Goal: Task Accomplishment & Management: Manage account settings

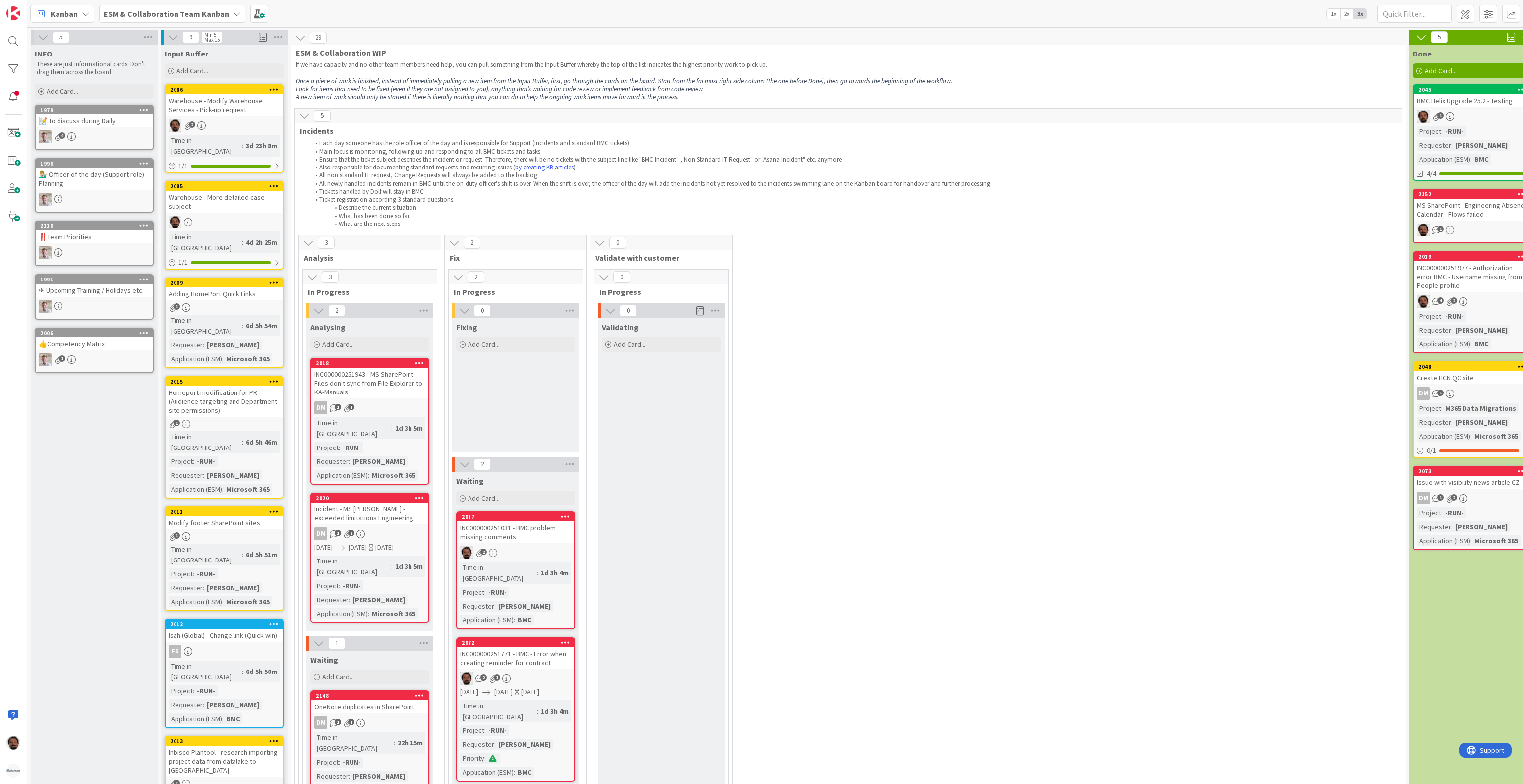
scroll to position [1288, 0]
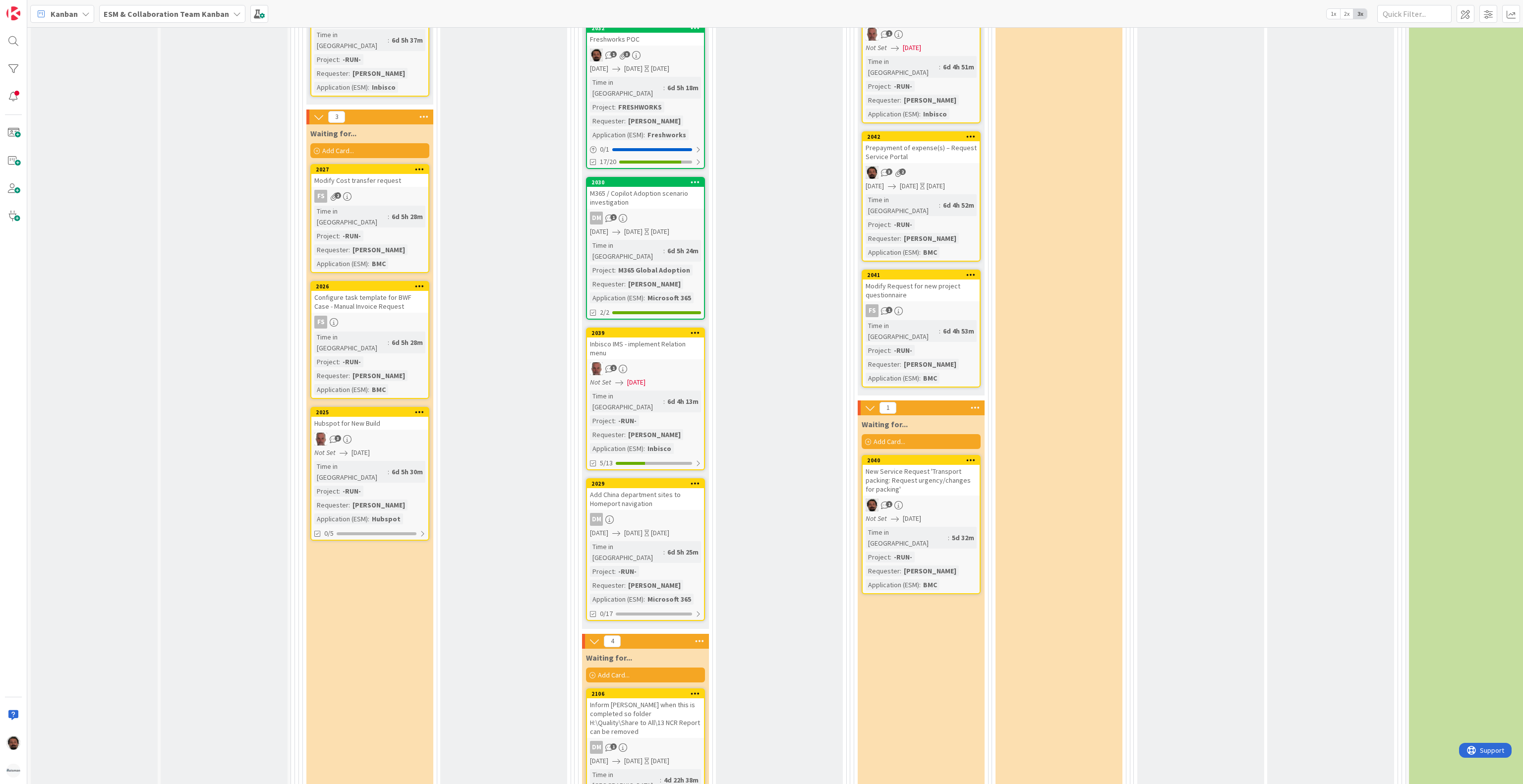
click at [943, 465] on div "New Service Request 'Transport packing: Request urgency/changes for packing'" at bounding box center [921, 480] width 117 height 31
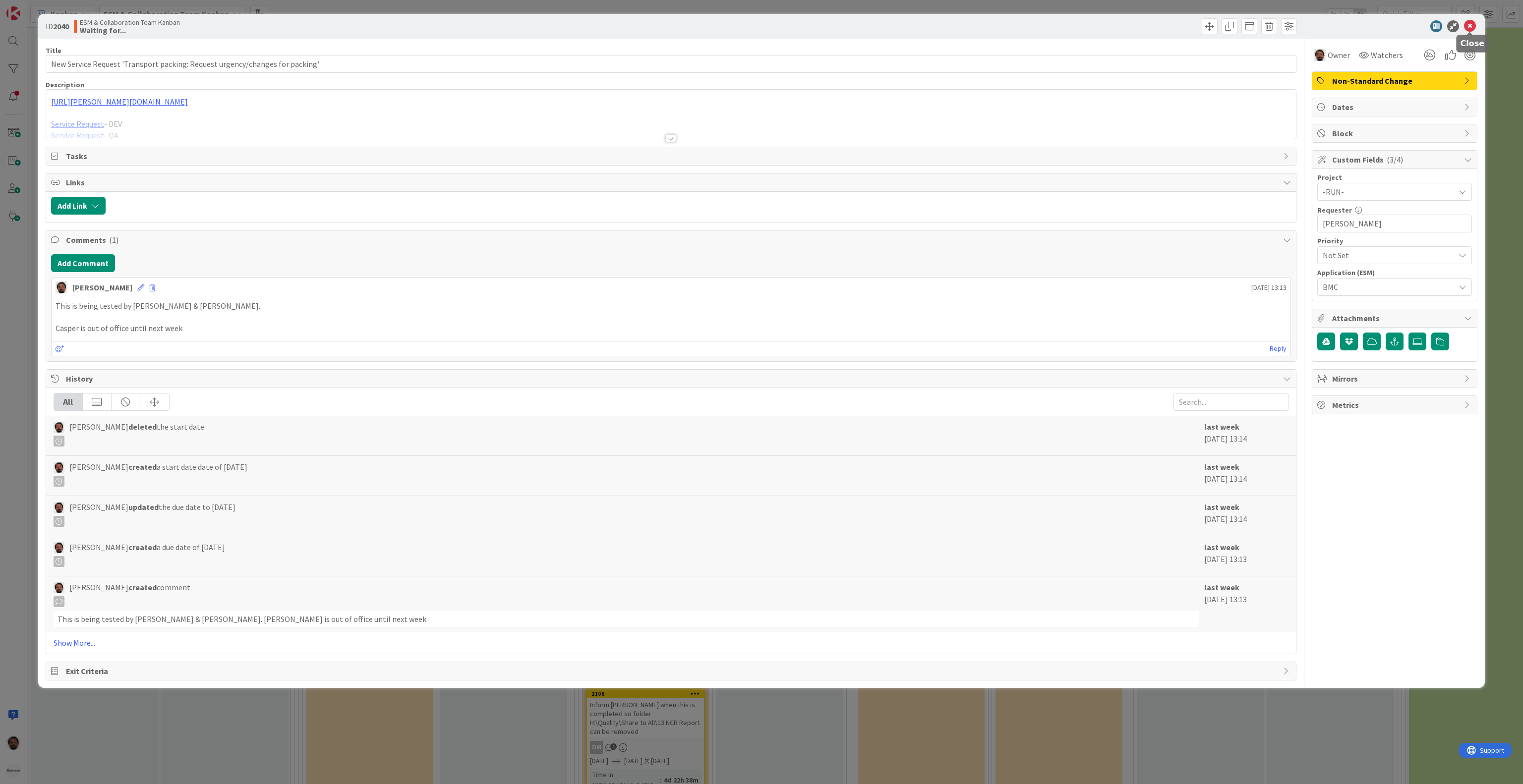
click at [1475, 21] on icon at bounding box center [1470, 26] width 12 height 12
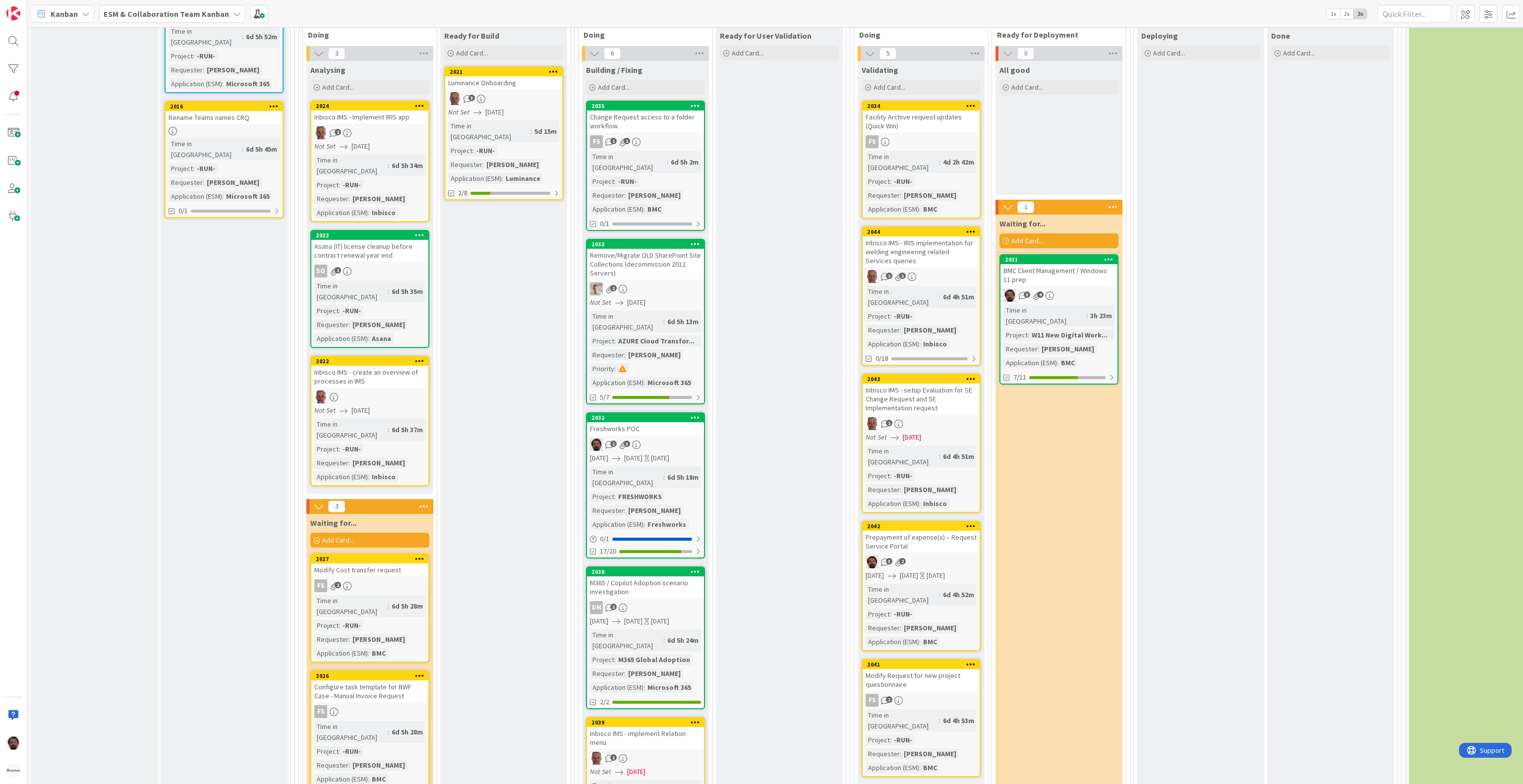
scroll to position [793, 0]
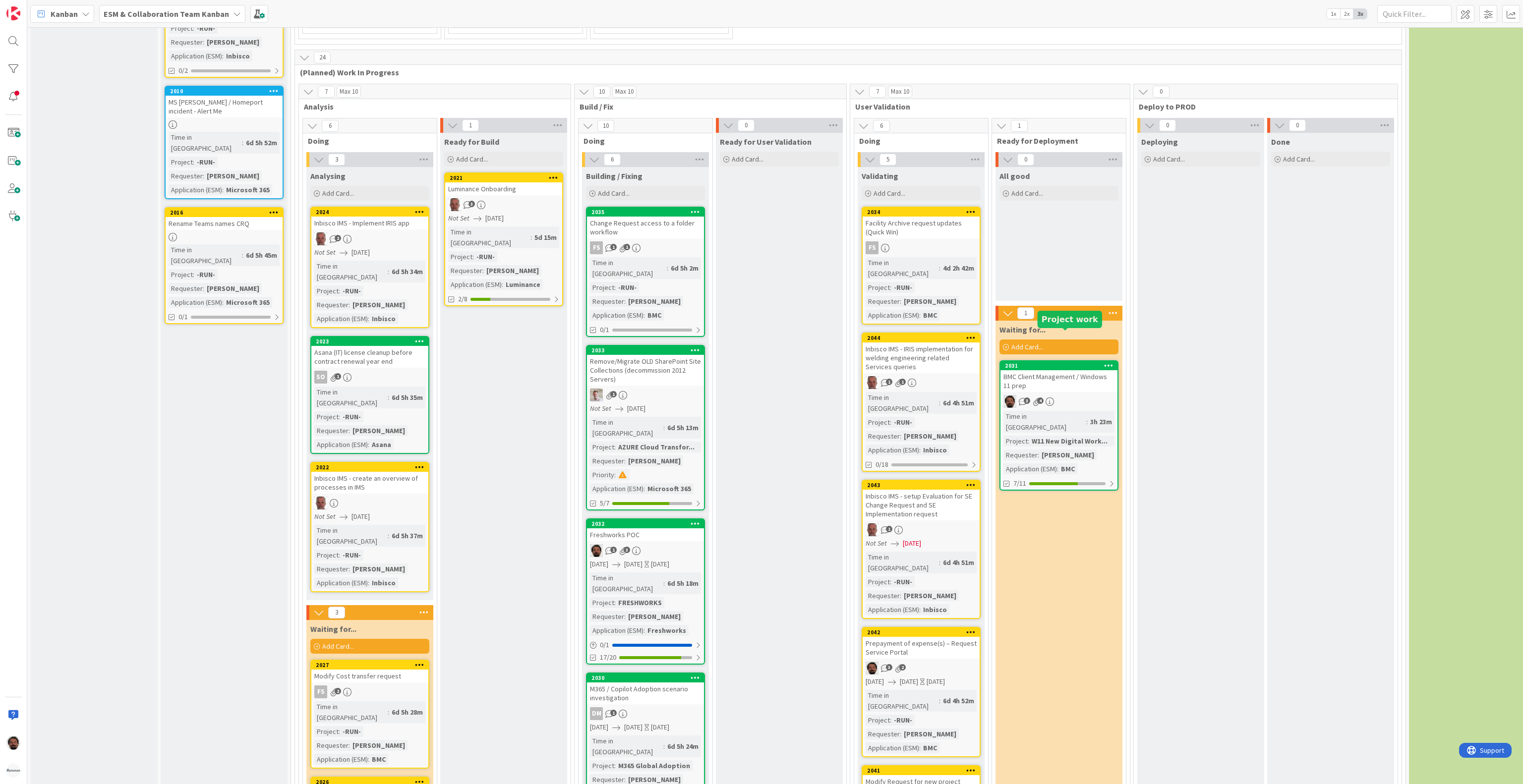
click at [1059, 363] on div "2031 BMC Client Management / Windows 11 prep 3 4 Time in Column : 3h 23m Projec…" at bounding box center [1059, 426] width 119 height 131
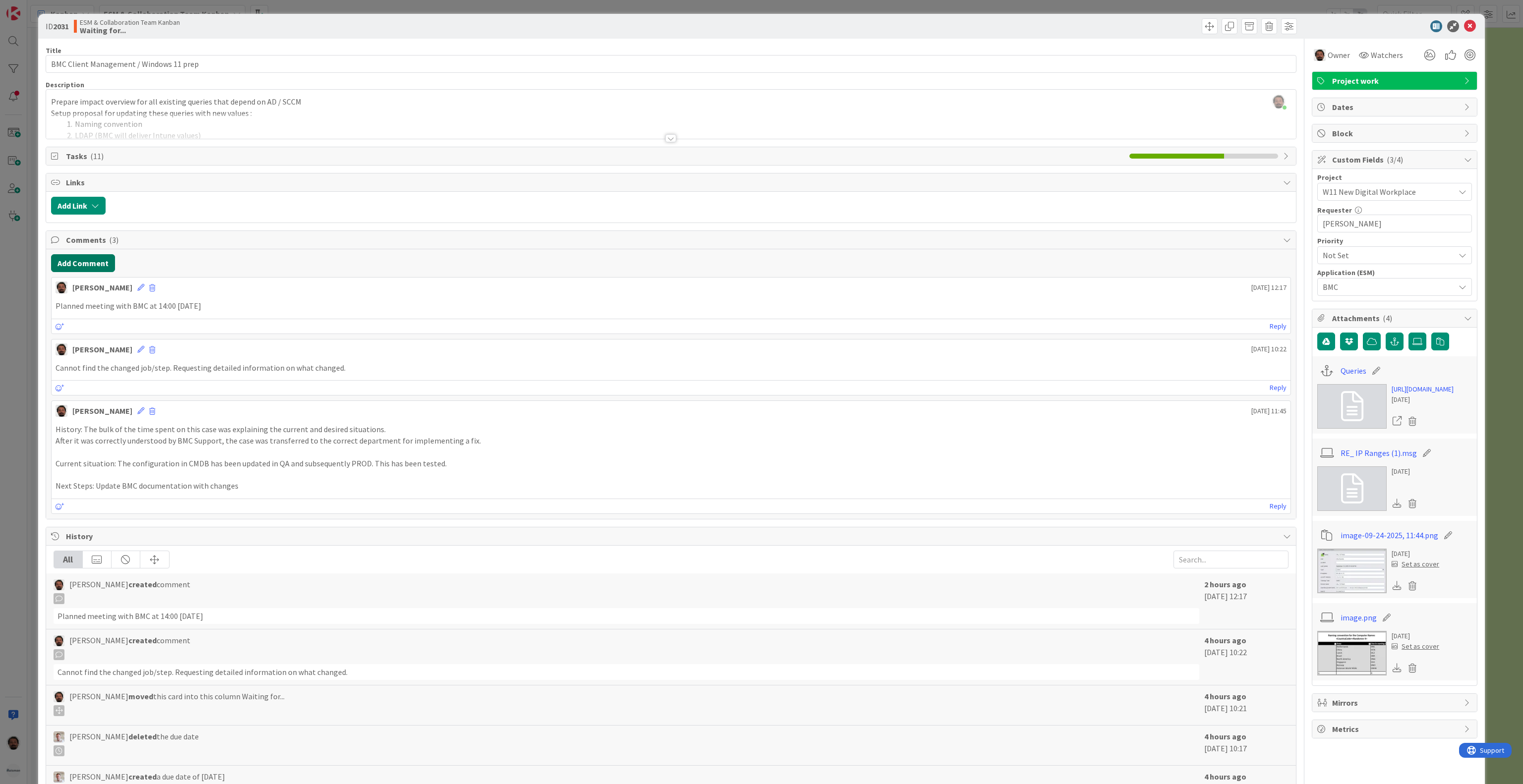
click at [110, 266] on button "Add Comment" at bounding box center [83, 263] width 64 height 18
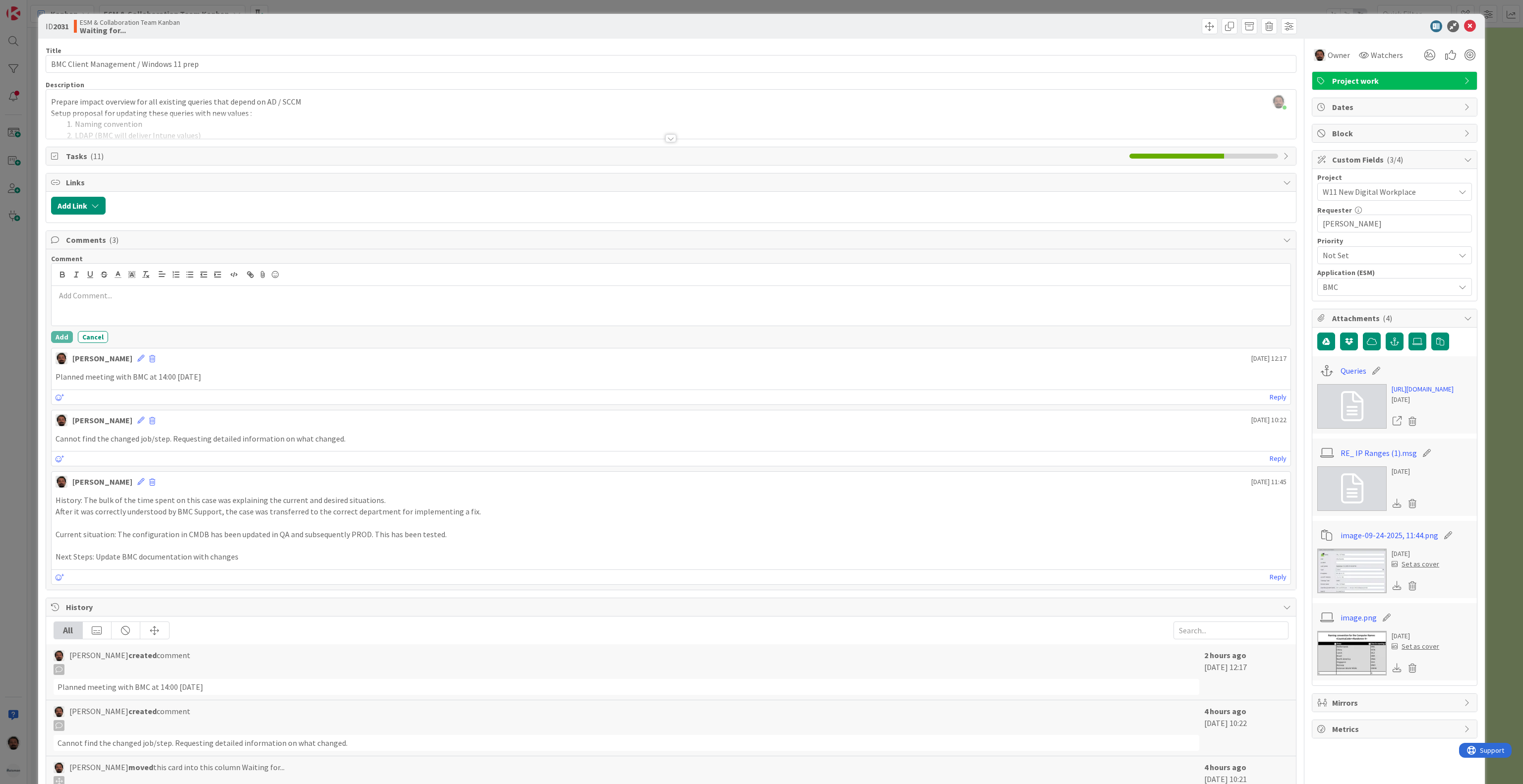
click at [204, 314] on div at bounding box center [671, 305] width 1239 height 40
click at [204, 310] on div at bounding box center [671, 305] width 1239 height 40
click at [263, 280] on icon at bounding box center [263, 275] width 12 height 14
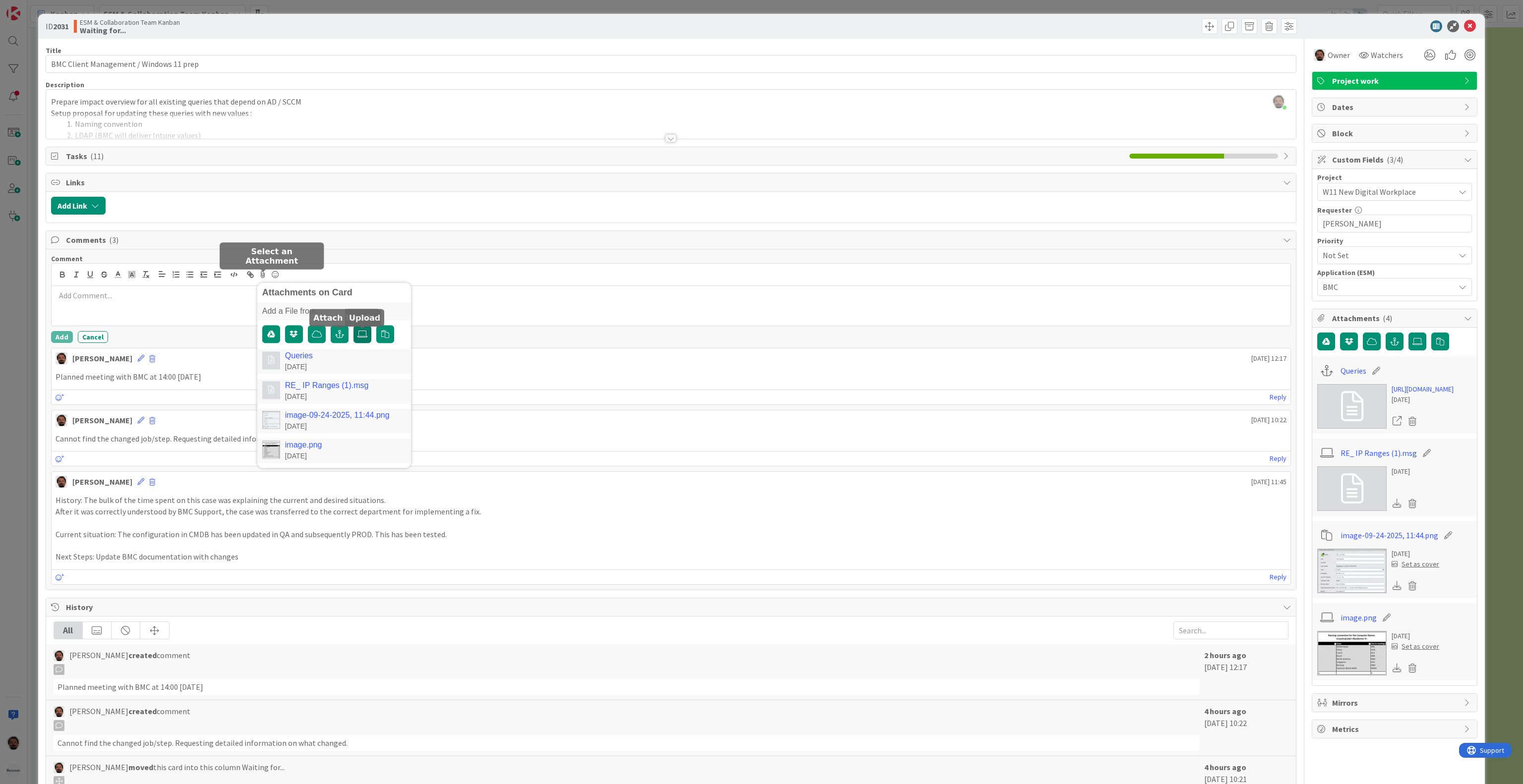
click at [368, 334] on label at bounding box center [363, 334] width 18 height 18
click at [354, 325] on input "file" at bounding box center [354, 325] width 0 height 0
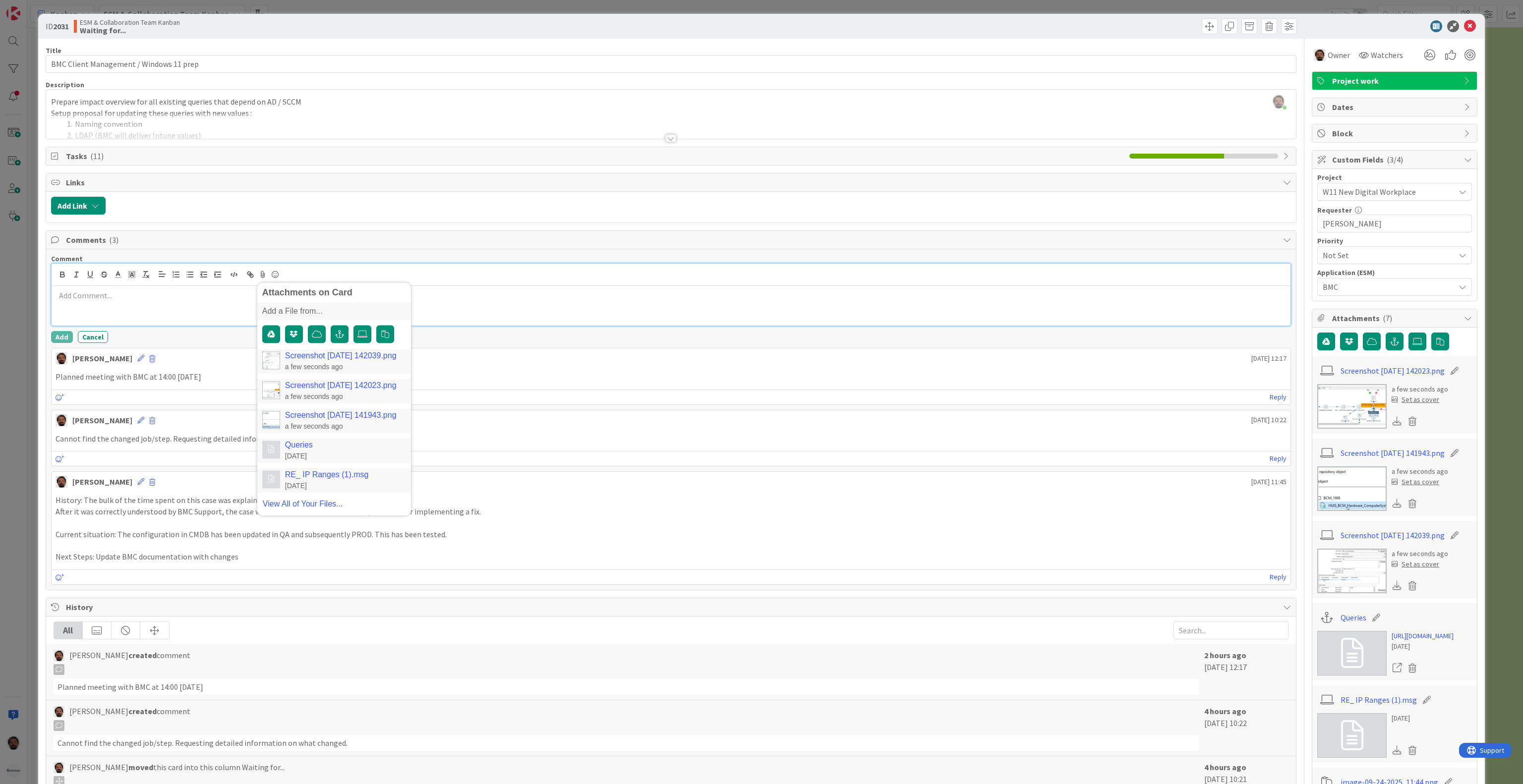
click at [156, 295] on p at bounding box center [670, 296] width 1231 height 11
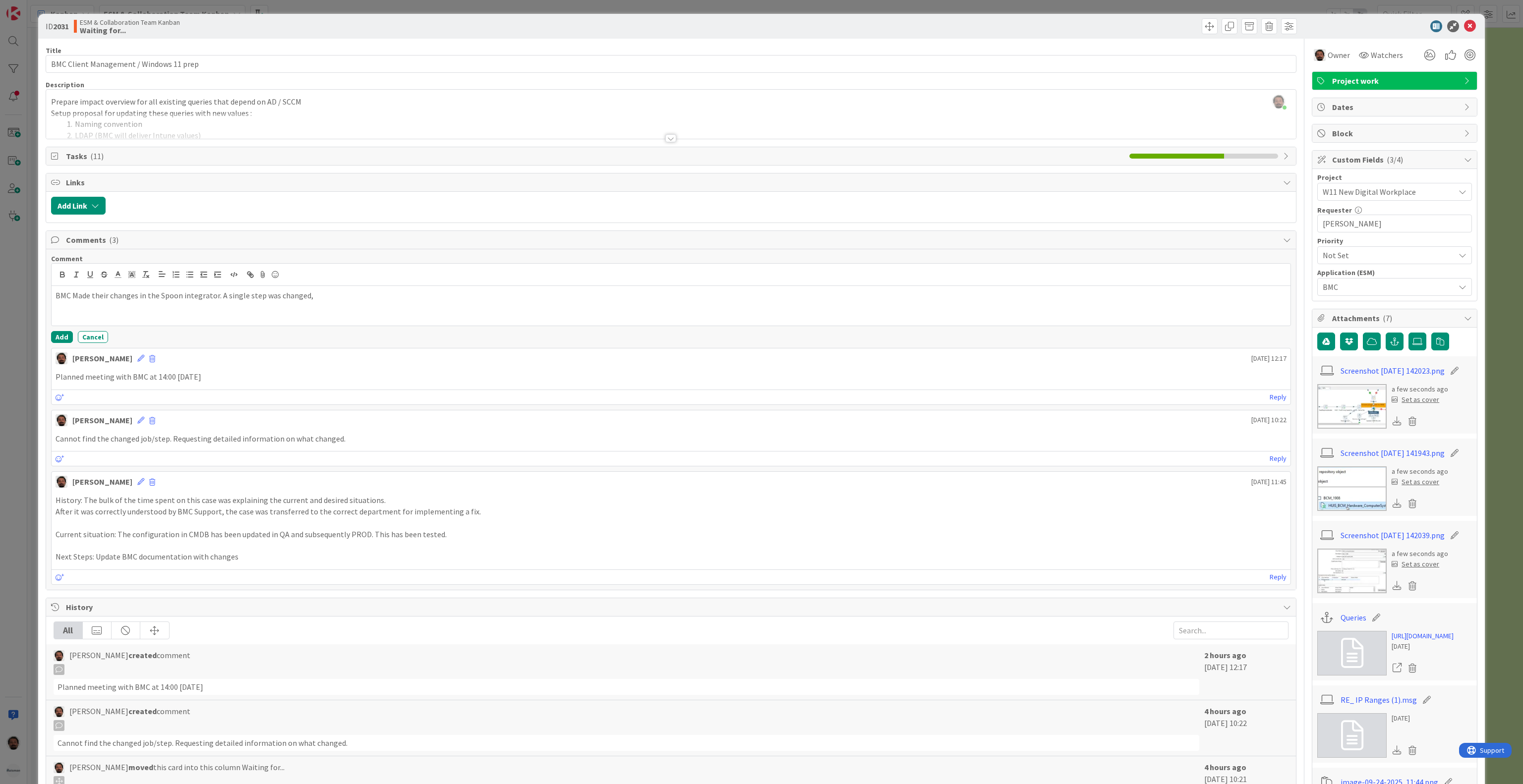
click at [1449, 458] on icon at bounding box center [1455, 453] width 14 height 10
click at [1358, 457] on input "Screenshot [DATE] 141943" at bounding box center [1396, 453] width 111 height 18
type input "Job"
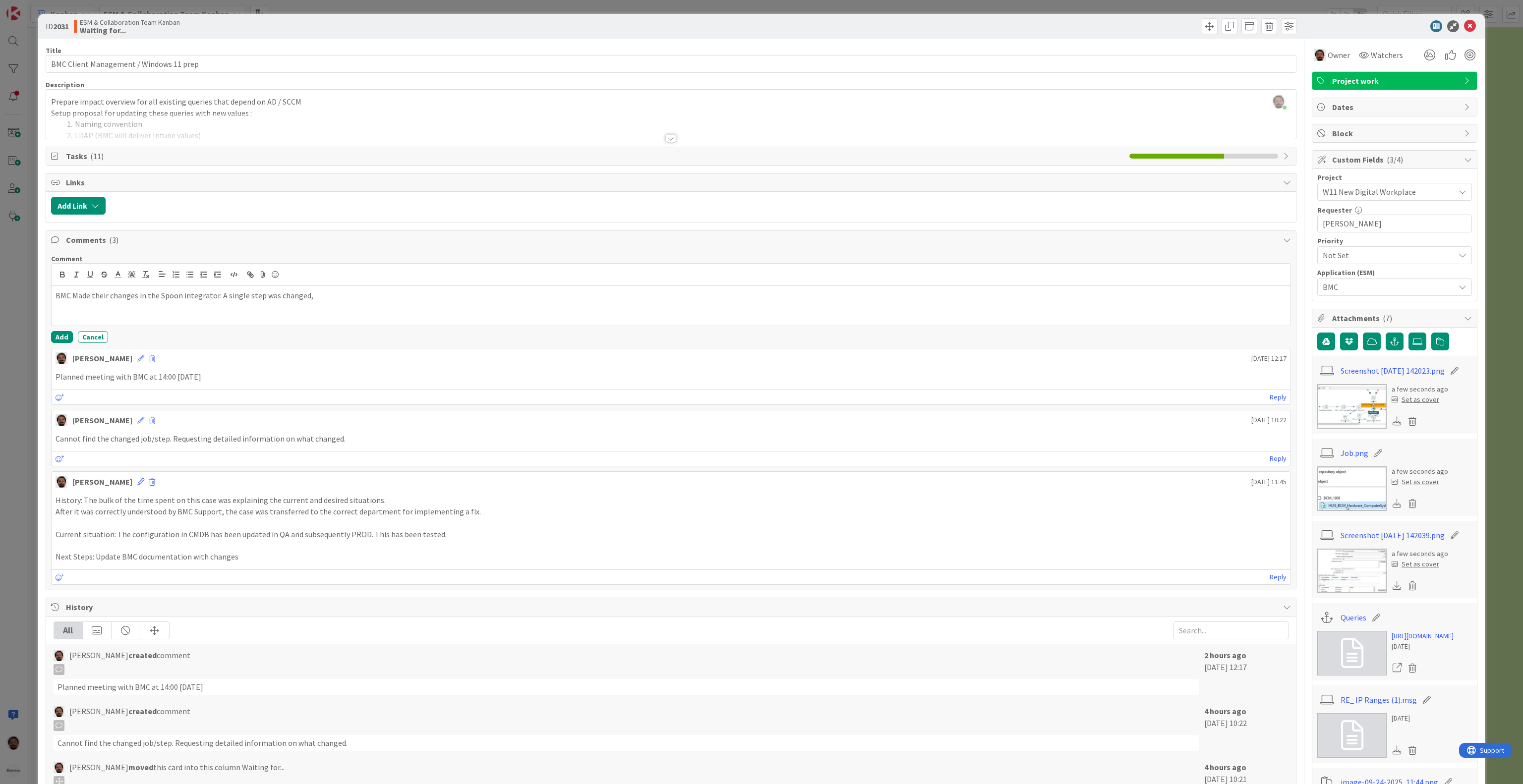
click at [1451, 376] on icon at bounding box center [1455, 371] width 14 height 10
click at [1400, 374] on input "Screenshot [DATE] 142023" at bounding box center [1396, 371] width 111 height 18
type input "Step"
click at [1448, 540] on icon at bounding box center [1455, 535] width 14 height 10
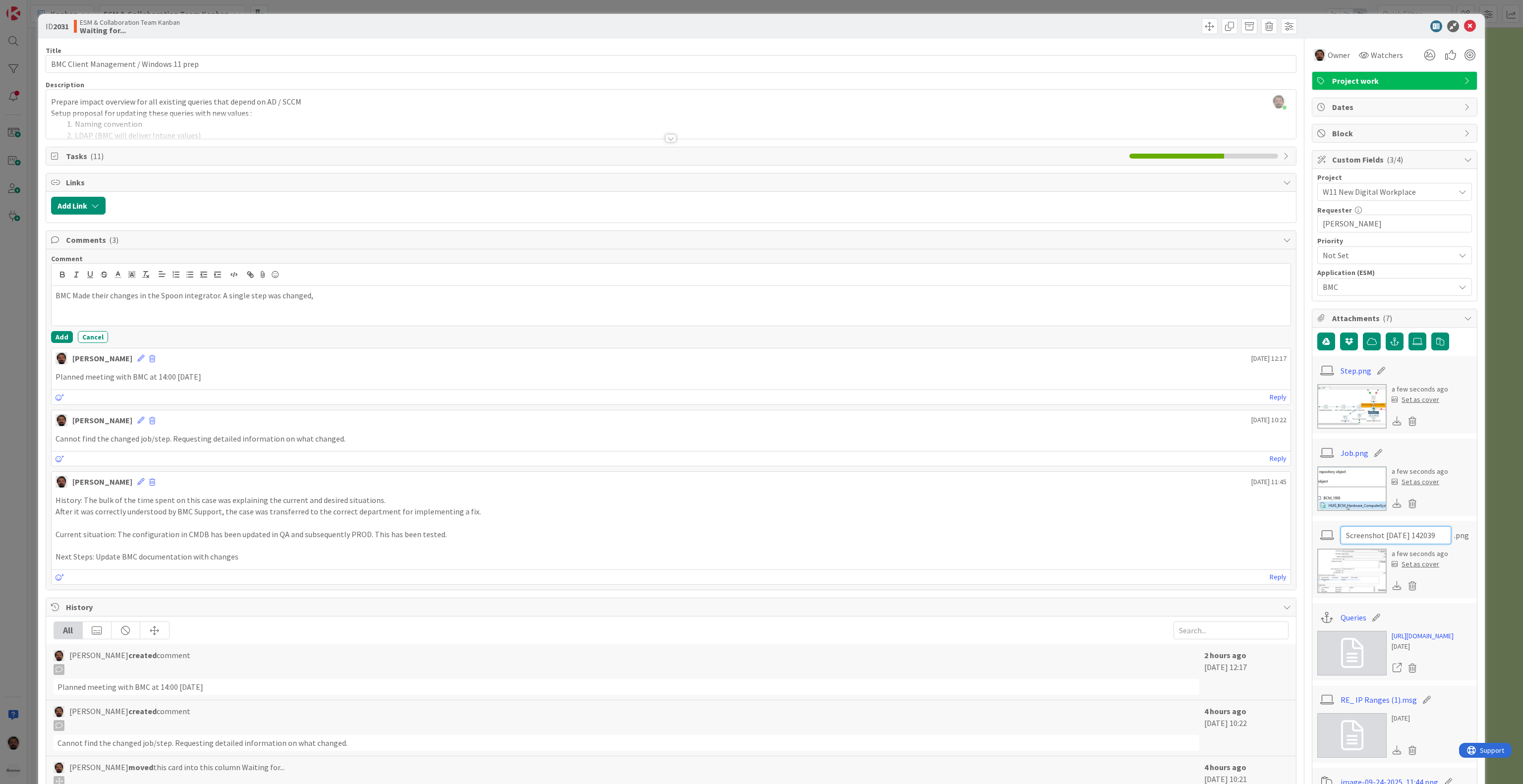
click at [1400, 535] on input "Screenshot [DATE] 142039" at bounding box center [1396, 535] width 111 height 18
click at [1400, 536] on input "Screenshot [DATE] 142039" at bounding box center [1396, 535] width 111 height 18
type input "Configuration"
click at [374, 307] on div "BMC Made their changes in the Spoon integrator. A single step was changed," at bounding box center [671, 305] width 1239 height 40
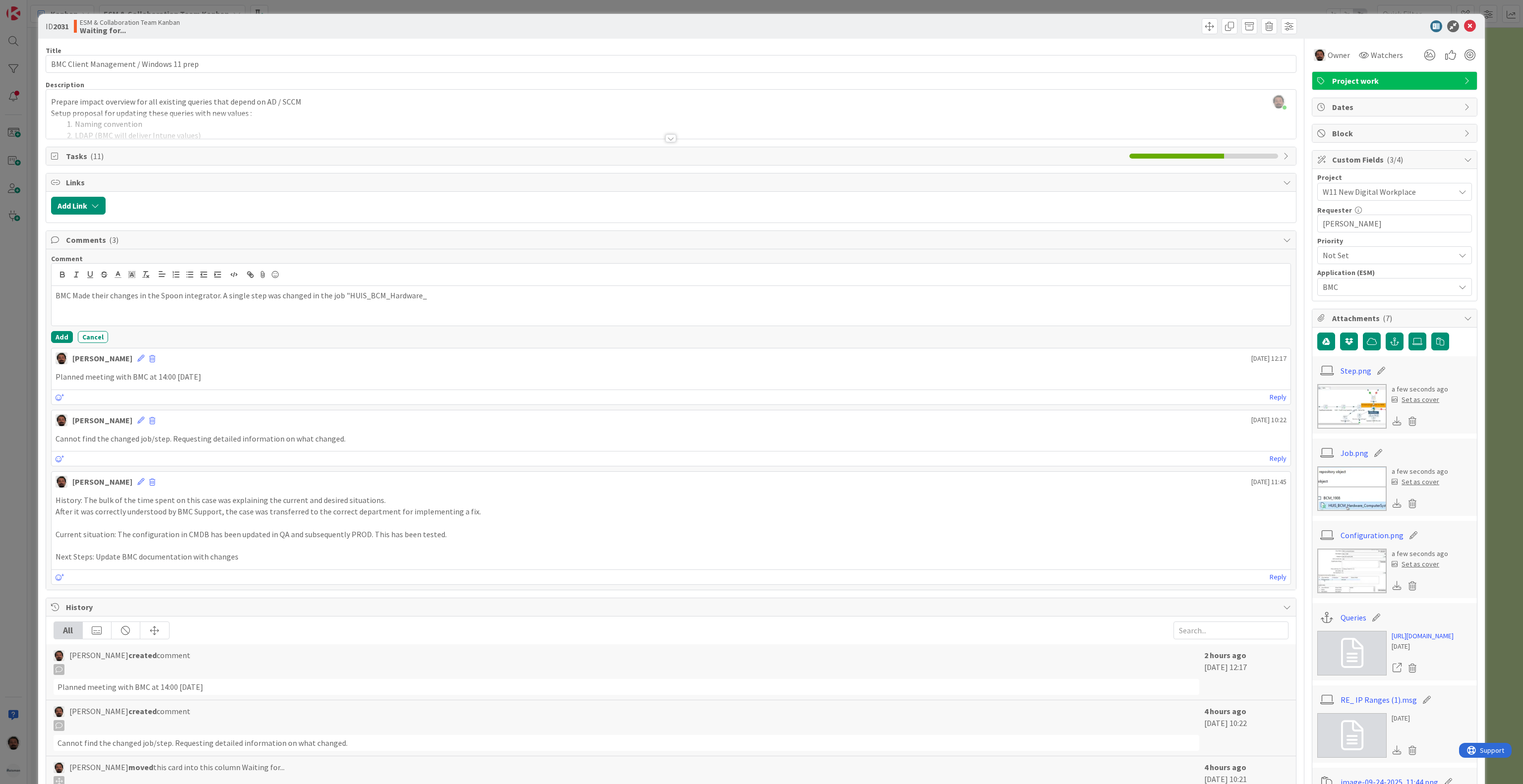
click at [1336, 504] on img at bounding box center [1351, 488] width 69 height 45
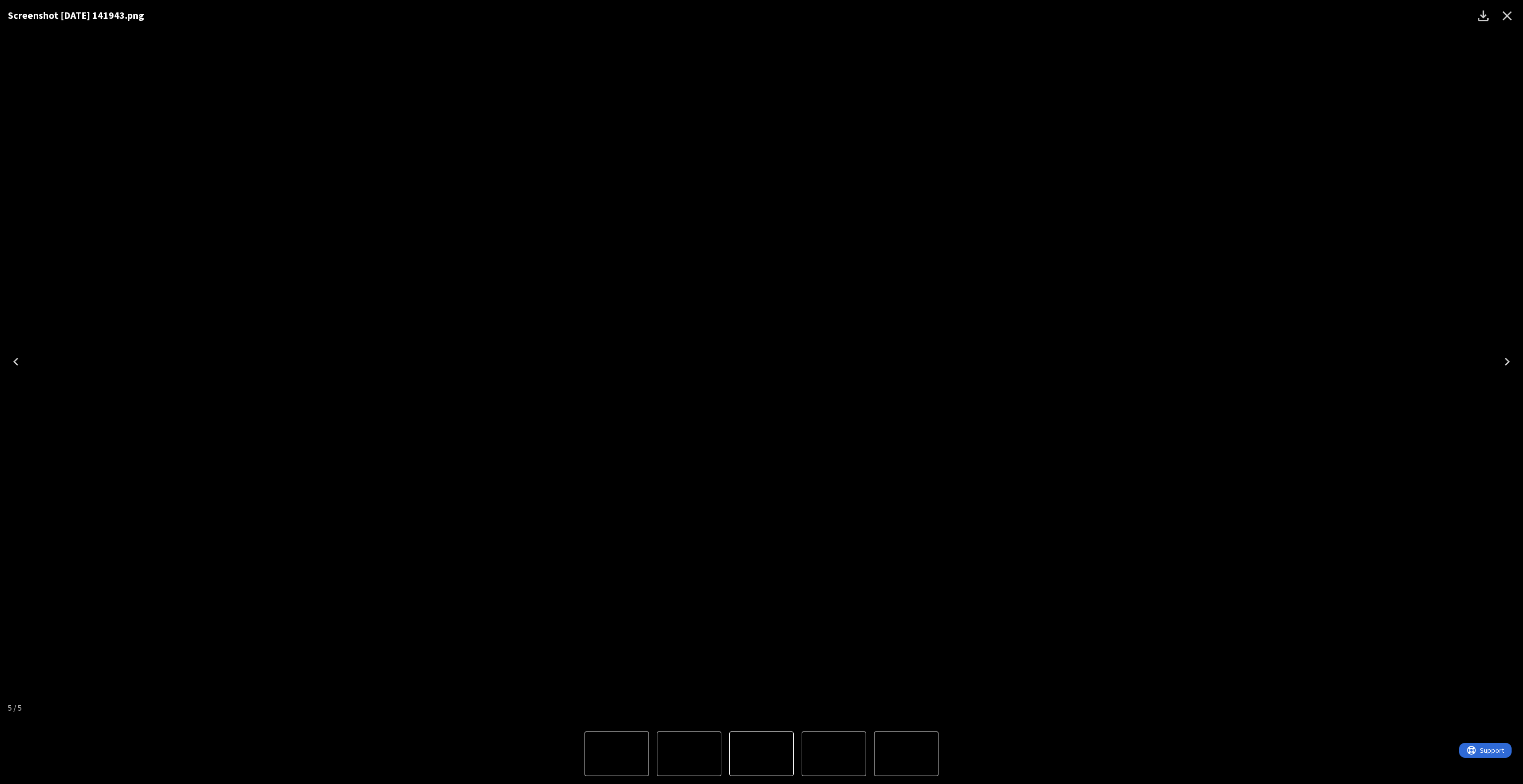
click at [1515, 16] on button "Close" at bounding box center [1507, 16] width 24 height 24
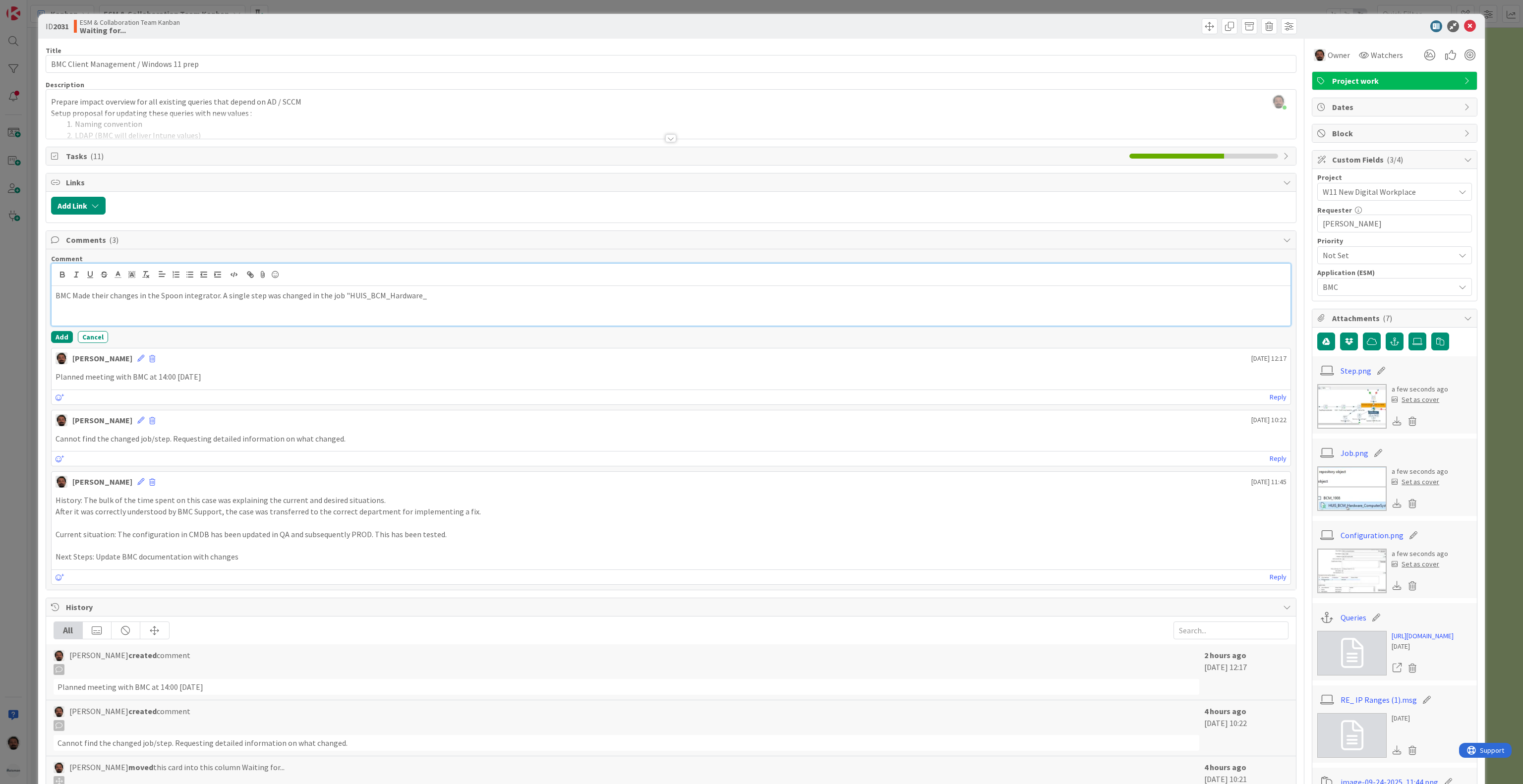
click at [595, 312] on div "BMC Made their changes in the Spoon integrator. A single step was changed in th…" at bounding box center [671, 305] width 1239 height 40
click at [1334, 421] on img at bounding box center [1351, 406] width 69 height 45
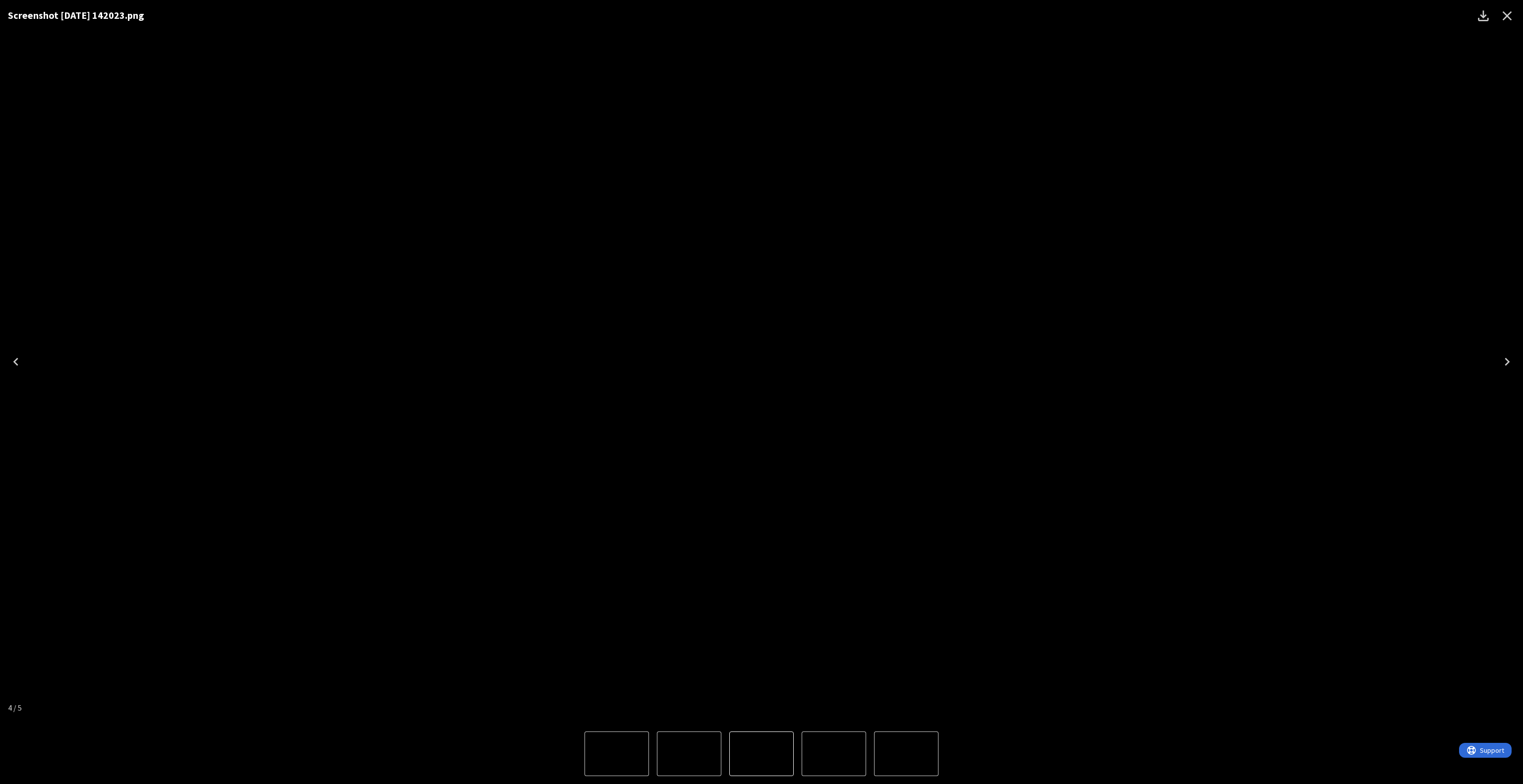
click at [1167, 398] on div "Screenshot [DATE] 142023.png" at bounding box center [762, 362] width 1523 height 724
click at [1506, 21] on icon "Close" at bounding box center [1507, 16] width 16 height 16
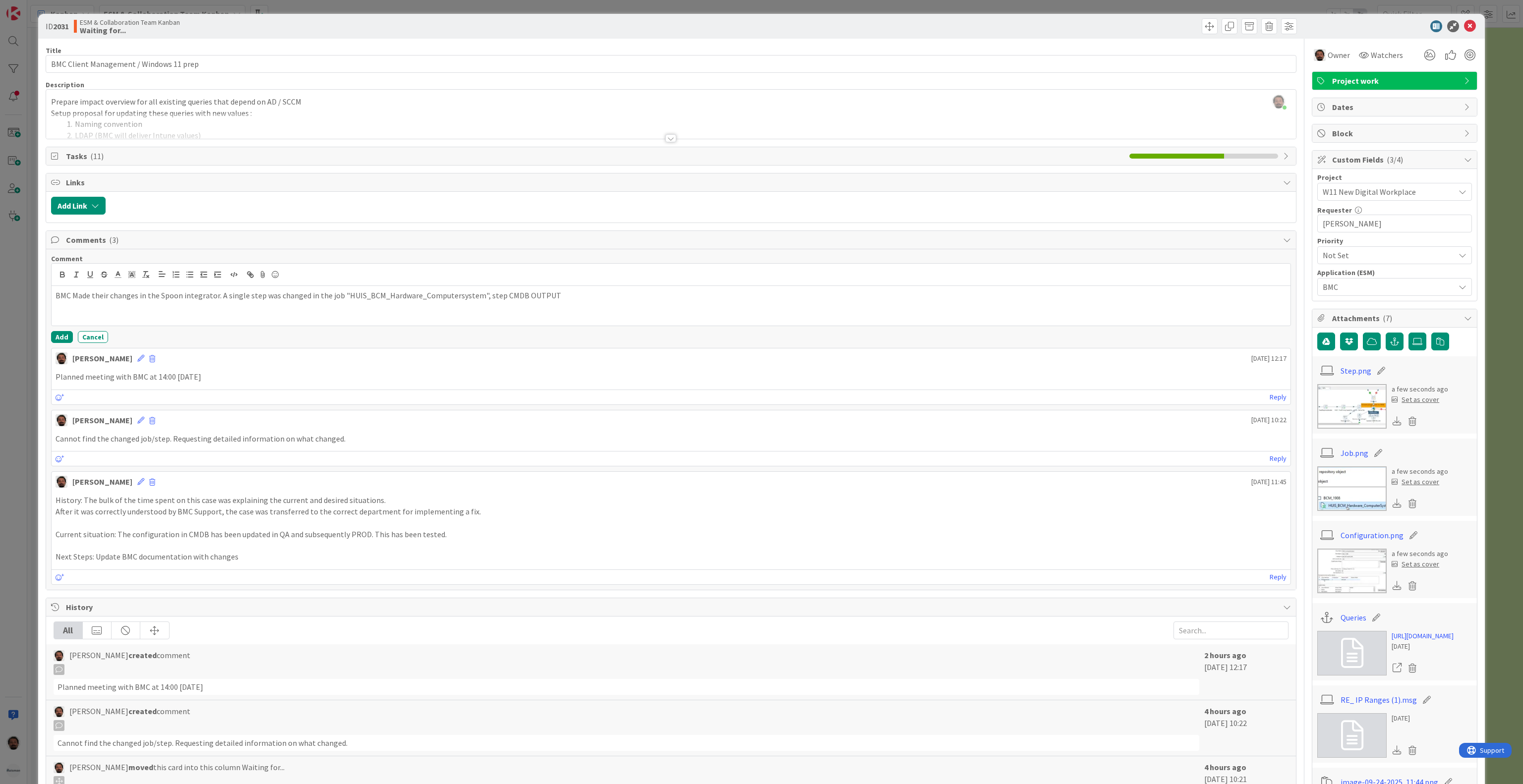
click at [1349, 584] on img at bounding box center [1351, 570] width 69 height 45
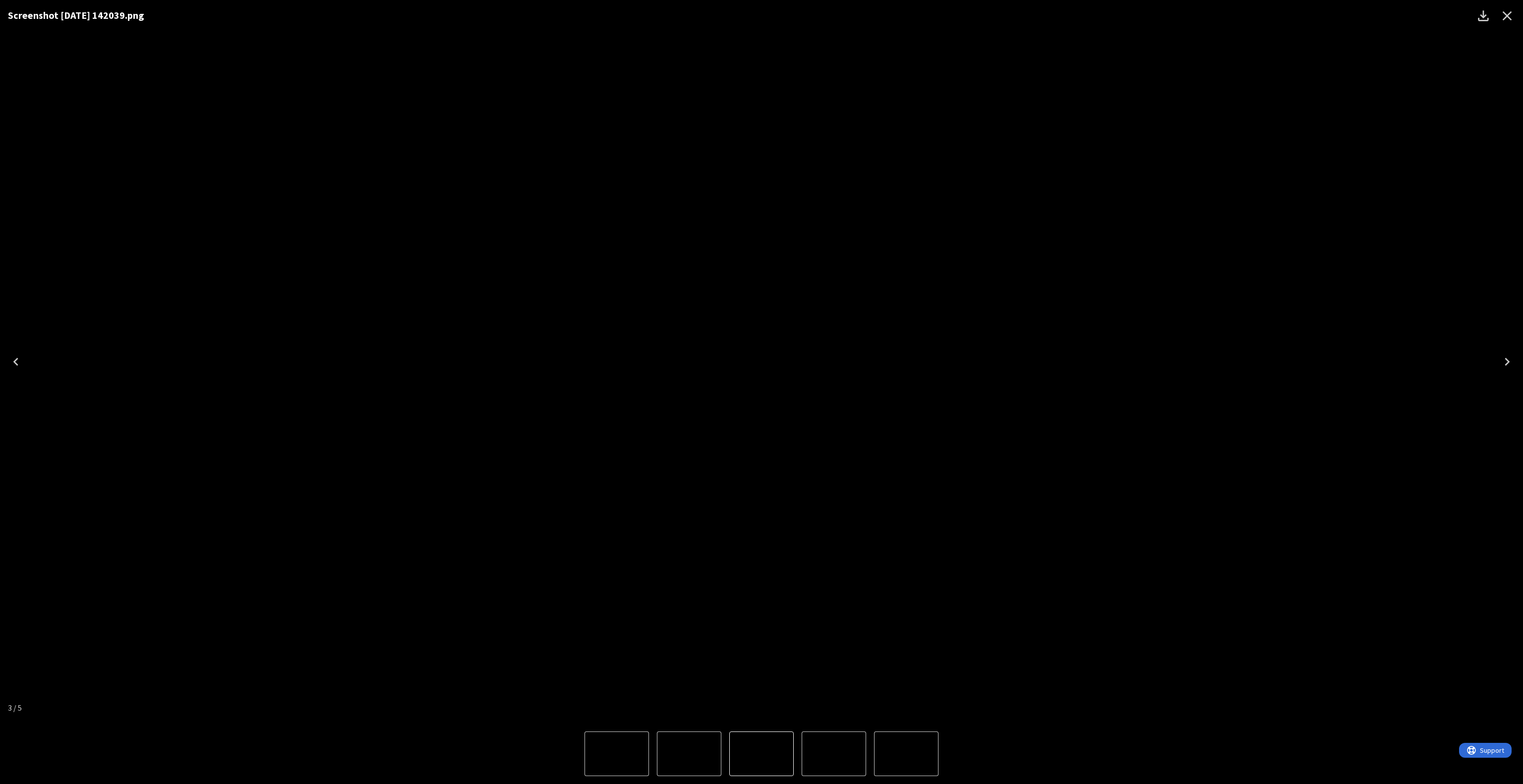
click at [1509, 13] on icon "Close" at bounding box center [1507, 16] width 16 height 16
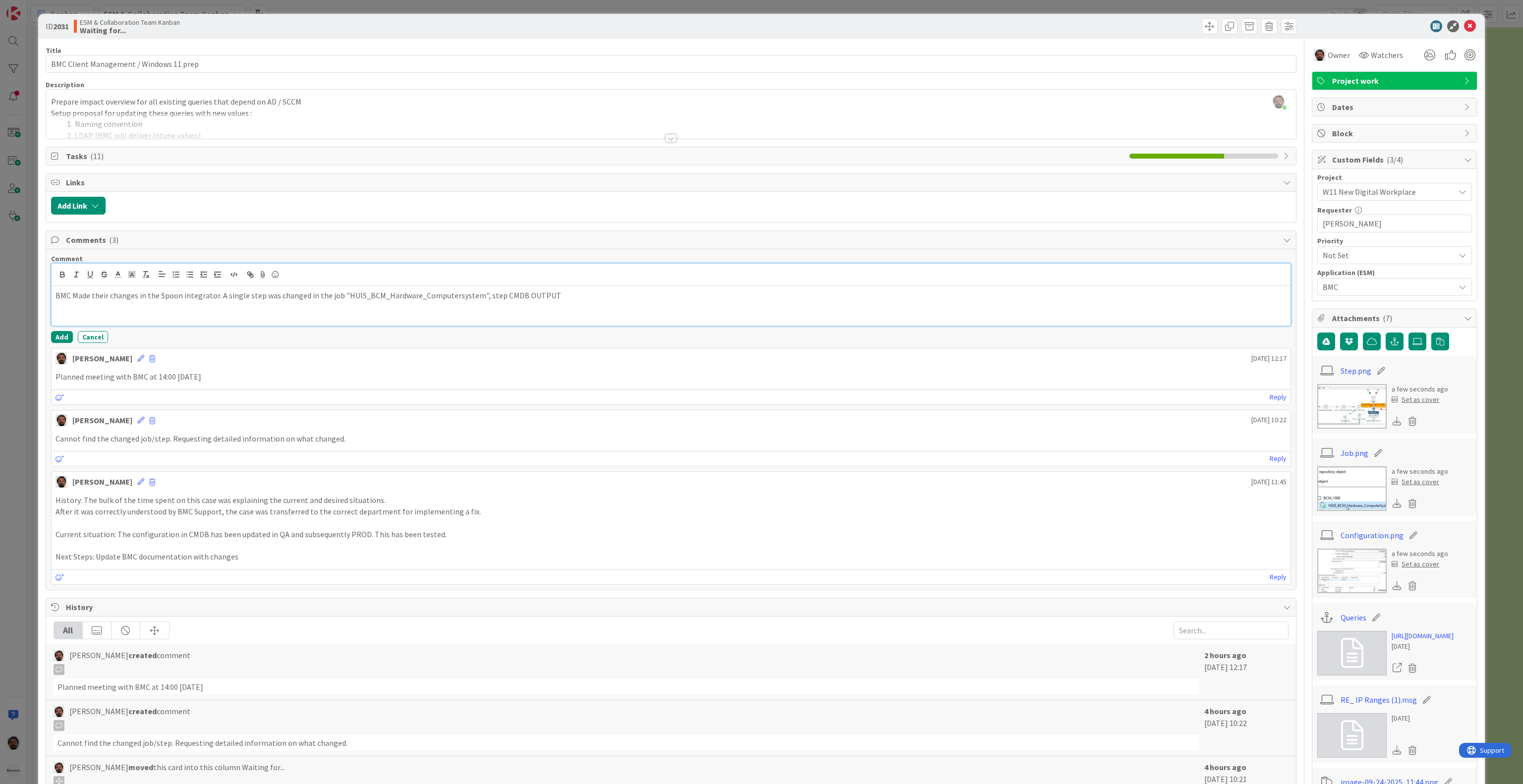
click at [597, 295] on p "BMC Made their changes in the Spoon integrator. A single step was changed in th…" at bounding box center [670, 296] width 1231 height 11
click at [1333, 579] on img at bounding box center [1351, 570] width 69 height 45
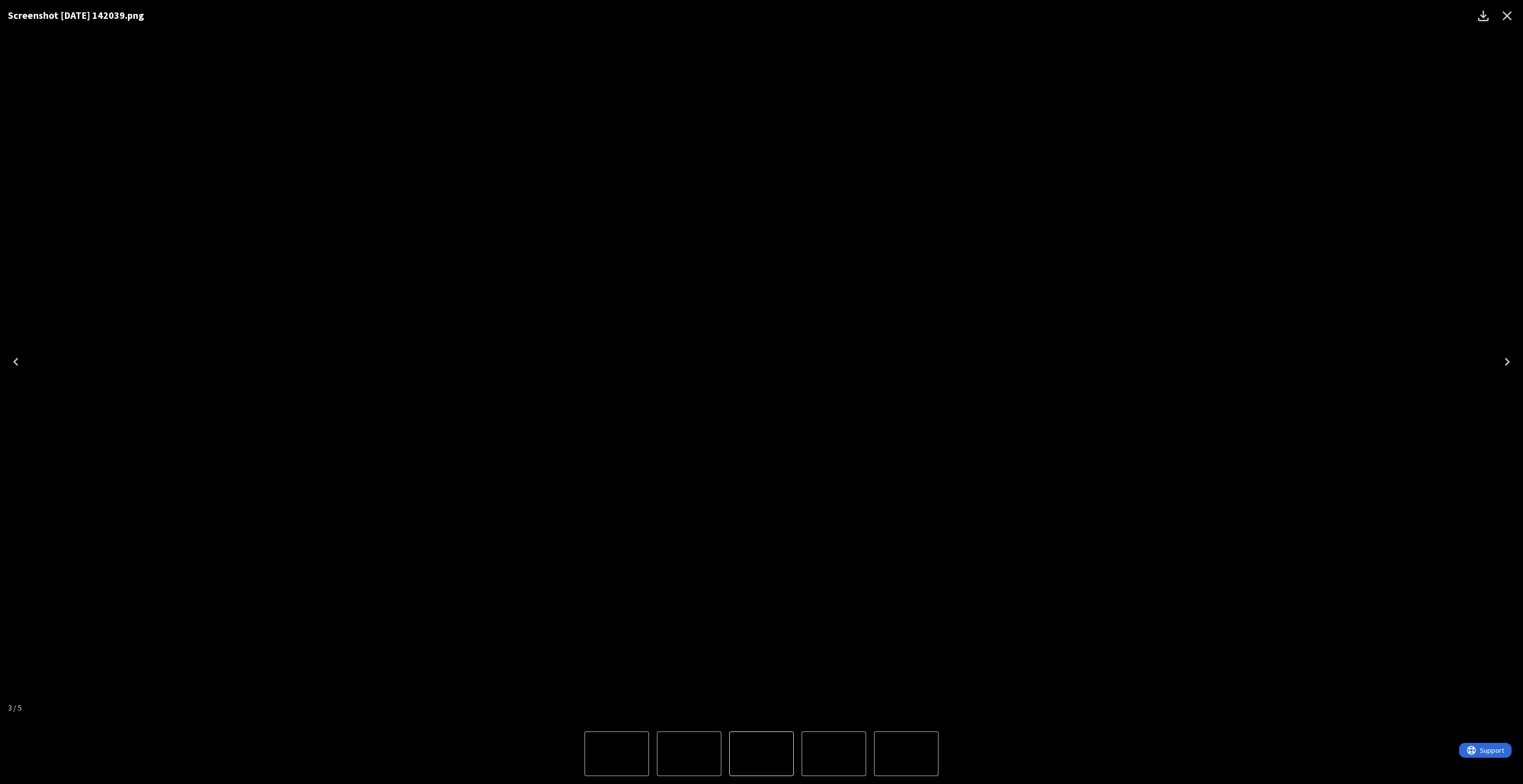
click at [1033, 368] on div "Screenshot [DATE] 142039.png" at bounding box center [762, 362] width 1523 height 724
click at [1512, 15] on icon "Close" at bounding box center [1507, 16] width 16 height 16
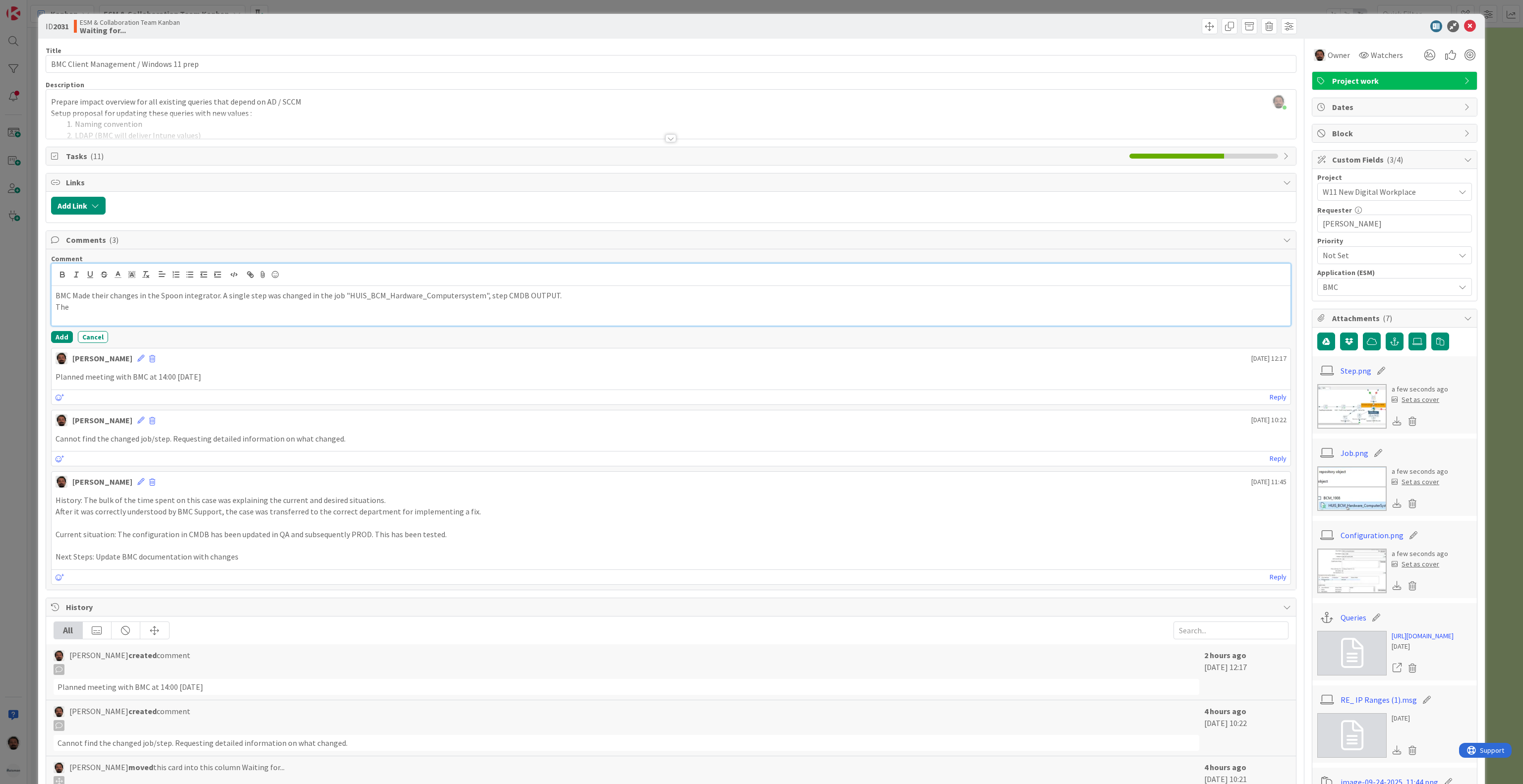
click at [189, 322] on div "BMC Made their changes in the Spoon integrator. A single step was changed in th…" at bounding box center [671, 305] width 1239 height 40
click at [60, 309] on p "The key(s) to look up values"" at bounding box center [670, 307] width 1231 height 11
click at [1333, 586] on img at bounding box center [1351, 570] width 69 height 45
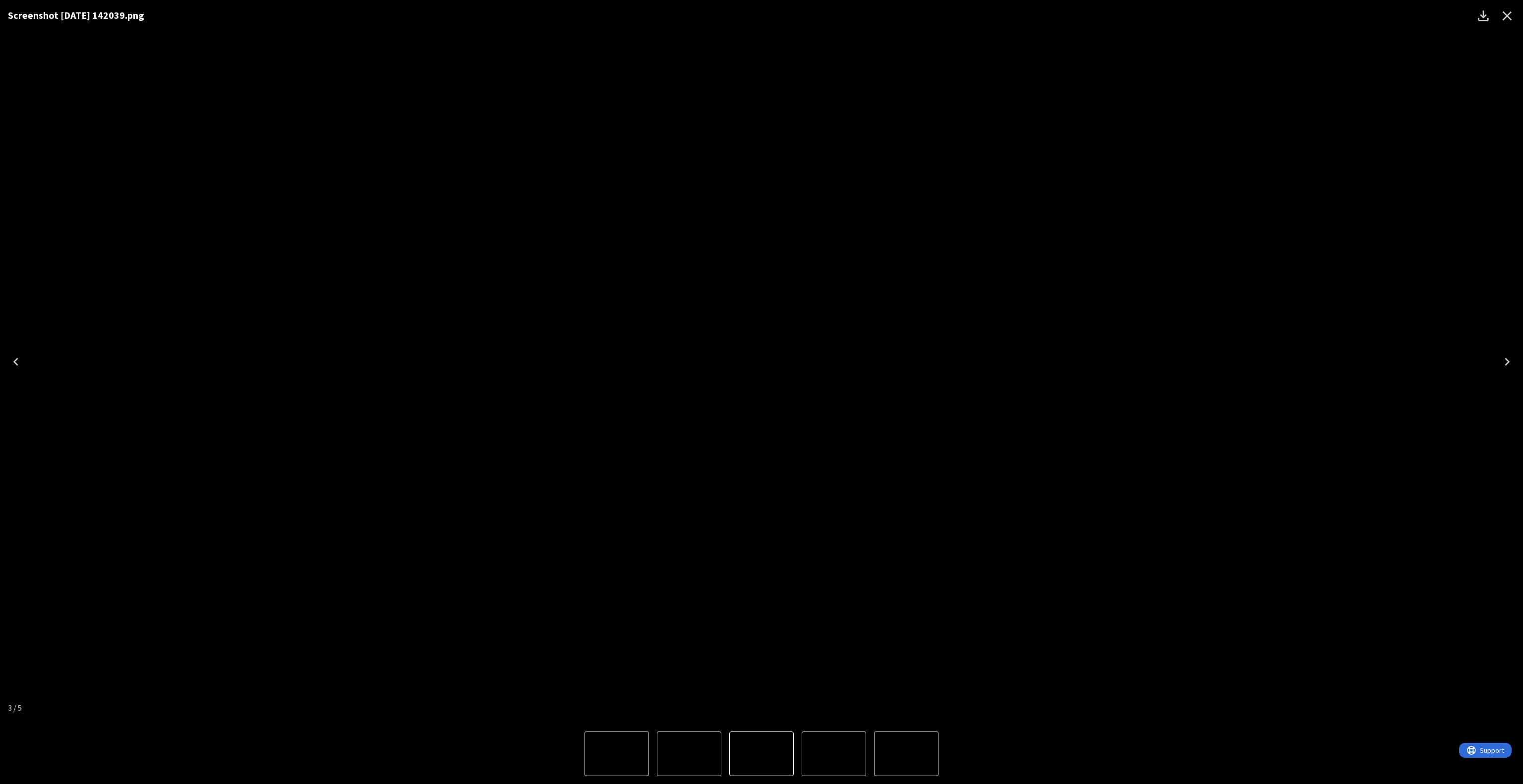
click at [1078, 422] on div "Screenshot [DATE] 142039.png" at bounding box center [762, 362] width 1523 height 724
click at [1509, 13] on icon "Close" at bounding box center [1507, 16] width 16 height 16
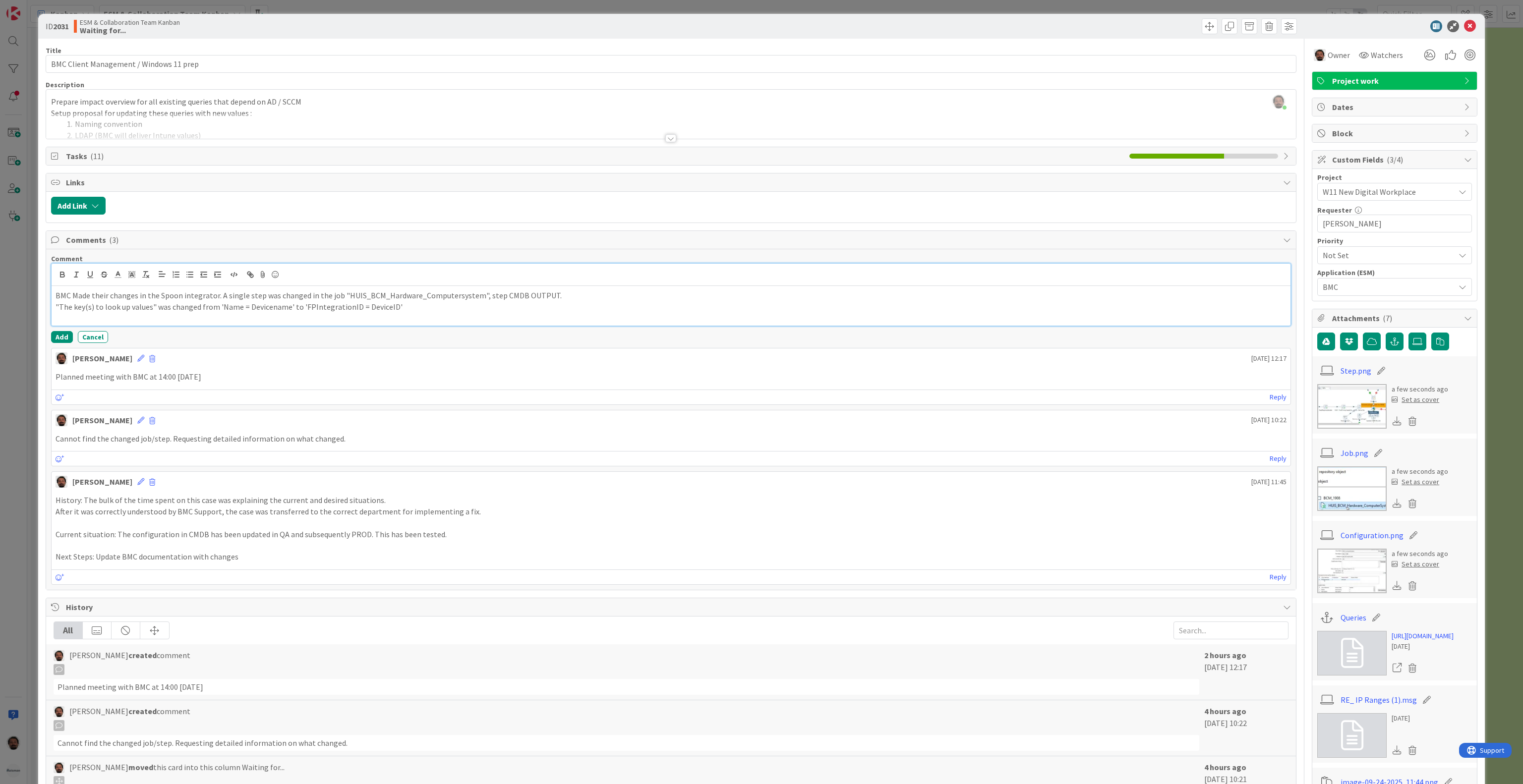
click at [443, 313] on p ""The key(s) to look up values" was changed from 'Name = Devicename' to 'FPInteg…" at bounding box center [670, 307] width 1231 height 11
click at [491, 324] on div "BMC Made their changes in the Spoon integrator. A single step was changed in th…" at bounding box center [671, 305] width 1239 height 40
click at [454, 312] on p ""The key(s) to look up values" was changed from 'Name = Devicename' to 'FPInteg…" at bounding box center [670, 307] width 1231 height 11
click at [261, 281] on icon at bounding box center [263, 275] width 12 height 14
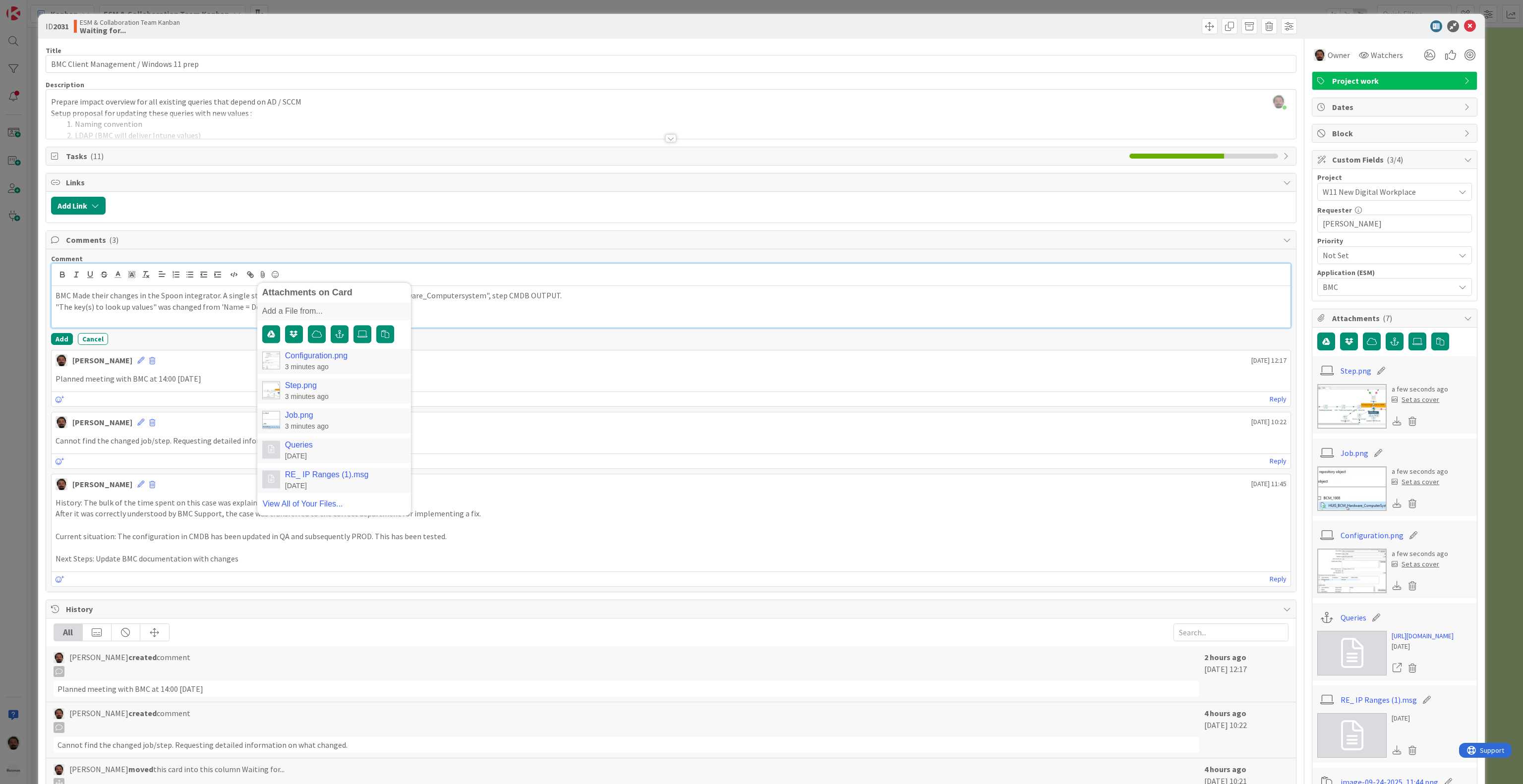
click at [563, 313] on p ""The key(s) to look up values" was changed from 'Name = Devicename' to 'FPInteg…" at bounding box center [670, 307] width 1231 height 11
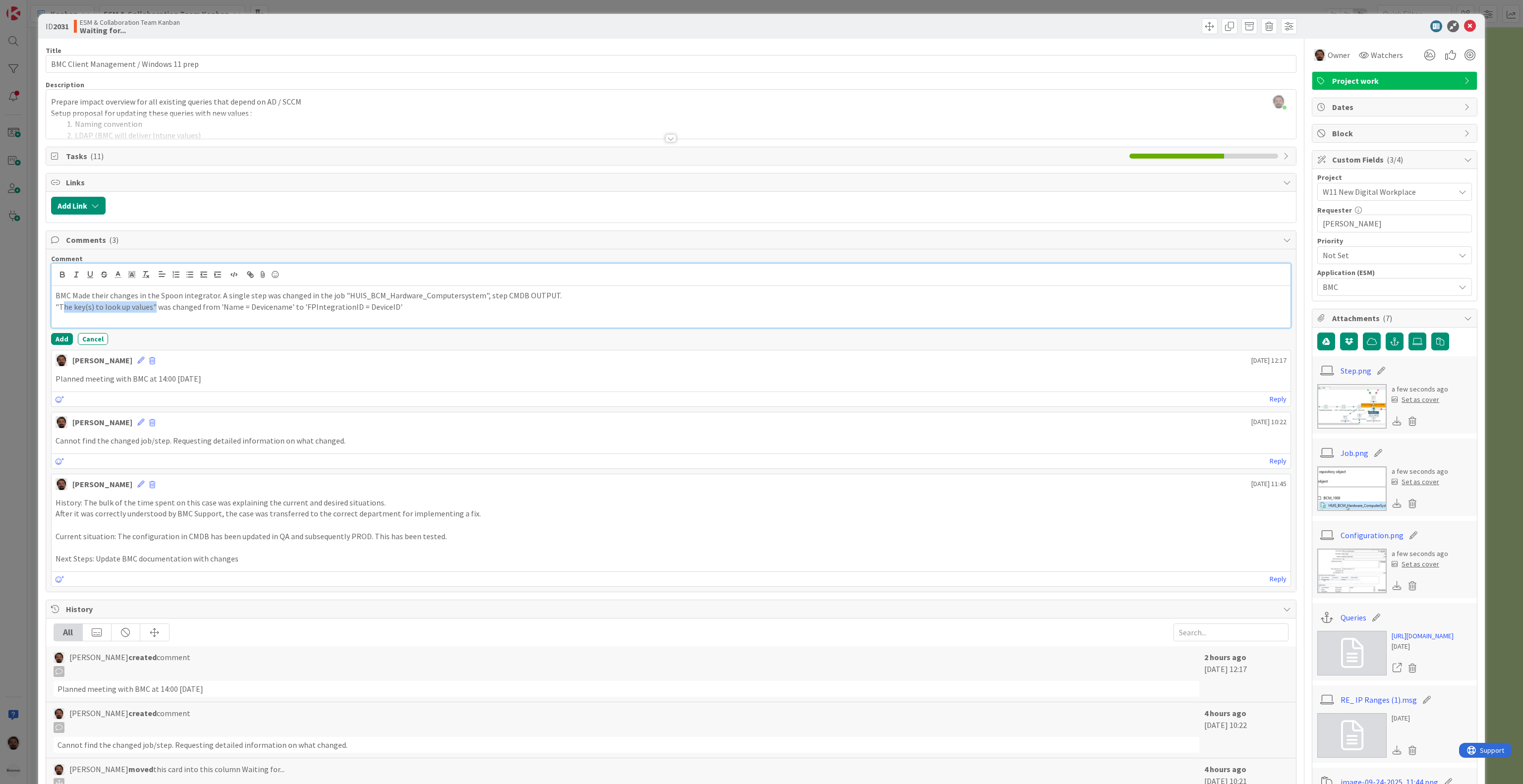
drag, startPoint x: 62, startPoint y: 313, endPoint x: 151, endPoint y: 312, distance: 89.0
click at [151, 312] on p ""The key(s) to look up values" was changed from 'Name = Devicename' to 'FPInteg…" at bounding box center [670, 307] width 1231 height 11
copy p "The key(s) to look up values"
click at [437, 328] on div "BMC Made their changes in the Spoon integrator. A single step was changed in th…" at bounding box center [671, 307] width 1239 height 41
click at [435, 318] on p at bounding box center [670, 318] width 1231 height 11
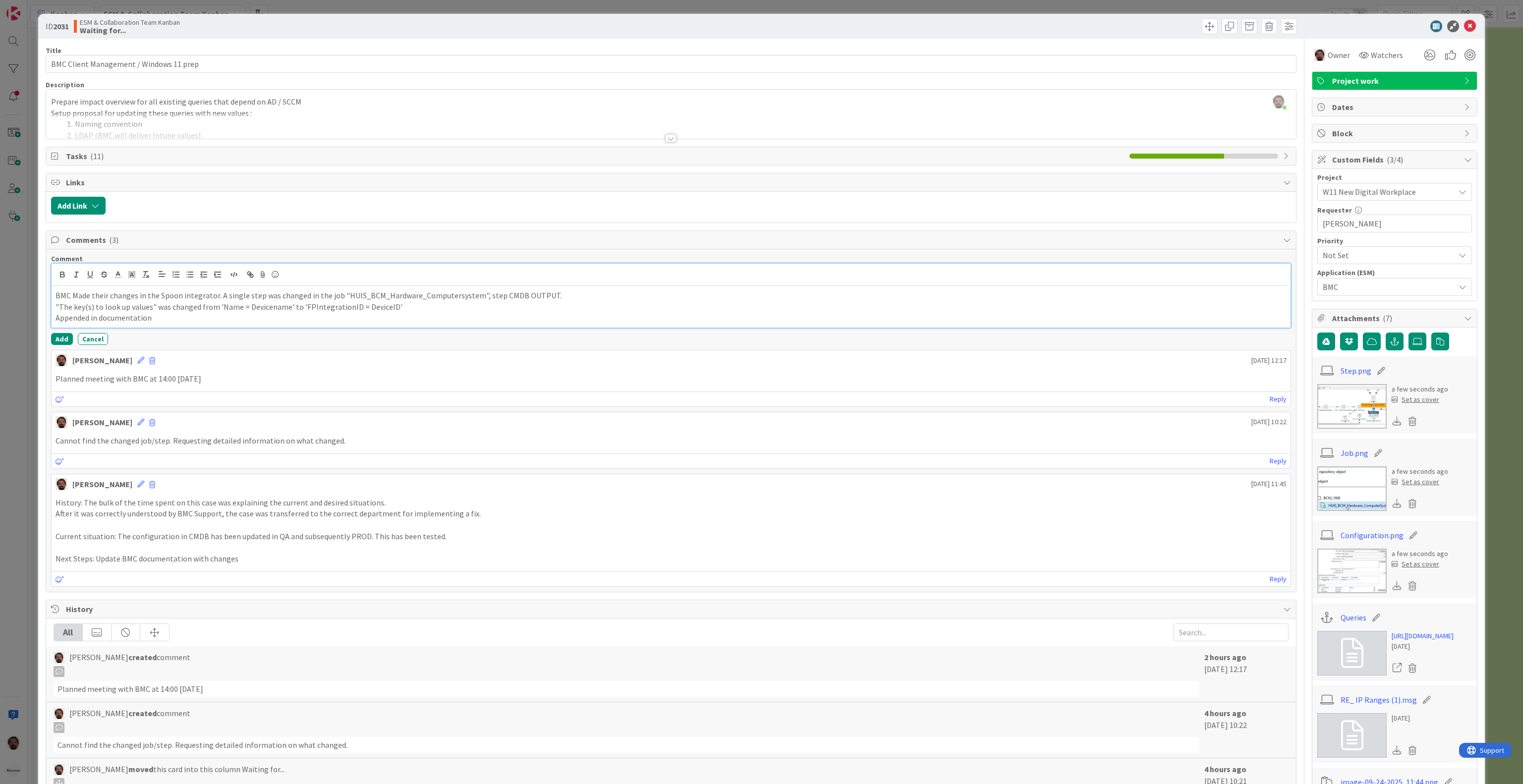
click at [126, 319] on p "Appended in documentation" at bounding box center [670, 318] width 1231 height 11
click at [125, 317] on p "Appended in documentation" at bounding box center [670, 318] width 1231 height 11
click at [126, 323] on p "Appended in documentation" at bounding box center [670, 318] width 1231 height 11
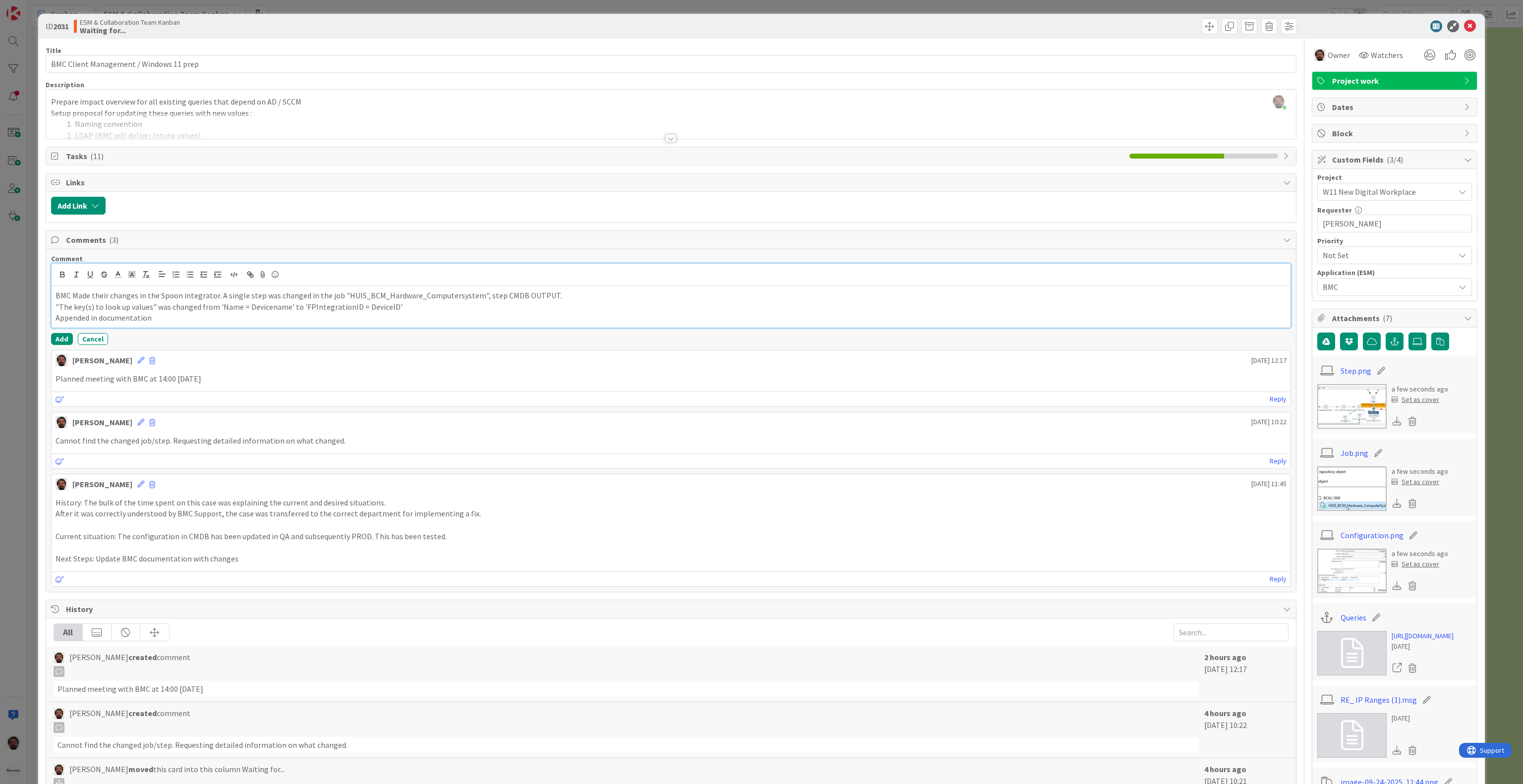
drag, startPoint x: 163, startPoint y: 325, endPoint x: 139, endPoint y: 320, distance: 24.5
click at [165, 324] on p "Appended in documentation" at bounding box center [670, 318] width 1231 height 11
click at [125, 320] on p "Appended in documentation" at bounding box center [670, 318] width 1231 height 11
drag, startPoint x: 116, startPoint y: 325, endPoint x: 567, endPoint y: 305, distance: 451.4
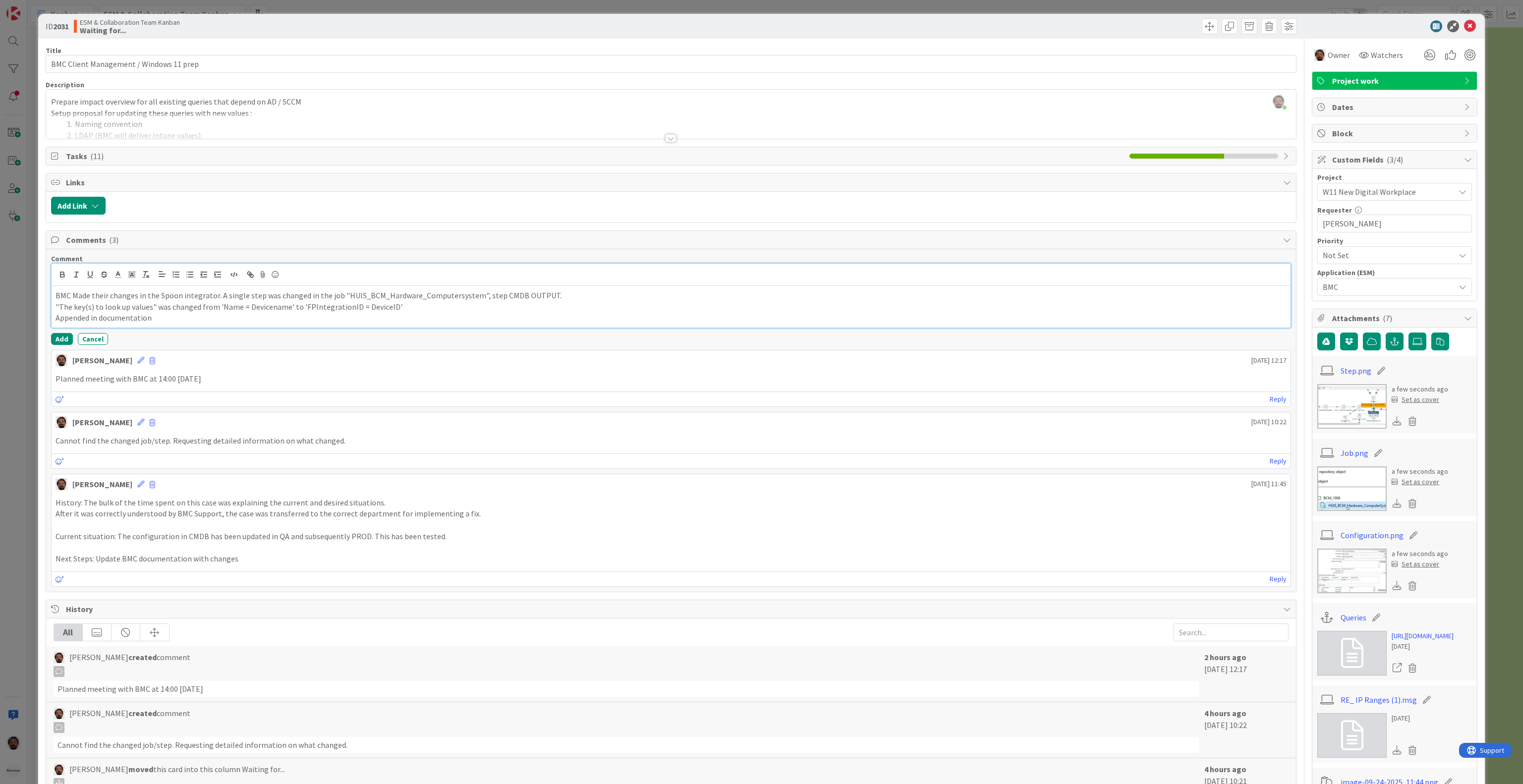
click at [567, 302] on p "BMC Made their changes in the Spoon integrator. A single step was changed in th…" at bounding box center [670, 296] width 1231 height 11
click at [152, 324] on p "Appended in documentation" at bounding box center [670, 318] width 1231 height 11
click at [140, 324] on p "Appended in documentation" at bounding box center [670, 318] width 1231 height 11
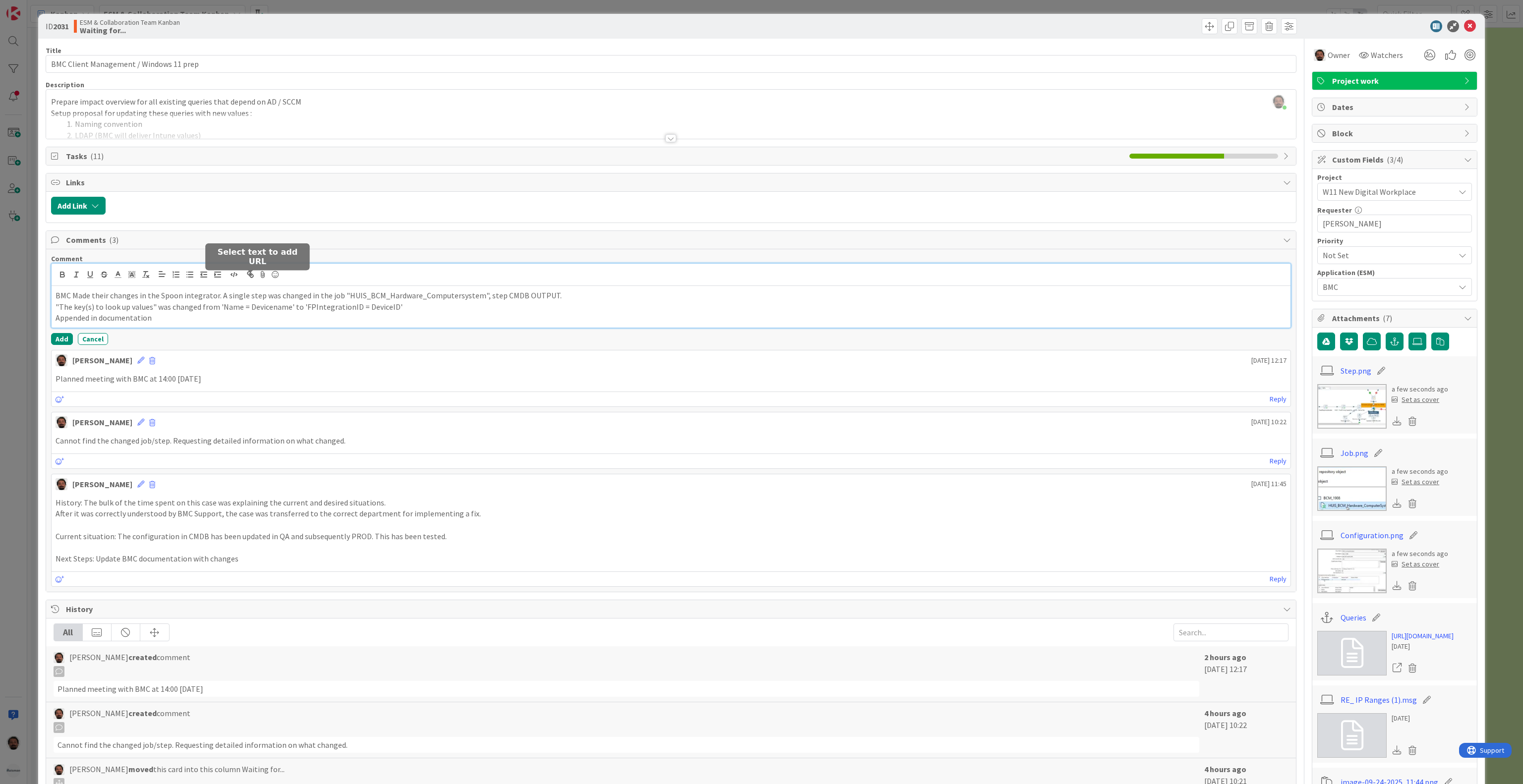
click at [248, 277] on icon "button" at bounding box center [250, 275] width 9 height 9
paste input "[URL][DOMAIN_NAME]"
type input "[URL][DOMAIN_NAME]"
click at [180, 341] on link at bounding box center [184, 337] width 23 height 8
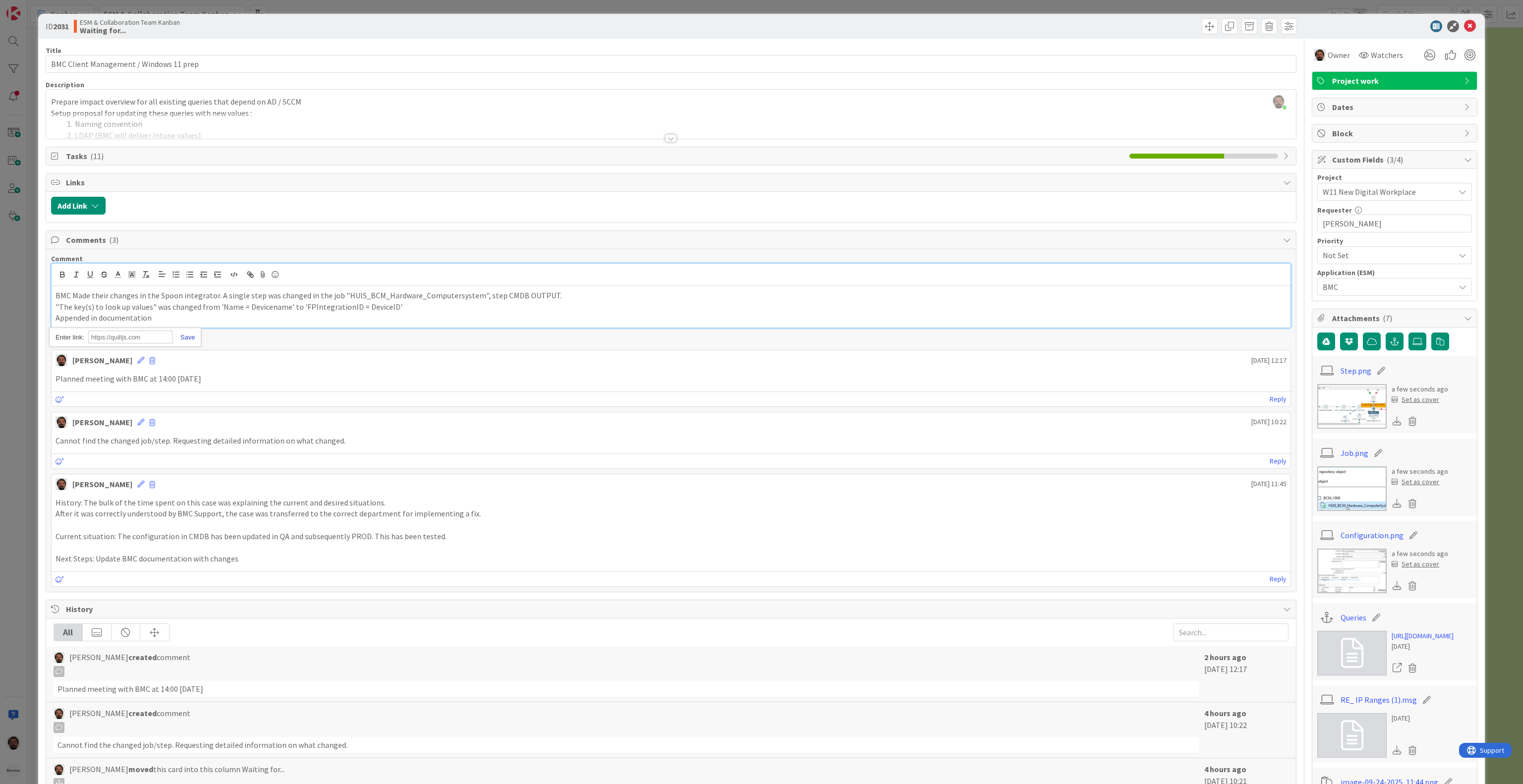
scroll to position [0, 0]
click at [210, 322] on p "Appended in documentation" at bounding box center [670, 318] width 1231 height 11
click at [61, 345] on button "Add" at bounding box center [62, 339] width 22 height 12
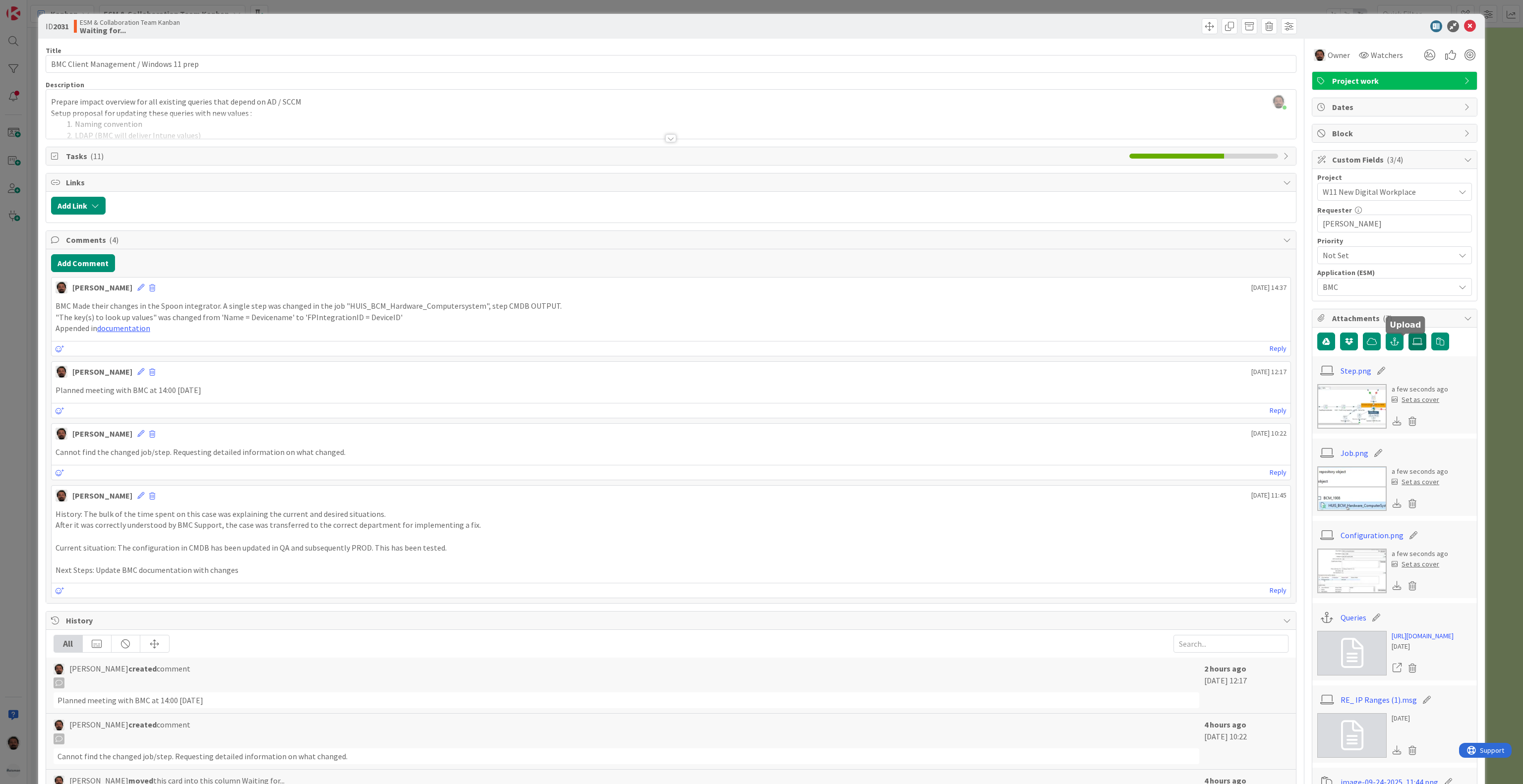
click at [1412, 346] on icon at bounding box center [1417, 341] width 10 height 8
click at [1409, 332] on input "file" at bounding box center [1409, 332] width 0 height 0
click at [1412, 342] on icon at bounding box center [1417, 341] width 10 height 8
click at [1409, 332] on input "file" at bounding box center [1409, 332] width 0 height 0
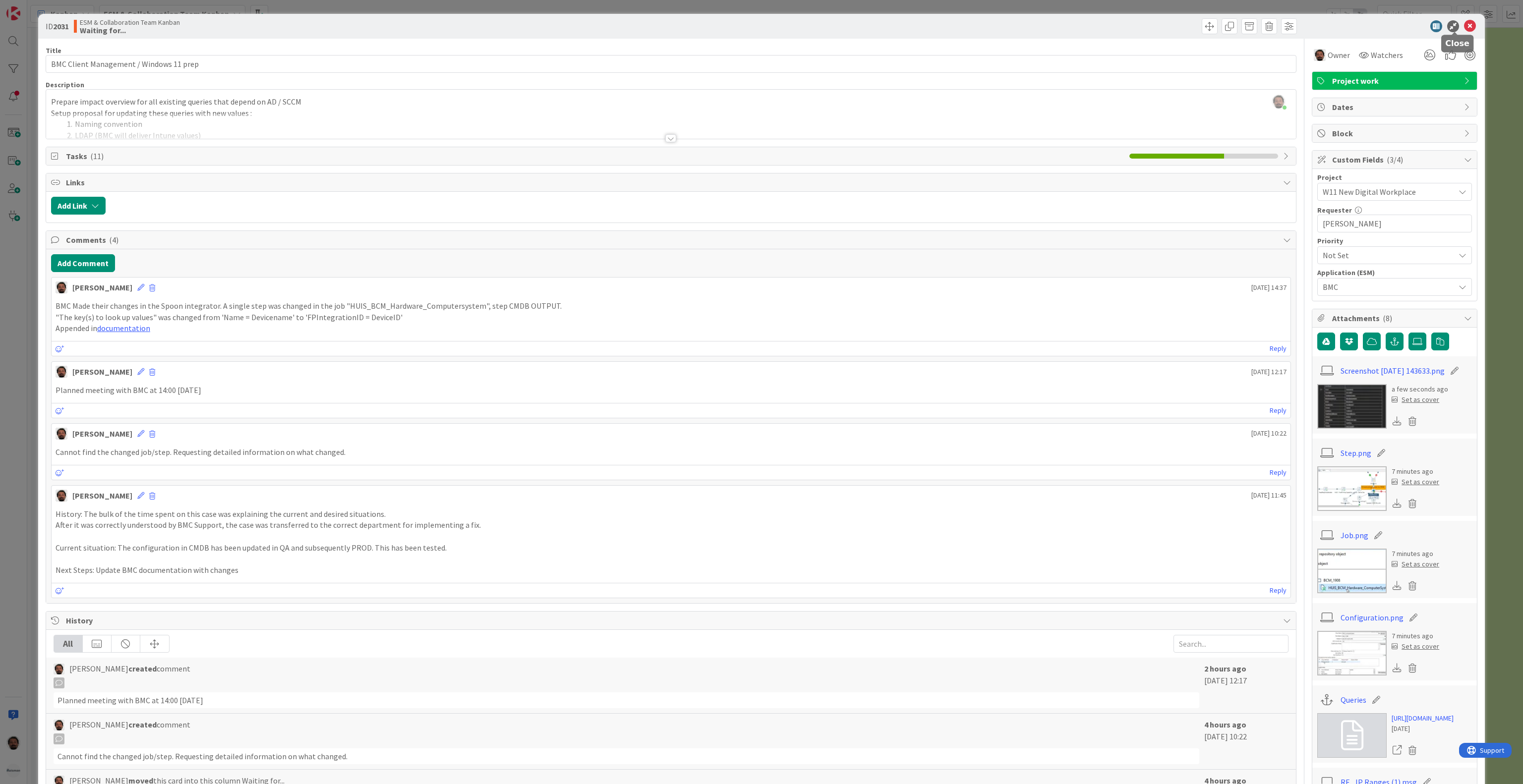
click at [1464, 23] on icon at bounding box center [1470, 26] width 12 height 12
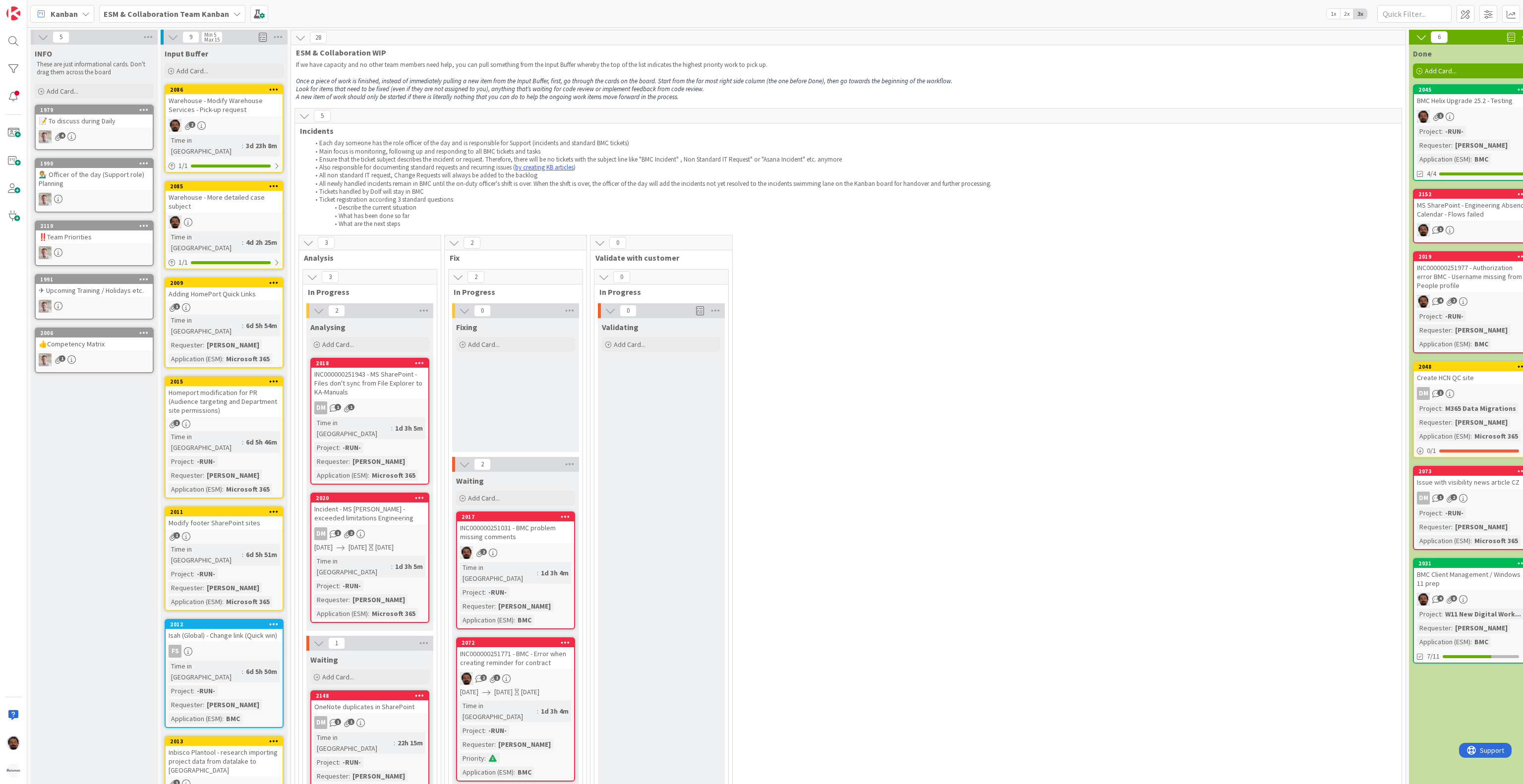
click at [82, 119] on div "📝 To discuss during Daily" at bounding box center [94, 121] width 117 height 13
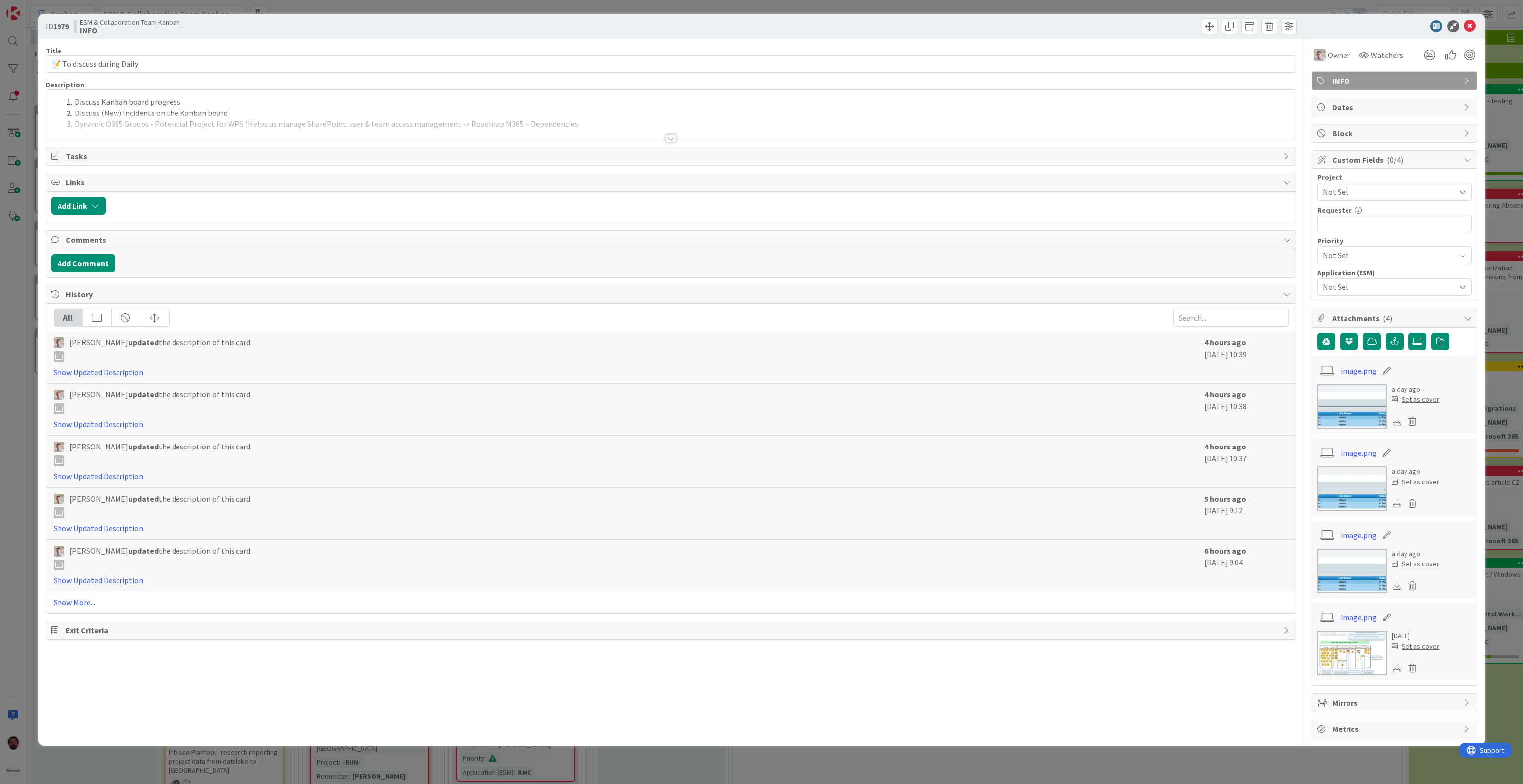
click at [592, 134] on div at bounding box center [670, 126] width 1250 height 25
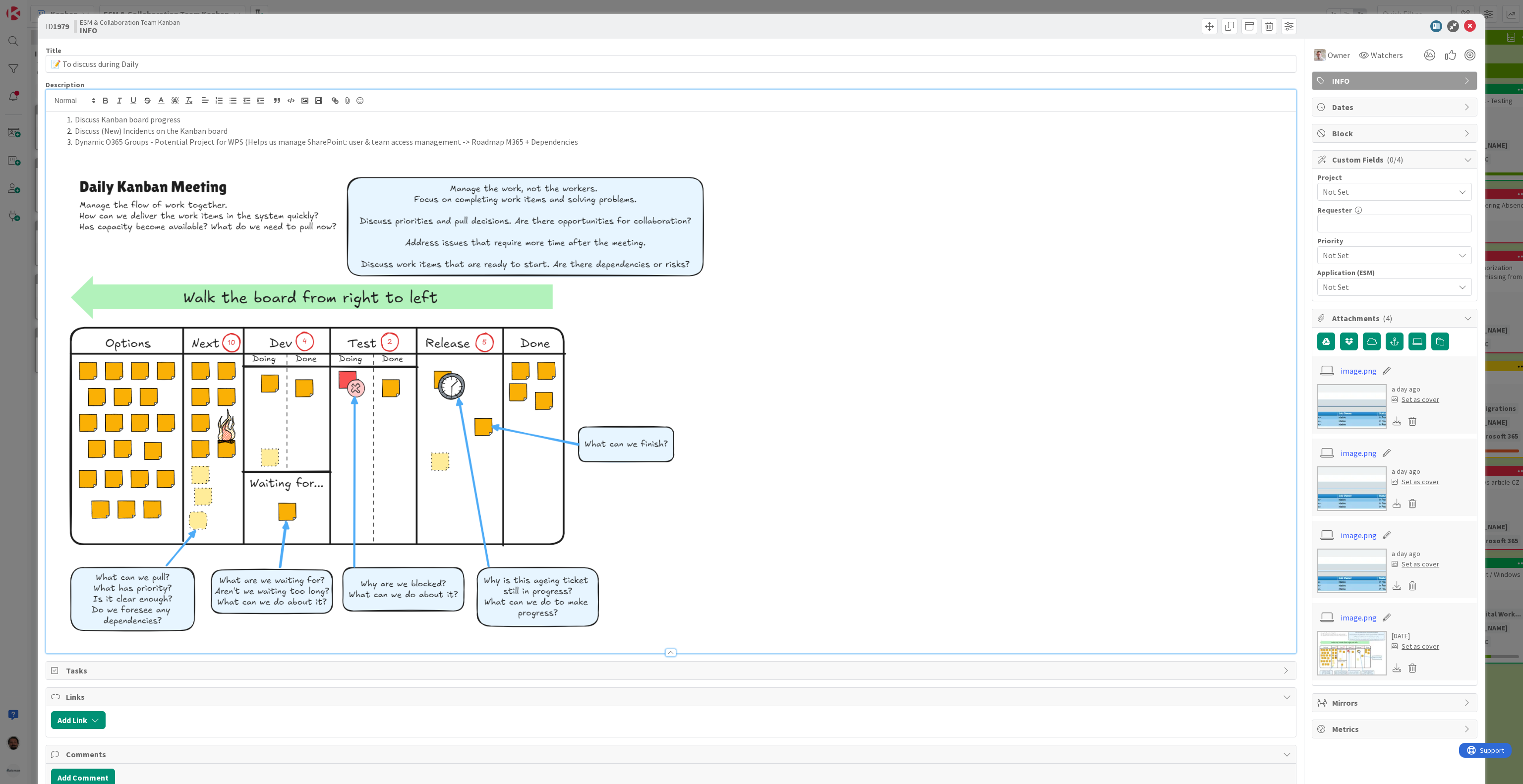
click at [595, 151] on p at bounding box center [670, 153] width 1240 height 11
click at [593, 146] on li "Dynamic O365 Groups - Potential Project for WPS (Helps us manage SharePoint: us…" at bounding box center [677, 142] width 1228 height 11
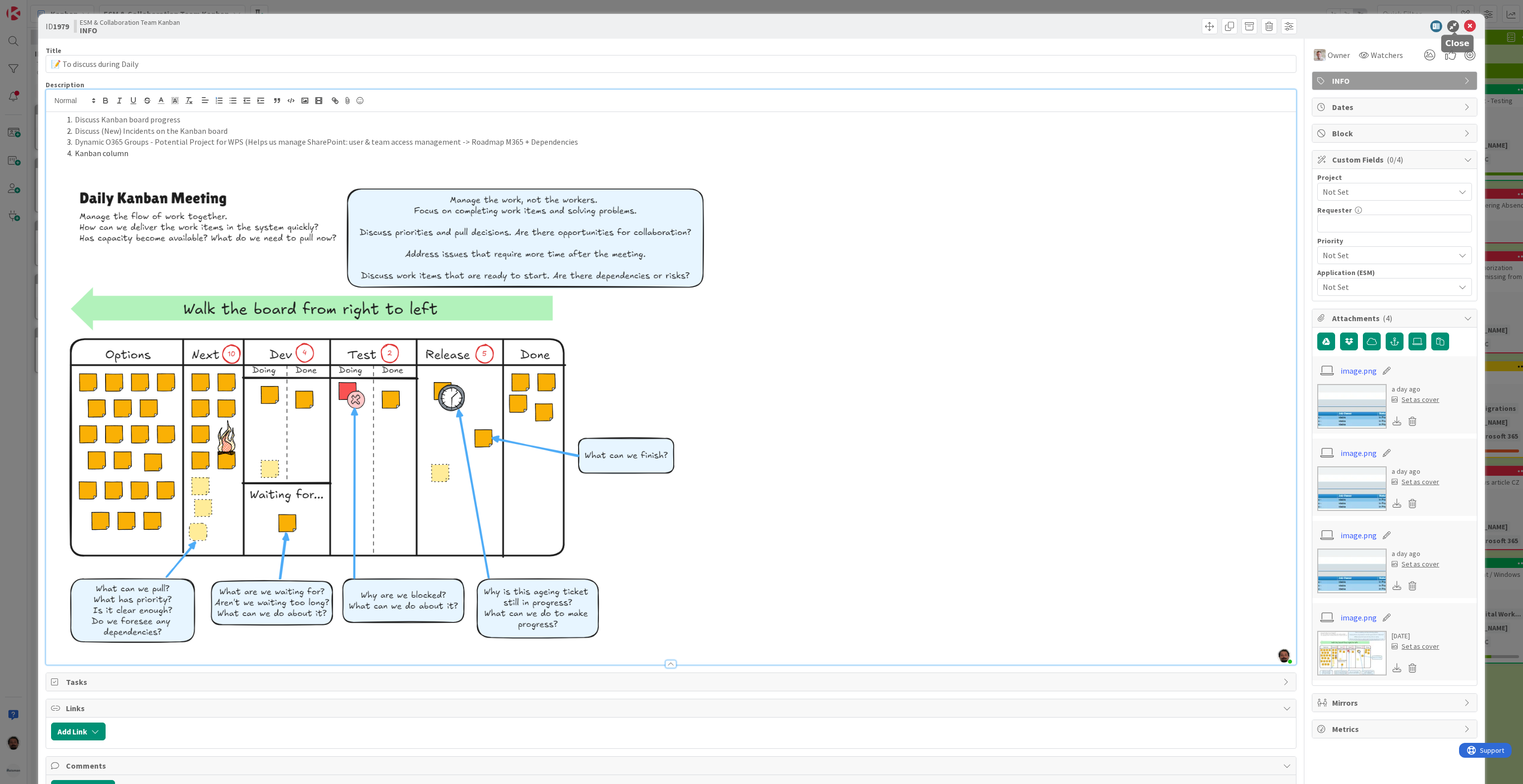
click at [1464, 27] on icon at bounding box center [1470, 26] width 12 height 12
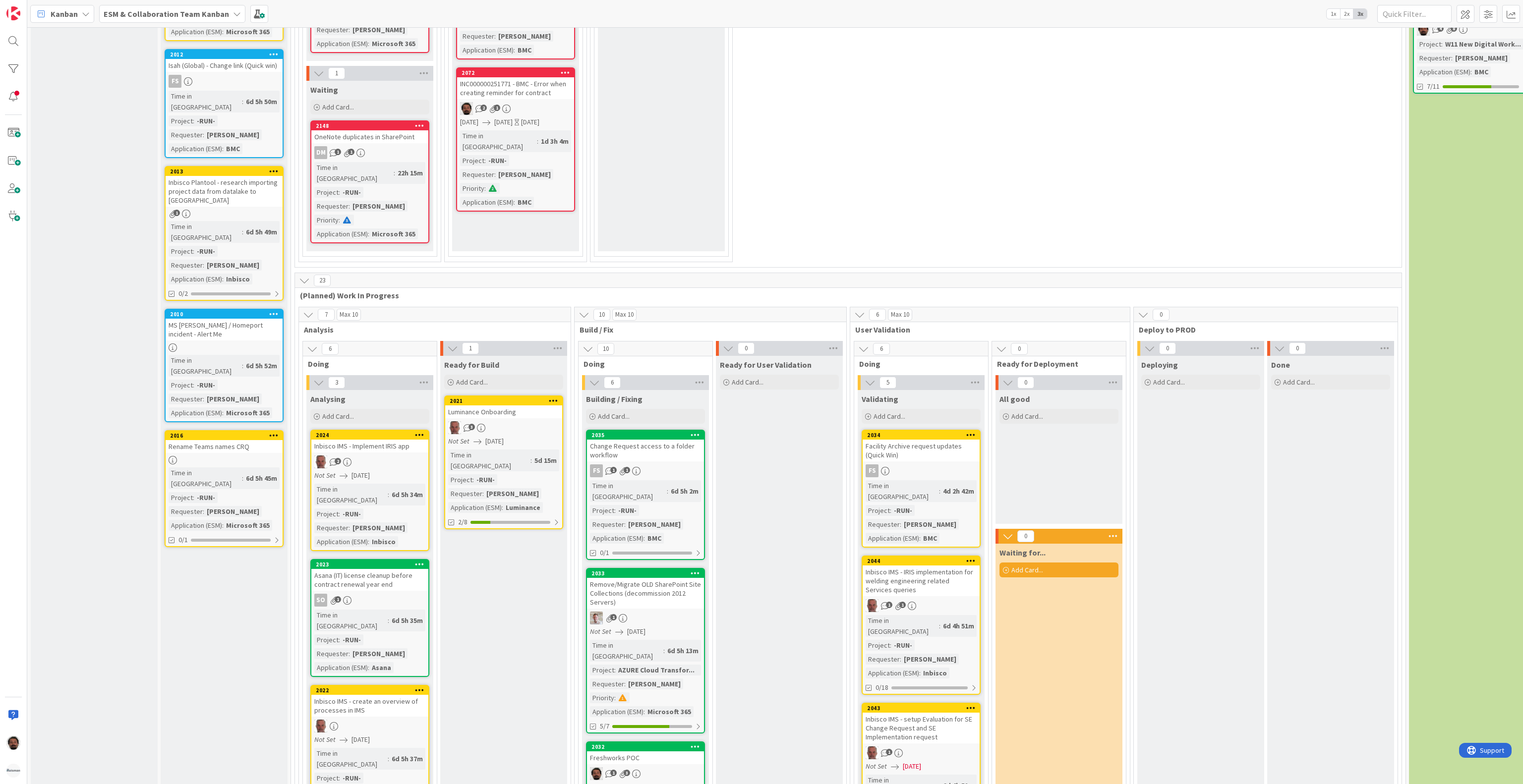
scroll to position [694, 0]
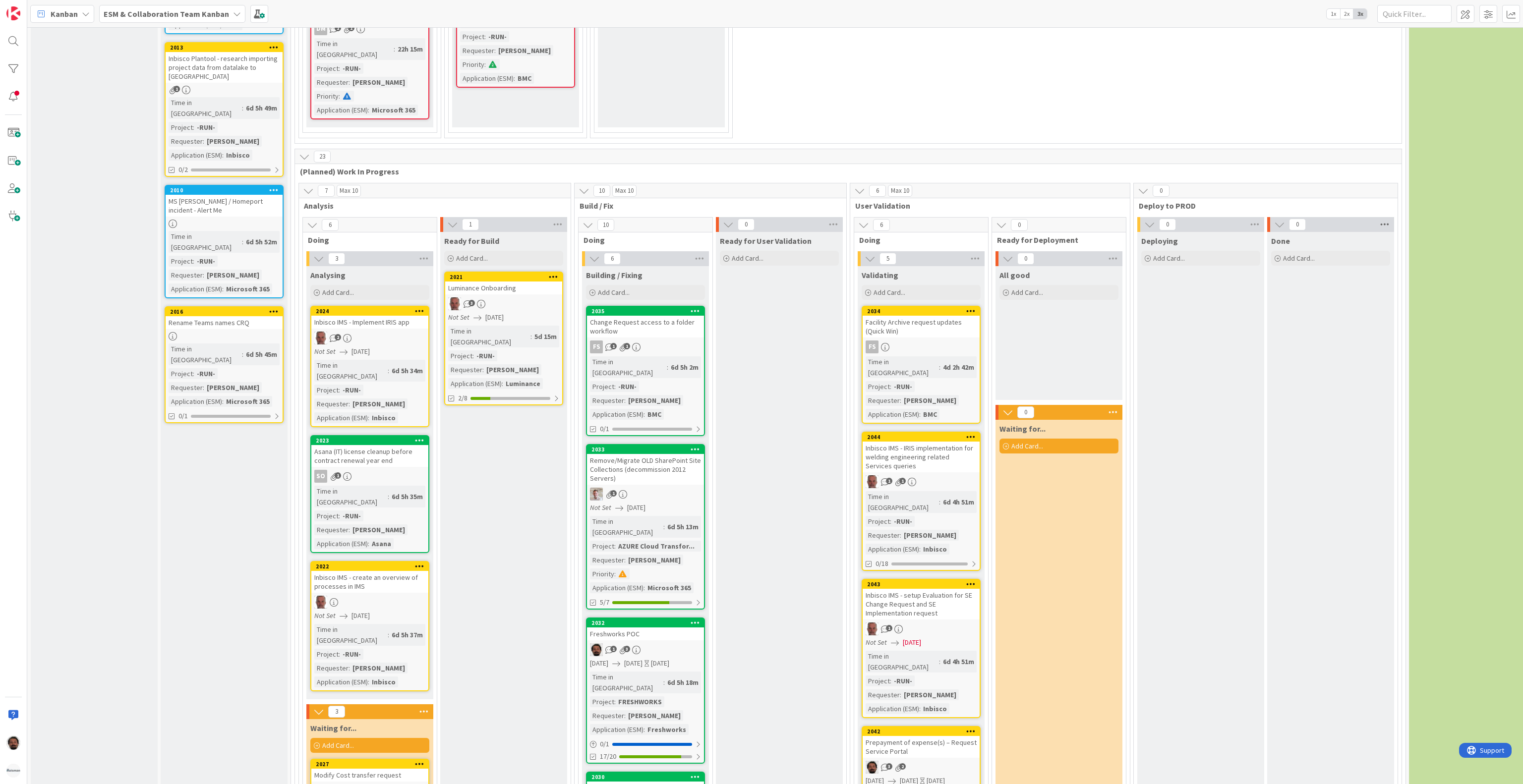
click at [1391, 217] on icon at bounding box center [1384, 225] width 13 height 15
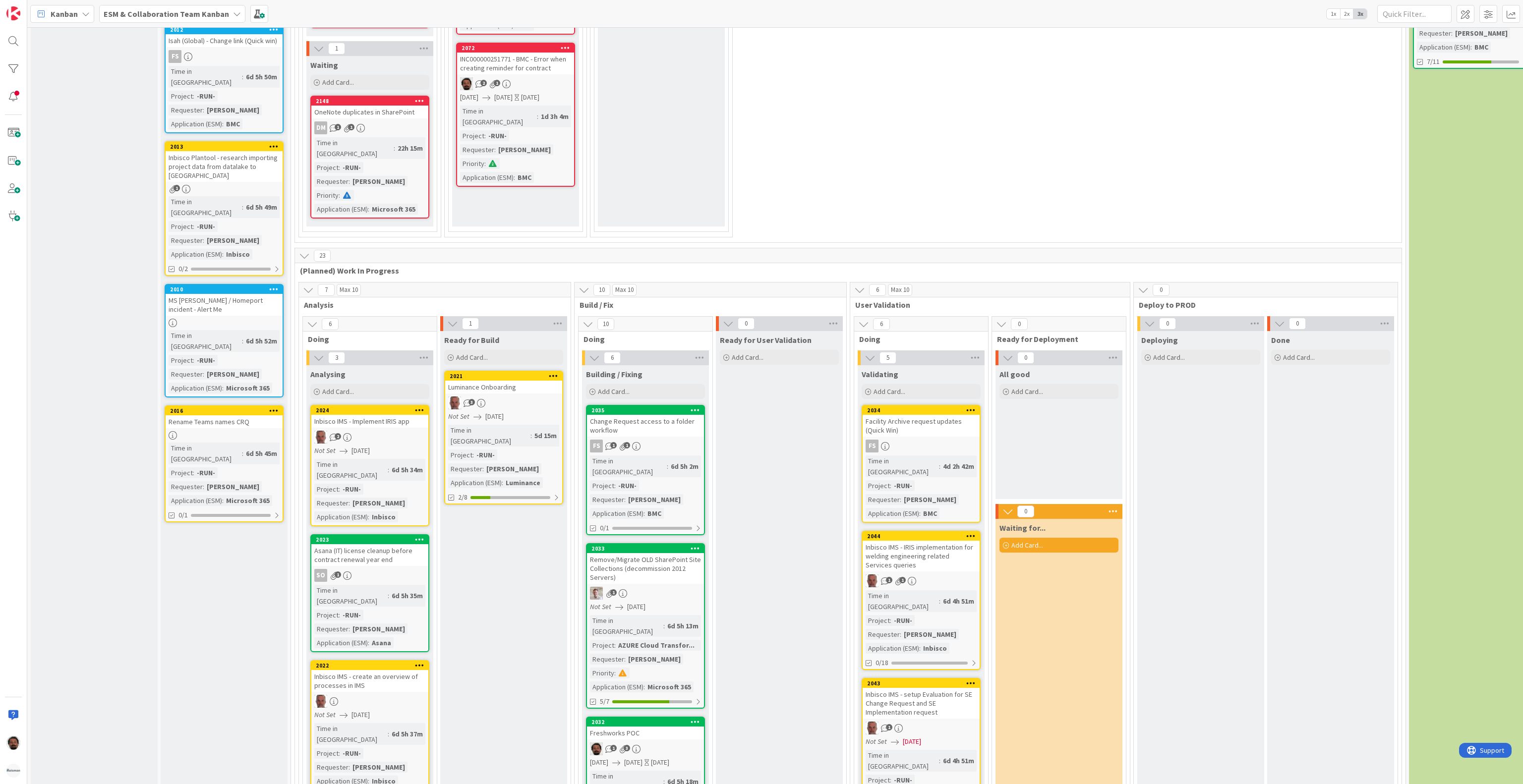
click at [1159, 300] on span "Deploy to PROD" at bounding box center [1262, 305] width 246 height 10
copy span "Deploy to PROD"
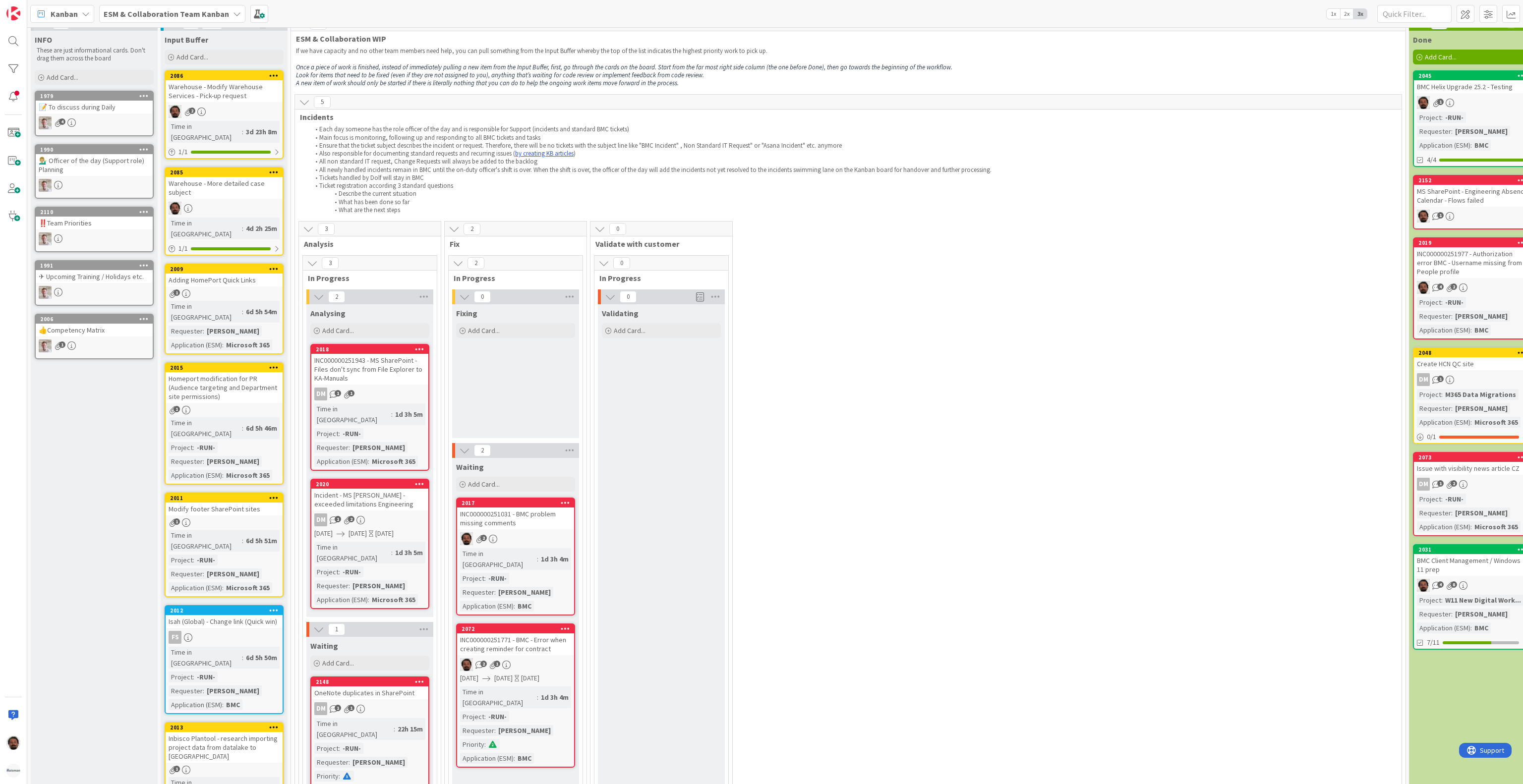
scroll to position [0, 0]
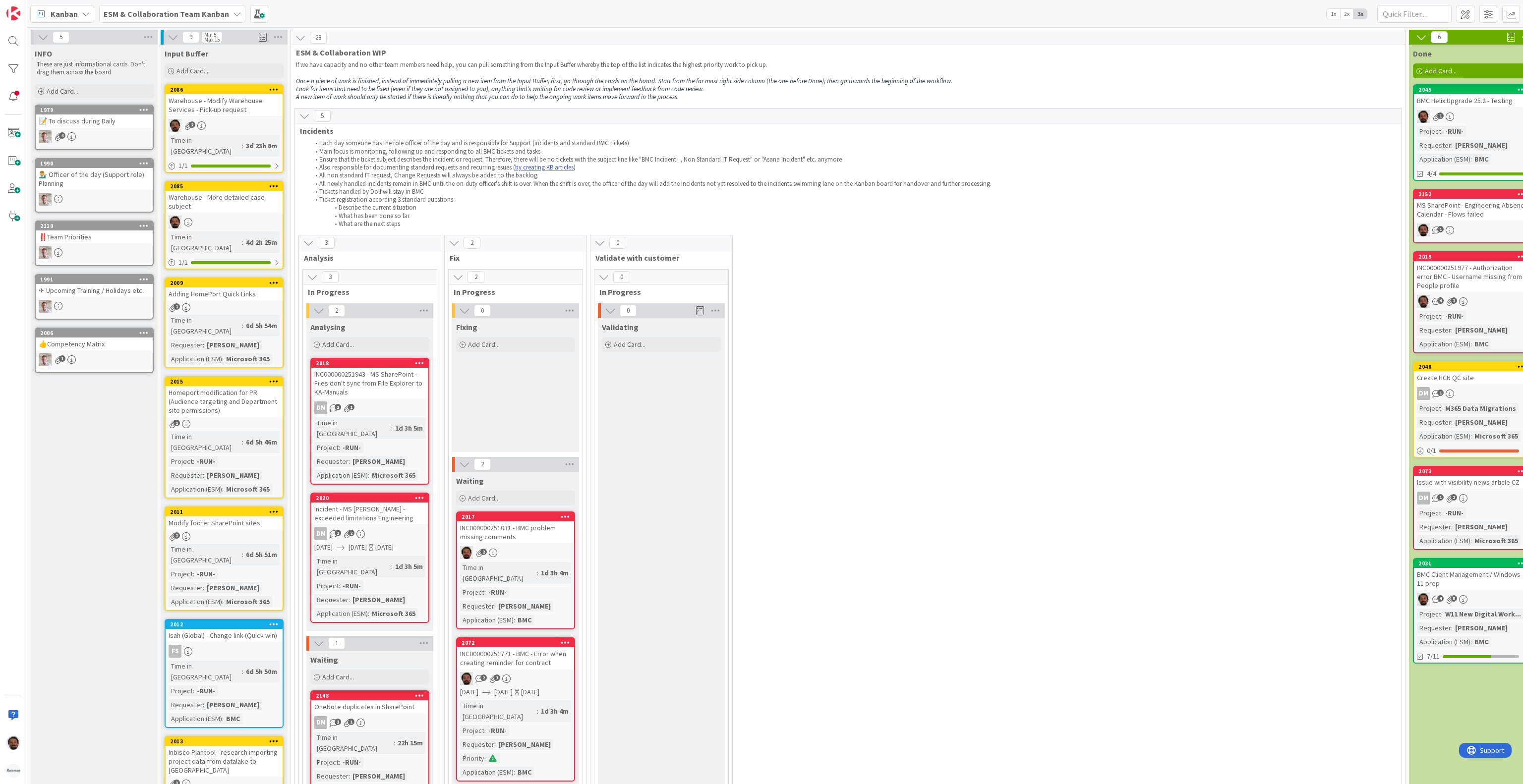
click at [238, 104] on div "Warehouse - Modify Warehouse Services - Pick-up request" at bounding box center [224, 105] width 117 height 22
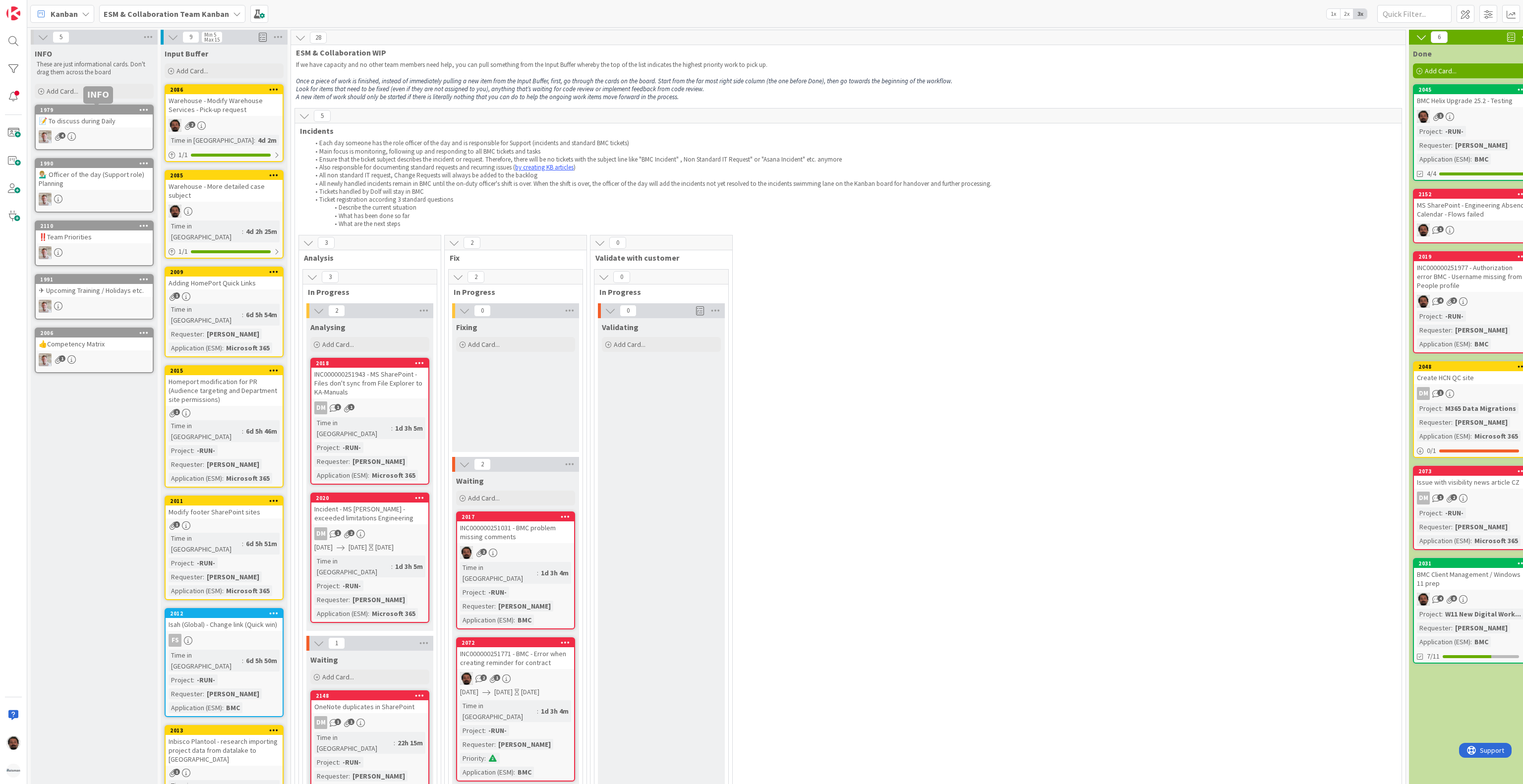
click at [107, 112] on div "1979" at bounding box center [96, 110] width 112 height 7
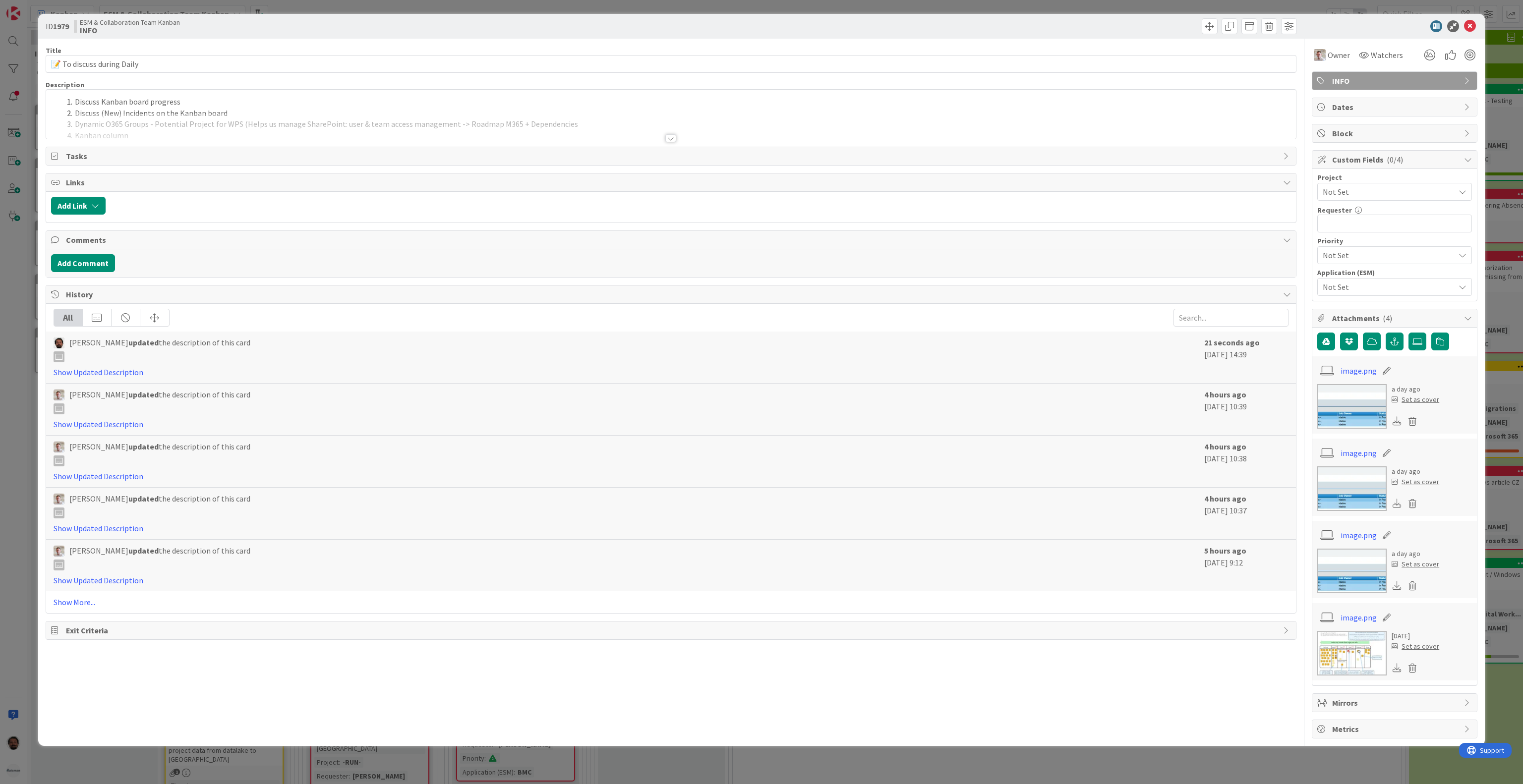
click at [231, 132] on div at bounding box center [670, 126] width 1250 height 25
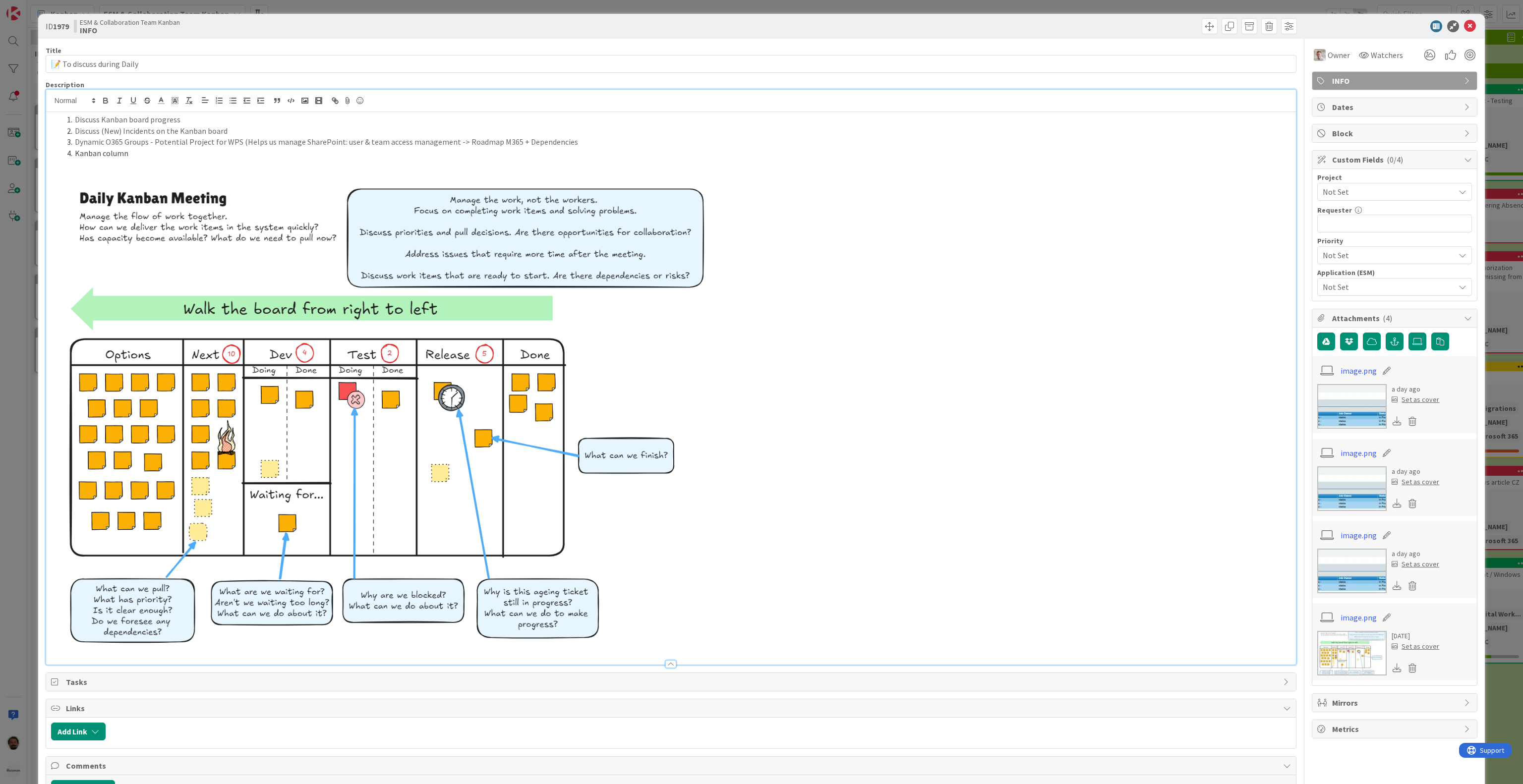
click at [180, 156] on li "Kanban column" at bounding box center [677, 153] width 1228 height 11
click at [102, 154] on li "Kanban column" at bounding box center [677, 153] width 1228 height 11
click at [85, 156] on li "Kanban column" at bounding box center [677, 153] width 1228 height 11
click at [85, 154] on li "Kanban column" at bounding box center [677, 153] width 1228 height 11
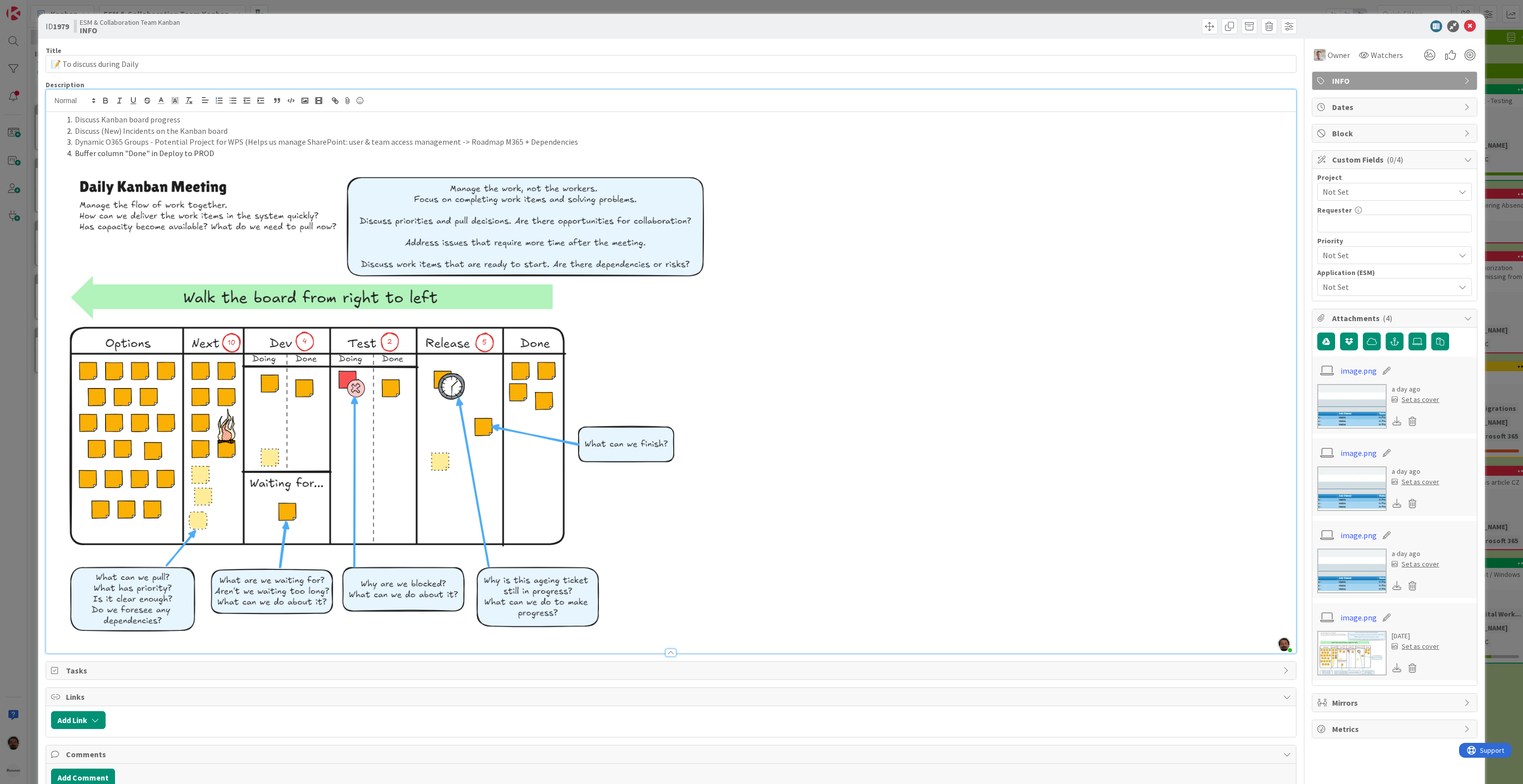
click at [156, 153] on li "Buffer column "Done" in Deploy to PROD" at bounding box center [677, 153] width 1228 height 11
click at [79, 155] on li "Buffer column "Done" in "Deploy to PROD"" at bounding box center [677, 153] width 1228 height 11
click at [251, 154] on li "Buffer column "Done" in "Deploy to PROD"" at bounding box center [677, 153] width 1228 height 11
click at [274, 154] on li "Buffer column "Done" in "Deploy to PROD" - Necessary?" at bounding box center [677, 153] width 1228 height 11
click at [1464, 27] on icon at bounding box center [1470, 26] width 12 height 12
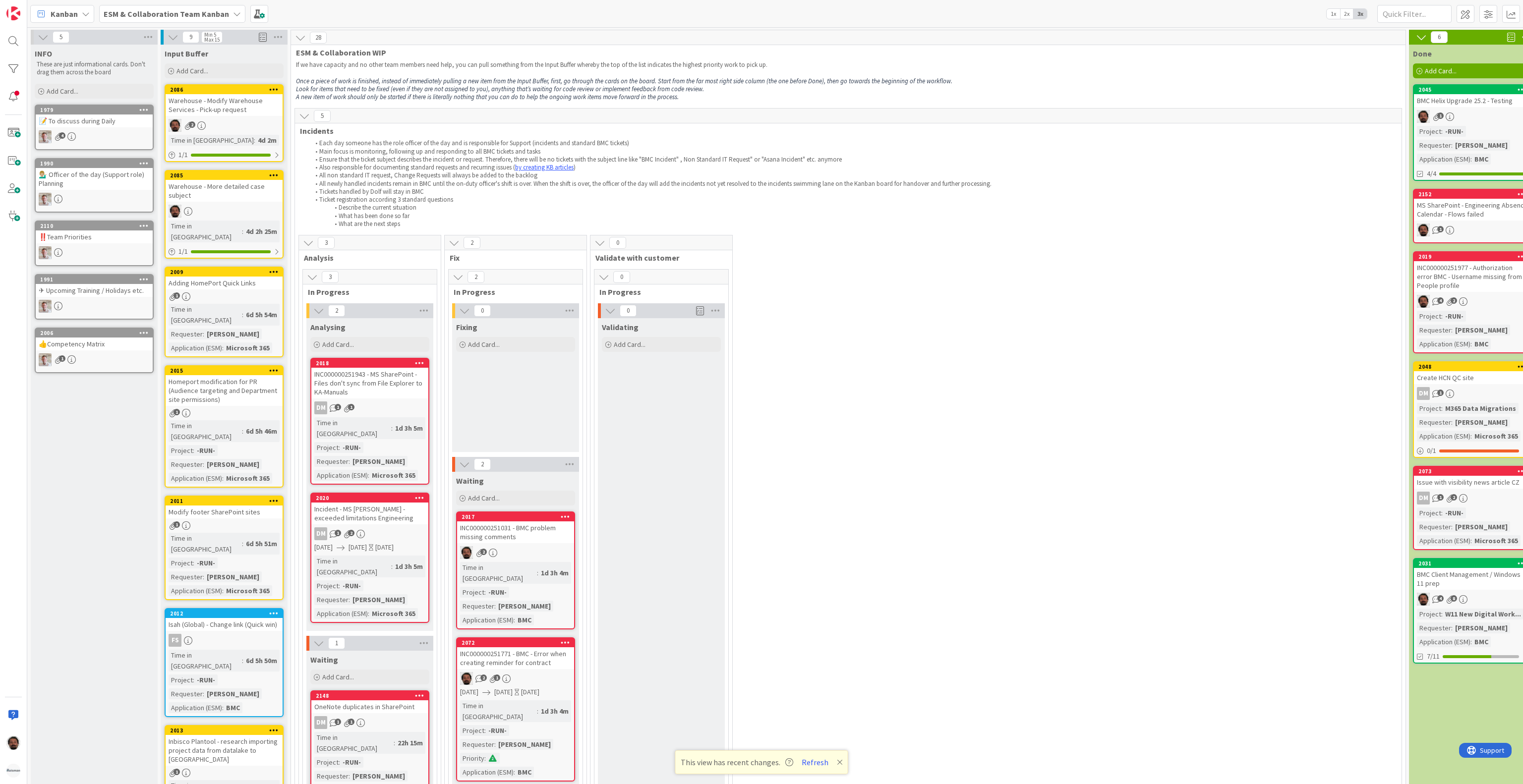
click at [65, 15] on span "Kanban" at bounding box center [63, 14] width 27 height 12
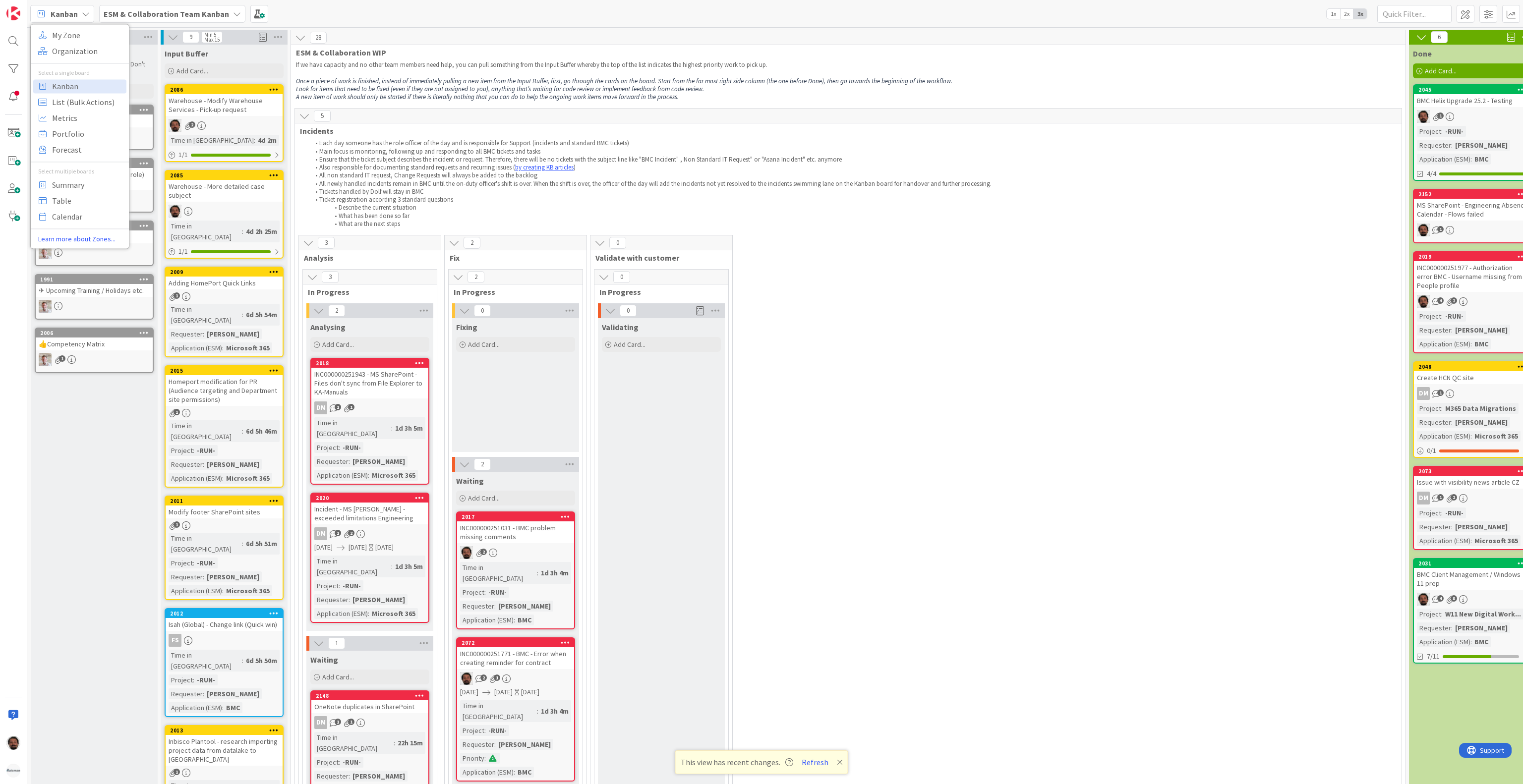
click at [133, 17] on b "ESM & Collaboration Team Kanban" at bounding box center [166, 14] width 126 height 10
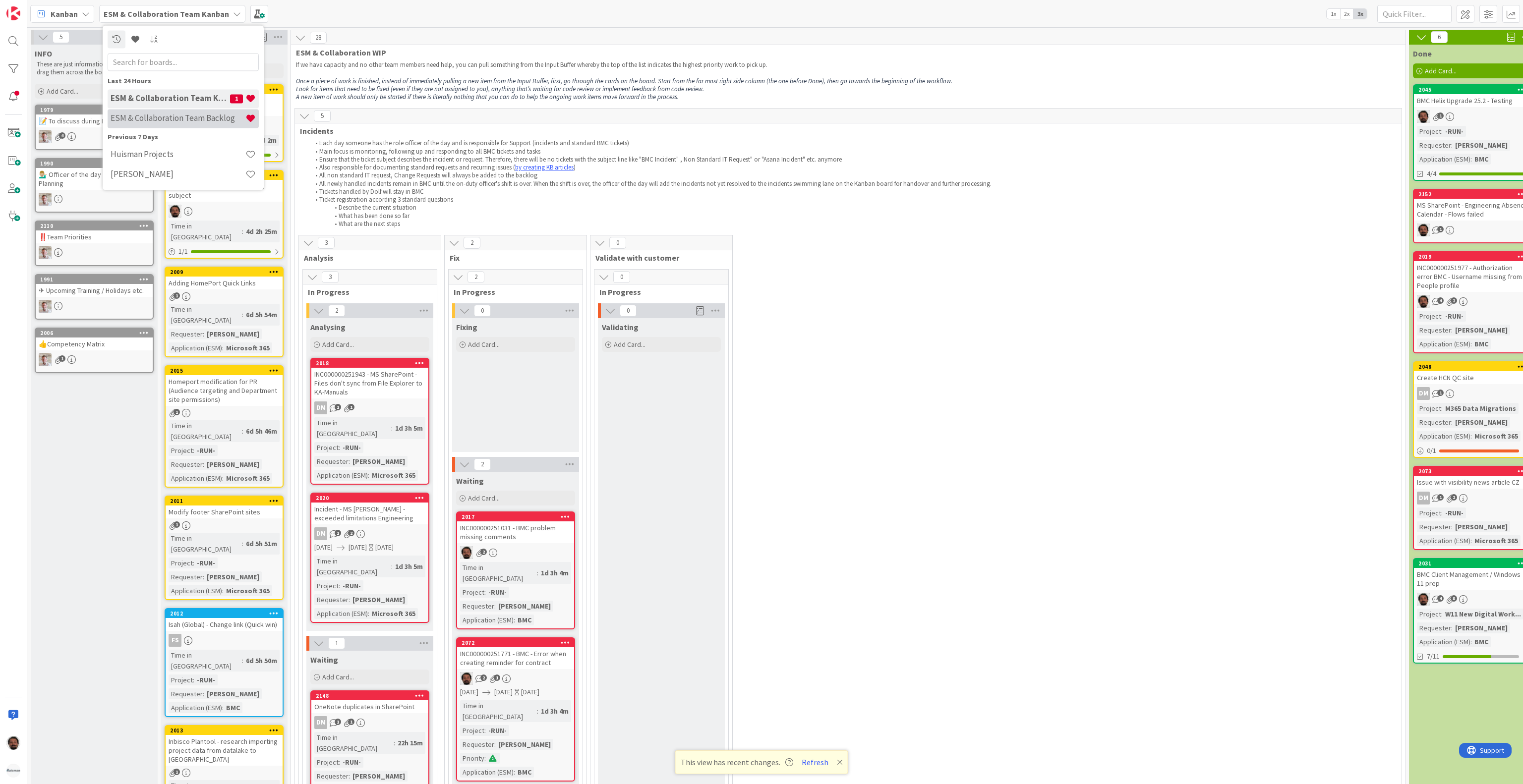
click at [166, 110] on div "ESM & Collaboration Team Backlog" at bounding box center [183, 119] width 151 height 19
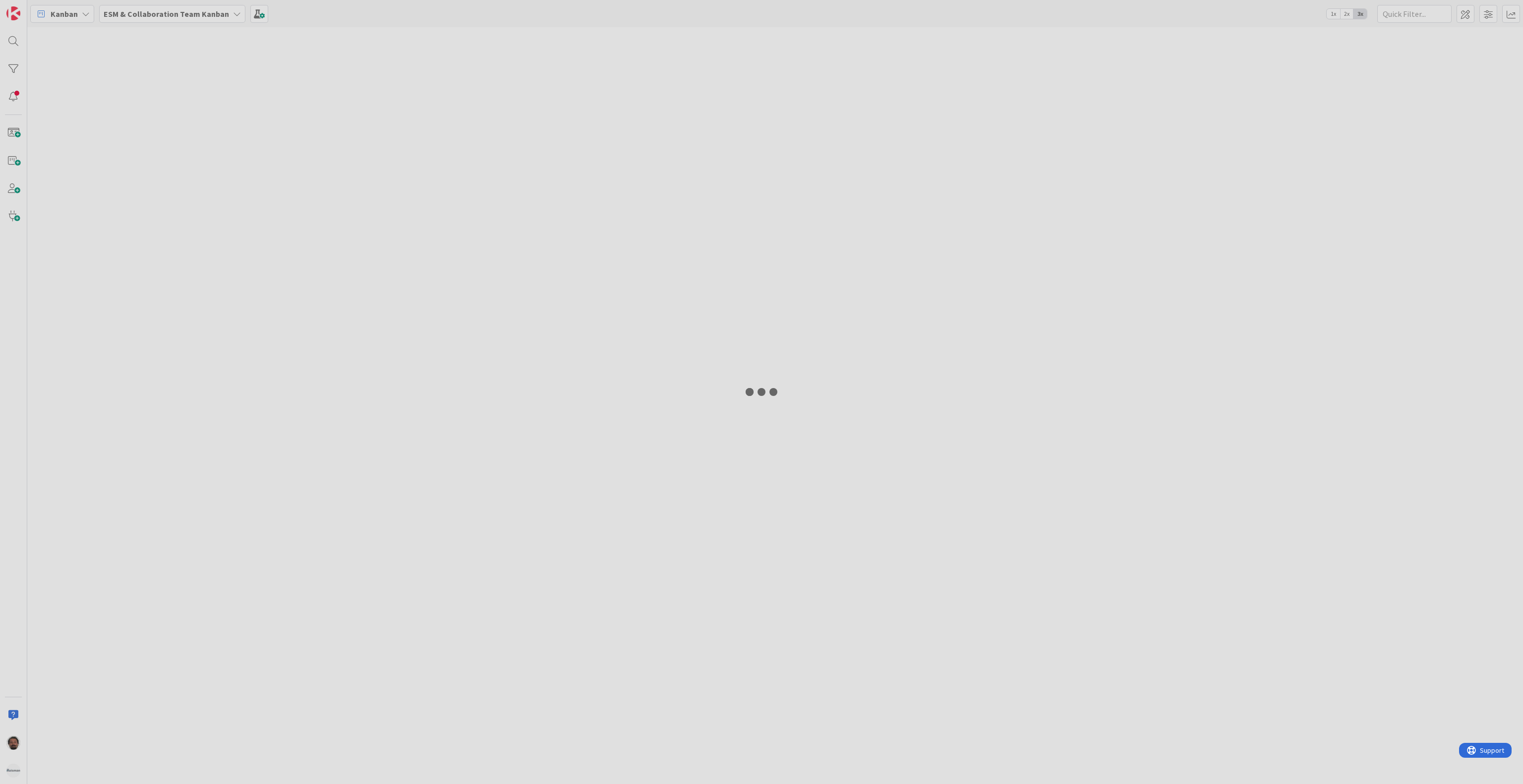
type input "book"
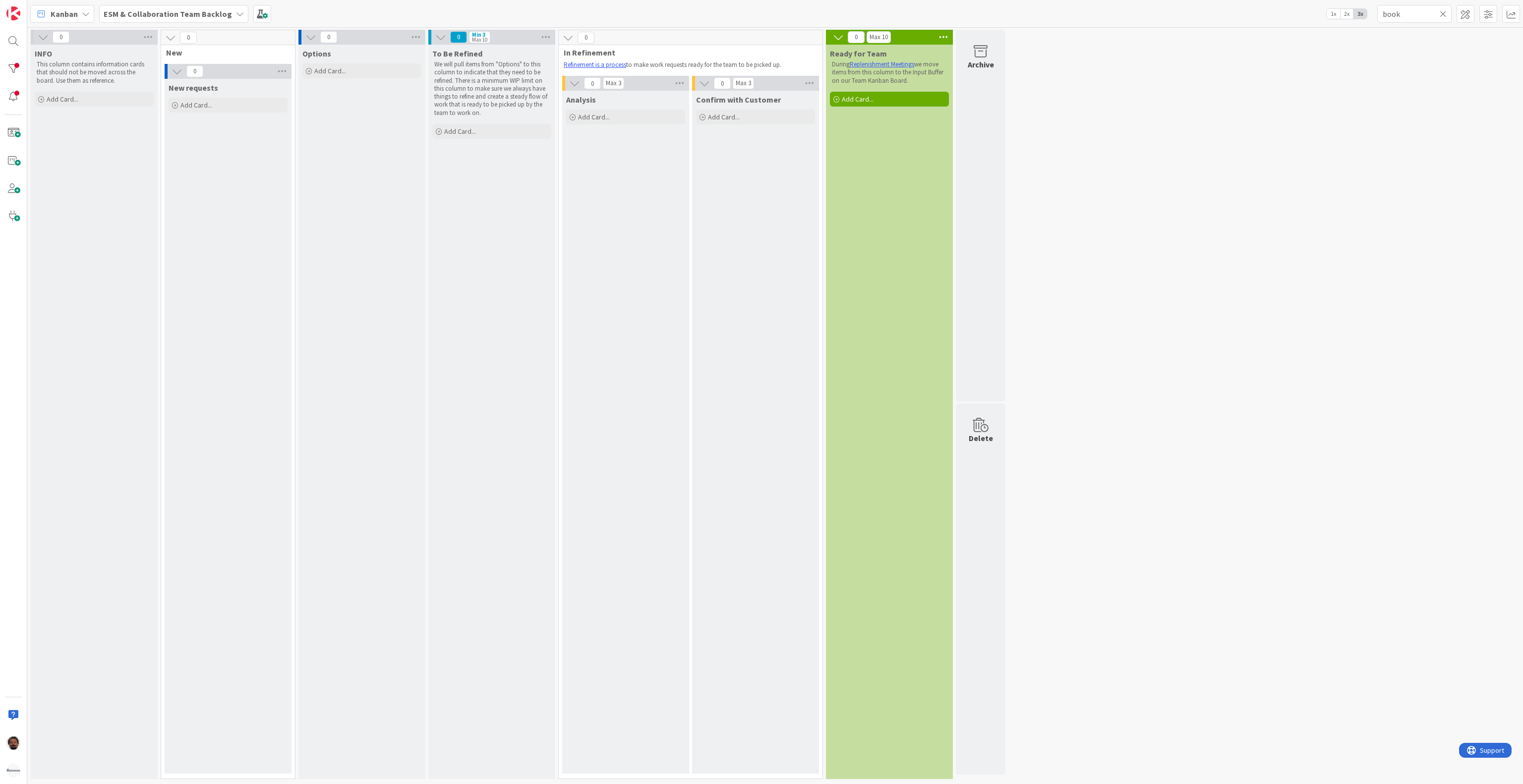
click at [1392, 415] on div "0 INFO This column contains information cards that should not be moved across t…" at bounding box center [775, 406] width 1492 height 754
click at [13, 64] on div at bounding box center [14, 69] width 20 height 20
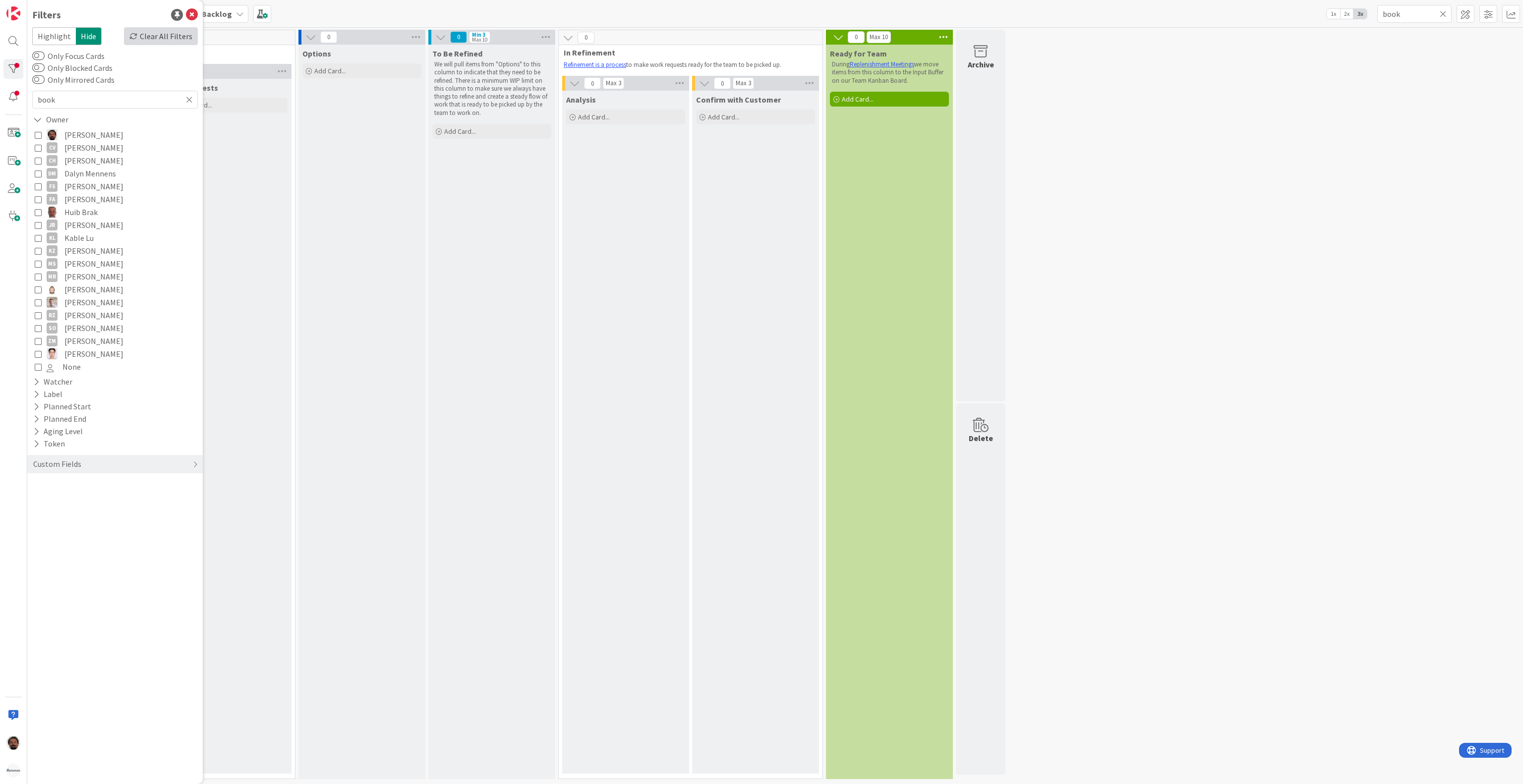
click at [163, 34] on div "Clear All Filters" at bounding box center [161, 36] width 74 height 18
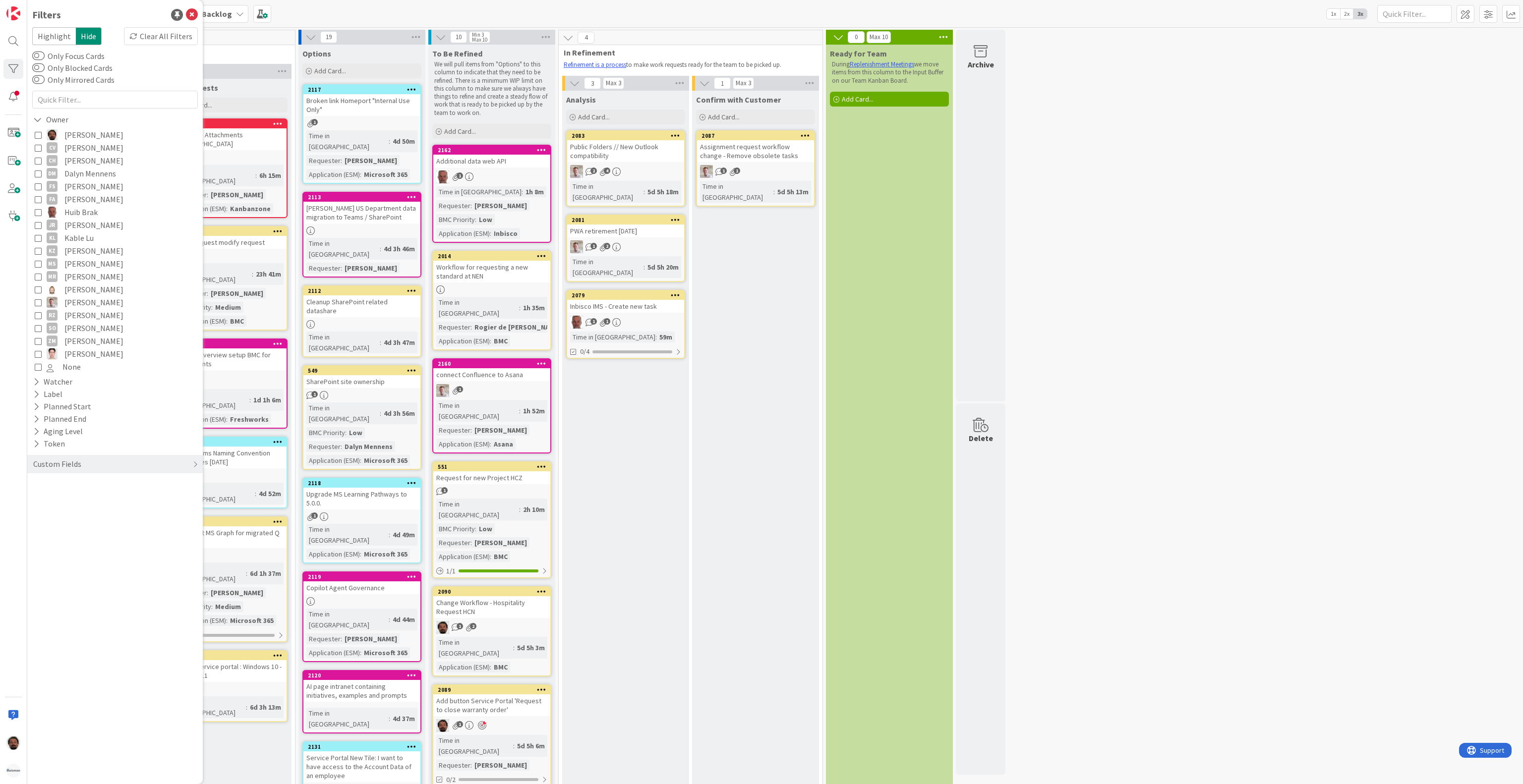
click at [37, 132] on icon at bounding box center [38, 134] width 7 height 7
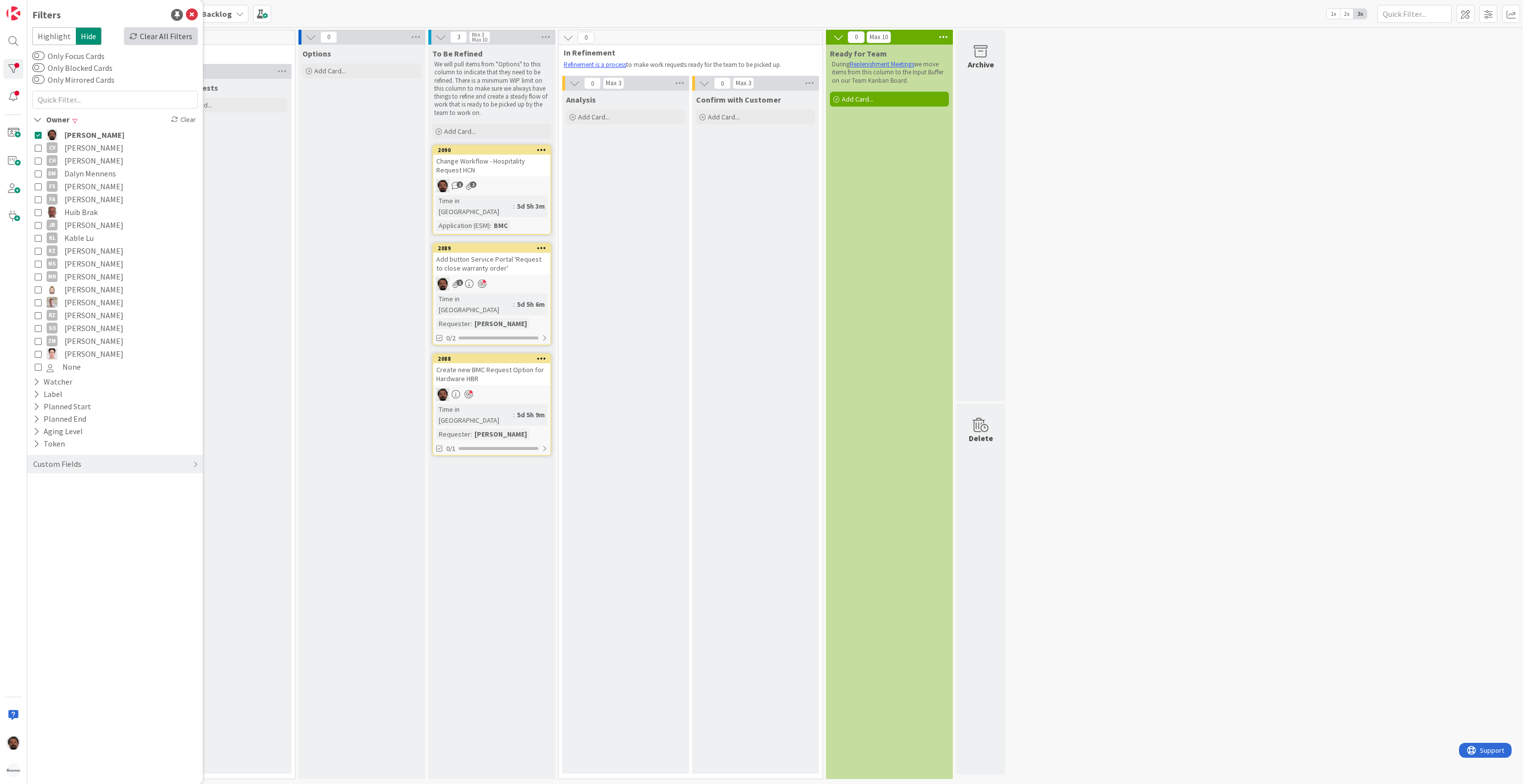
click at [155, 36] on div "Clear All Filters" at bounding box center [161, 36] width 74 height 18
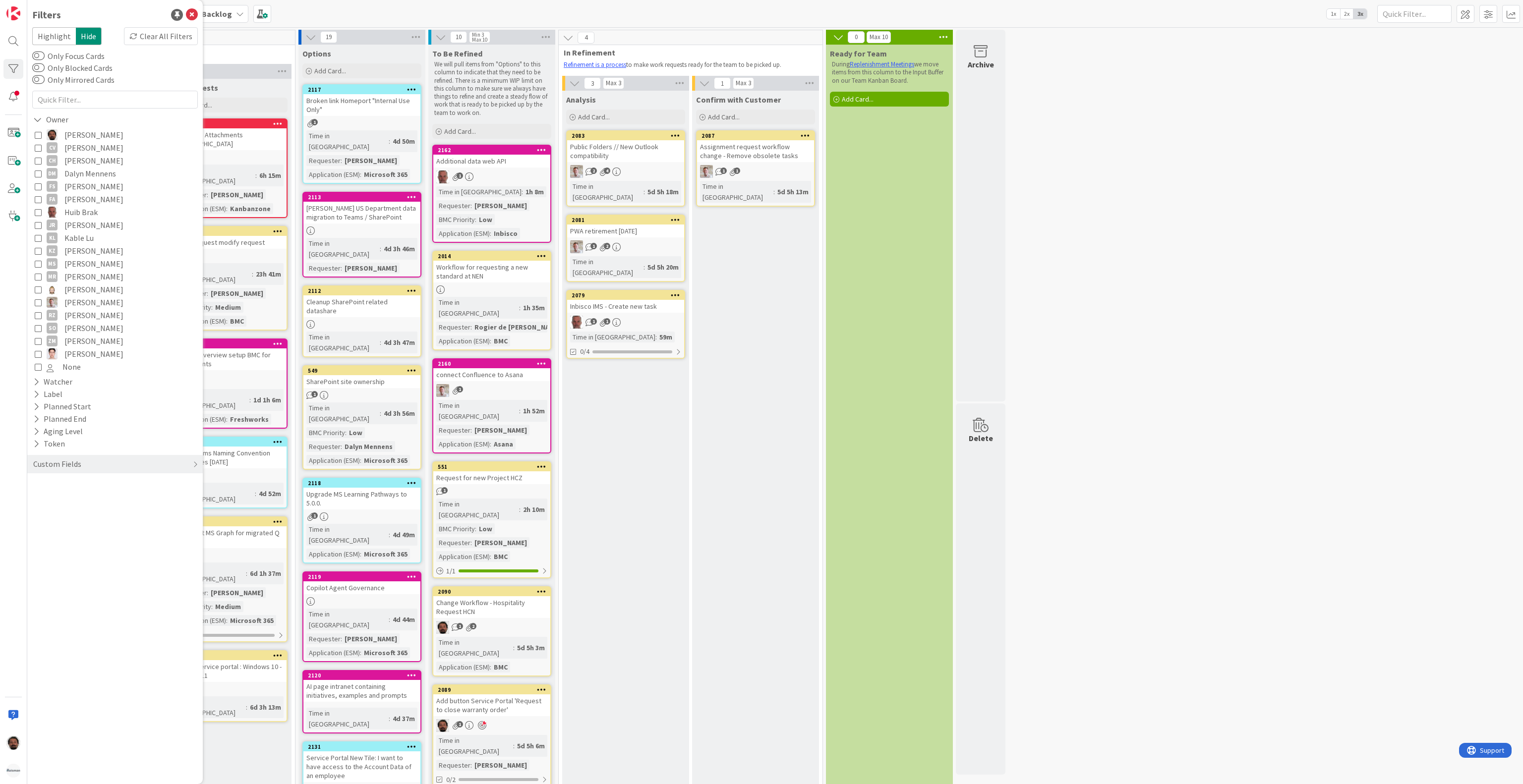
click at [219, 11] on b "ESM & Collaboration Team Backlog" at bounding box center [168, 14] width 128 height 10
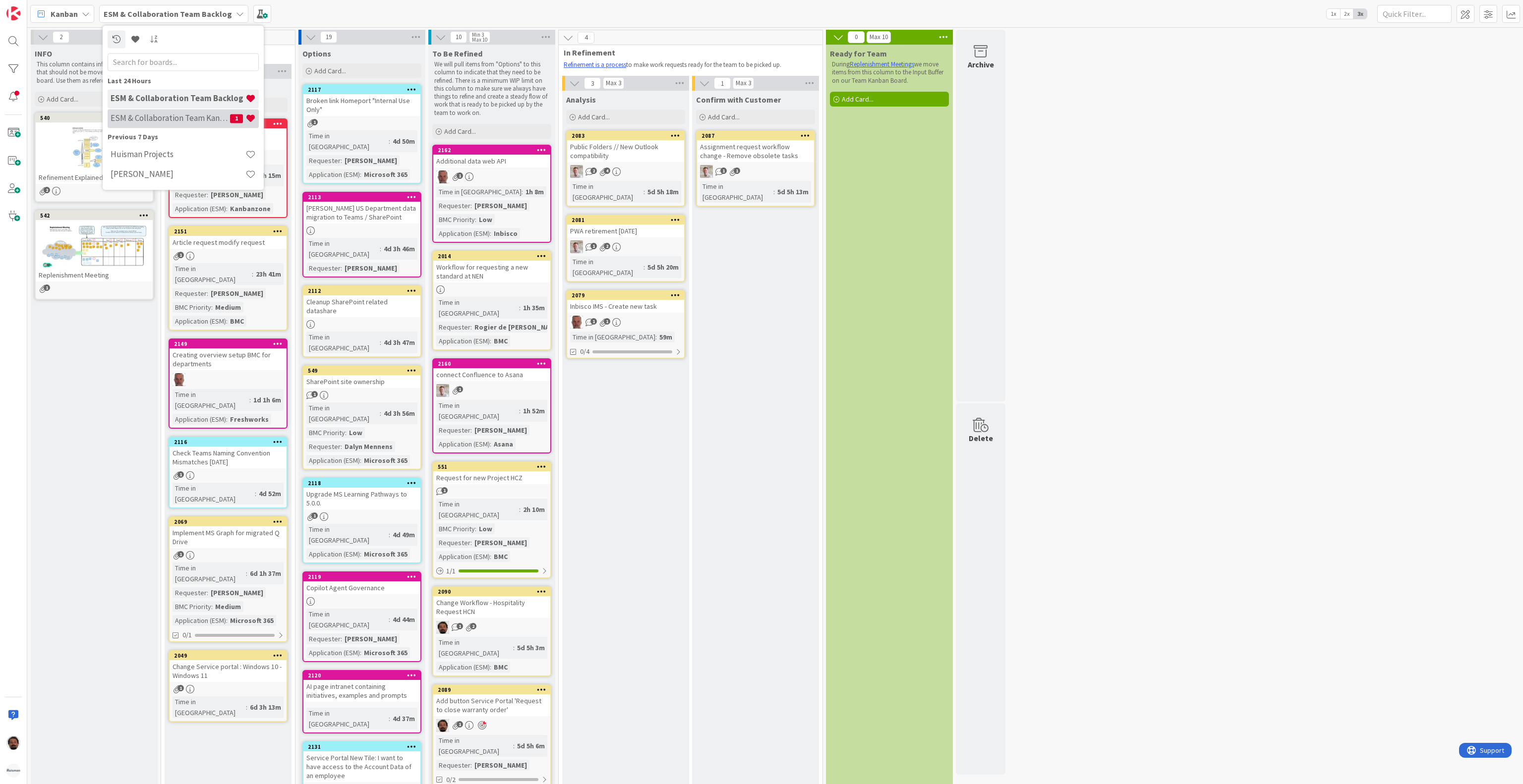
click at [188, 118] on h4 "ESM & Collaboration Team Kanban" at bounding box center [170, 119] width 119 height 10
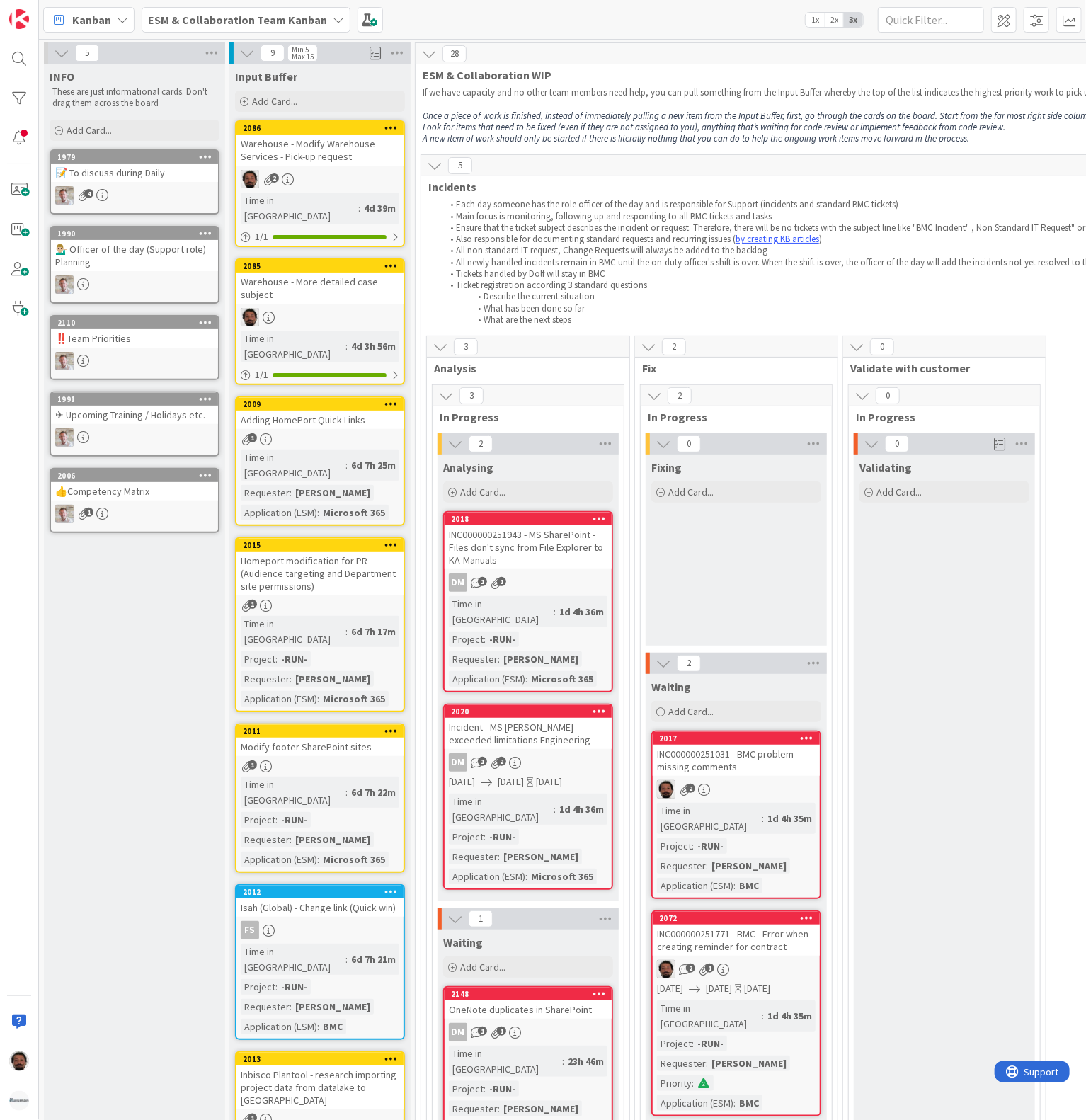
click at [198, 7] on div "ESM & Collaboration Team Kanban" at bounding box center [246, 20] width 209 height 25
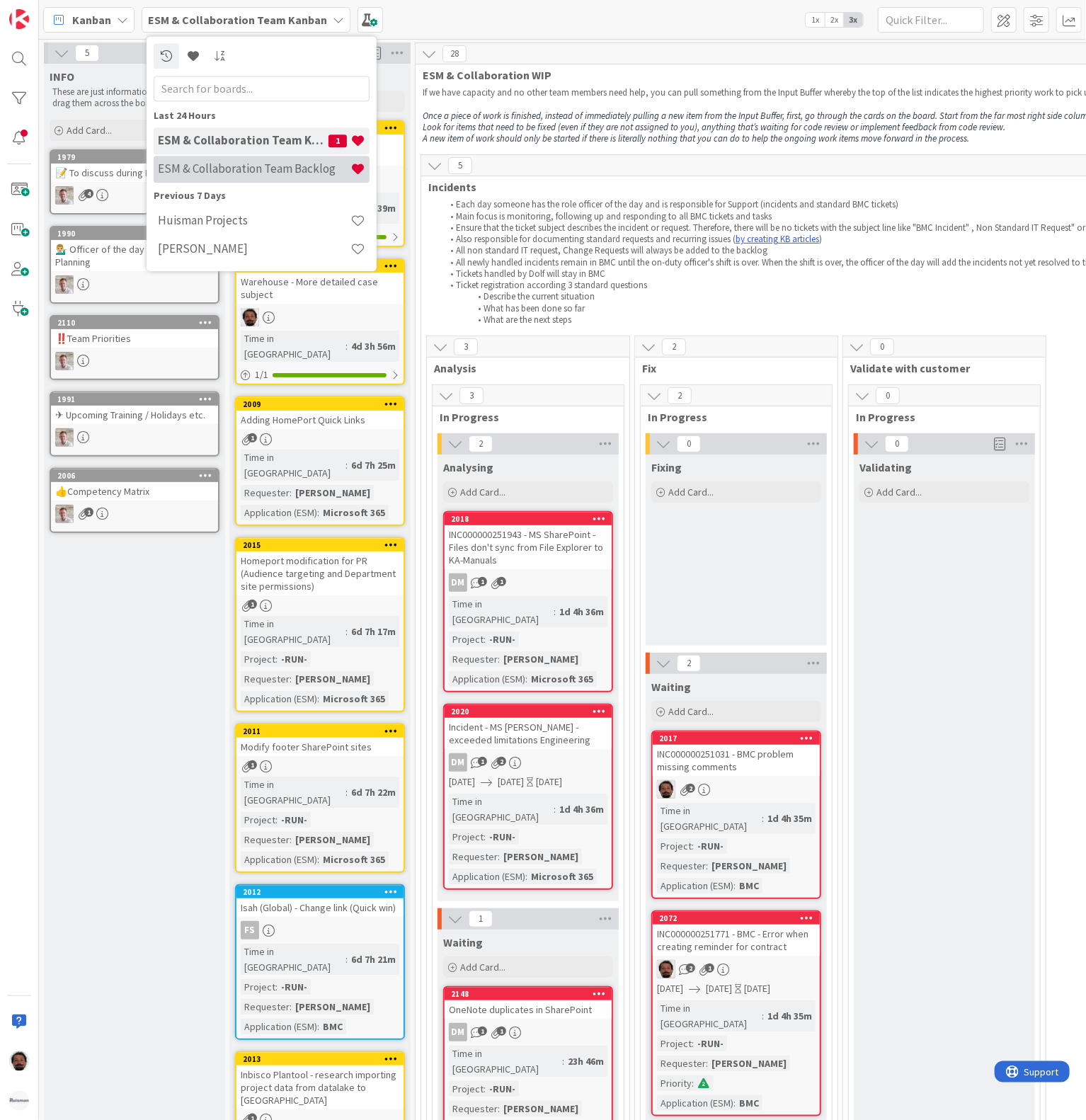
click at [246, 174] on h4 "ESM & Collaboration Team Backlog" at bounding box center [254, 170] width 193 height 14
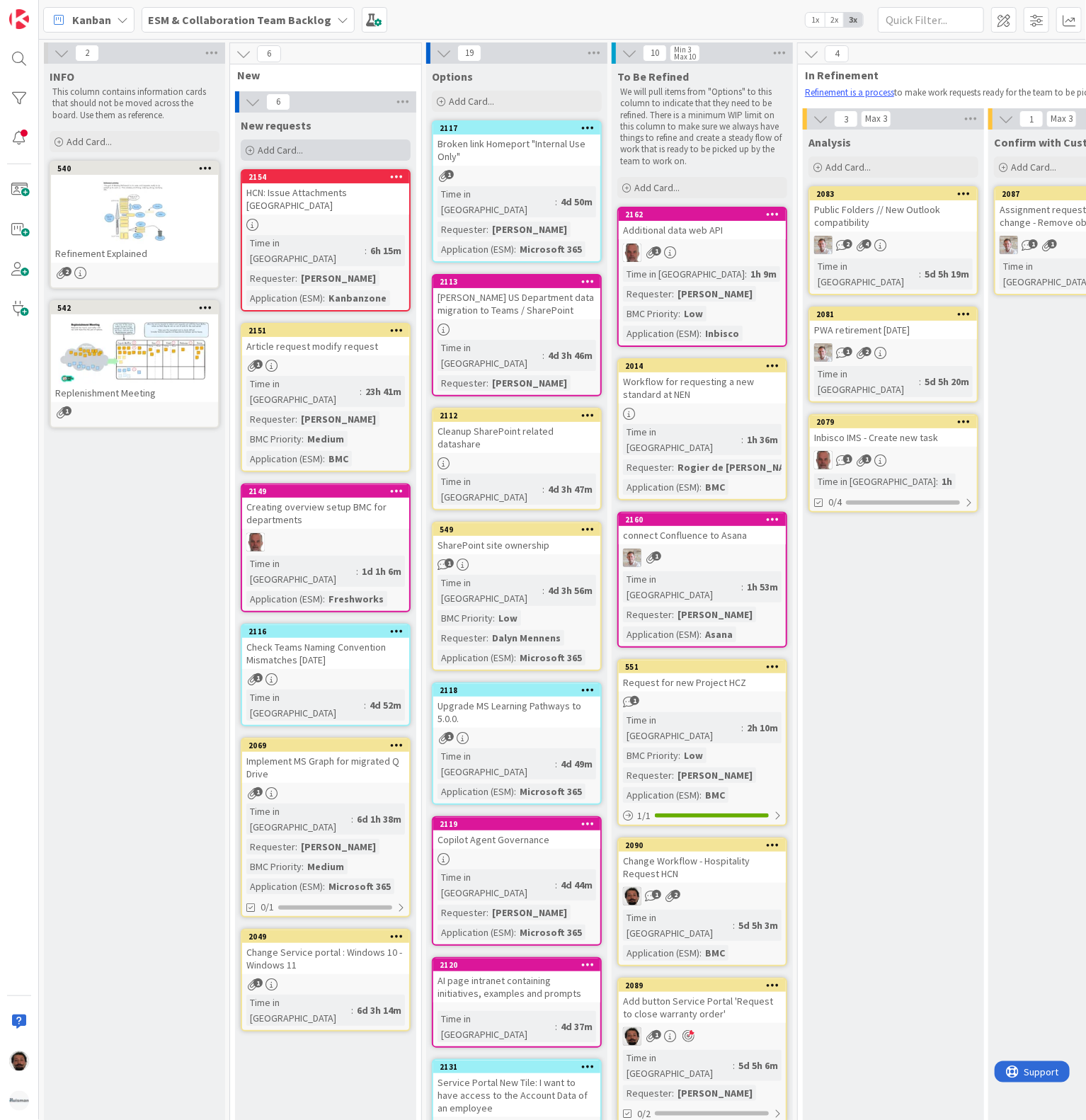
click at [285, 146] on span "Add Card..." at bounding box center [280, 150] width 45 height 13
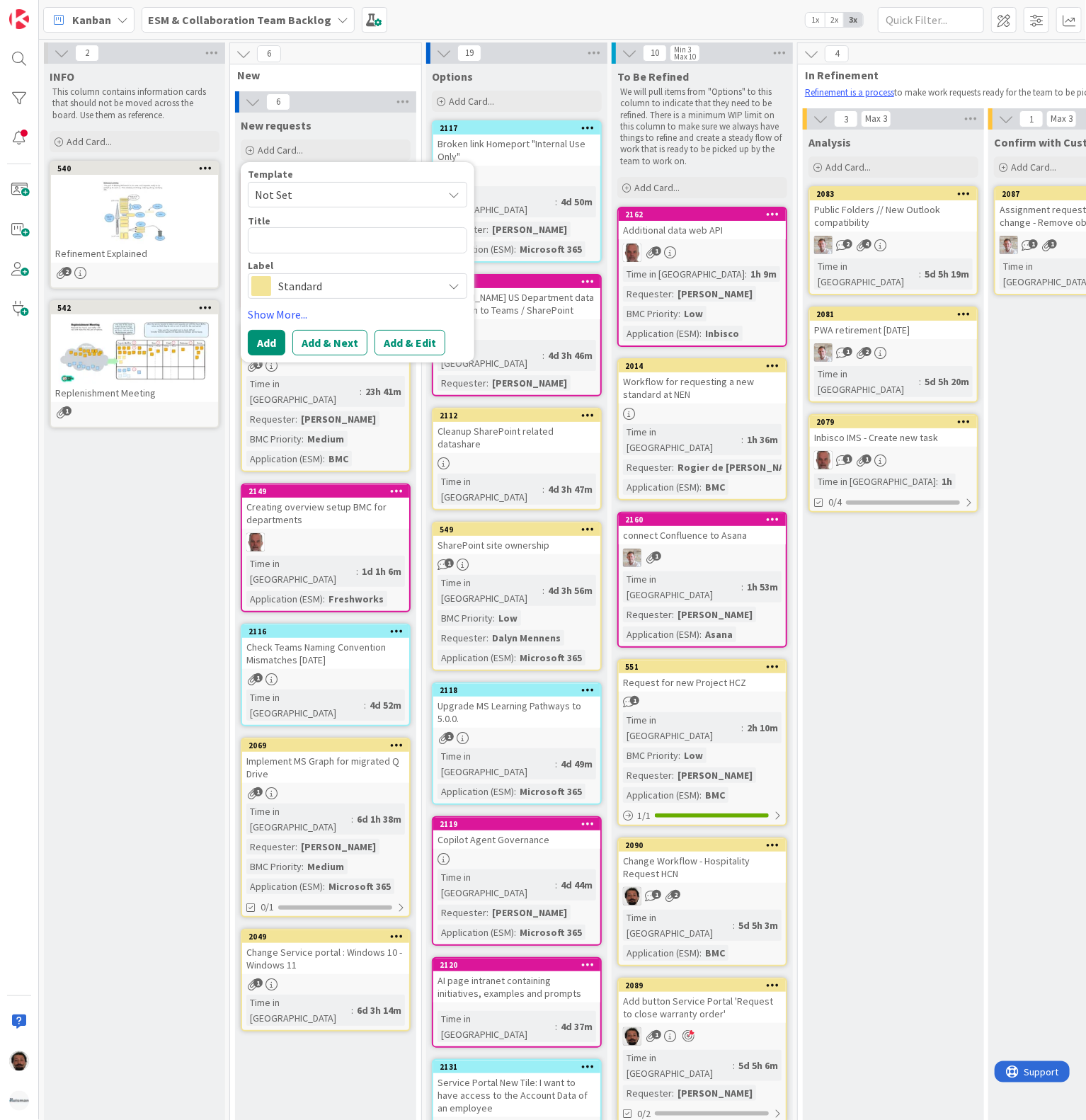
click at [328, 237] on textarea at bounding box center [357, 240] width 220 height 26
click at [335, 237] on textarea at bounding box center [357, 240] width 220 height 26
paste textarea "Change link between 2 Service Requests"
type textarea "x"
type textarea "Change link between 2 Service Requests"
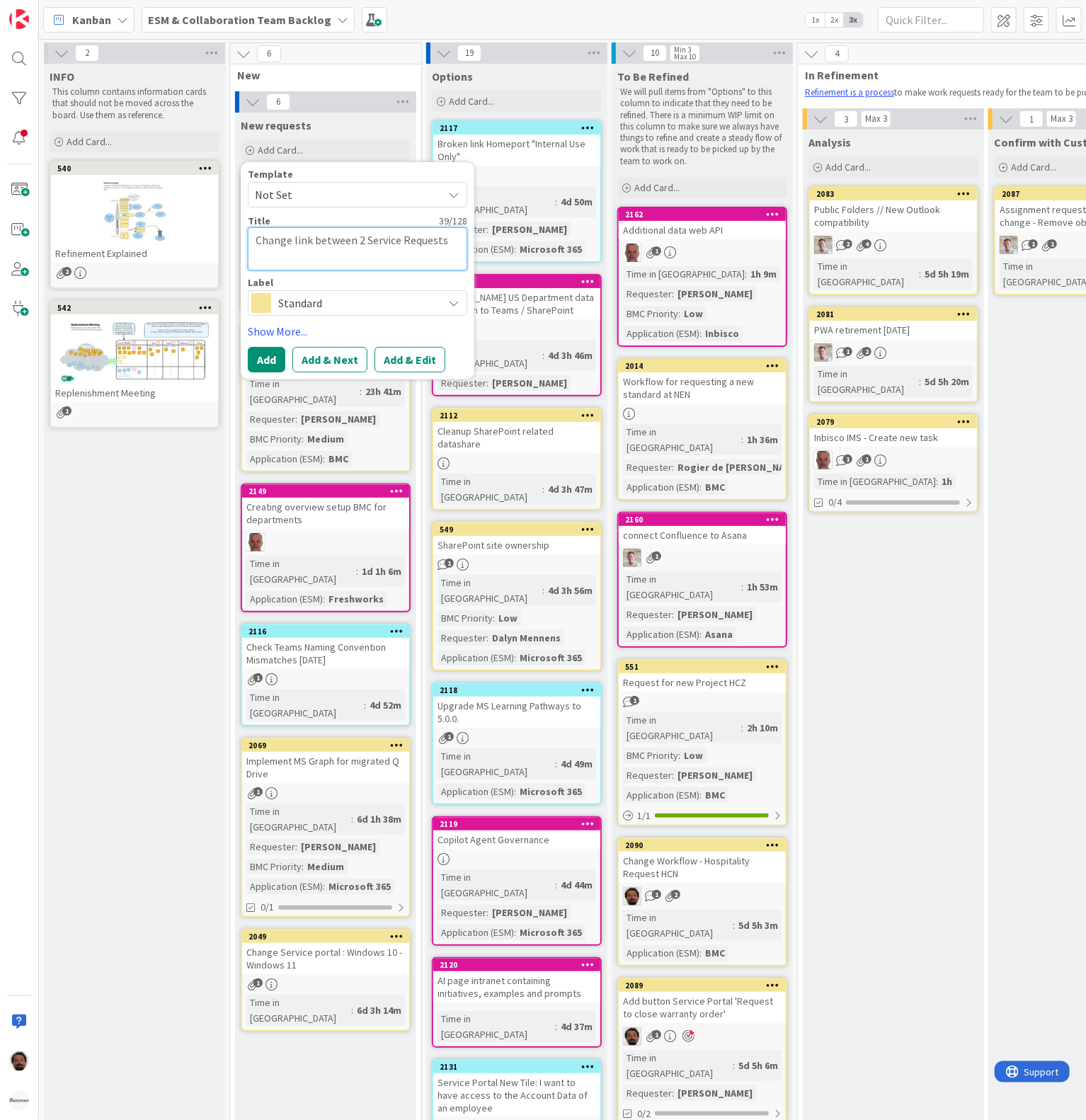
type textarea "x"
type textarea "Change link between 2 Service Requests"
click at [355, 296] on span "Standard" at bounding box center [356, 286] width 157 height 20
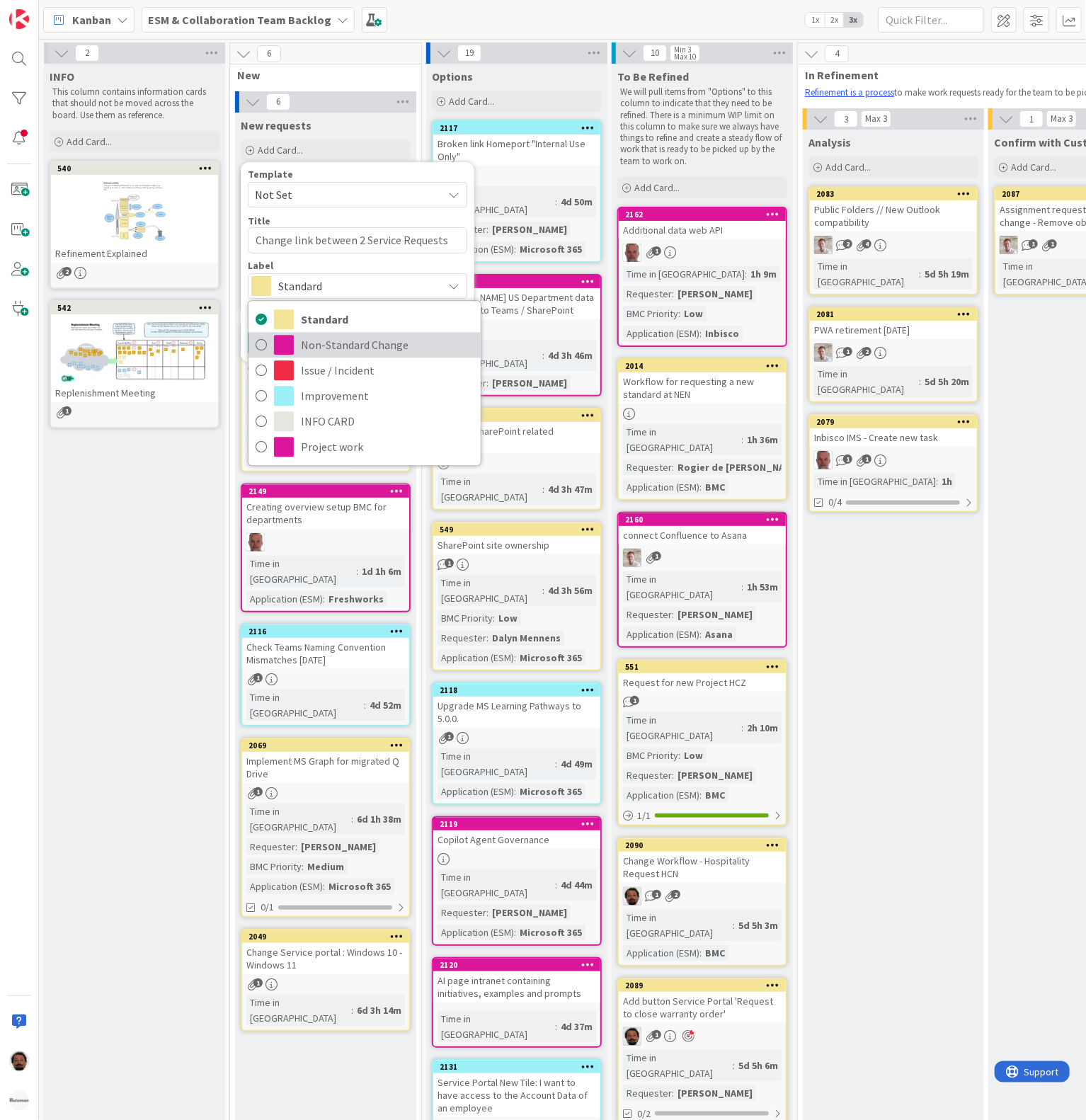
click at [307, 348] on span "Non-Standard Change" at bounding box center [387, 346] width 173 height 22
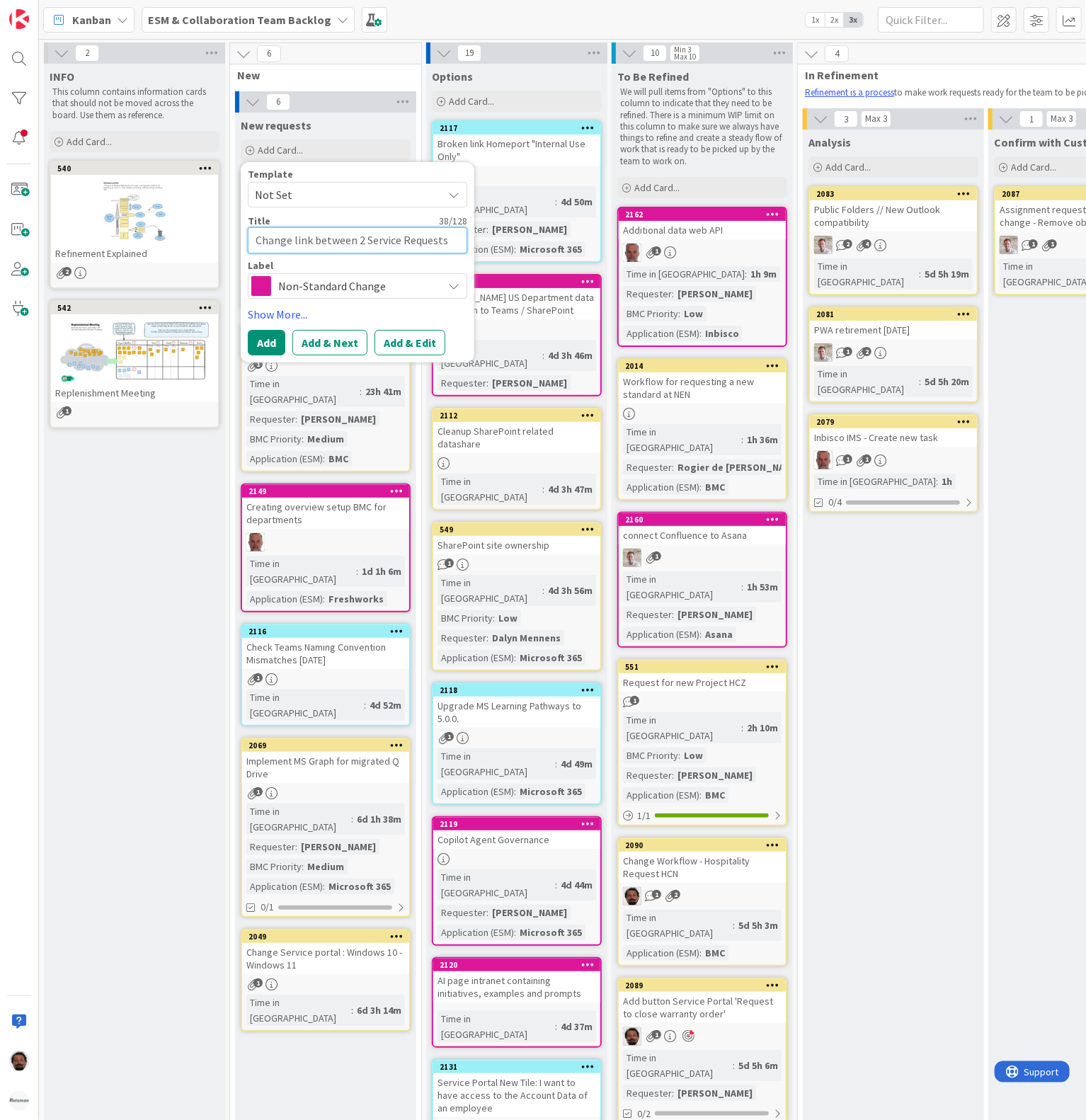
click at [453, 244] on textarea "Change link between 2 Service Requests" at bounding box center [357, 240] width 220 height 26
type textarea "x"
type textarea "Change link between 2 Service Requests"
type textarea "x"
type textarea "Change link between 2 Service Requests ("
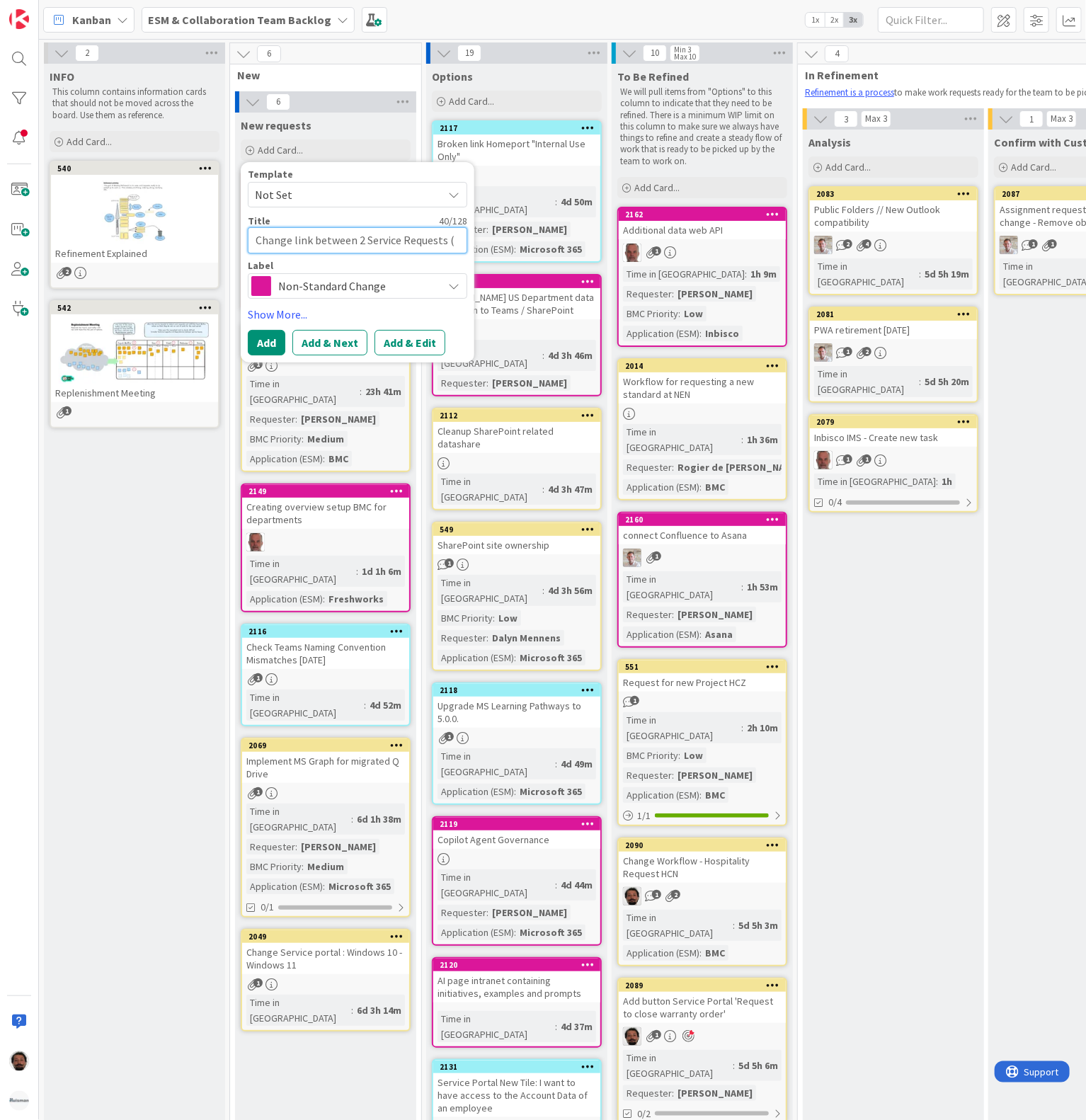
type textarea "x"
type textarea "Change link between 2 Service Requests (W"
type textarea "x"
type textarea "Change link between 2 Service Requests (WQ"
type textarea "x"
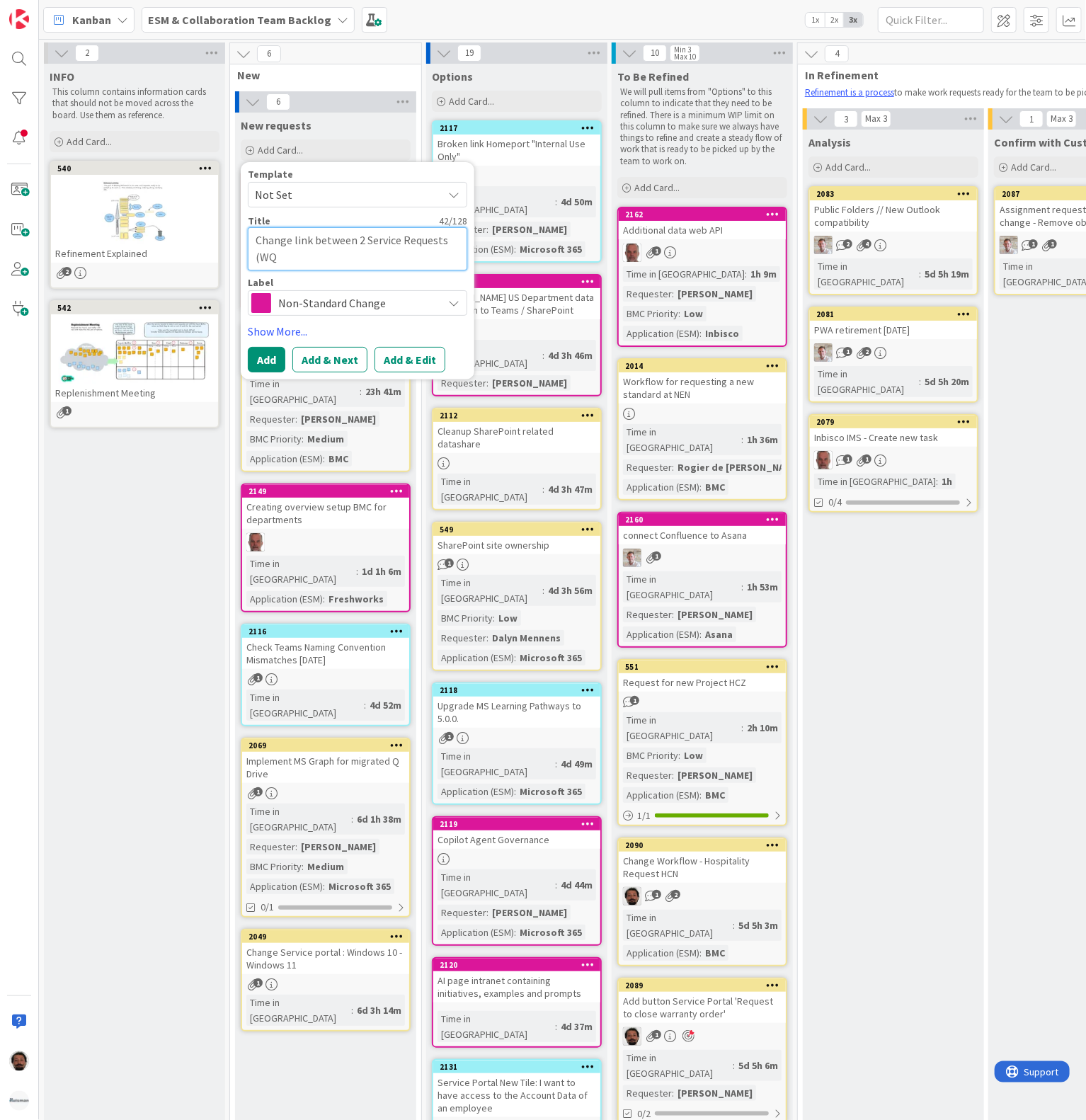
type textarea "Change link between 2 Service Requests (W"
type textarea "x"
type textarea "Change link between 2 Service Requests ("
type textarea "x"
type textarea "Change link between 2 Service Requests (Q"
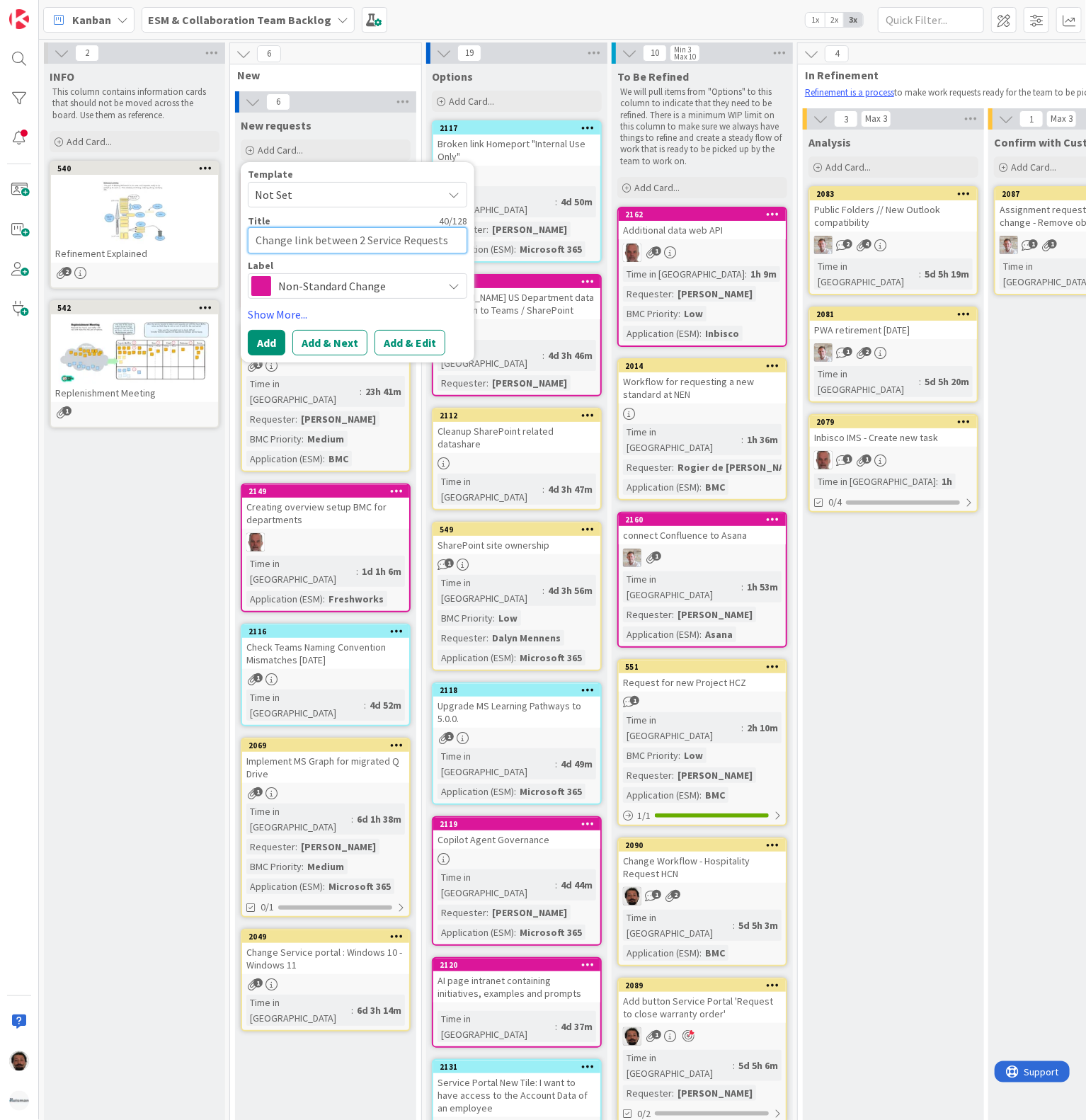
type textarea "x"
type textarea "Change link between 2 Service Requests (QW"
type textarea "x"
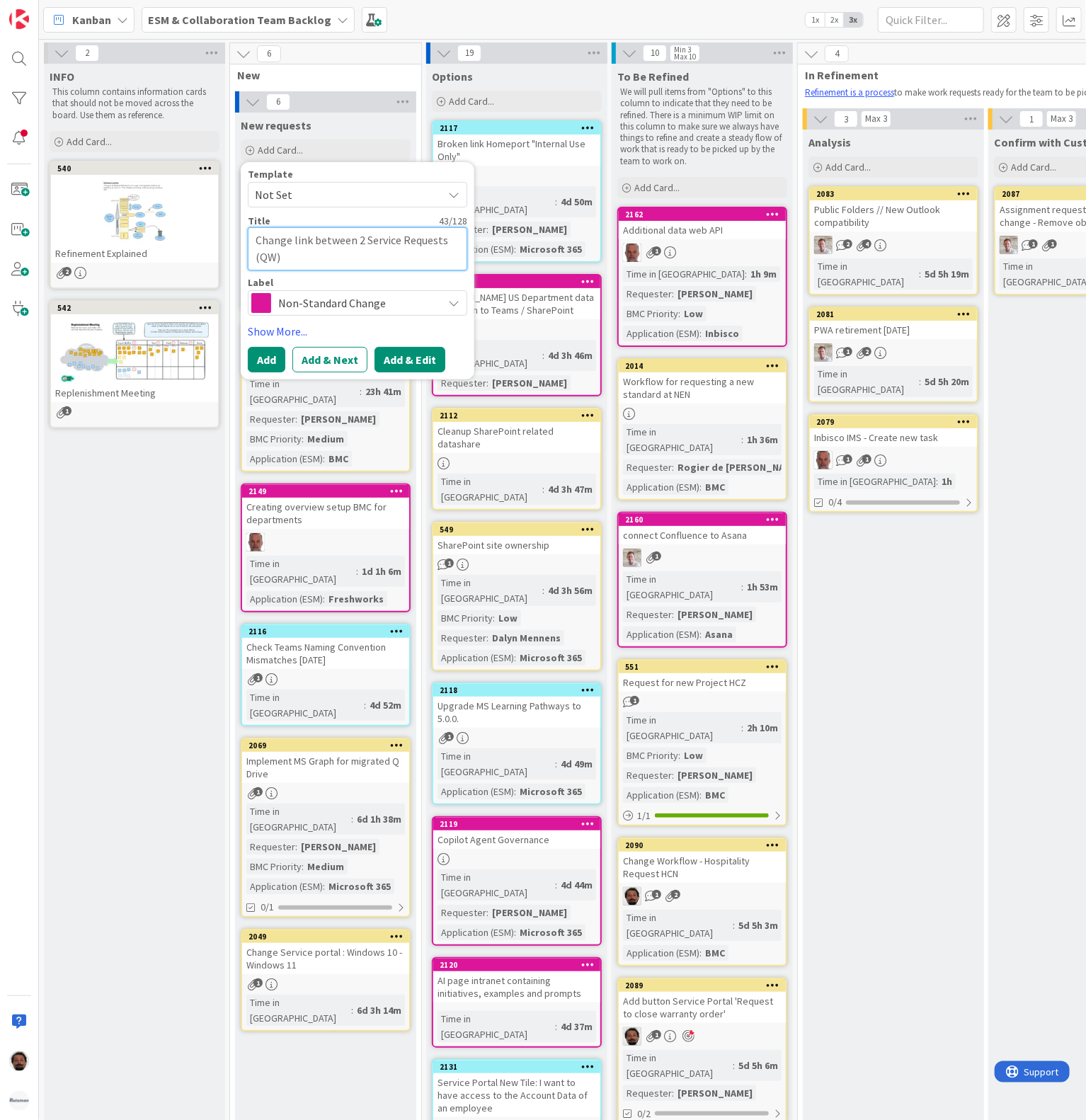
type textarea "Change link between 2 Service Requests (QW)"
click at [416, 360] on button "Add & Edit" at bounding box center [409, 360] width 71 height 25
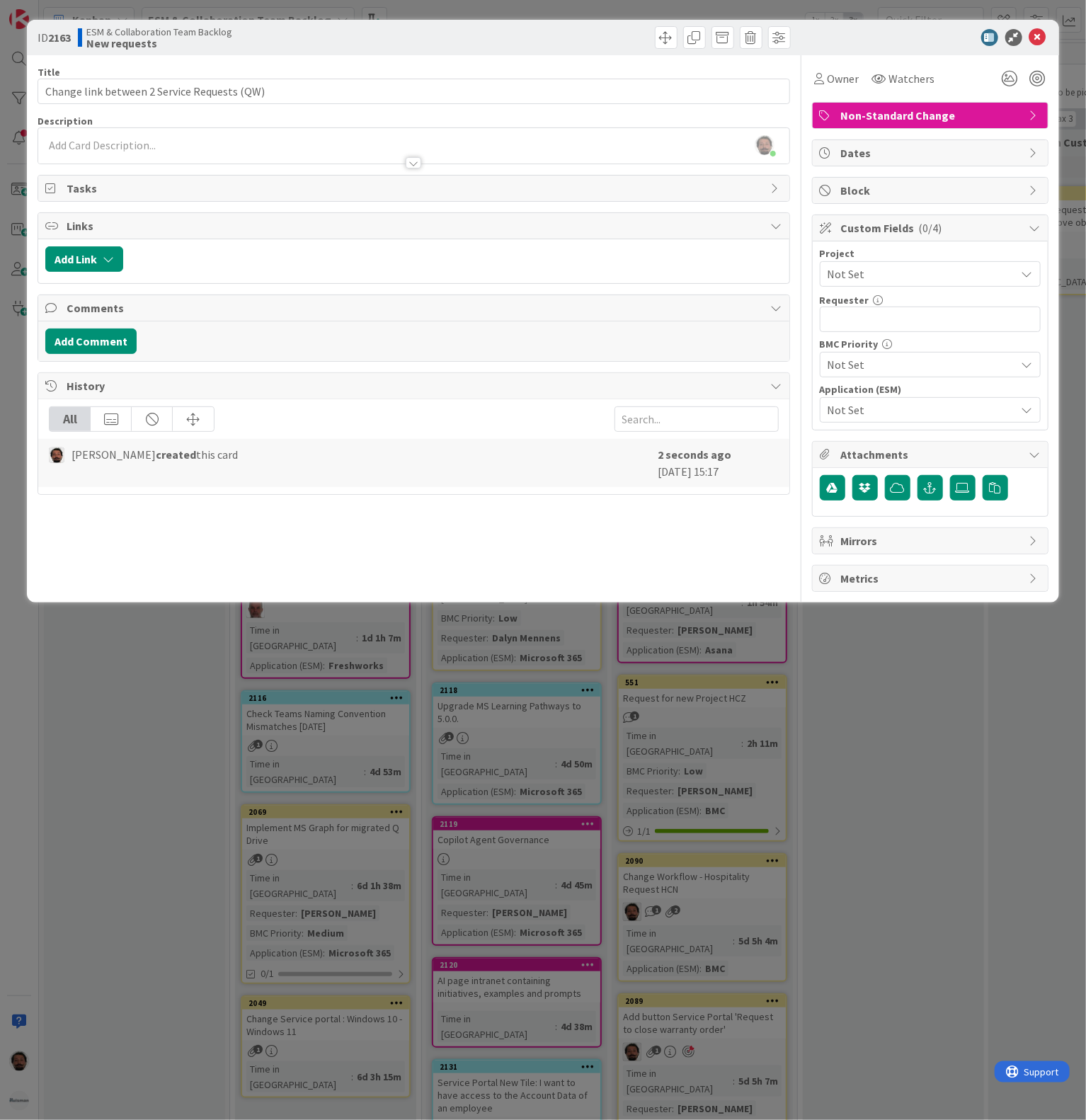
click at [239, 149] on div "[PERSON_NAME] just joined" at bounding box center [414, 145] width 750 height 35
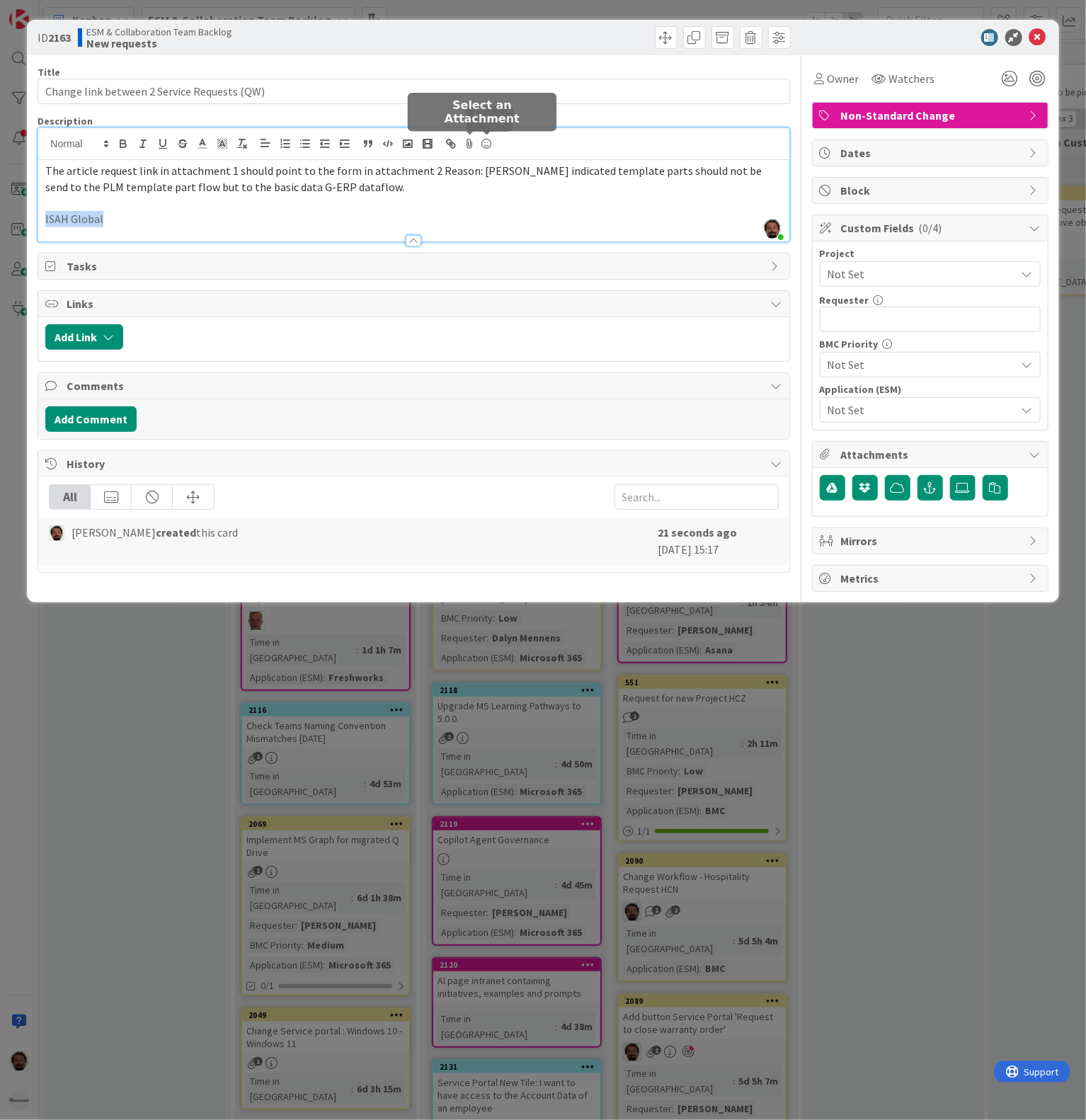
click at [471, 146] on icon at bounding box center [469, 144] width 17 height 20
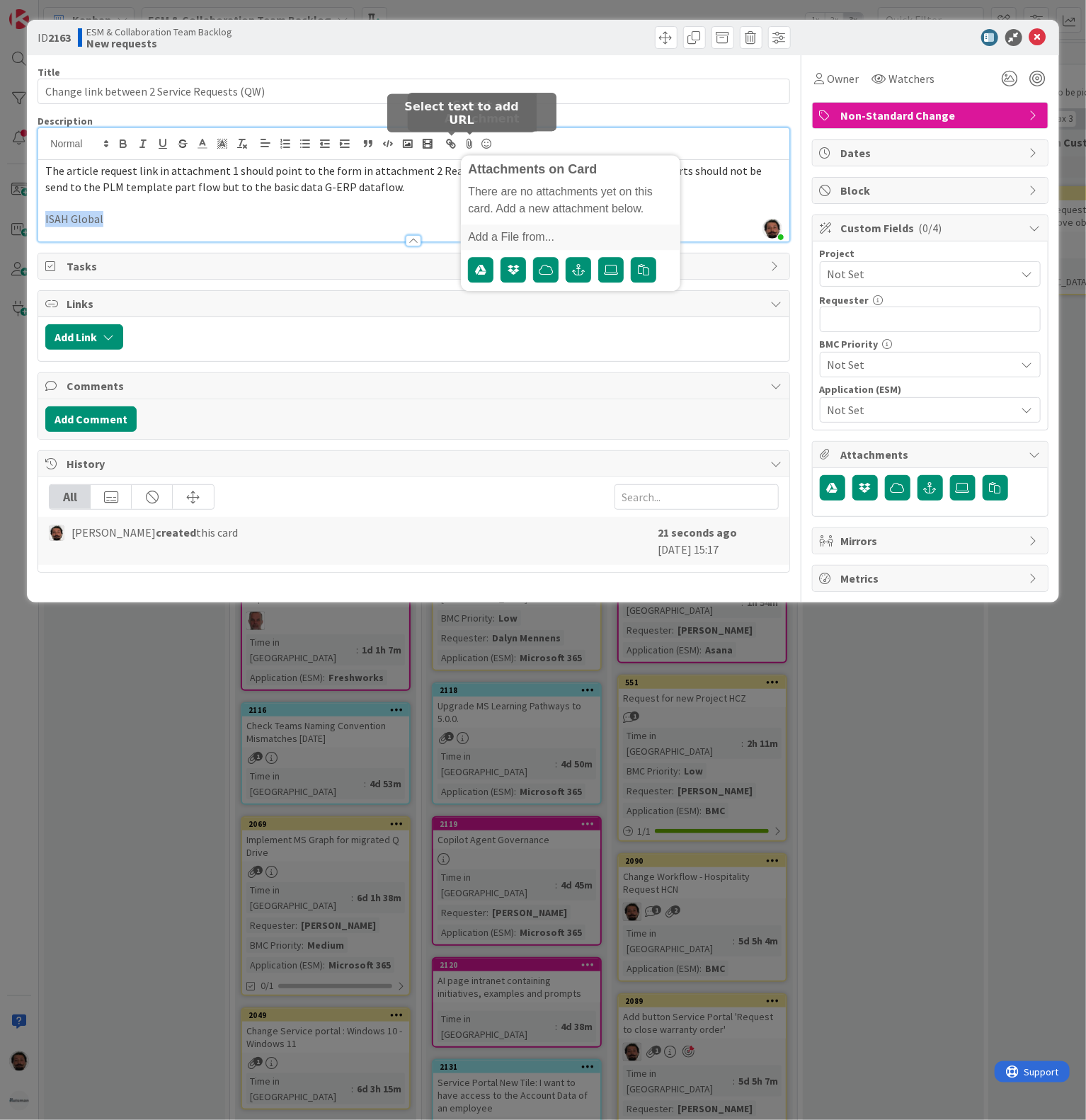
click at [451, 143] on line "button" at bounding box center [451, 144] width 3 height 3
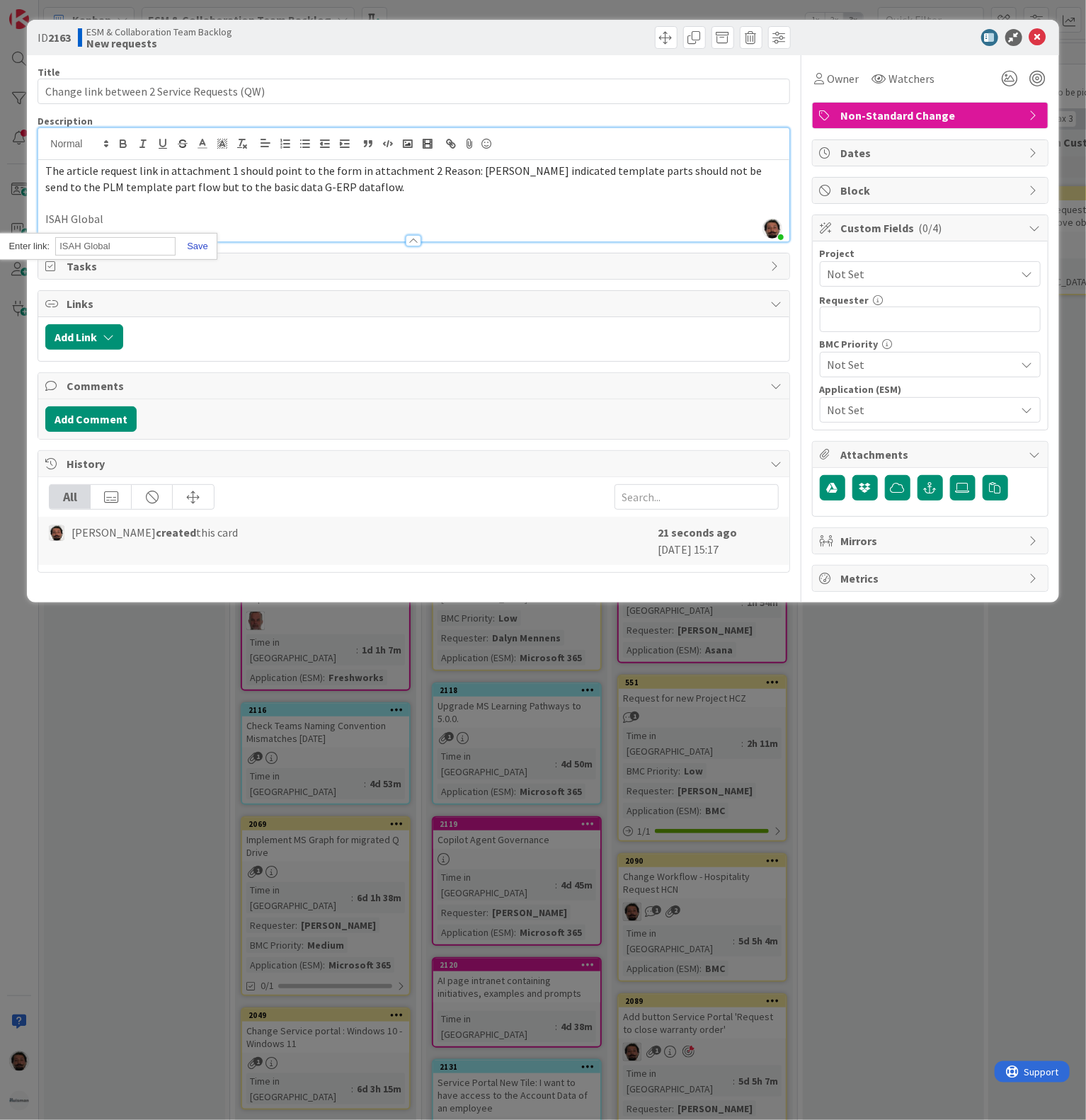
paste input "[URL][PERSON_NAME][DOMAIN_NAME]"
click at [200, 250] on link at bounding box center [192, 246] width 32 height 11
click at [222, 230] on div at bounding box center [414, 233] width 750 height 15
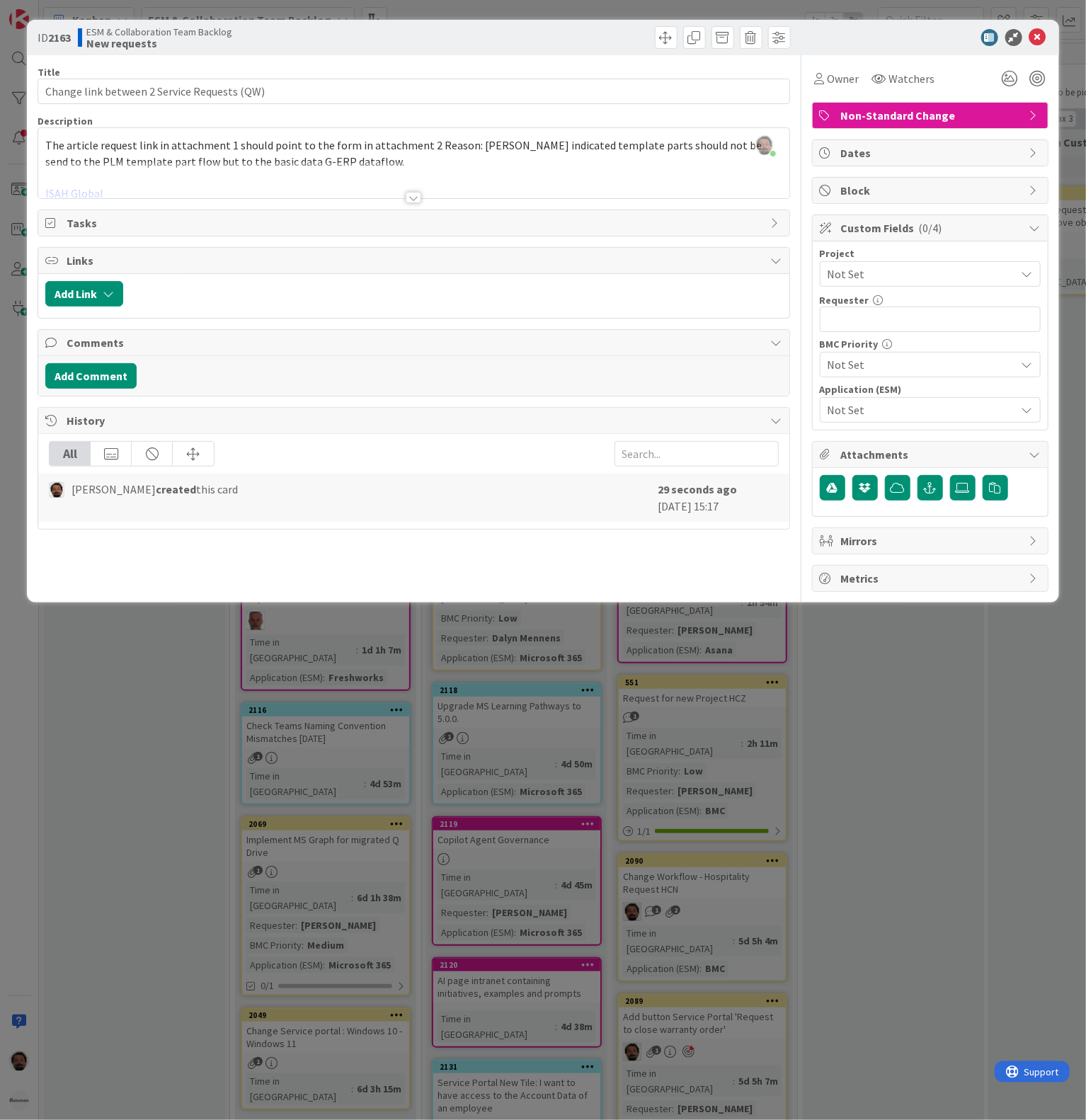
click at [425, 192] on div at bounding box center [414, 180] width 750 height 36
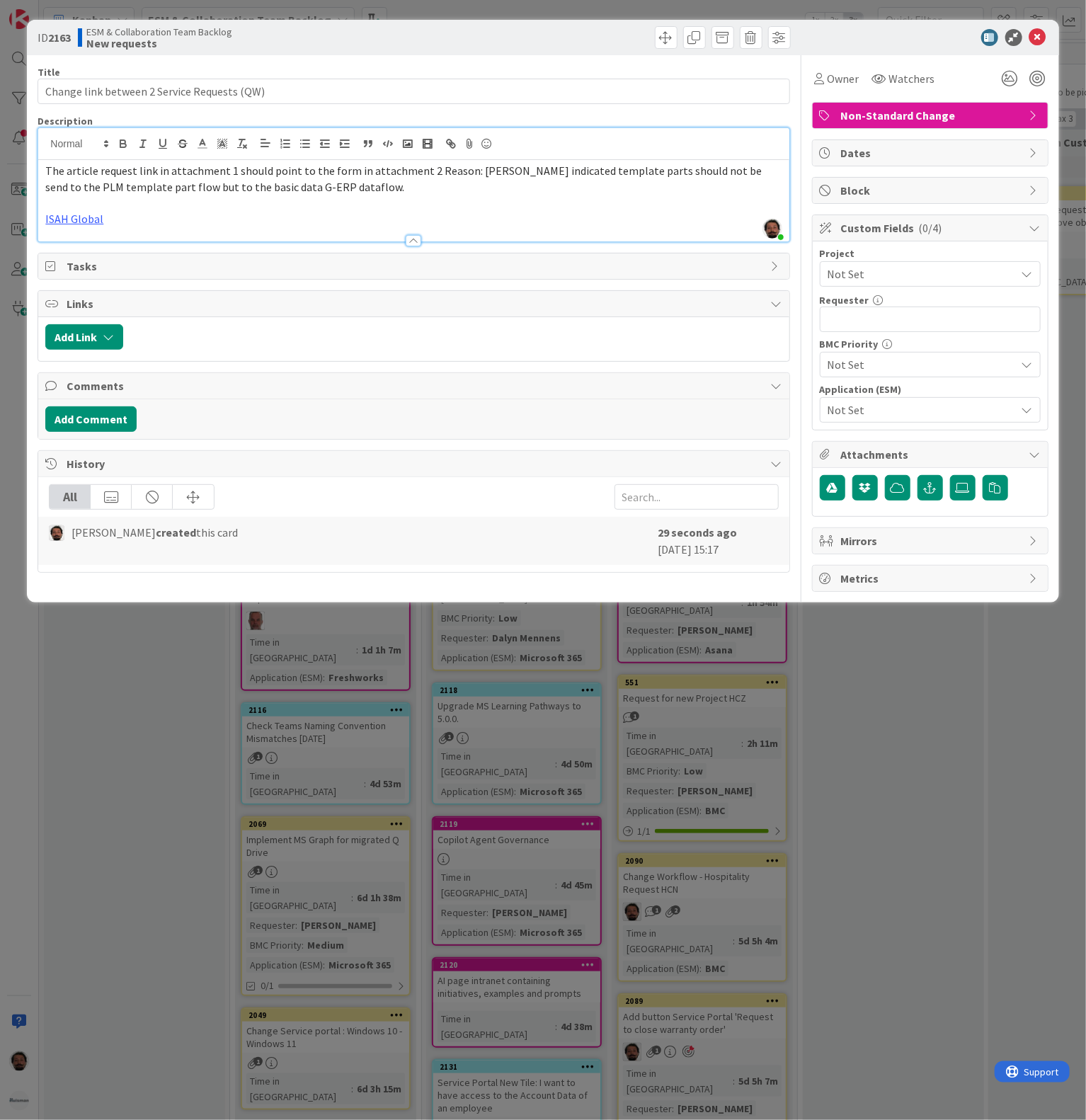
click at [343, 214] on p "ISAH Global" at bounding box center [413, 219] width 737 height 16
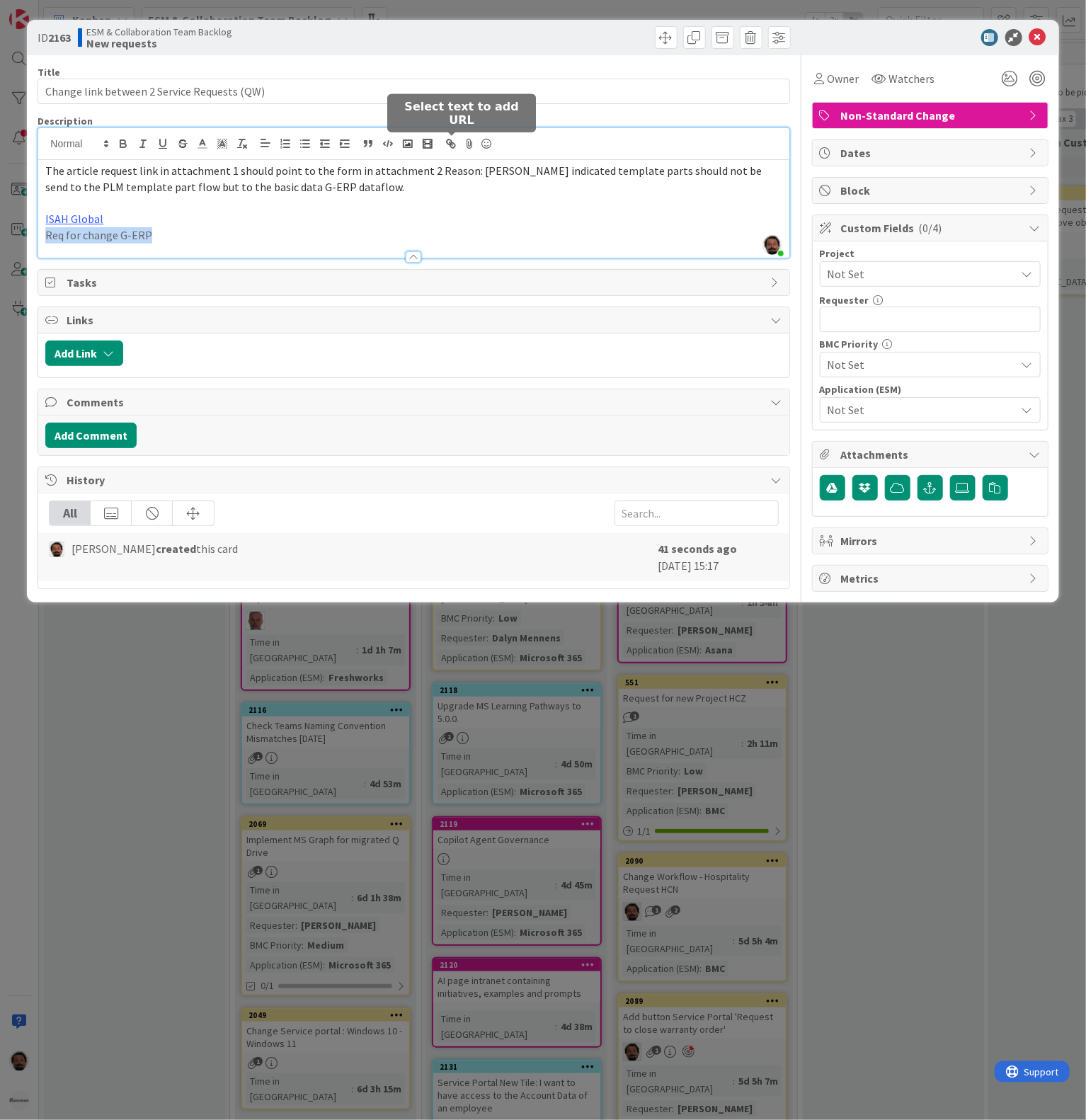
click at [448, 146] on icon "button" at bounding box center [451, 144] width 13 height 13
paste input "[URL][PERSON_NAME][DOMAIN_NAME]"
type input "[URL][PERSON_NAME][DOMAIN_NAME]"
click at [196, 264] on link at bounding box center [192, 262] width 32 height 11
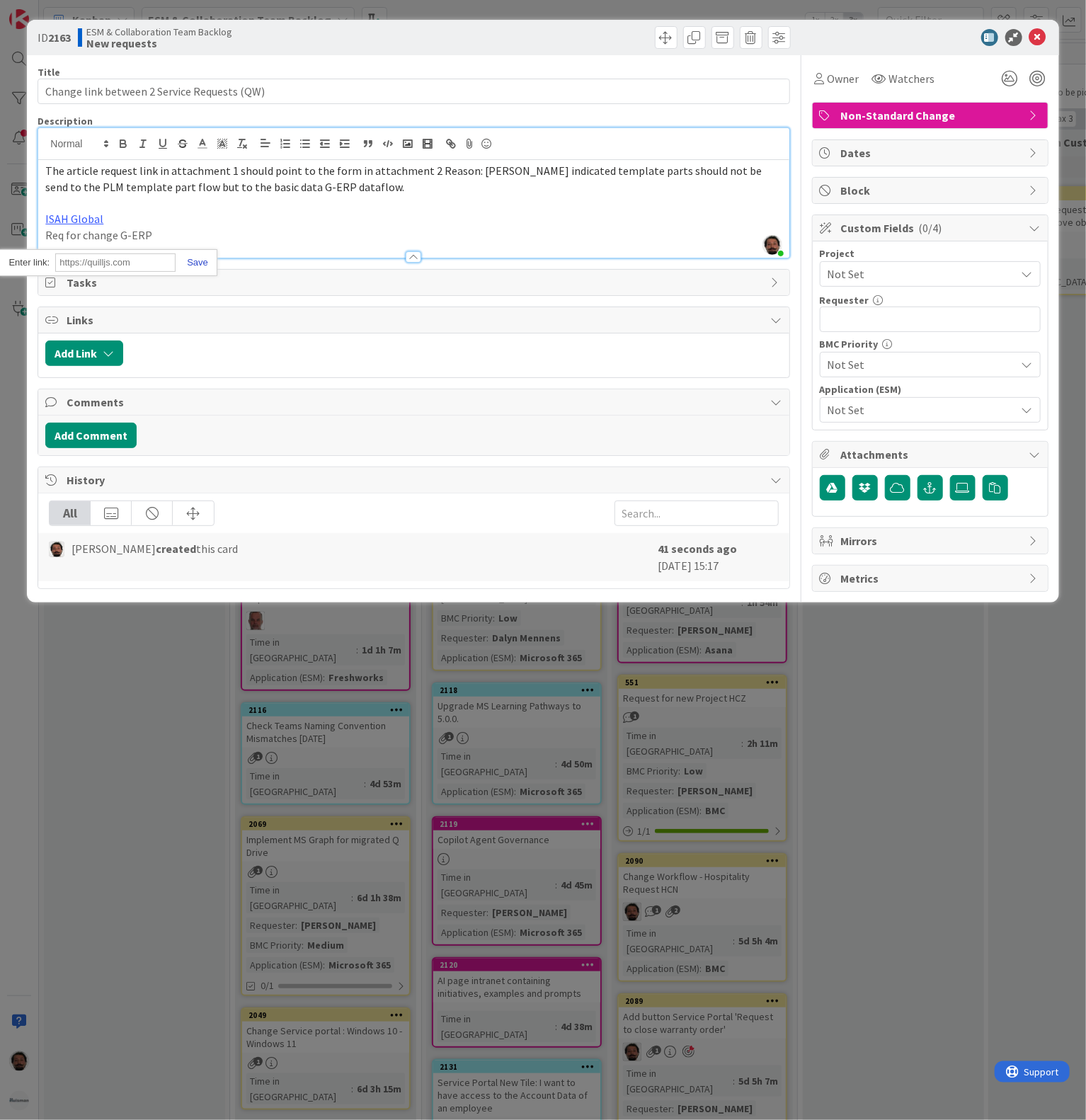
scroll to position [0, 0]
click at [669, 233] on p "Req for change G-ERP" at bounding box center [413, 235] width 737 height 16
click at [929, 494] on icon "button" at bounding box center [931, 487] width 13 height 12
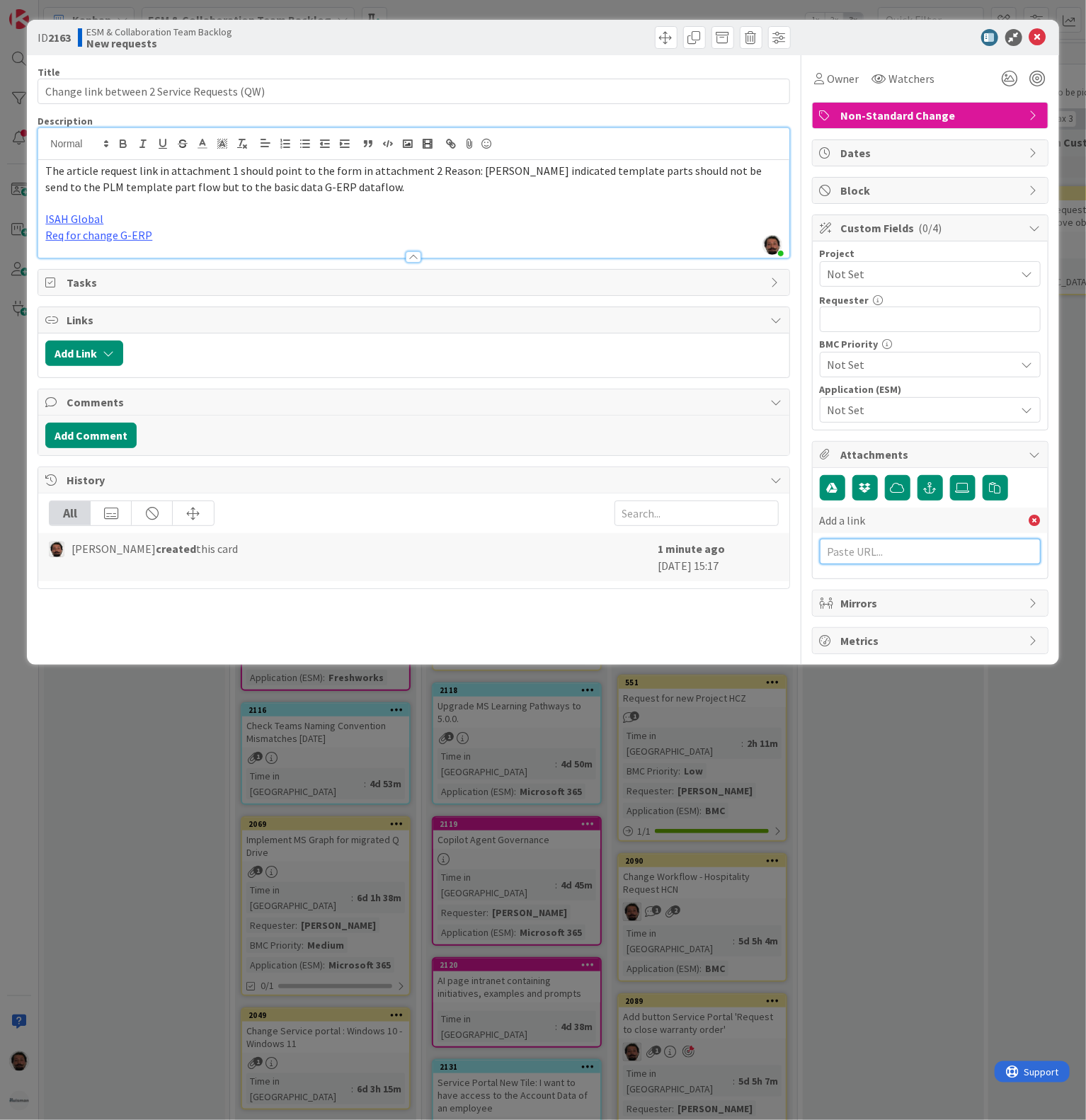
click at [890, 556] on input "text" at bounding box center [931, 551] width 221 height 25
paste input "[URL][PERSON_NAME][DOMAIN_NAME]"
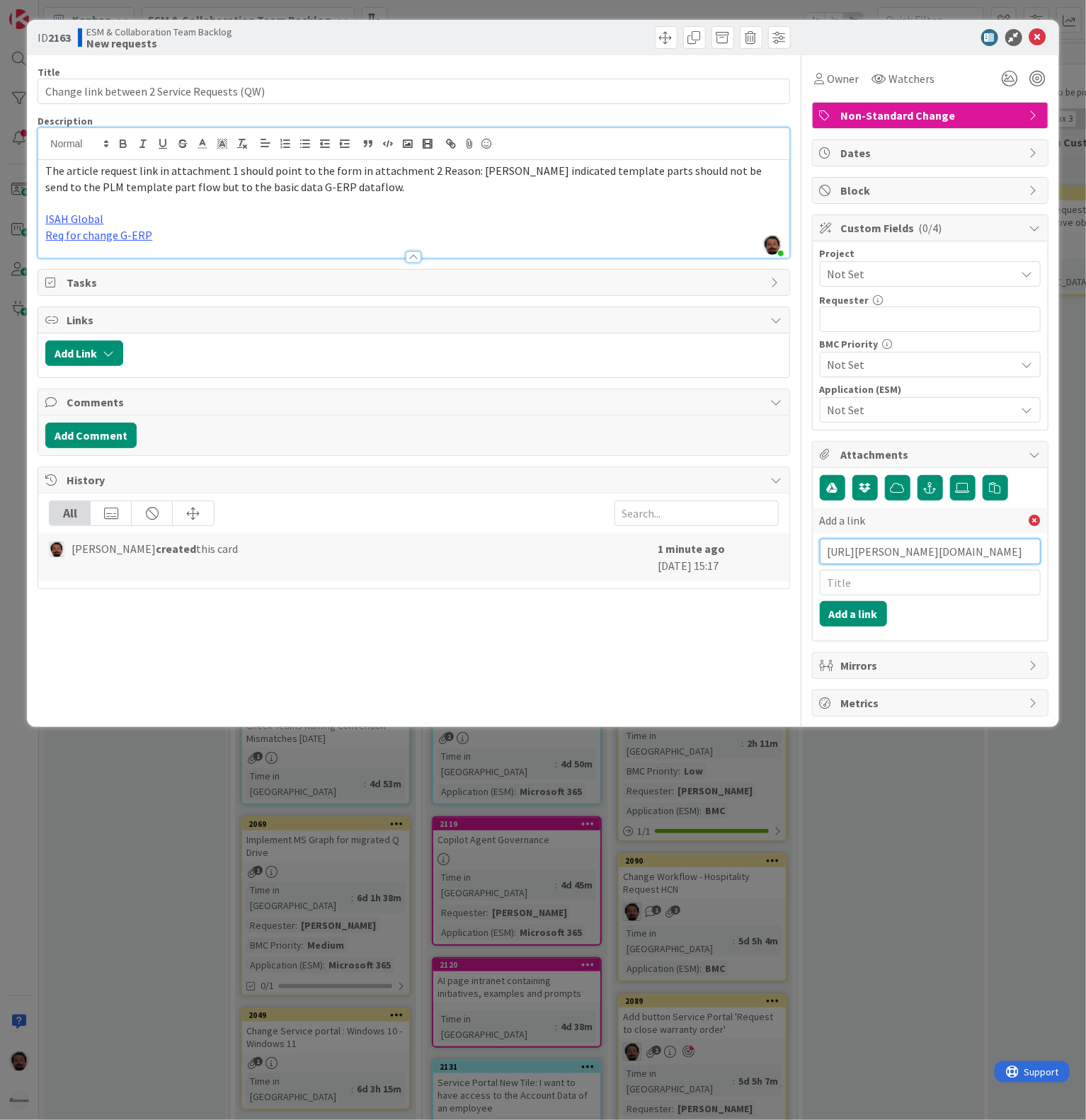
type input "[URL][PERSON_NAME][DOMAIN_NAME]"
click at [882, 521] on div "Add a link" at bounding box center [931, 521] width 235 height 25
click at [874, 592] on input "text" at bounding box center [931, 582] width 221 height 25
click at [884, 596] on input "text" at bounding box center [931, 582] width 221 height 25
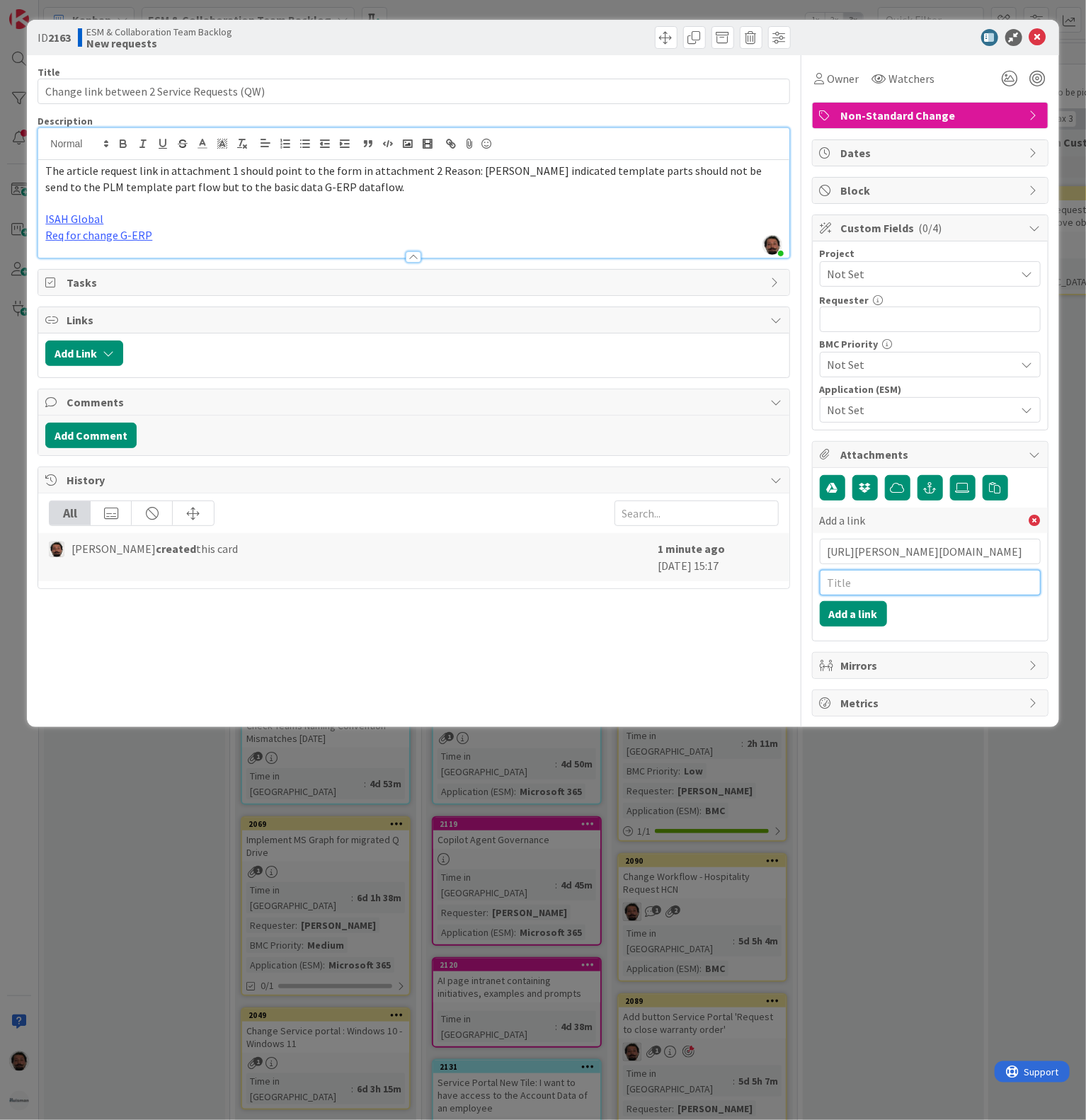
paste input "WO0000000363693"
type input "WO0000000363693"
click at [858, 626] on button "Add a link" at bounding box center [854, 614] width 67 height 25
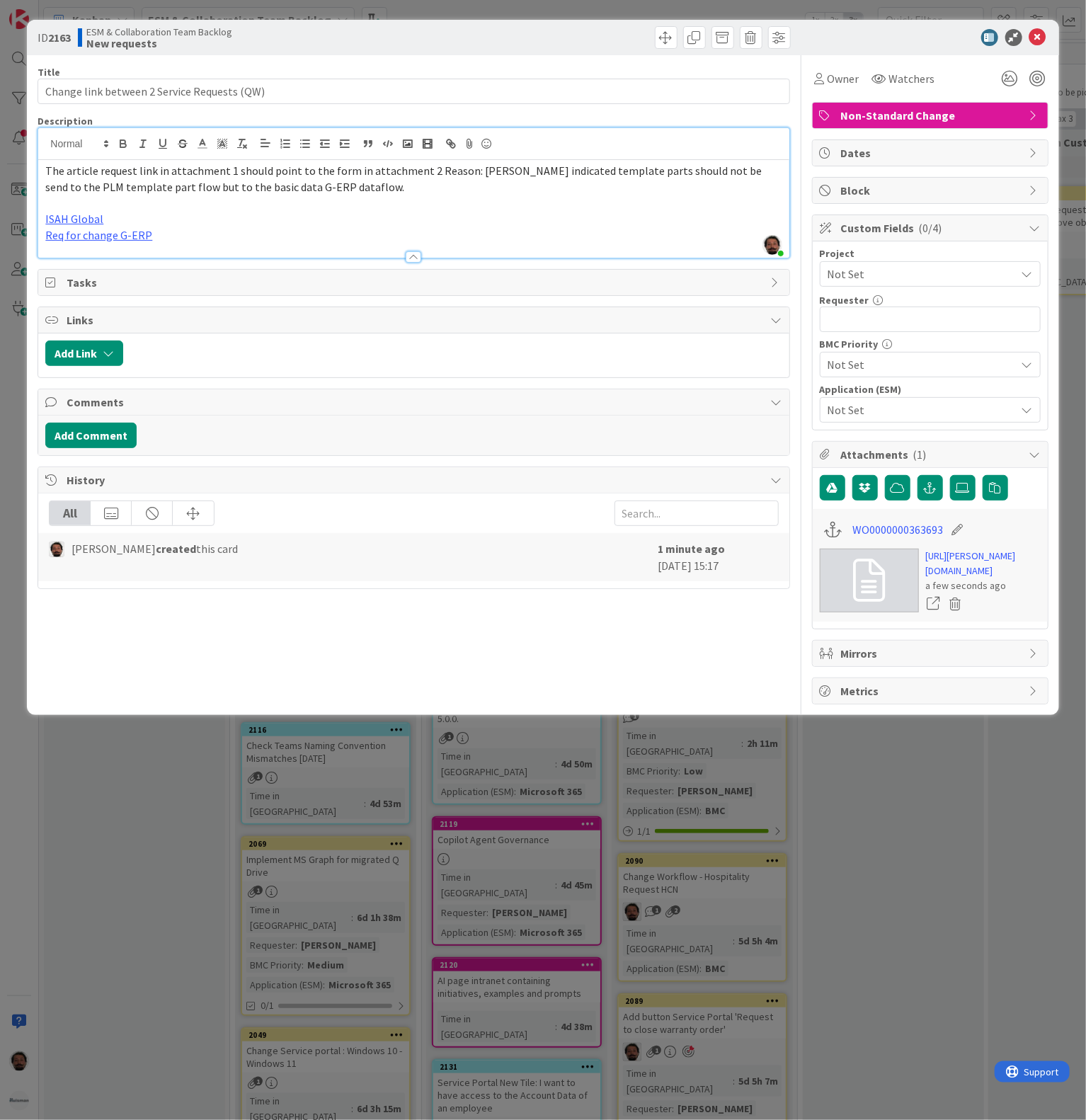
click at [903, 284] on span "Not Set" at bounding box center [918, 274] width 181 height 20
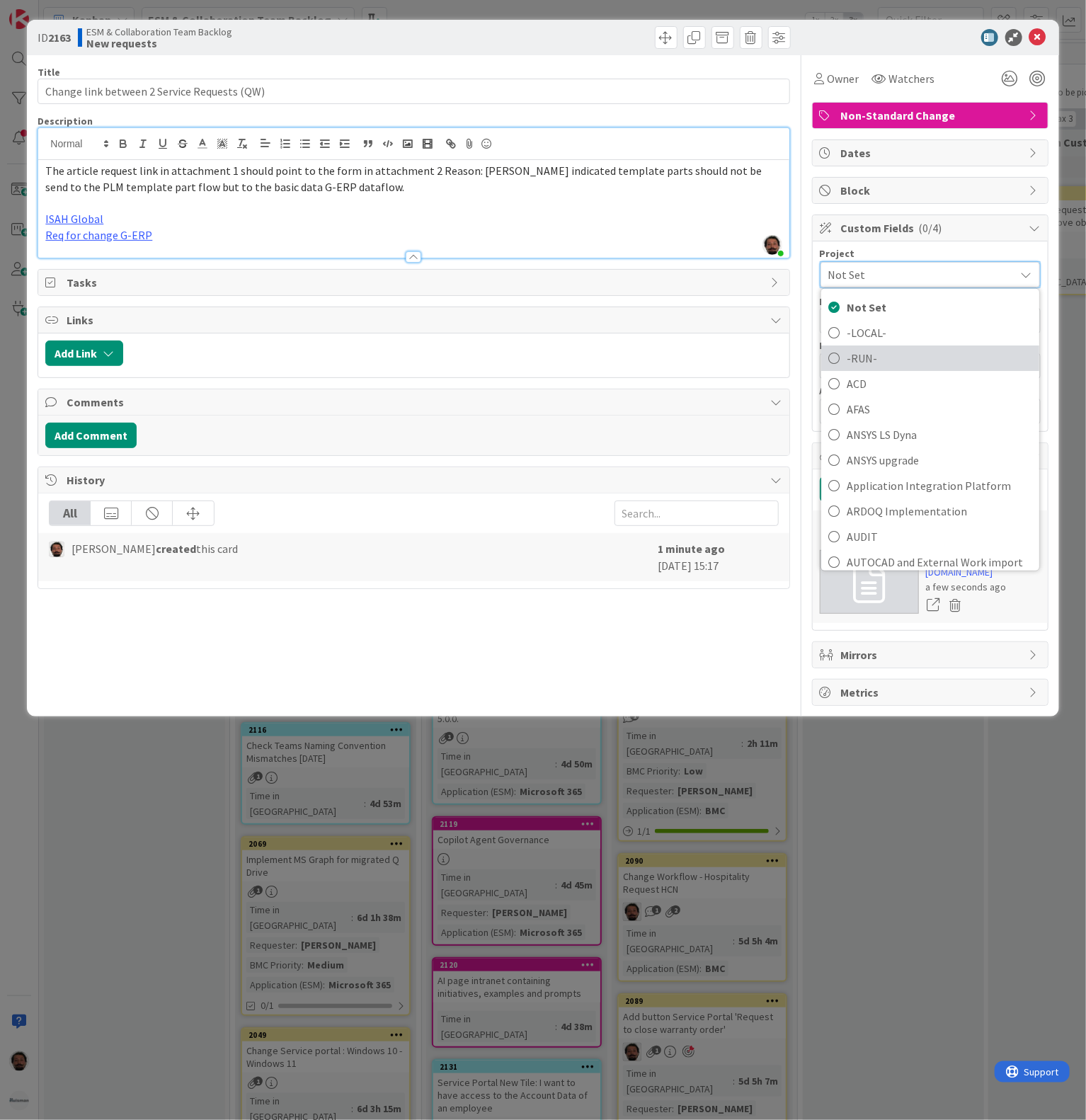
click at [854, 361] on span "-RUN-" at bounding box center [940, 358] width 186 height 22
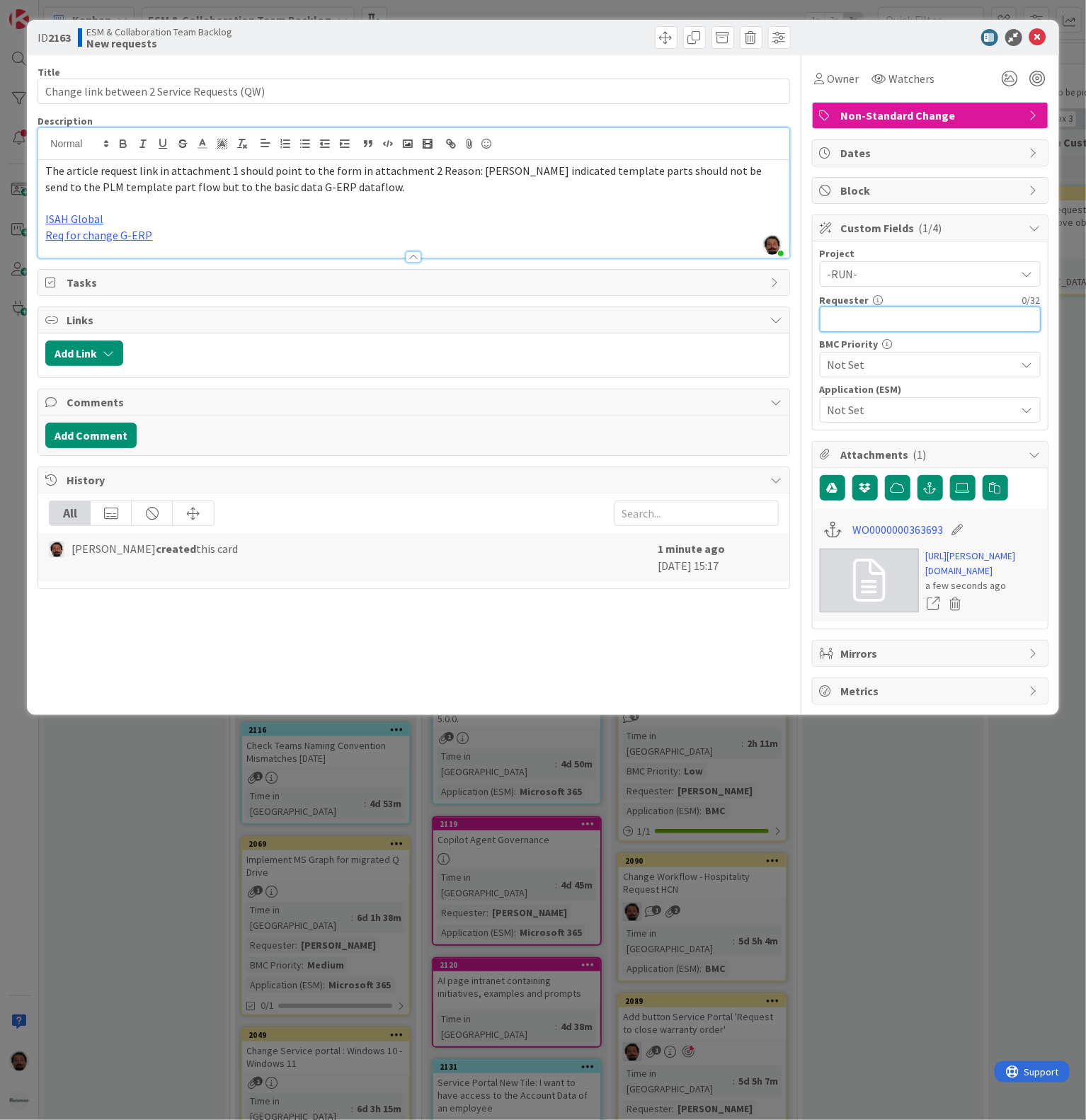
click at [884, 319] on input "text" at bounding box center [931, 319] width 221 height 25
click at [882, 326] on input "text" at bounding box center [931, 319] width 221 height 25
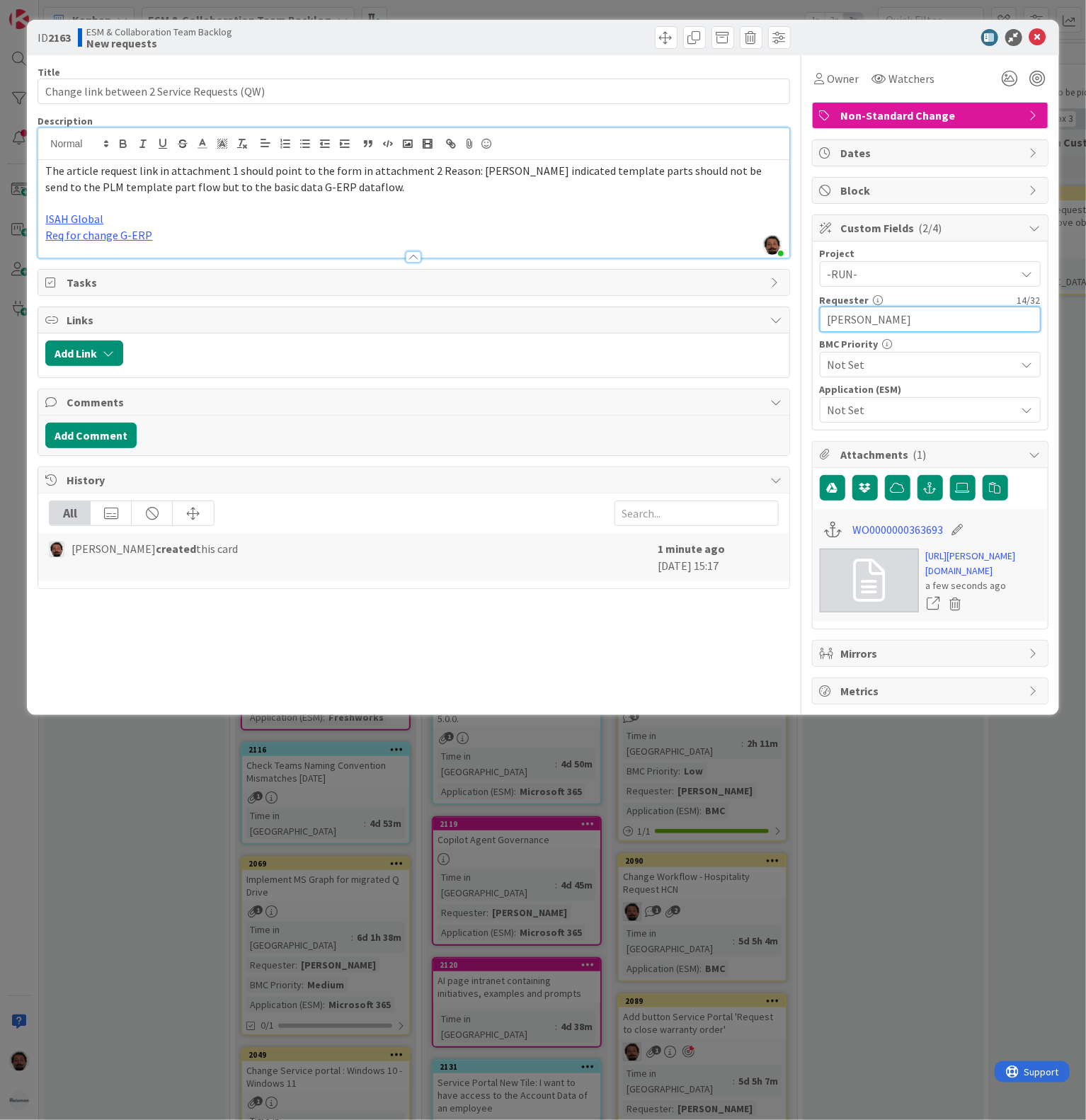
type input "[PERSON_NAME]"
click at [918, 378] on div "Not Set" at bounding box center [931, 364] width 221 height 25
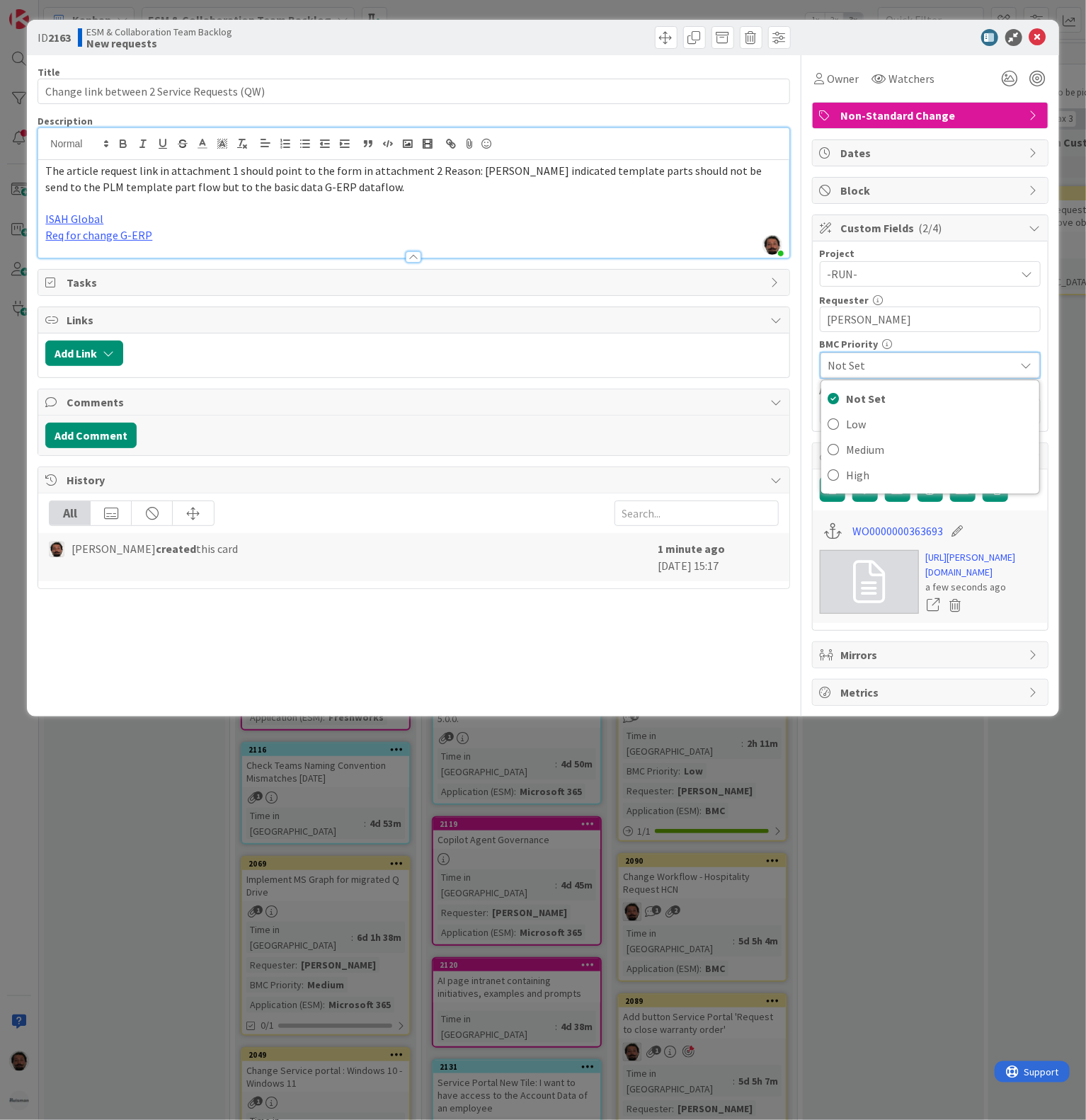
click at [922, 358] on div "Not Set" at bounding box center [930, 365] width 220 height 25
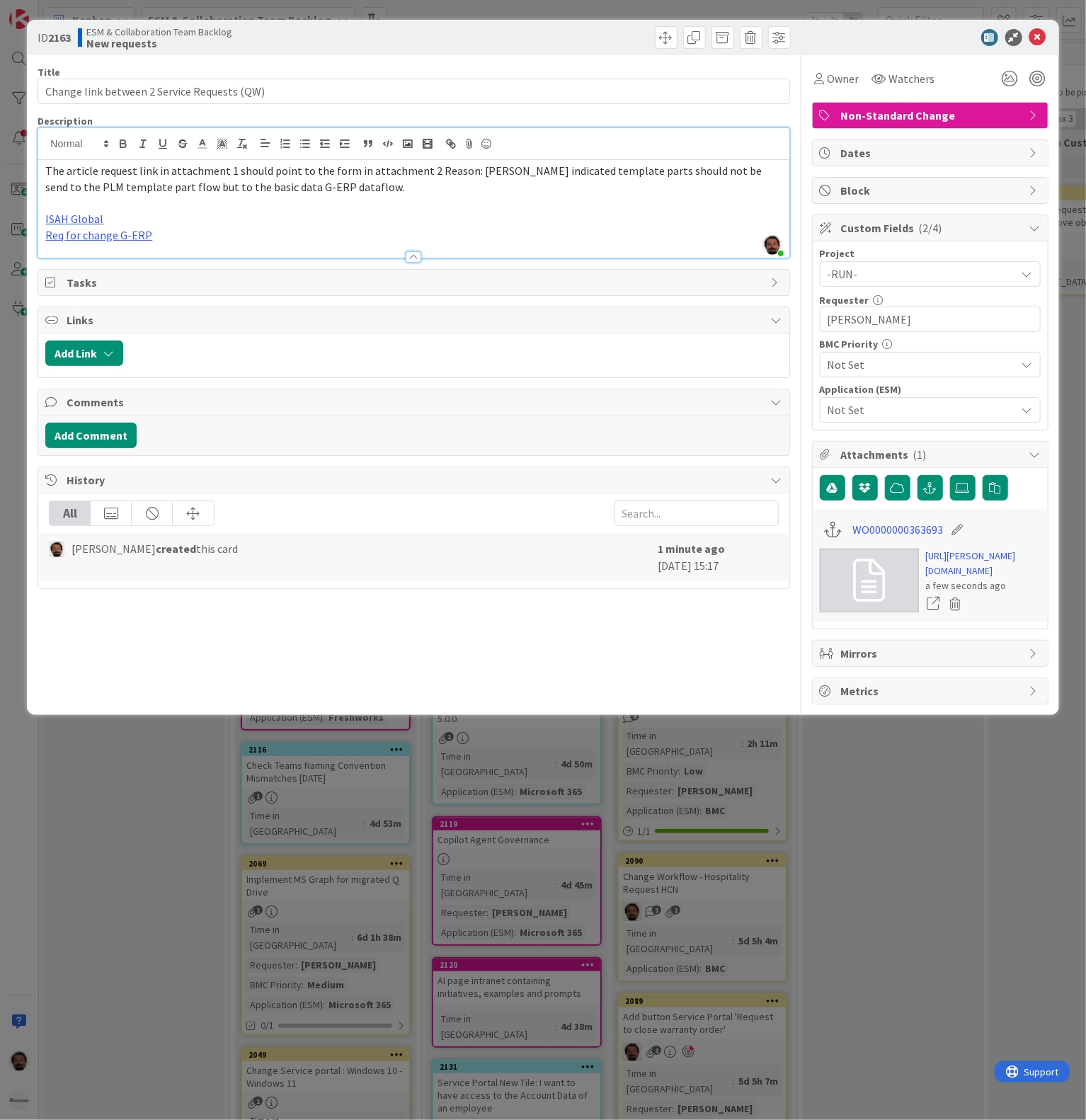
click at [915, 373] on span "Not Set" at bounding box center [918, 364] width 181 height 20
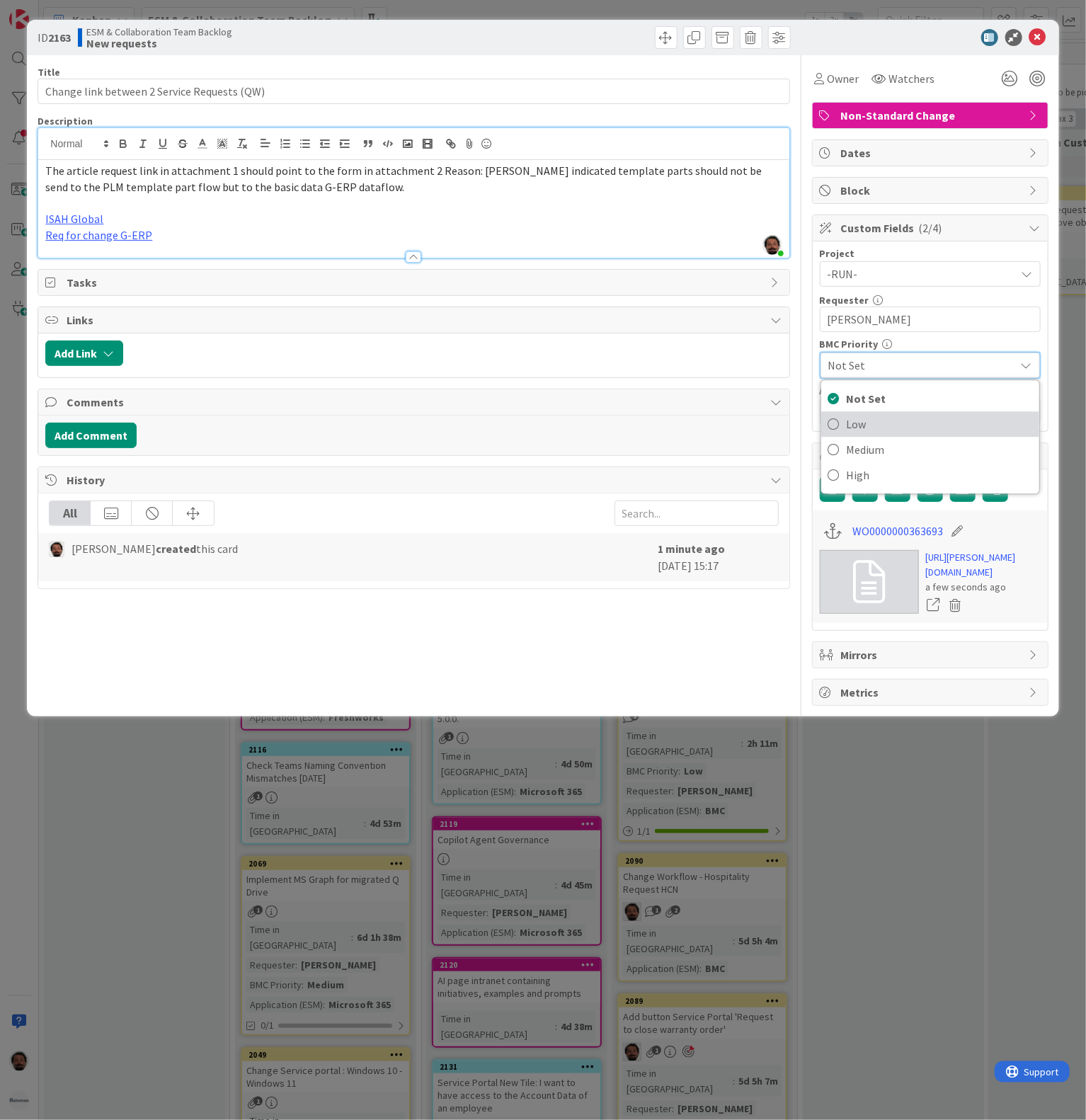
click at [896, 430] on span "Low" at bounding box center [940, 424] width 186 height 22
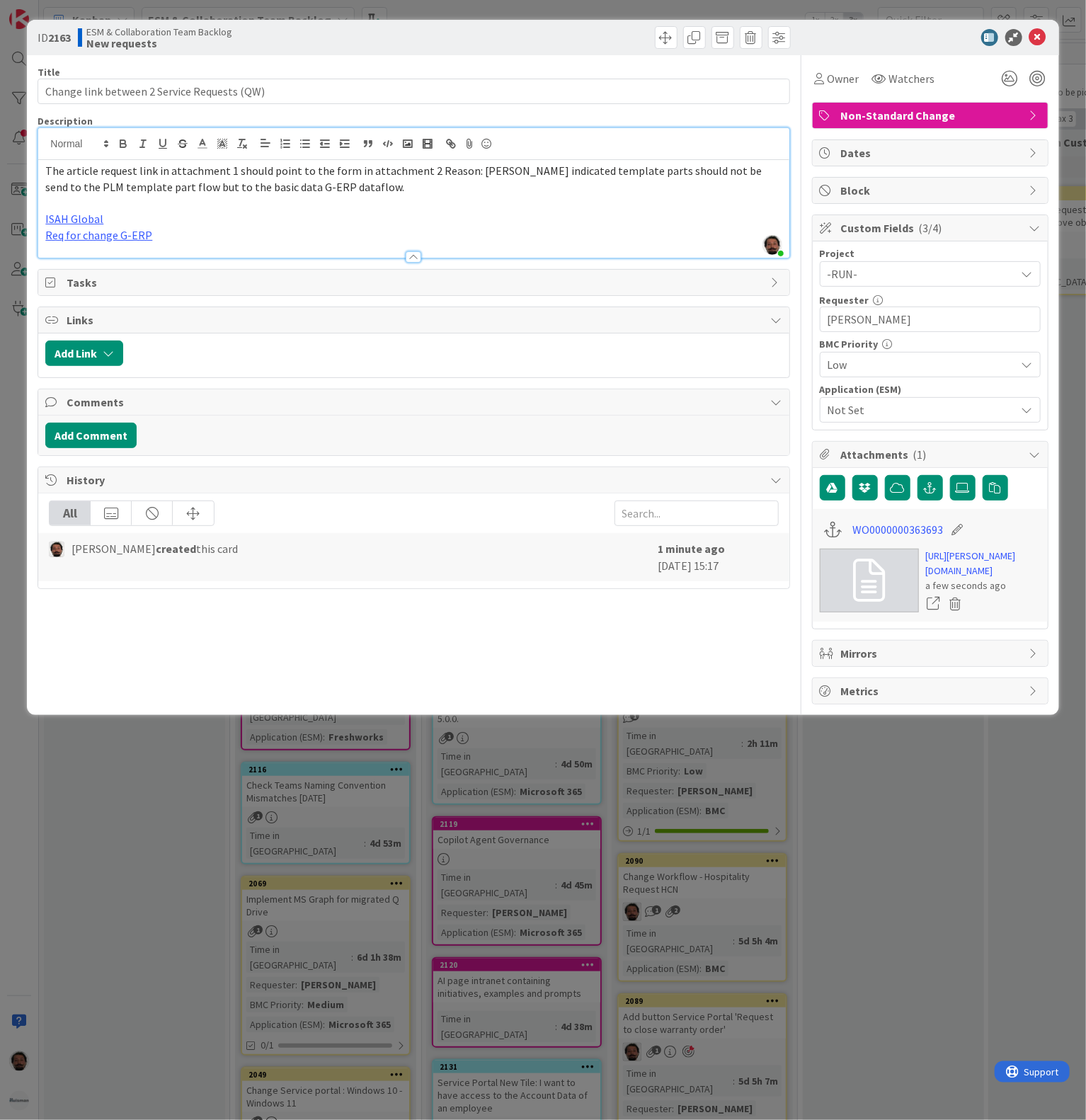
click at [899, 420] on span "Not Set" at bounding box center [918, 410] width 181 height 20
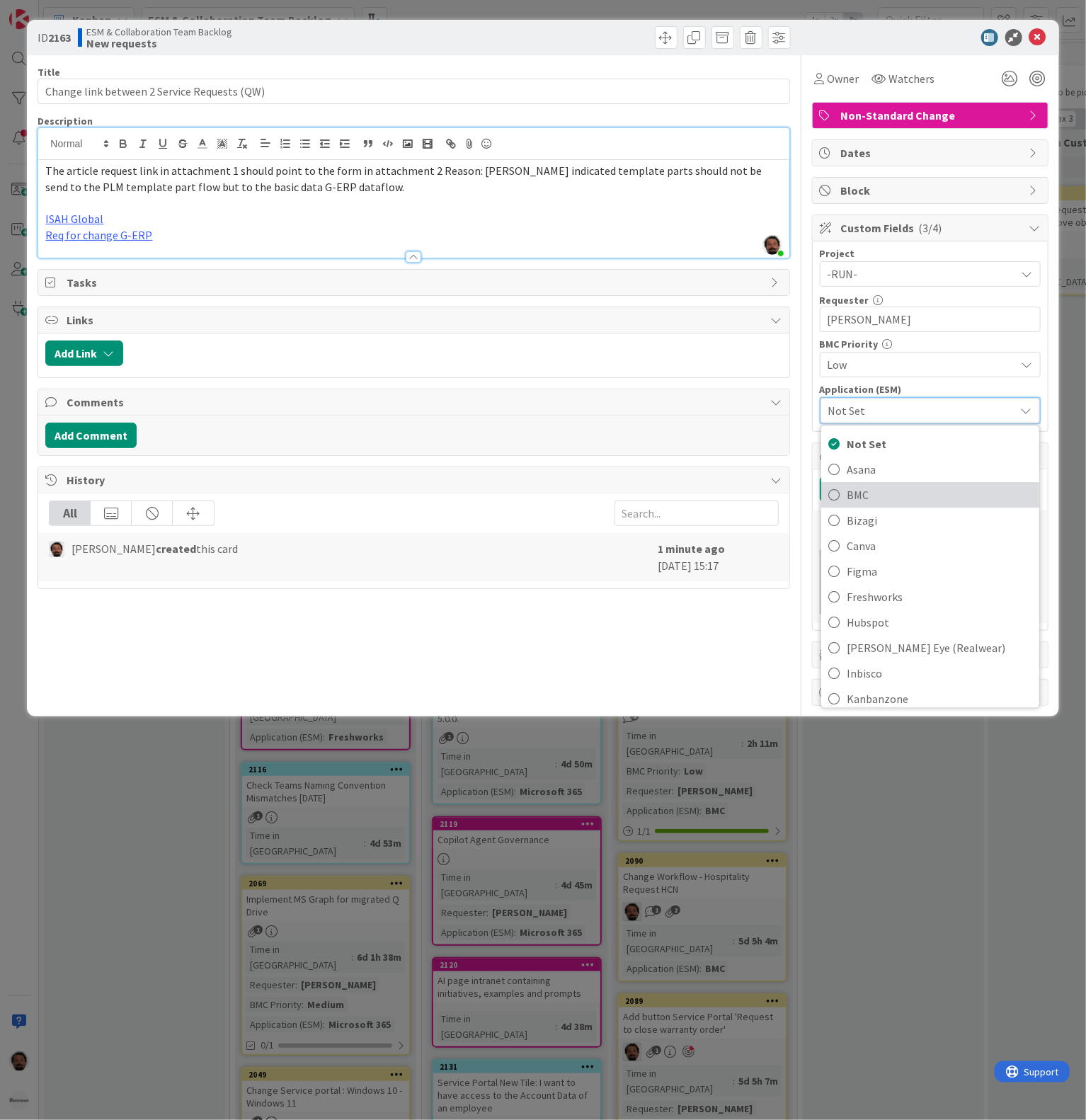
click at [833, 497] on icon at bounding box center [834, 495] width 12 height 22
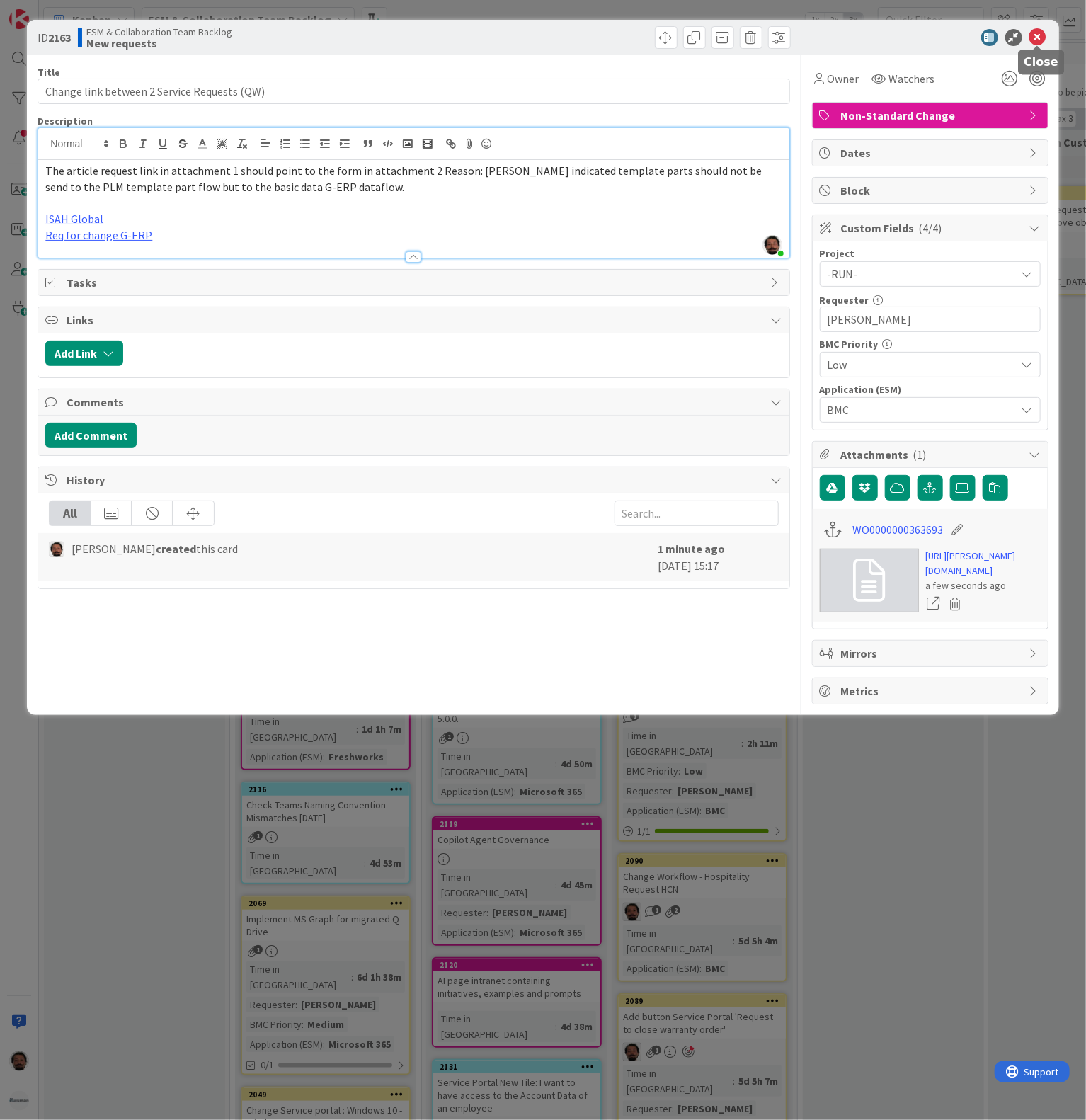
click at [1038, 41] on icon at bounding box center [1038, 37] width 17 height 17
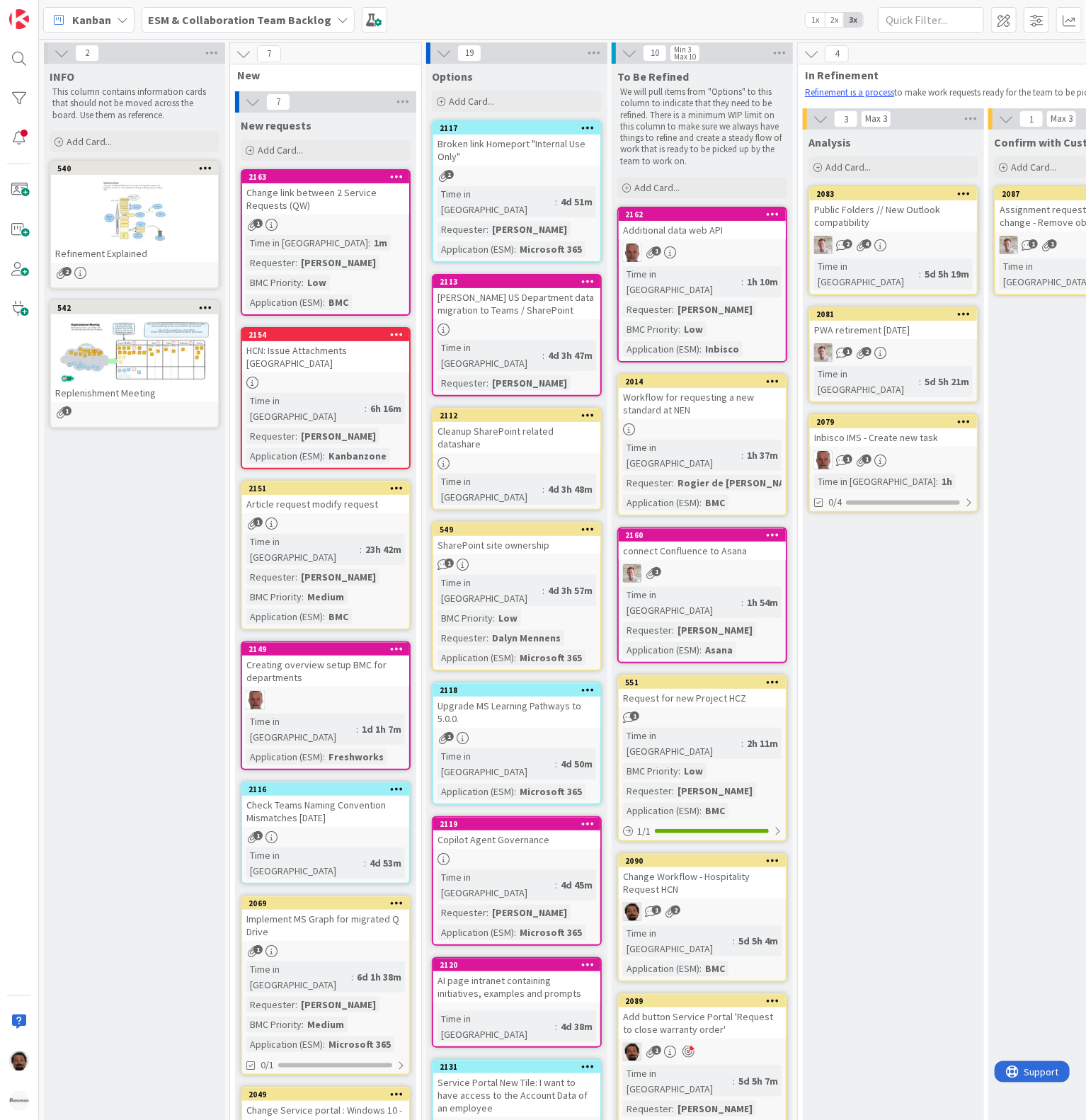
click at [341, 201] on div "Change link between 2 Service Requests (QW)" at bounding box center [326, 198] width 167 height 31
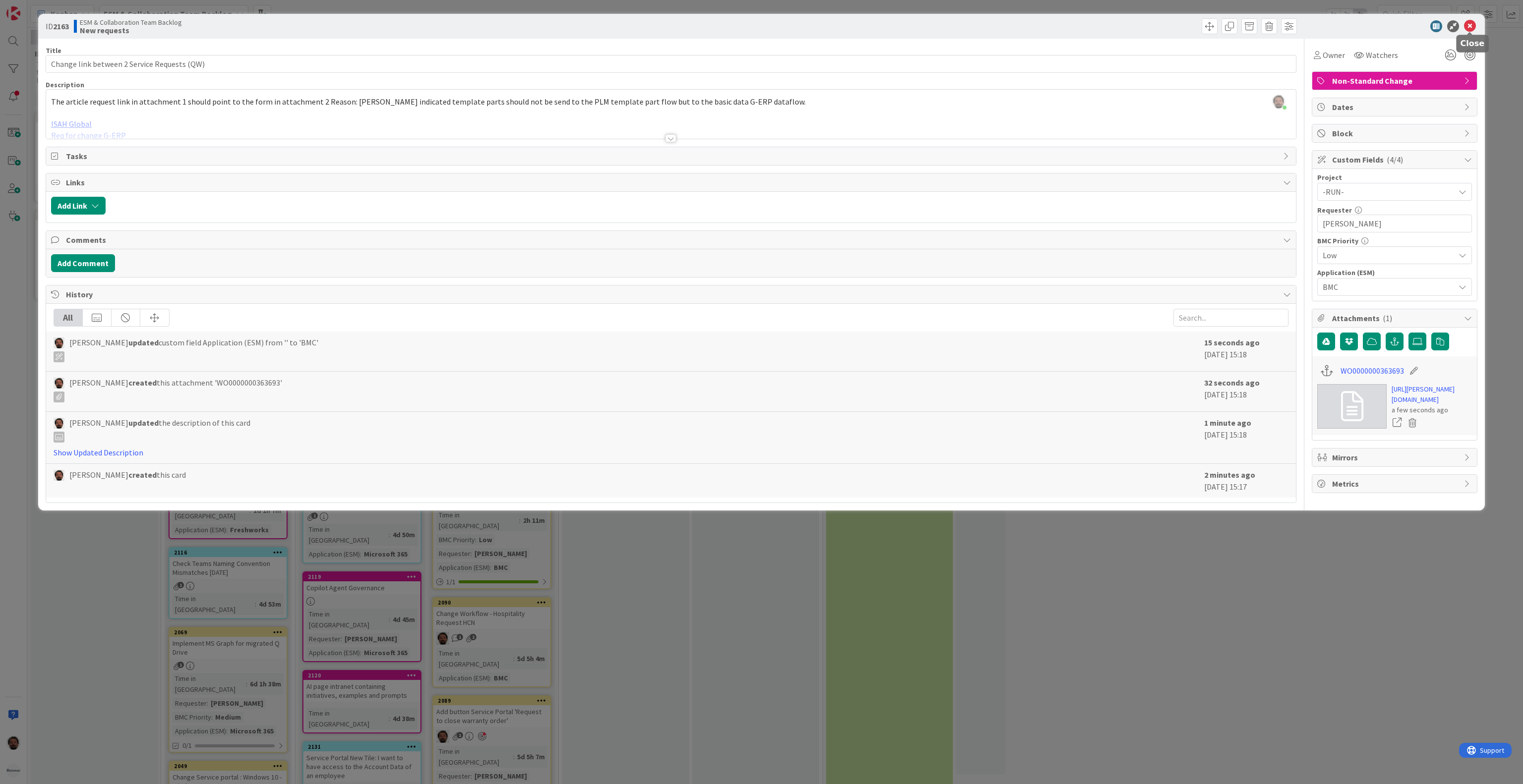
click at [1466, 22] on icon at bounding box center [1470, 26] width 12 height 12
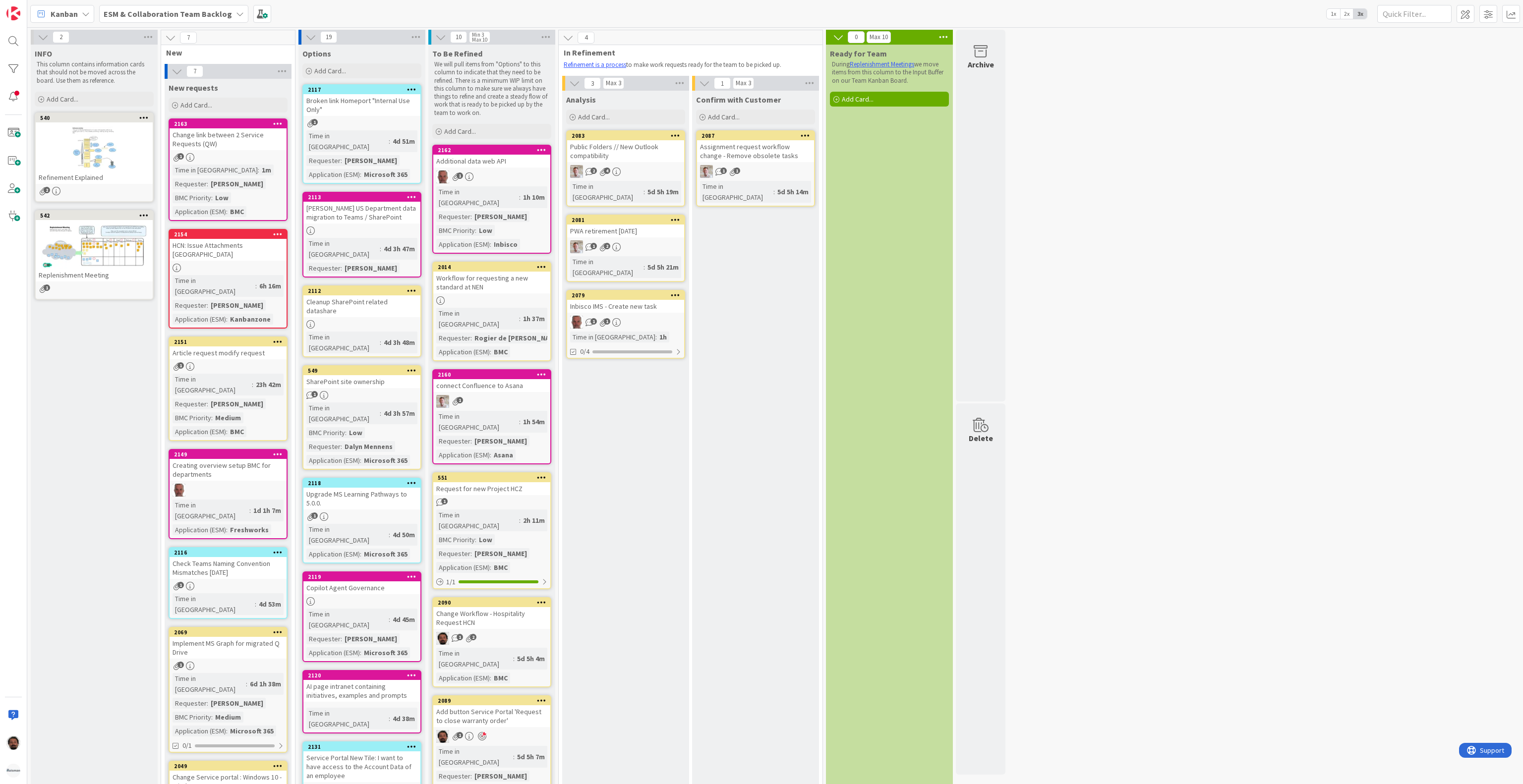
click at [239, 237] on div "2154" at bounding box center [230, 234] width 112 height 7
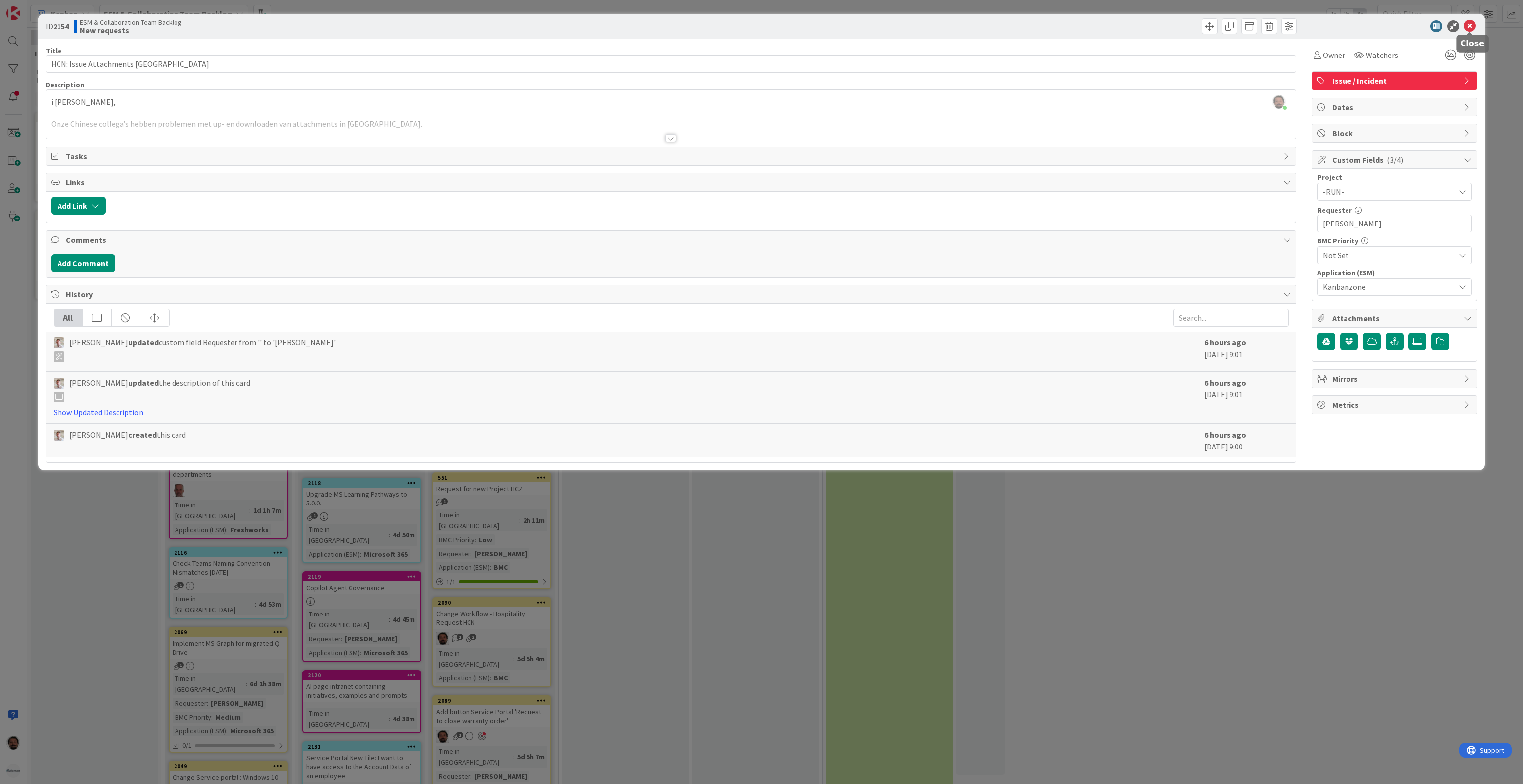
click at [1475, 27] on icon at bounding box center [1470, 26] width 12 height 12
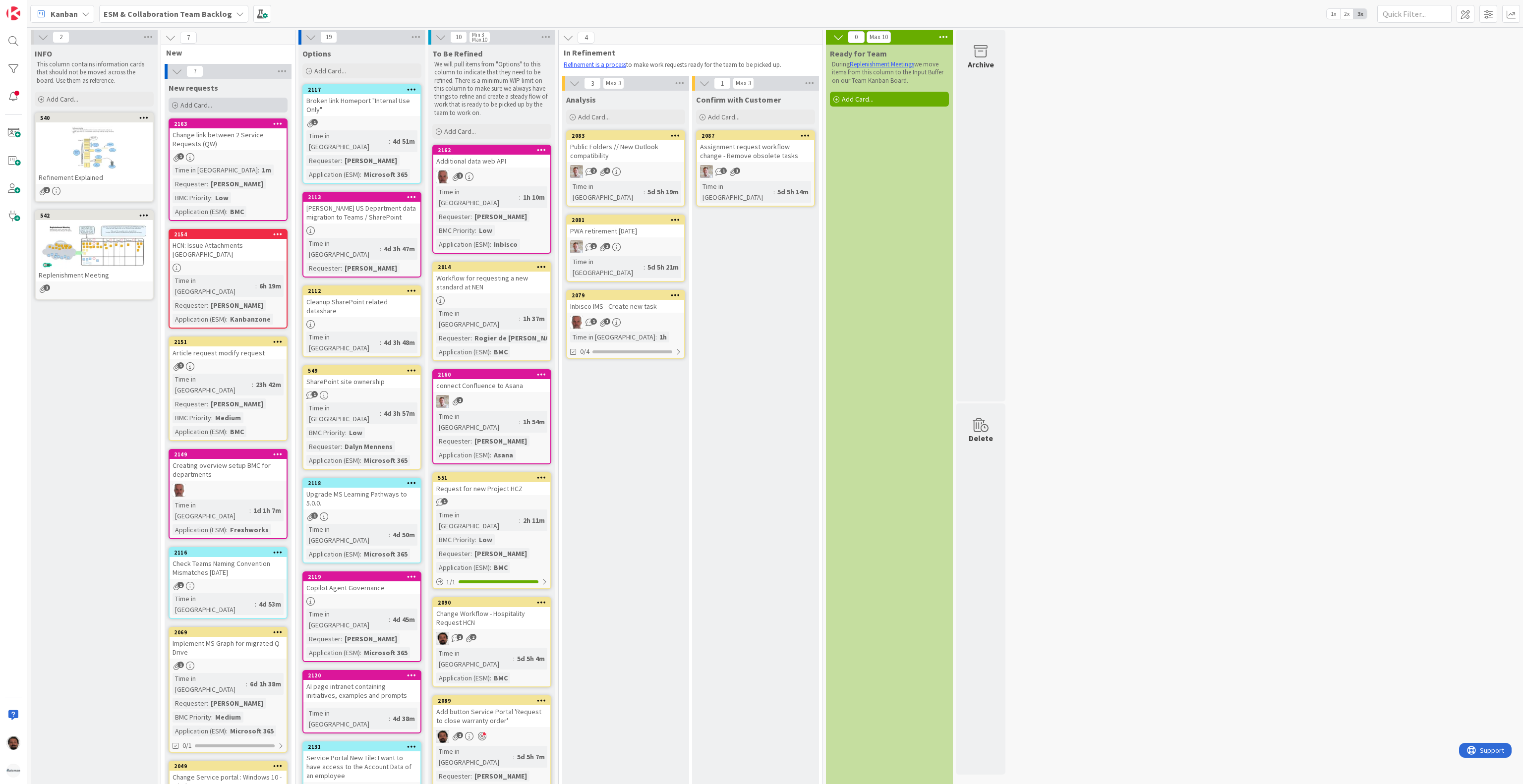
click at [215, 104] on div "Add Card..." at bounding box center [227, 105] width 119 height 15
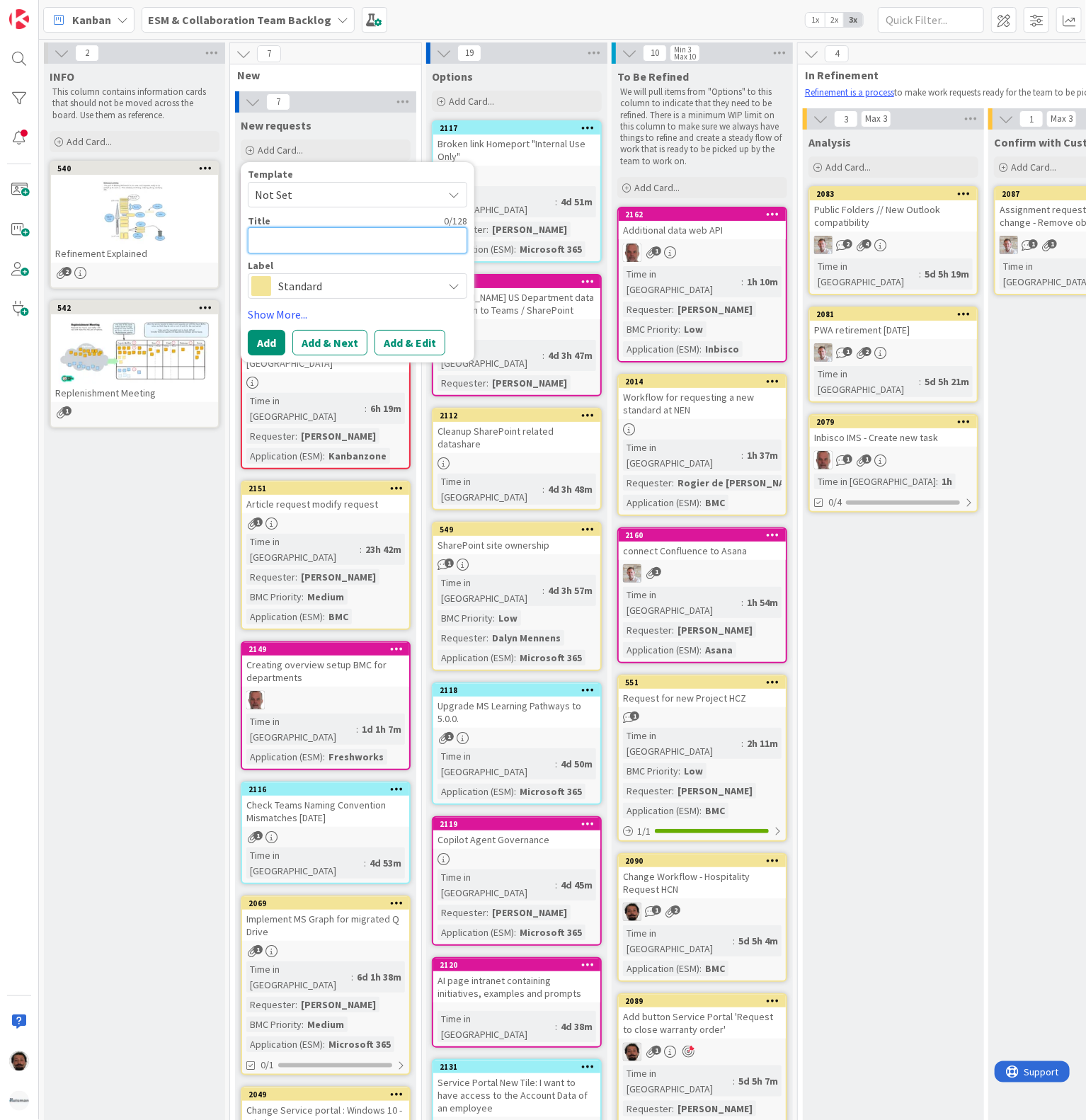
click at [303, 235] on textarea at bounding box center [357, 240] width 220 height 26
paste textarea "MS SharePoint - Engineering Absence Calendar Site - Permissions"
type textarea "x"
type textarea "MS SharePoint - Engineering Absence Calendar Site - Permissions"
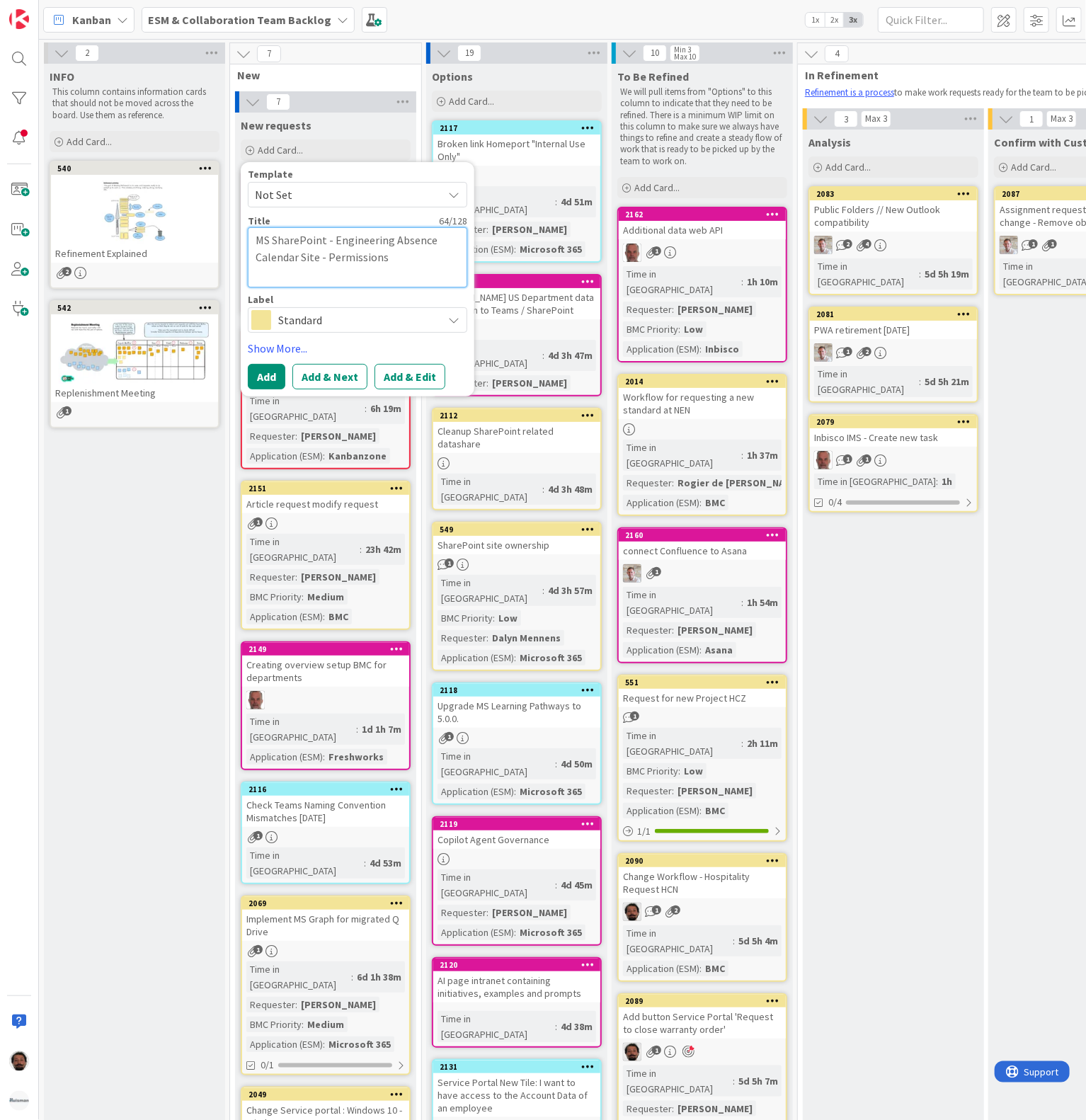
drag, startPoint x: 388, startPoint y: 242, endPoint x: 122, endPoint y: 232, distance: 266.2
click at [122, 232] on div "2 INFO This column contains information cards that should not be moved across t…" at bounding box center [740, 935] width 1397 height 1787
click at [311, 242] on textarea "MS SharePoint - Engineering Absence Calendar Site - Permissions" at bounding box center [357, 257] width 220 height 60
drag, startPoint x: 388, startPoint y: 241, endPoint x: 257, endPoint y: 235, distance: 131.1
click at [257, 235] on textarea "MS SharePoint - Engineering Absence Calendar Site - Permissions" at bounding box center [357, 257] width 220 height 60
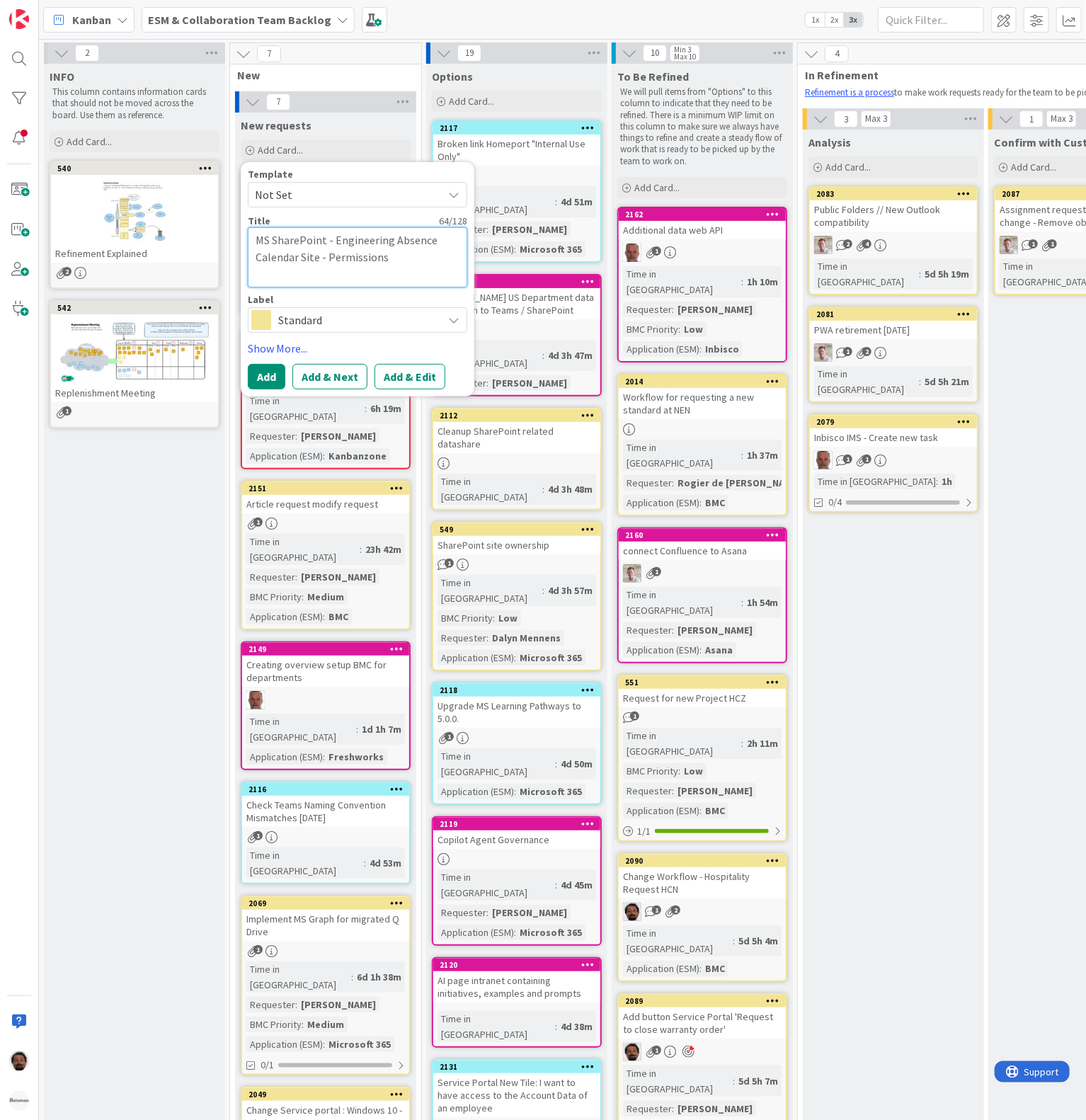
type textarea "x"
type textarea "Absence Calendar Site - Permissions"
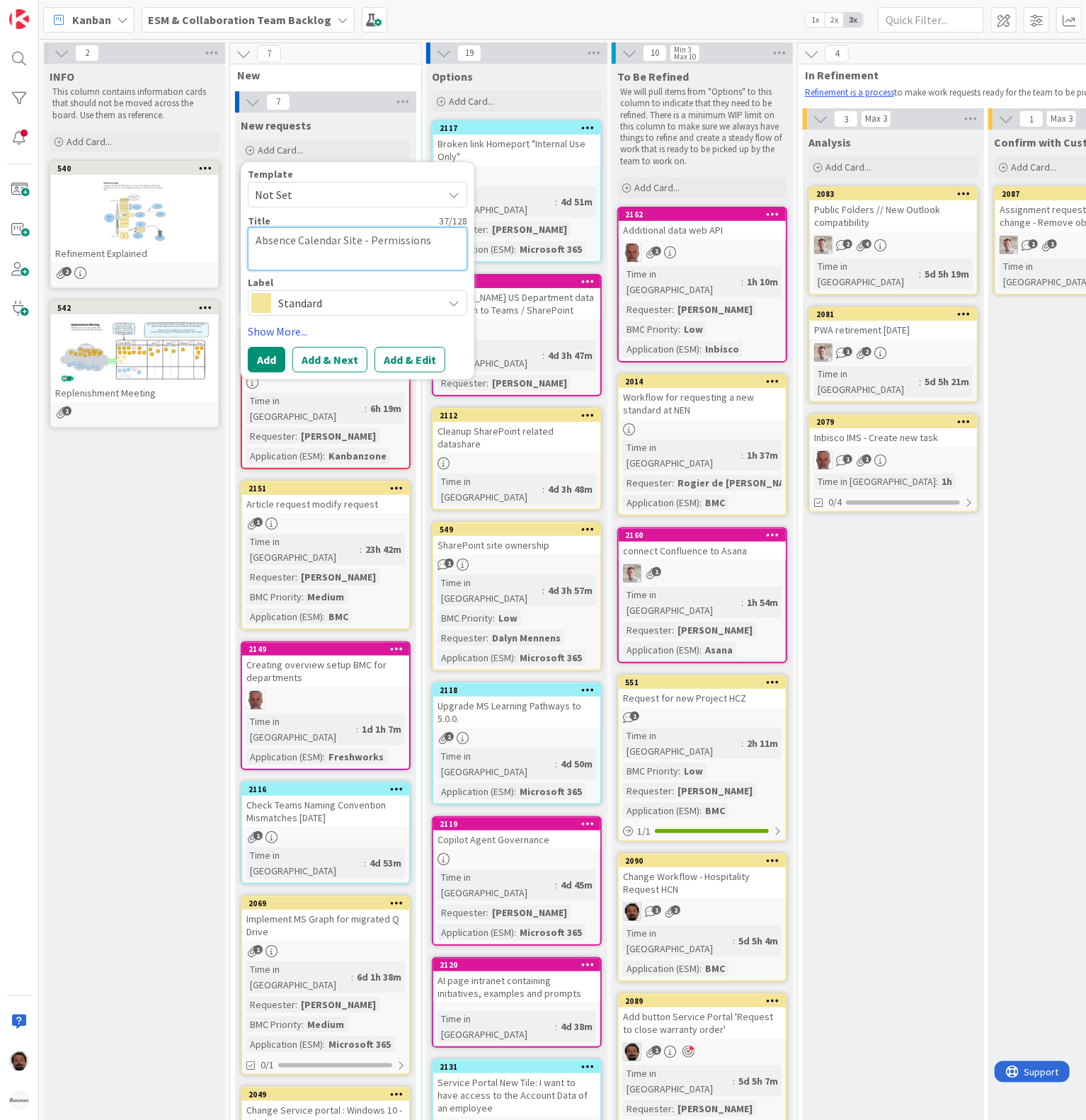
click at [388, 260] on textarea "Absence Calendar Site - Permissions" at bounding box center [357, 249] width 220 height 43
type textarea "x"
click at [365, 241] on textarea "Absence Calendar Site - Permissions" at bounding box center [357, 240] width 220 height 26
type textarea "Absence Calendar Site - Permissions"
click at [330, 290] on span "Standard" at bounding box center [356, 286] width 157 height 20
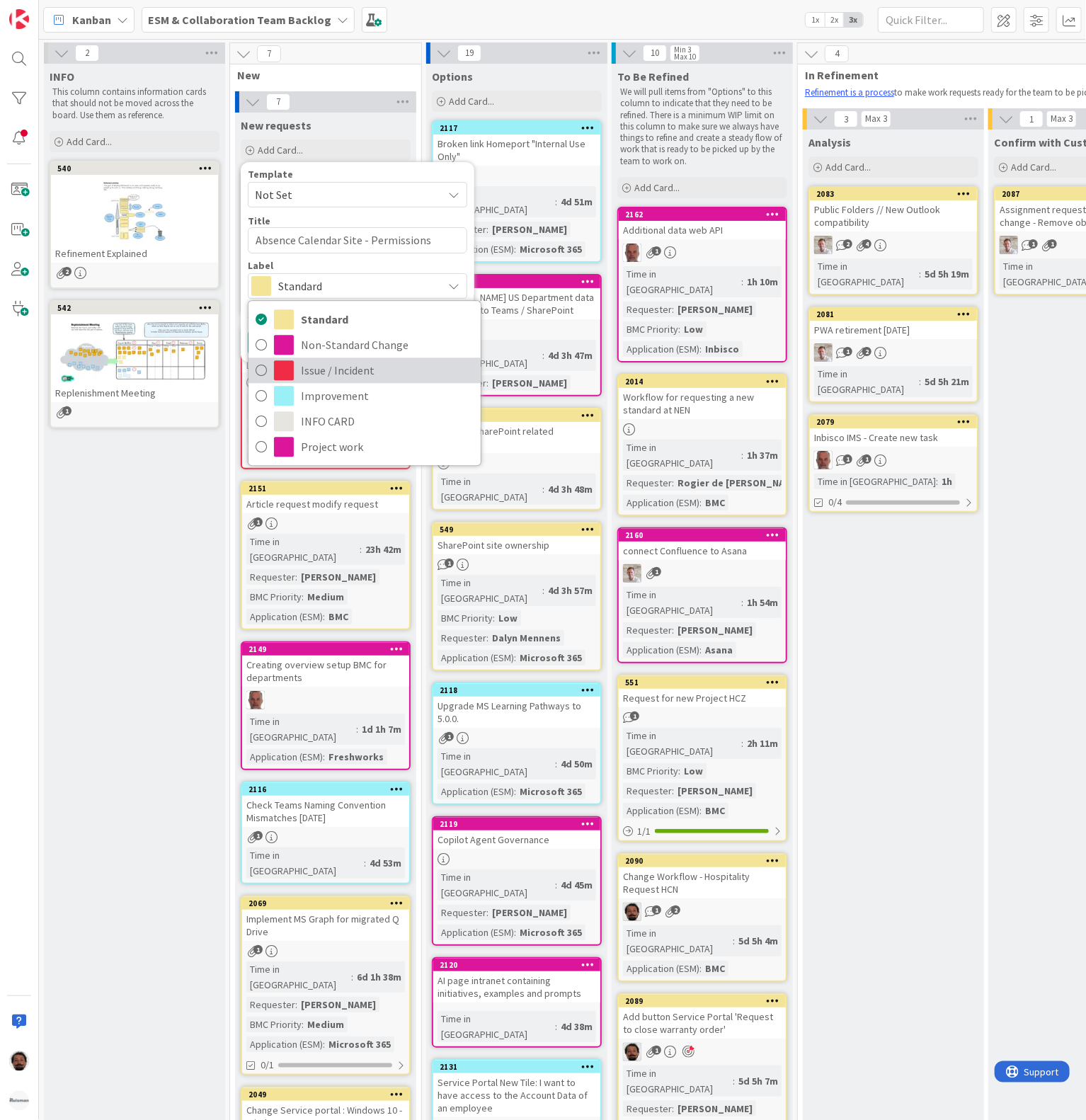
click at [316, 372] on span "Issue / Incident" at bounding box center [387, 372] width 173 height 22
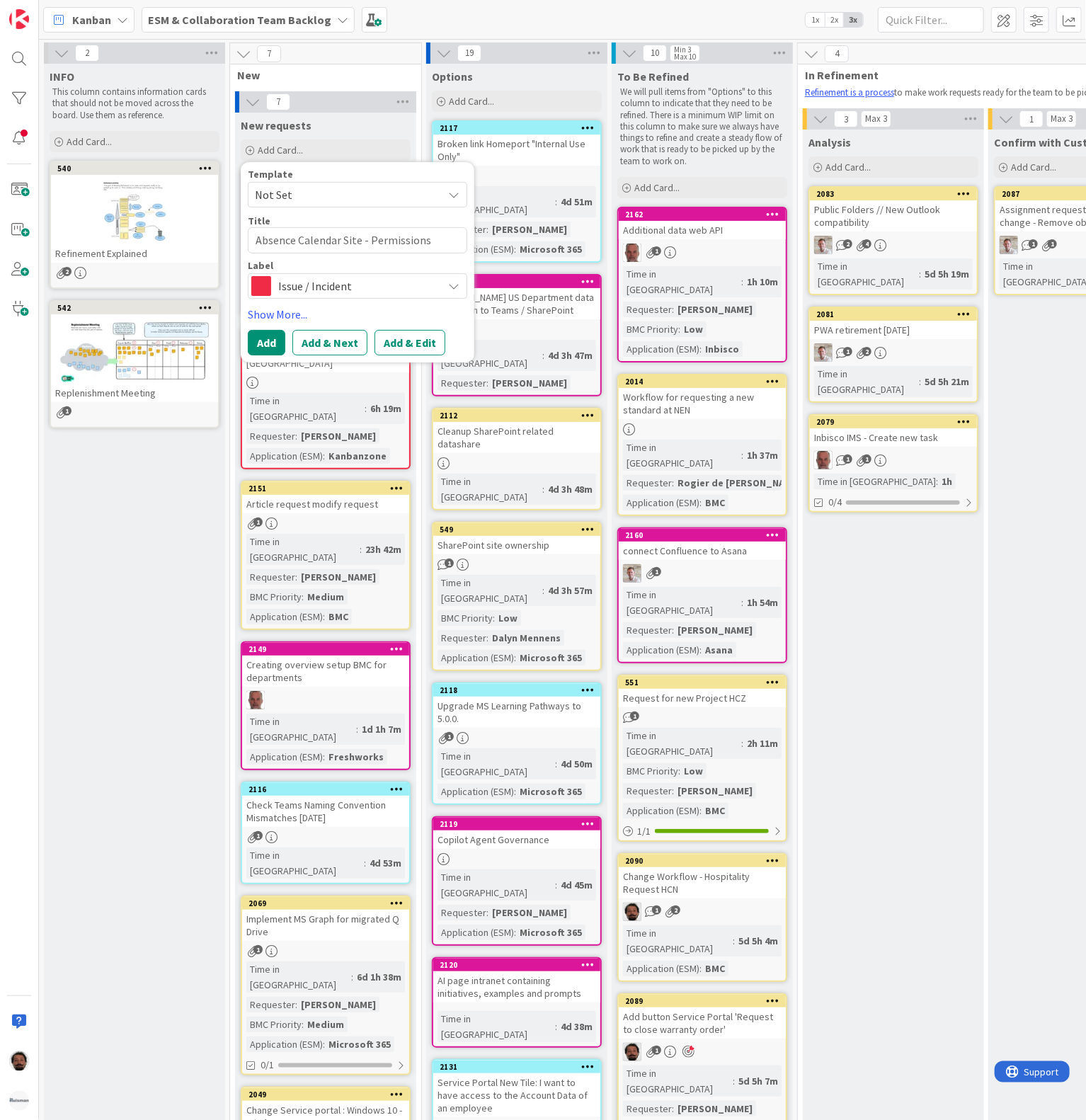
click at [301, 287] on span "Issue / Incident" at bounding box center [356, 286] width 157 height 20
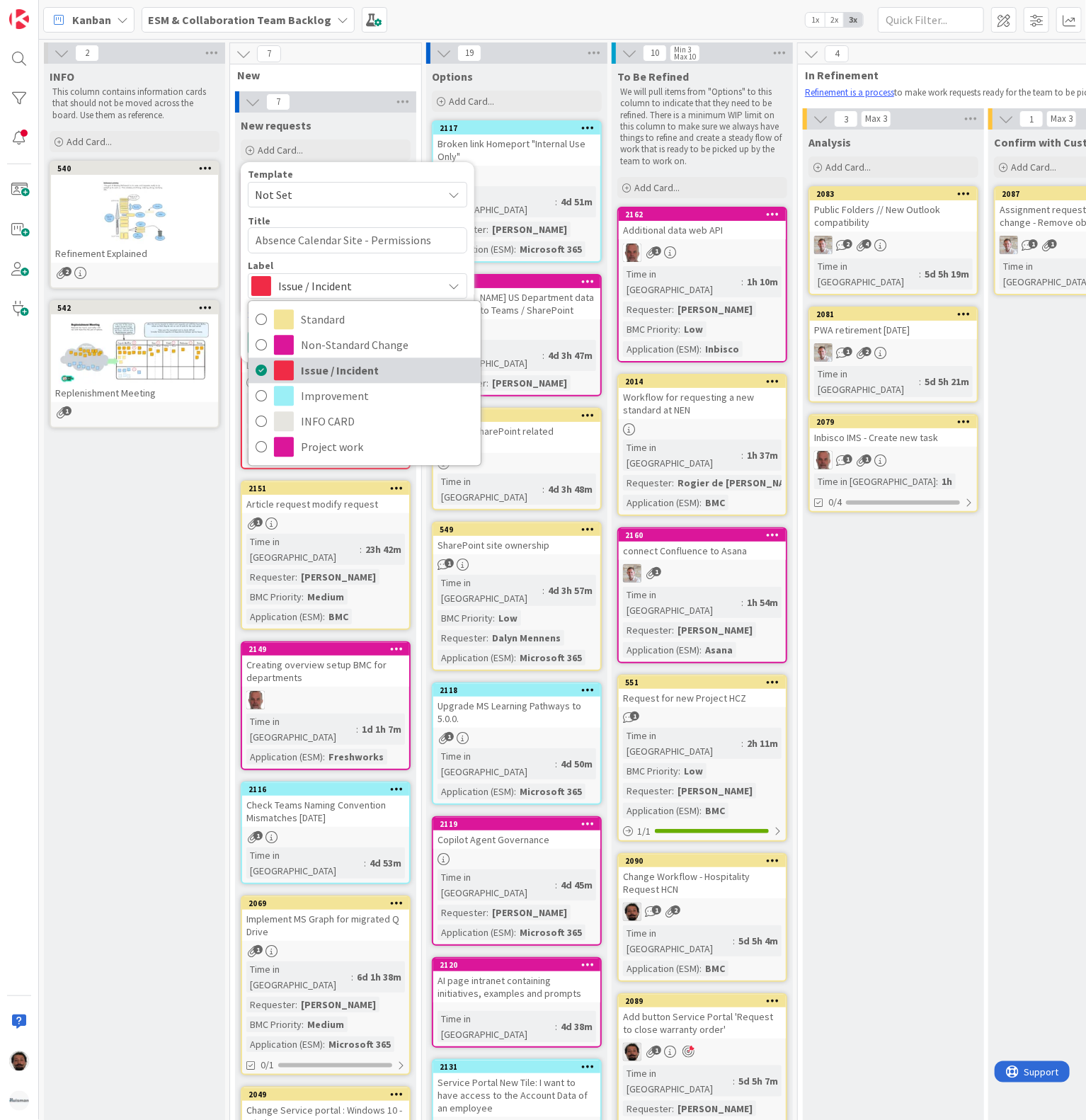
click at [303, 368] on span "Issue / Incident" at bounding box center [387, 372] width 173 height 22
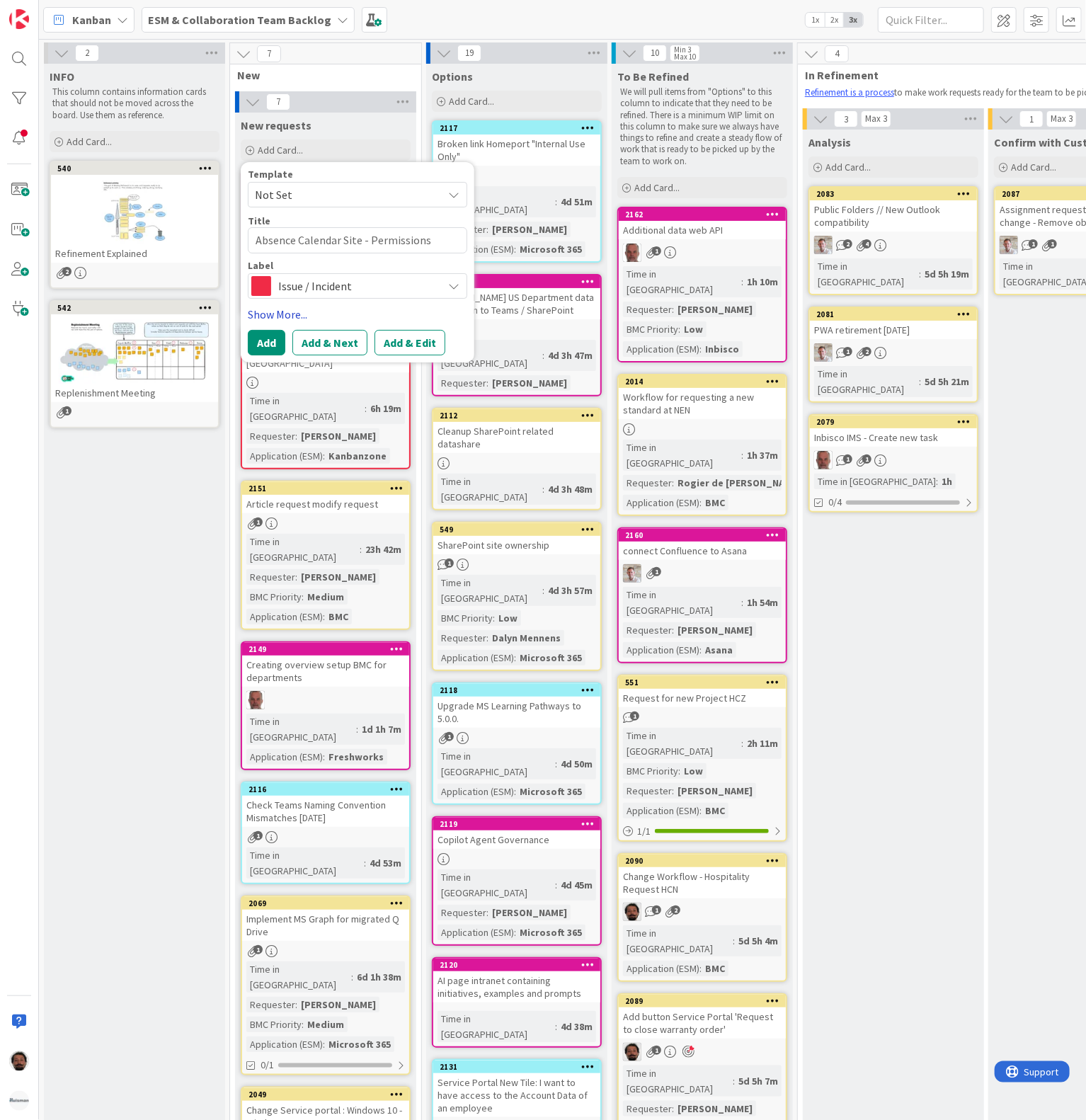
click at [278, 312] on link "Show More..." at bounding box center [357, 314] width 220 height 17
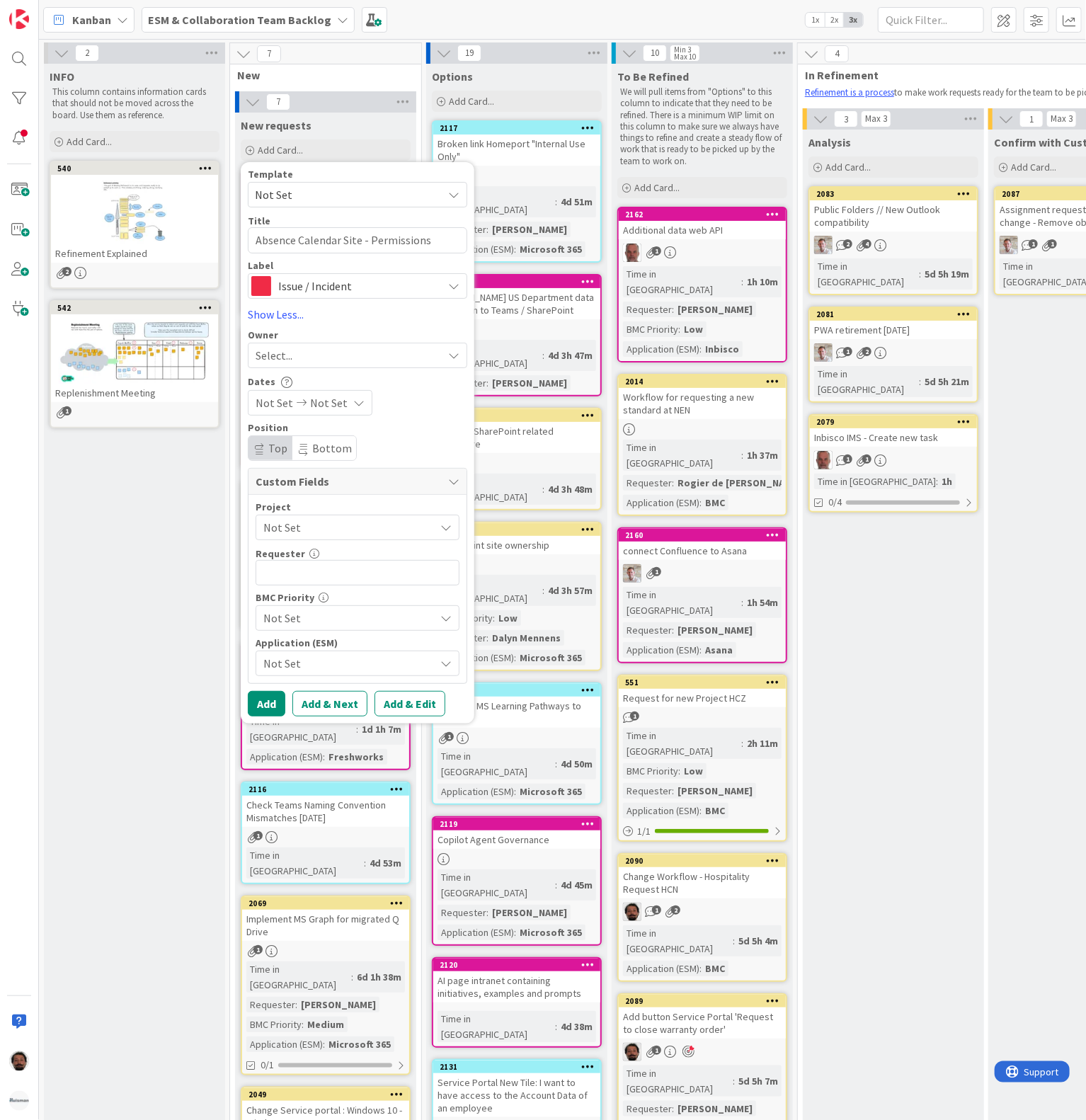
click at [317, 283] on span "Issue / Incident" at bounding box center [356, 286] width 157 height 20
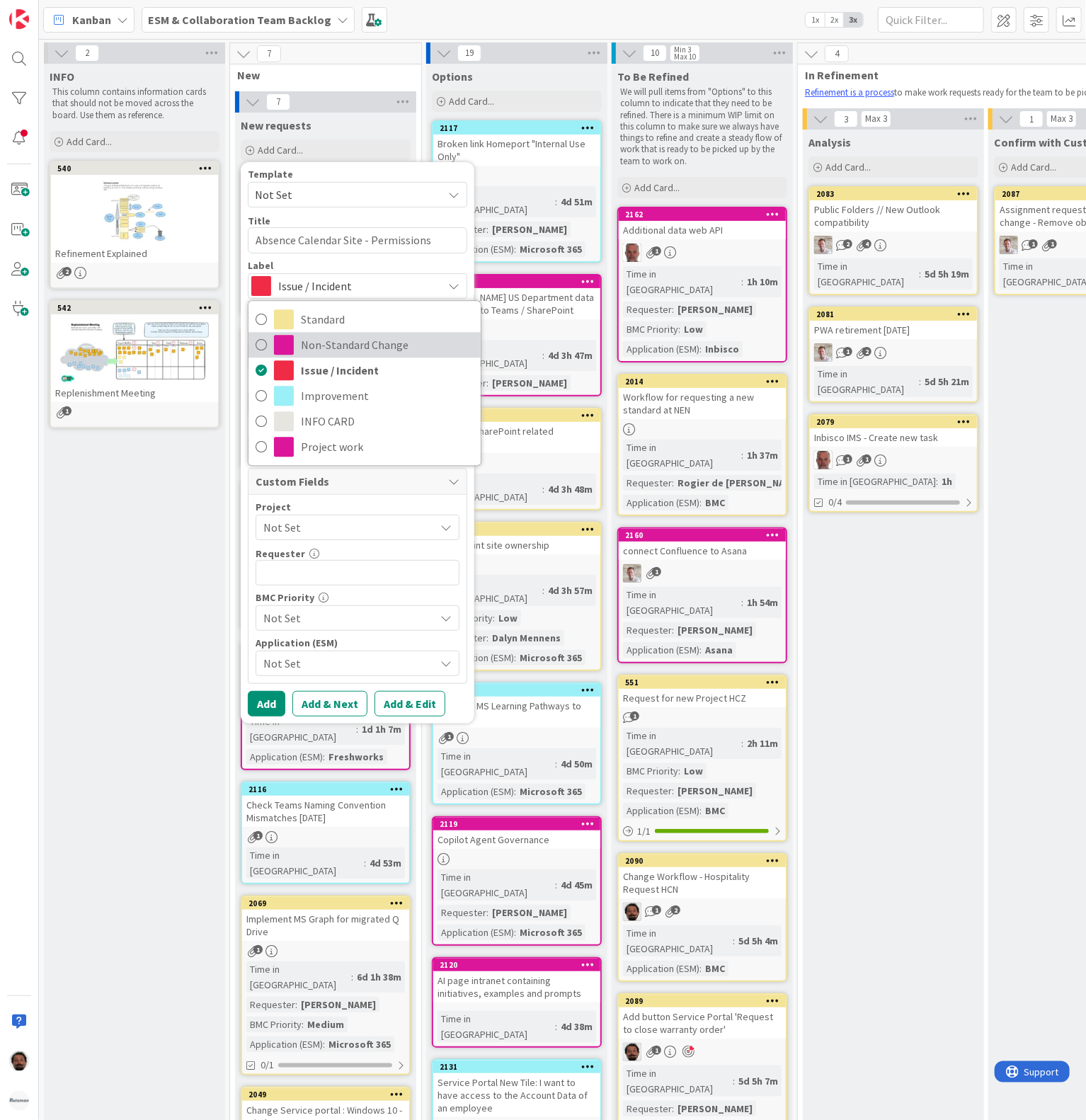
click at [314, 347] on span "Non-Standard Change" at bounding box center [387, 346] width 173 height 22
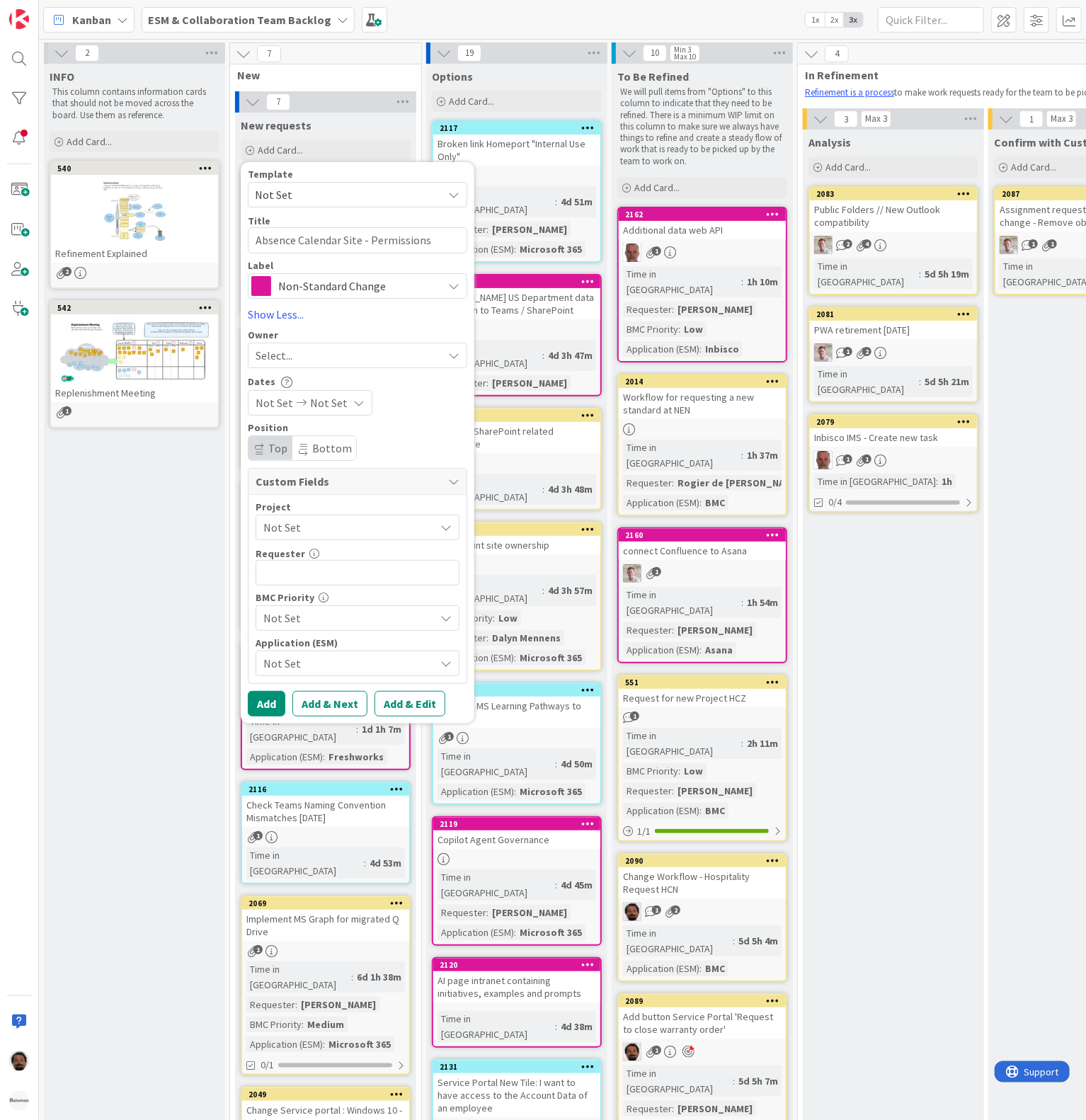
click at [301, 283] on span "Non-Standard Change" at bounding box center [356, 286] width 157 height 20
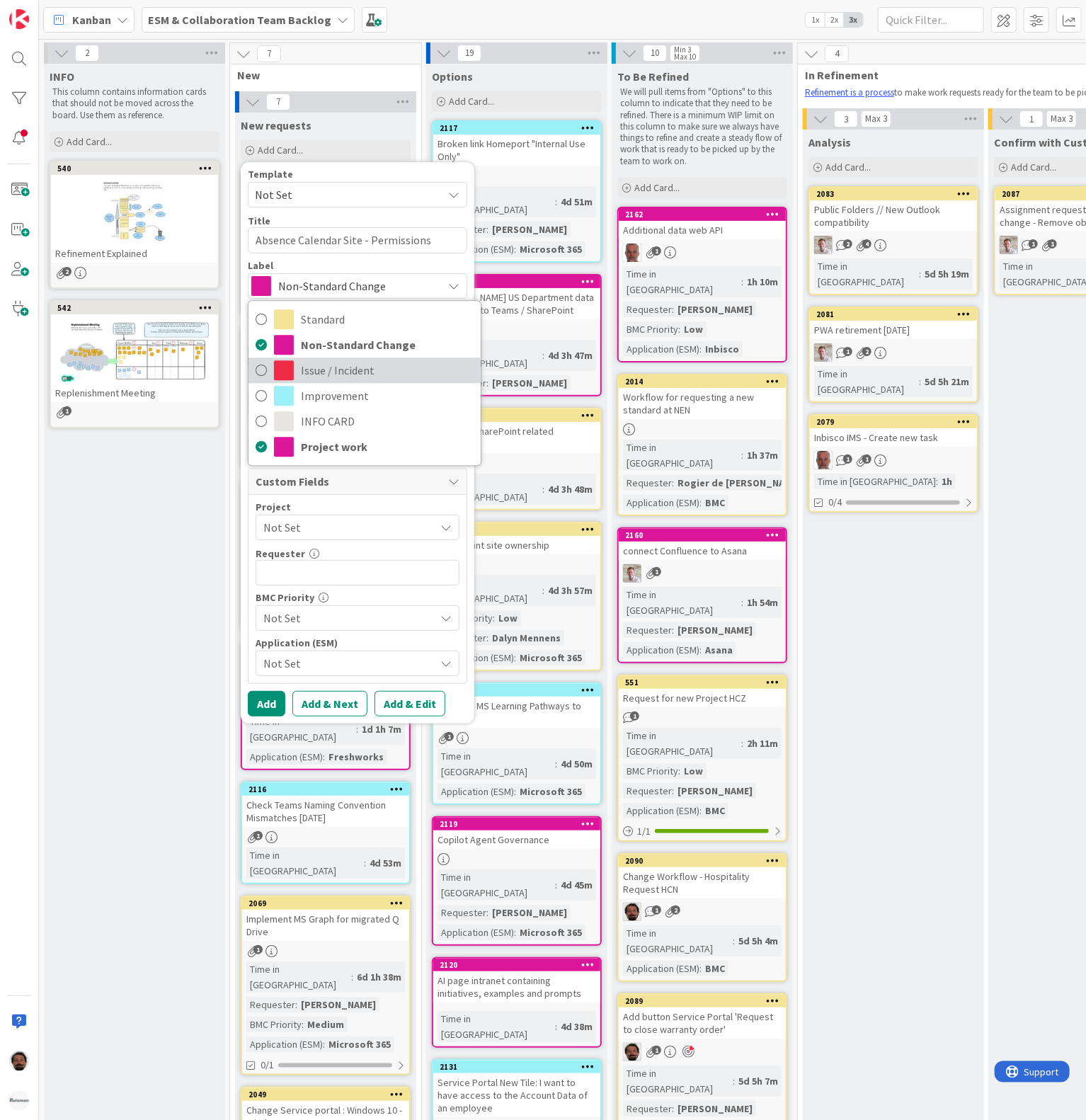
click at [303, 371] on span "Issue / Incident" at bounding box center [387, 372] width 173 height 22
type textarea "x"
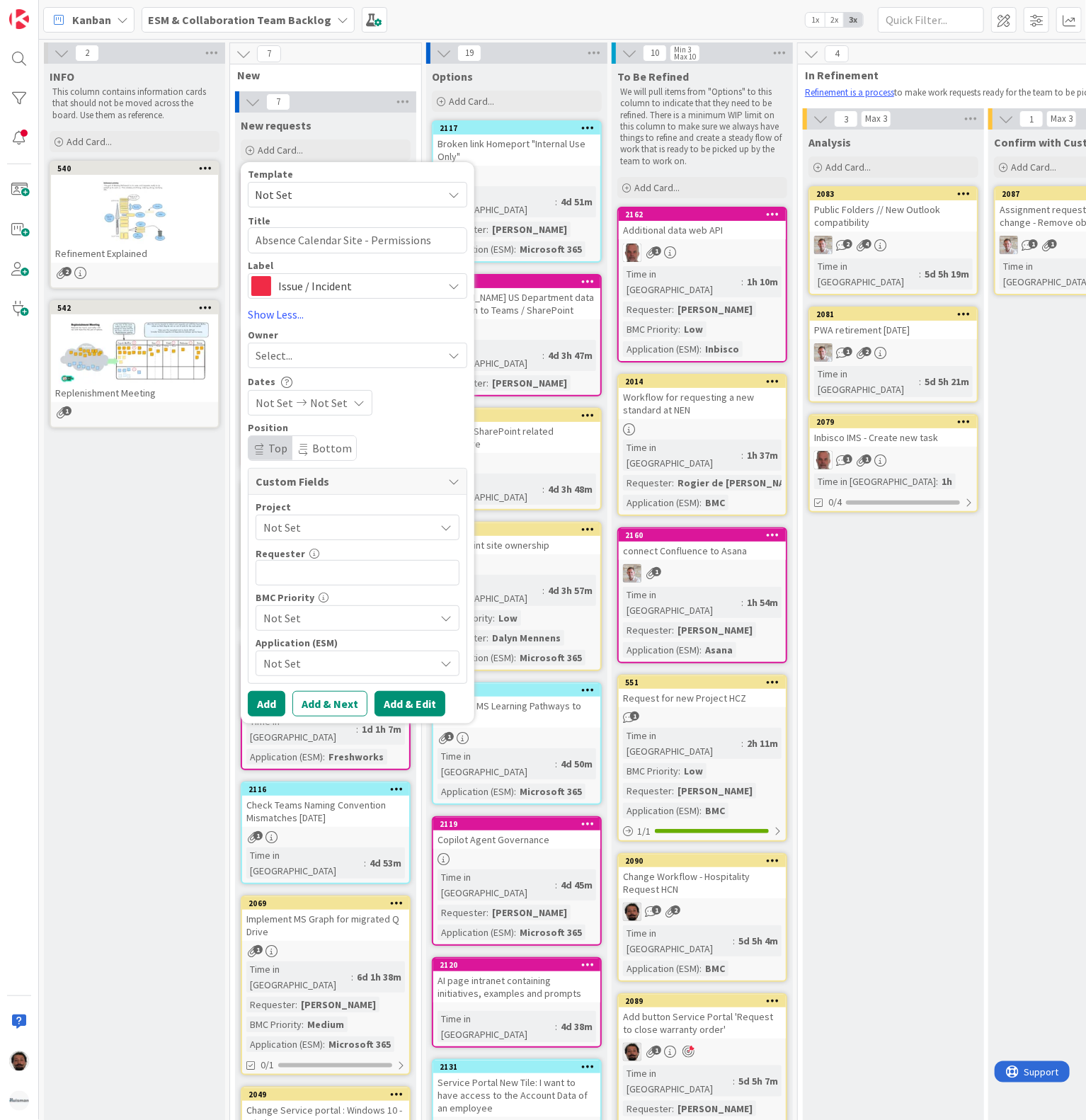
click at [399, 705] on button "Add & Edit" at bounding box center [409, 704] width 71 height 25
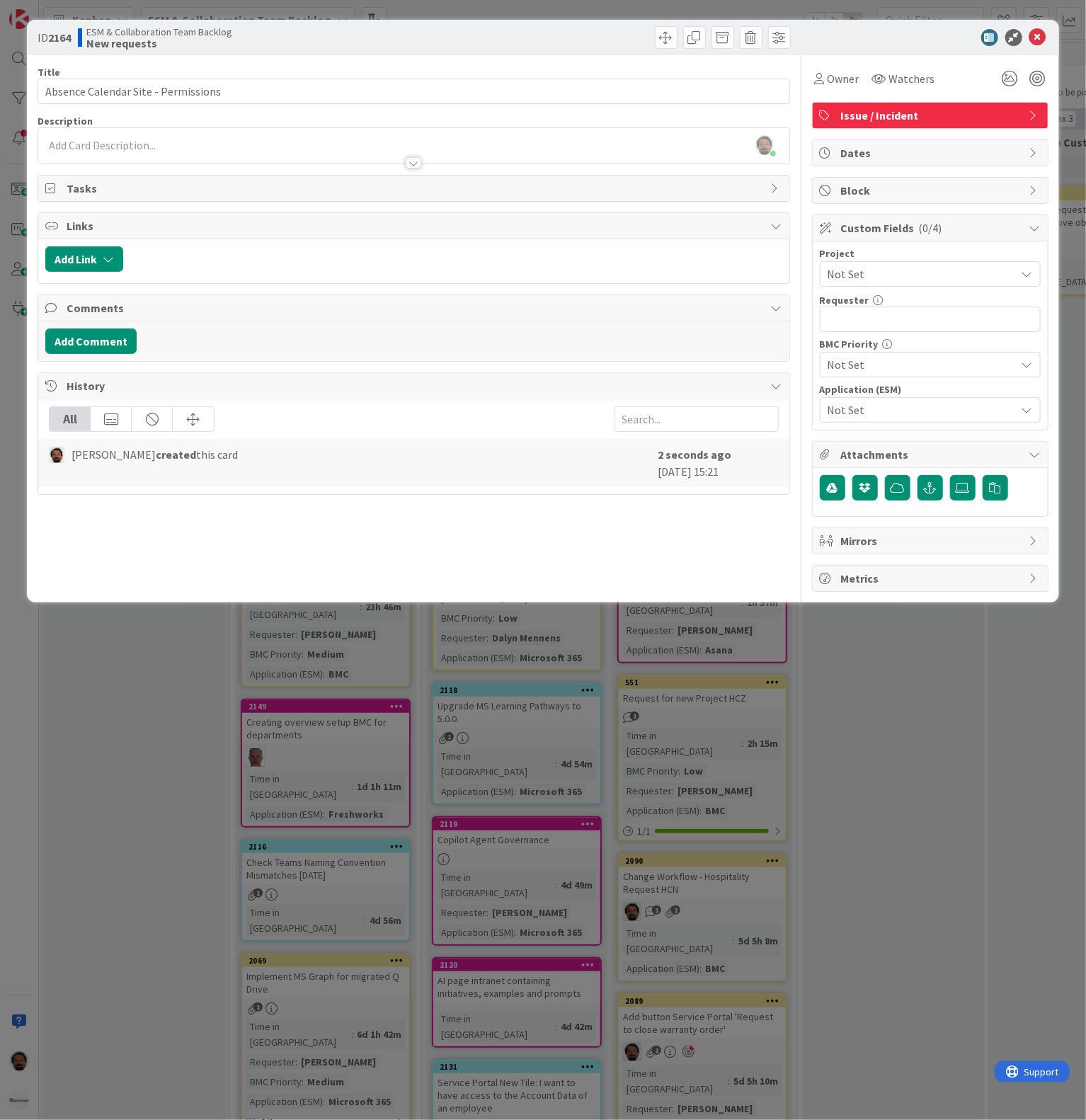
click at [918, 283] on span "Not Set" at bounding box center [918, 274] width 181 height 20
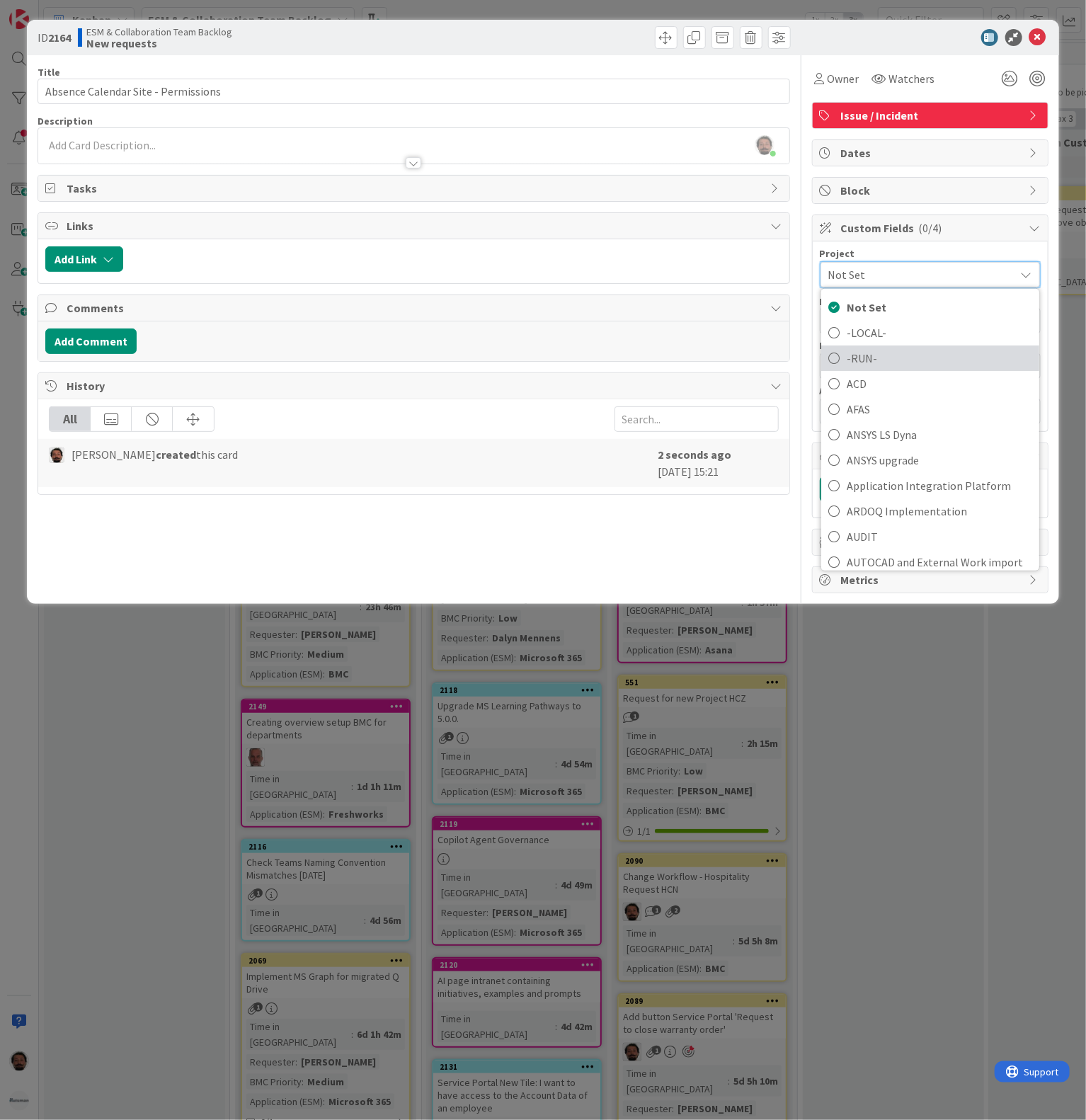
click at [871, 355] on span "-RUN-" at bounding box center [940, 358] width 186 height 22
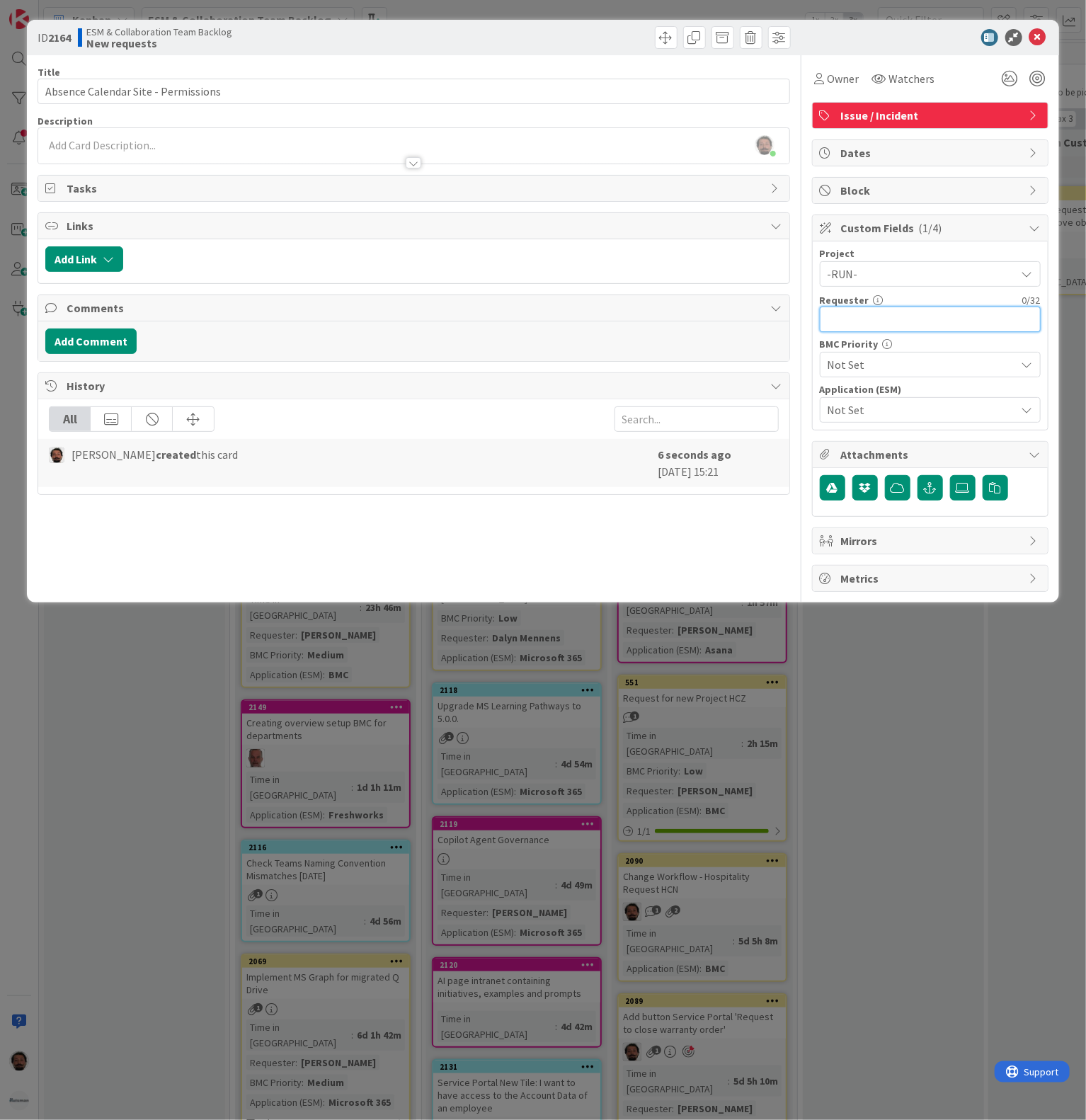
click at [861, 324] on input "text" at bounding box center [931, 319] width 221 height 25
click at [874, 329] on input "text" at bounding box center [931, 319] width 221 height 25
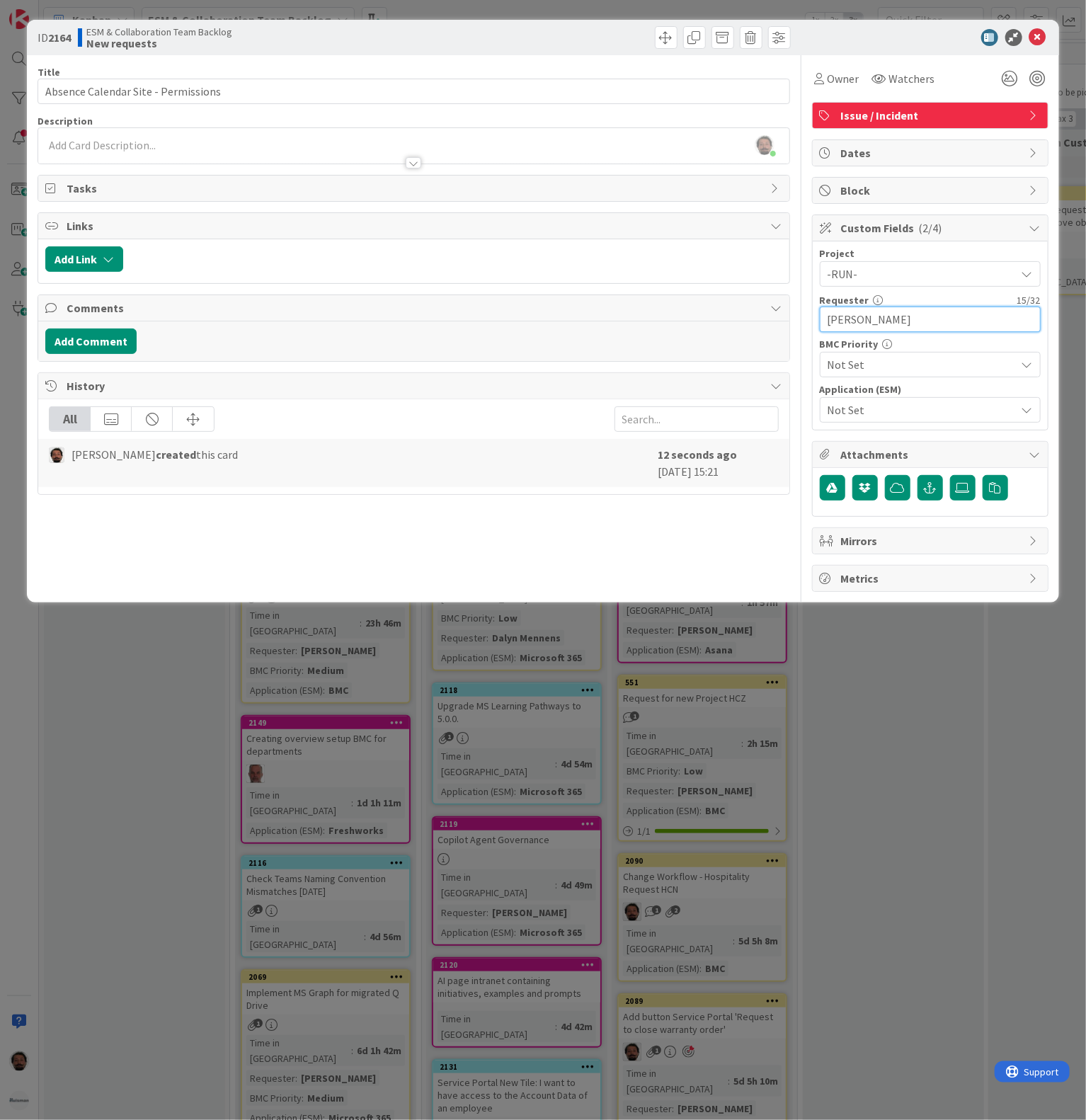
type input "[PERSON_NAME]"
click at [875, 364] on span "Not Set" at bounding box center [918, 364] width 181 height 20
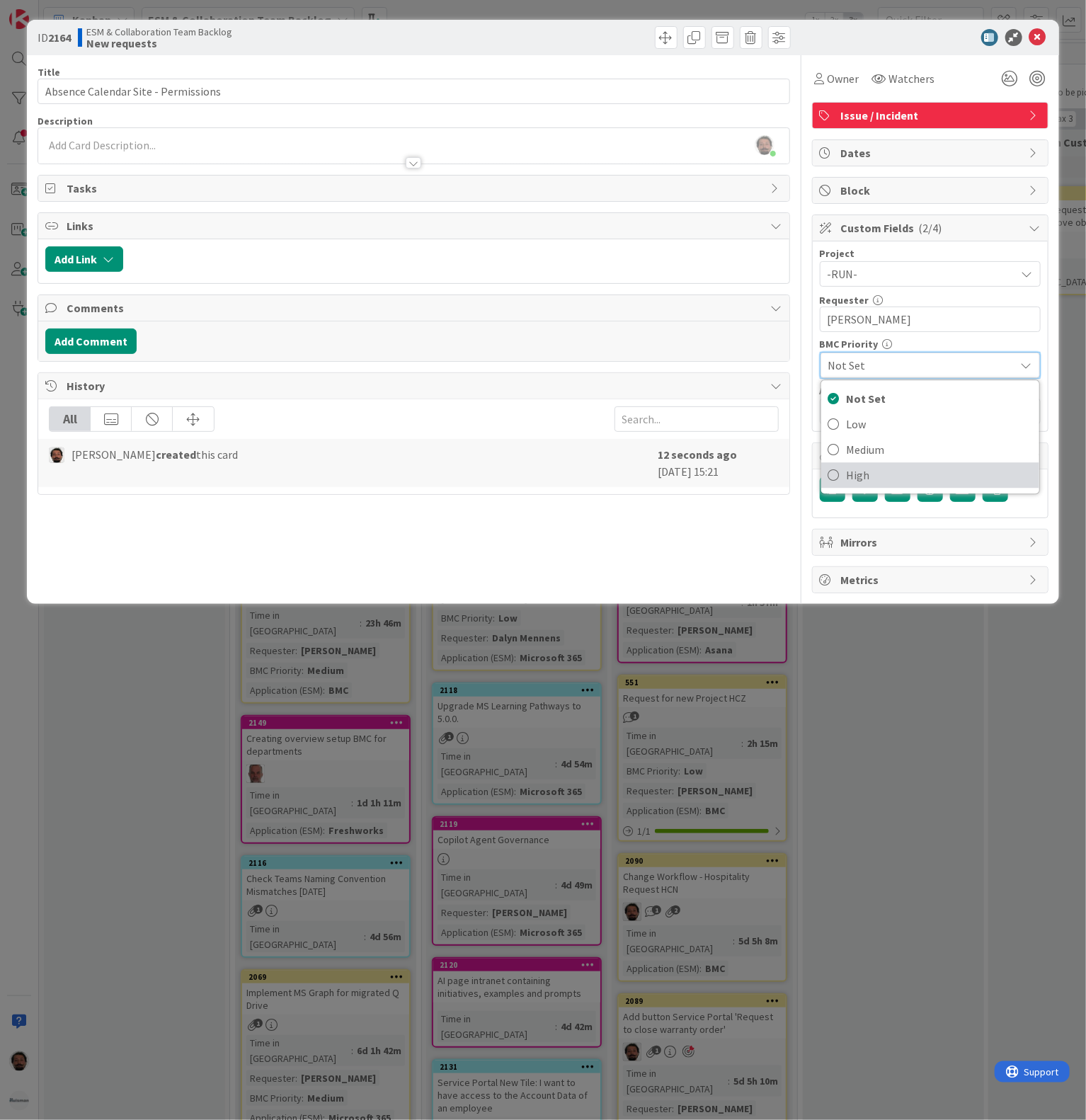
click at [871, 468] on link "High" at bounding box center [930, 475] width 218 height 25
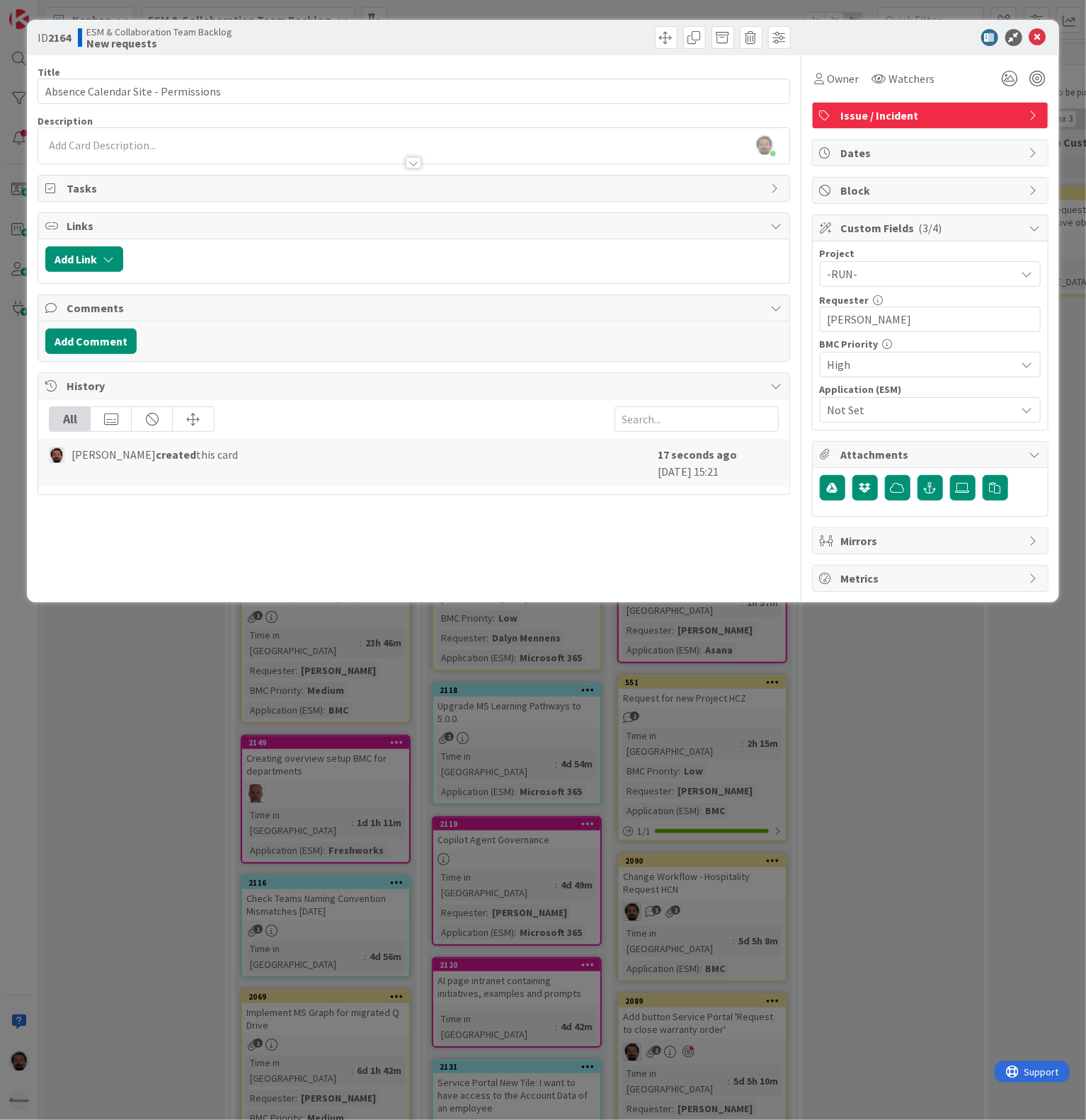
click at [183, 158] on div at bounding box center [414, 156] width 750 height 15
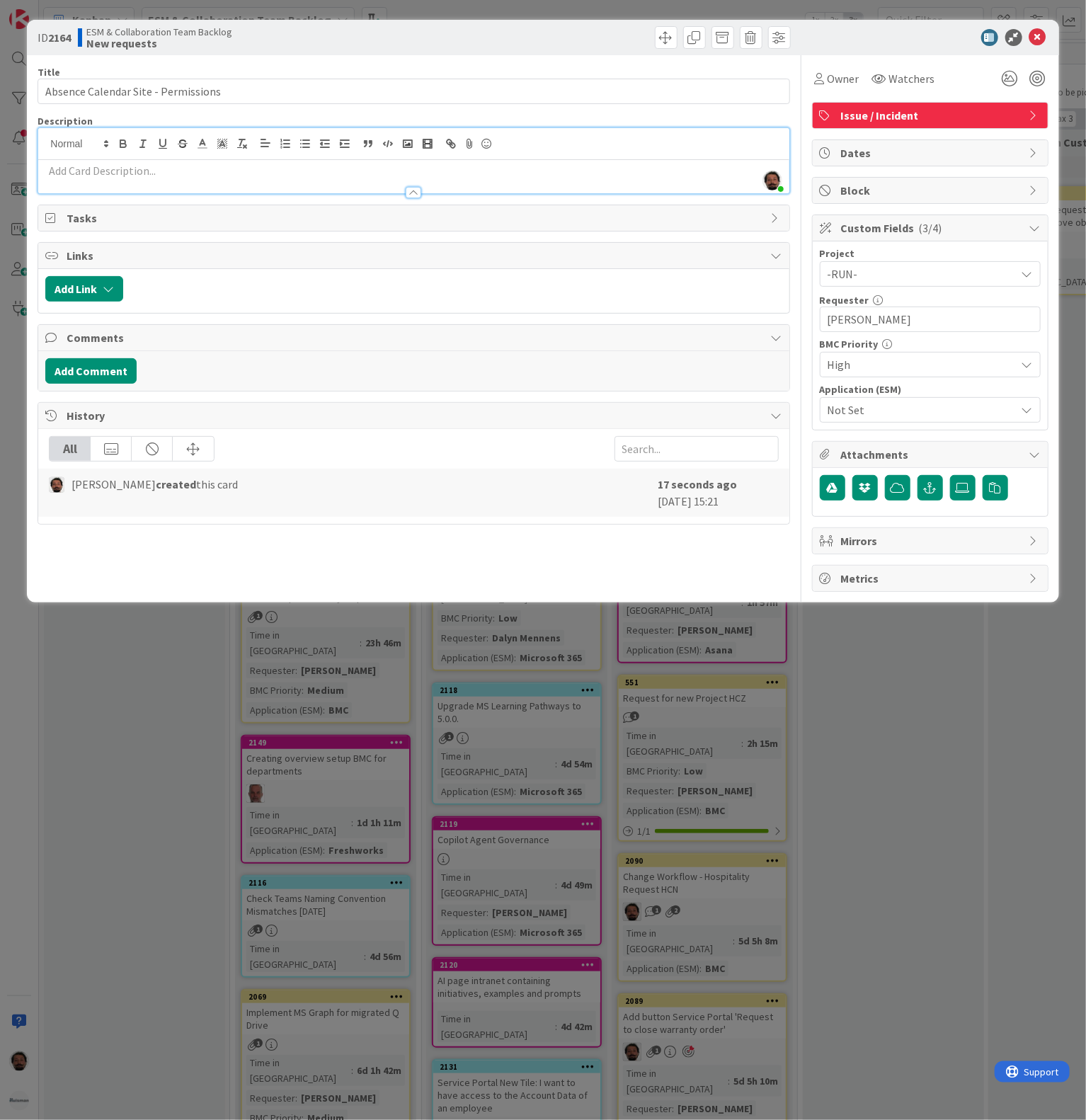
click at [206, 177] on p at bounding box center [413, 171] width 737 height 16
click at [220, 177] on p at bounding box center [413, 171] width 737 height 16
click at [85, 175] on p at bounding box center [413, 171] width 737 height 16
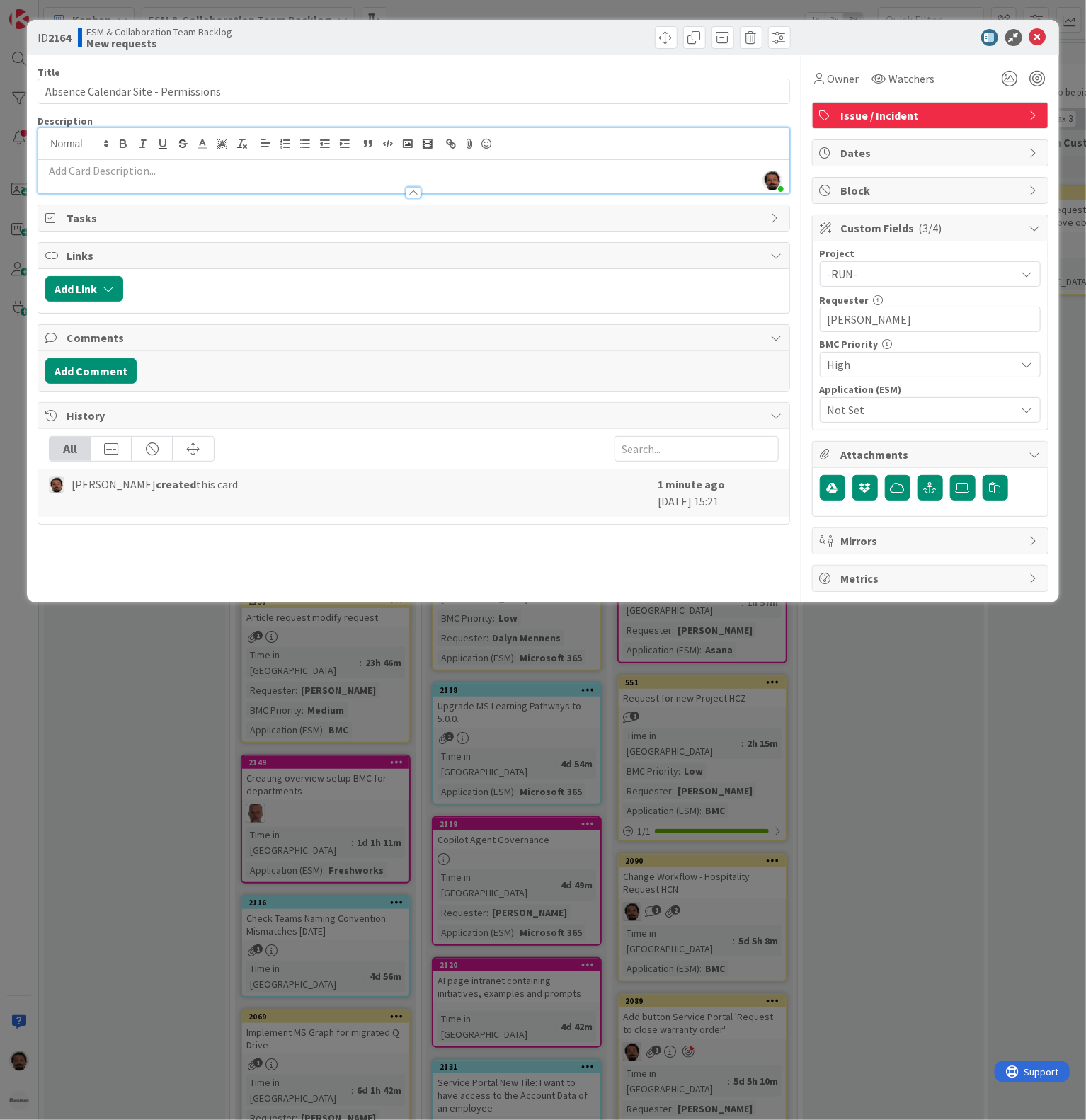
click at [89, 174] on p at bounding box center [413, 171] width 737 height 16
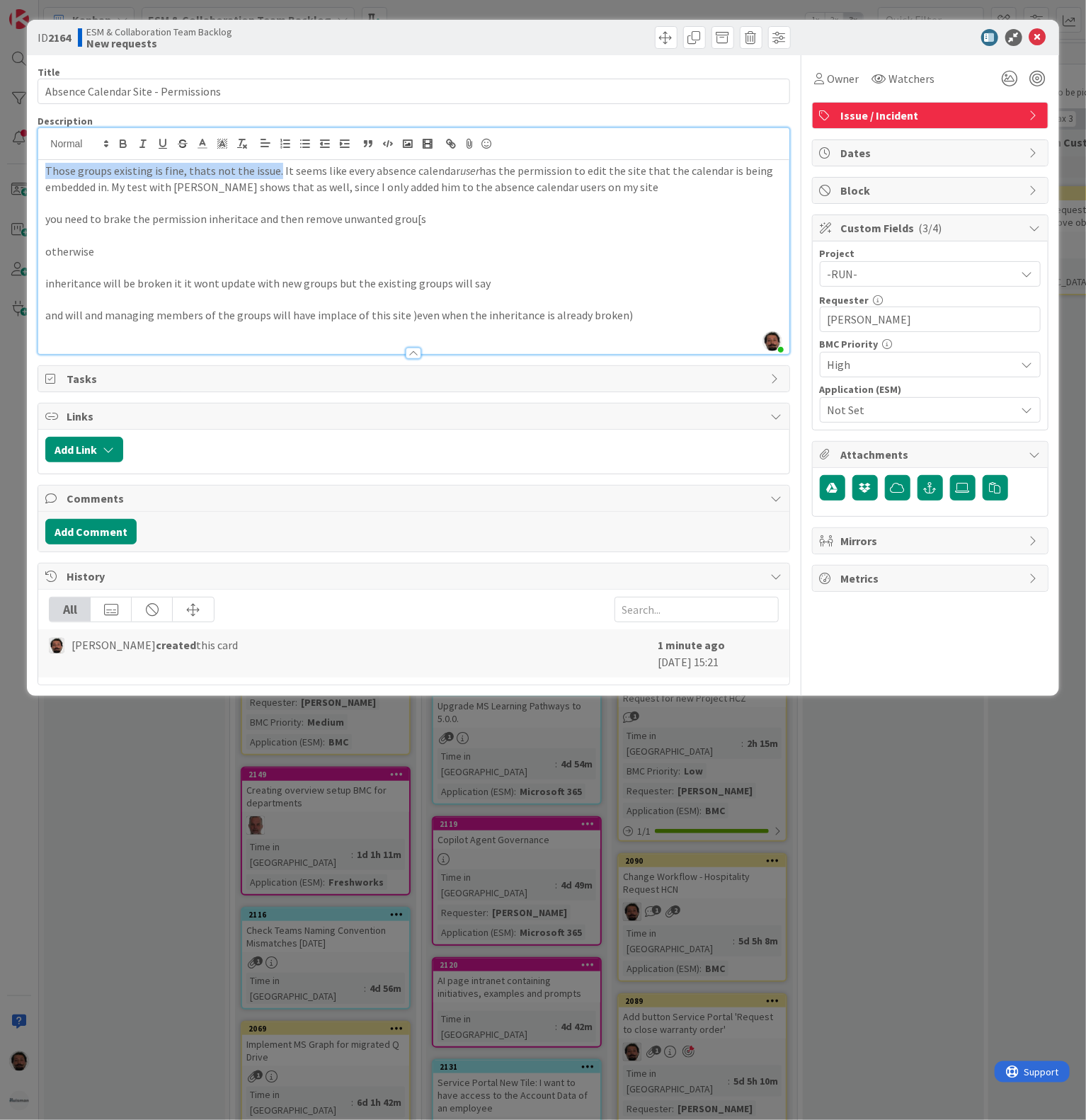
drag, startPoint x: 273, startPoint y: 173, endPoint x: -2, endPoint y: 173, distance: 275.0
click at [0, 173] on html "Kanban My Zone Organization Select a single board Kanban List (Bulk Actions) Me…" at bounding box center [543, 560] width 1086 height 1120
click at [359, 186] on p "It seems like every absence calendar user has the permission to edit the site t…" at bounding box center [413, 179] width 737 height 32
click at [397, 186] on p "It seems like every absence calendar user has the permission to edit the site t…" at bounding box center [413, 179] width 737 height 32
click at [351, 187] on p "It seems like every absence calendar user has the permission to edit the site t…" at bounding box center [413, 179] width 737 height 32
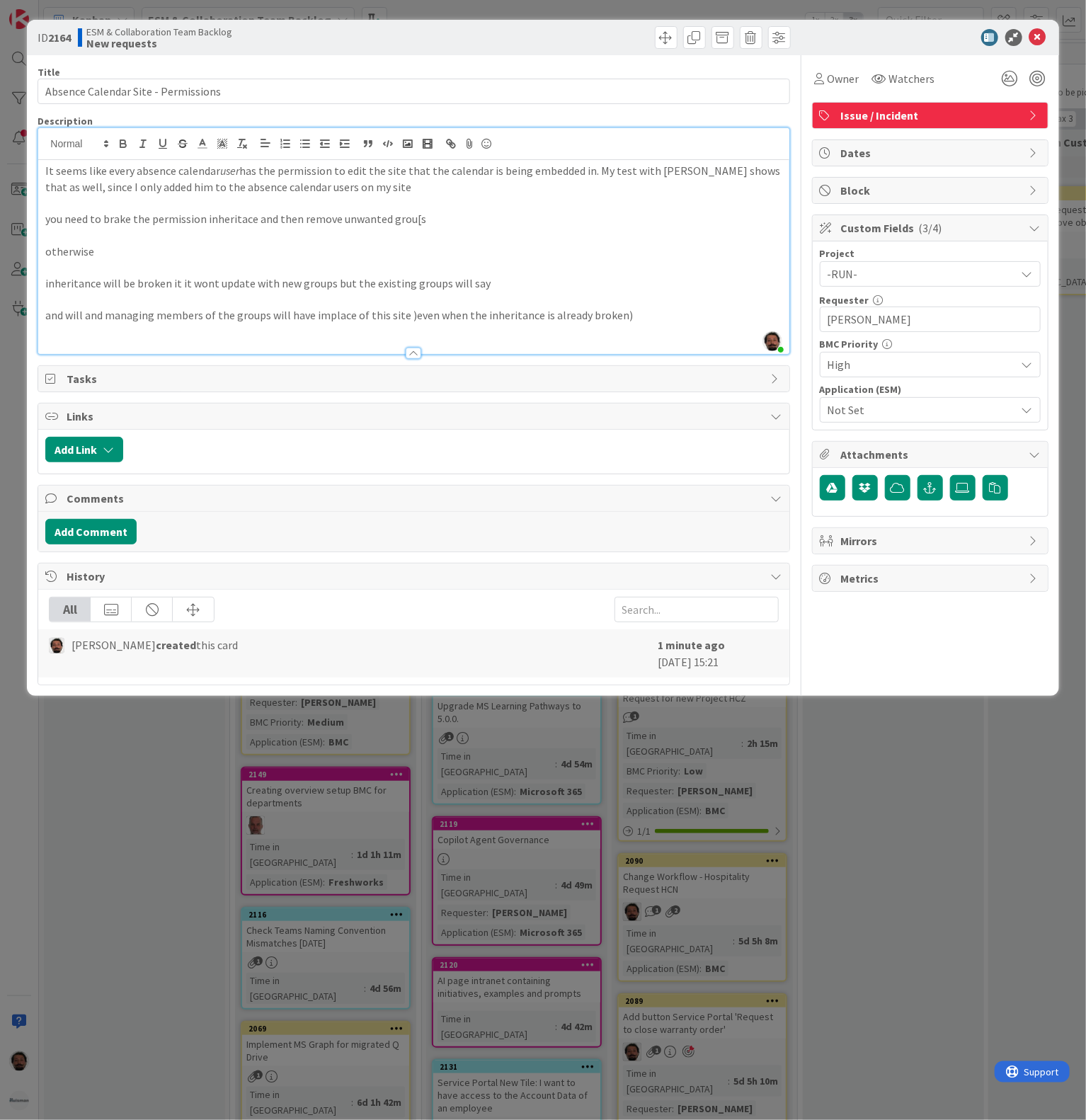
click at [233, 232] on p at bounding box center [413, 235] width 737 height 16
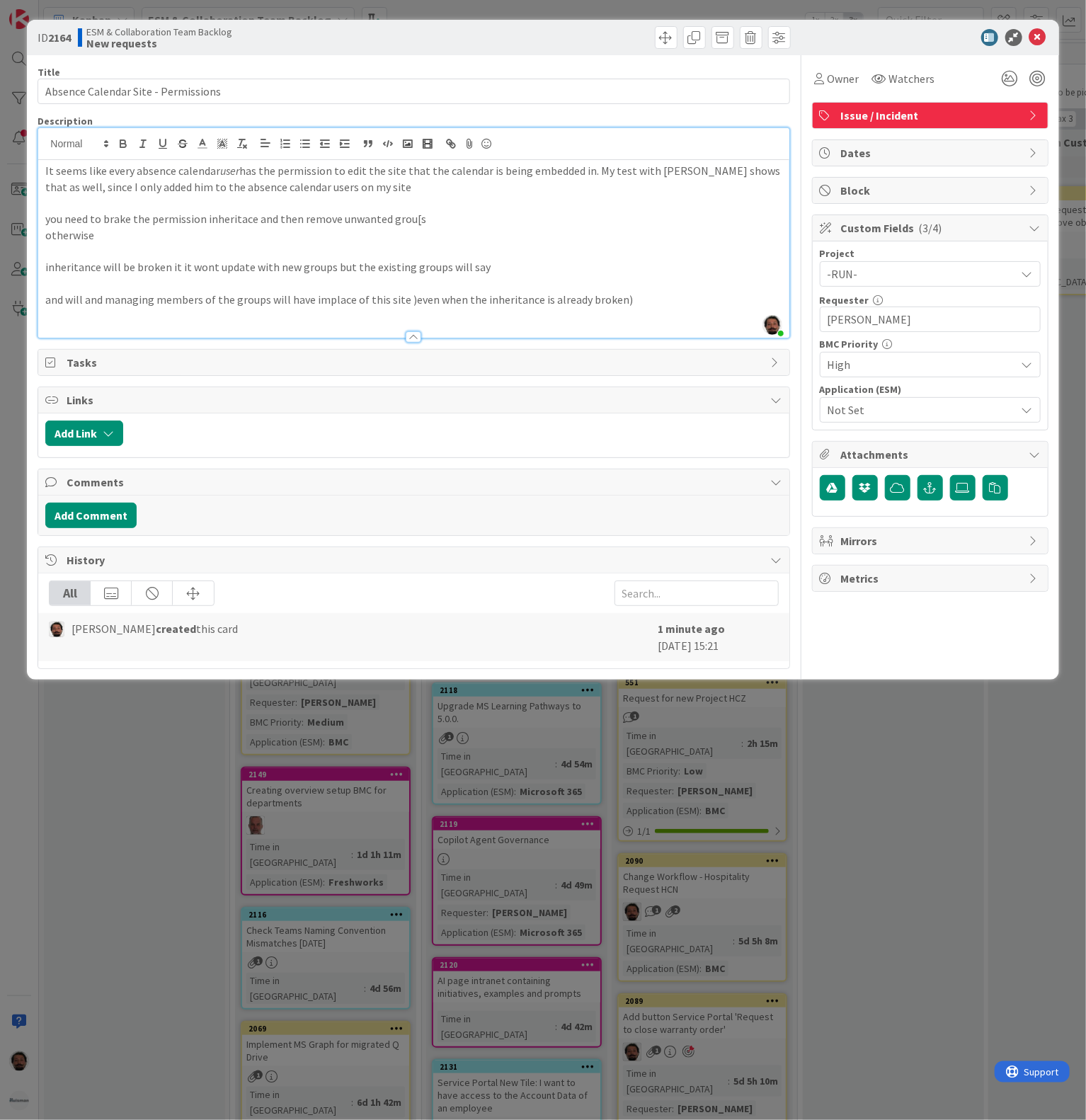
click at [78, 257] on p at bounding box center [413, 251] width 737 height 16
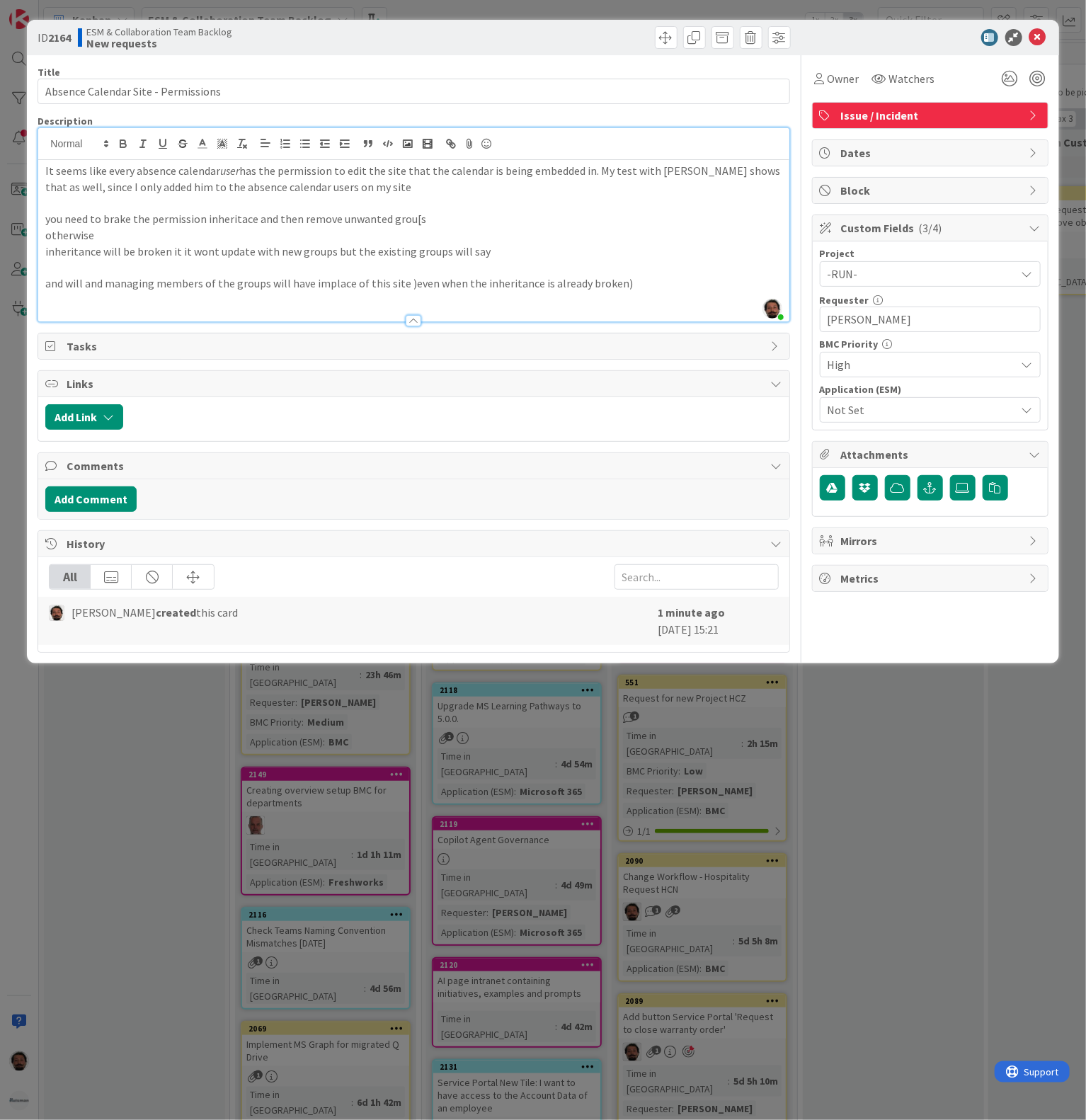
click at [76, 283] on p "and will and managing members of the groups will have implace of this site )eve…" at bounding box center [413, 284] width 737 height 16
click at [76, 269] on p at bounding box center [413, 267] width 737 height 16
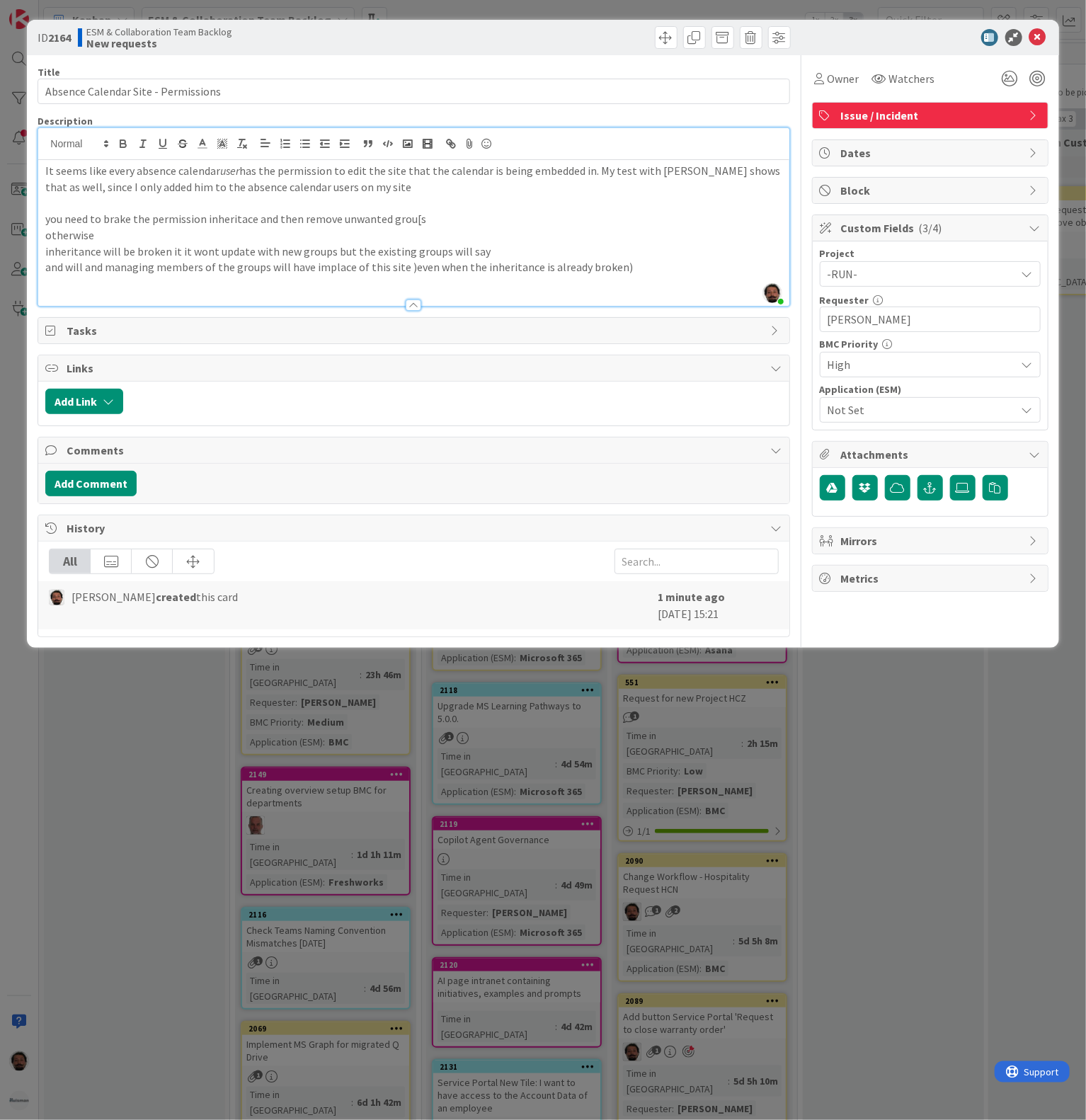
click at [405, 220] on p "you need to brake the permission inheritace and then remove unwanted grou[s" at bounding box center [413, 219] width 737 height 16
click at [410, 223] on p "you need to brake the permission inheritace and then remove unwanted grou[s" at bounding box center [413, 219] width 737 height 16
click at [226, 222] on p "you need to brake the permission inheritace and then remove unwanted groups" at bounding box center [413, 219] width 737 height 16
click at [162, 227] on p "you need to brake the permission inheritance and then remove unwanted groups" at bounding box center [413, 219] width 737 height 16
click at [368, 227] on p "you need to brake the permission inheritance and then remove unwanted groups" at bounding box center [413, 219] width 737 height 16
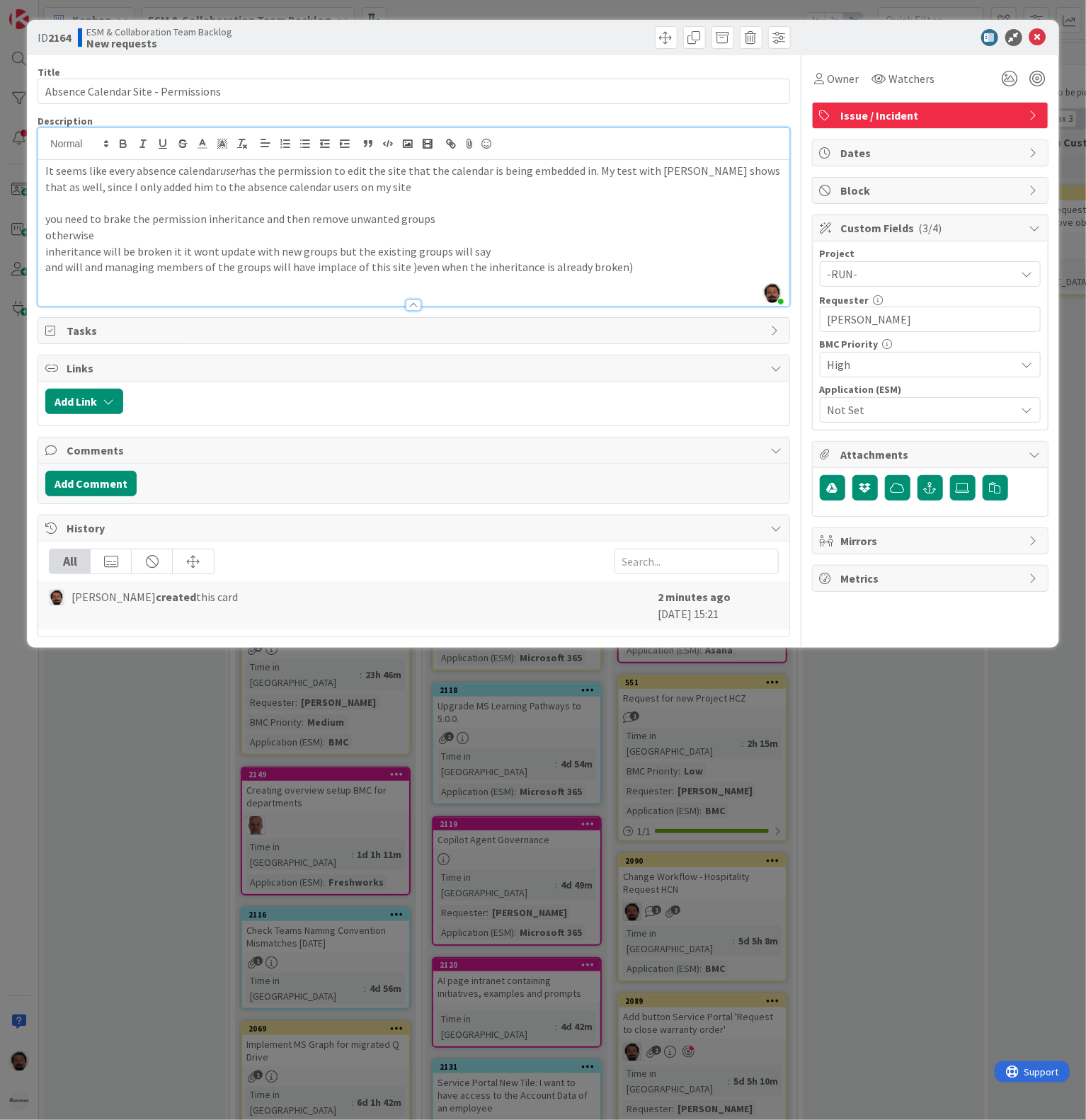
click at [130, 250] on p "inheritance will be broken it it wont update with new groups but the existing g…" at bounding box center [413, 251] width 737 height 16
click at [123, 267] on p "and will and managing members of the groups will have implace of this site )eve…" at bounding box center [413, 267] width 737 height 16
click at [267, 250] on p "inheritance will be broken it it wont update with new groups but the existing g…" at bounding box center [413, 251] width 737 height 16
click at [451, 254] on p "inheritance will be broken it it wont update with new groups but the existing g…" at bounding box center [413, 251] width 737 height 16
click at [510, 252] on p "inheritance will be broken it it wont update with new groups but the existing g…" at bounding box center [413, 251] width 737 height 16
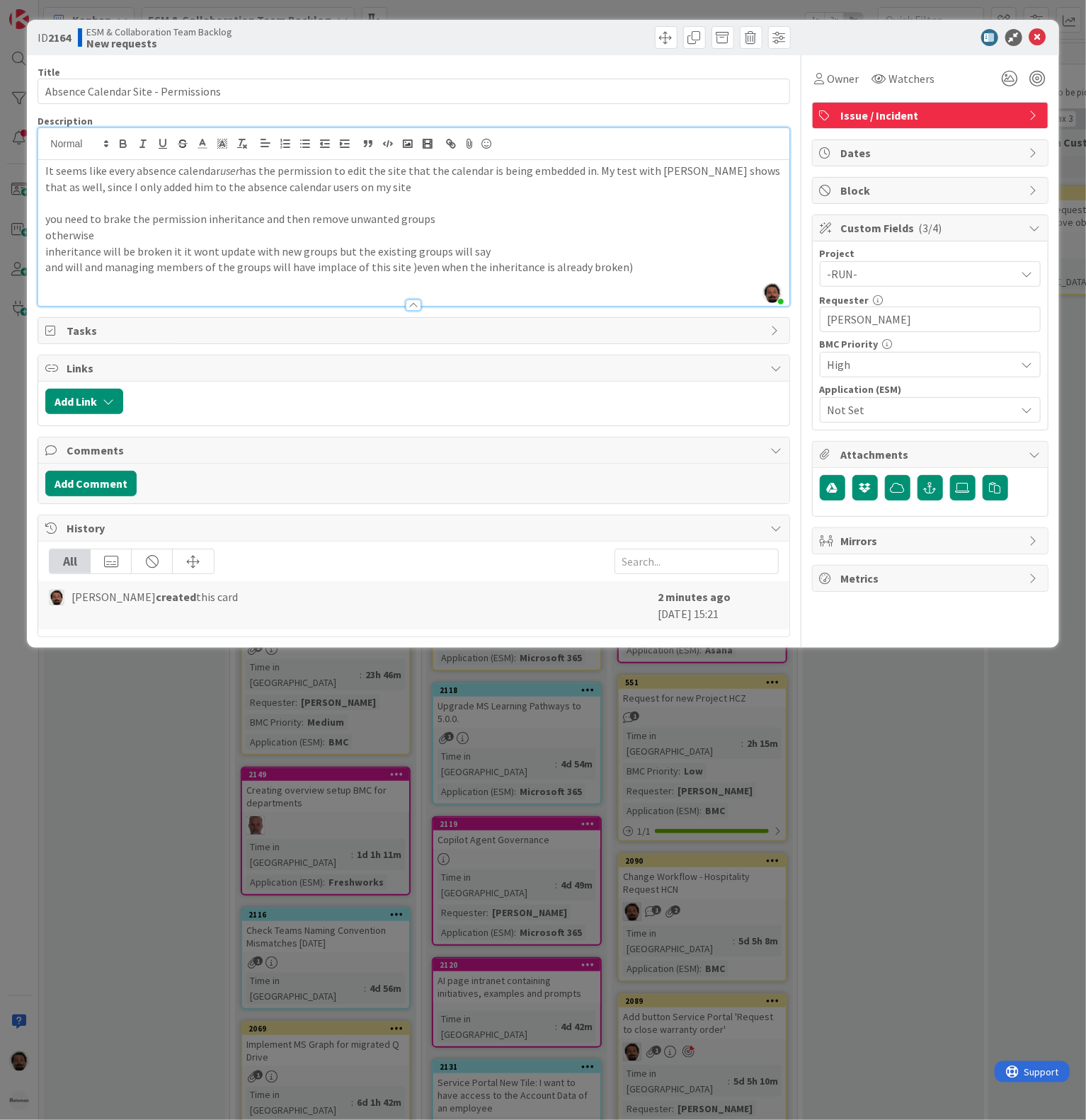
click at [121, 231] on p "otherwise" at bounding box center [413, 235] width 737 height 16
click at [116, 214] on p "you need to brake the permission inheritance and then remove unwanted groups" at bounding box center [413, 219] width 737 height 16
click at [109, 200] on p at bounding box center [413, 203] width 737 height 16
click at [40, 173] on div "It seems like every absence calendar user has the permission to edit the site t…" at bounding box center [414, 232] width 750 height 146
click at [39, 216] on div "Akif: It seems like every absence calendar user has the permission to edit the …" at bounding box center [414, 232] width 750 height 146
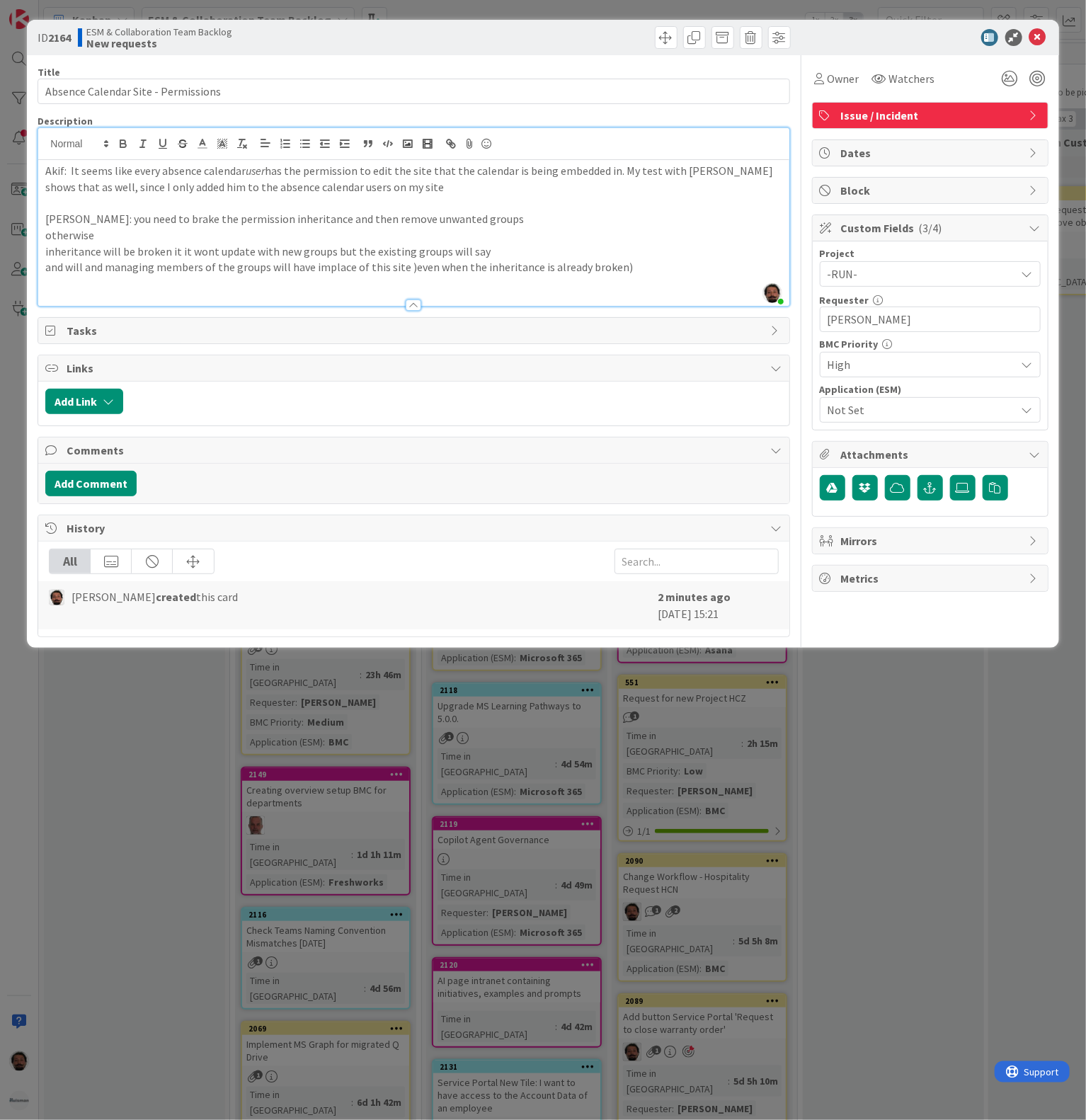
click at [669, 288] on p at bounding box center [413, 284] width 737 height 16
click at [660, 257] on p "inheritance will be broken it it wont update with new groups but the existing g…" at bounding box center [413, 251] width 737 height 16
click at [458, 253] on p "inheritance will be broken it it wont update with new groups but the existing g…" at bounding box center [413, 251] width 737 height 16
click at [714, 271] on p "and will and managing members of the groups will have implace of this site )eve…" at bounding box center [413, 267] width 737 height 16
click at [225, 222] on p "[PERSON_NAME]: you need to brake the permission inheritance and then remove unw…" at bounding box center [413, 219] width 737 height 16
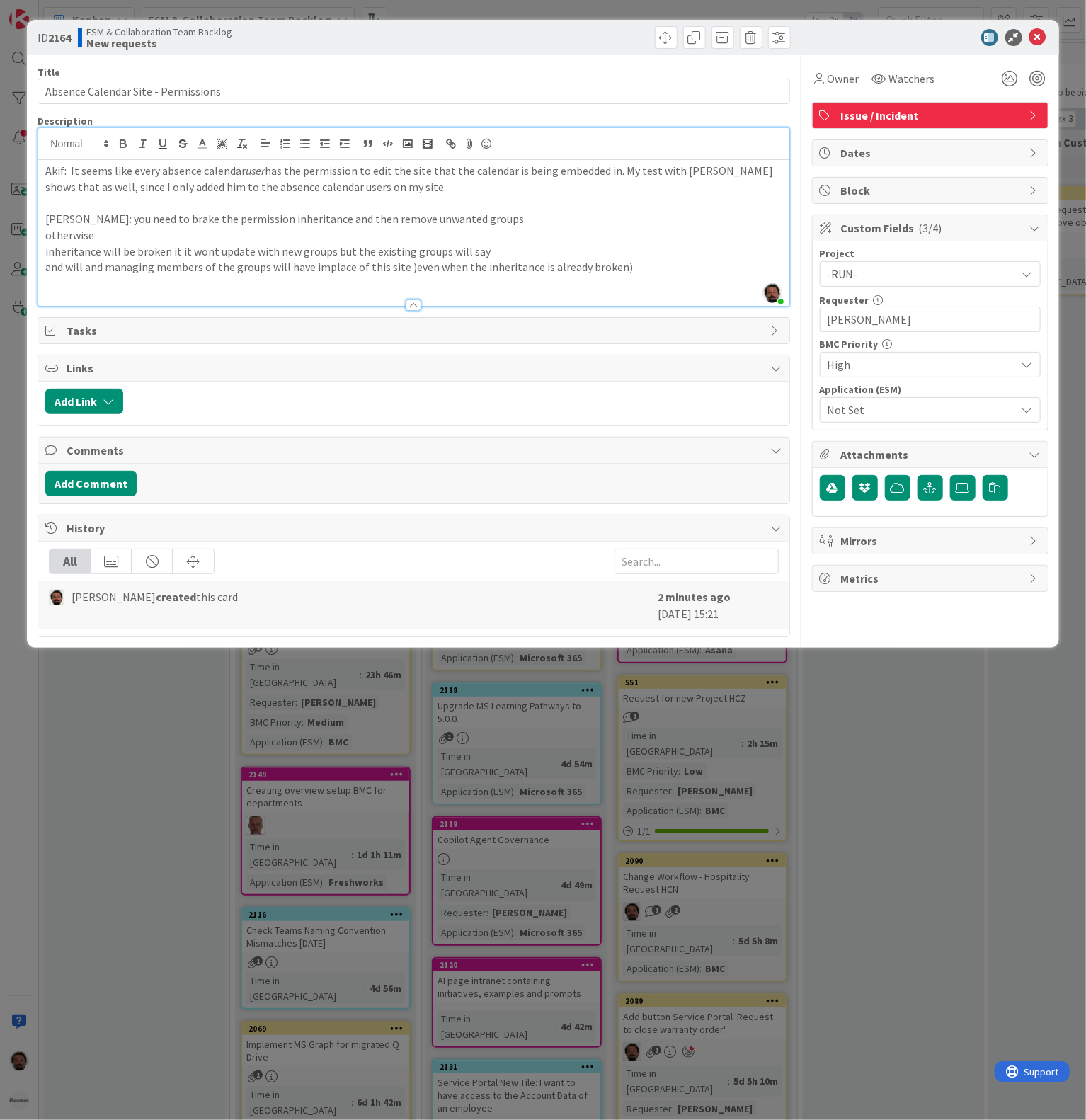
click at [518, 235] on p "otherwise" at bounding box center [413, 235] width 737 height 16
click at [567, 273] on p "and will and managing members of the groups will have implace of this site )eve…" at bounding box center [413, 267] width 737 height 16
click at [700, 265] on p "and will and managing members of the groups will have implace of this site )eve…" at bounding box center [413, 267] width 737 height 16
click at [166, 223] on p "[PERSON_NAME]: you need to brake the permission inheritance and then remove unw…" at bounding box center [413, 219] width 737 height 16
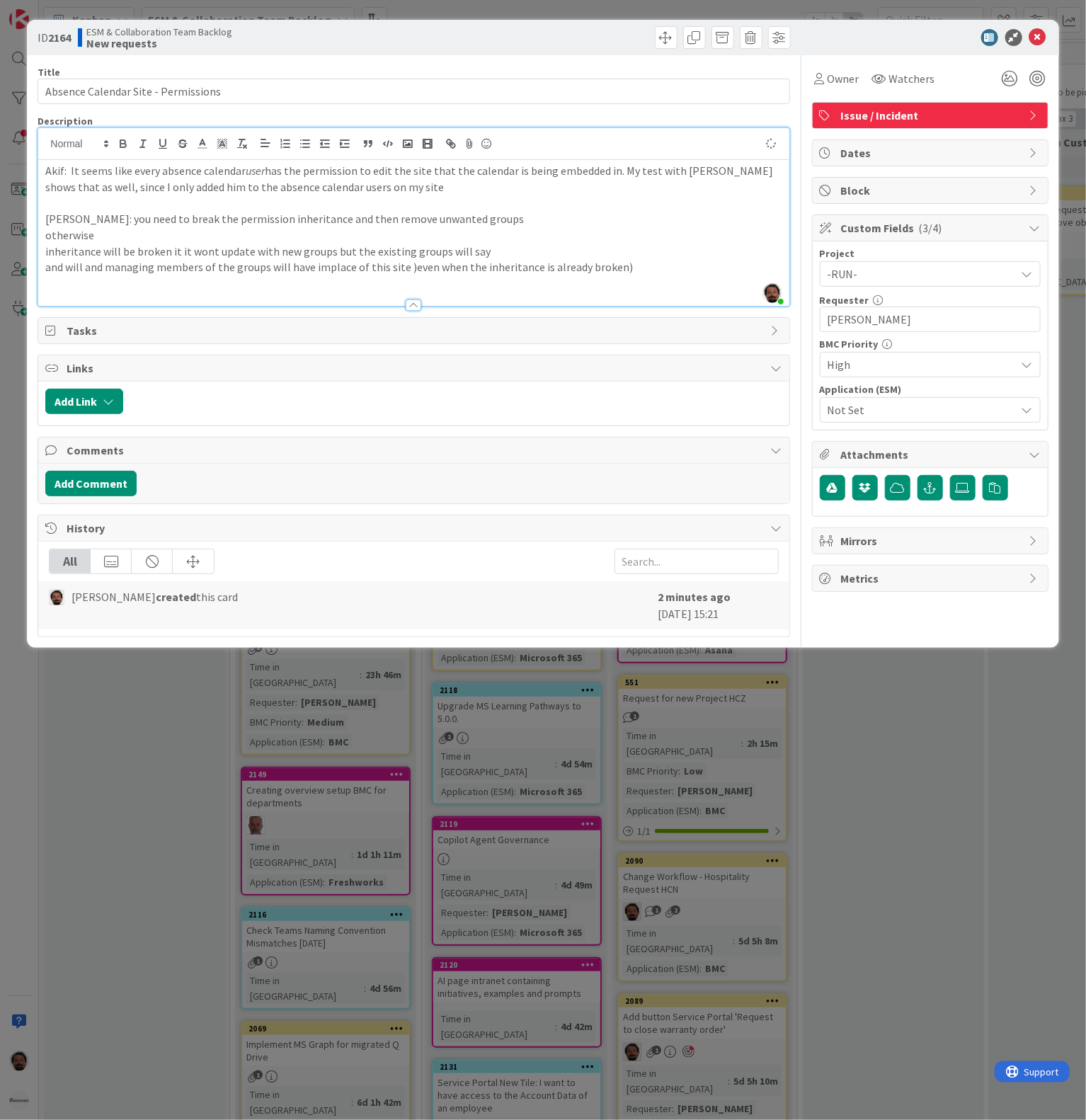
click at [511, 226] on p "[PERSON_NAME]: you need to break the permission inheritance and then remove unw…" at bounding box center [413, 219] width 737 height 16
click at [563, 257] on p "inheritance will be broken it it wont update with new groups but the existing g…" at bounding box center [413, 251] width 737 height 16
click at [610, 228] on p "otherwise" at bounding box center [413, 235] width 737 height 16
click at [652, 259] on p "inheritance will be broken it it wont update with new groups but the existing g…" at bounding box center [413, 251] width 737 height 16
click at [671, 273] on p "and will and managing members of the groups will have implace of this site )eve…" at bounding box center [413, 267] width 737 height 16
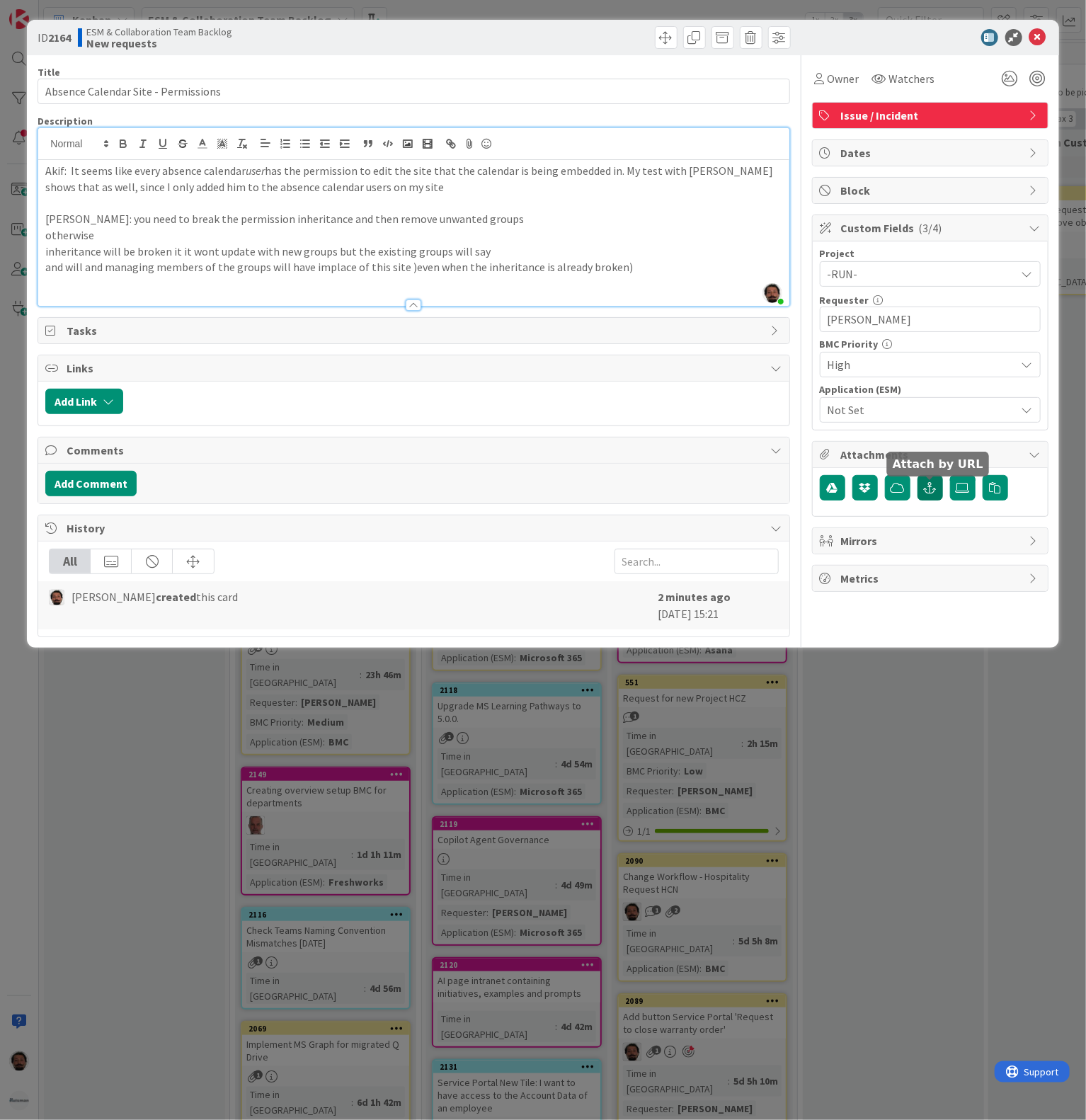
click at [925, 501] on button "button" at bounding box center [931, 487] width 25 height 25
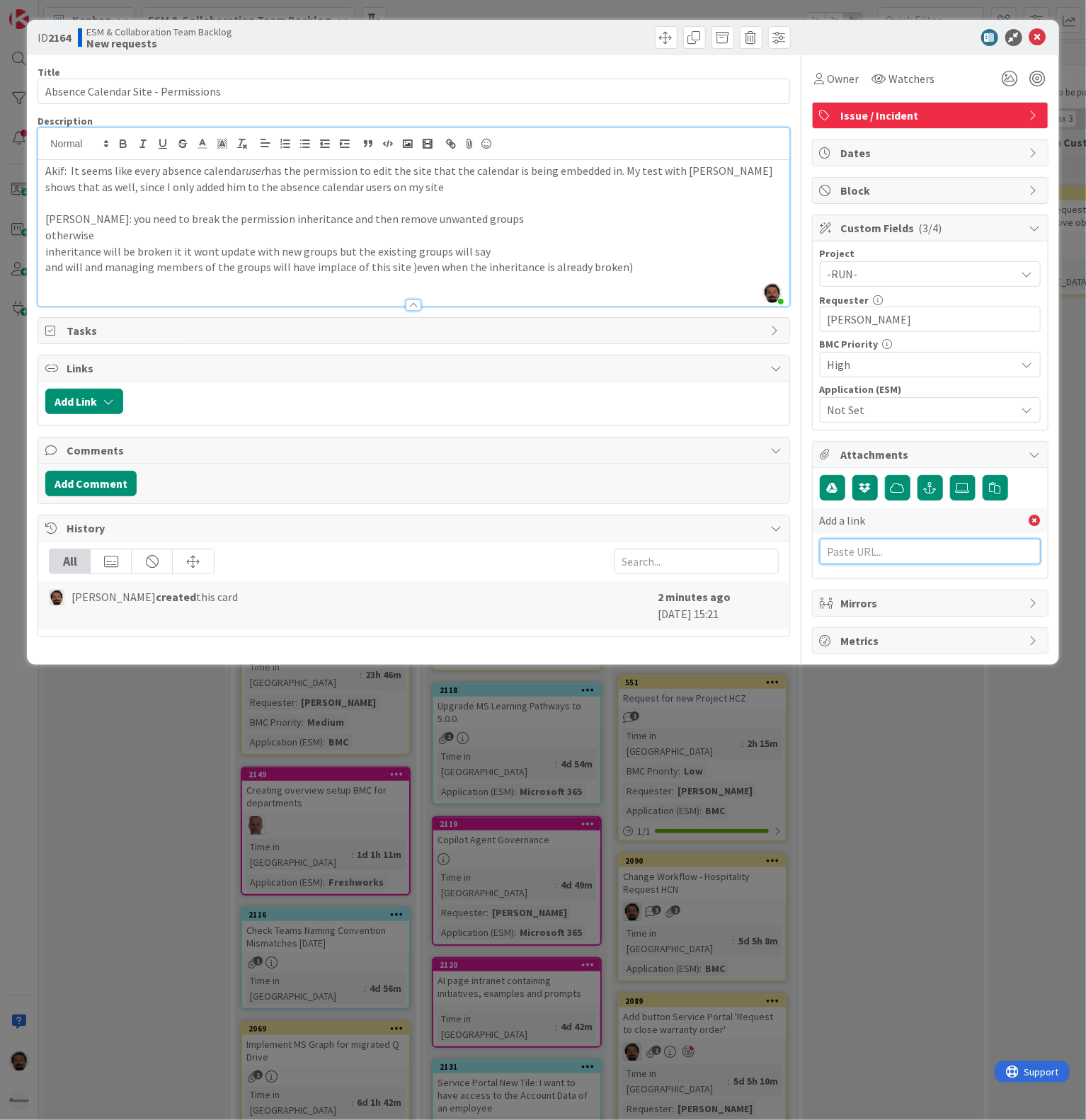
click at [916, 562] on input "text" at bounding box center [931, 551] width 221 height 25
click at [915, 532] on div "Add a link" at bounding box center [931, 521] width 235 height 25
click at [913, 556] on input "text" at bounding box center [931, 551] width 221 height 25
click at [901, 564] on input "text" at bounding box center [931, 551] width 221 height 25
paste input "[URL][PERSON_NAME][DOMAIN_NAME]"
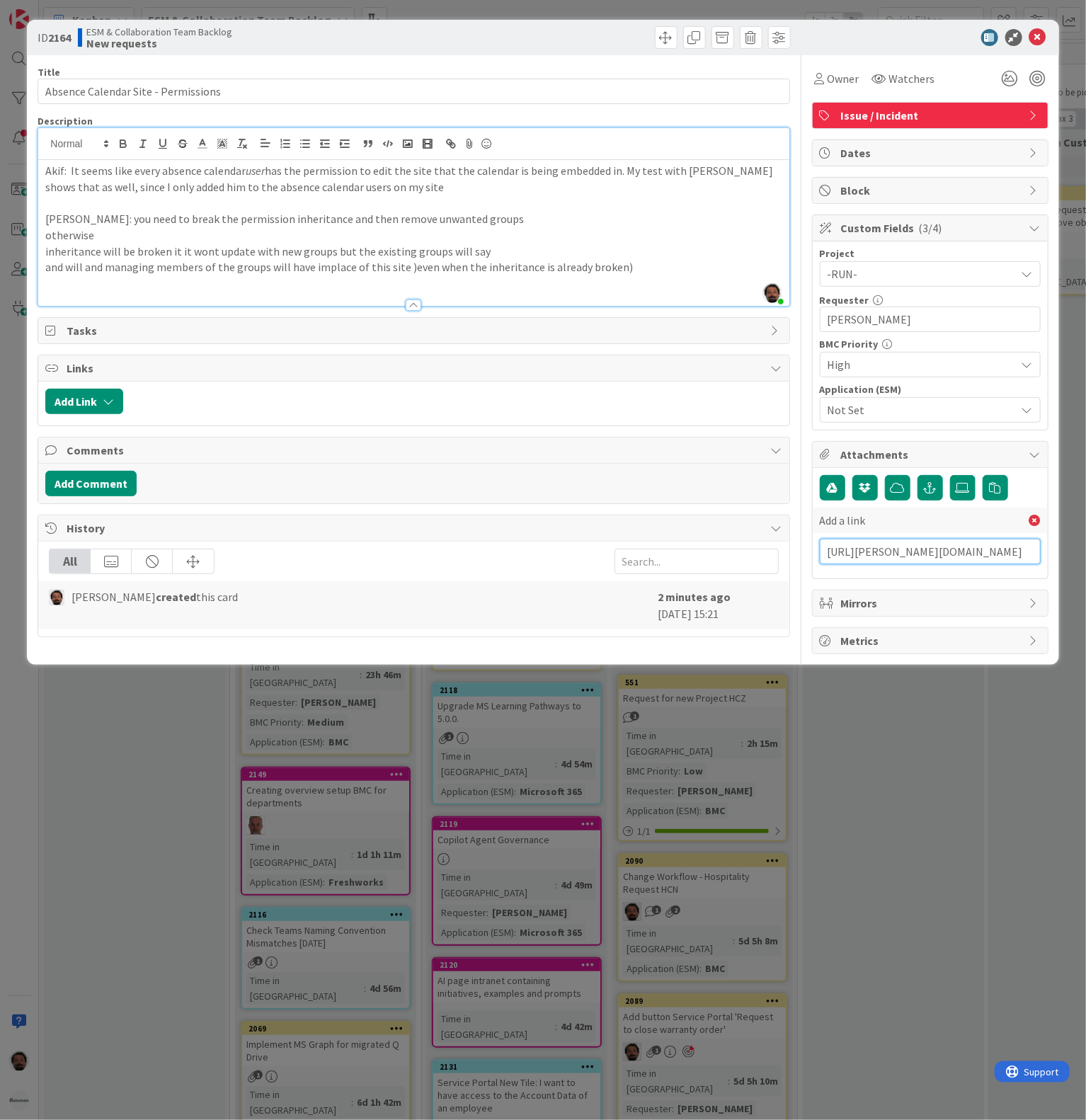
scroll to position [0, 273]
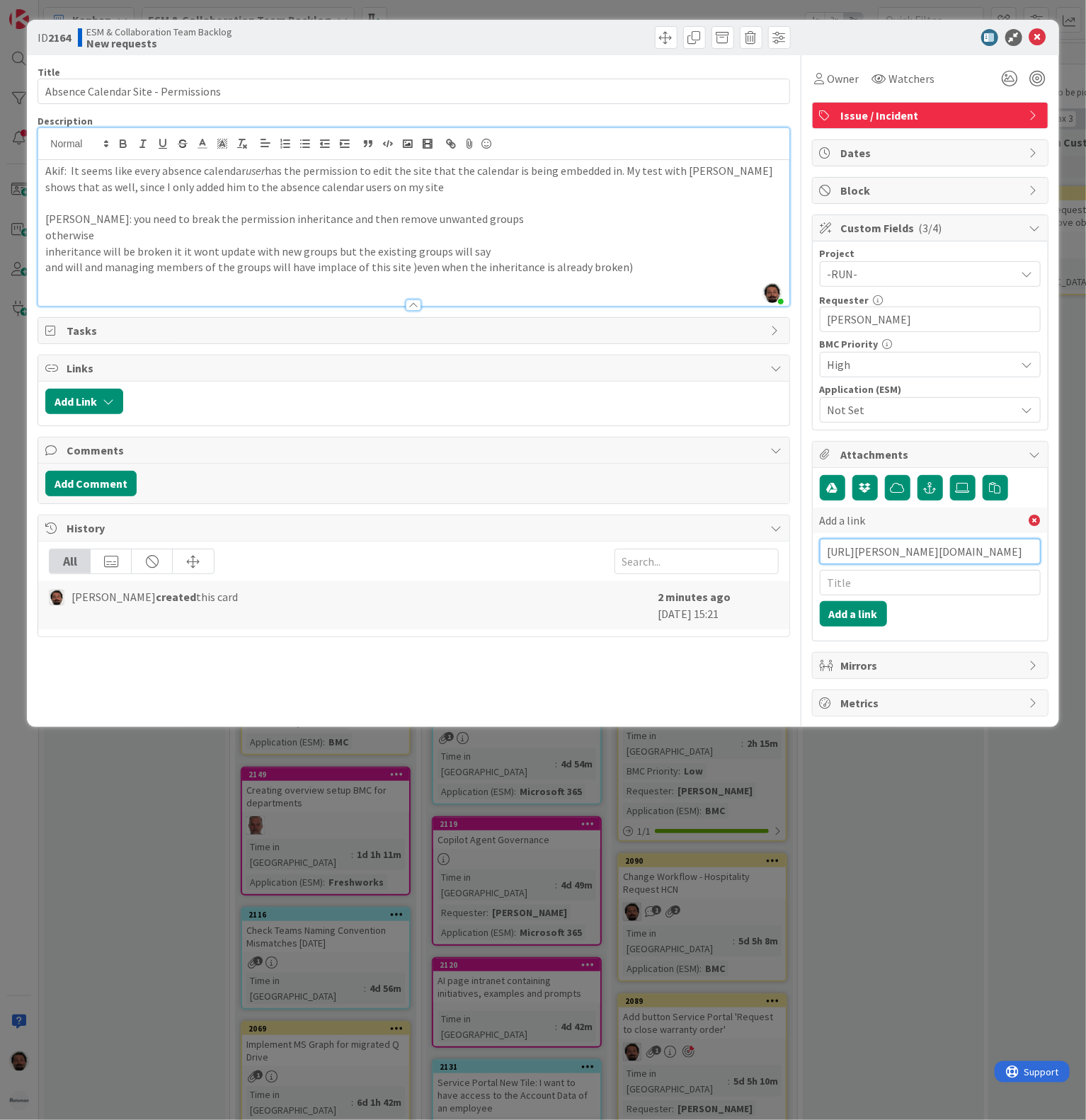
type input "[URL][PERSON_NAME][DOMAIN_NAME]"
click at [905, 593] on input "text" at bounding box center [931, 582] width 221 height 25
paste input "INC000000247128"
type input "INC000000247128"
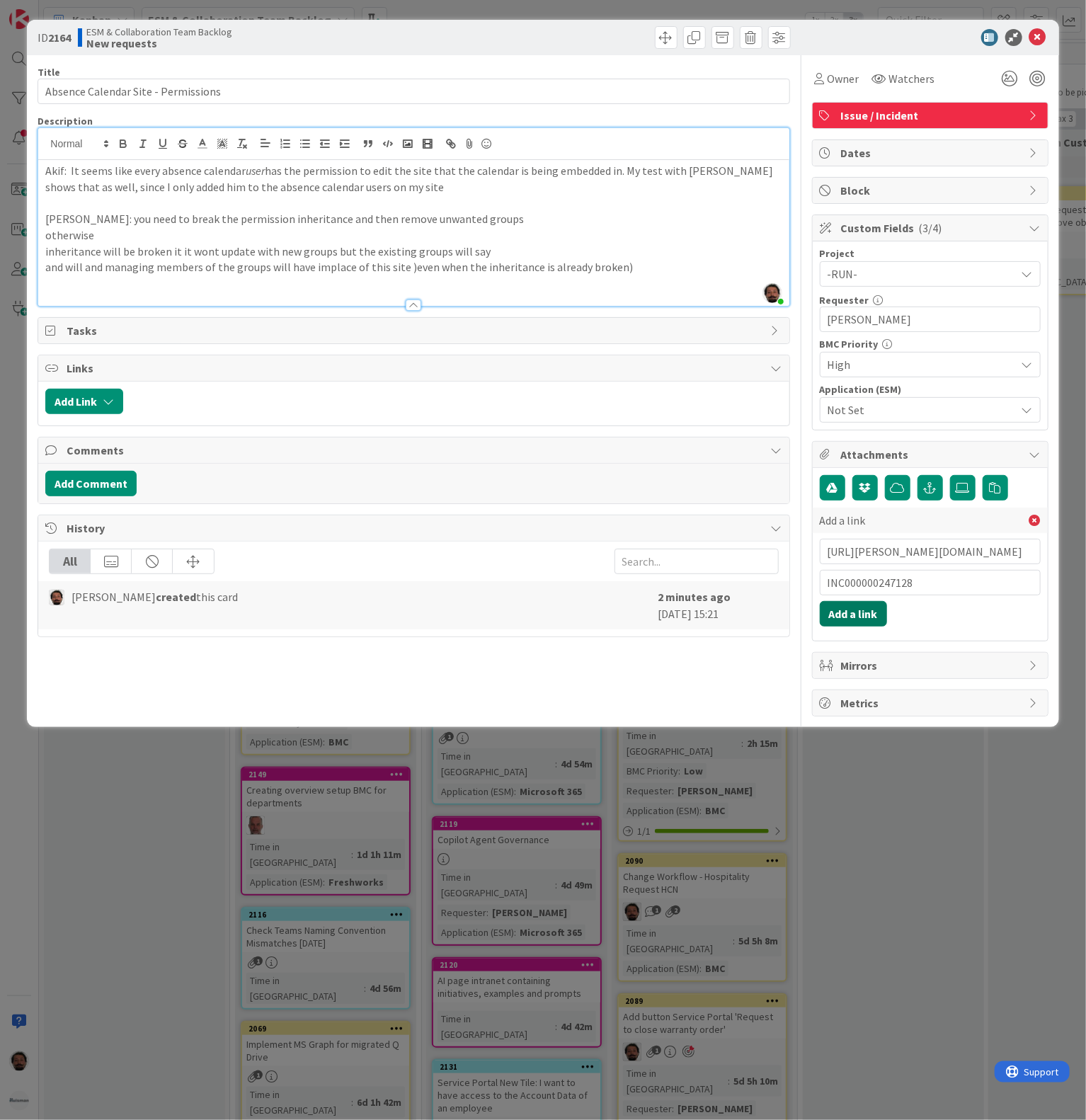
click at [845, 624] on button "Add a link" at bounding box center [854, 614] width 67 height 25
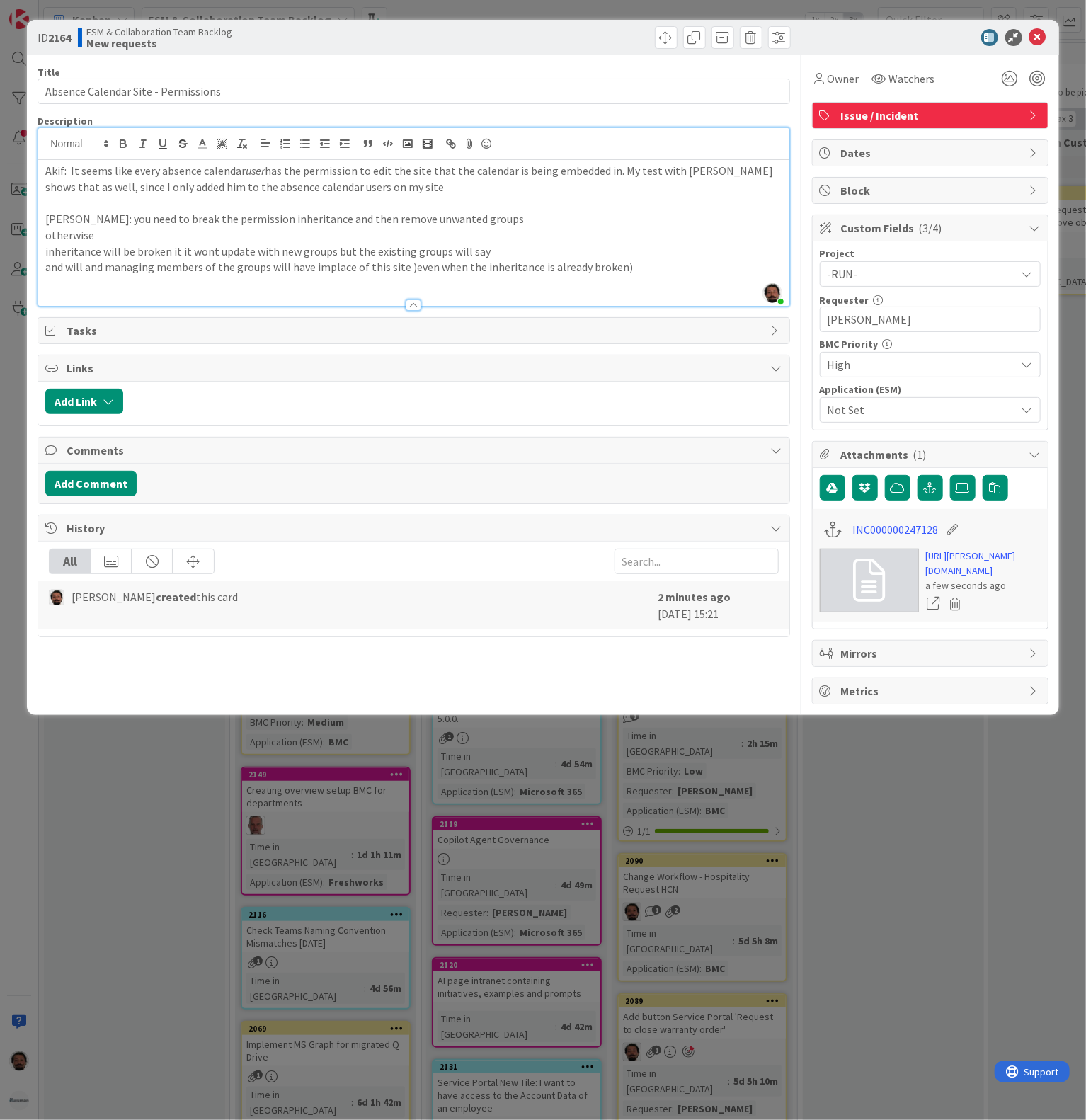
click at [1046, 37] on icon at bounding box center [1038, 37] width 17 height 17
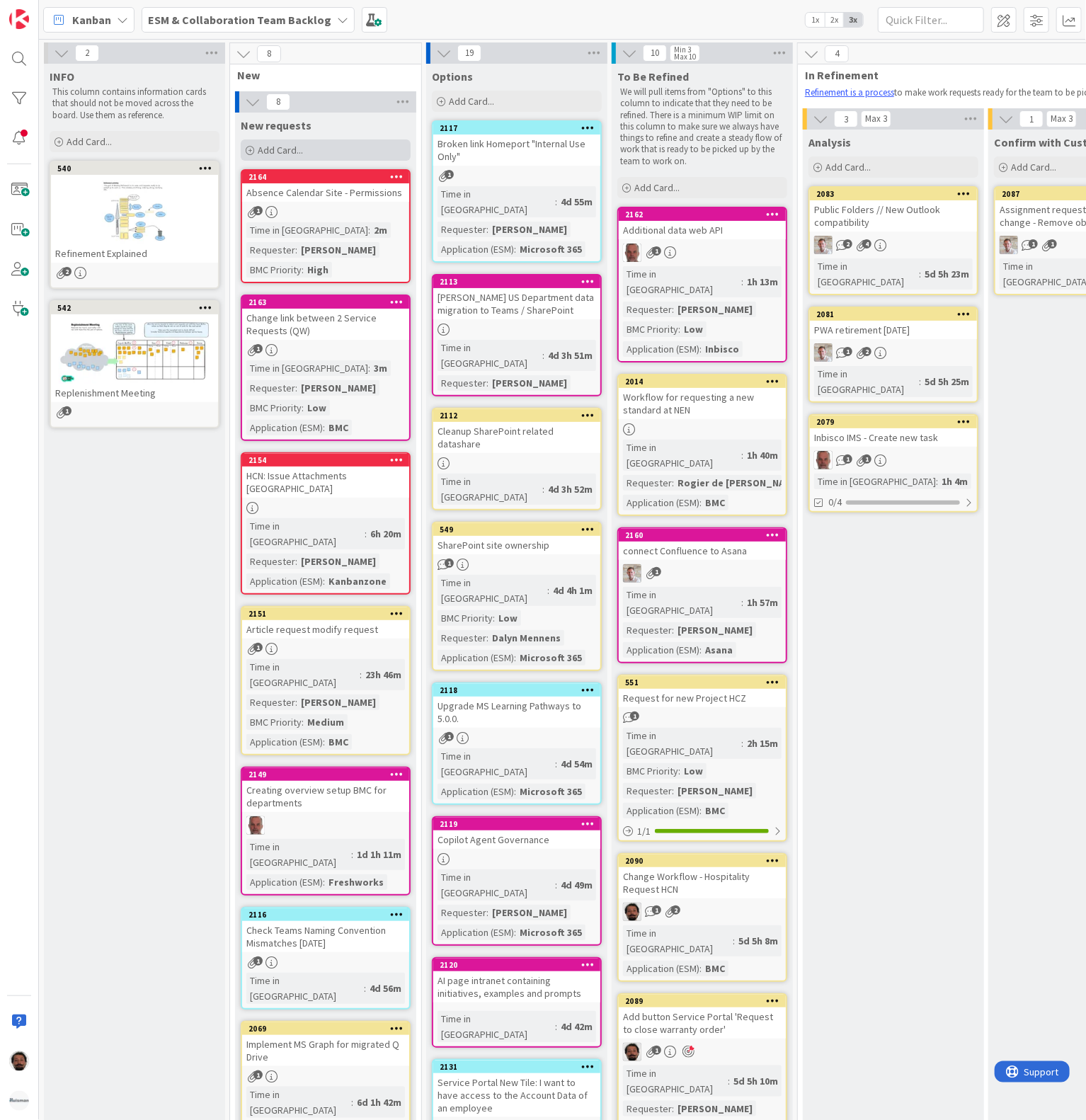
click at [320, 144] on div "Add Card..." at bounding box center [325, 150] width 170 height 22
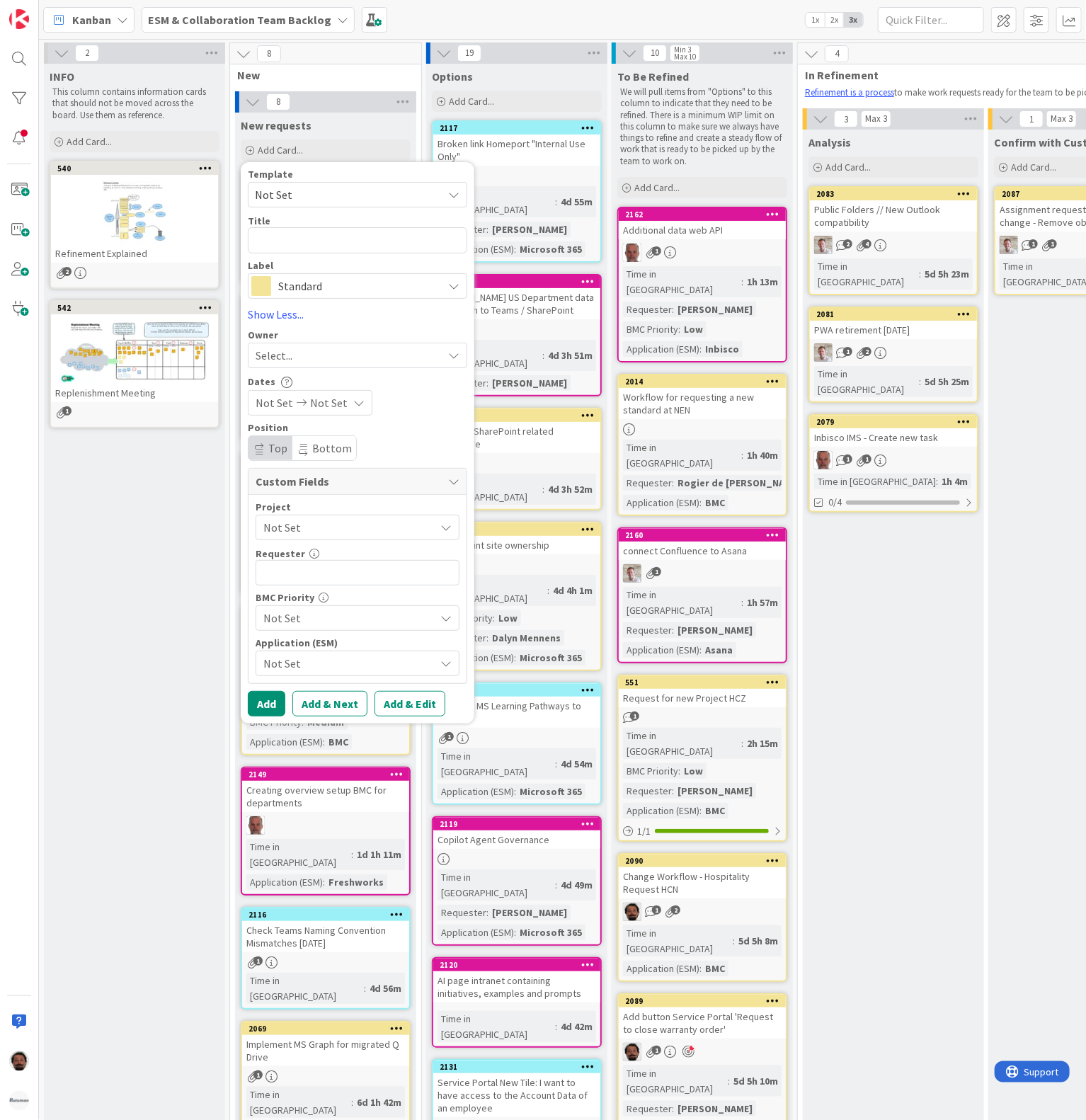
click at [276, 278] on div "Standard" at bounding box center [357, 286] width 220 height 25
click at [320, 378] on span "Issue / Incident" at bounding box center [387, 372] width 173 height 22
click at [118, 571] on div "INFO This column contains information cards that should not be moved across the…" at bounding box center [135, 943] width 181 height 1759
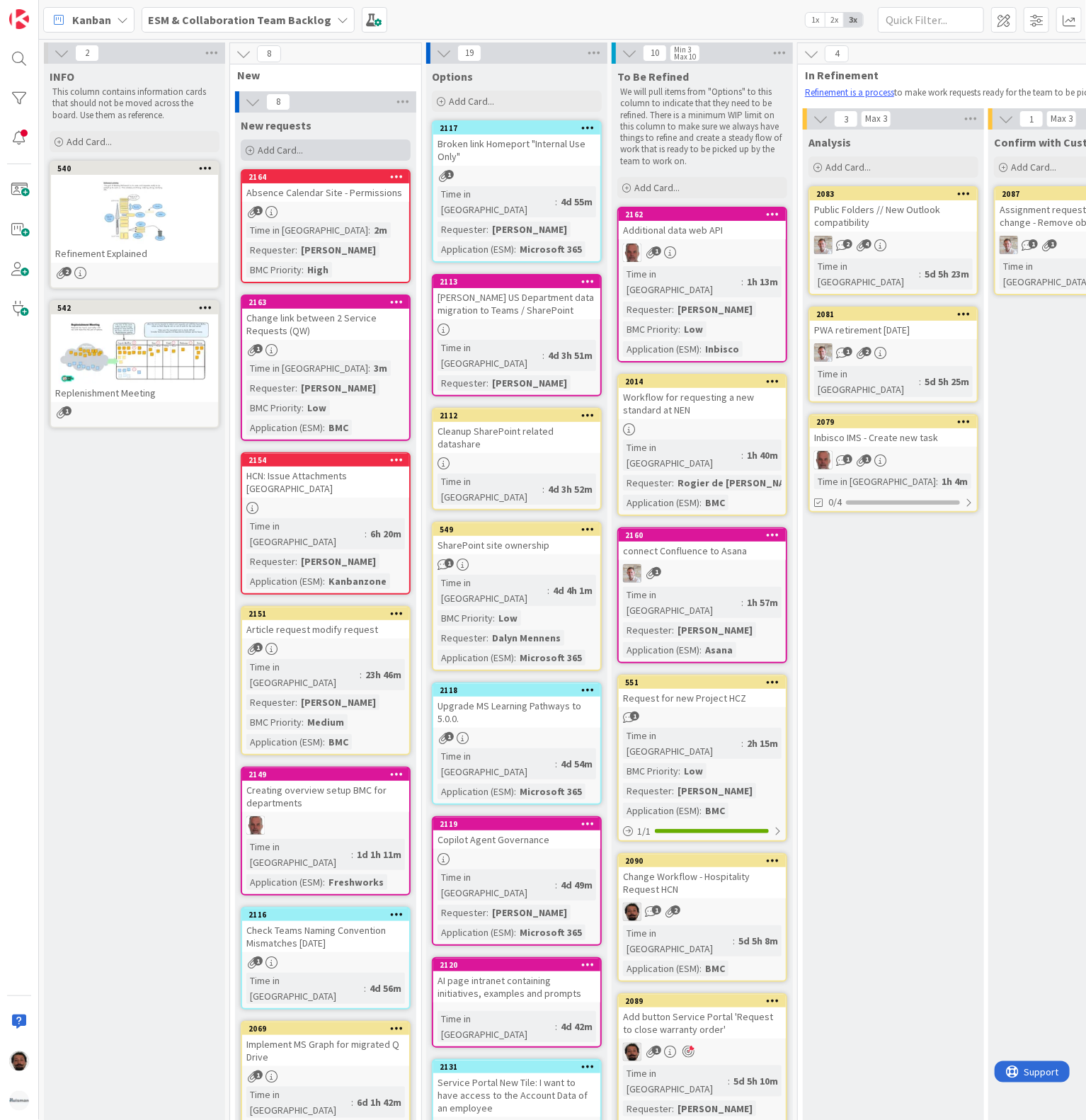
click at [323, 143] on div "Add Card..." at bounding box center [325, 150] width 170 height 22
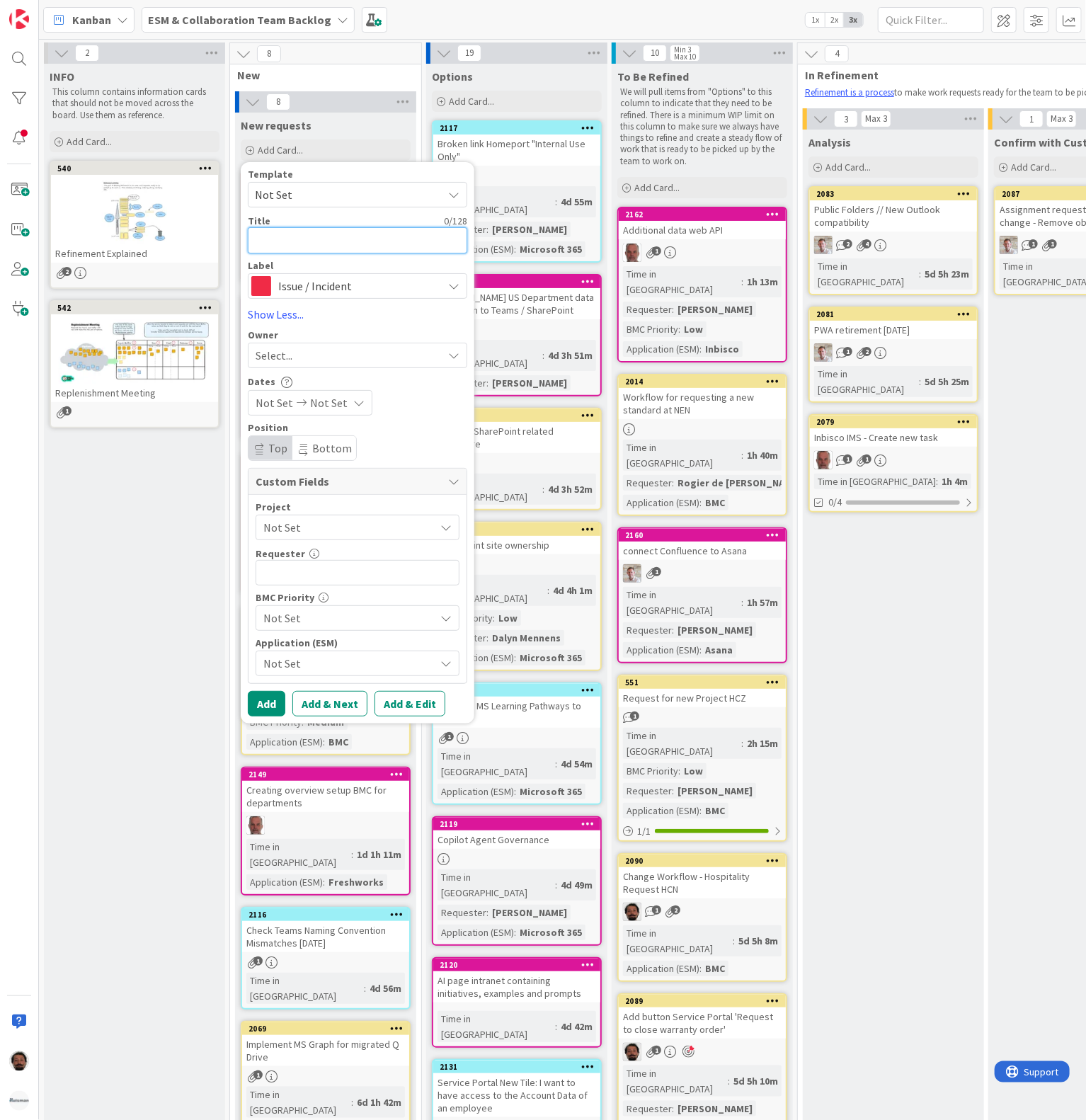
click at [320, 228] on textarea at bounding box center [357, 240] width 220 height 26
click at [311, 247] on textarea at bounding box center [357, 240] width 220 height 26
click at [328, 254] on div "Template Not Set Title 0 / 128 Label Issue / Incident Standard Non-Standard Cha…" at bounding box center [357, 234] width 220 height 129
click at [341, 237] on textarea at bounding box center [357, 240] width 220 height 26
paste textarea "BMC - BWF Filters"
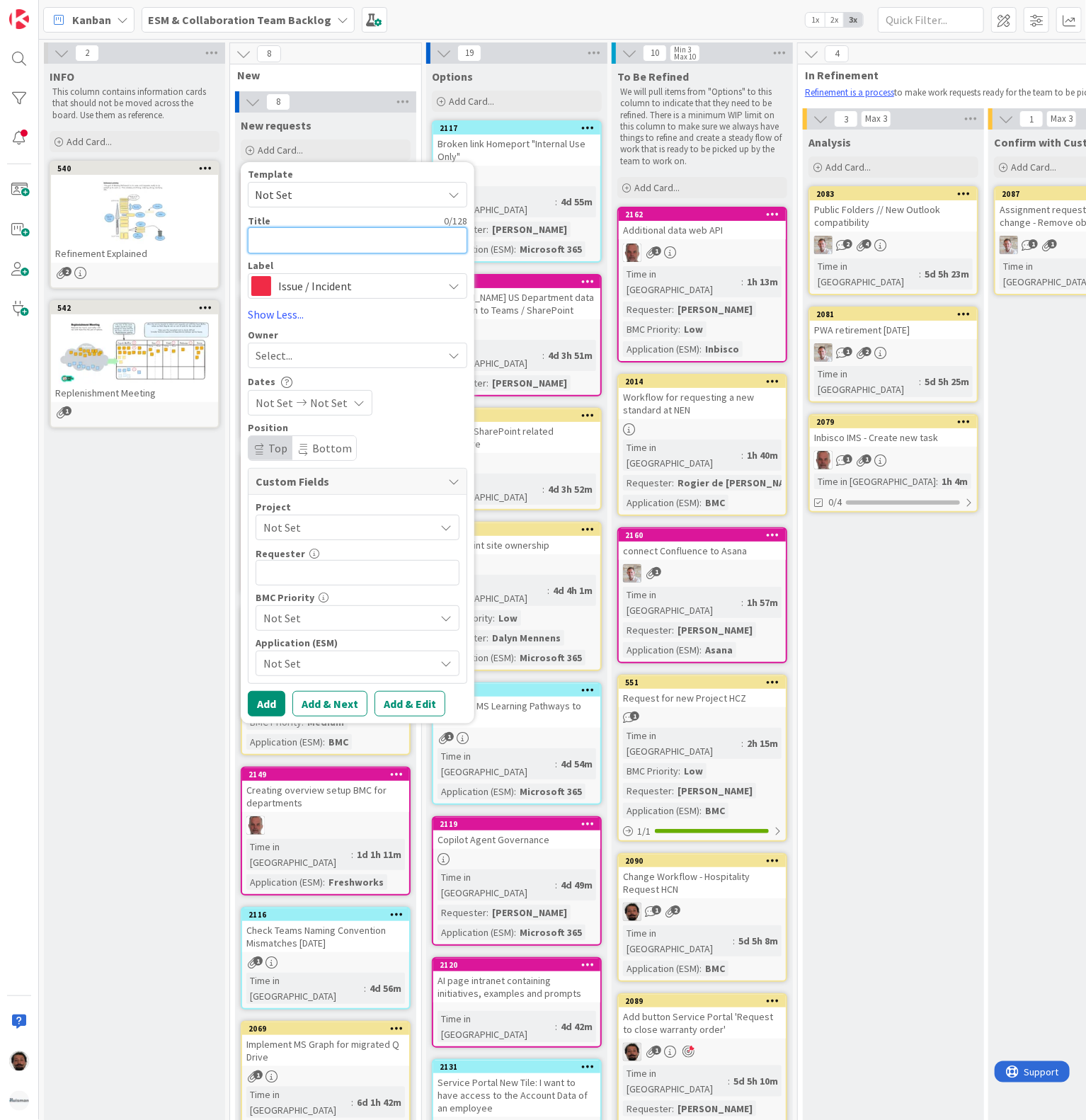
type textarea "x"
type textarea "BMC - BWF Filters"
click at [359, 245] on textarea "BMC - BWF Filters" at bounding box center [357, 240] width 220 height 26
click at [311, 242] on textarea "BMC - BWF Filters" at bounding box center [357, 240] width 220 height 26
type textarea "x"
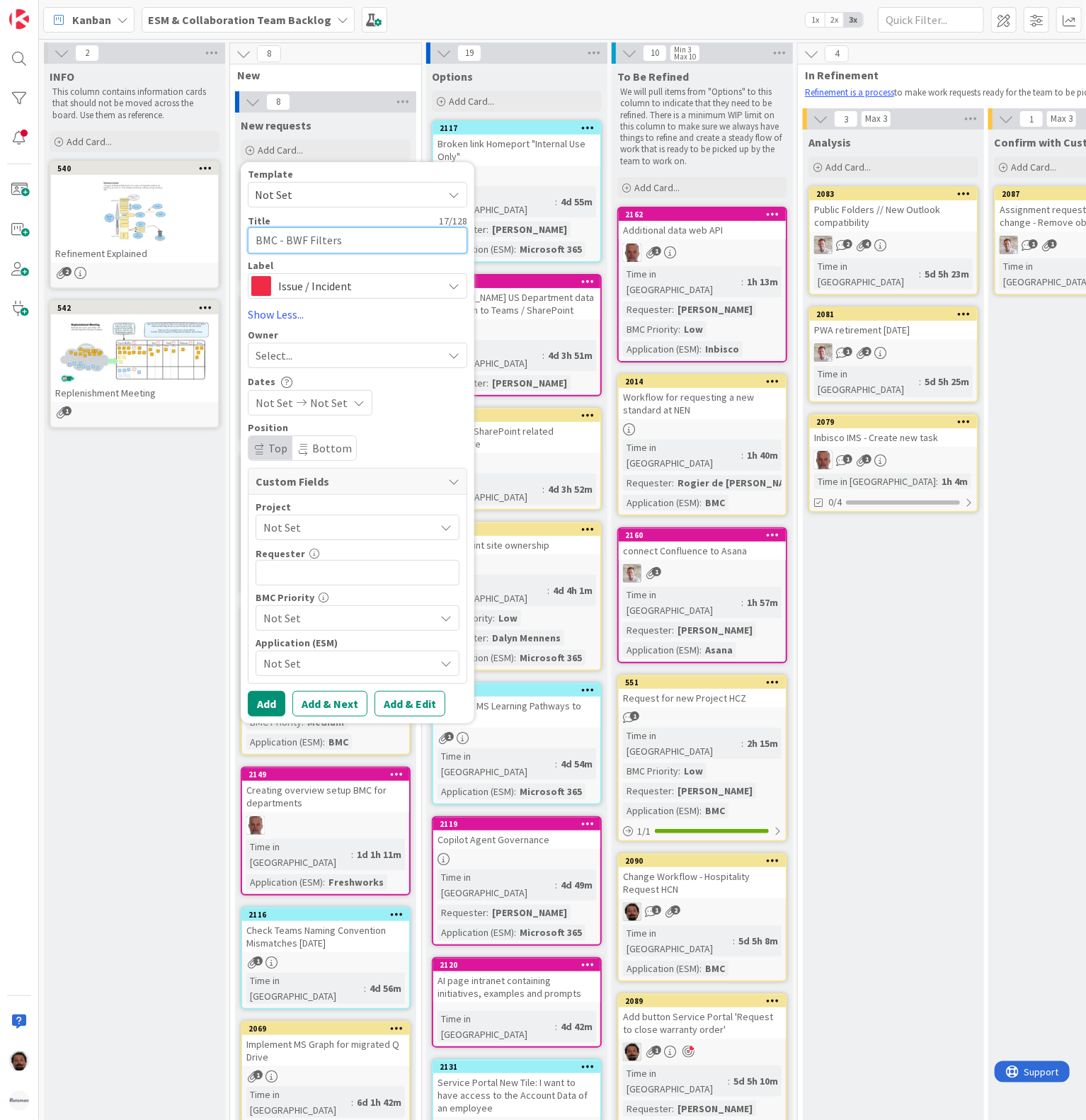
type textarea "BMC - BWF tFilters"
type textarea "x"
type textarea "BMC - BWF taFilters"
type textarea "x"
type textarea "BMC - BWF tasFilters"
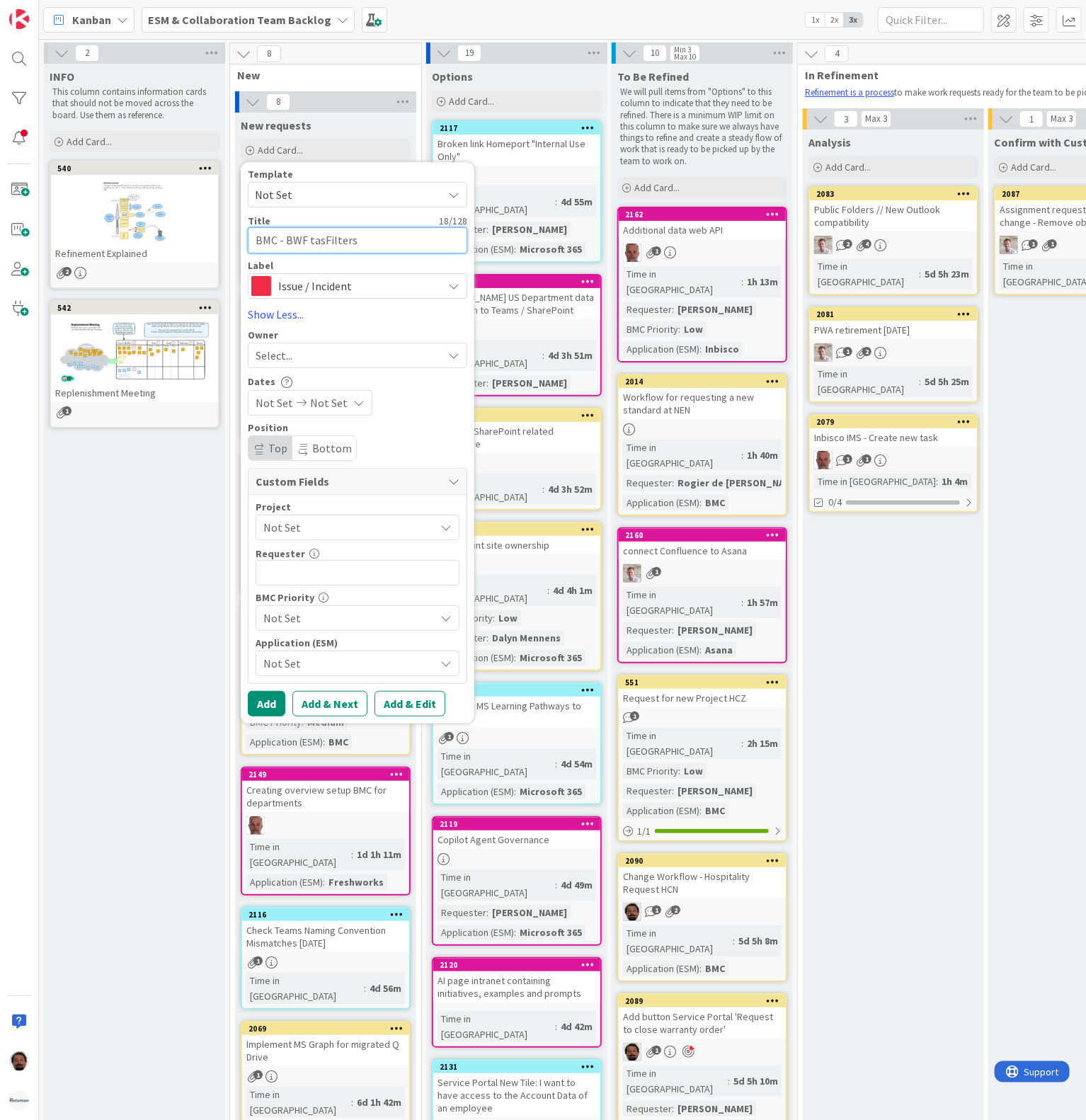
type textarea "x"
type textarea "BMC - BWF taskFilters"
type textarea "x"
type textarea "BMC - BWF task Filters"
type textarea "x"
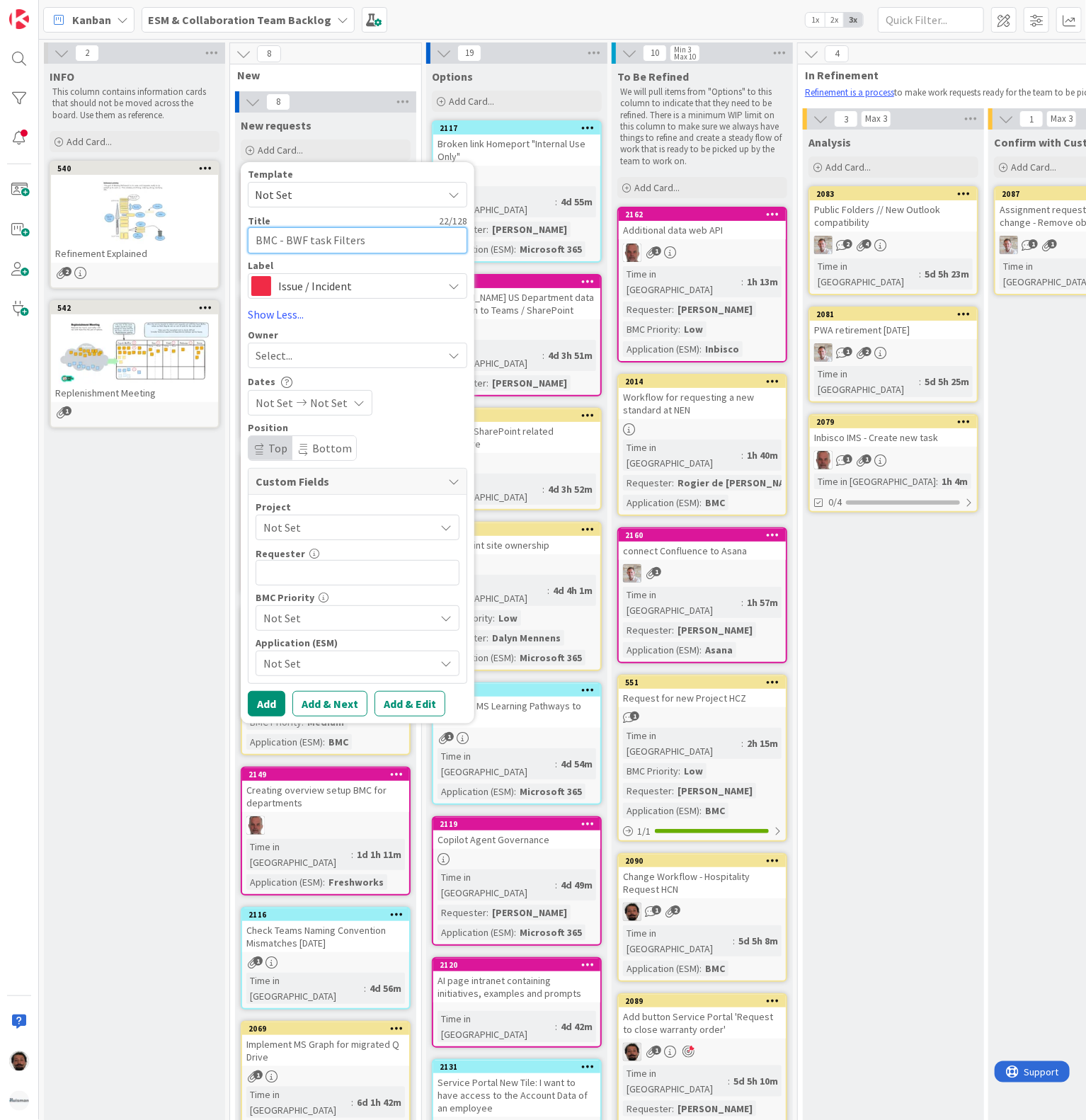
type textarea "BMC - BWF task Filters"
type textarea "x"
type textarea "BMC - BWF task Filters f"
type textarea "x"
type textarea "BMC - BWF task Filters fo"
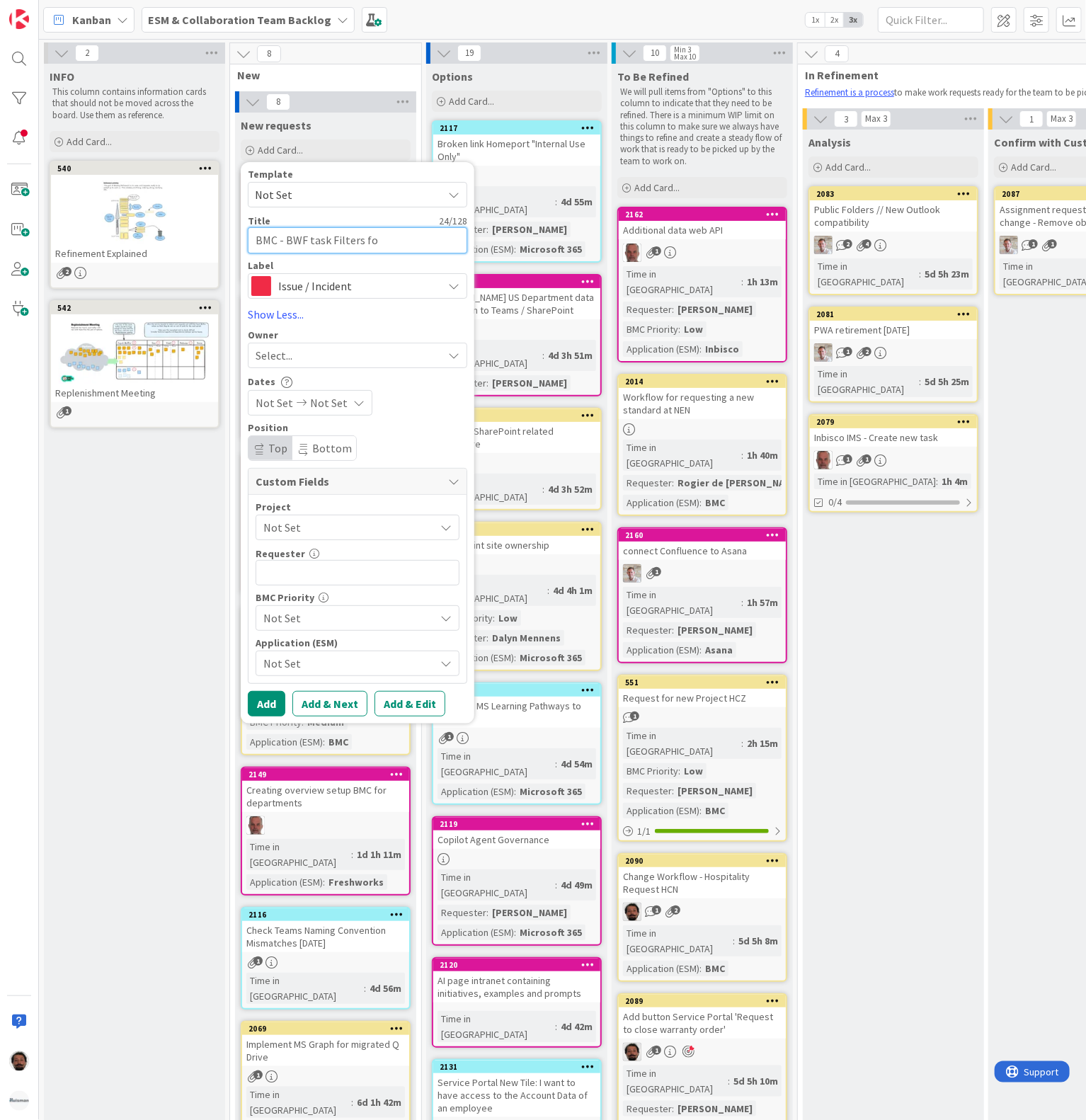
type textarea "x"
type textarea "BMC - BWF task Filters for"
type textarea "x"
type textarea "BMC - BWF task Filters for"
type textarea "x"
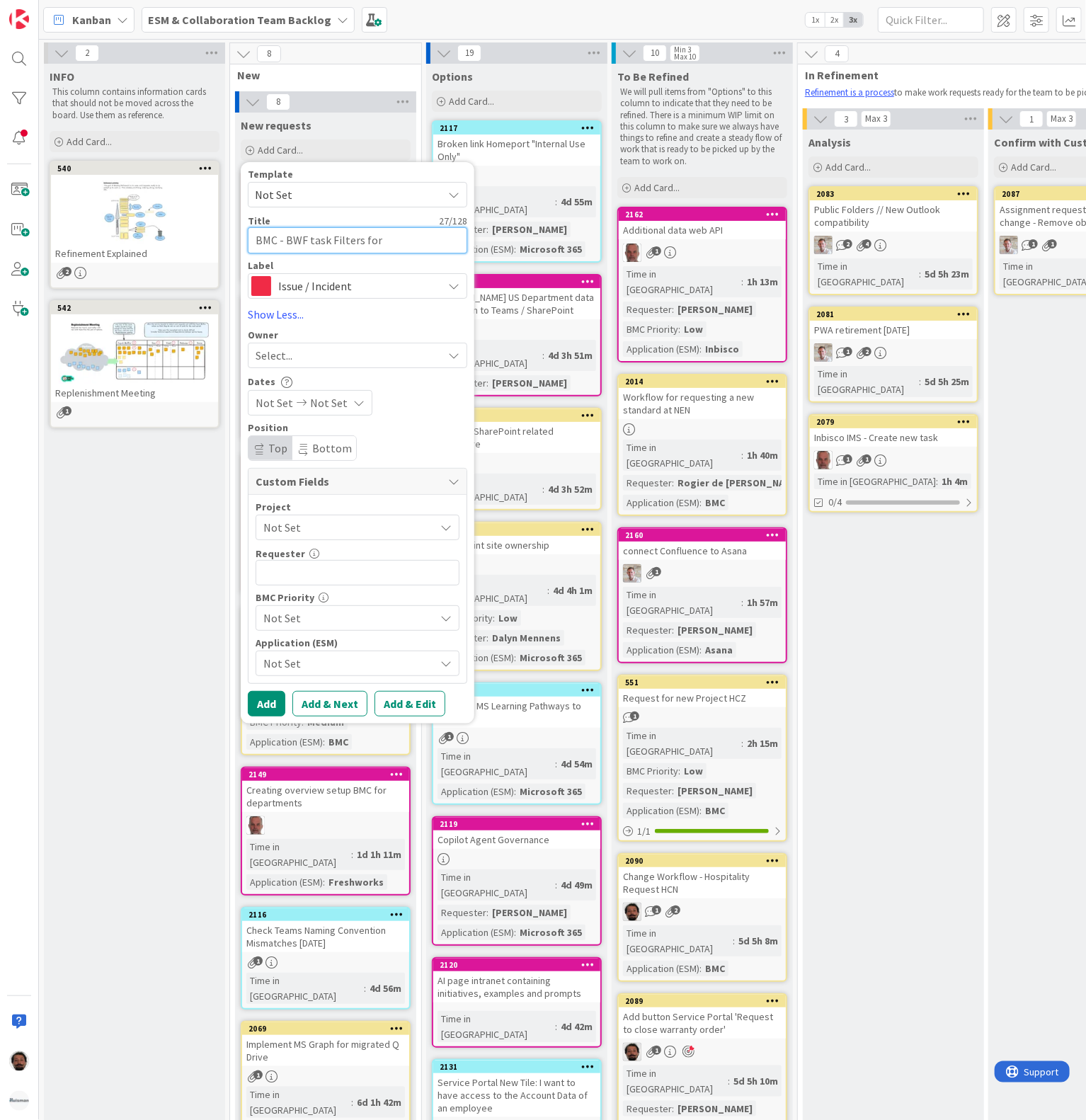
type textarea "BMC - BWF task Filters for C"
type textarea "x"
type textarea "BMC - BWF task Filters for CZ"
type textarea "x"
type textarea "BMC - BWF task Filters for CZ"
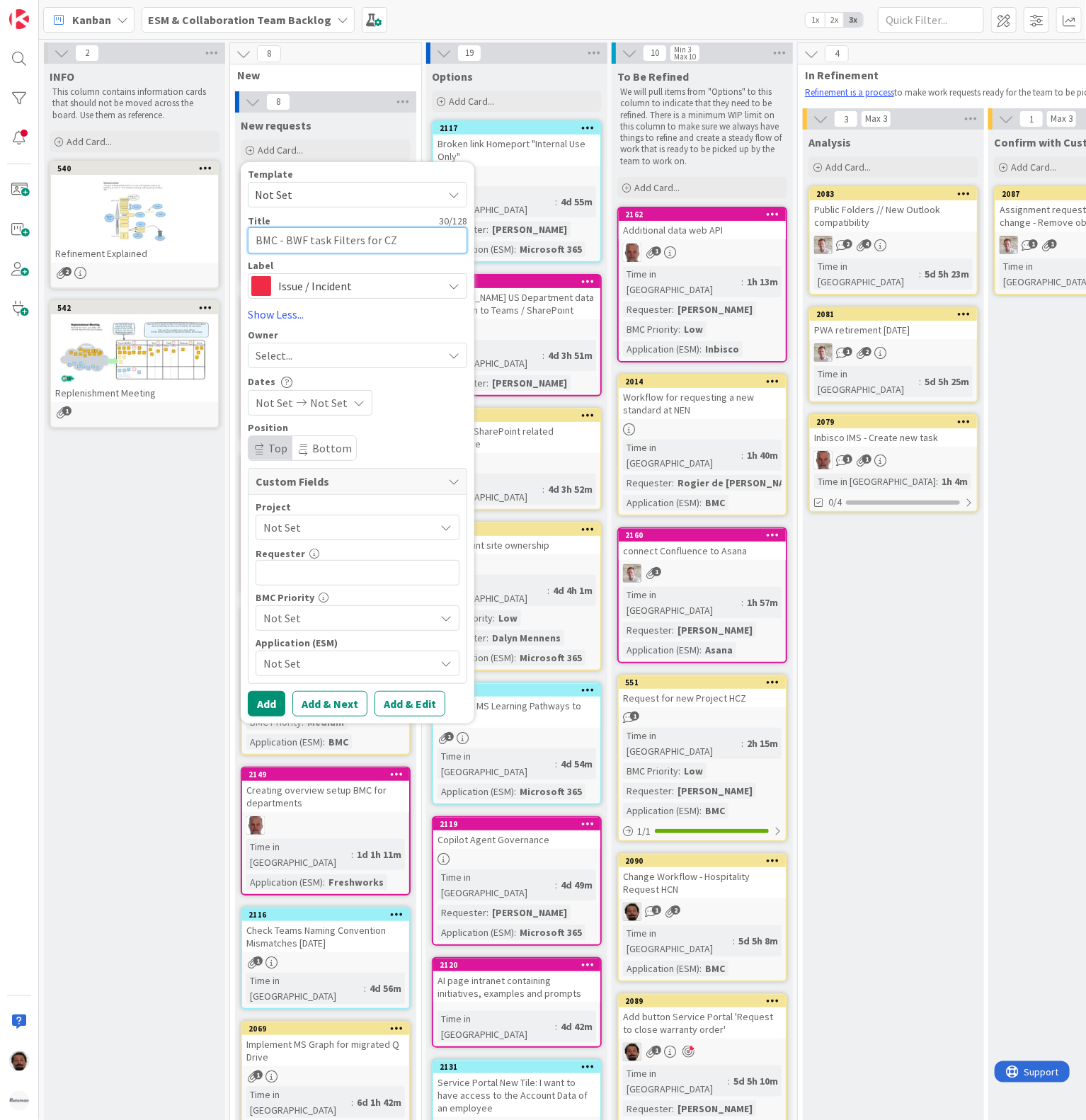
type textarea "x"
type textarea "BMC - BWF task Filters for CZ A"
type textarea "x"
type textarea "BMC - BWF task Filters for CZ Ac"
type textarea "x"
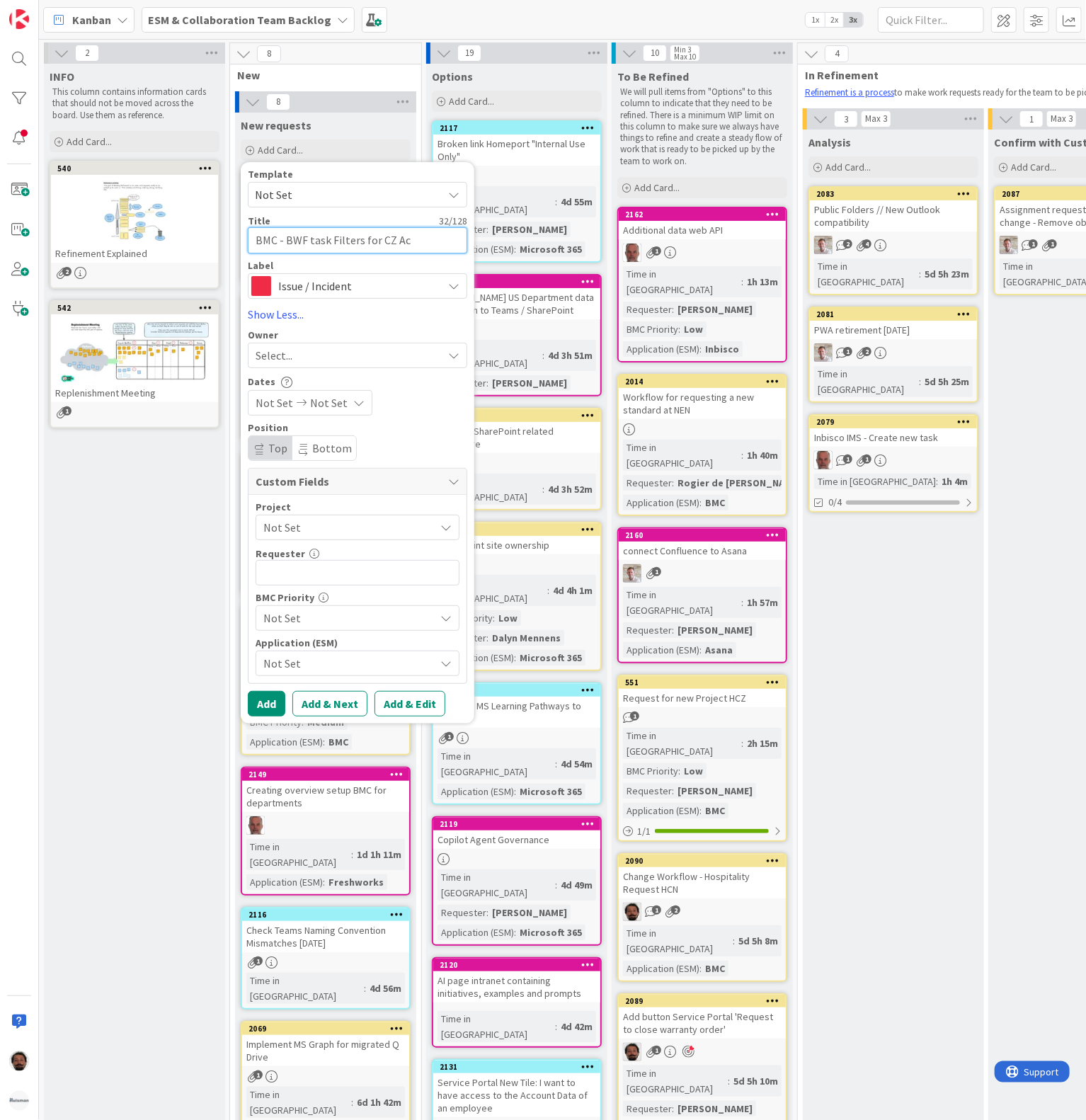
type textarea "BMC - BWF task Filters for CZ Acc"
type textarea "x"
type textarea "BMC - BWF task Filters for CZ Acco"
type textarea "x"
type textarea "BMC - BWF task Filters for CZ Accou"
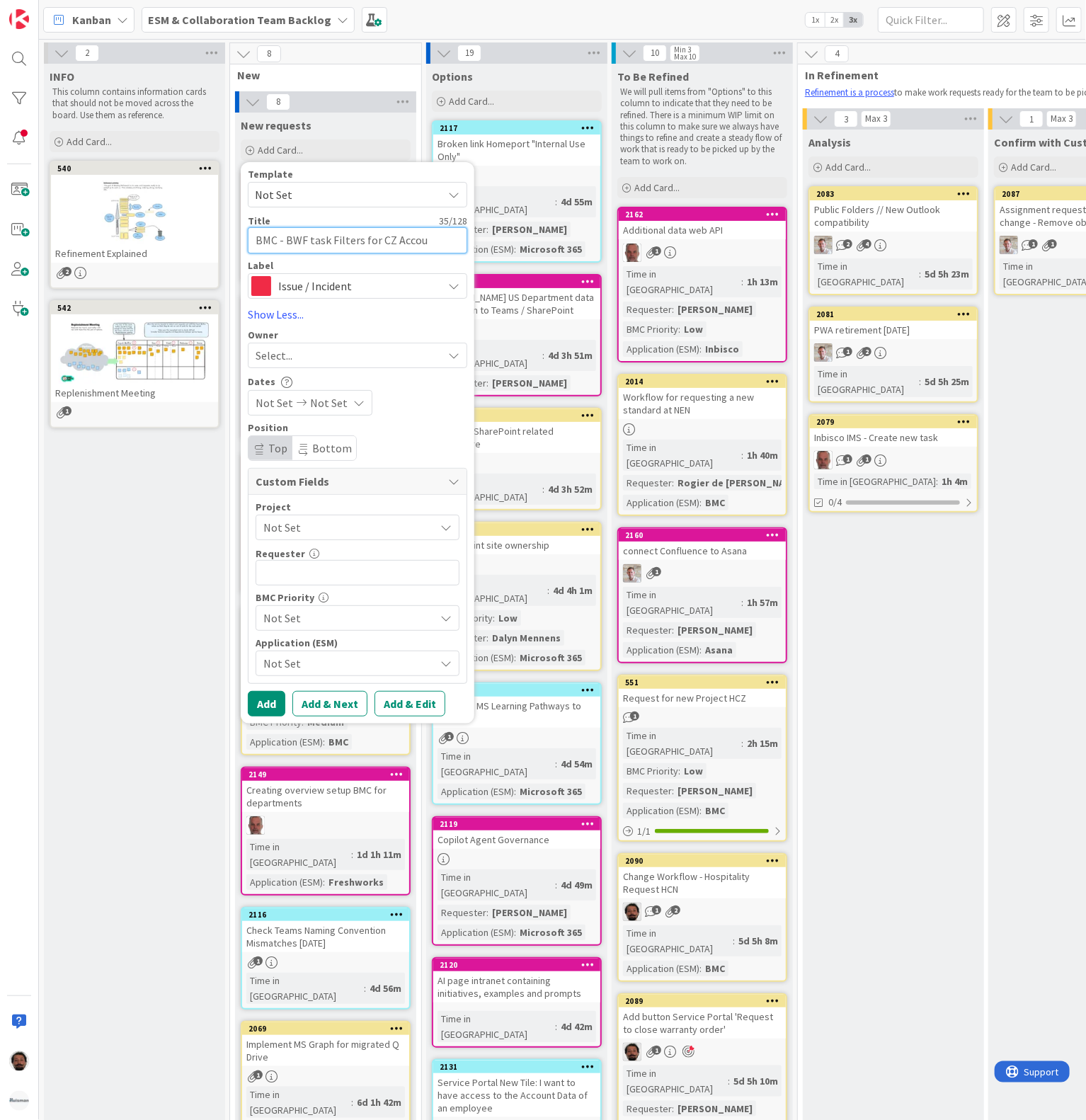
type textarea "x"
type textarea "BMC - BWF task Filters for CZ Accoun"
type textarea "x"
type textarea "BMC - BWF task Filters for CZ Accounti"
type textarea "x"
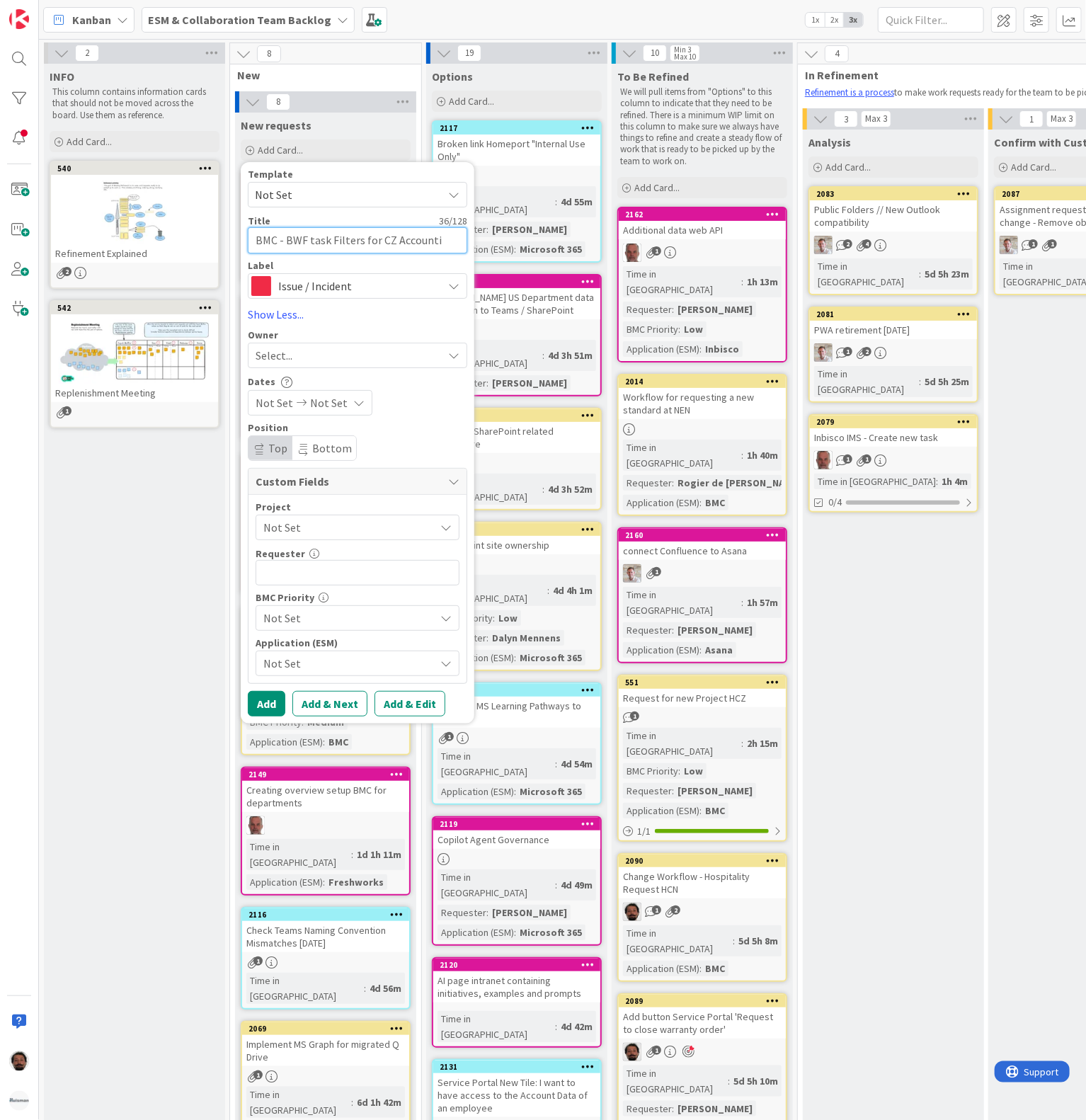
type textarea "BMC - BWF task Filters for CZ Accountin"
type textarea "x"
type textarea "BMC - BWF task Filters for CZ Accounting"
click at [395, 237] on textarea "BMC - BWF task Filters for CZ Accounting" at bounding box center [357, 240] width 220 height 26
click at [451, 245] on textarea "BMC - BWF task Filters for CZ Accounting" at bounding box center [357, 240] width 220 height 26
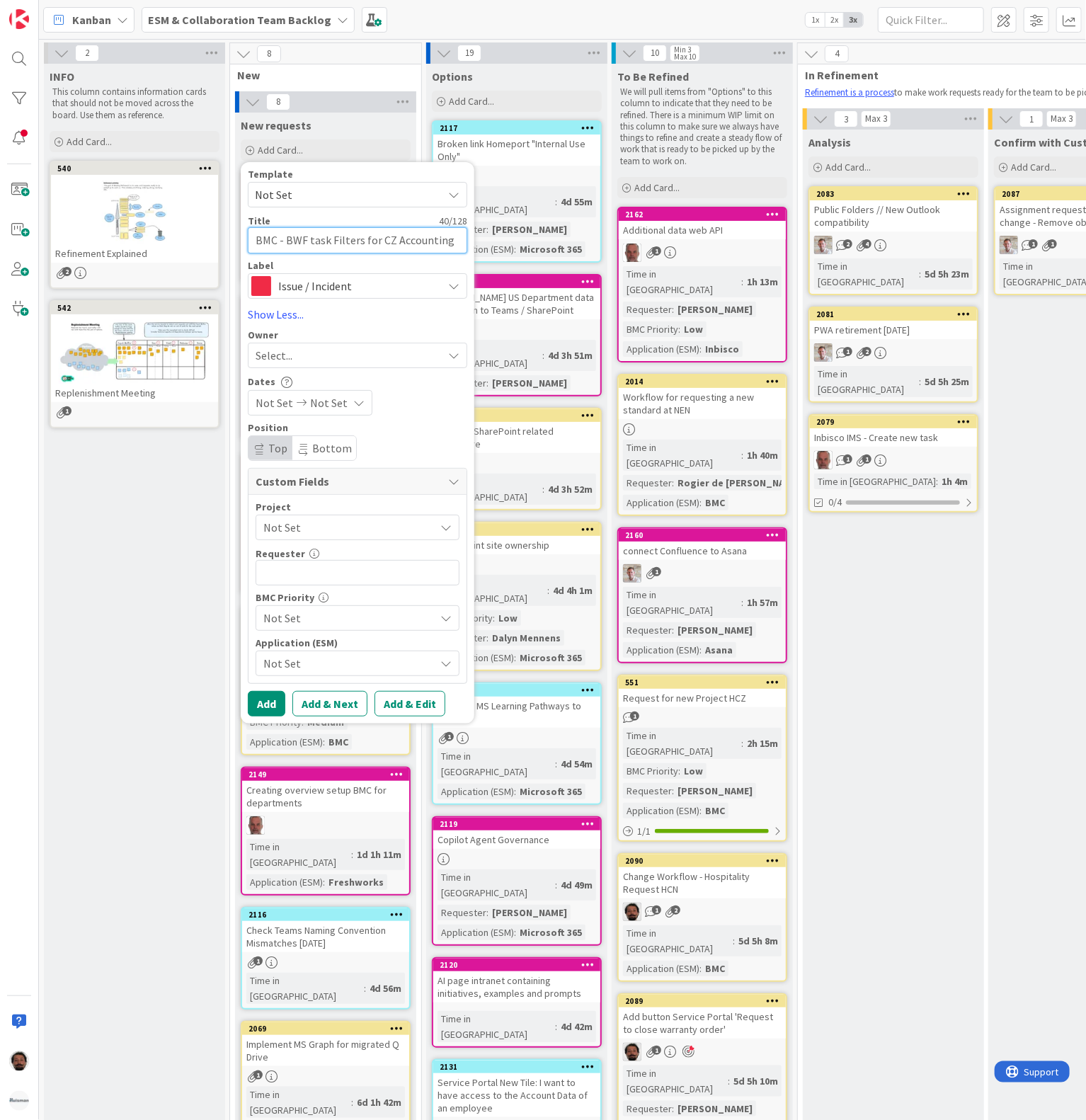
drag, startPoint x: 424, startPoint y: 248, endPoint x: 357, endPoint y: 248, distance: 67.0
click at [424, 248] on textarea "BMC - BWF task Filters for CZ Accounting" at bounding box center [357, 240] width 220 height 26
click at [342, 244] on textarea "BMC - BWF task Filters for CZ Accounting" at bounding box center [357, 240] width 220 height 26
drag, startPoint x: 363, startPoint y: 244, endPoint x: 497, endPoint y: 245, distance: 134.0
click at [497, 245] on div "2 INFO This column contains information cards that should not be moved across t…" at bounding box center [740, 935] width 1397 height 1787
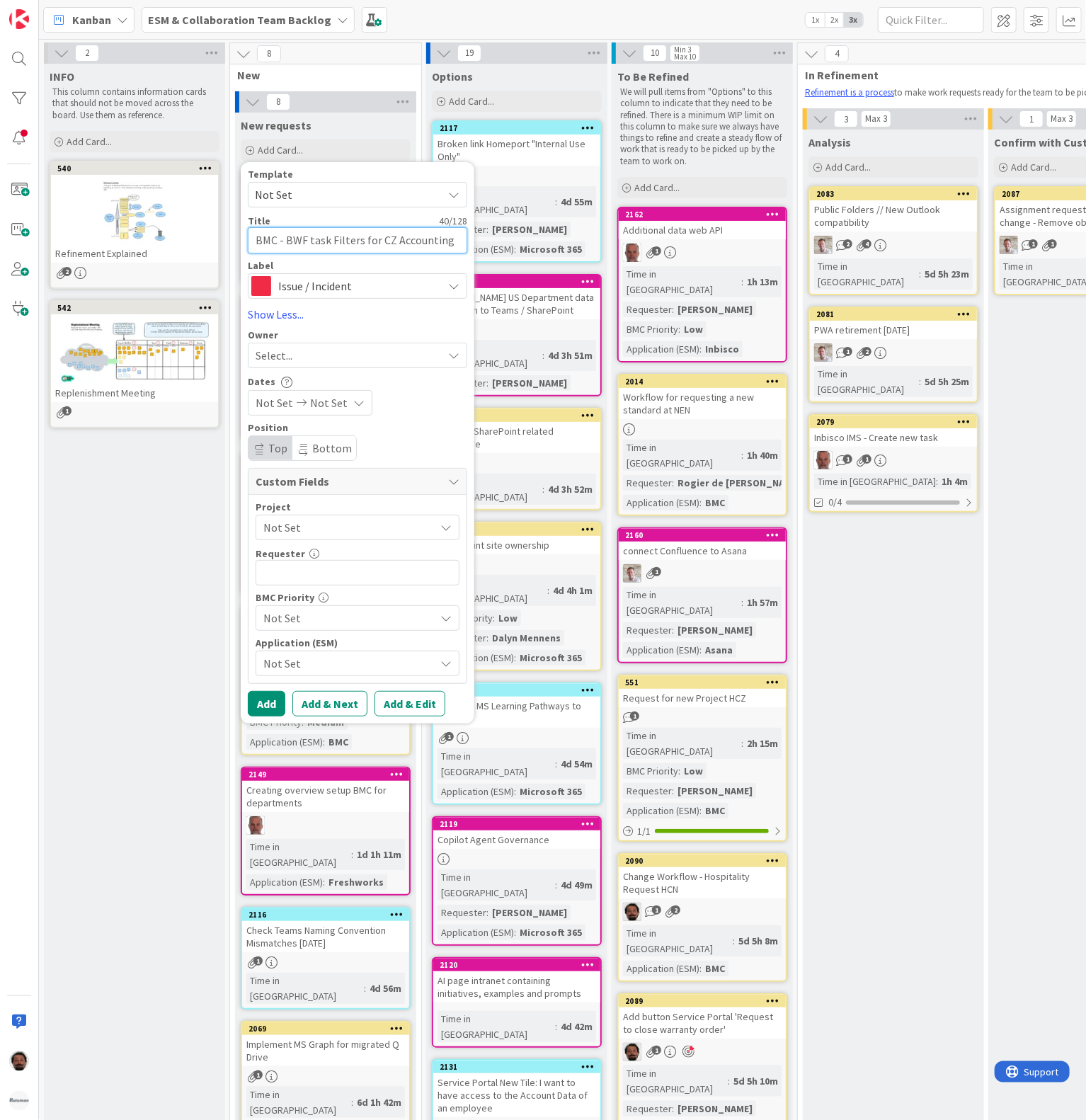
type textarea "x"
type textarea "BMC - BWF task Filters"
type textarea "x"
type textarea "BMC - BWF task Filters"
type textarea "x"
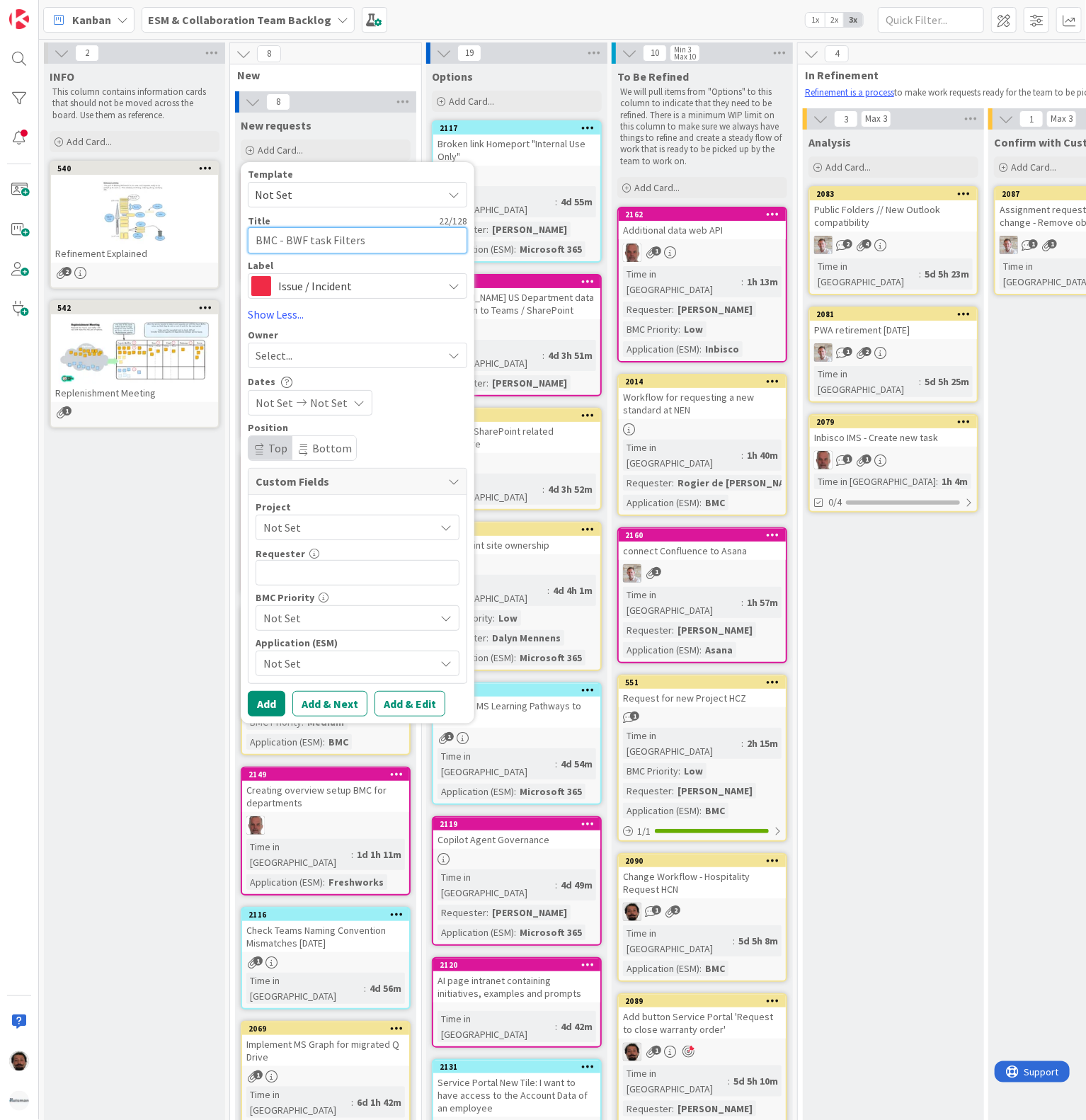
type textarea "BMC - BWF ask Filters"
type textarea "x"
type textarea "BMC - BWF Task Filters"
click at [346, 528] on span "Not Set" at bounding box center [346, 528] width 164 height 20
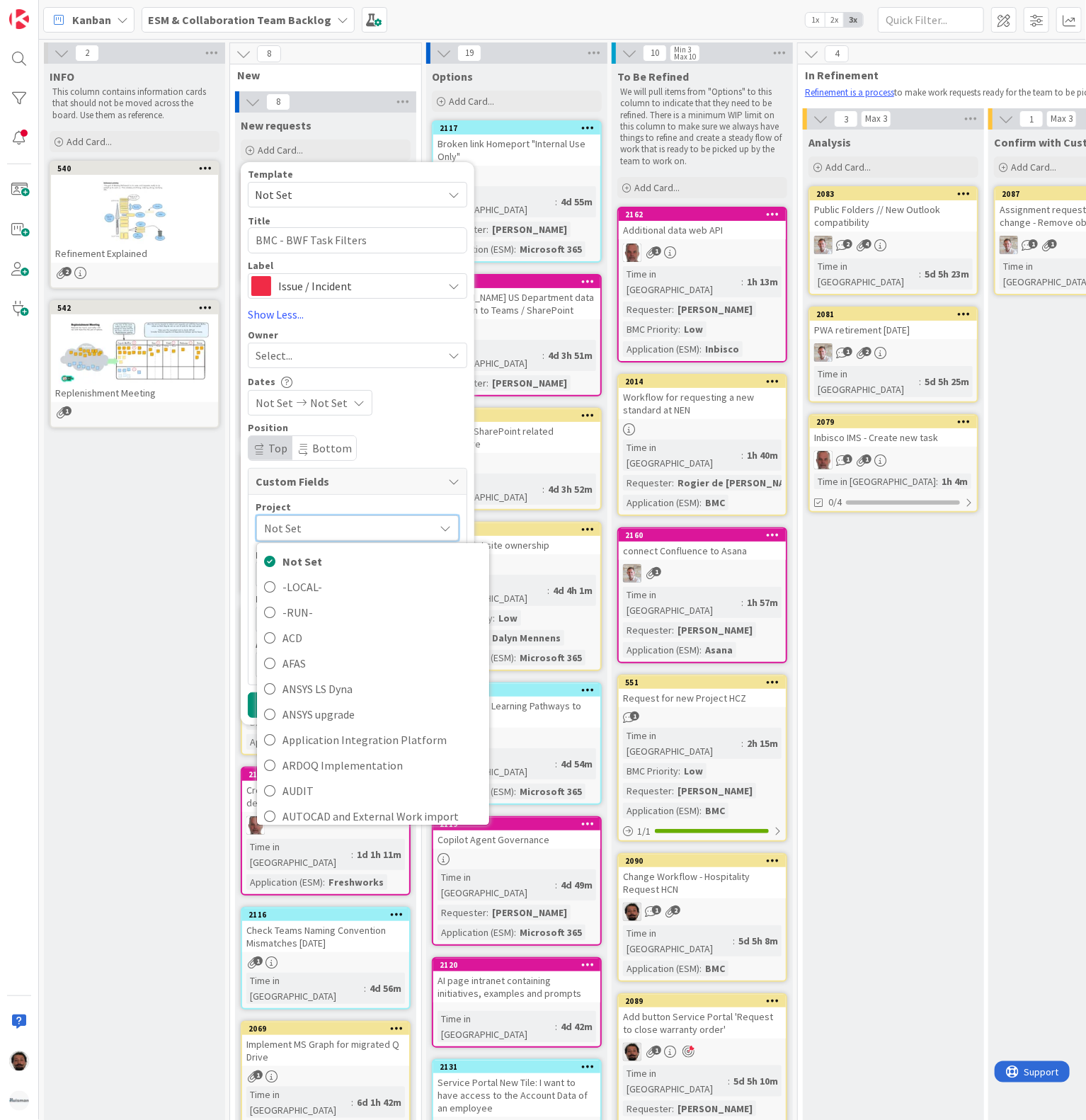
click at [374, 528] on span "Not Set" at bounding box center [345, 529] width 162 height 20
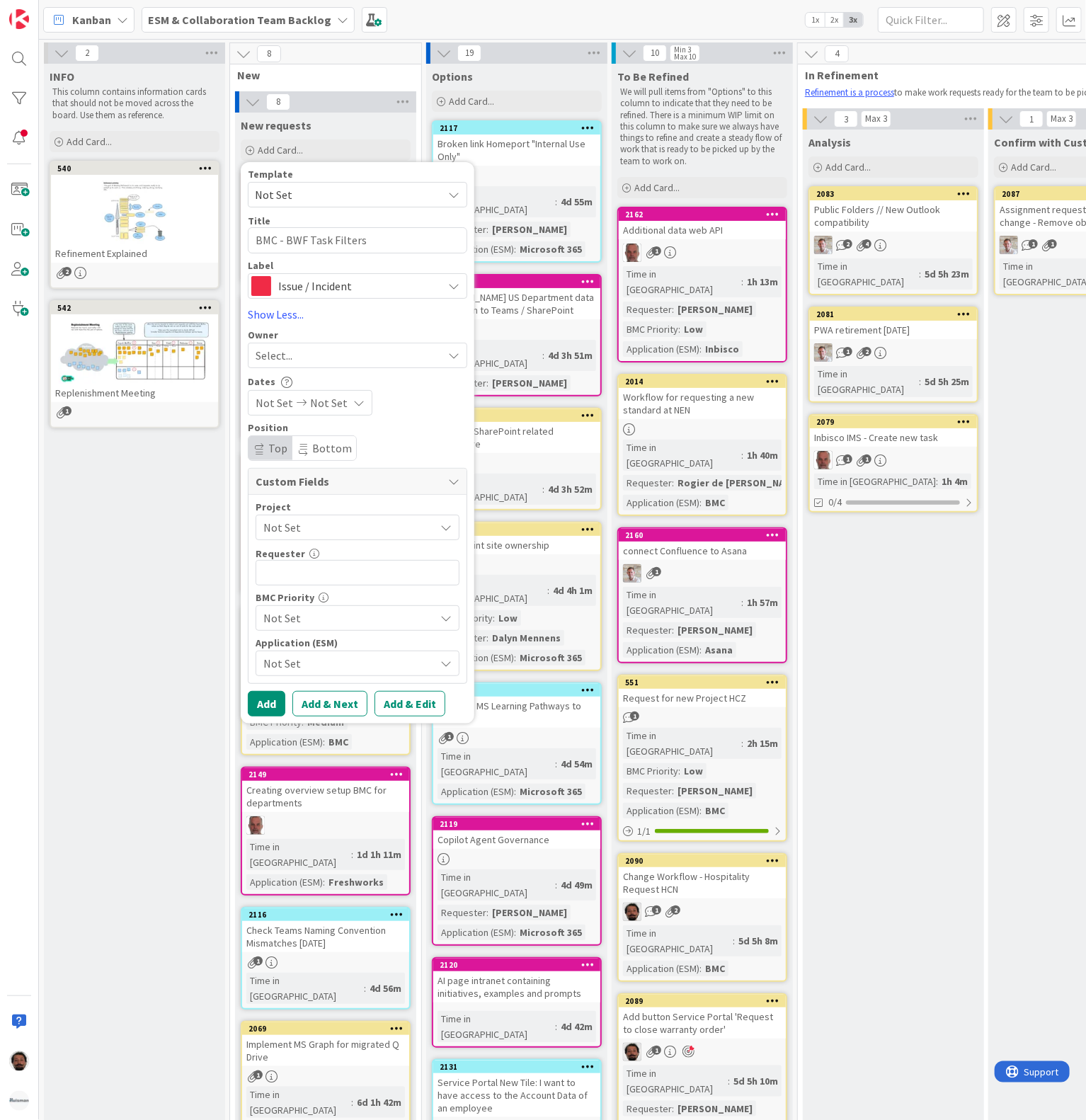
click at [371, 532] on span "Not Set" at bounding box center [346, 528] width 164 height 20
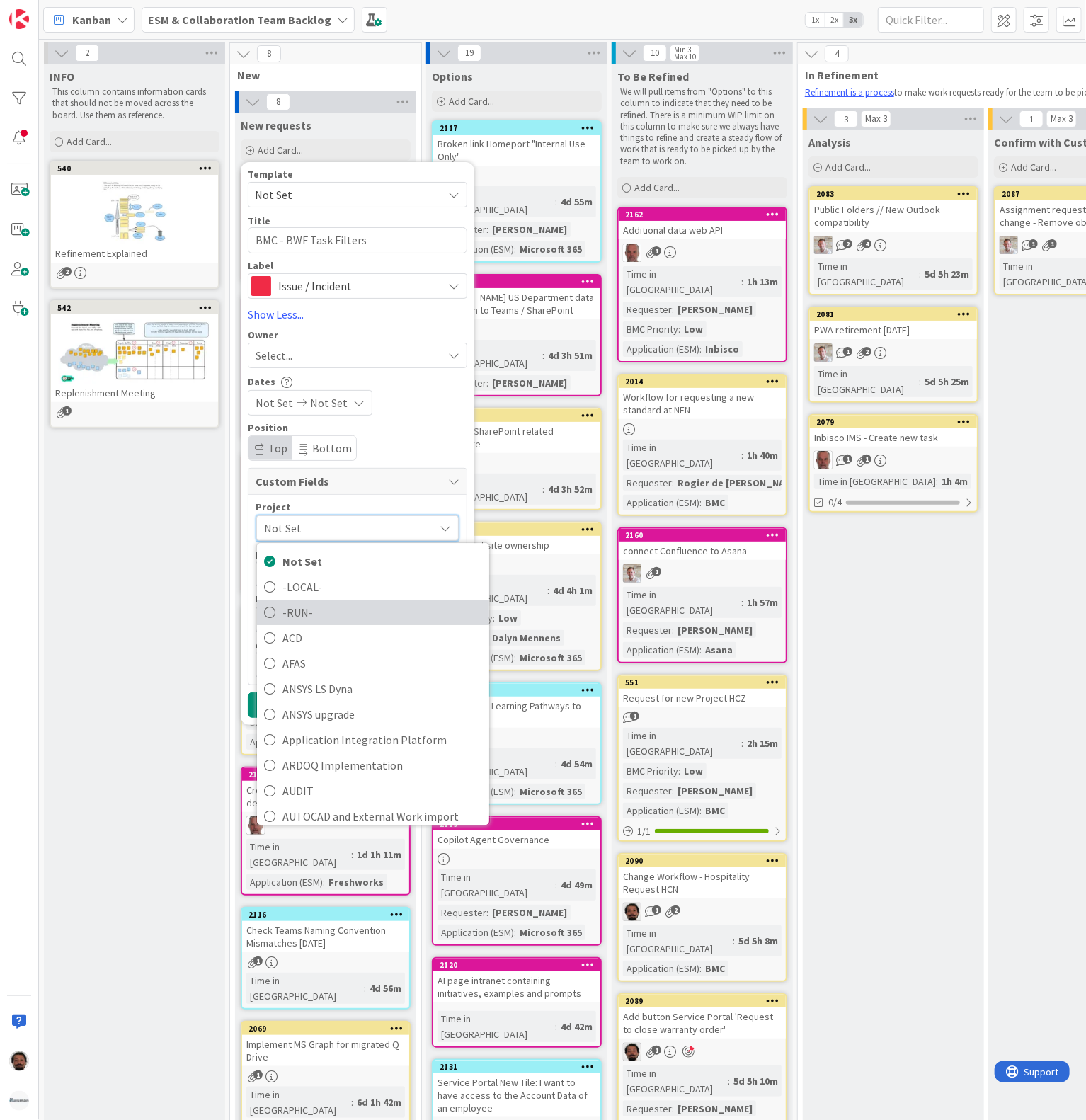
click at [316, 608] on span "-RUN-" at bounding box center [382, 613] width 200 height 22
type textarea "x"
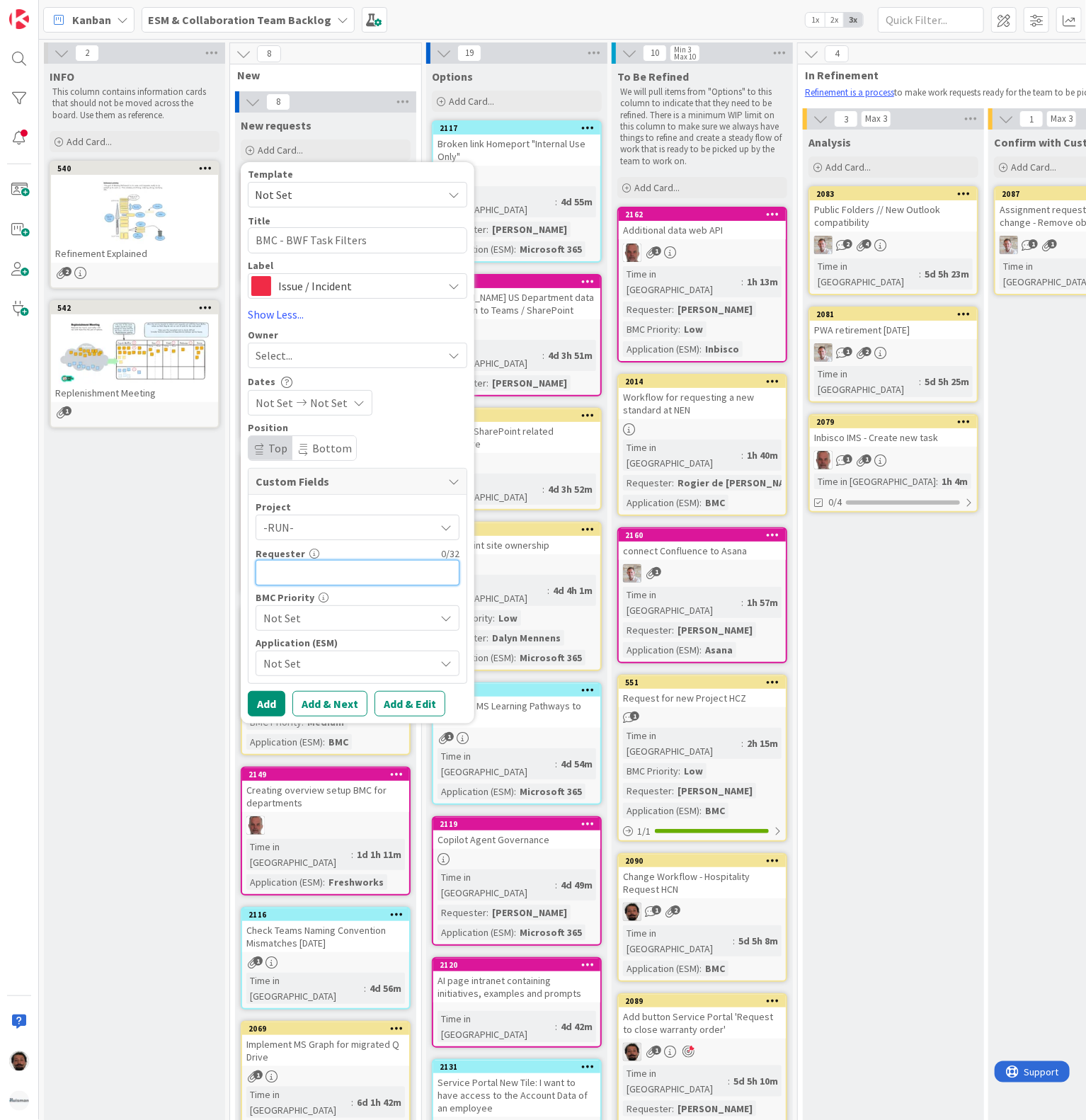
click at [364, 568] on input "text" at bounding box center [357, 573] width 204 height 25
type input "[PERSON_NAME]"
type textarea "x"
type input "[PERSON_NAME]"
click at [361, 619] on span "Not Set" at bounding box center [346, 618] width 164 height 20
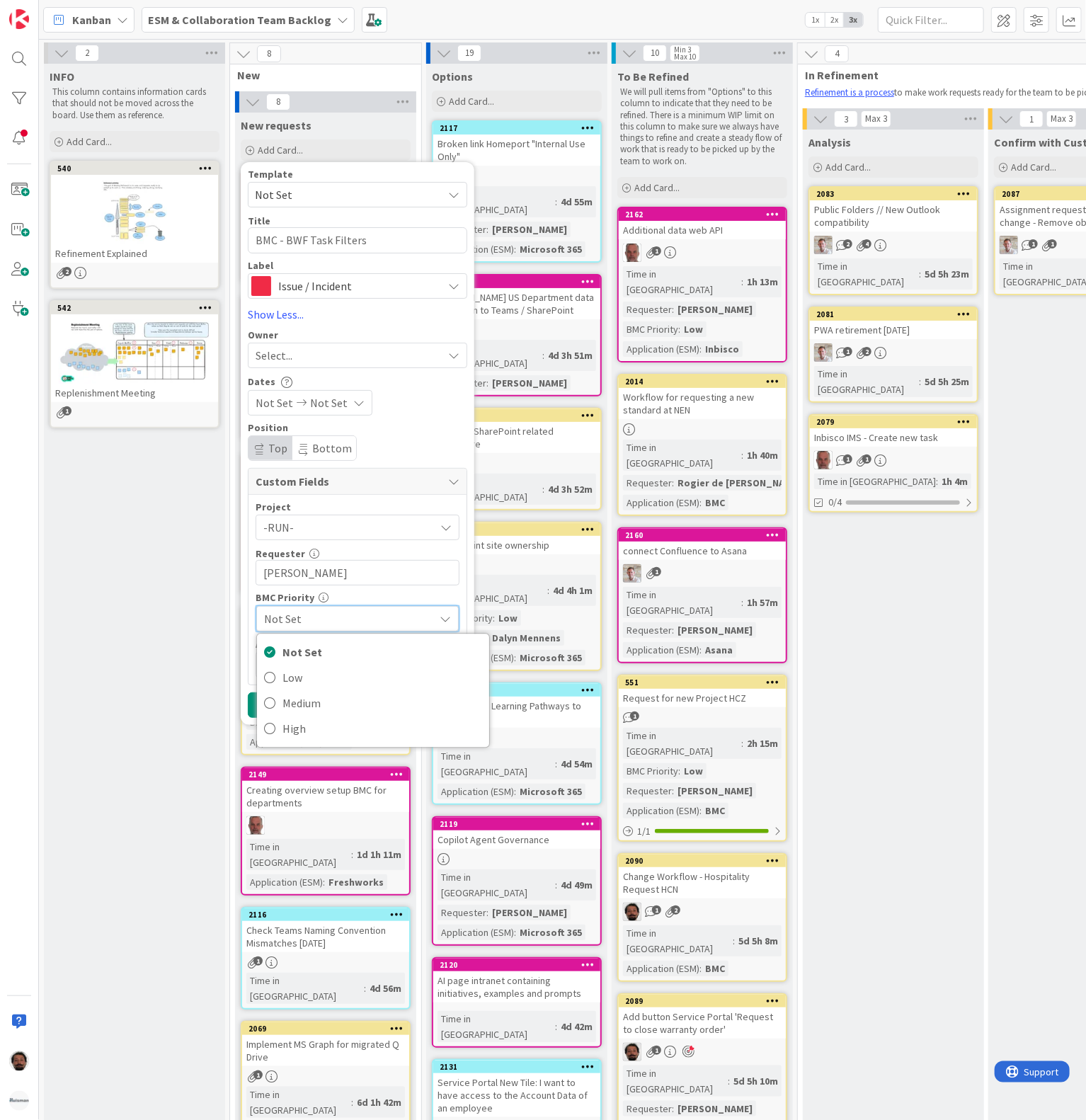
click at [330, 623] on span "Not Set" at bounding box center [345, 619] width 162 height 20
click at [334, 663] on span "Not Set" at bounding box center [346, 663] width 164 height 20
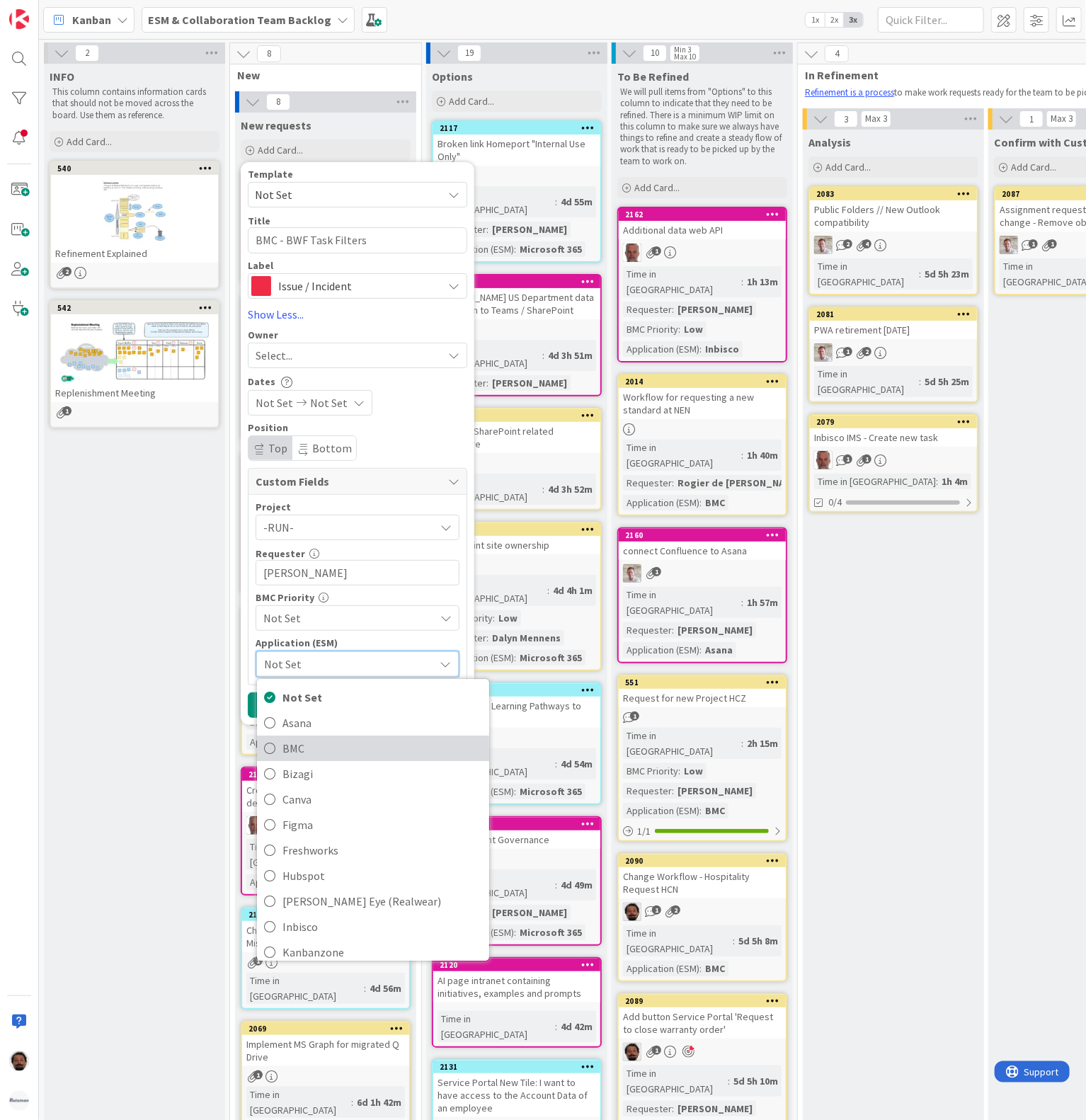
click at [274, 752] on icon at bounding box center [269, 749] width 12 height 22
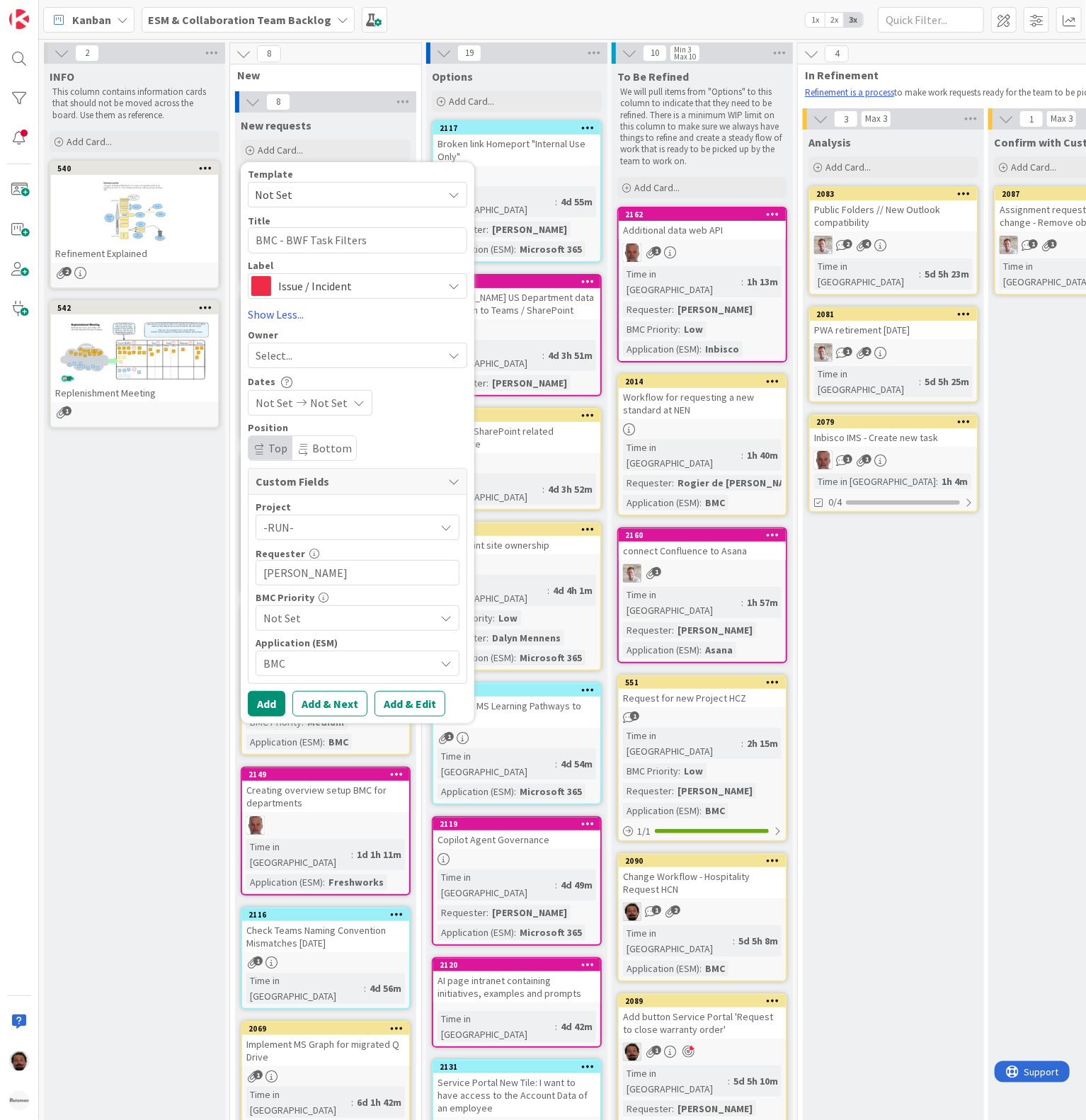
click at [343, 626] on span "Not Set" at bounding box center [346, 618] width 164 height 20
click at [343, 626] on span "Not Set" at bounding box center [345, 619] width 162 height 20
click at [333, 624] on span "Not Set" at bounding box center [346, 618] width 164 height 20
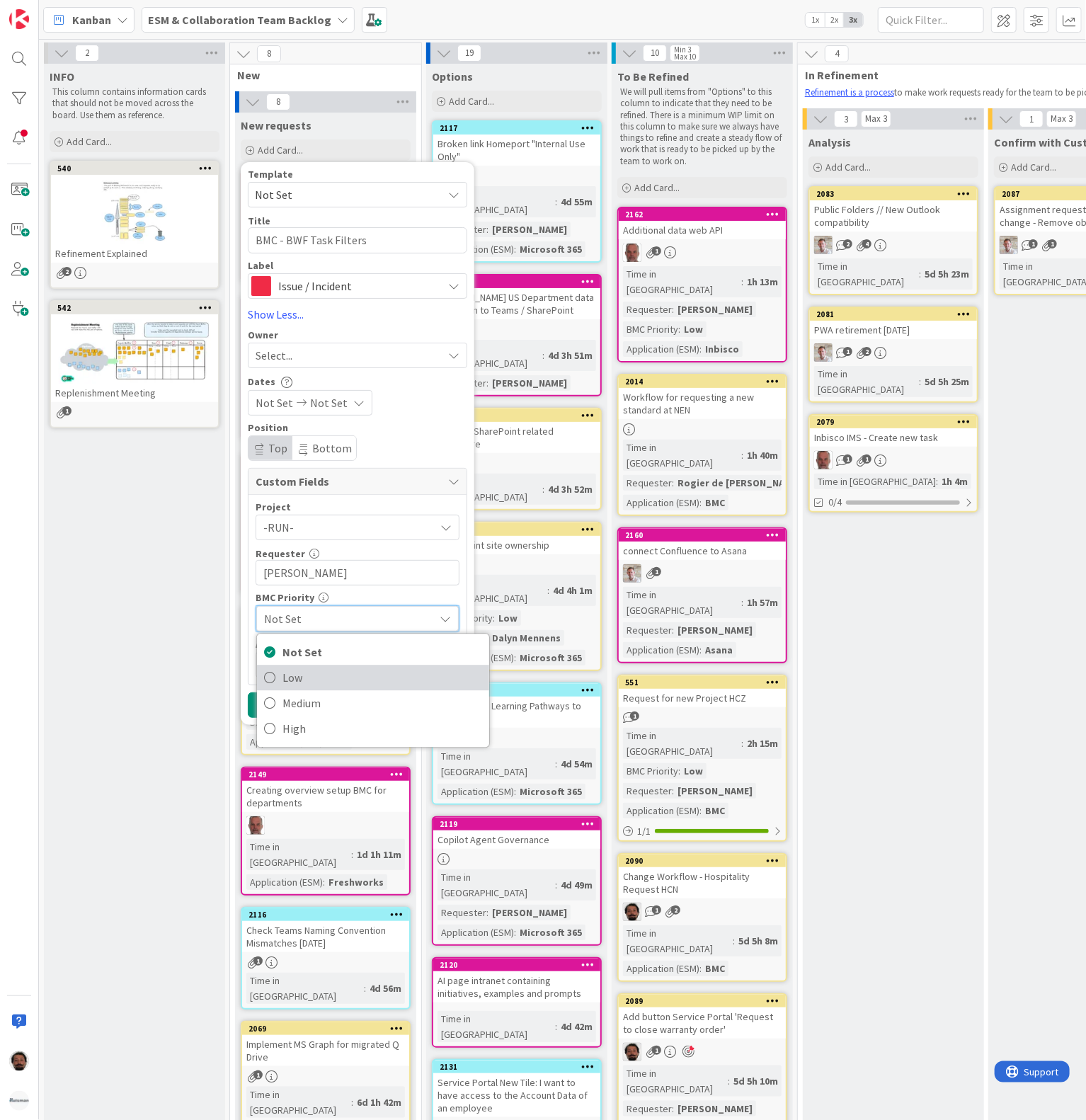
click at [302, 684] on span "Low" at bounding box center [382, 678] width 200 height 22
type textarea "x"
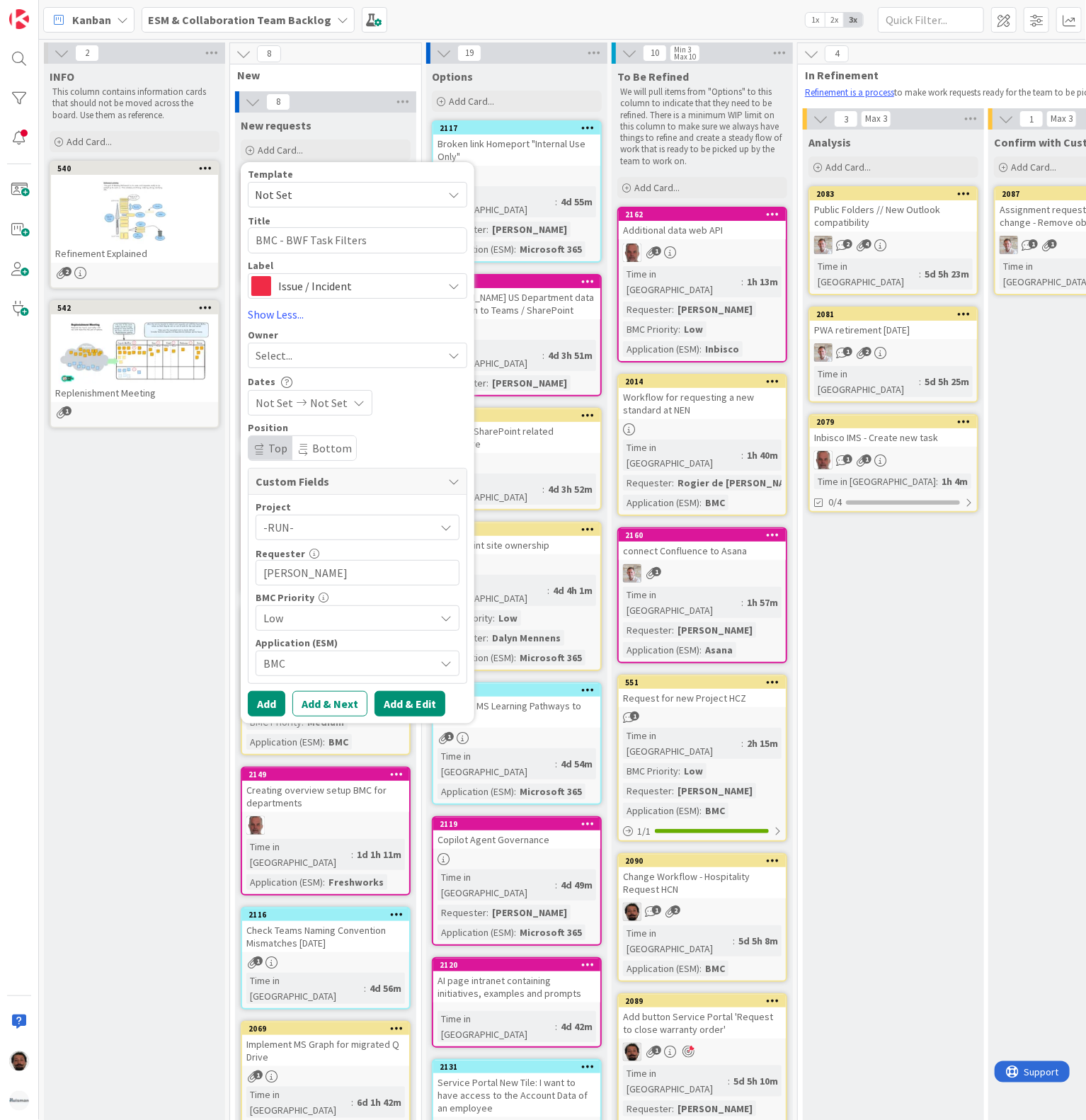
click at [405, 707] on button "Add & Edit" at bounding box center [409, 704] width 71 height 25
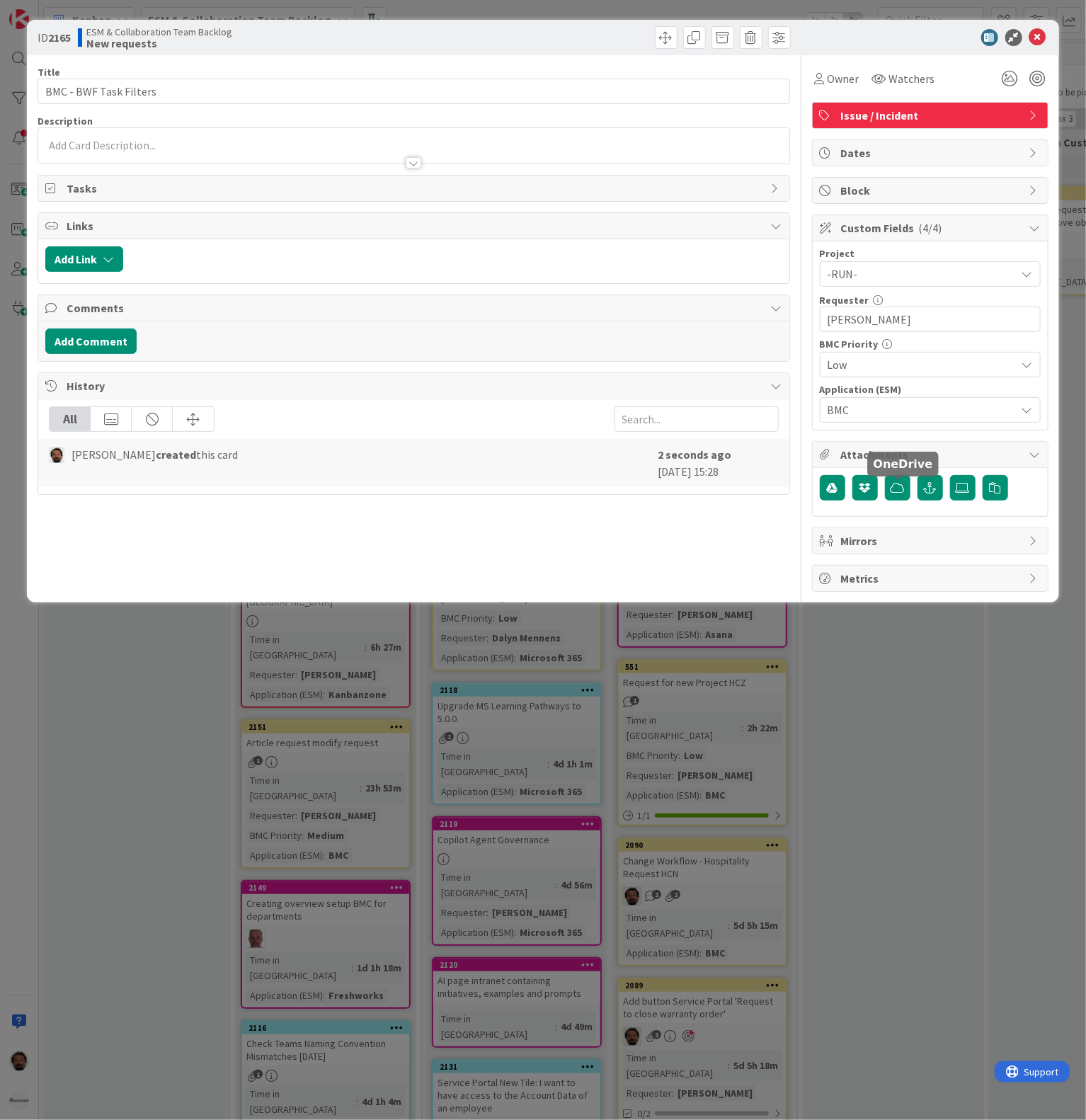
click at [916, 497] on div at bounding box center [931, 488] width 221 height 27
click at [930, 494] on icon "button" at bounding box center [931, 487] width 13 height 12
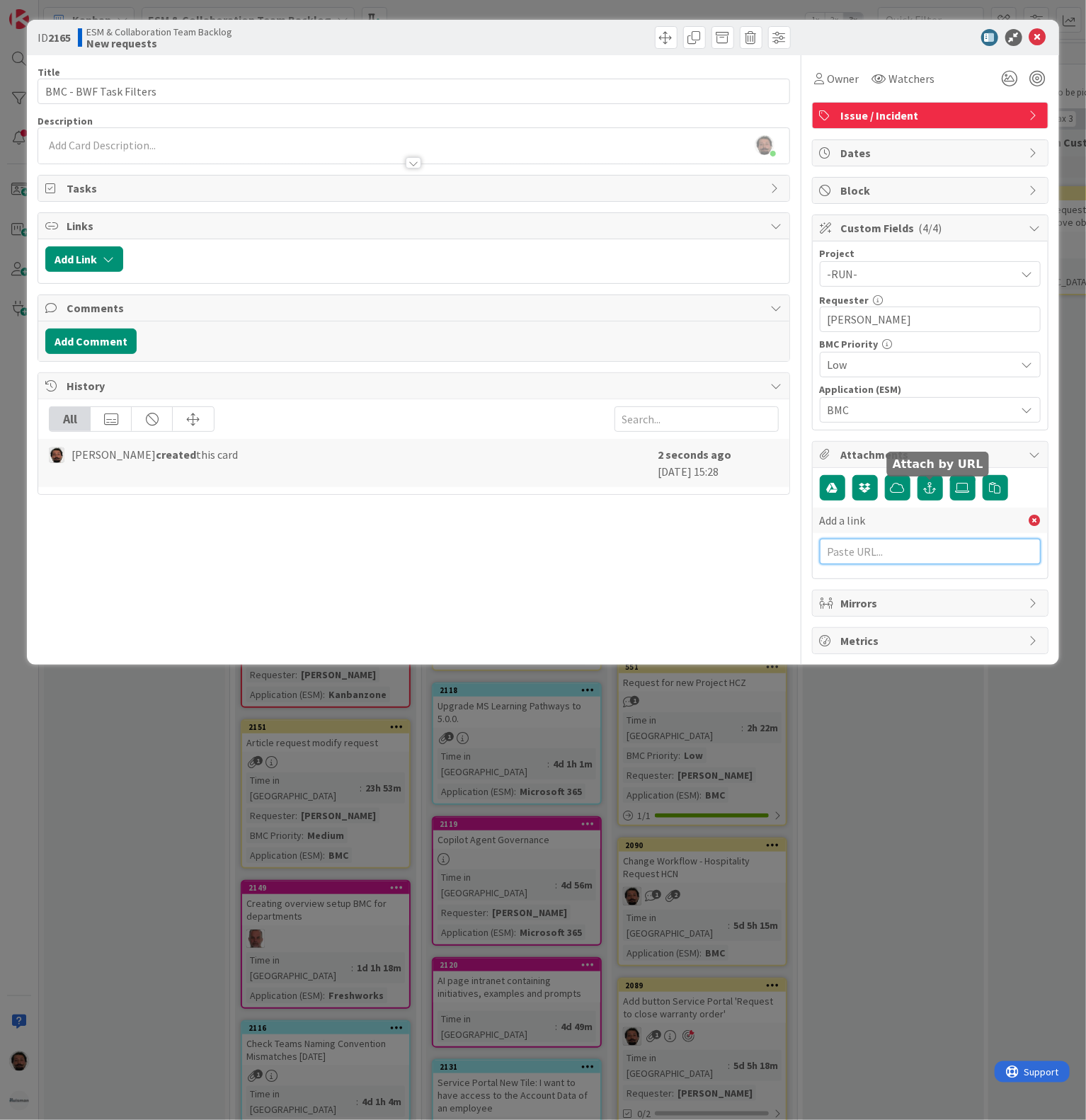
click at [884, 564] on input "text" at bounding box center [931, 551] width 221 height 25
paste input "[URL][PERSON_NAME][DOMAIN_NAME]"
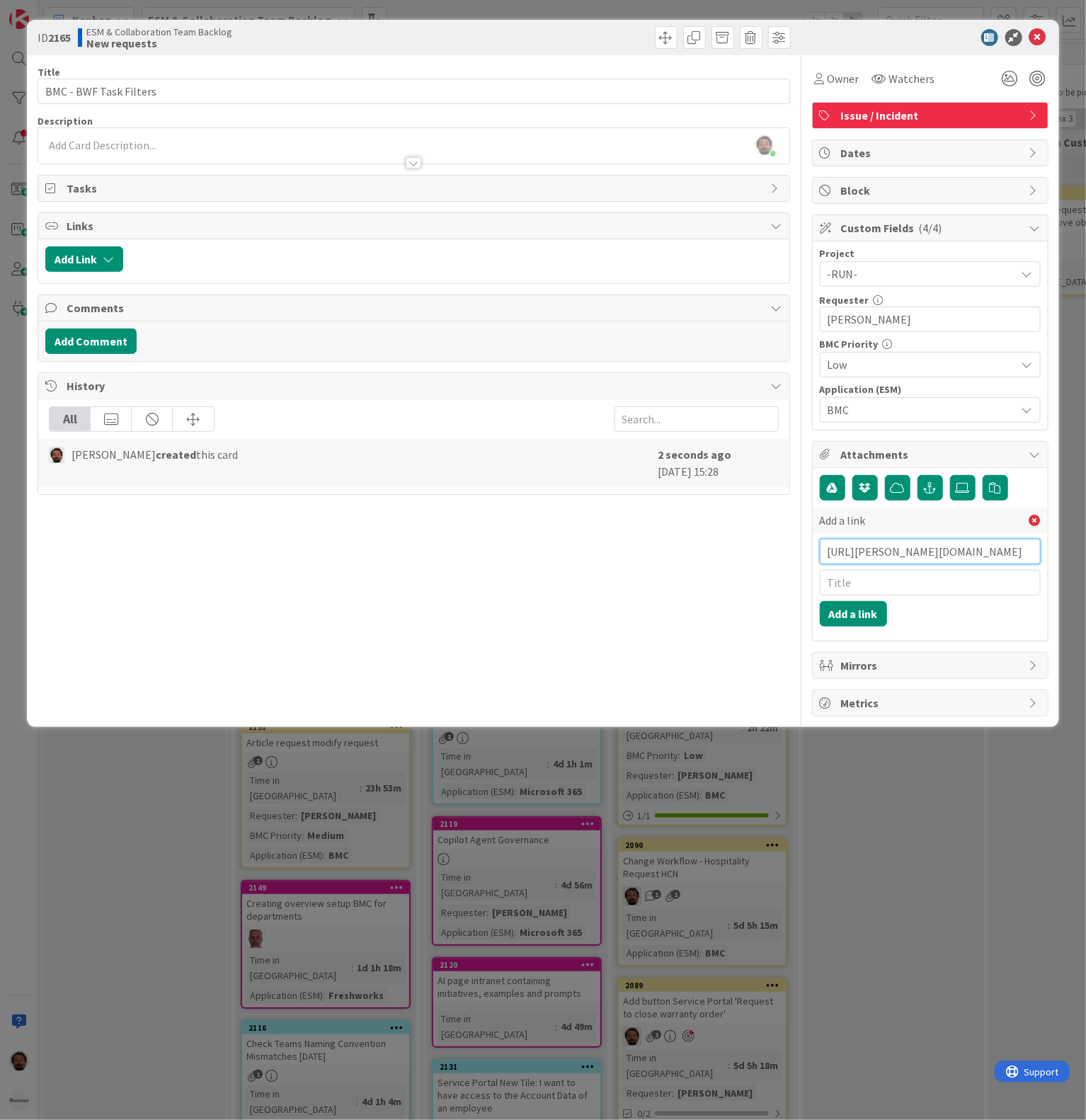
scroll to position [0, 270]
type input "[URL][PERSON_NAME][DOMAIN_NAME]"
click at [901, 596] on input "text" at bounding box center [931, 582] width 221 height 25
click at [906, 594] on input "text" at bounding box center [931, 582] width 221 height 25
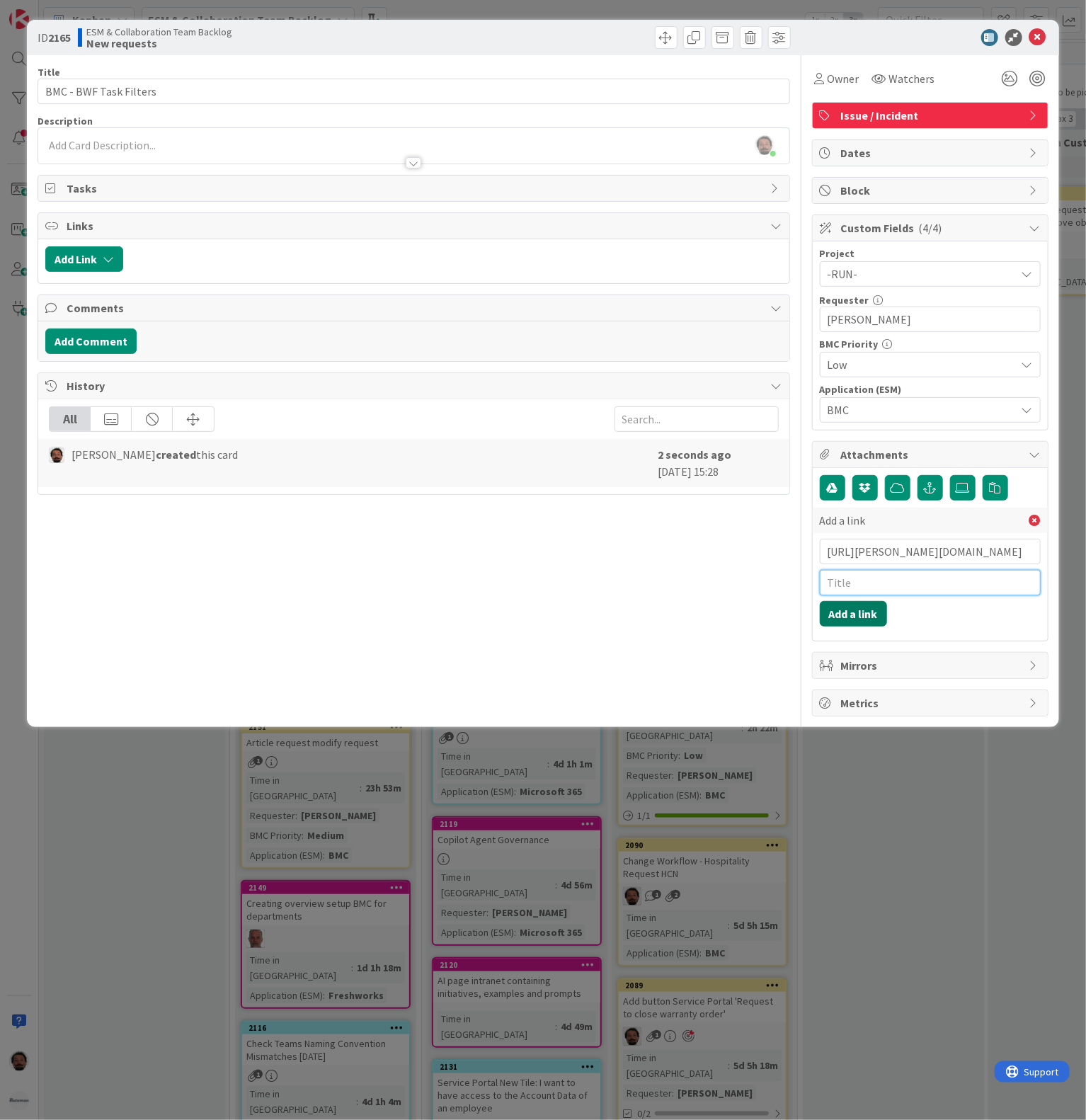
paste input "INC000000251739"
type input "INC000000251739"
click at [862, 623] on button "Add a link" at bounding box center [854, 614] width 67 height 25
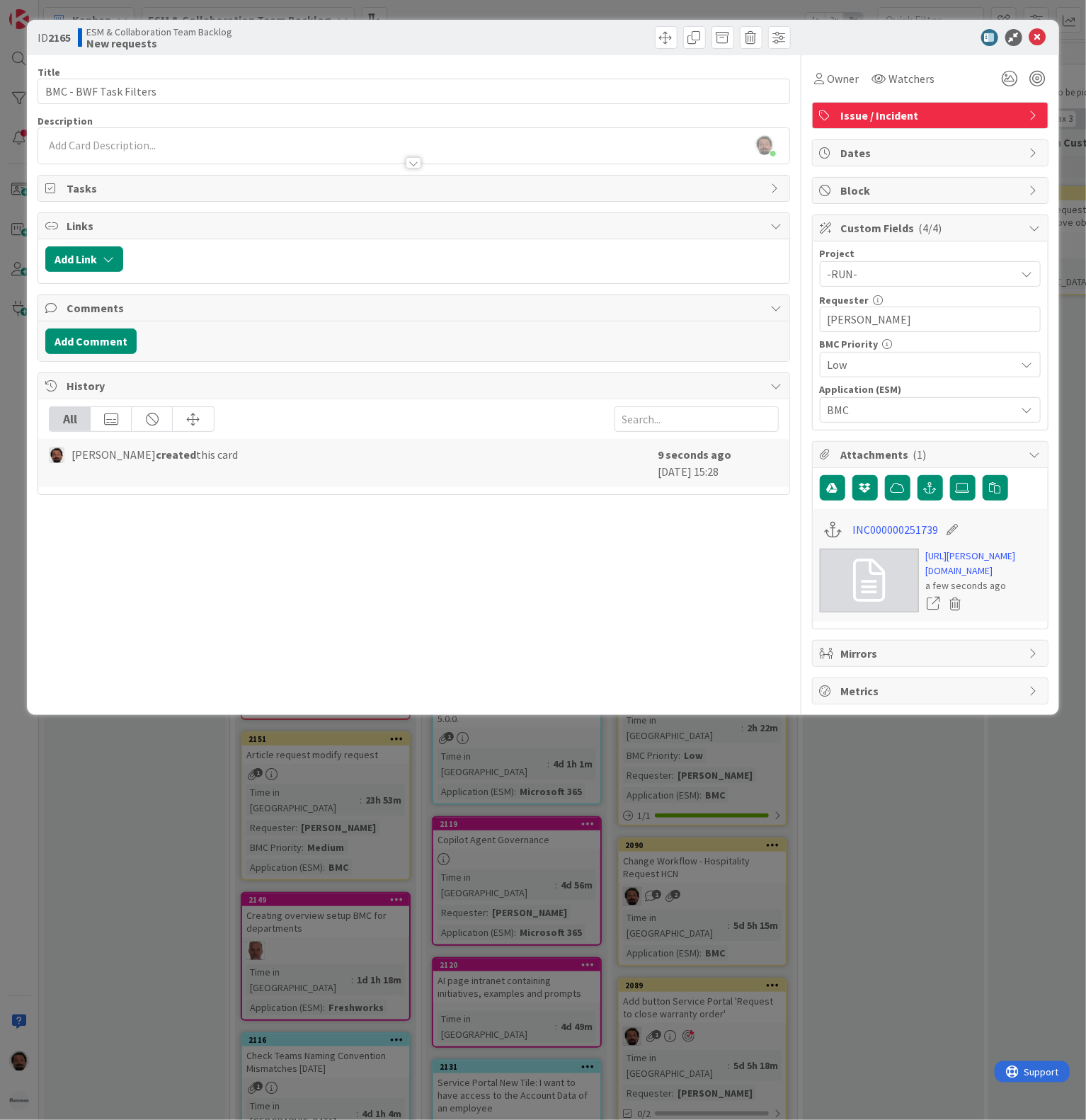
click at [153, 146] on div "[PERSON_NAME] just joined" at bounding box center [414, 145] width 750 height 35
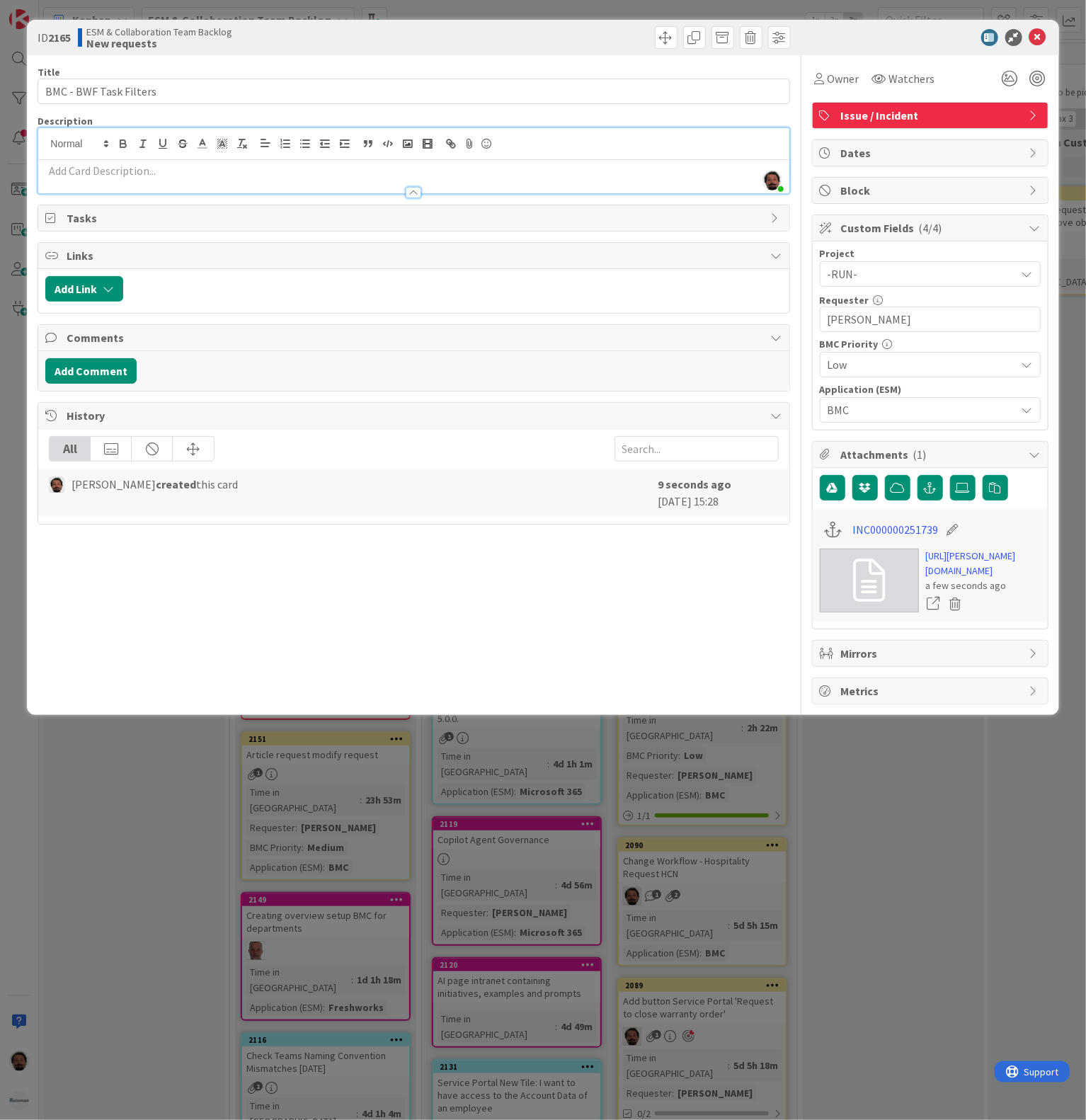
click at [162, 187] on div at bounding box center [414, 186] width 750 height 15
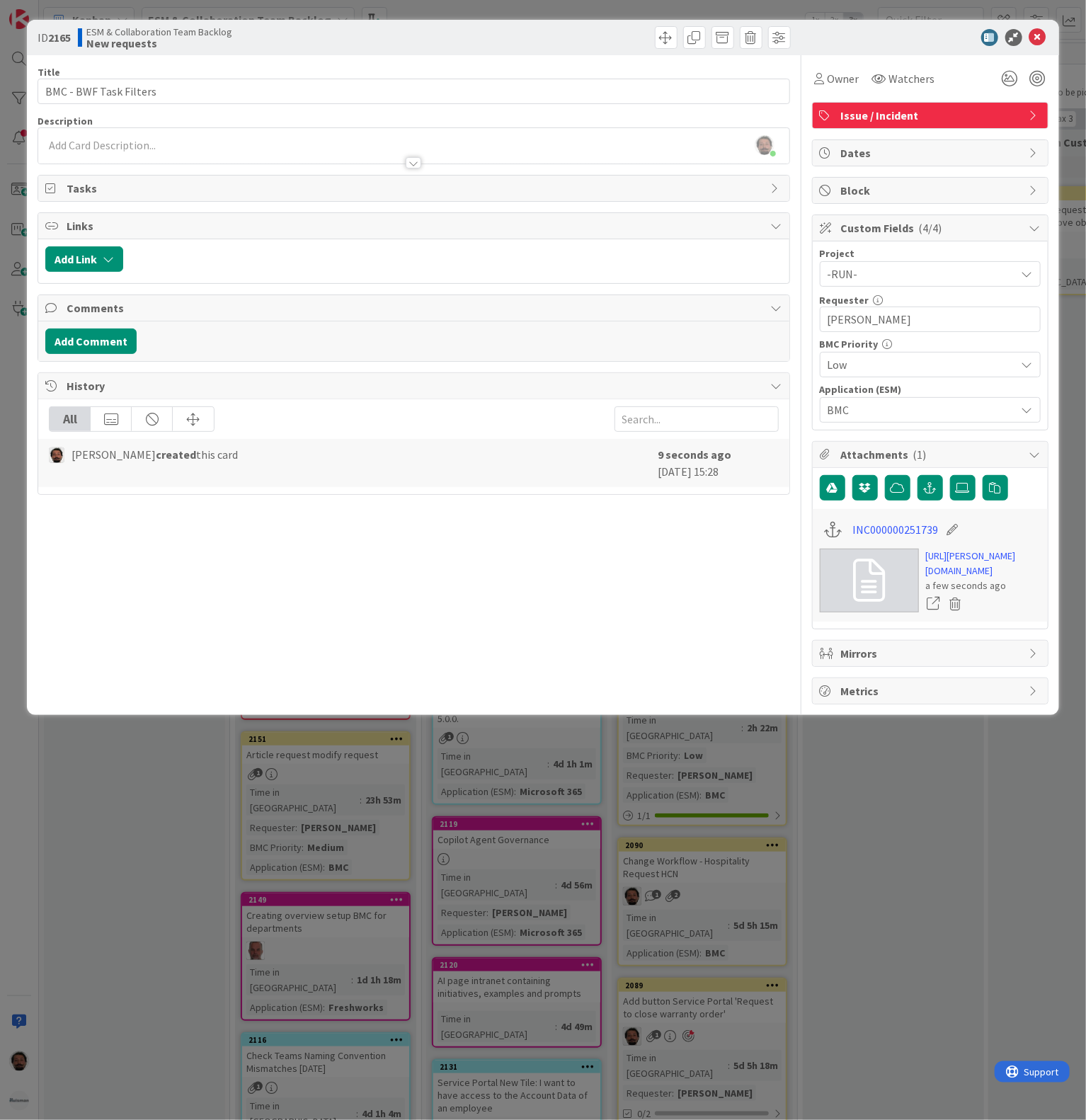
click at [144, 158] on div at bounding box center [414, 156] width 750 height 15
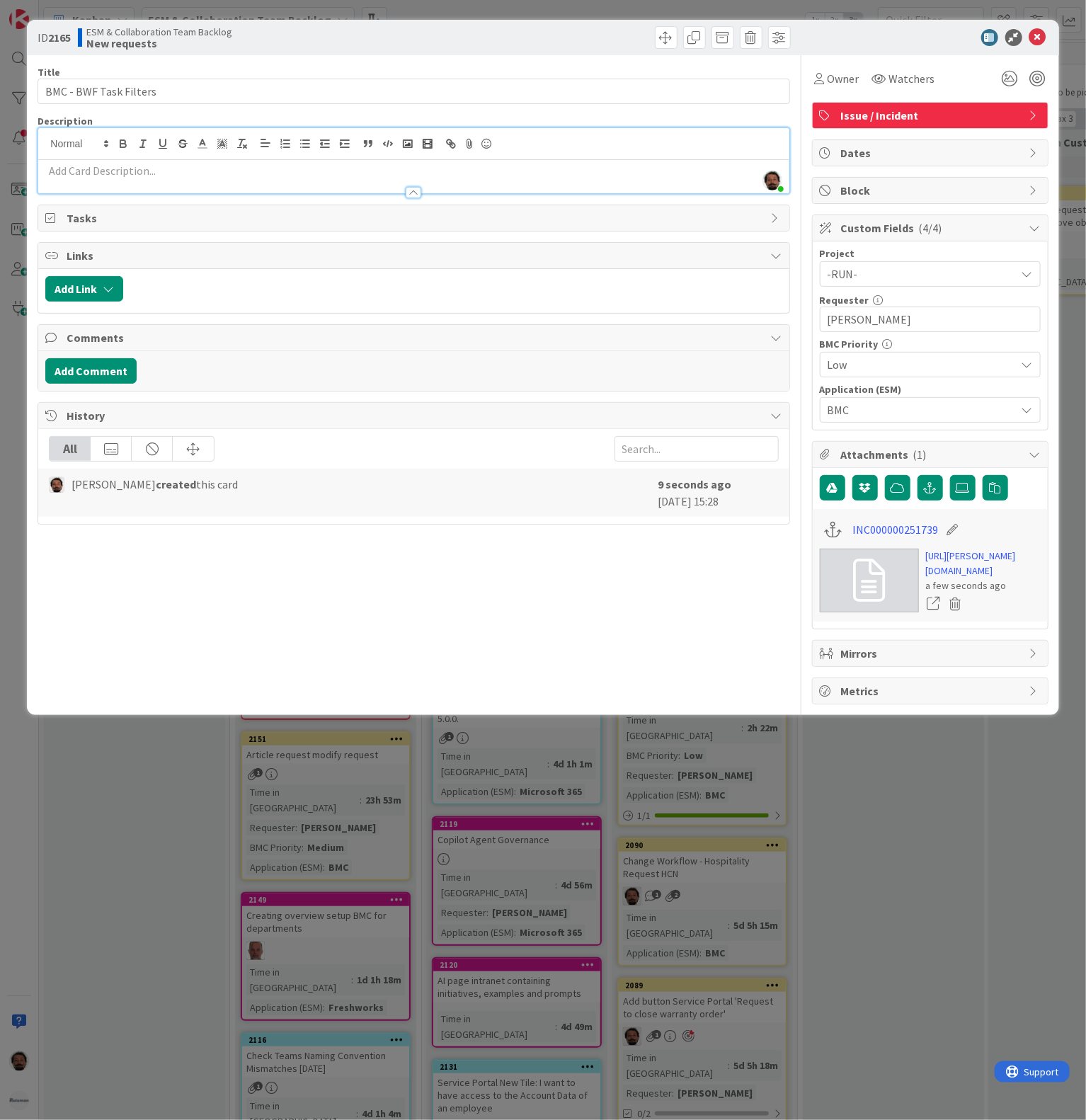
click at [147, 184] on div at bounding box center [414, 186] width 750 height 15
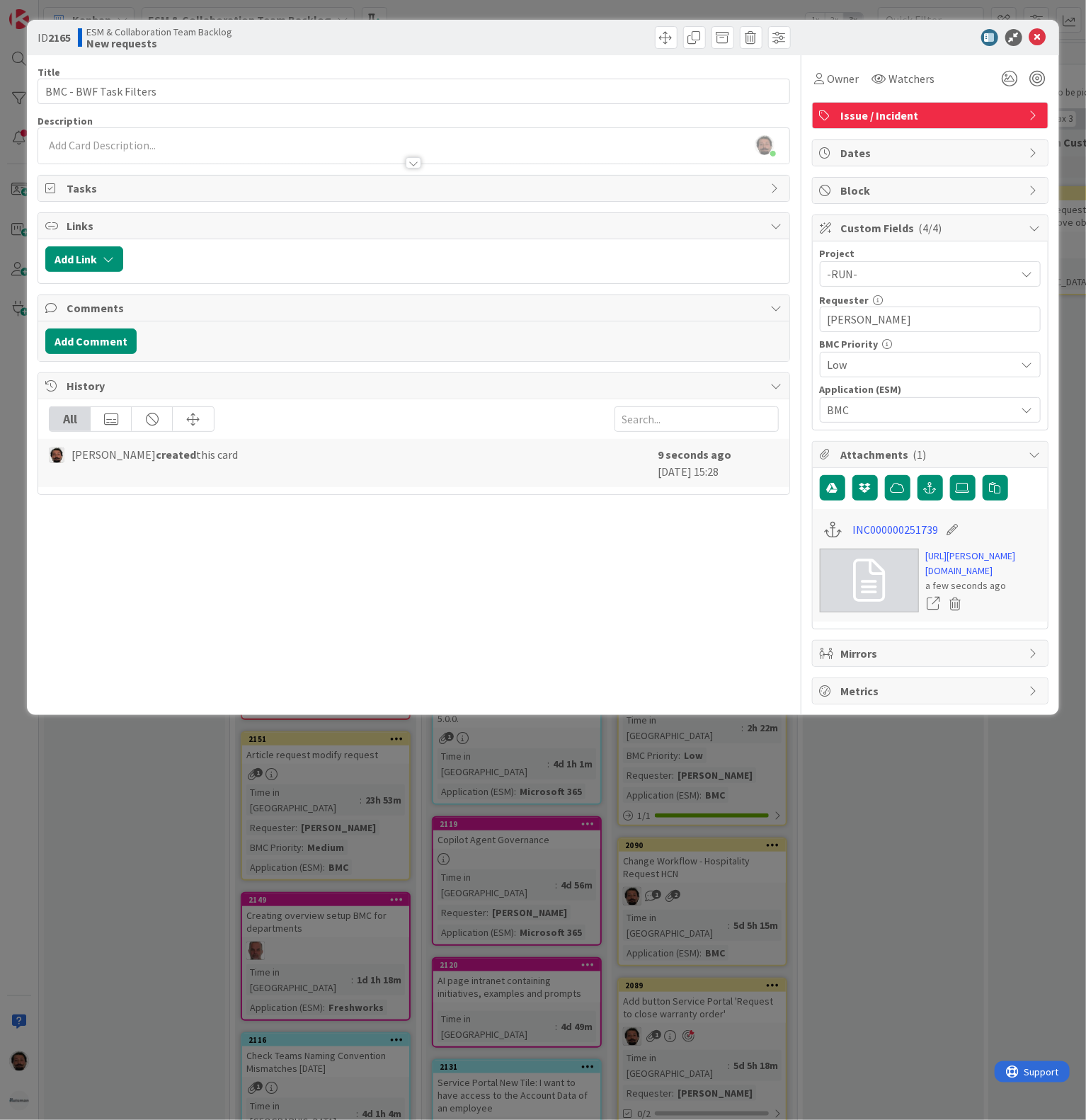
click at [110, 143] on p at bounding box center [413, 145] width 737 height 16
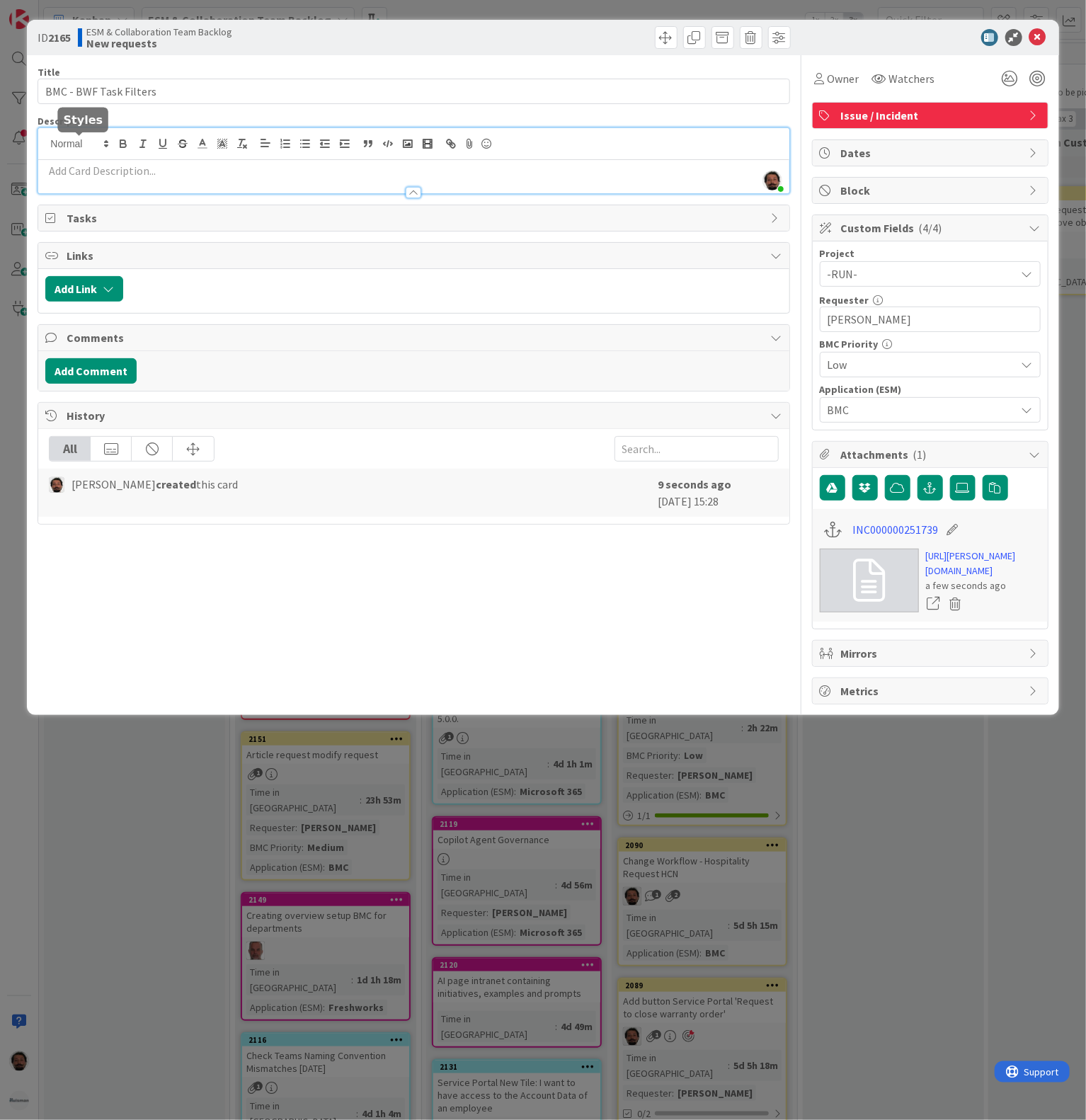
click at [96, 170] on p at bounding box center [413, 171] width 737 height 16
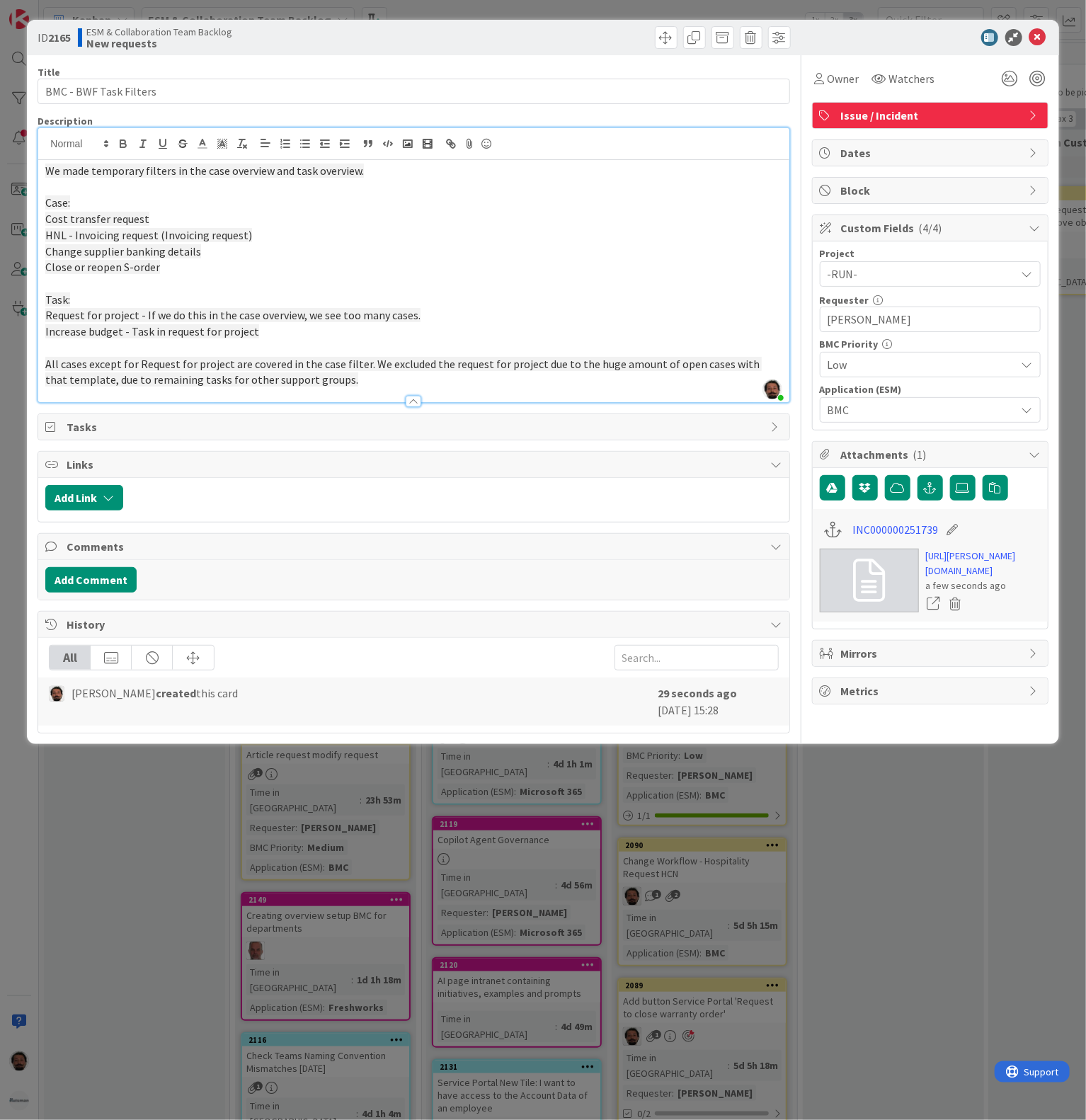
click at [403, 328] on p "Increase budget - Task in request for project" at bounding box center [413, 332] width 737 height 16
drag, startPoint x: 419, startPoint y: 317, endPoint x: 153, endPoint y: 322, distance: 266.0
click at [153, 322] on p "Request for project - If we do this in the case overview, we see too many cases." at bounding box center [413, 315] width 737 height 16
click at [381, 321] on span "Request for project - If we do this in the case overview, we see too many cases." at bounding box center [232, 315] width 375 height 14
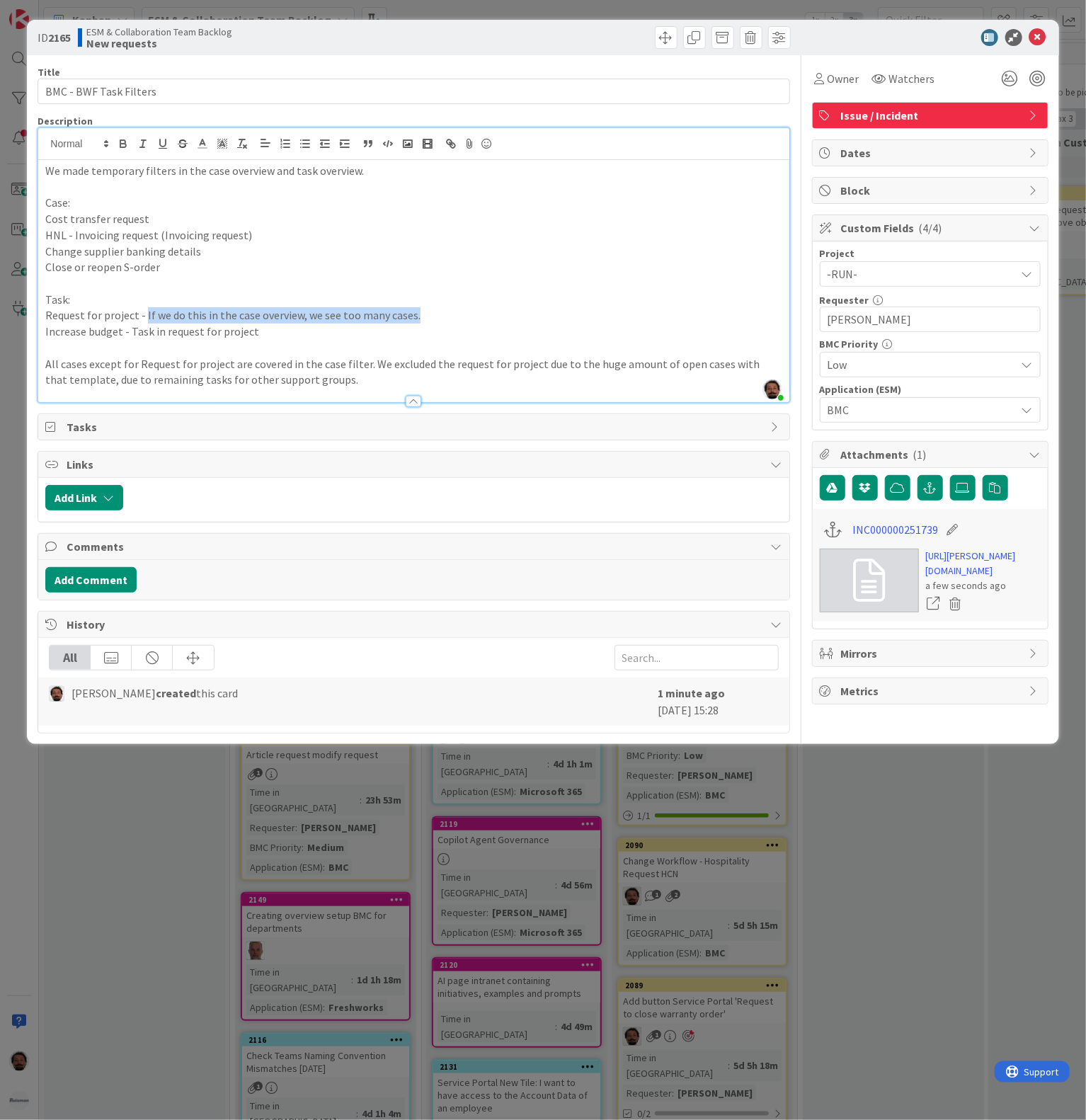
drag, startPoint x: 424, startPoint y: 312, endPoint x: 145, endPoint y: 318, distance: 279.1
click at [145, 318] on p "Request for project - If we do this in the case overview, we see too many cases." at bounding box center [413, 315] width 737 height 16
click at [307, 336] on p "Increase budget - Task in request for project" at bounding box center [413, 332] width 737 height 16
drag, startPoint x: 237, startPoint y: 334, endPoint x: 133, endPoint y: 335, distance: 104.0
click at [133, 335] on p "Increase budget - Task in request for project" at bounding box center [413, 332] width 737 height 16
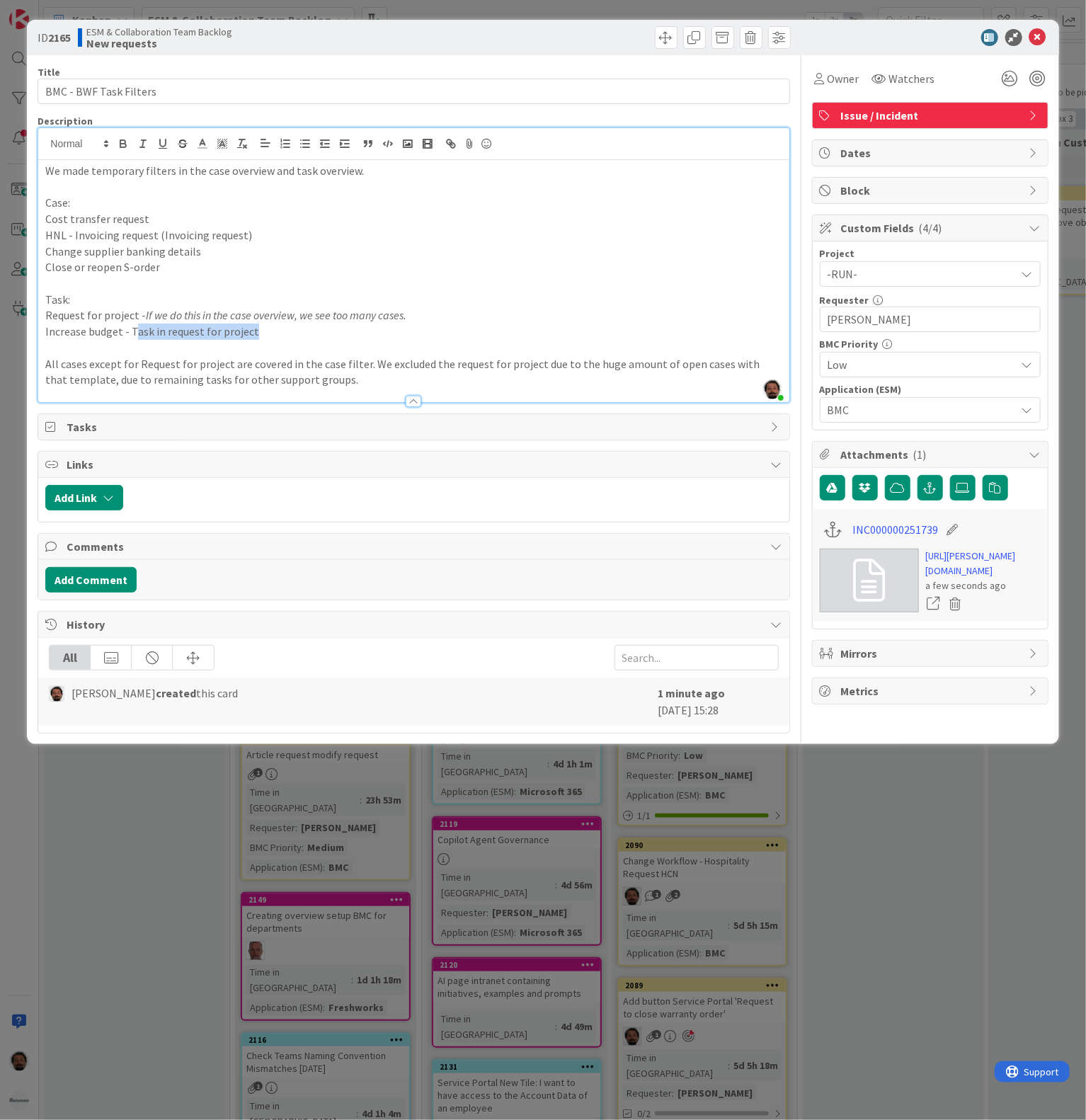
click at [268, 334] on p "Increase budget - Task in request for project" at bounding box center [413, 332] width 737 height 16
drag, startPoint x: 278, startPoint y: 331, endPoint x: 131, endPoint y: 328, distance: 147.0
click at [131, 328] on p "Increase budget - Task in request for project" at bounding box center [413, 332] width 737 height 16
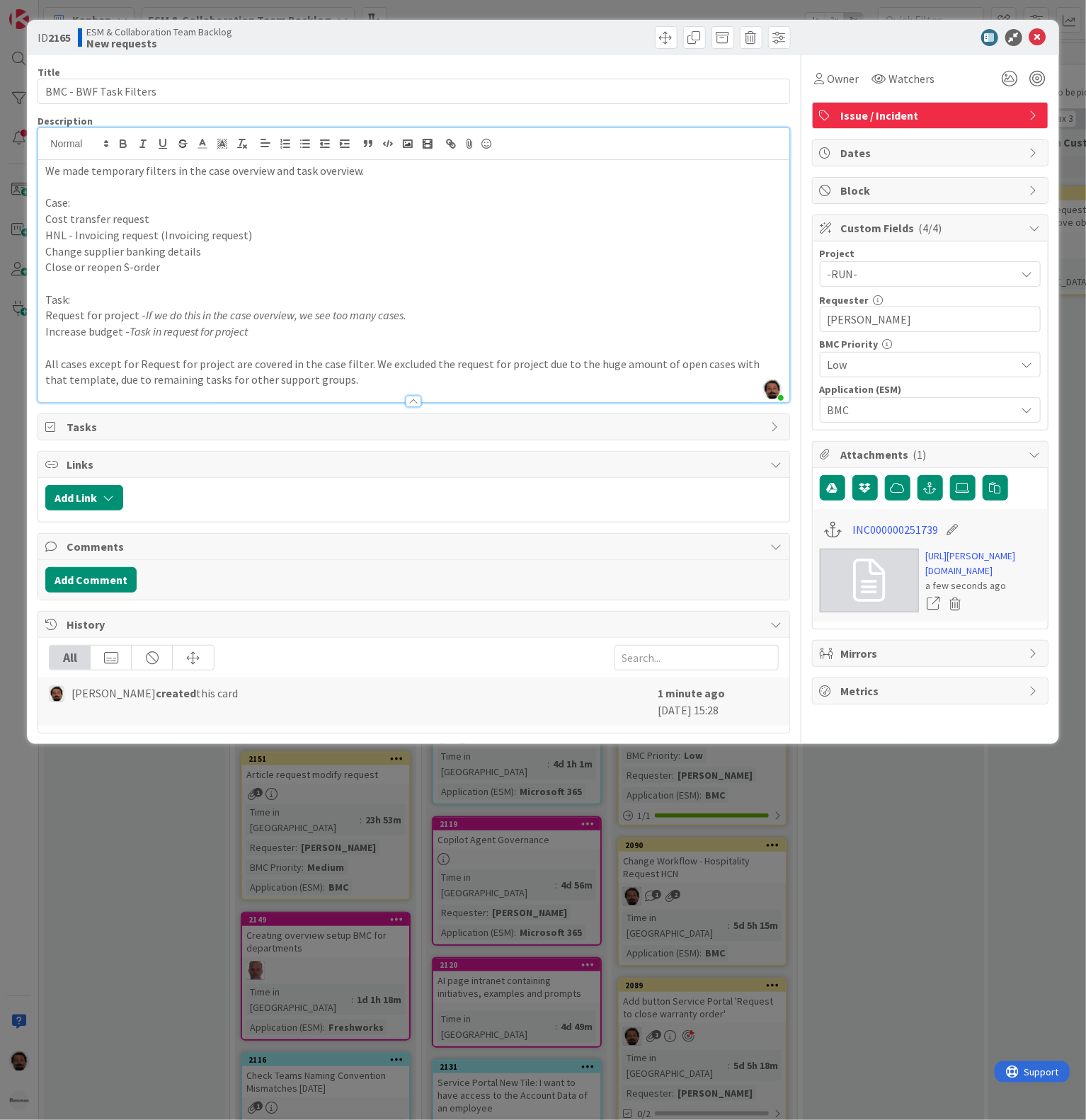
click at [346, 329] on p "Increase budget - Task in request for project" at bounding box center [413, 332] width 737 height 16
click at [302, 337] on p "Increase budget - Task in request for project" at bounding box center [413, 332] width 737 height 16
click at [297, 319] on em "If we do this in the case overview, we see too many cases." at bounding box center [276, 315] width 260 height 14
click at [289, 335] on p "Increase budget - Task in request for project" at bounding box center [413, 332] width 737 height 16
click at [311, 318] on em "If we do this in the case overview, we see too many cases." at bounding box center [276, 315] width 260 height 14
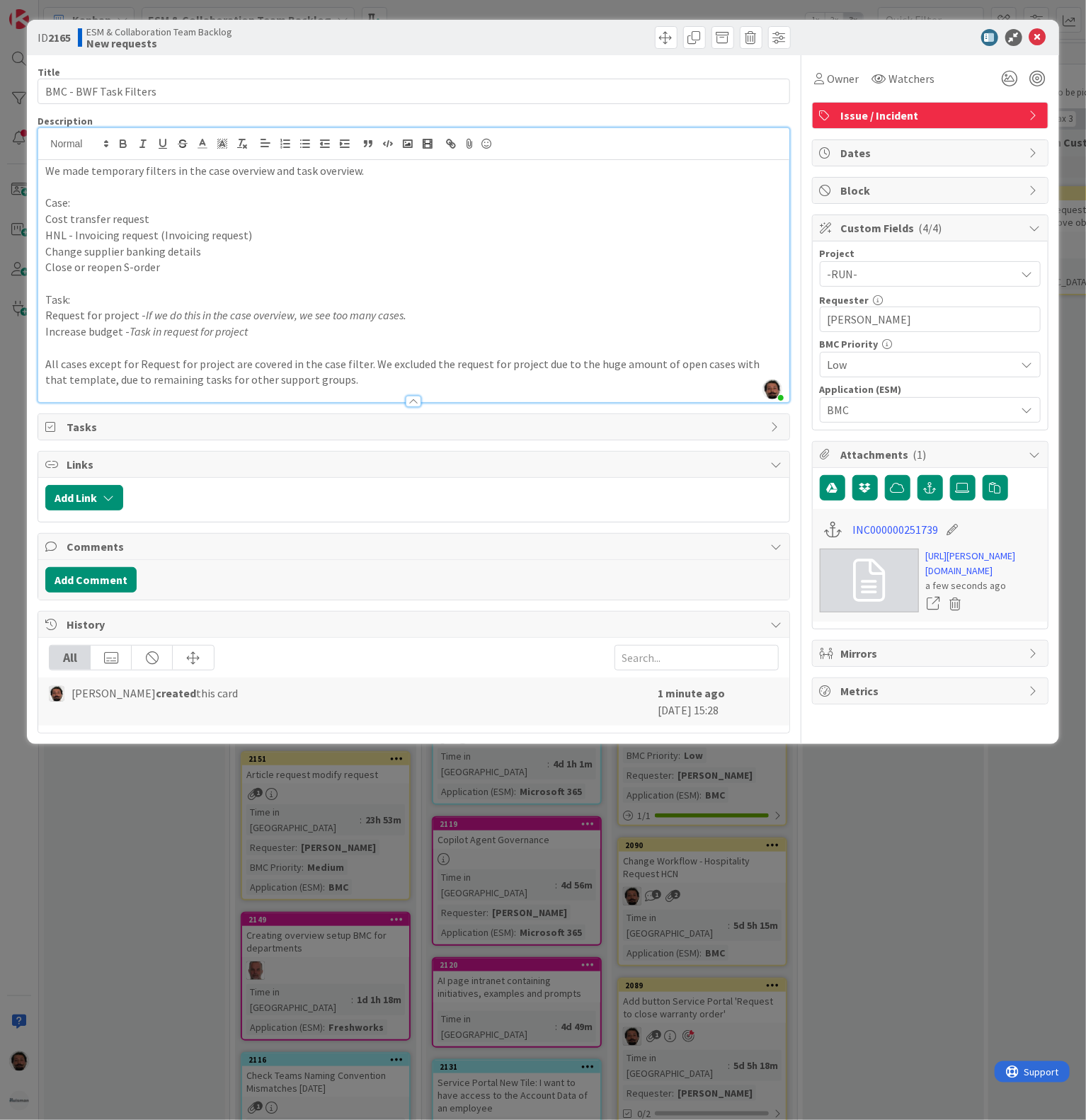
click at [304, 333] on p "Increase budget - Task in request for project" at bounding box center [413, 332] width 737 height 16
click at [360, 368] on p "All cases except for Request for project are covered in the case filter. We exc…" at bounding box center [413, 372] width 737 height 32
click at [360, 384] on p "All cases except for Request for project are covered in the case filter. We exc…" at bounding box center [413, 372] width 737 height 32
click at [363, 387] on p "All cases except for Request for project are covered in the case filter. We exc…" at bounding box center [413, 372] width 737 height 32
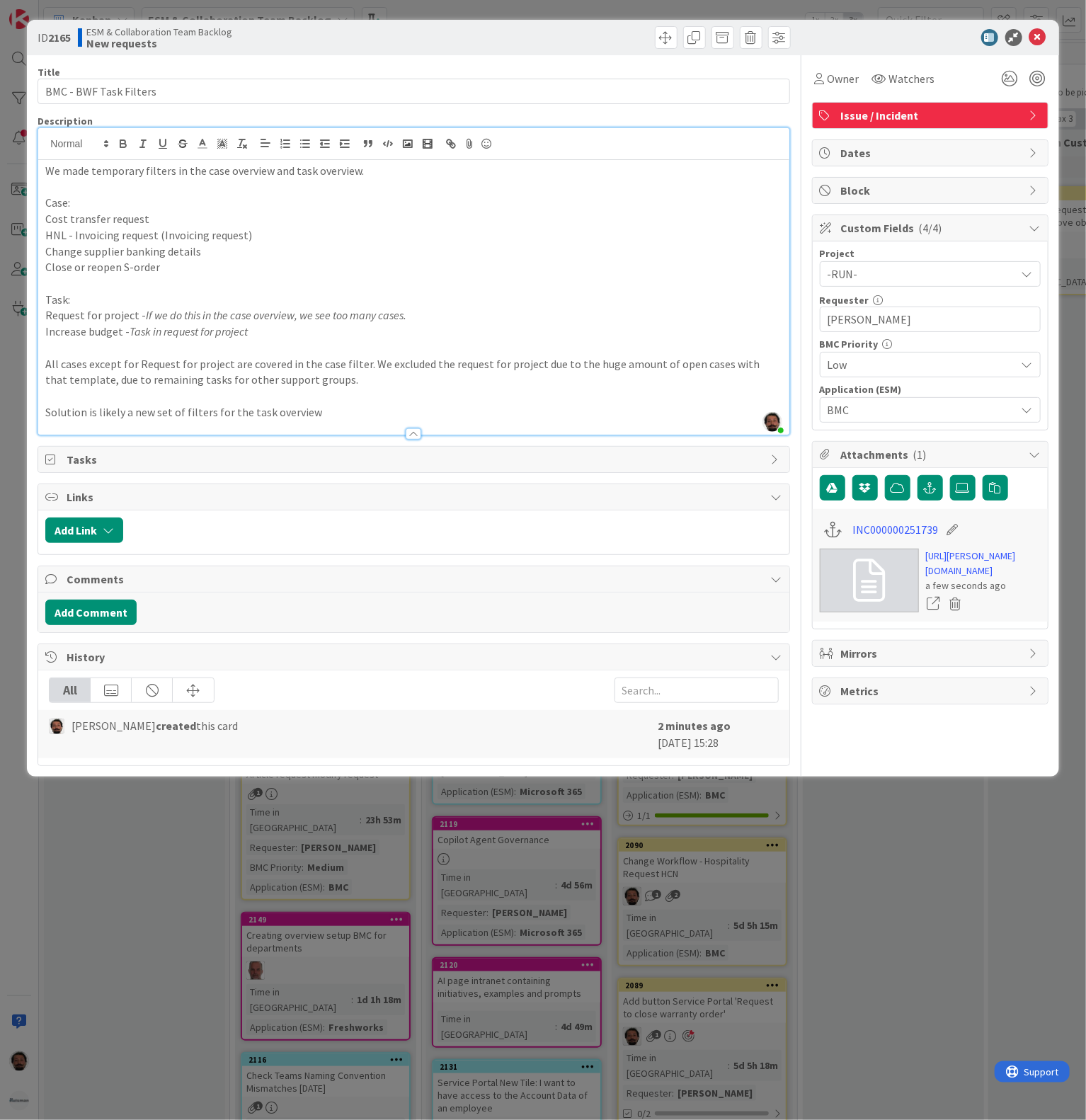
click at [133, 171] on p "We made temporary filters in the case overview and task overview." at bounding box center [413, 171] width 737 height 16
click at [136, 171] on p "We made temporary filters in the case overview and task overview." at bounding box center [413, 171] width 737 height 16
click at [139, 171] on p "We made temporary filters in the case overview and task overview." at bounding box center [413, 171] width 737 height 16
click at [179, 184] on p at bounding box center [413, 188] width 737 height 16
drag, startPoint x: 203, startPoint y: 176, endPoint x: 268, endPoint y: 175, distance: 65.0
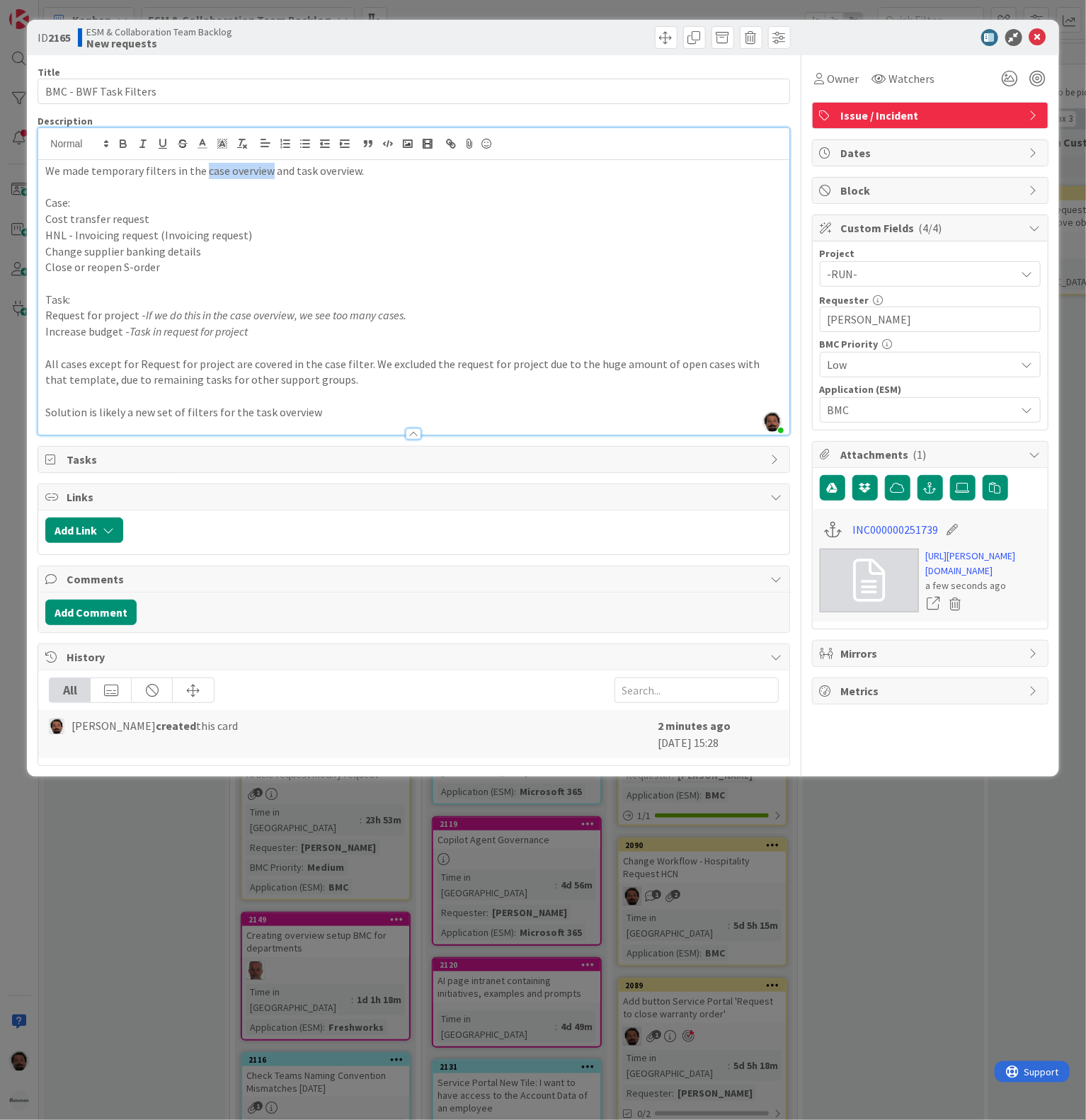
click at [268, 175] on p "We made temporary filters in the case overview and task overview." at bounding box center [413, 171] width 737 height 16
click at [293, 242] on p "HNL - Invoicing request (Invoicing request)" at bounding box center [413, 235] width 737 height 16
click at [314, 415] on p "Solution is likely a new set of filters for the task overview" at bounding box center [413, 413] width 737 height 16
click at [444, 407] on p "An all encompassing solution is likely a new set of filters for the task overvi…" at bounding box center [413, 413] width 737 height 16
click at [46, 413] on p "An all encompassing solution is likely a new set of filters for the task overvi…" at bounding box center [413, 413] width 737 height 16
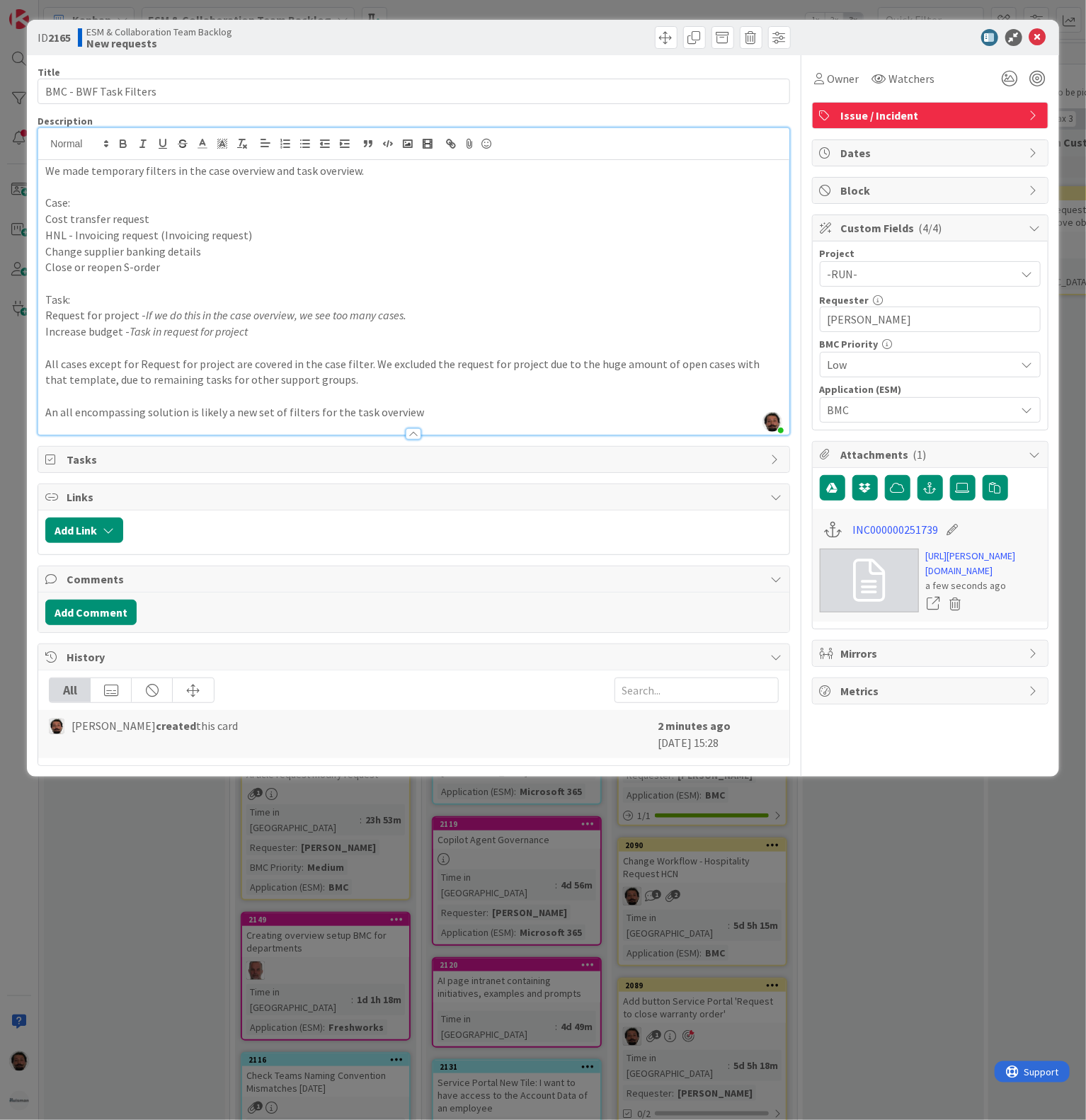
click at [58, 388] on p "All cases except for Request for project are covered in the case filter. We exc…" at bounding box center [413, 372] width 737 height 32
click at [451, 370] on p "All cases except for Request for project are covered in the case filter. We exc…" at bounding box center [413, 372] width 737 height 32
click at [355, 377] on p "All cases except for Request for project are covered in the case filter. We exc…" at bounding box center [413, 372] width 737 height 32
click at [144, 345] on p at bounding box center [413, 348] width 737 height 16
click at [112, 287] on p at bounding box center [413, 284] width 737 height 16
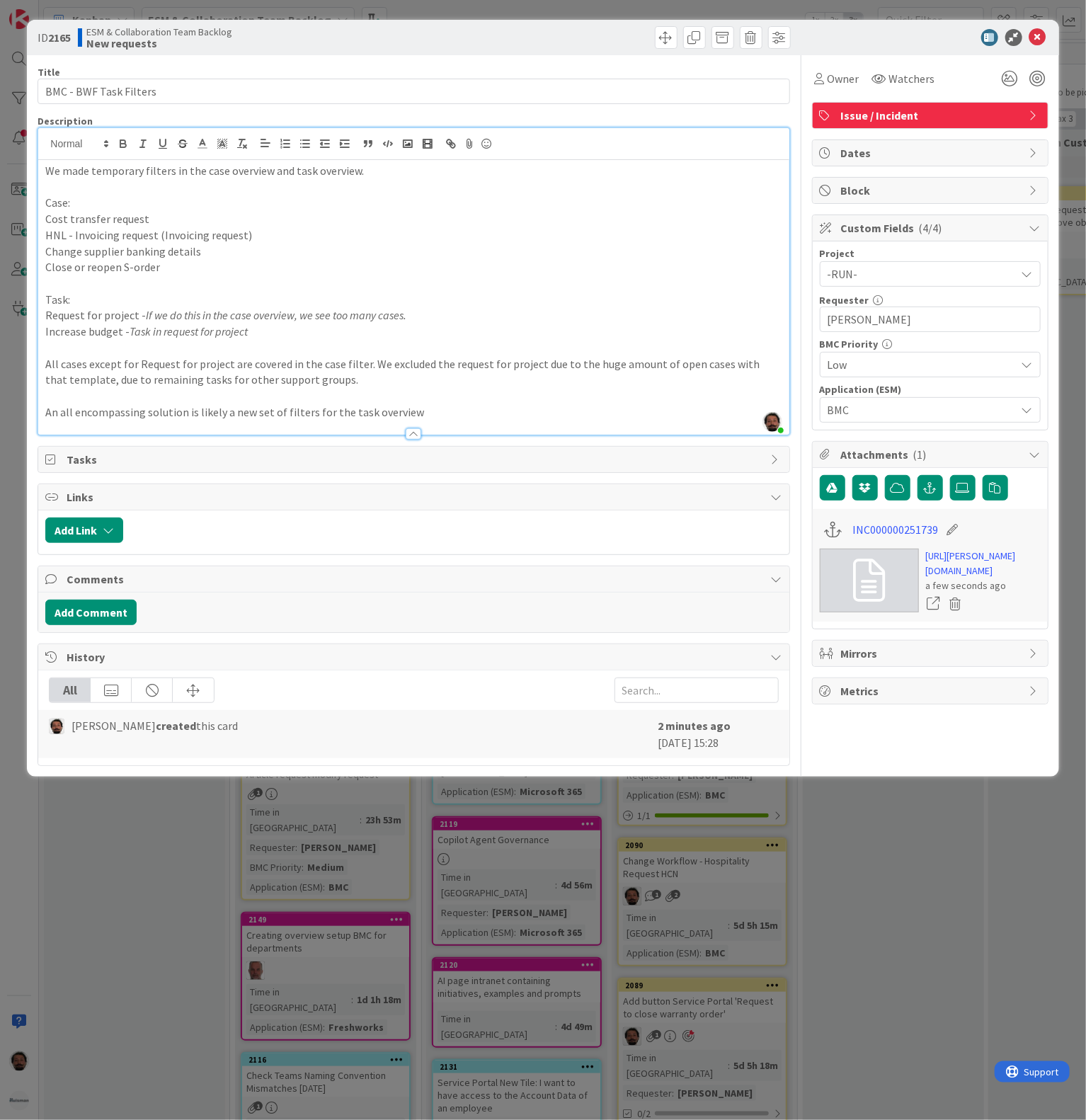
click at [189, 354] on p at bounding box center [413, 348] width 737 height 16
click at [361, 386] on p "All cases except for Request for project are covered in the case filter. We exc…" at bounding box center [413, 372] width 737 height 32
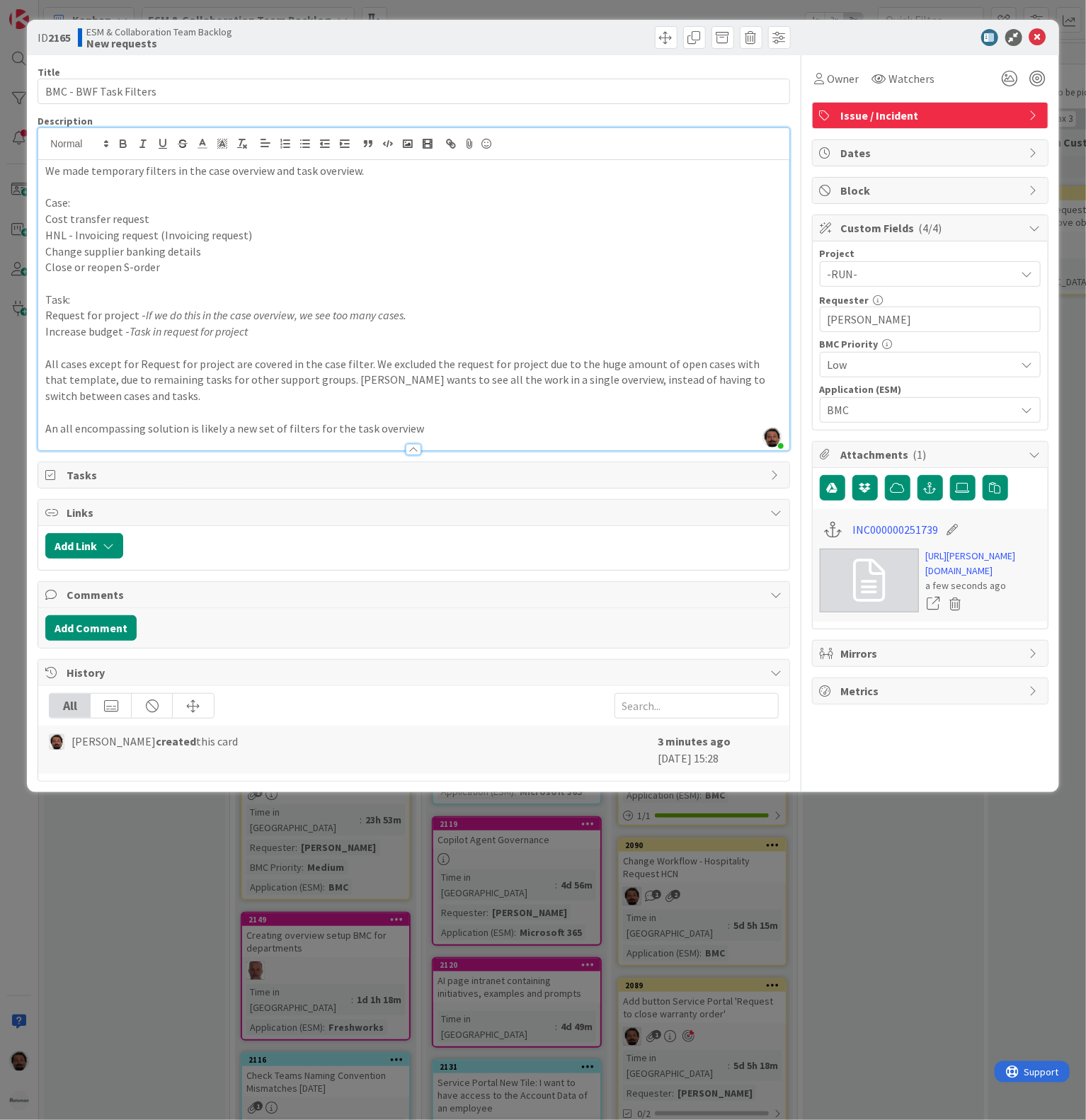
click at [72, 432] on p "An all encompassing solution is likely a new set of filters for the task overvi…" at bounding box center [413, 429] width 737 height 16
click at [343, 441] on div at bounding box center [414, 442] width 750 height 15
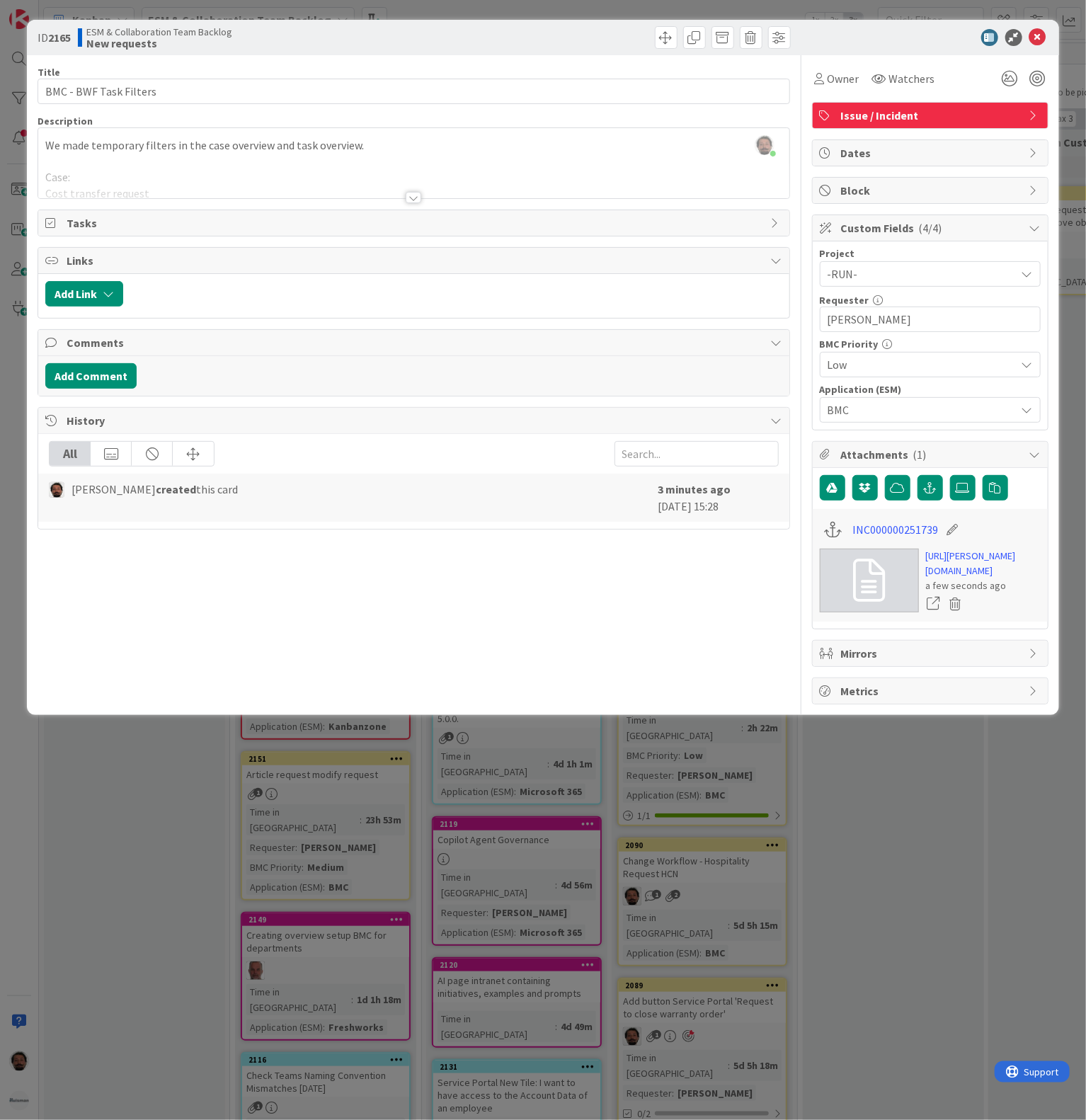
click at [395, 191] on div at bounding box center [414, 180] width 750 height 36
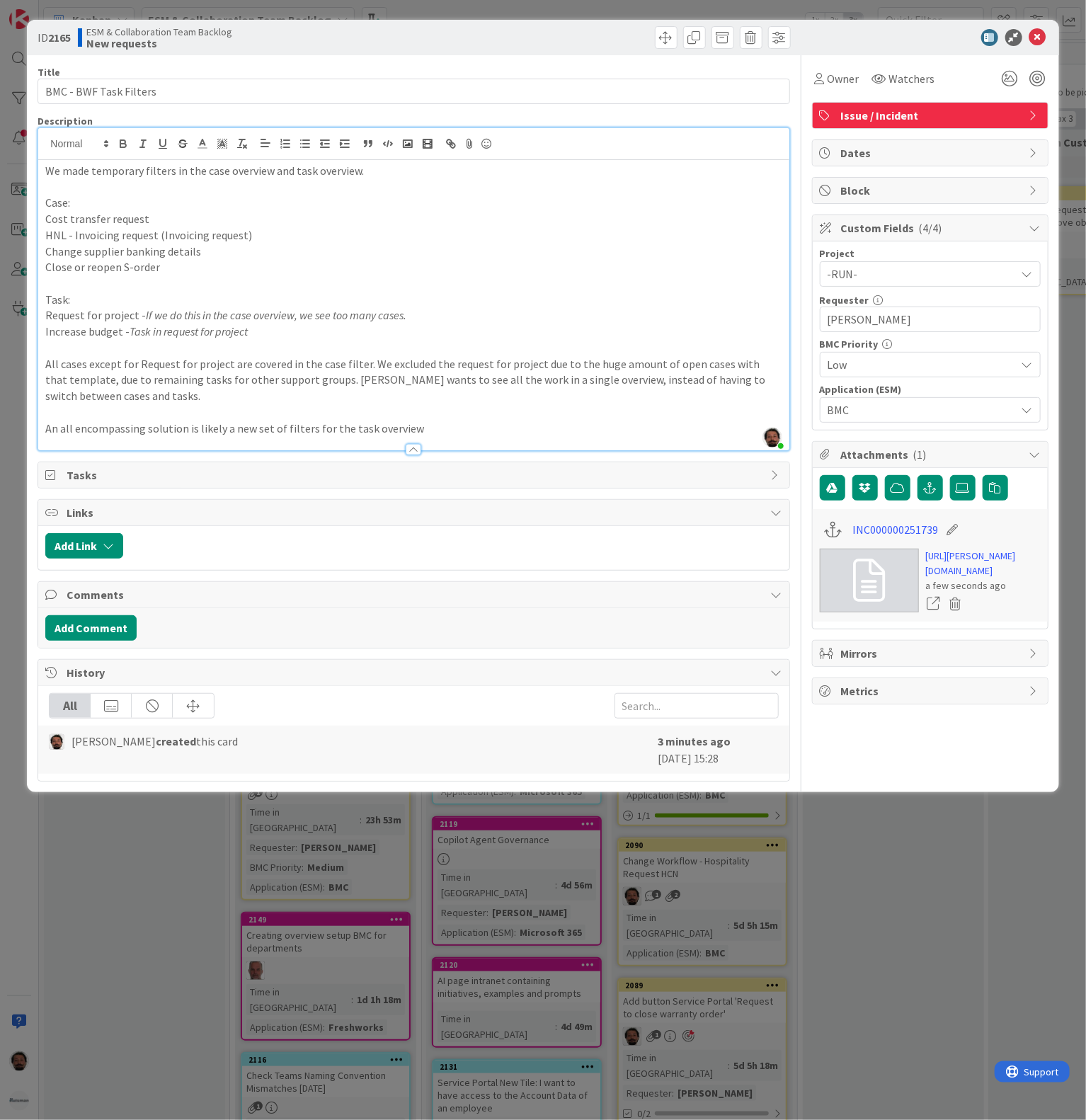
click at [557, 411] on p at bounding box center [413, 413] width 737 height 16
click at [42, 300] on div "We made temporary filters in the case overview and task overview. Case: Cost tr…" at bounding box center [414, 304] width 750 height 290
click at [44, 317] on div "We made temporary filters in the case overview and task overview. Case: Cost tr…" at bounding box center [414, 304] width 750 height 290
click at [42, 220] on div "We made temporary filters in the case overview and task overview. Case: Cost tr…" at bounding box center [414, 304] width 750 height 290
click at [44, 250] on div "We made temporary filters in the case overview and task overview. Case: Cost tr…" at bounding box center [414, 304] width 750 height 290
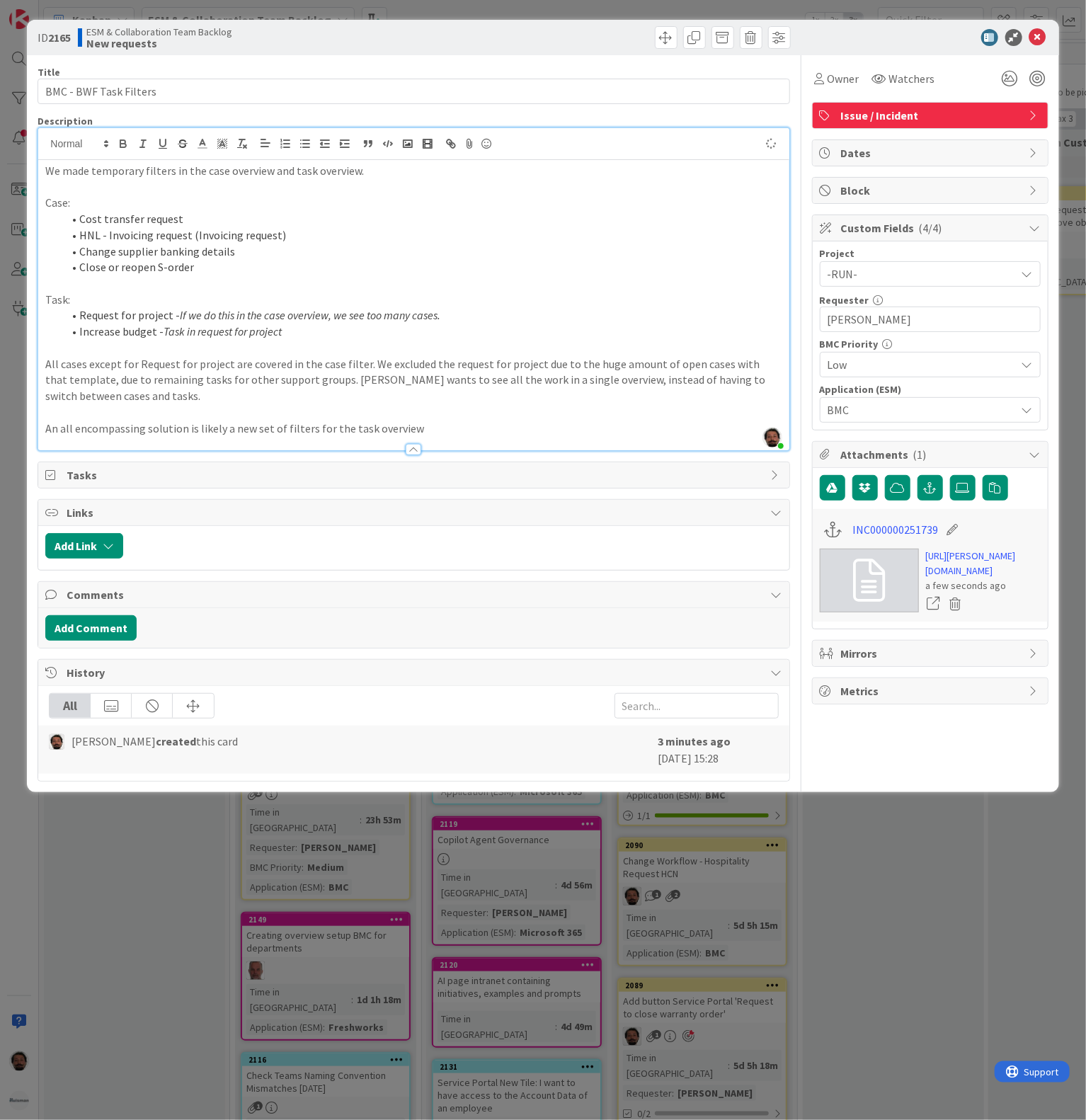
click at [66, 288] on p at bounding box center [413, 284] width 737 height 16
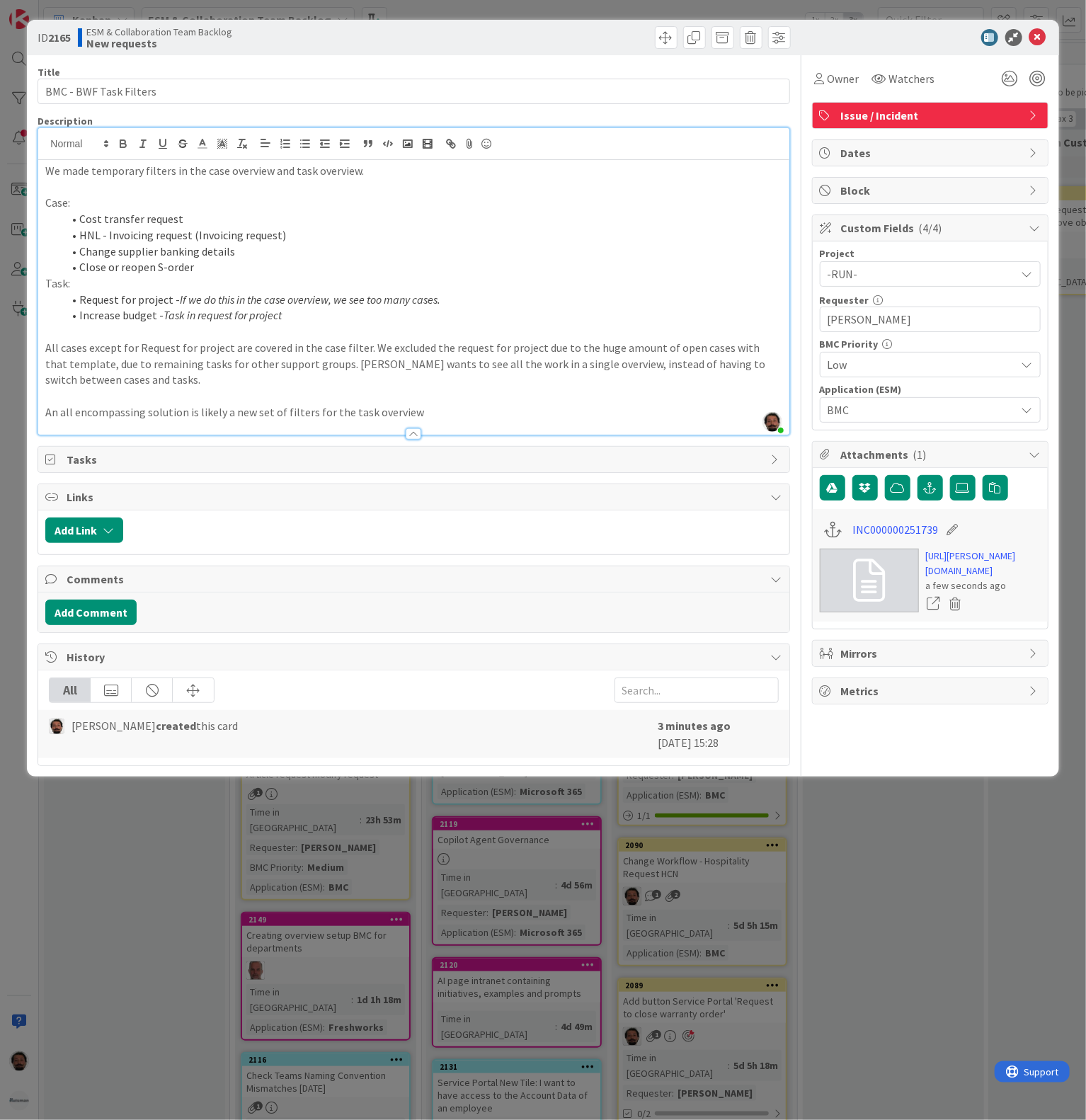
click at [297, 254] on li "Change supplier banking details" at bounding box center [422, 251] width 720 height 16
click at [329, 231] on li "HNL - Invoicing request (Invoicing request)" at bounding box center [422, 235] width 720 height 16
click at [304, 208] on p "Case:" at bounding box center [413, 203] width 737 height 16
click at [380, 233] on li "HNL - Invoicing request (Invoicing request)" at bounding box center [422, 235] width 720 height 16
click at [326, 287] on p "Task:" at bounding box center [413, 284] width 737 height 16
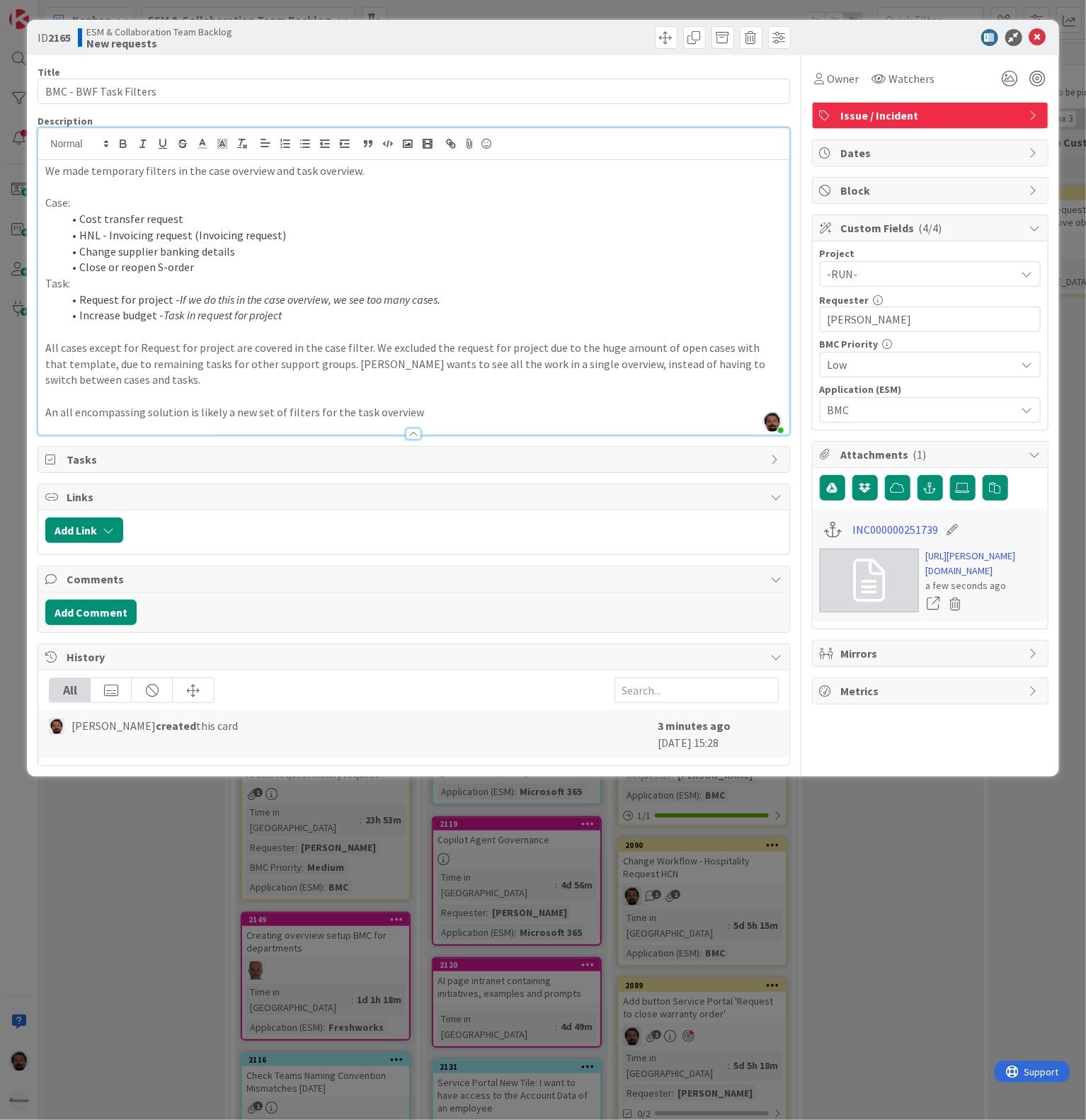
click at [320, 307] on em "If we do this in the case overview, we see too many cases." at bounding box center [310, 300] width 260 height 14
click at [444, 297] on li "Request for project - If we do this in the case overview, we see too many cases." at bounding box center [422, 300] width 720 height 16
drag, startPoint x: 527, startPoint y: 307, endPoint x: 448, endPoint y: 307, distance: 79.0
click at [455, 307] on li "Request for project - If we do this in the case overview, we see too many cases…" at bounding box center [422, 300] width 720 height 16
drag, startPoint x: 467, startPoint y: 415, endPoint x: 88, endPoint y: 409, distance: 379.0
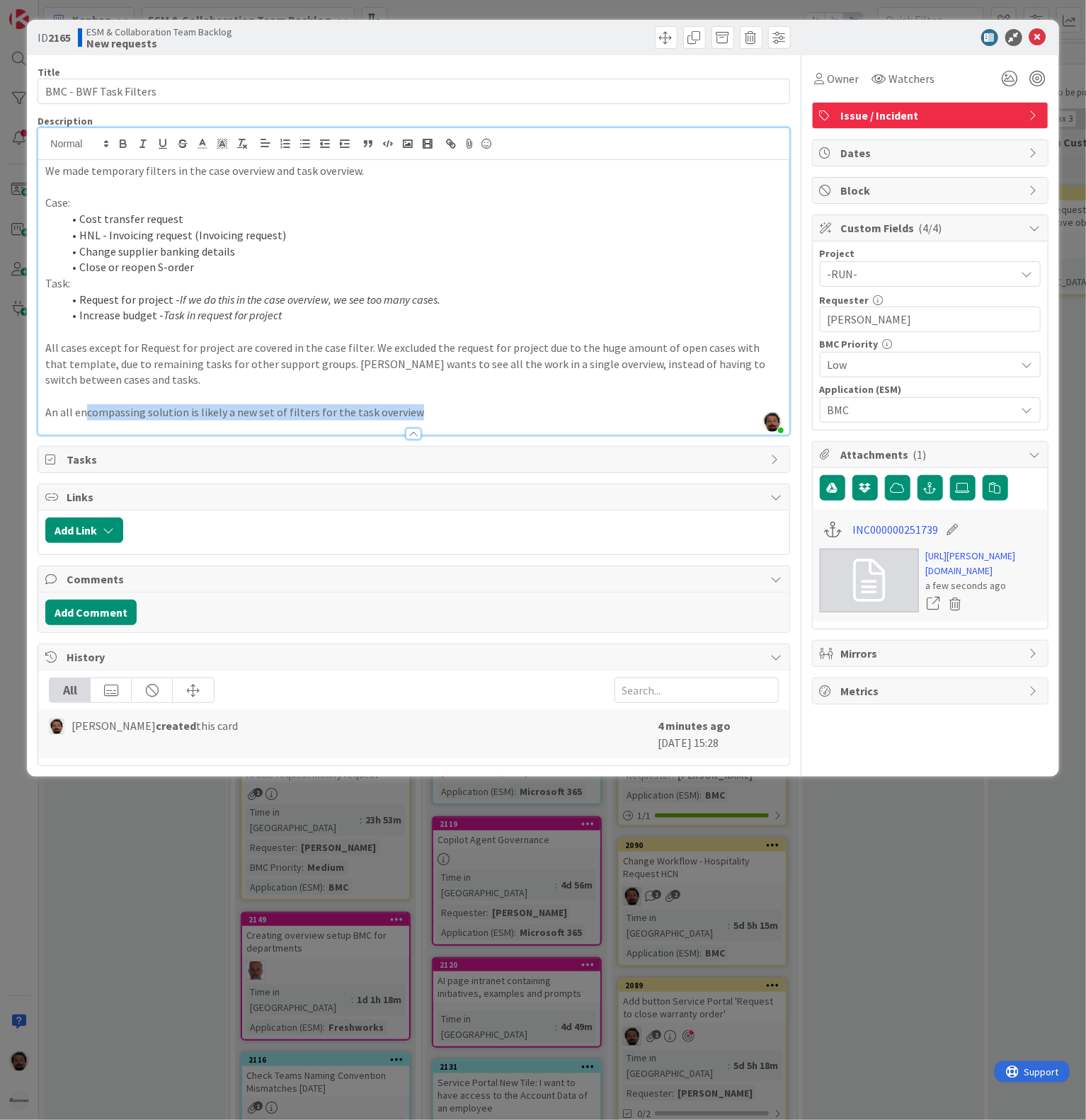
click at [87, 411] on p "An all encompassing solution is likely a new set of filters for the task overvi…" at bounding box center [413, 413] width 737 height 16
click at [521, 408] on p "An all encompassing solution is likely a new set of filters for the task overvi…" at bounding box center [413, 413] width 737 height 16
click at [459, 412] on p "An all encompassing solution is likely a new set of filters for the task overvi…" at bounding box center [413, 413] width 737 height 16
click at [515, 416] on p "An all encompassing solution is likely a new set of filters for the task overvi…" at bounding box center [413, 413] width 737 height 16
click at [1029, 32] on icon at bounding box center [1038, 37] width 17 height 17
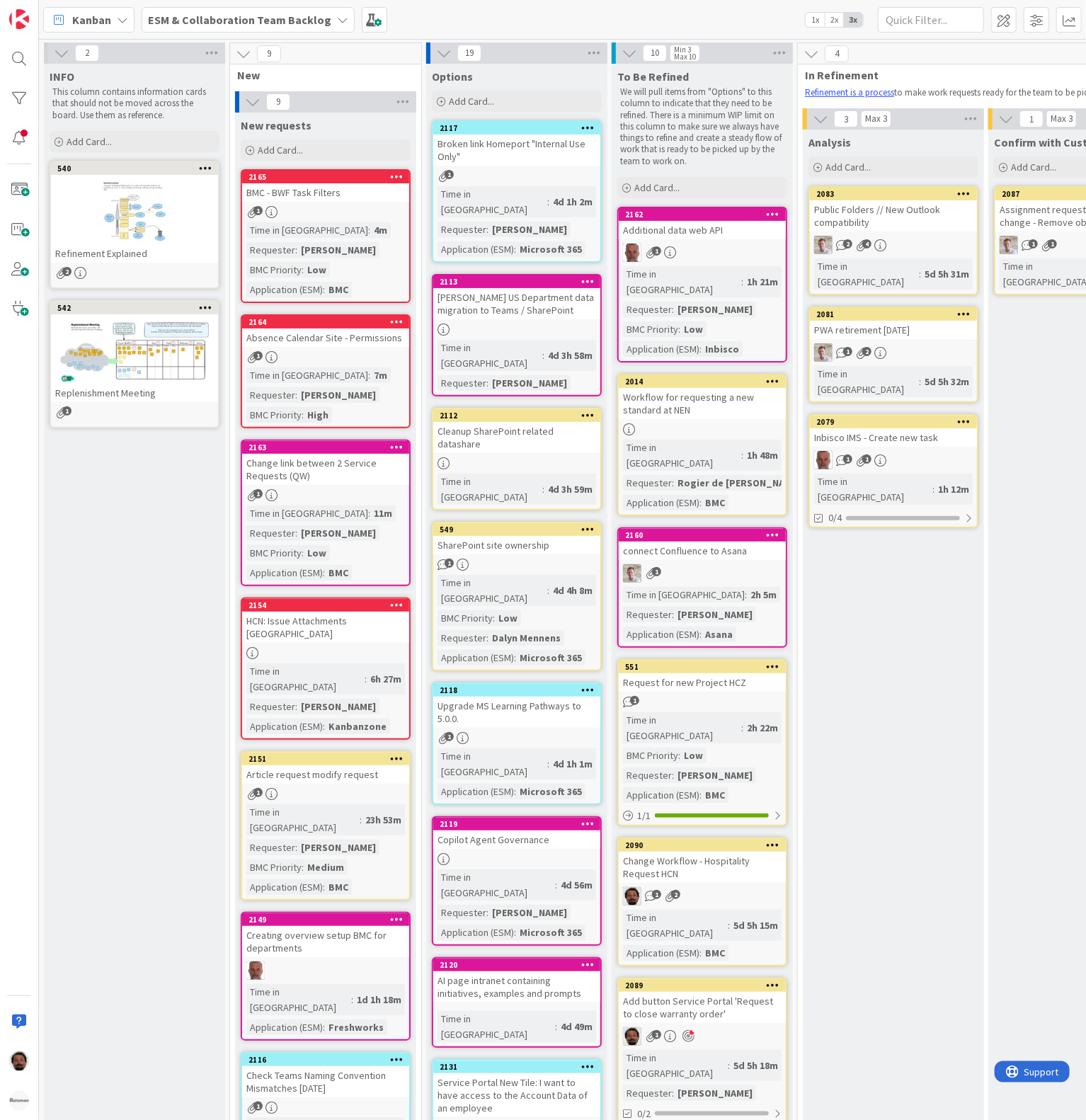
click at [348, 206] on div "1" at bounding box center [326, 212] width 167 height 12
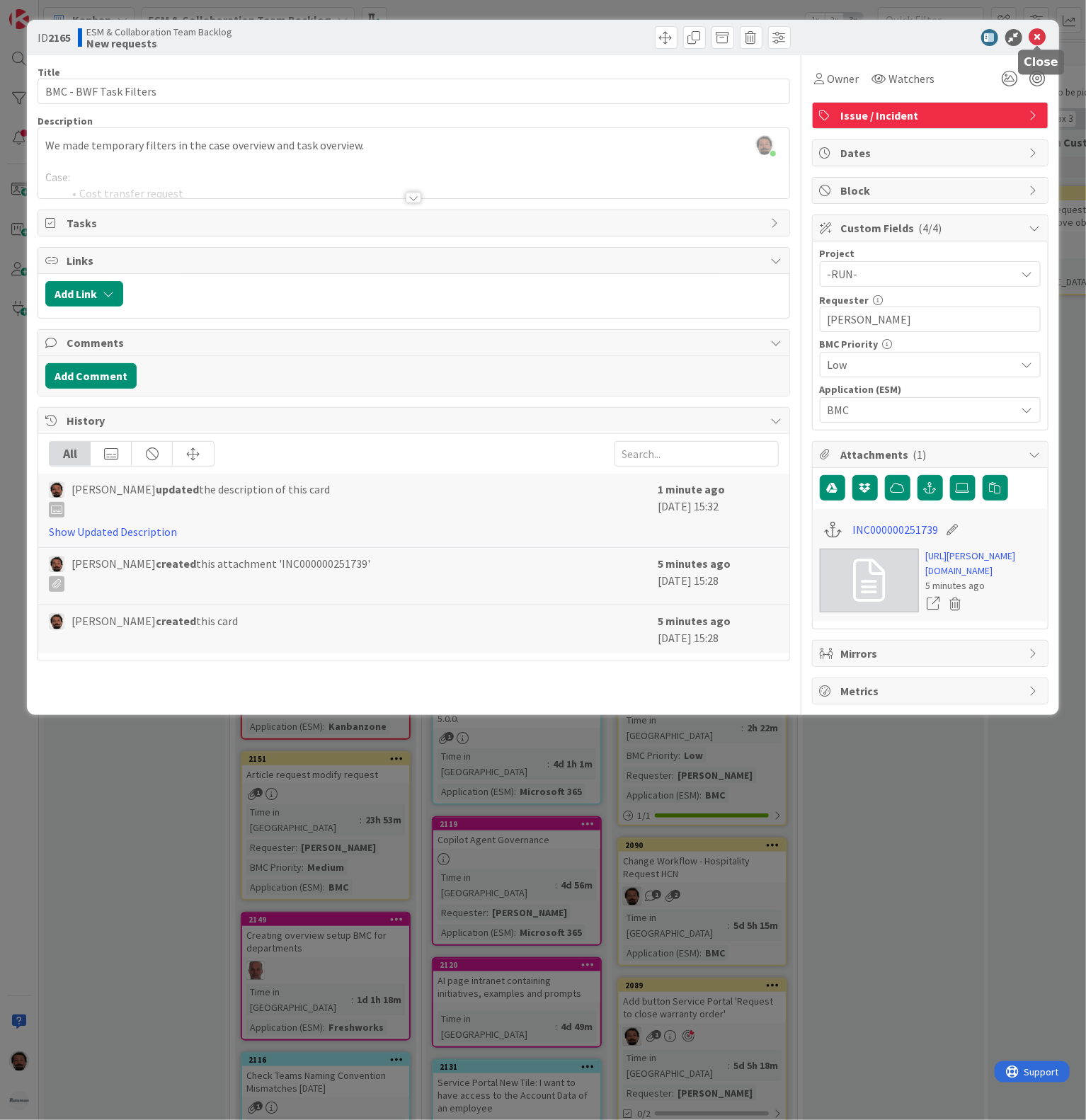
click at [1039, 29] on icon at bounding box center [1038, 37] width 17 height 17
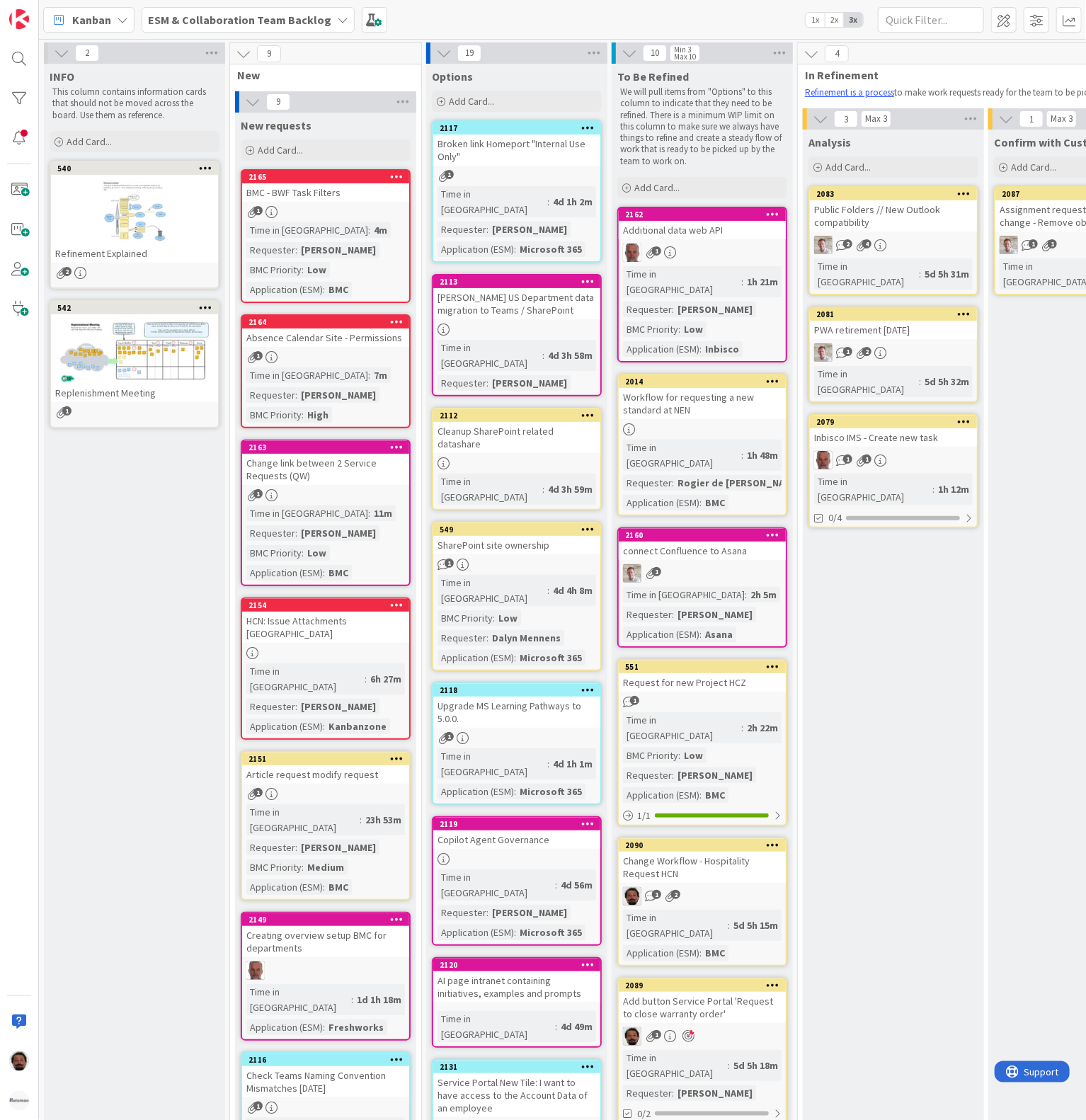
click at [306, 13] on b "ESM & Collaboration Team Backlog" at bounding box center [240, 20] width 183 height 14
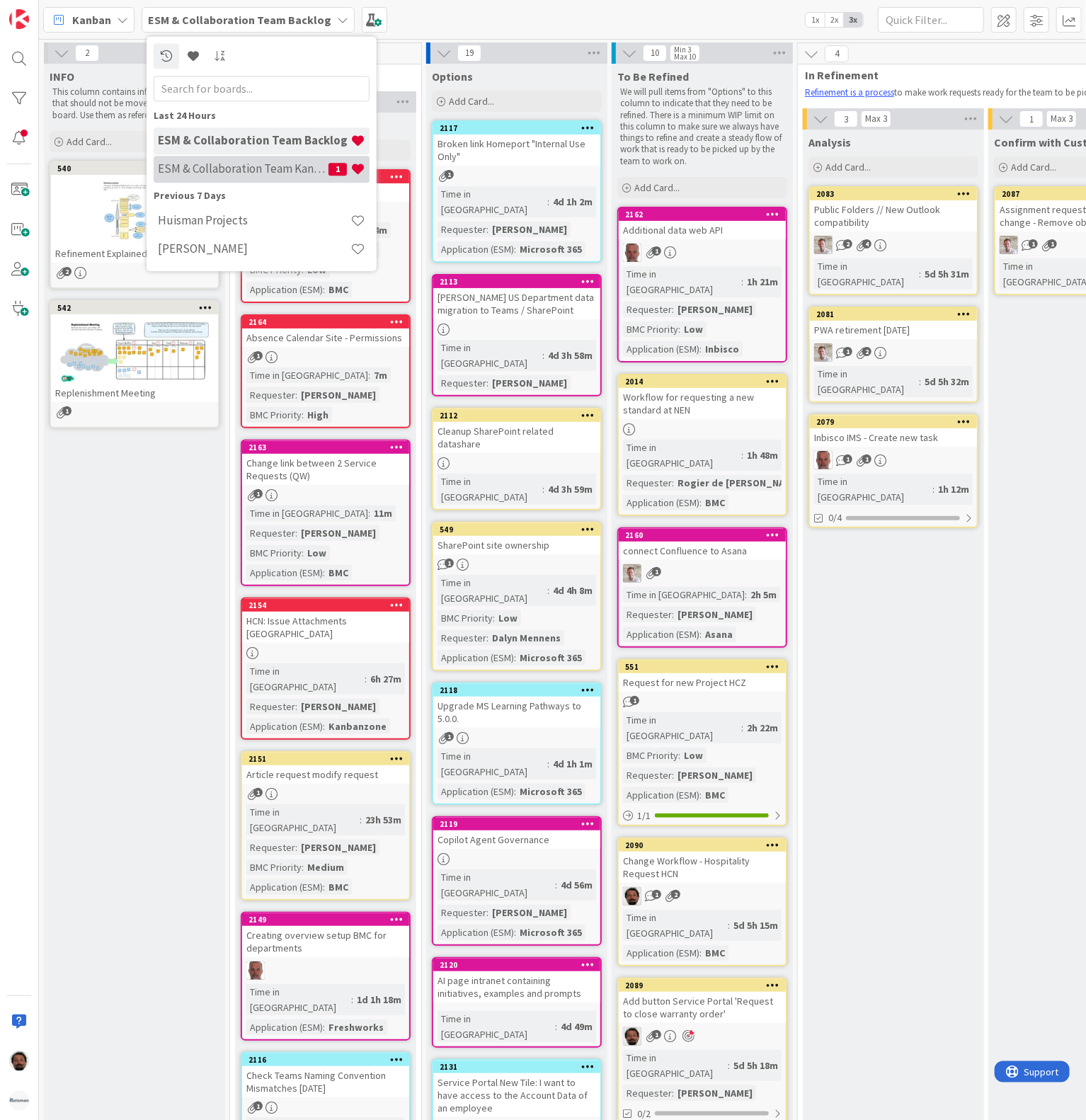
click at [240, 173] on h4 "ESM & Collaboration Team Kanban" at bounding box center [243, 170] width 171 height 14
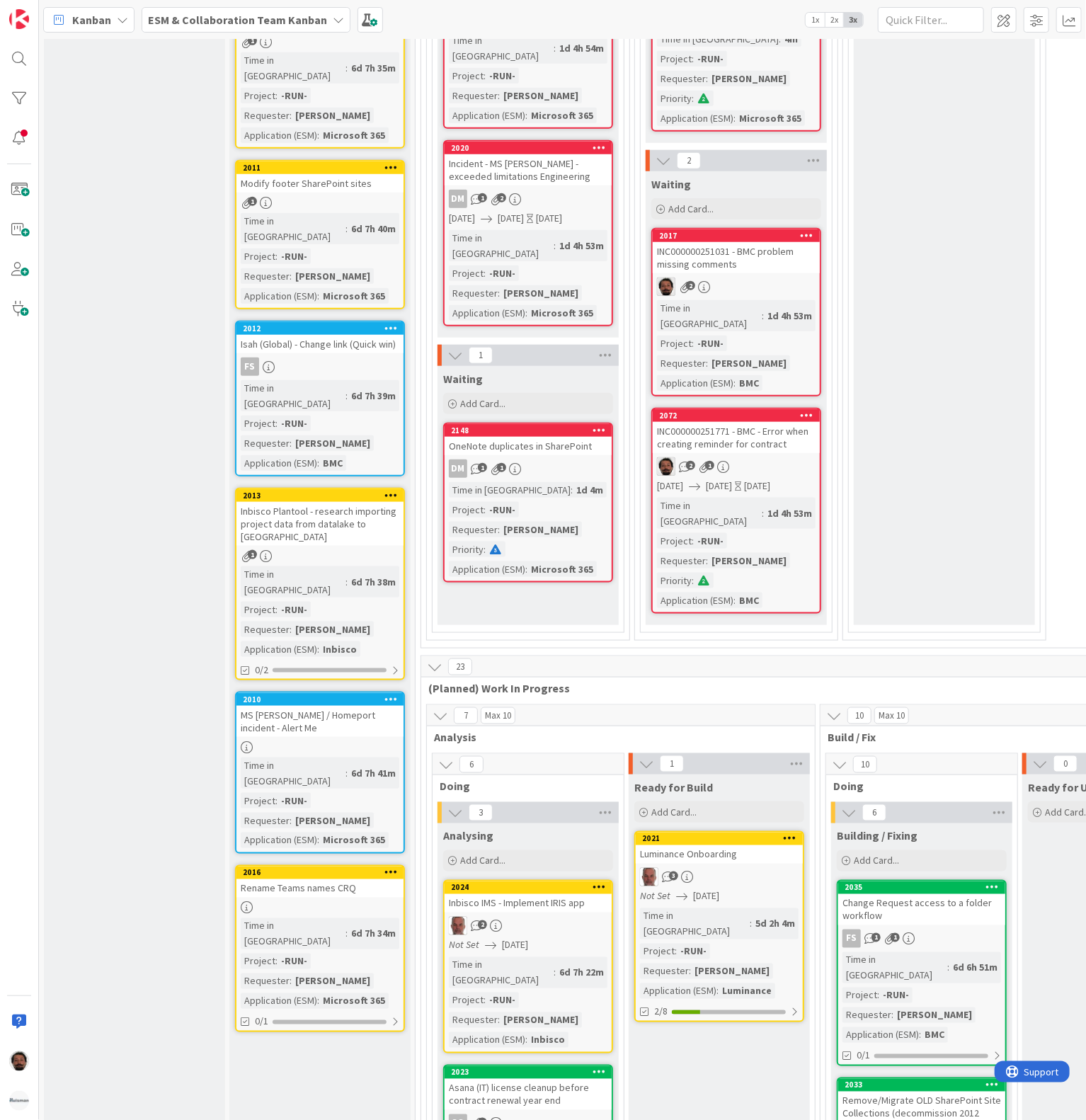
scroll to position [566, 0]
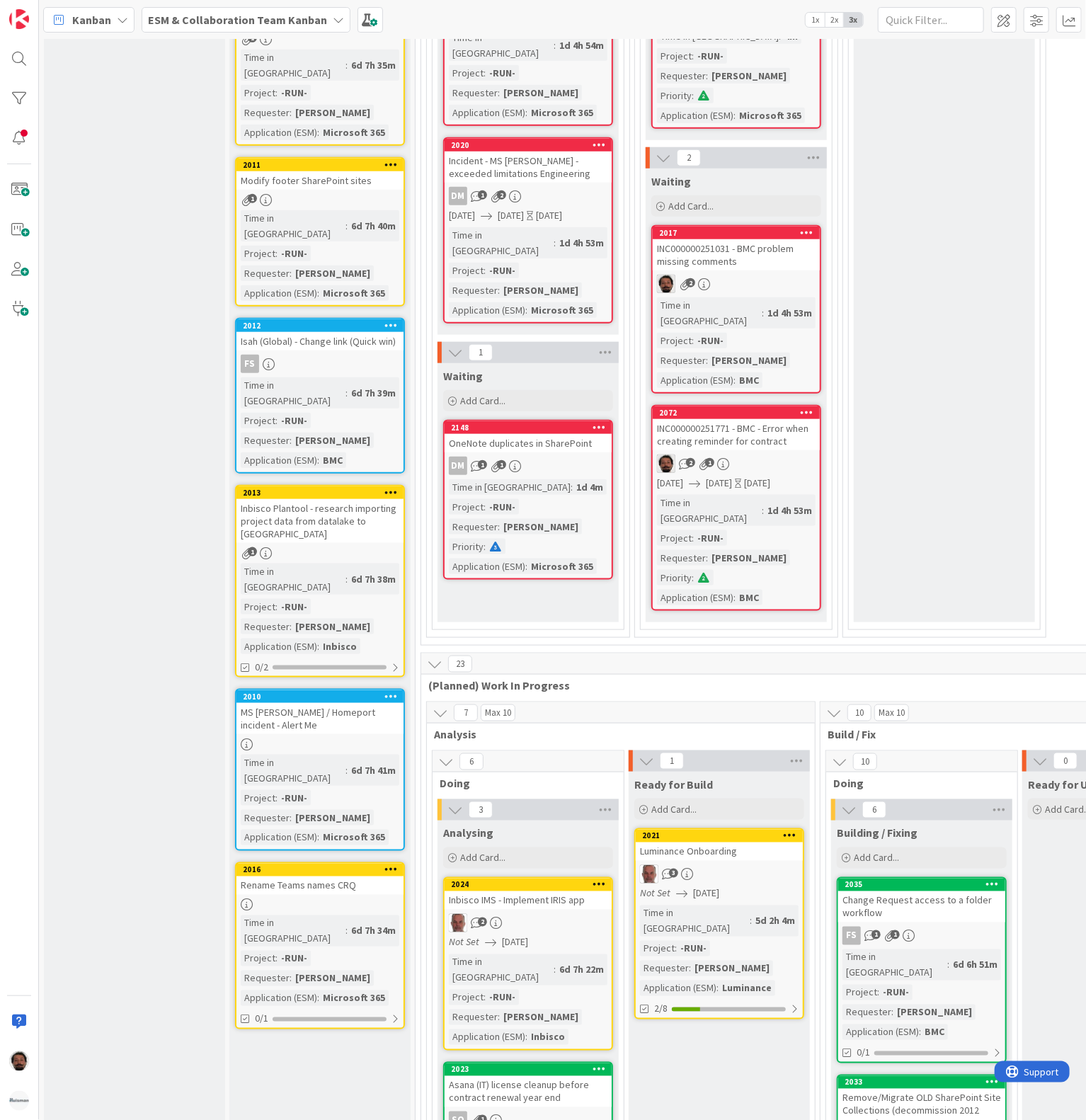
click at [776, 424] on div "INC000000251771 - BMC - Error when creating reminder for contract" at bounding box center [736, 434] width 167 height 31
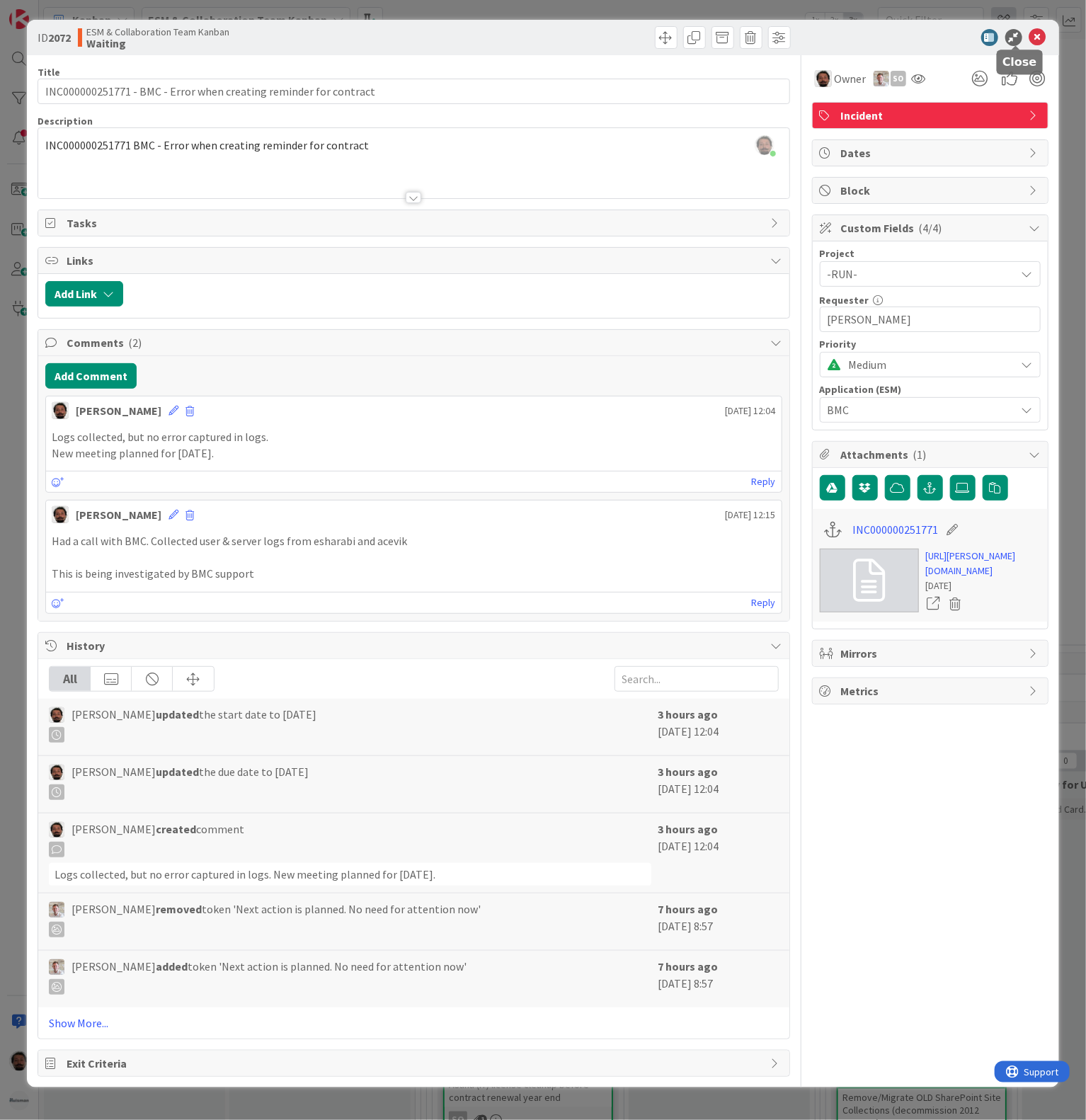
click at [1029, 29] on icon at bounding box center [1038, 37] width 17 height 17
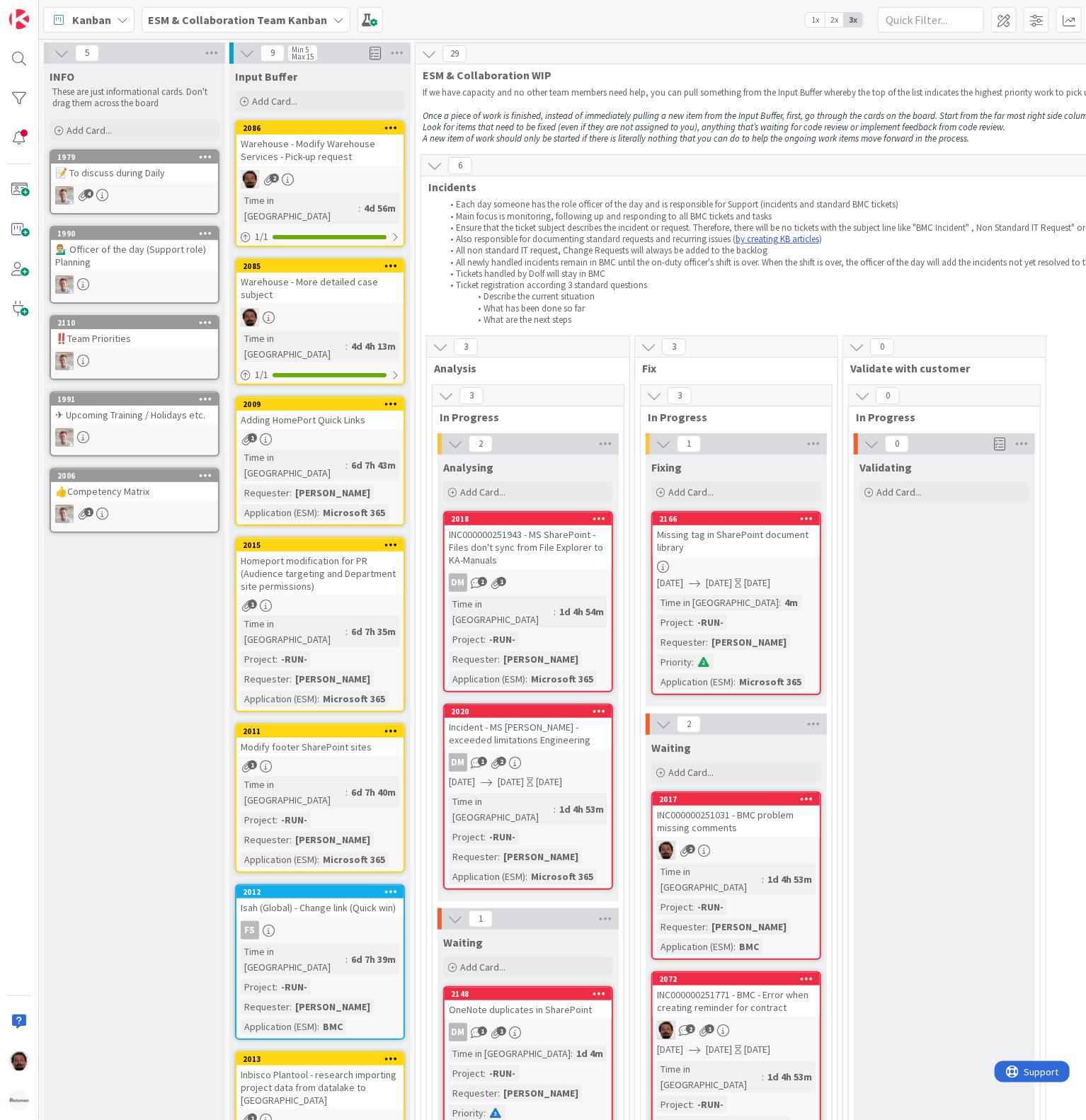
click at [222, 19] on b "ESM & Collaboration Team Kanban" at bounding box center [238, 20] width 180 height 14
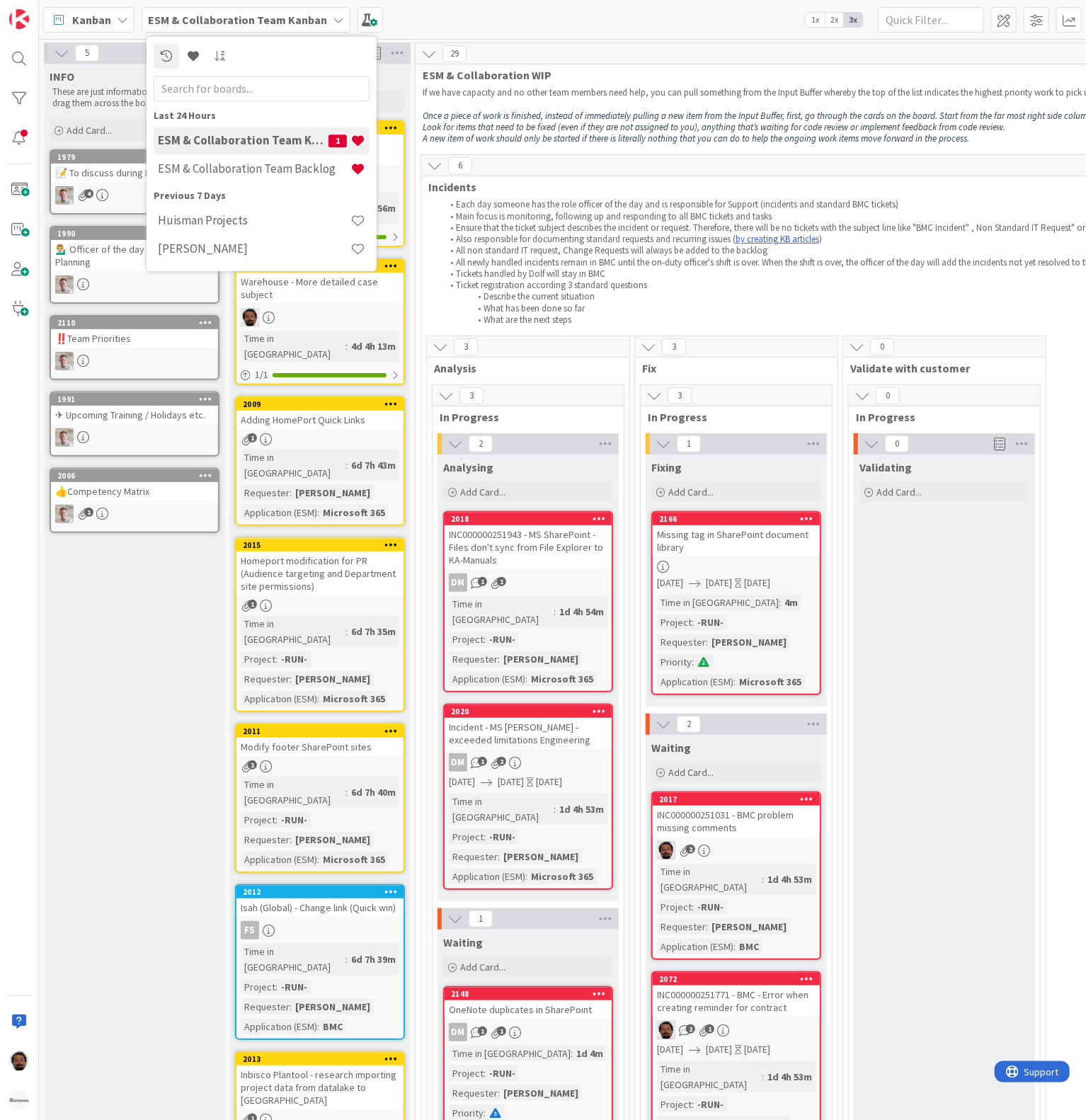
click at [221, 153] on div "ESM & Collaboration Team Kanban 1" at bounding box center [261, 141] width 216 height 27
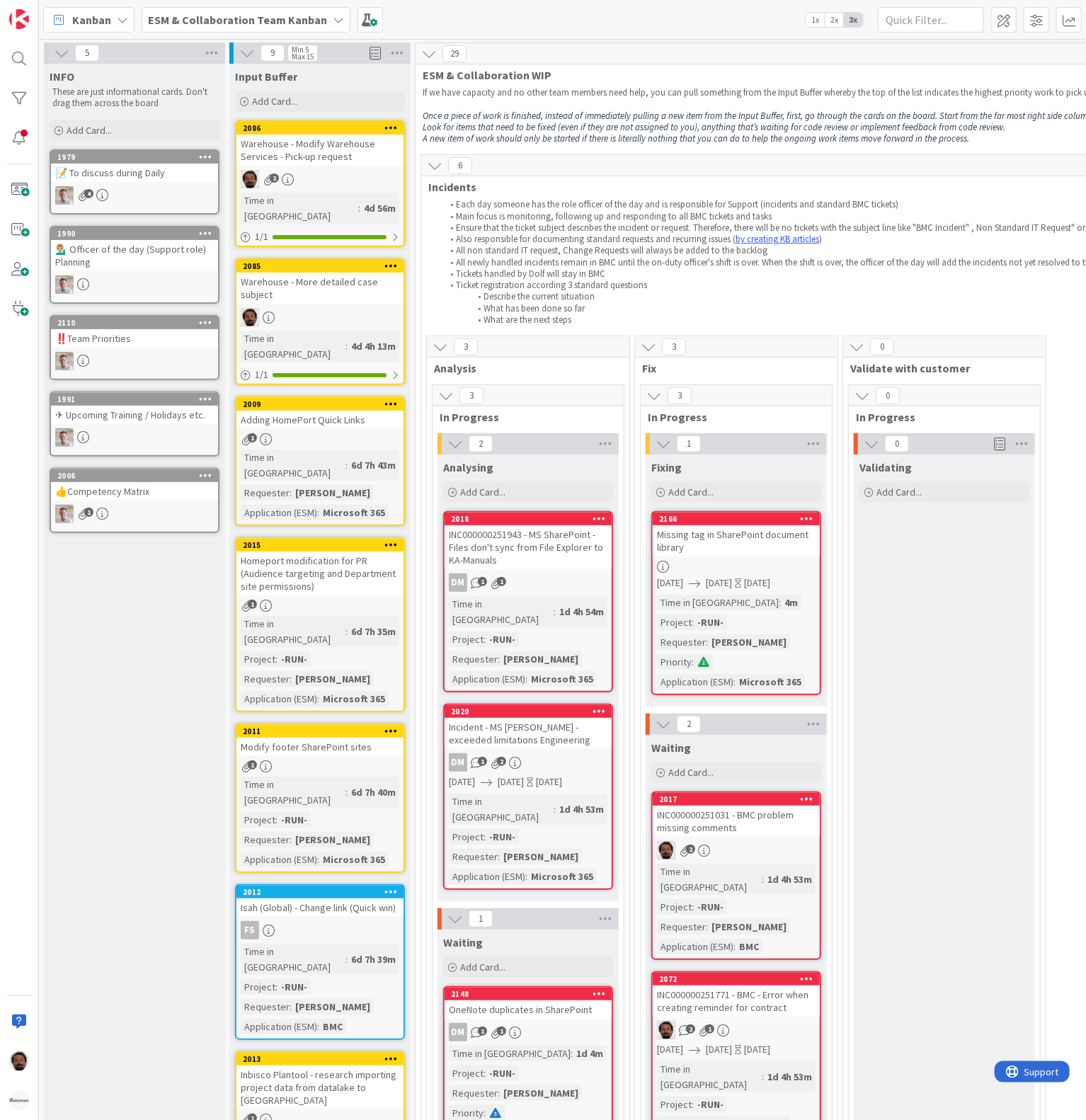
click at [201, 12] on span "ESM & Collaboration Team Kanban" at bounding box center [238, 20] width 180 height 17
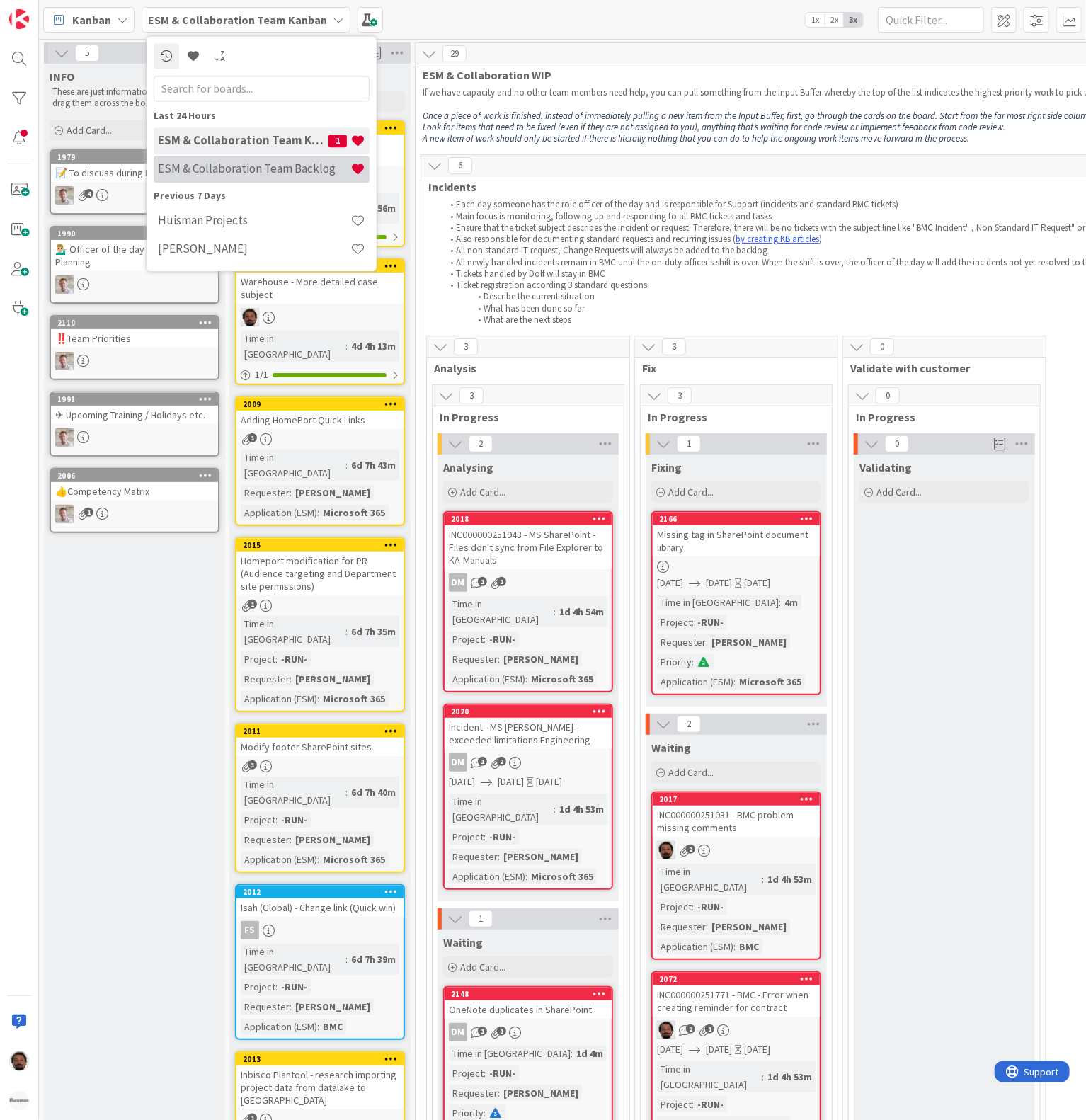
click at [206, 171] on h4 "ESM & Collaboration Team Backlog" at bounding box center [254, 170] width 193 height 14
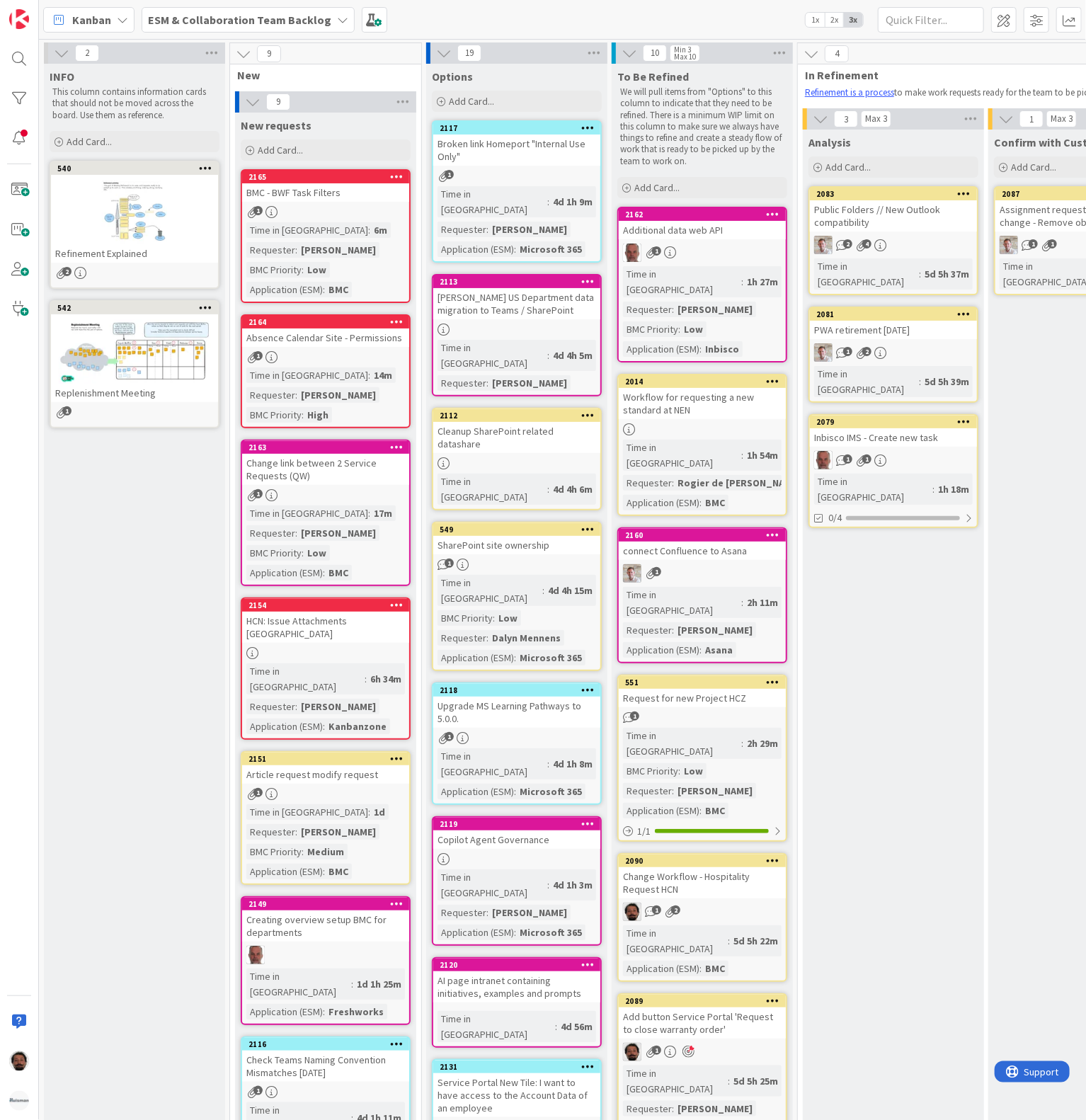
click at [280, 162] on div "New requests Add Card..." at bounding box center [326, 137] width 181 height 51
click at [282, 156] on span "Add Card..." at bounding box center [280, 150] width 45 height 13
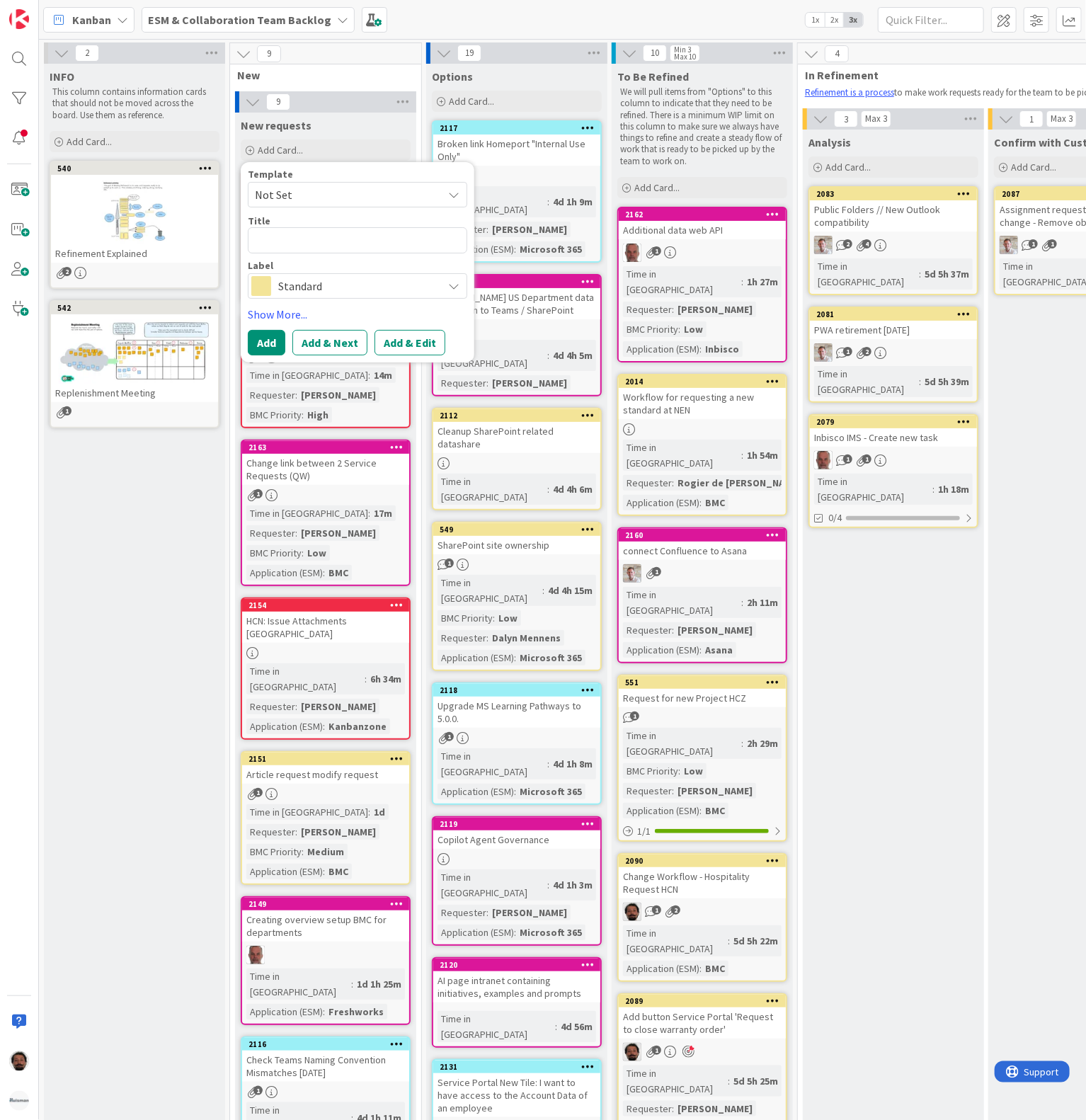
click at [294, 245] on textarea at bounding box center [357, 240] width 220 height 26
type textarea "x"
type textarea "[URL][PERSON_NAME][DOMAIN_NAME]"
click at [367, 235] on textarea at bounding box center [357, 240] width 220 height 26
click at [133, 514] on div "INFO This column contains information cards that should not be moved across the…" at bounding box center [135, 943] width 181 height 1759
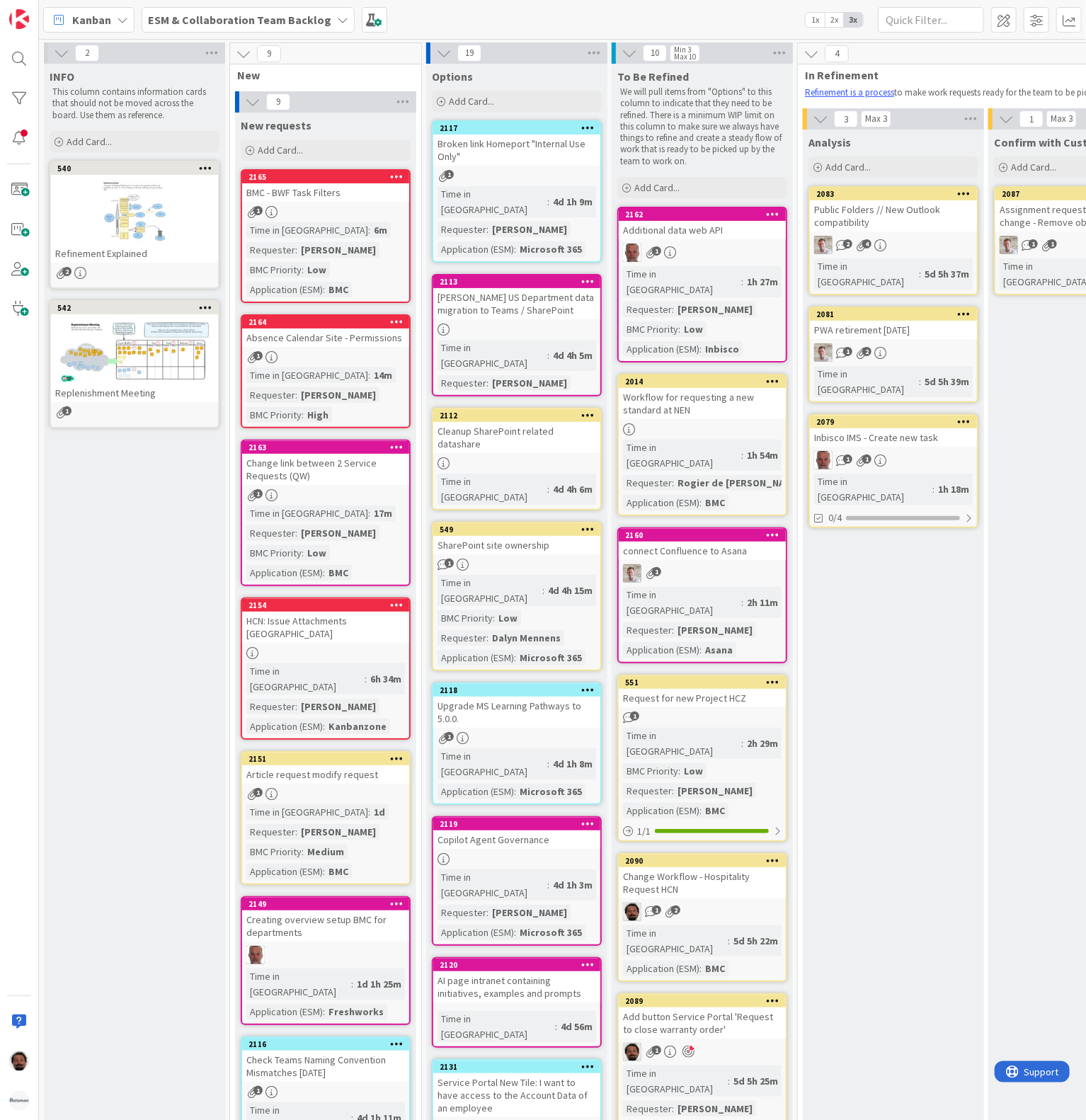
click at [255, 13] on b "ESM & Collaboration Team Backlog" at bounding box center [240, 20] width 183 height 14
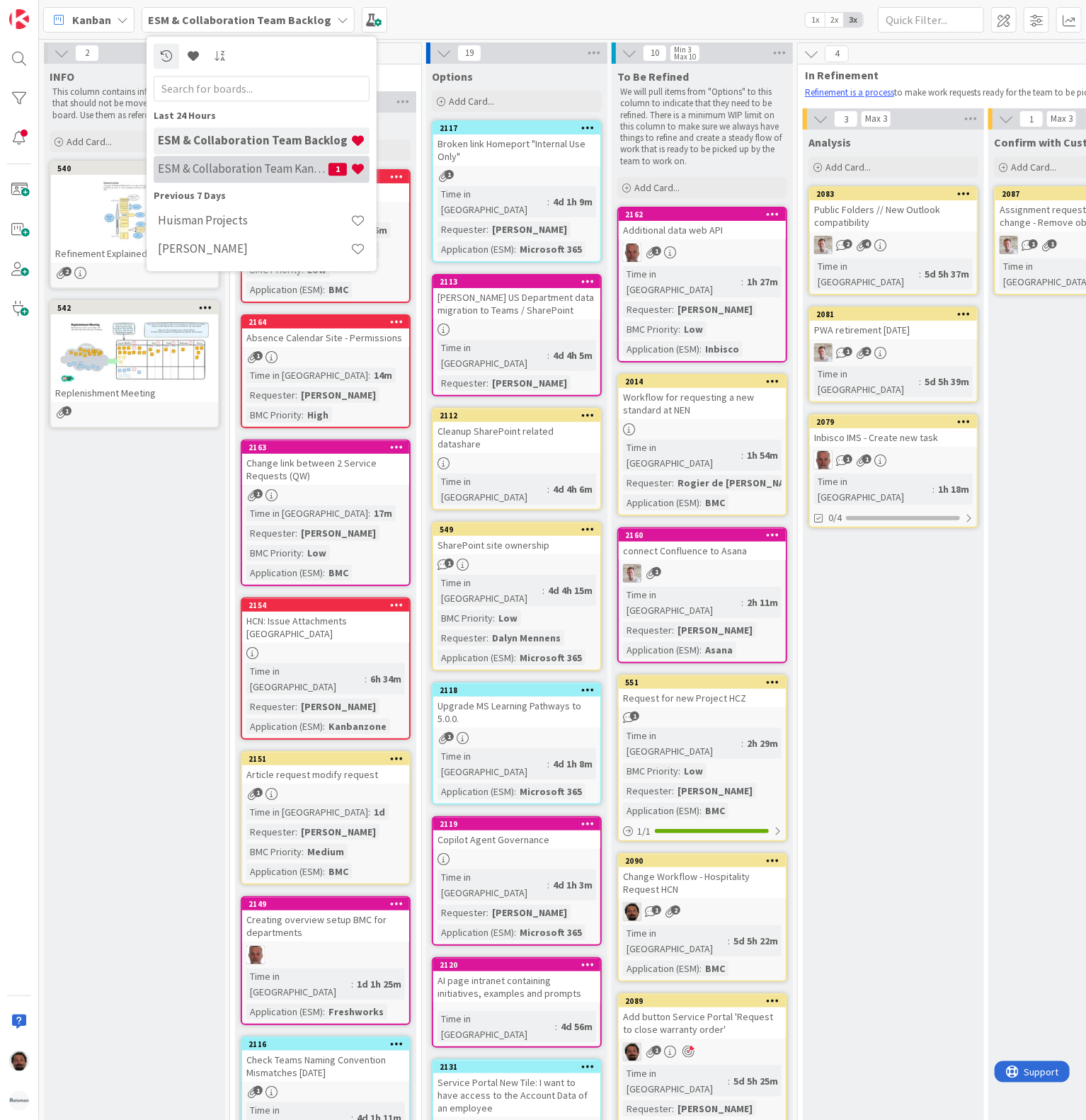
click at [284, 167] on h4 "ESM & Collaboration Team Kanban" at bounding box center [243, 170] width 171 height 14
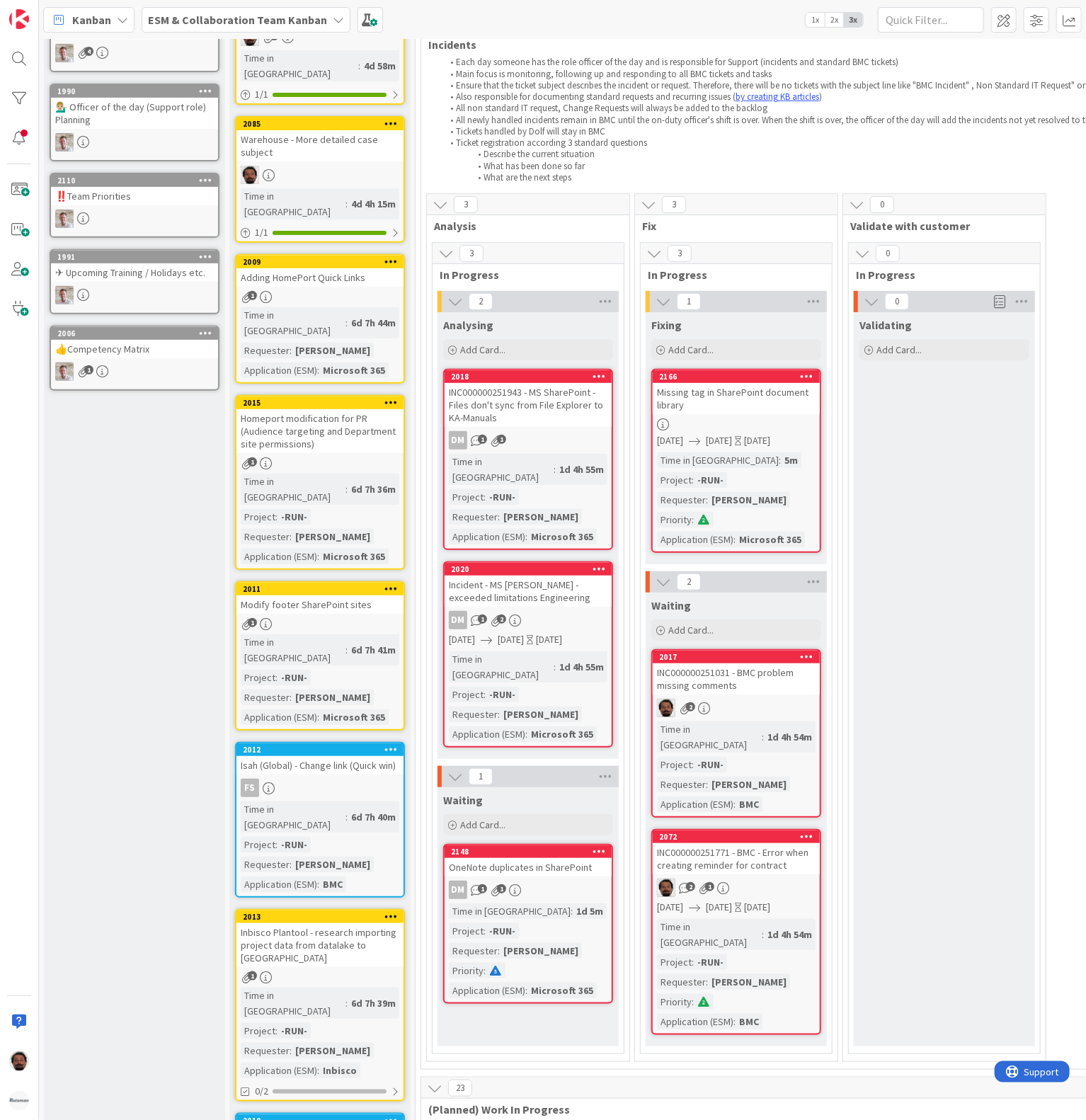
scroll to position [142, 0]
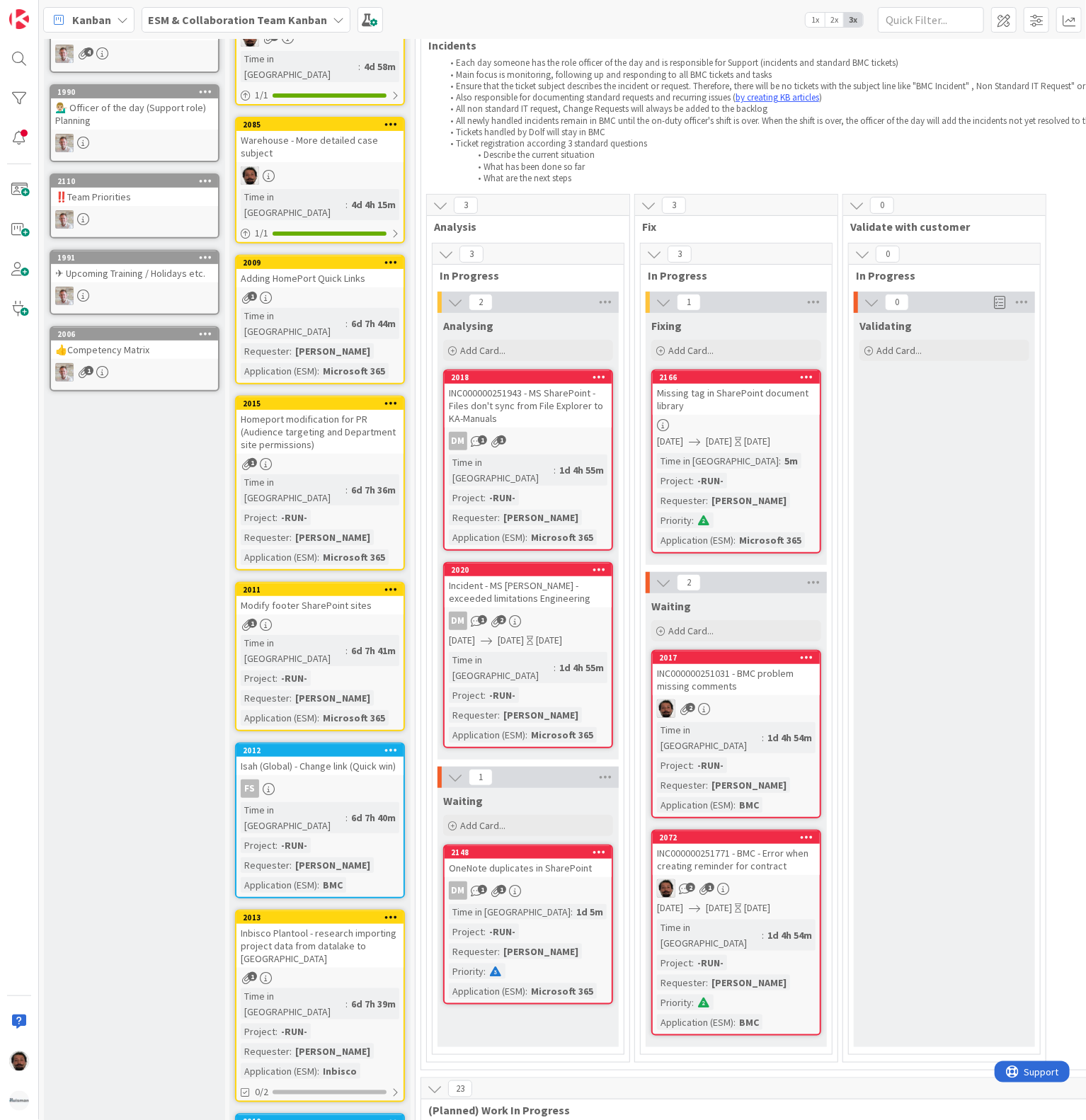
click at [269, 14] on b "ESM & Collaboration Team Kanban" at bounding box center [238, 20] width 180 height 14
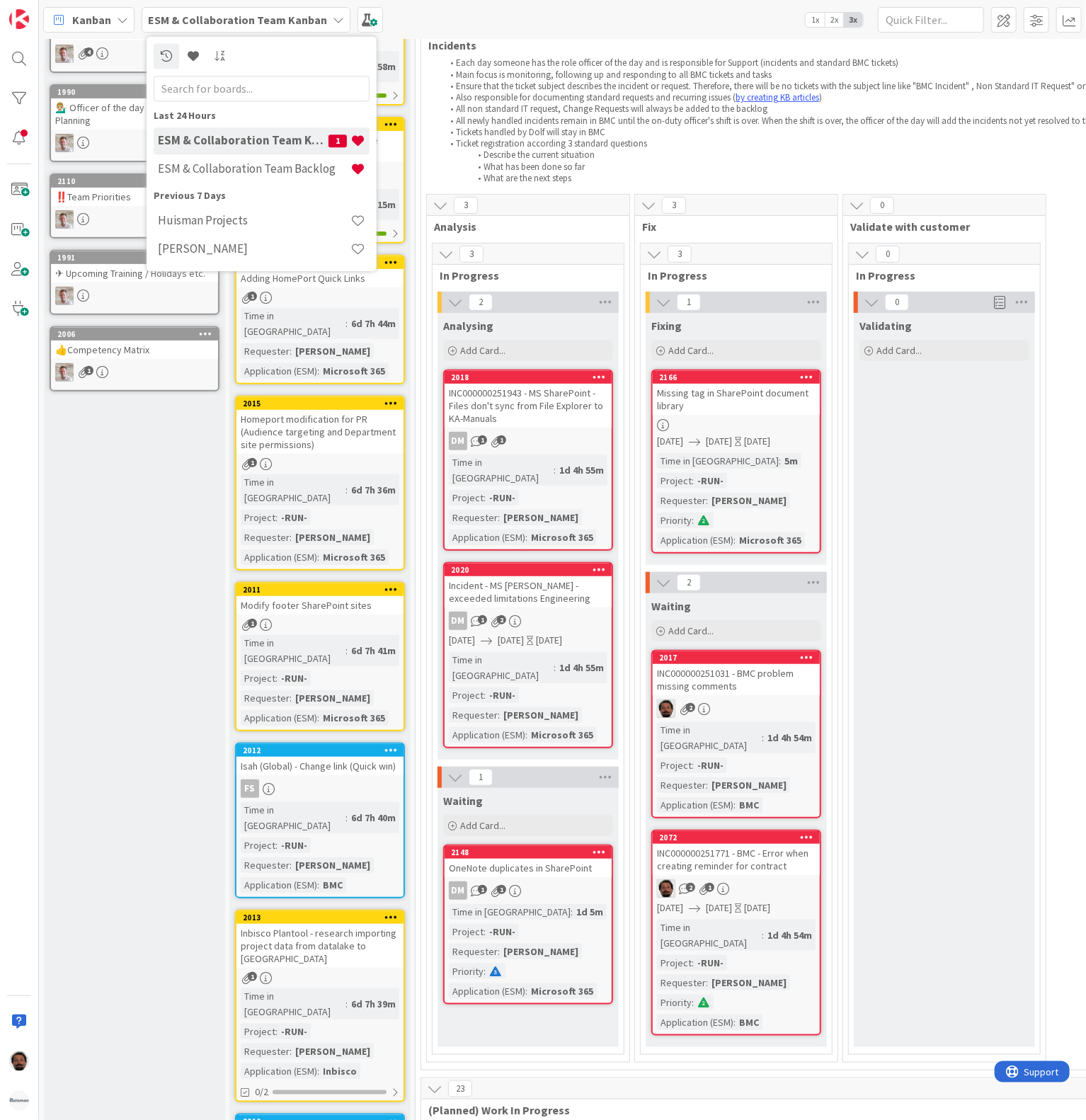
click at [280, 153] on div "ESM & Collaboration Team Kanban 1" at bounding box center [261, 141] width 216 height 27
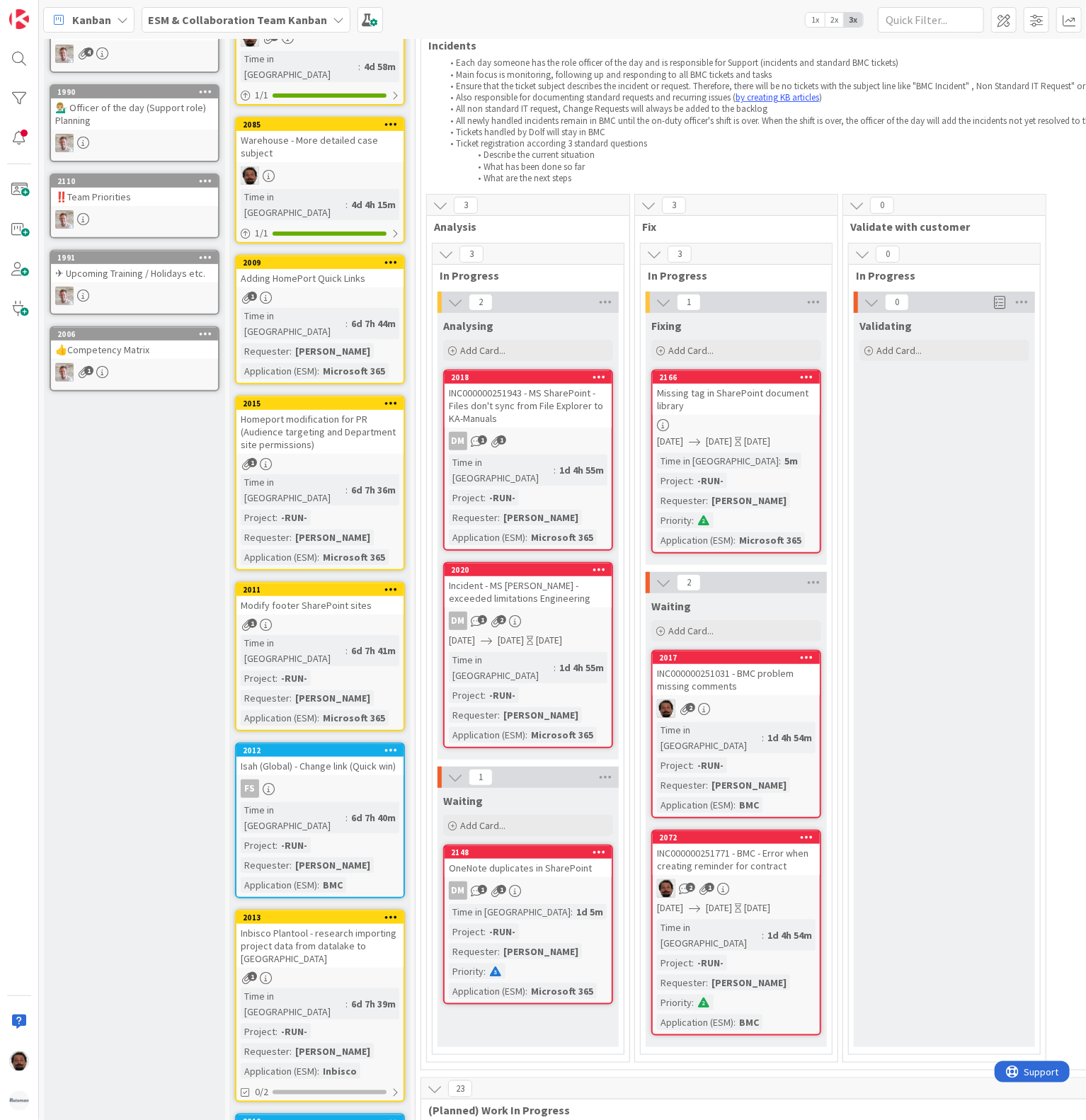
click at [286, 28] on div "ESM & Collaboration Team Kanban" at bounding box center [246, 20] width 209 height 25
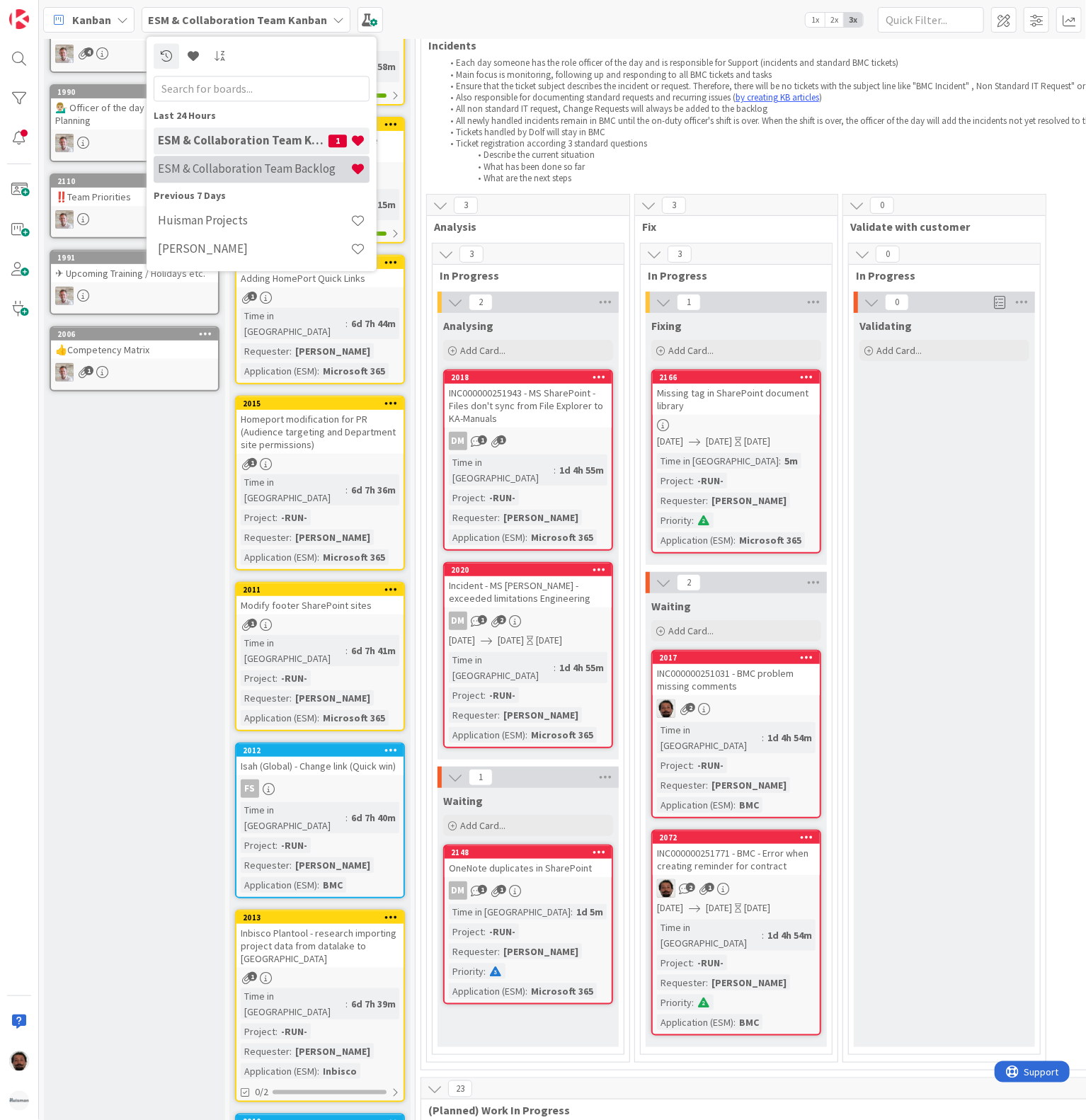
click at [297, 170] on h4 "ESM & Collaboration Team Backlog" at bounding box center [254, 170] width 193 height 14
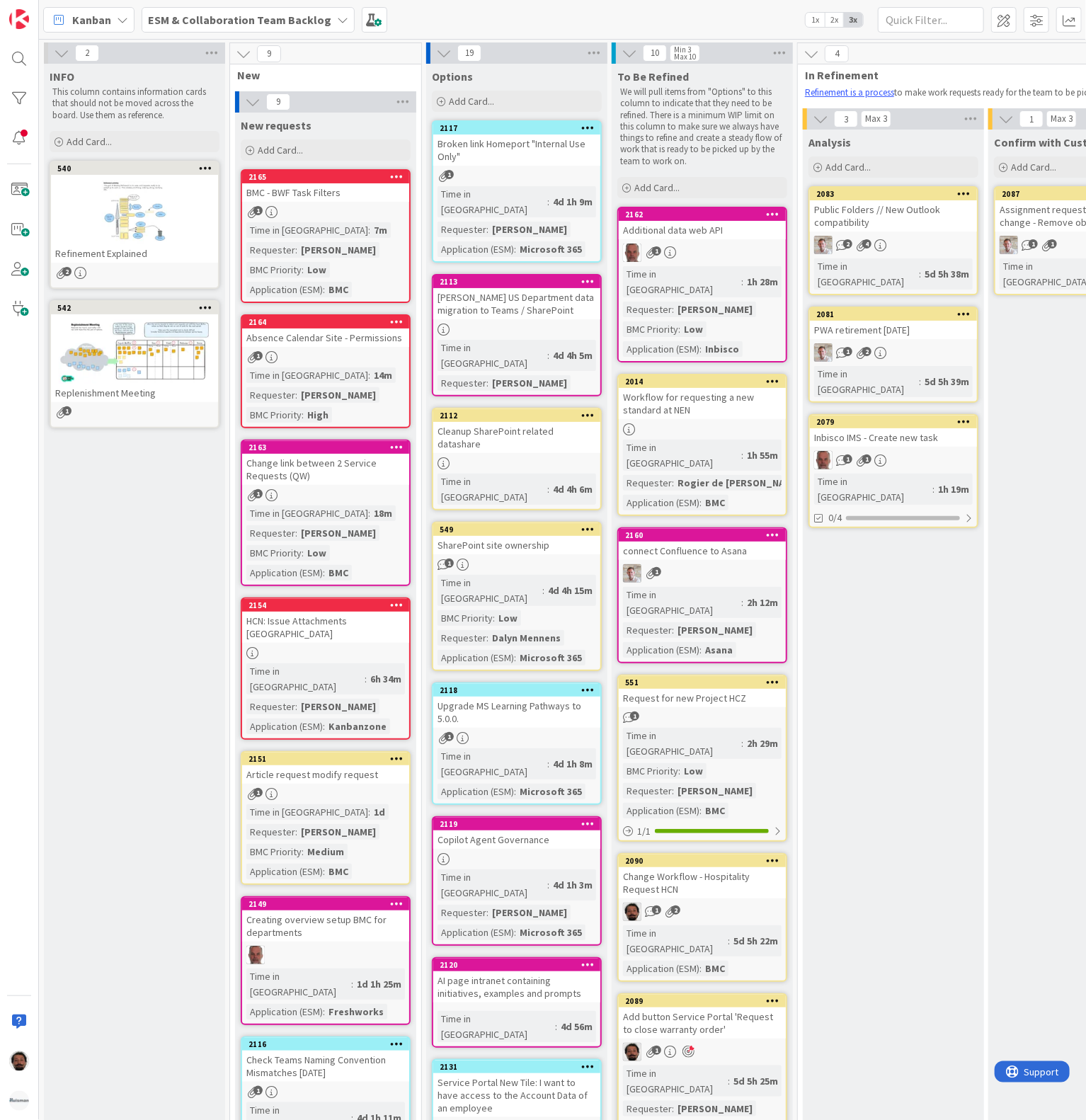
click at [309, 133] on div "New requests Add Card..." at bounding box center [326, 137] width 181 height 51
click at [309, 157] on div "Add Card..." at bounding box center [325, 150] width 170 height 22
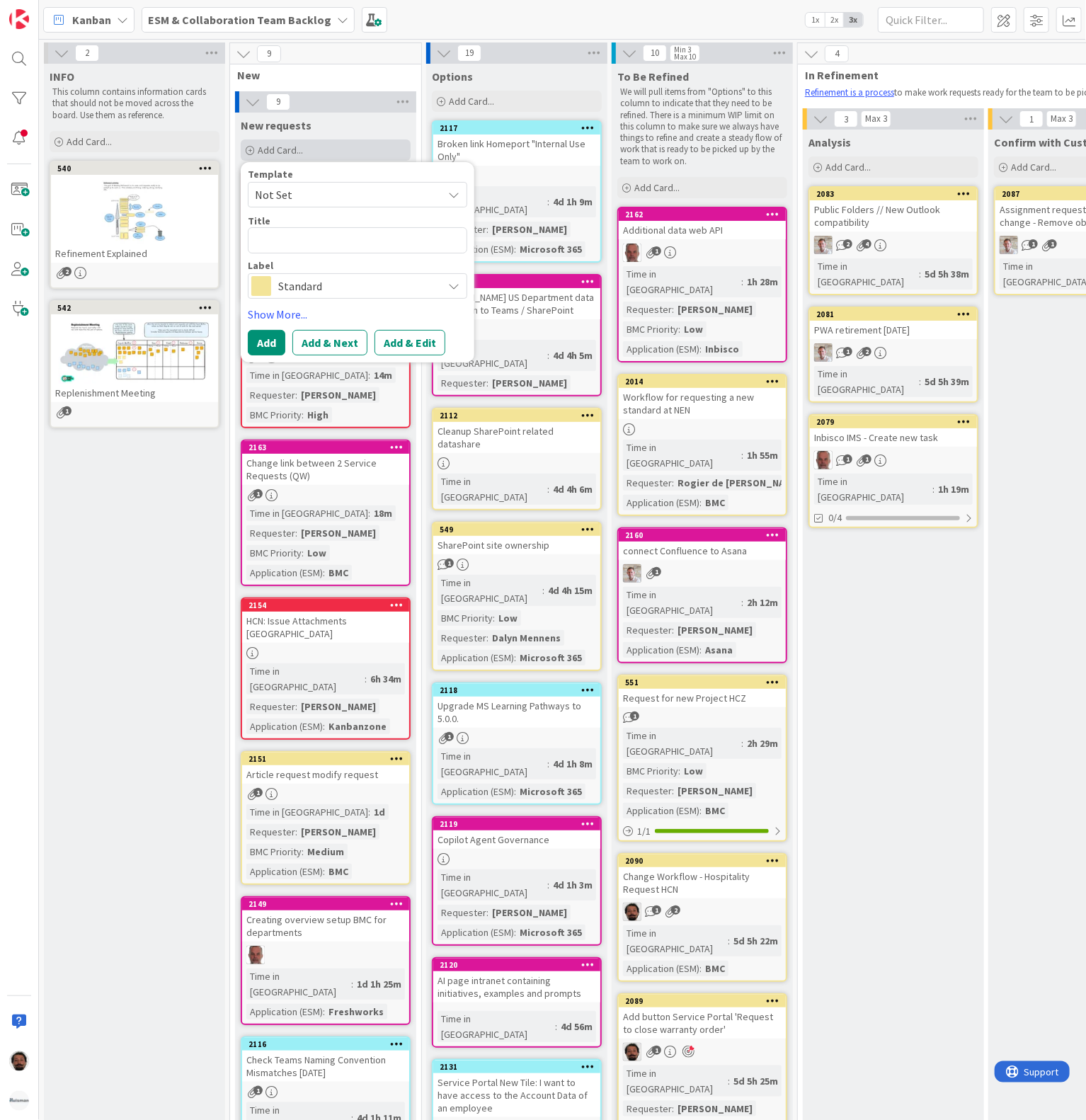
type textarea "x"
type textarea "[URL][PERSON_NAME][DOMAIN_NAME]"
click at [354, 239] on textarea at bounding box center [357, 240] width 220 height 26
click at [411, 337] on button "Add & Edit" at bounding box center [409, 343] width 71 height 25
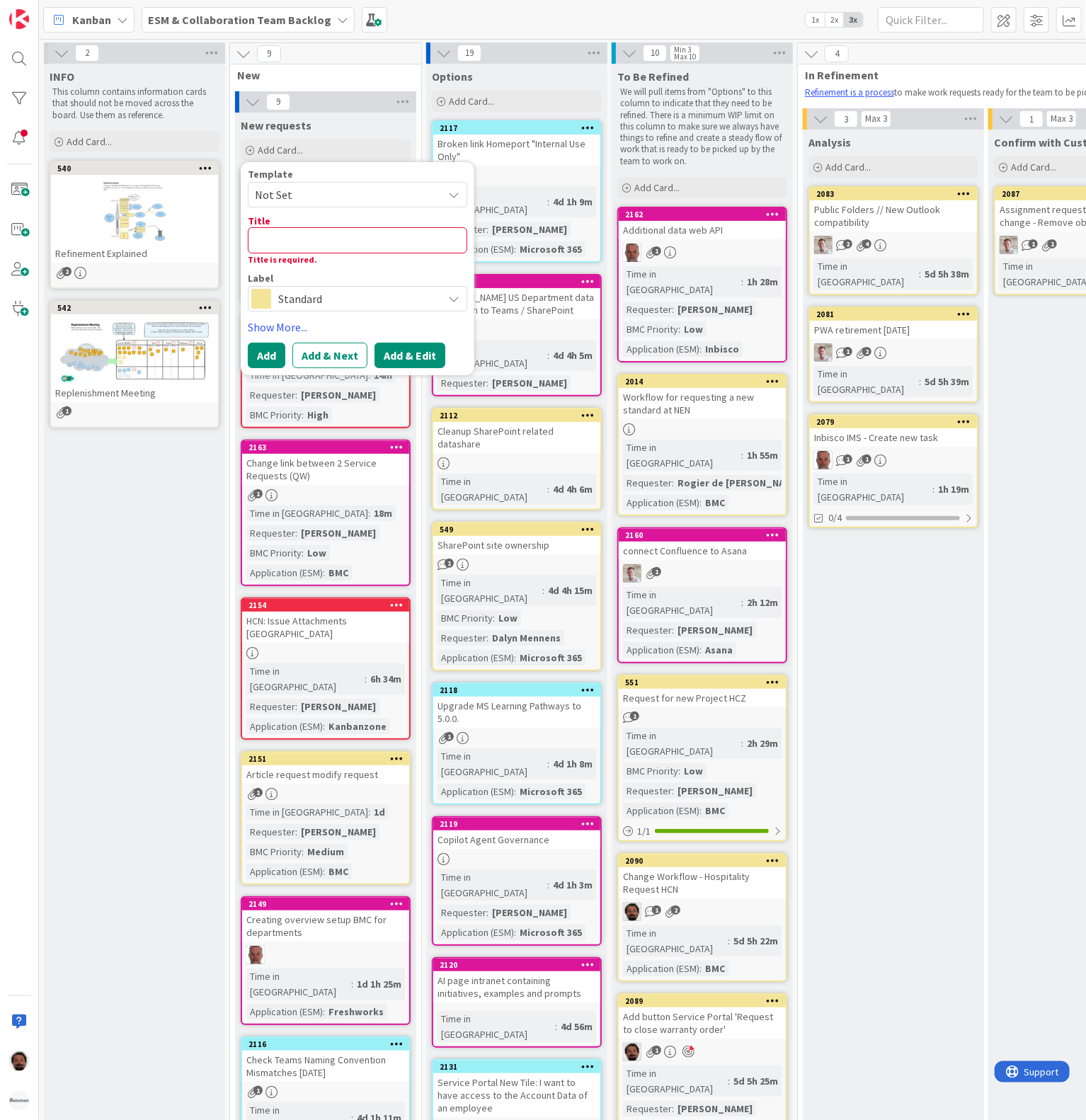
click at [418, 353] on button "Add & Edit" at bounding box center [409, 355] width 71 height 25
click at [384, 244] on textarea at bounding box center [357, 240] width 220 height 26
type textarea "x"
type textarea "C"
type textarea "x"
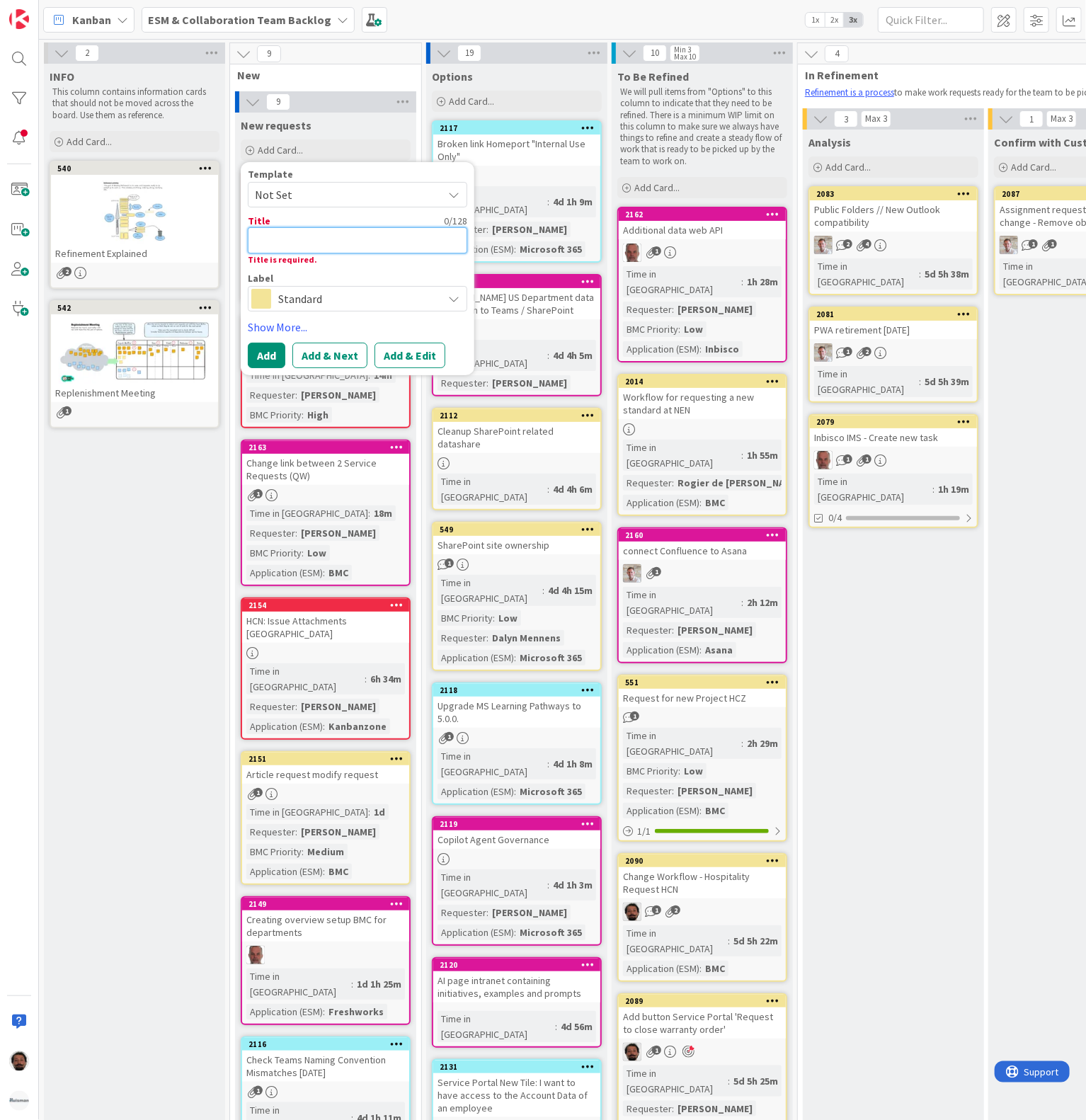
type textarea "B"
type textarea "x"
type textarea "BC"
type textarea "x"
type textarea "BCM"
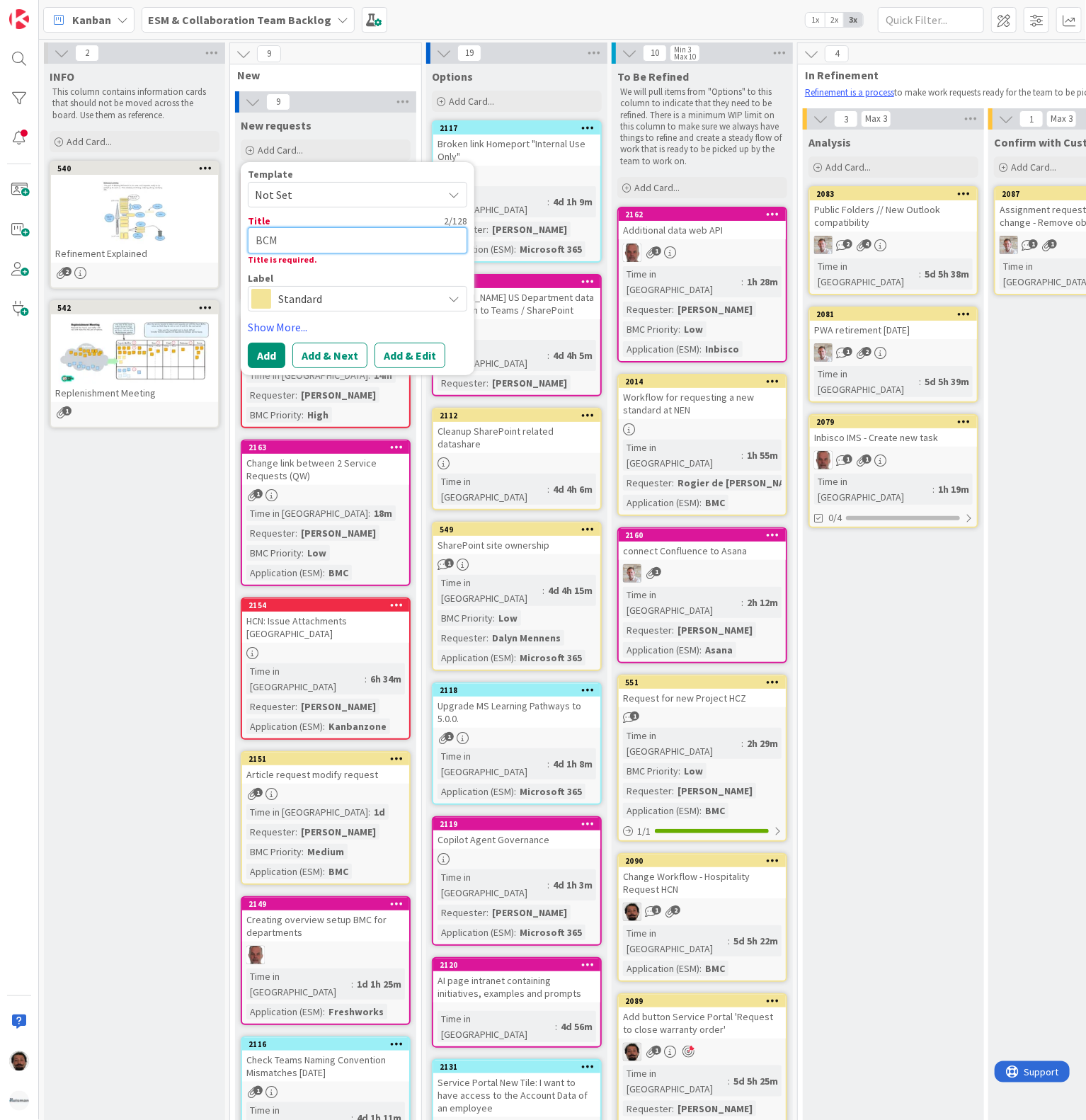
type textarea "x"
type textarea "BCM"
type textarea "x"
type textarea "BCM A"
type textarea "x"
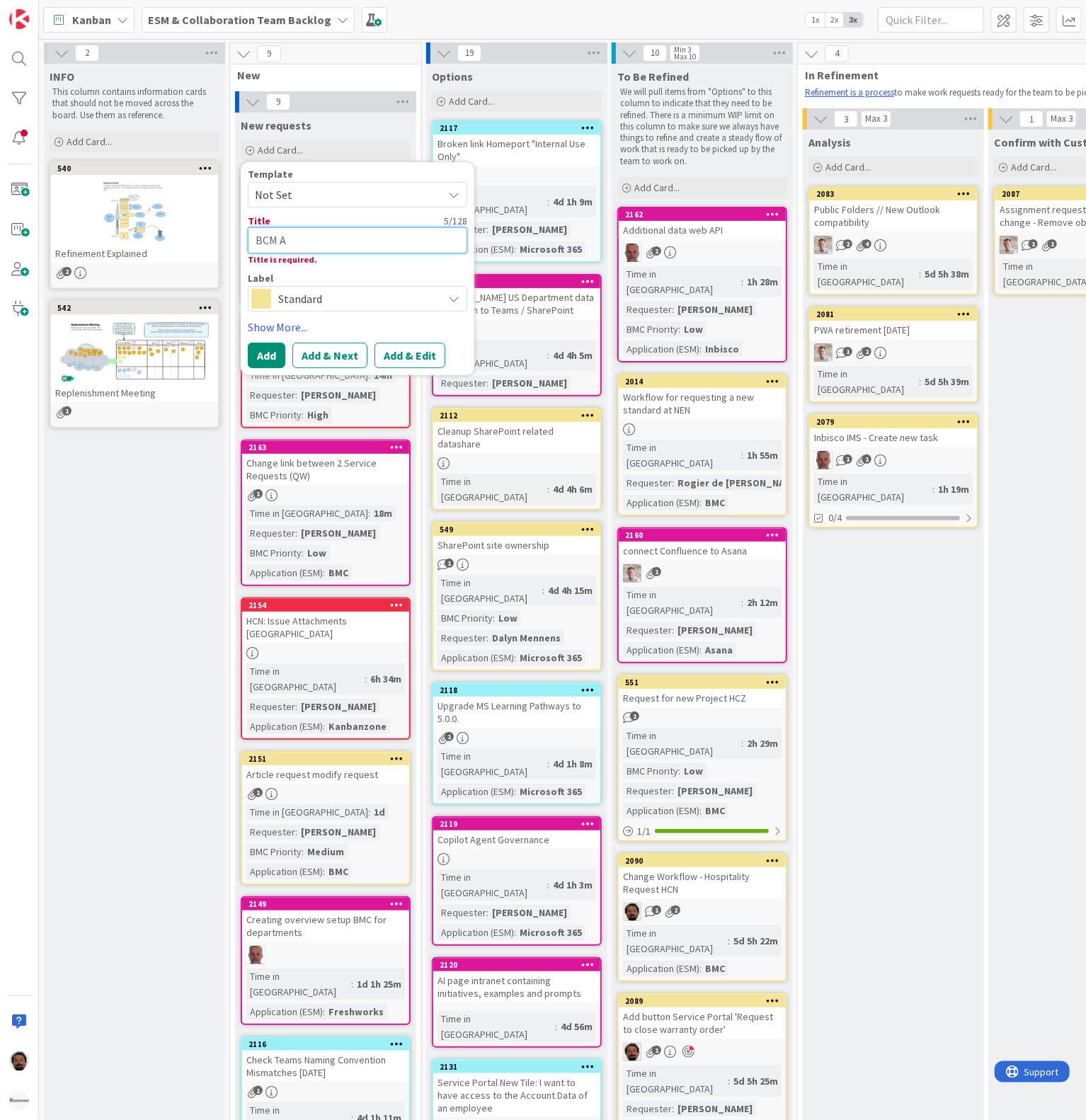
type textarea "BCM Ag"
type textarea "x"
type textarea "BCM Age"
type textarea "x"
type textarea "BCM Agen"
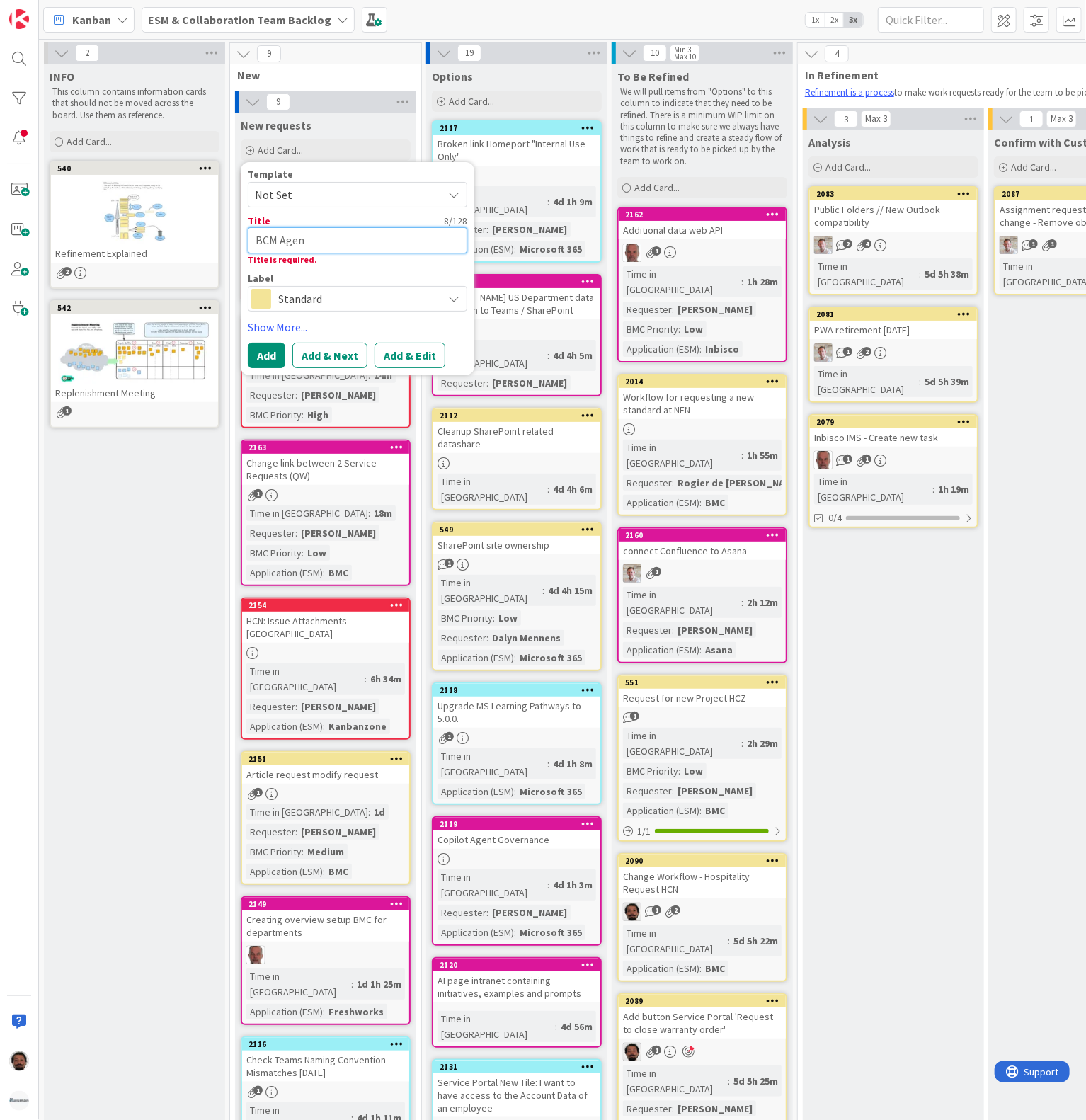
type textarea "x"
type textarea "BCM Agent"
type textarea "x"
type textarea "BCM Agent"
type textarea "x"
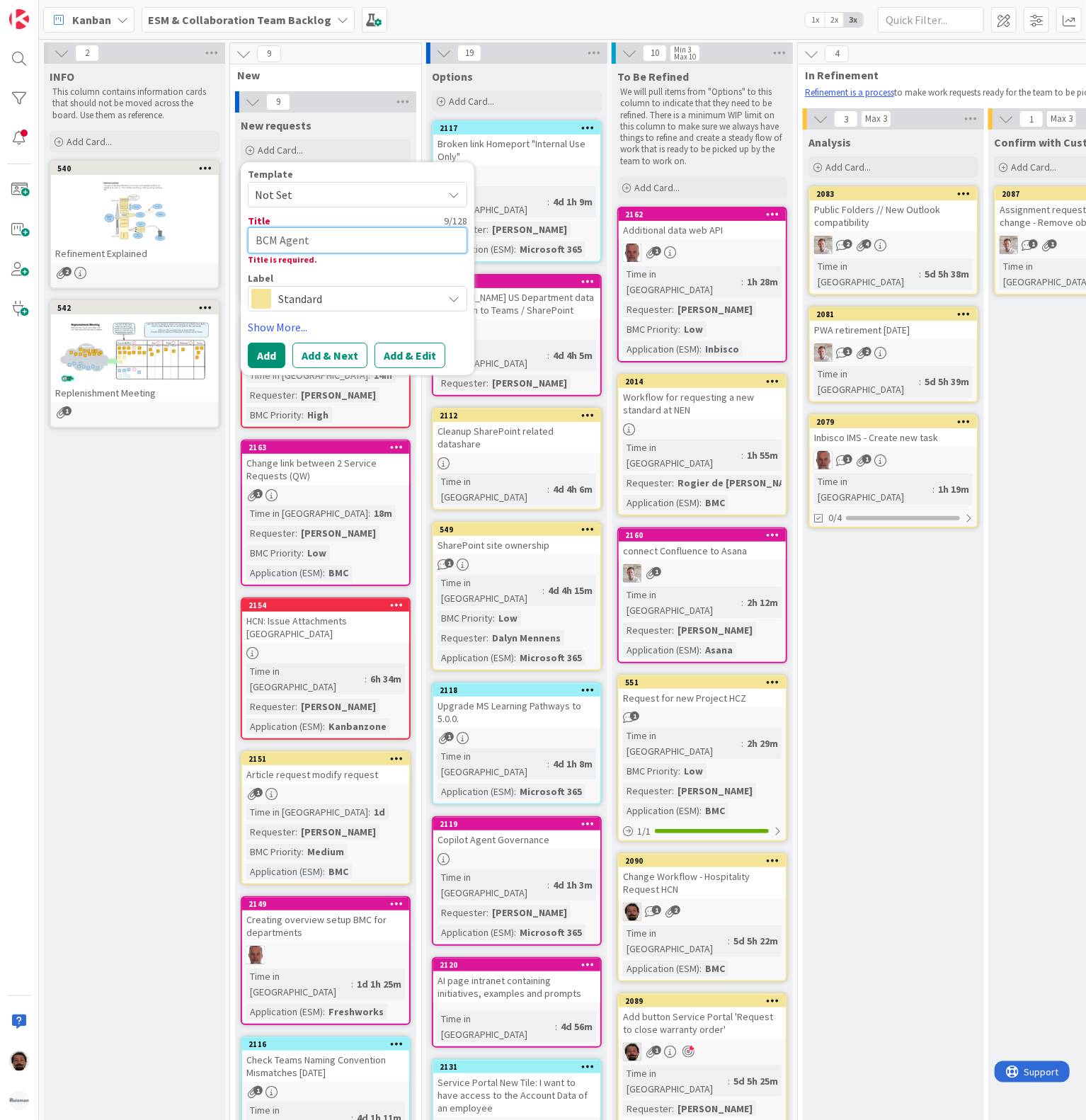
type textarea "BCM Agent n"
type textarea "x"
type textarea "BCM Agent no"
type textarea "x"
type textarea "BCM Agent not"
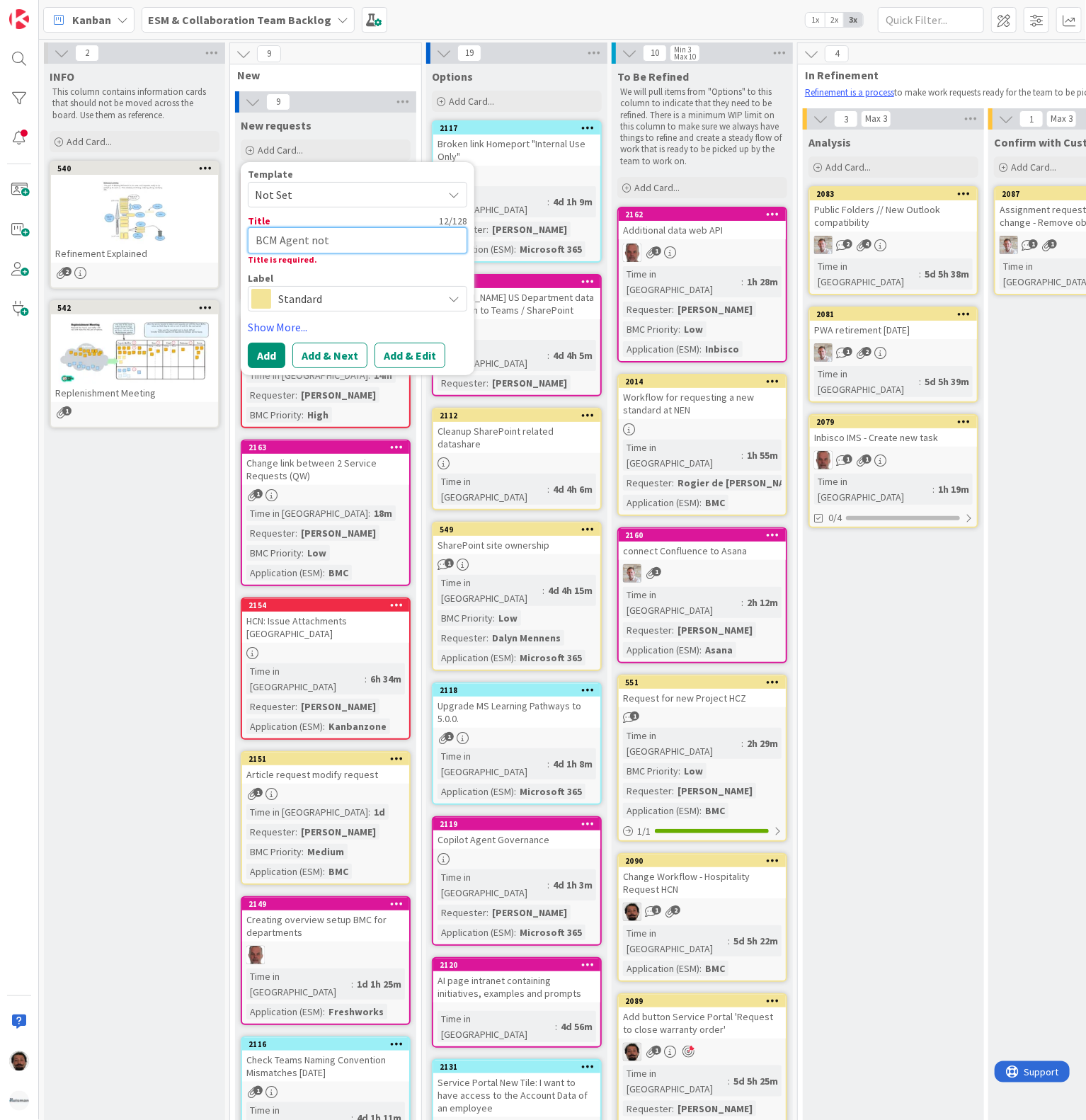
type textarea "x"
type textarea "BCM Agent not"
type textarea "x"
type textarea "BCM Agent not i"
type textarea "x"
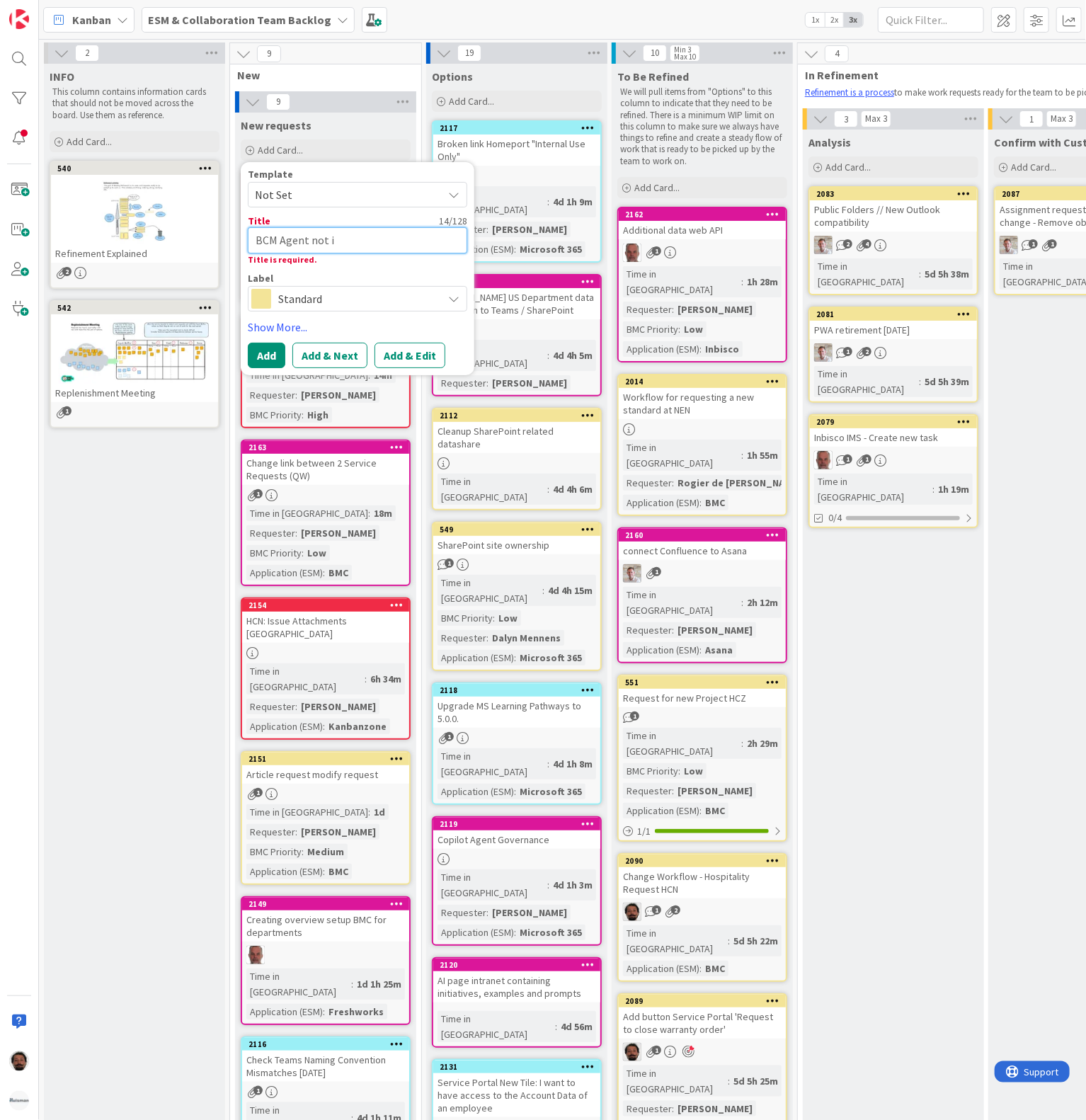
type textarea "BCM Agent not in"
type textarea "x"
type textarea "BCM Agent not inst"
type textarea "x"
type textarea "BCM Agent not insta"
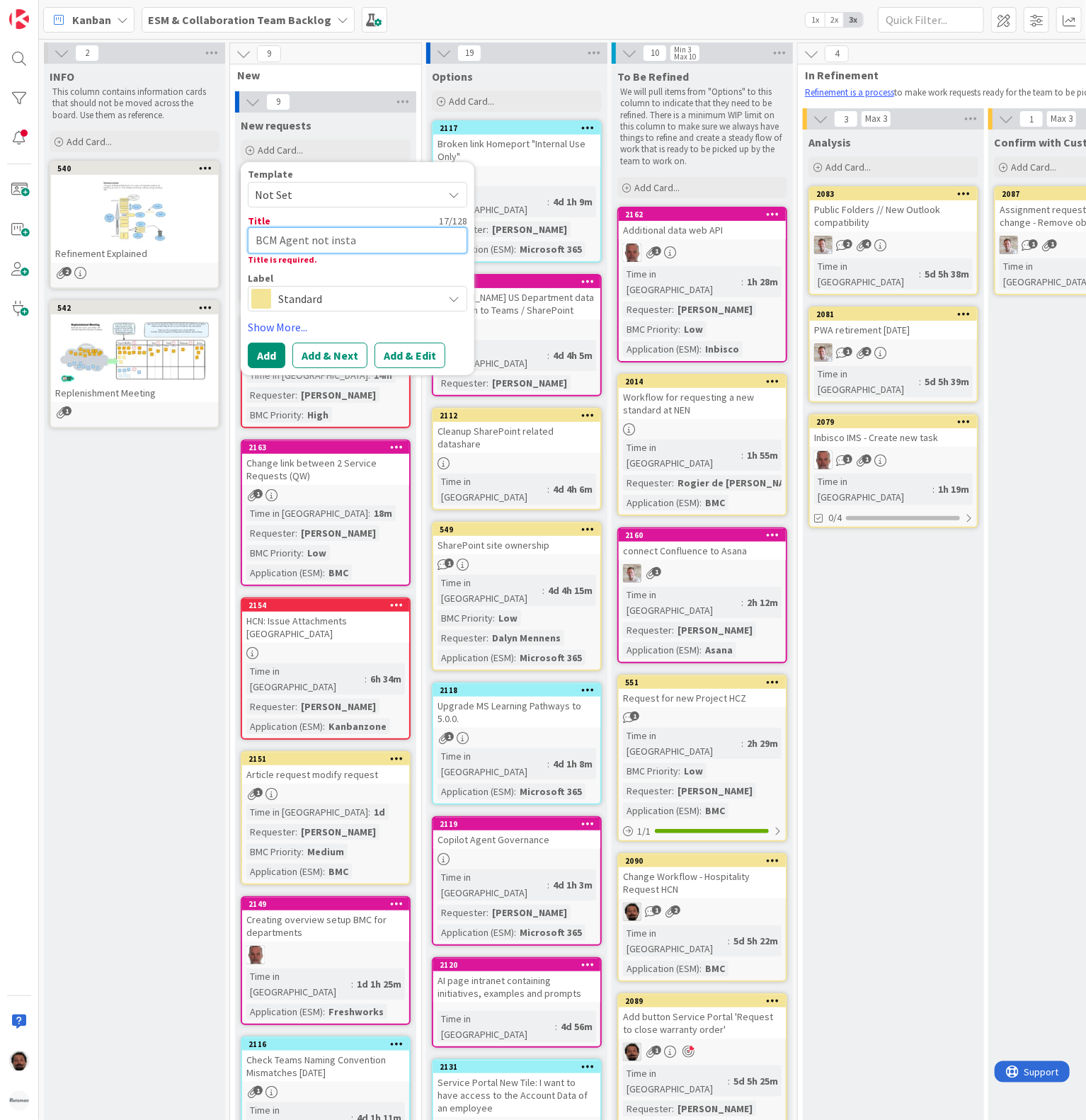
type textarea "x"
type textarea "BCM Agent not instal"
type textarea "x"
type textarea "BCM Agent not install"
type textarea "x"
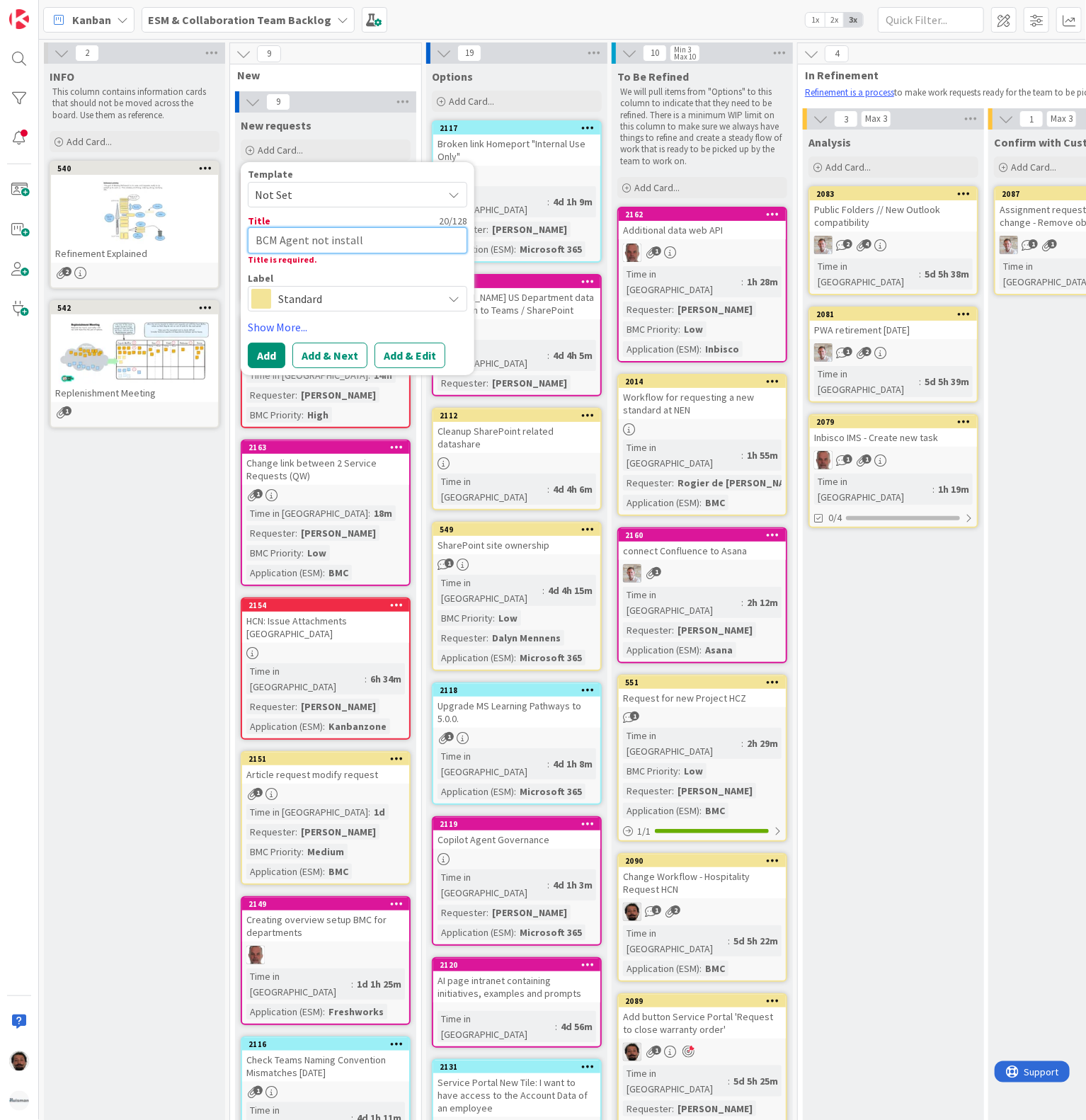
type textarea "BCM Agent not installe"
type textarea "x"
type textarea "BCM Agent not installed"
click at [397, 358] on button "Add & Edit" at bounding box center [409, 355] width 71 height 25
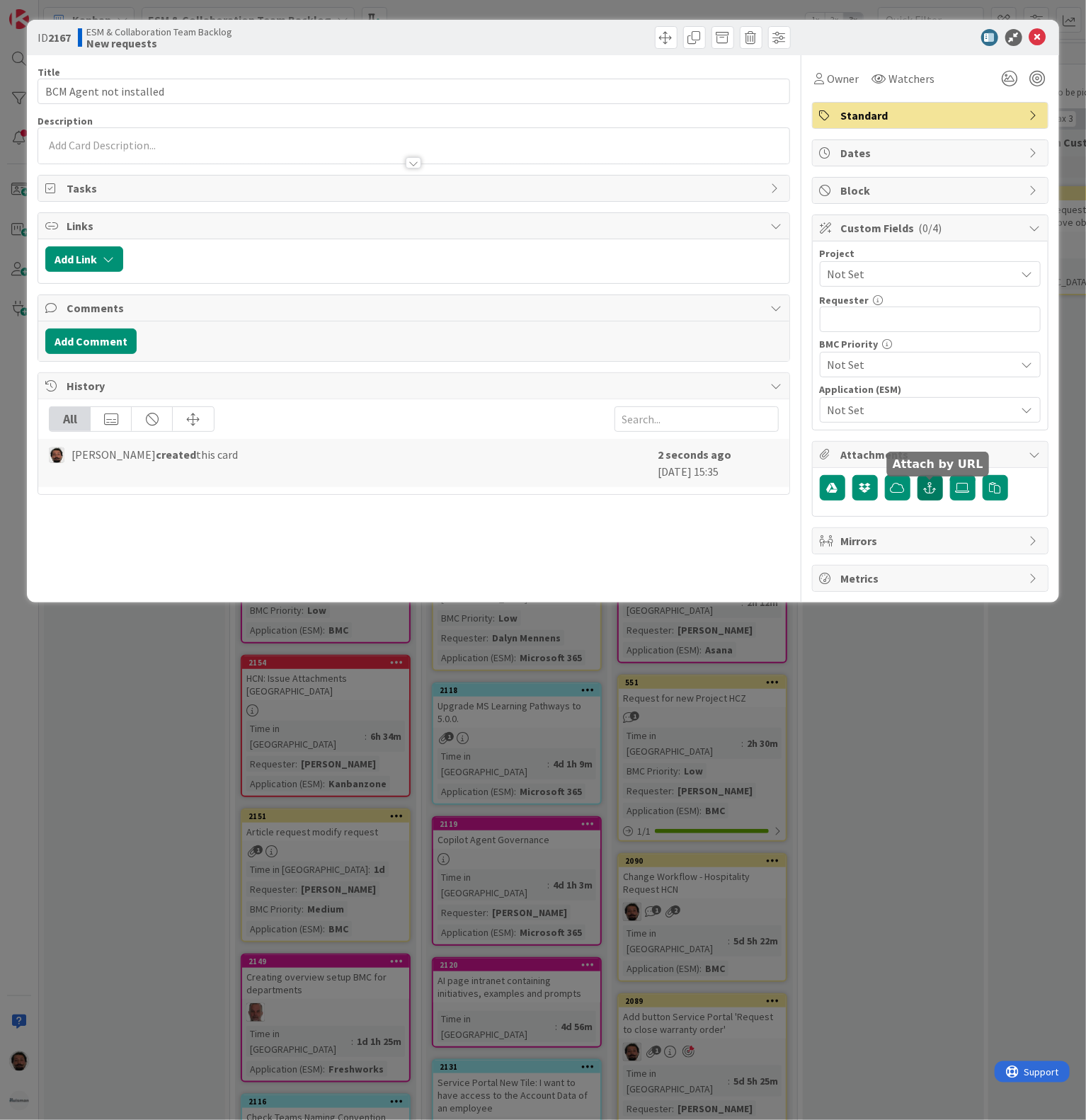
click at [939, 499] on button "button" at bounding box center [931, 487] width 25 height 25
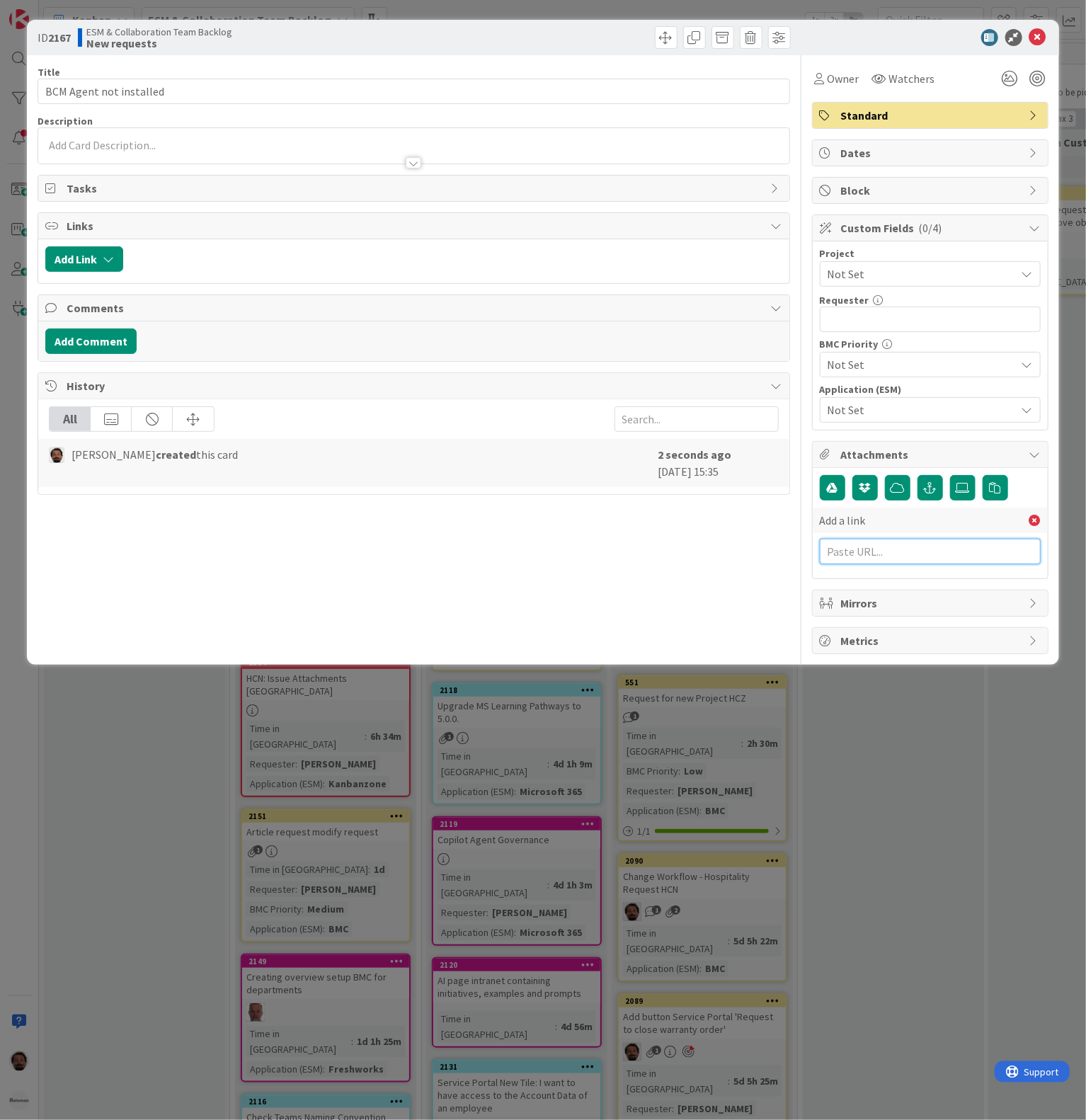
click at [901, 555] on input "text" at bounding box center [931, 551] width 221 height 25
paste input "[URL][PERSON_NAME][DOMAIN_NAME]"
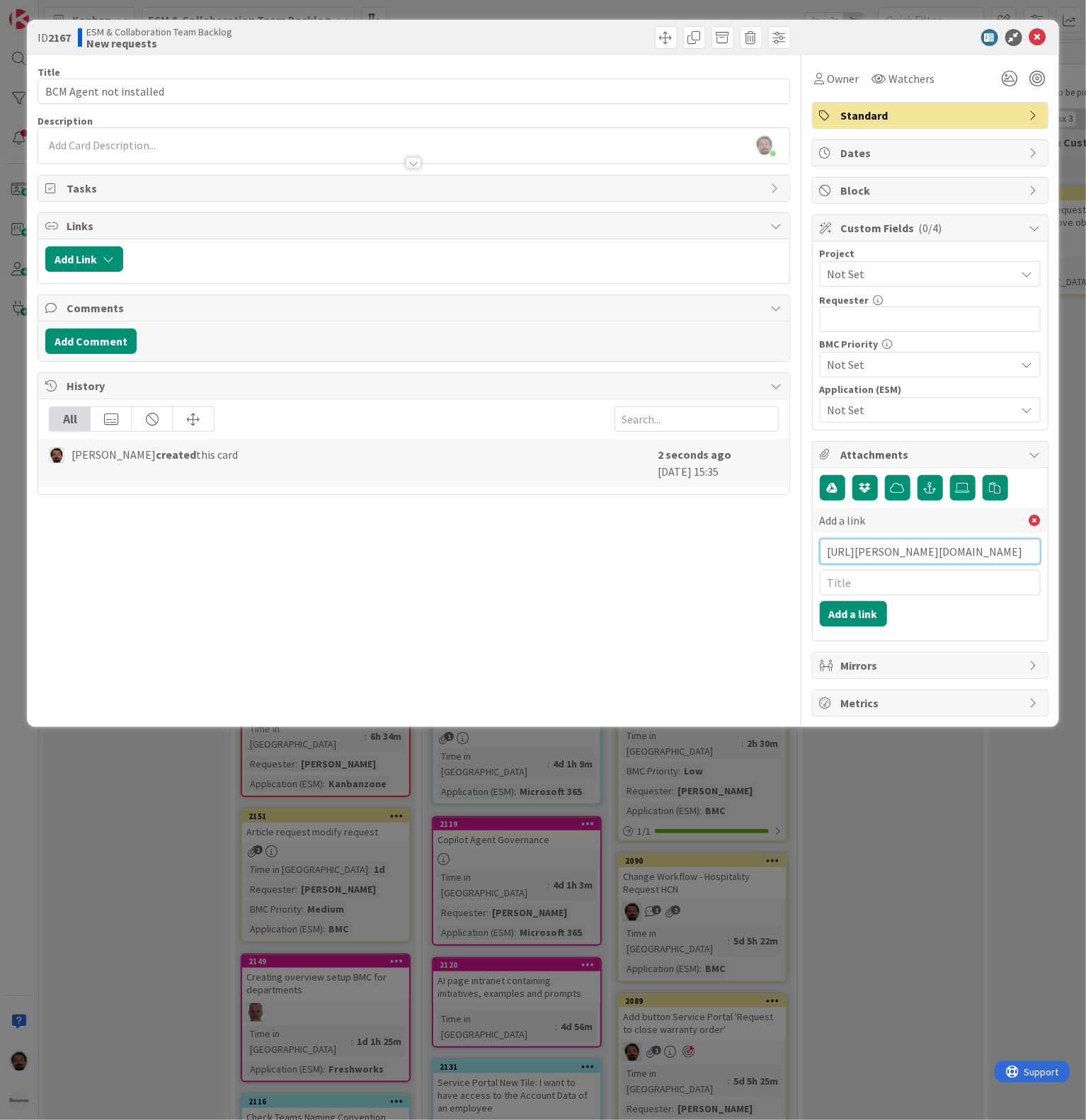
type input "[URL][PERSON_NAME][DOMAIN_NAME]"
click at [898, 594] on input "text" at bounding box center [931, 582] width 221 height 25
paste input "INC000000251904"
type input "INC000000251904"
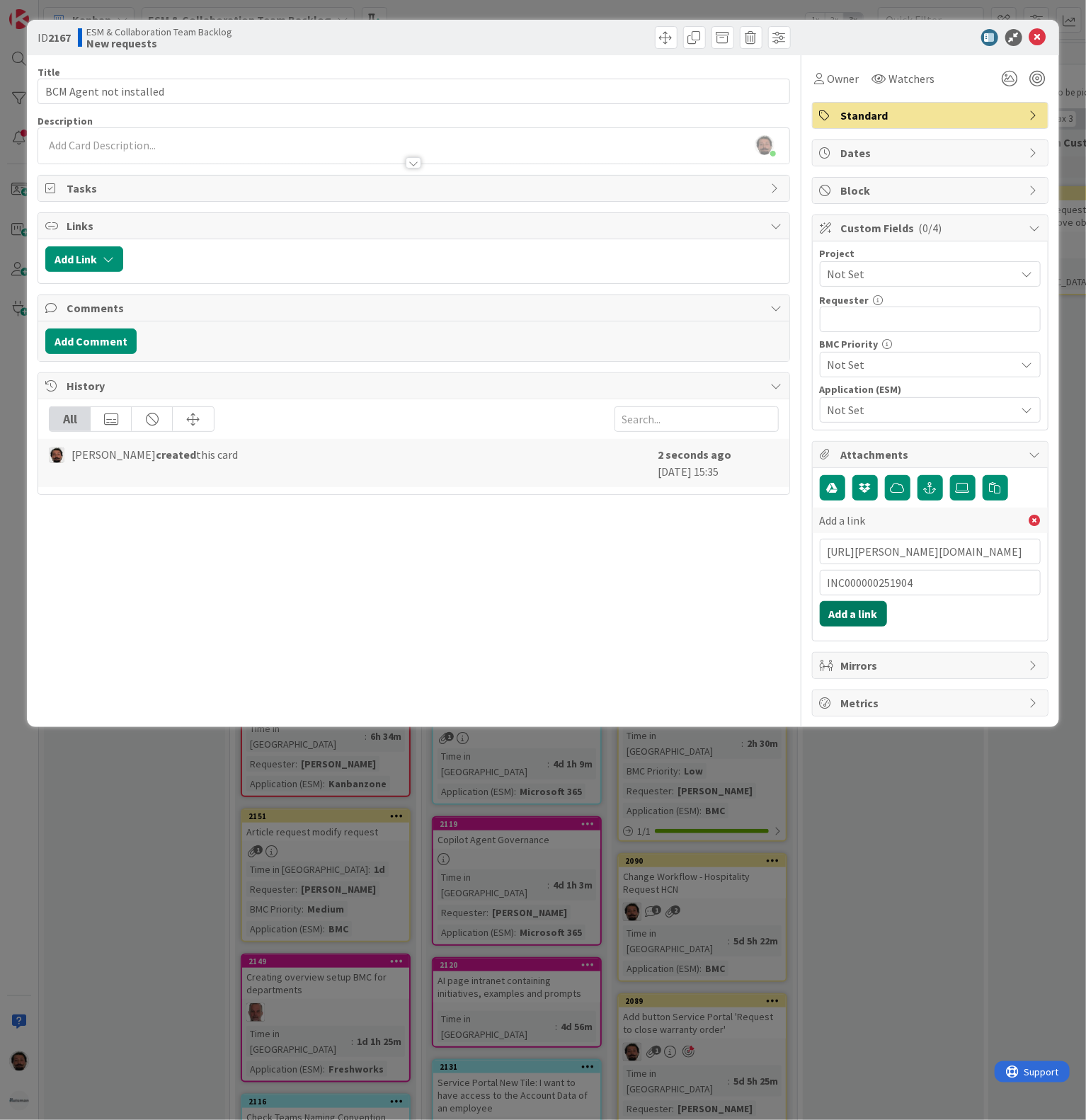
click at [841, 624] on button "Add a link" at bounding box center [854, 614] width 67 height 25
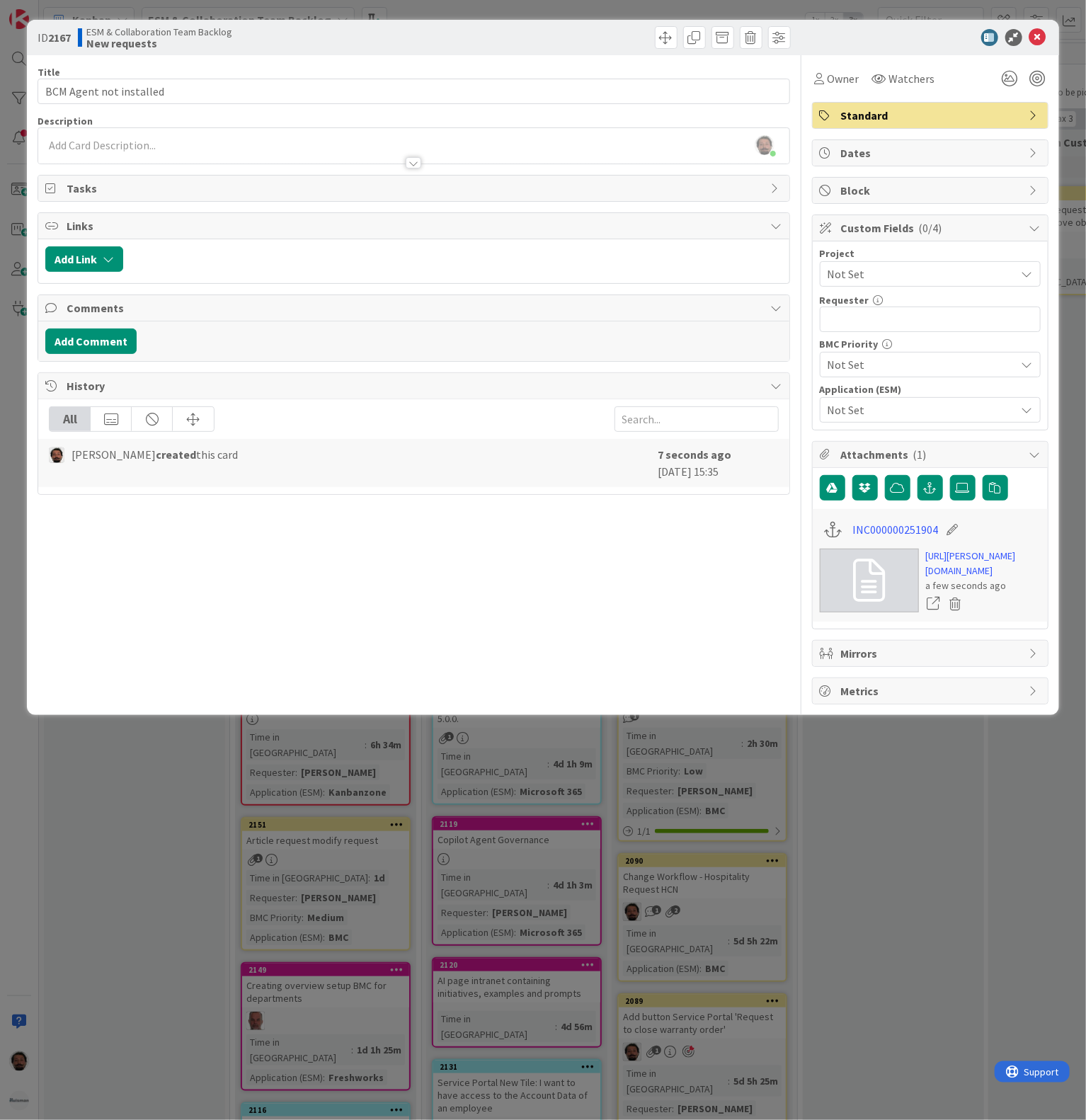
click at [225, 105] on div "Title 23 / 128 BCM Agent not installed Description [PERSON_NAME] just joined Ow…" at bounding box center [414, 381] width 752 height 650
click at [231, 97] on input "BCM Agent not installed" at bounding box center [414, 92] width 752 height 25
click at [499, 169] on div "Title 23 / 128 BCM Agent not installed Description [PERSON_NAME] just joined Ow…" at bounding box center [414, 381] width 752 height 650
click at [473, 144] on div "[PERSON_NAME] just joined" at bounding box center [414, 145] width 750 height 35
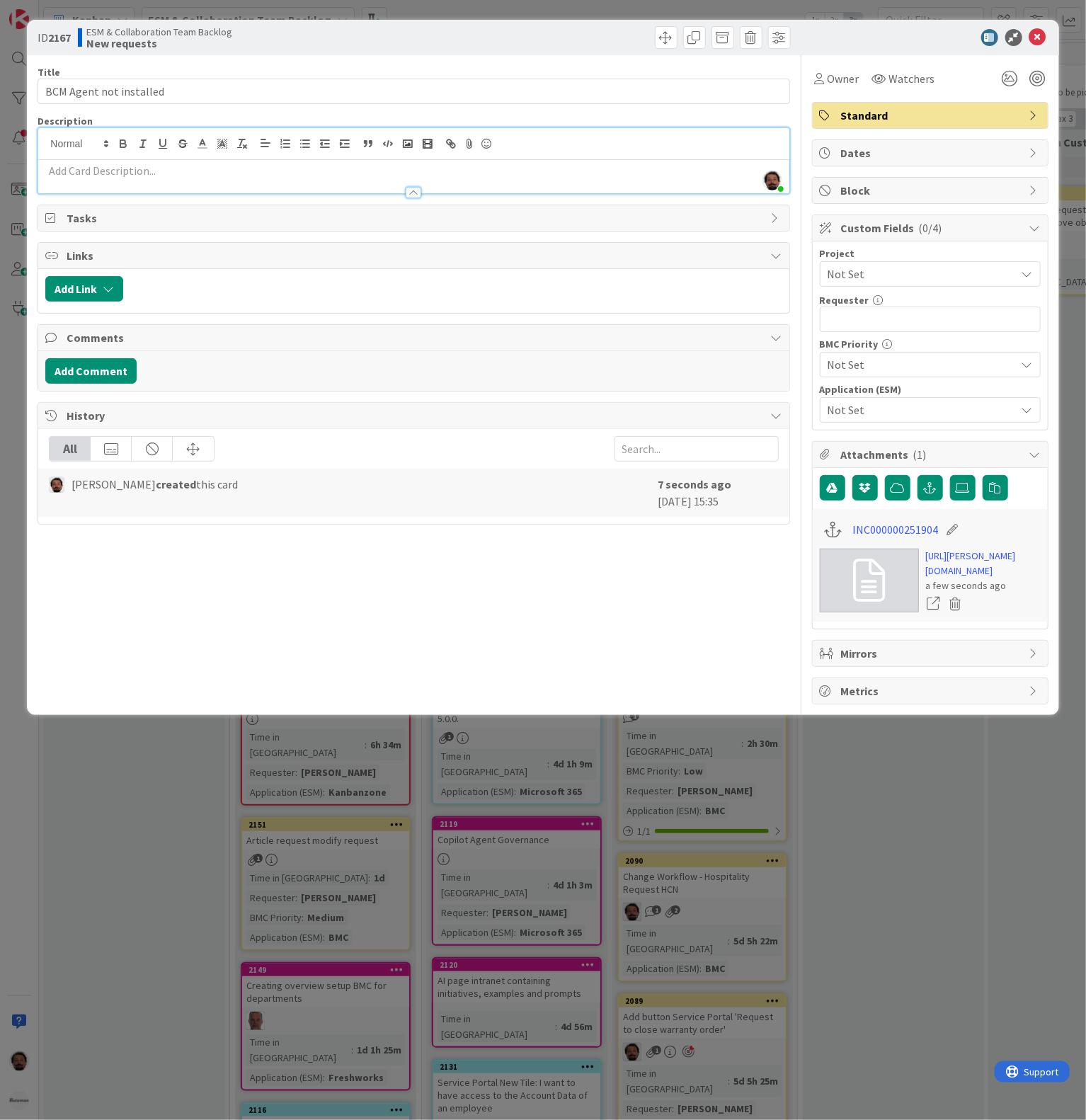
click at [337, 177] on p at bounding box center [413, 171] width 737 height 16
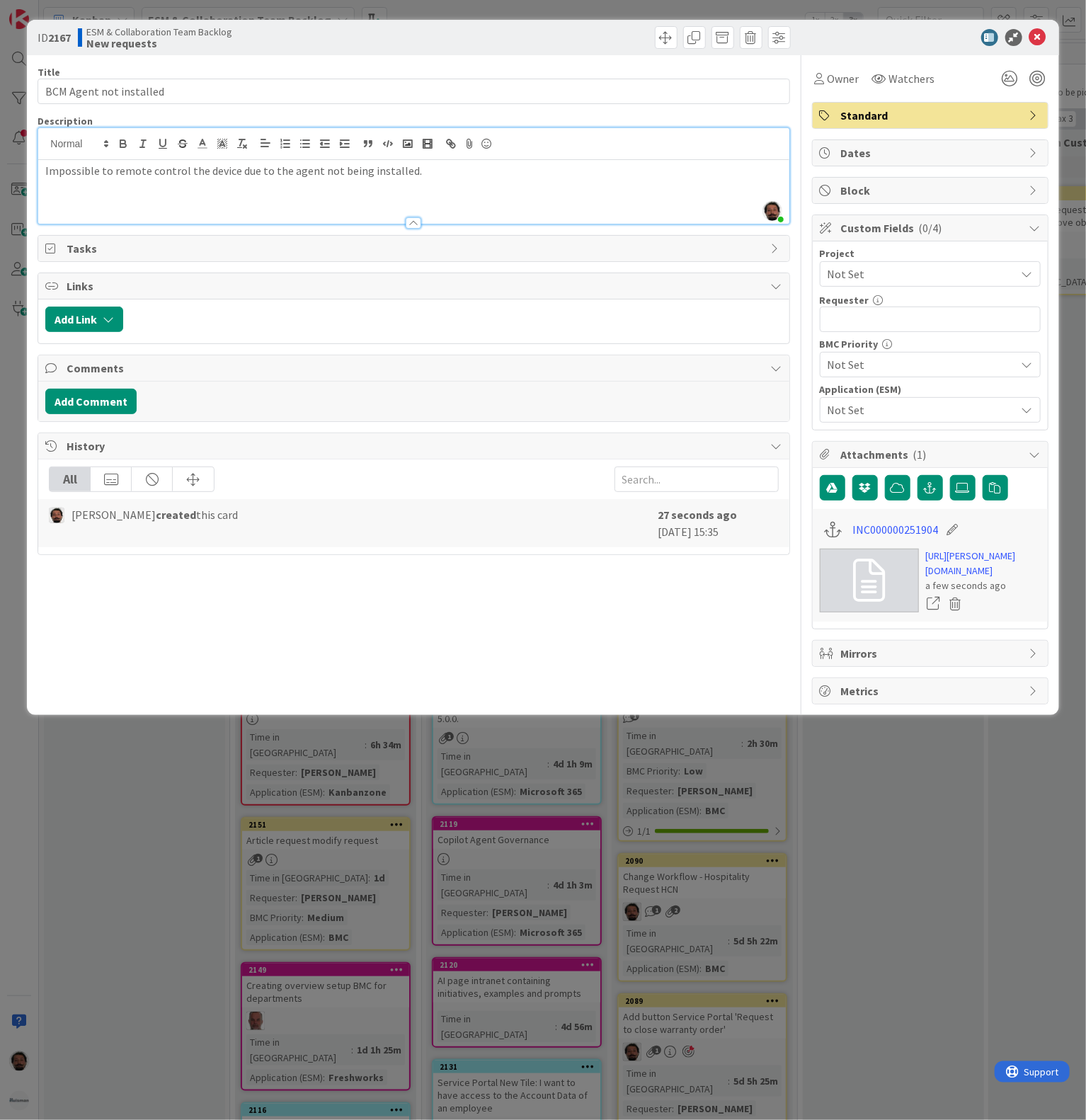
click at [446, 175] on p "Impossible to remote control the device due to the agent not being installed." at bounding box center [413, 171] width 737 height 16
click at [433, 176] on p "Impossible to remote control the device due to the agent not being installed." at bounding box center [413, 171] width 737 height 16
click at [432, 182] on div "Impossible to remote control the device due to the agent not being installed." at bounding box center [414, 191] width 750 height 64
click at [434, 205] on div "Impossible to remote control the device due to the agent not being installed." at bounding box center [414, 191] width 750 height 64
click at [554, 206] on div "Impossible to remote control the device due to the agent not being installed." at bounding box center [414, 191] width 750 height 64
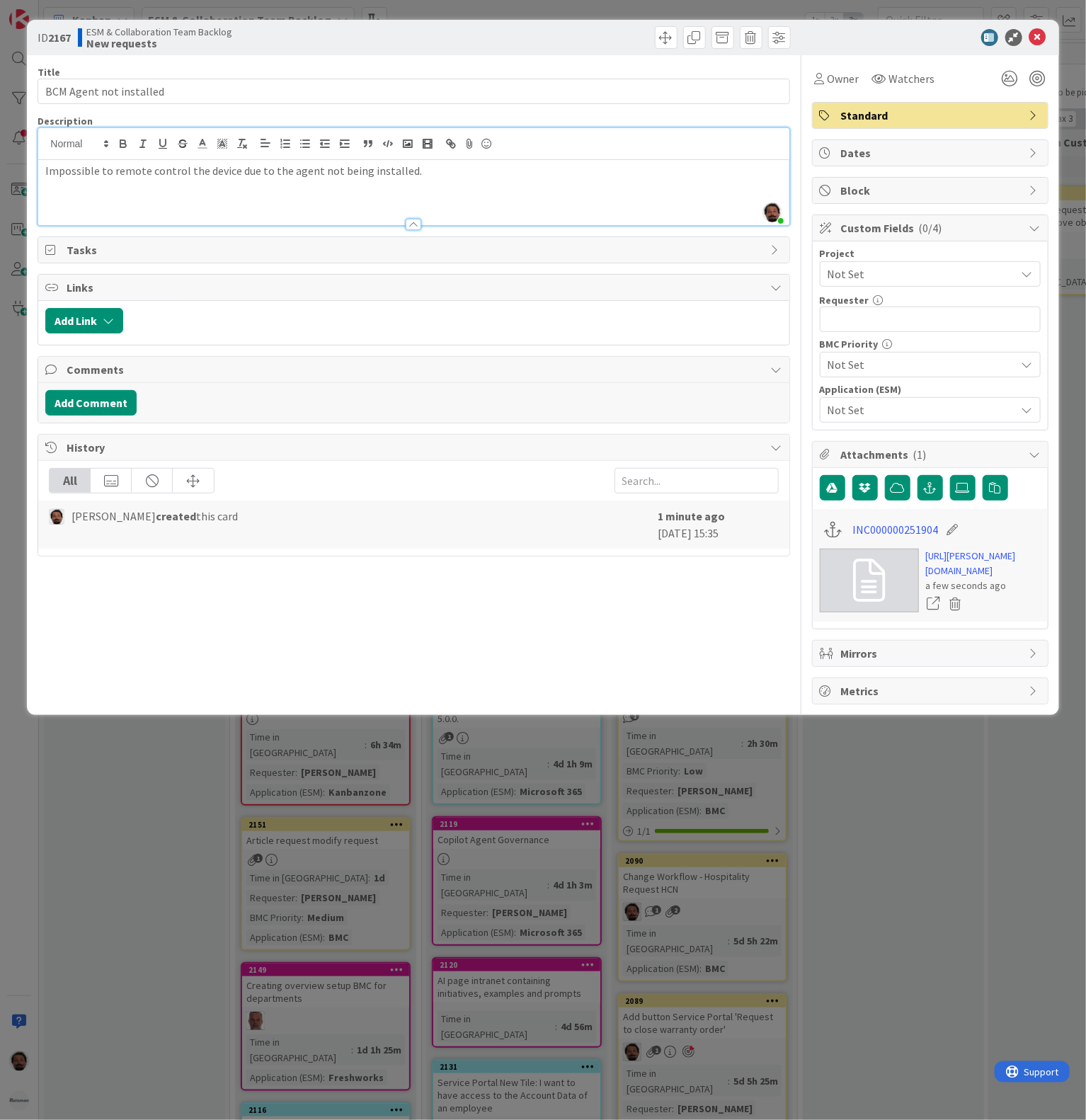
click at [284, 197] on p at bounding box center [413, 203] width 737 height 16
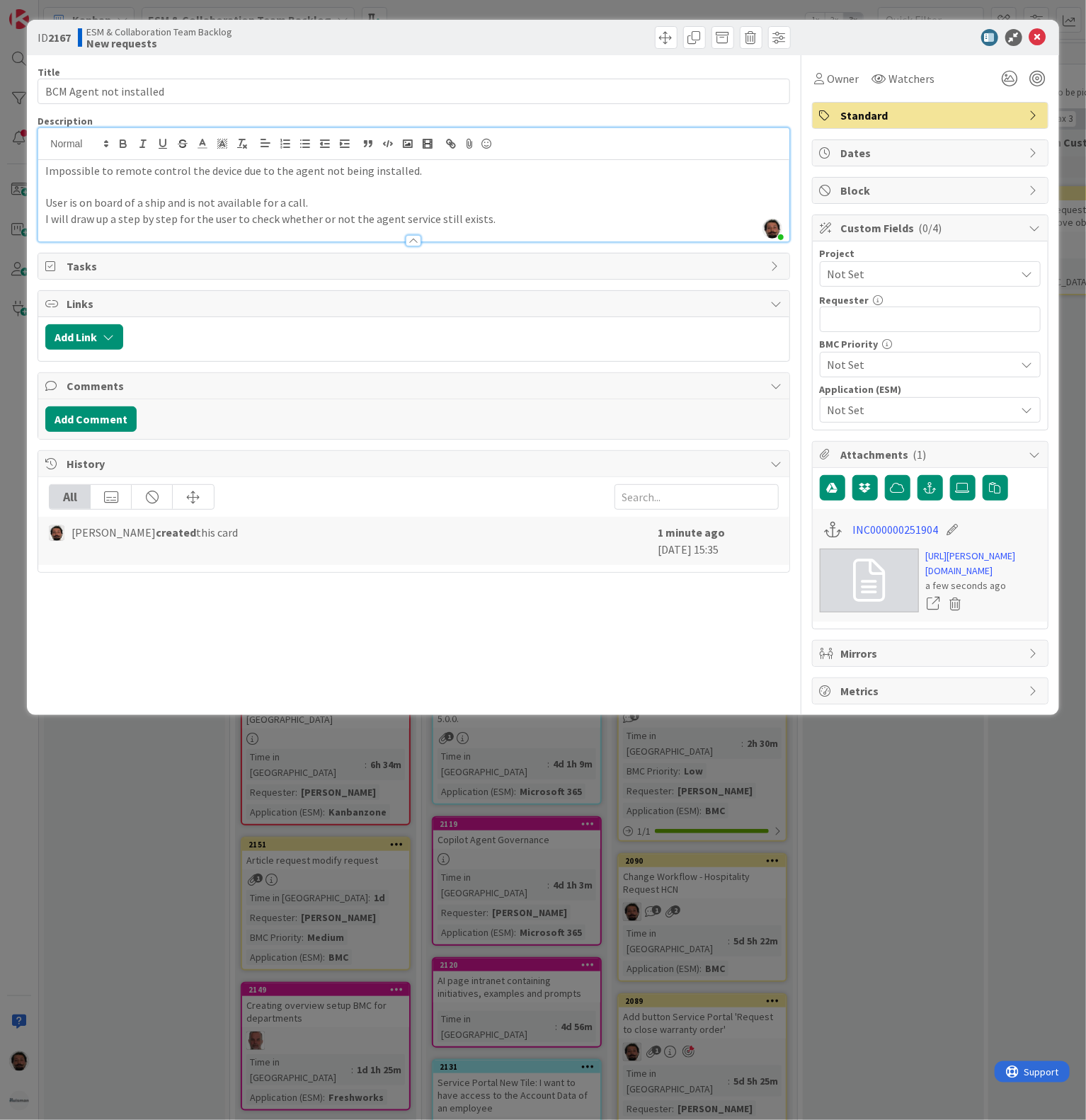
click at [292, 206] on p "User is on board of a ship and is not available for a call." at bounding box center [413, 203] width 737 height 16
click at [350, 201] on p "User is on board of a ship and is not available for a call." at bounding box center [413, 203] width 737 height 16
click at [148, 191] on p at bounding box center [413, 188] width 737 height 16
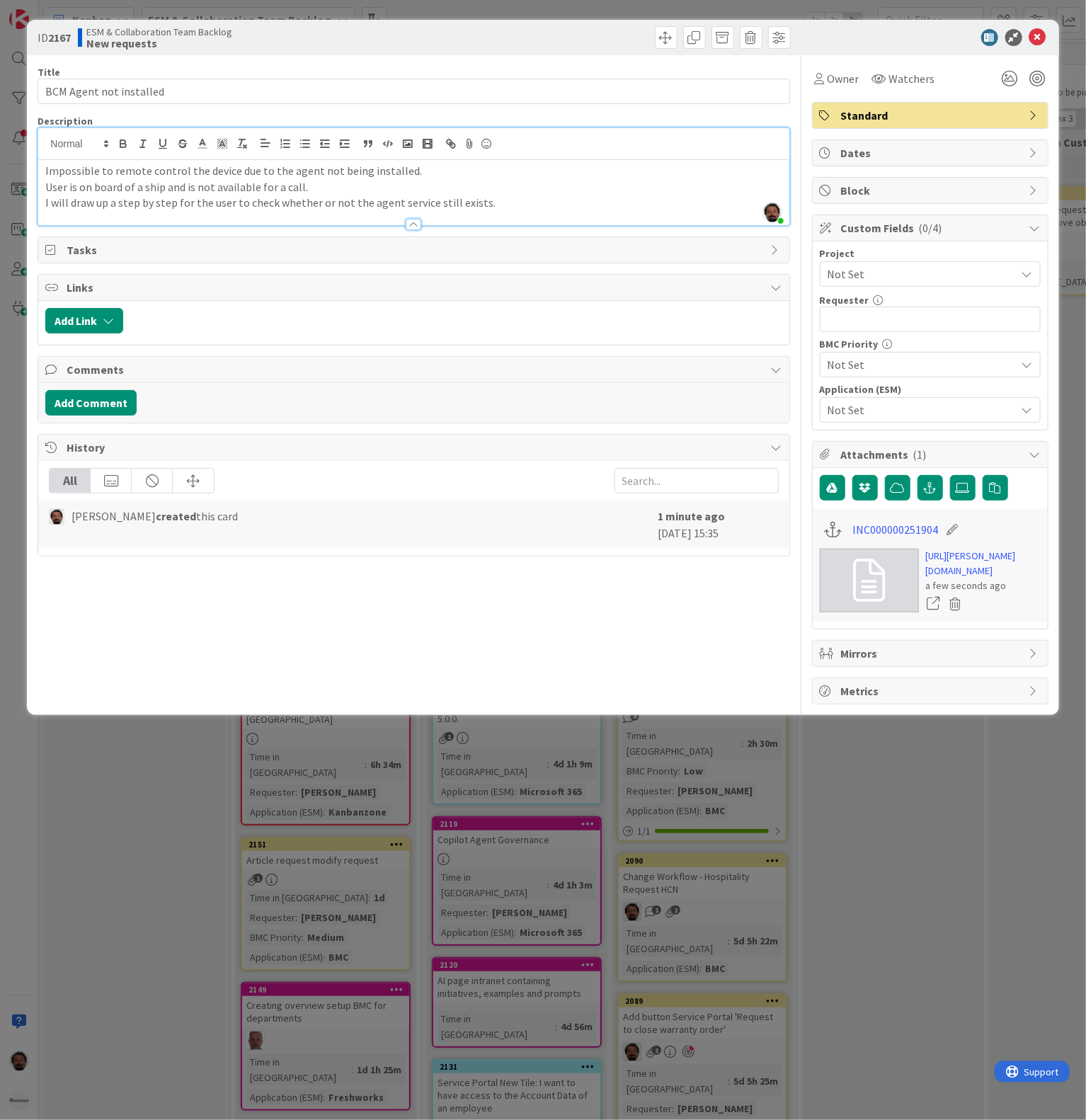
click at [311, 193] on p "User is on board of a ship and is not available for a call." at bounding box center [413, 188] width 737 height 16
click at [45, 205] on p "I will draw up a step by step for the user to check whether or not the agent se…" at bounding box center [413, 203] width 737 height 16
click at [44, 210] on div "Impossible to remote control the device due to the agent not being installed. U…" at bounding box center [414, 192] width 750 height 66
click at [44, 205] on div "Impossible to remote control the device due to the agent not being installed. U…" at bounding box center [414, 192] width 750 height 66
click at [42, 205] on div "Impossible to remote control the device due to the agent not being installed. U…" at bounding box center [414, 192] width 750 height 66
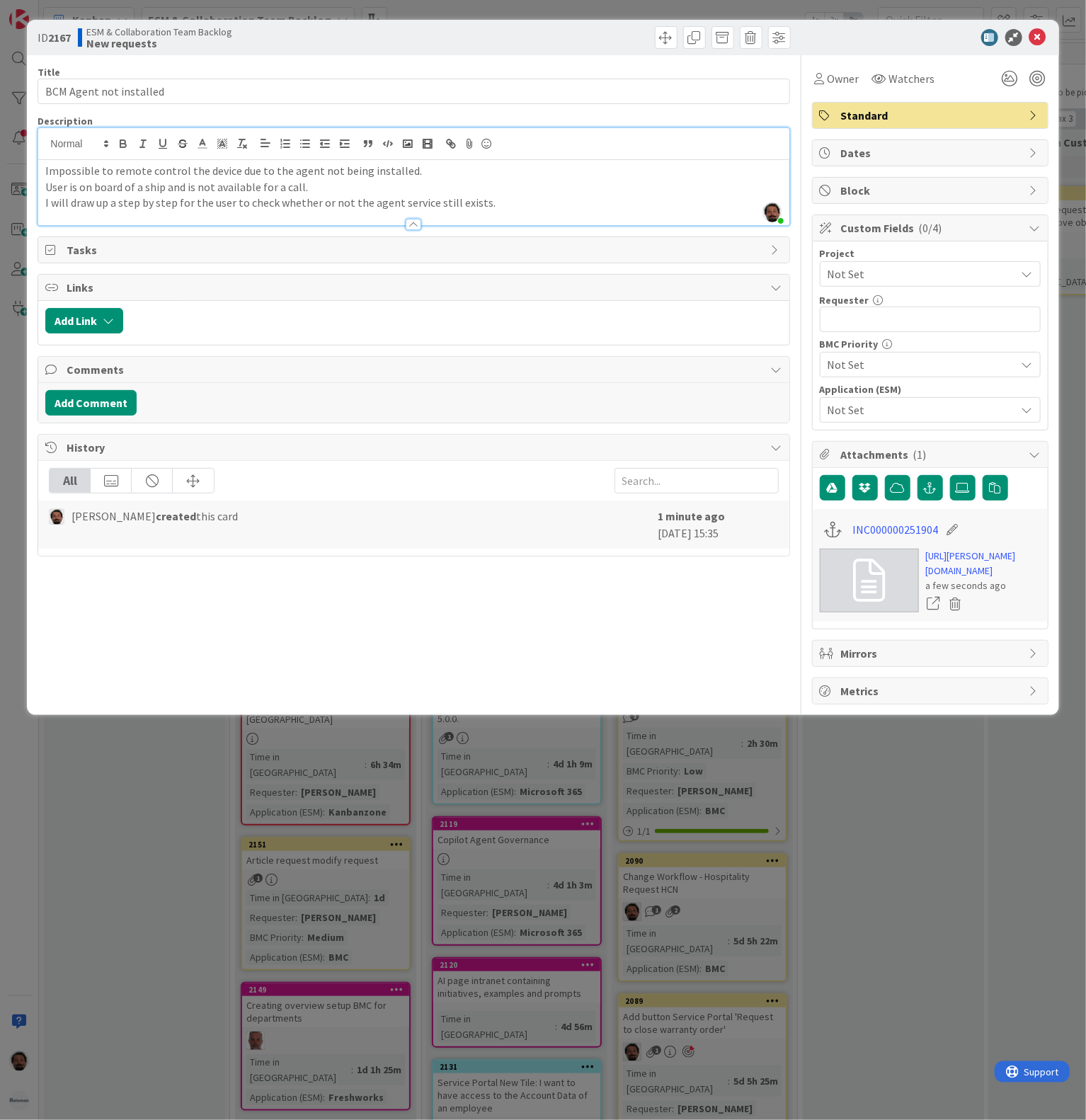
click at [93, 205] on p "I will draw up a step by step for the user to check whether or not the agent se…" at bounding box center [413, 203] width 737 height 16
click at [46, 205] on p "I will draw up a step by step for the user to check whether or not the agent se…" at bounding box center [413, 203] width 737 height 16
click at [516, 201] on p "I will draw up a step by step for the user to check whether or not the agent se…" at bounding box center [413, 203] width 737 height 16
click at [498, 211] on div at bounding box center [414, 217] width 752 height 15
click at [501, 208] on p "I will draw up a step by step for the user to check whether or not the agent se…" at bounding box center [413, 203] width 737 height 16
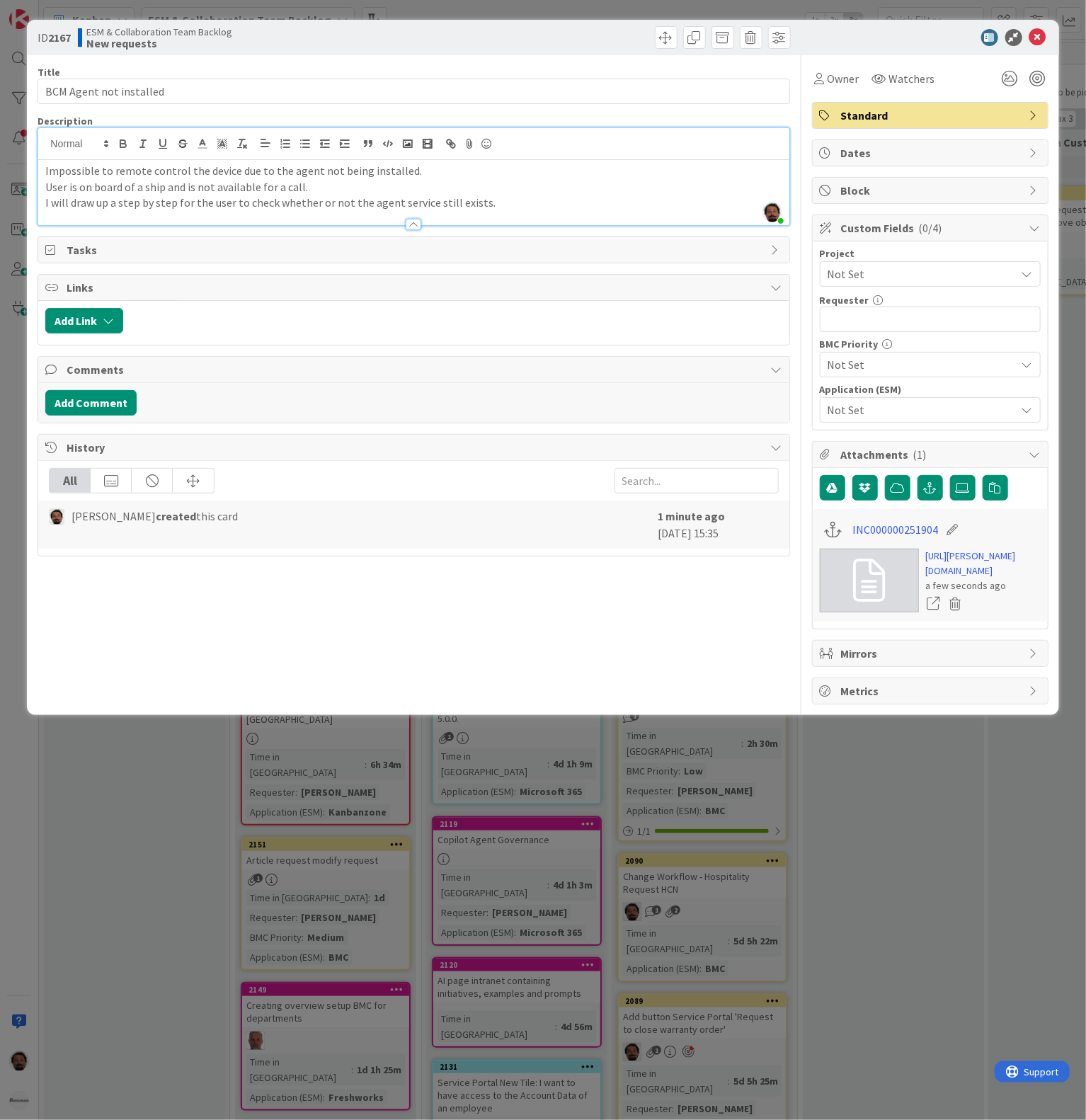
click at [518, 222] on div at bounding box center [414, 217] width 750 height 15
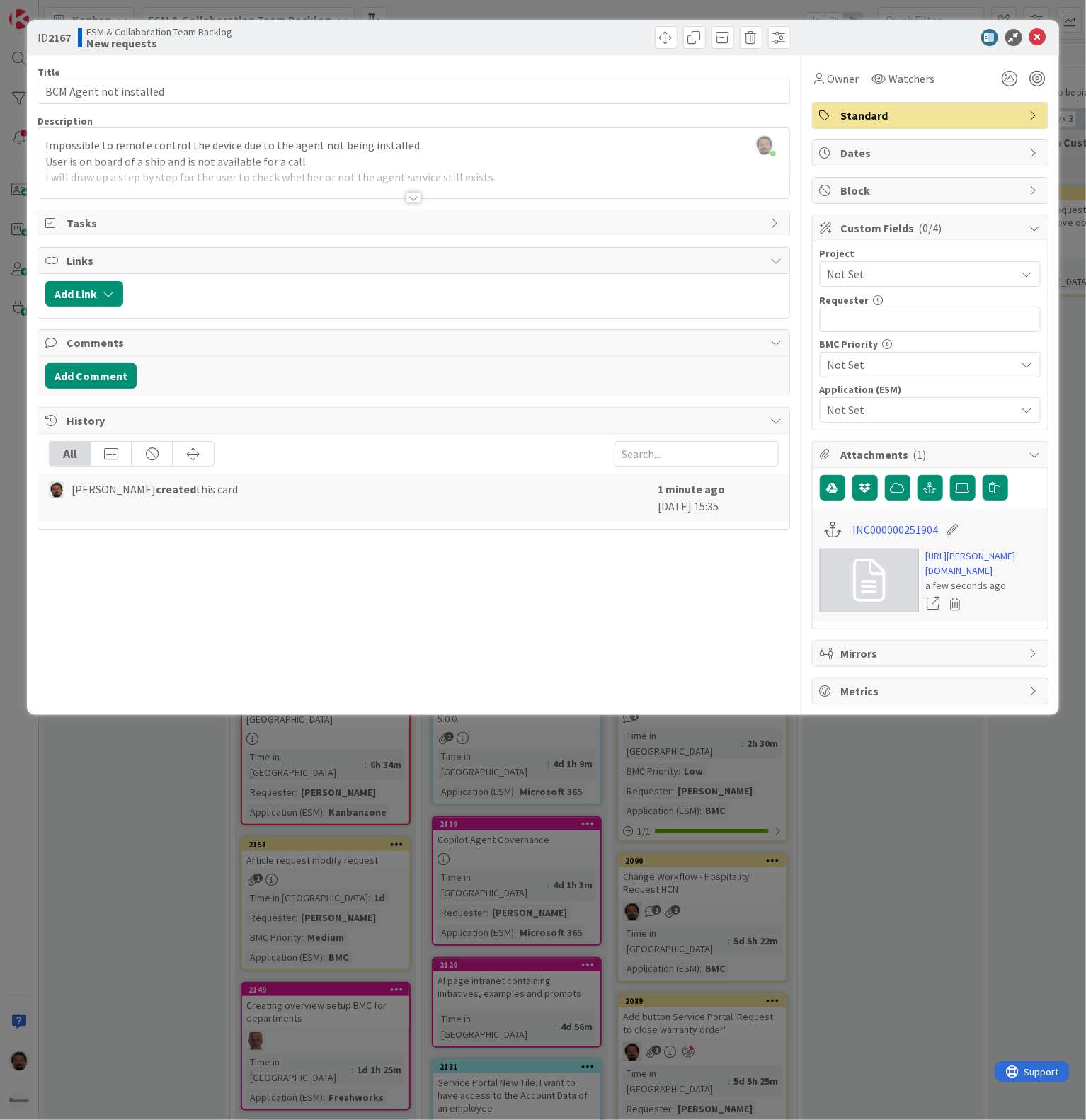
click at [518, 214] on div "Tasks" at bounding box center [414, 223] width 750 height 25
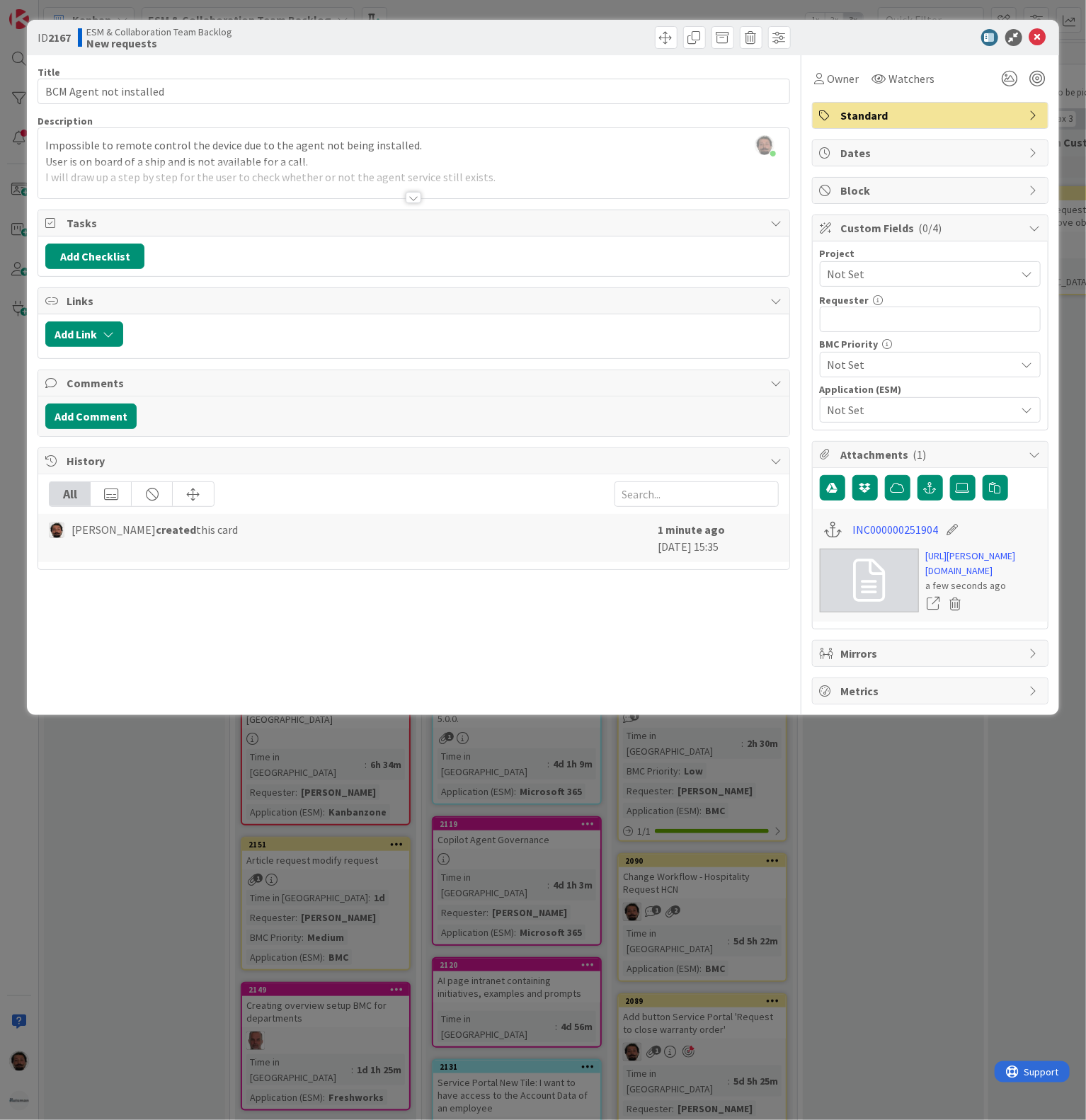
click at [433, 193] on div at bounding box center [414, 180] width 750 height 36
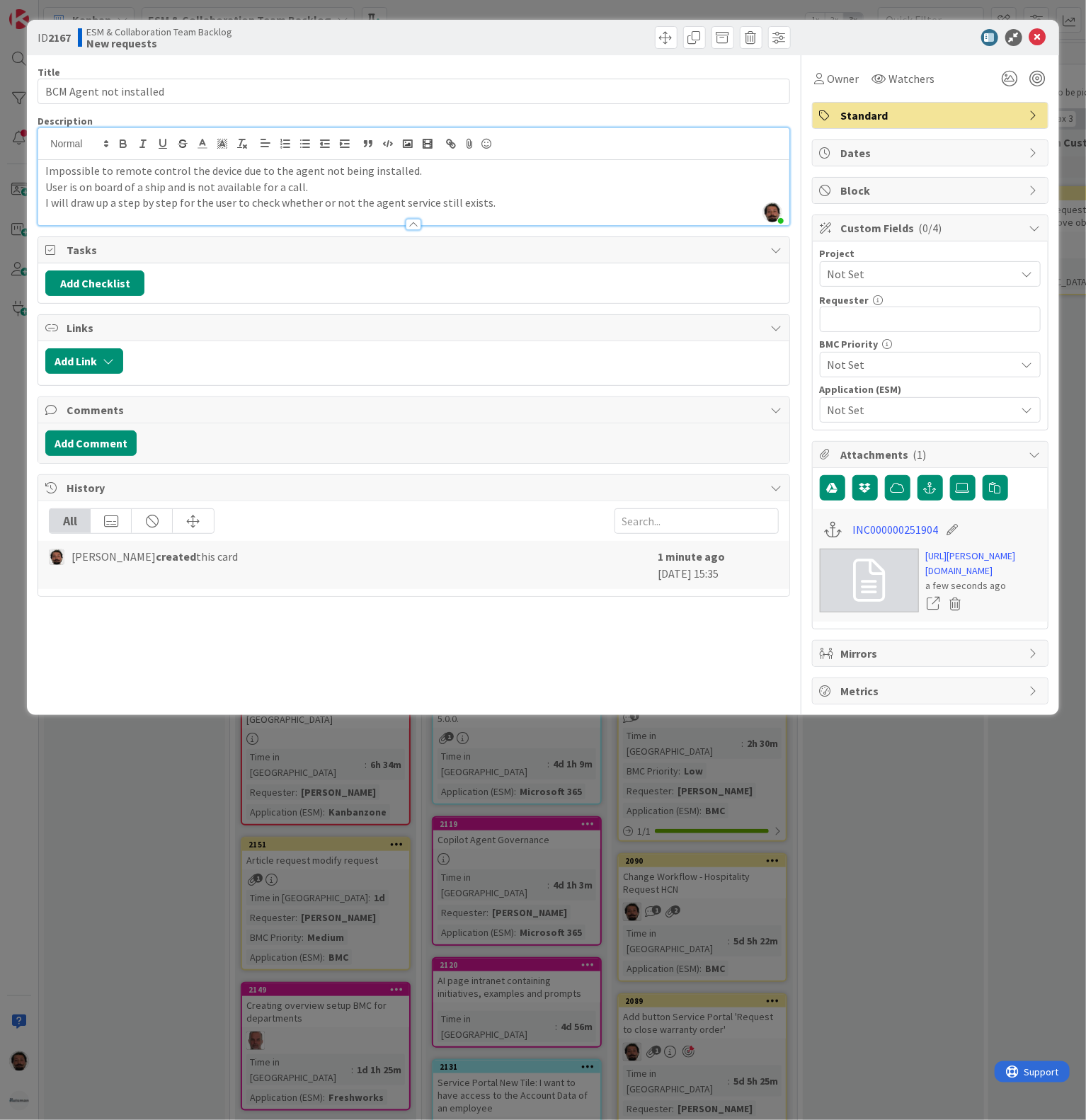
click at [504, 197] on p "I will draw up a step by step for the user to check whether or not the agent se…" at bounding box center [413, 203] width 737 height 16
click at [884, 321] on input "text" at bounding box center [931, 319] width 221 height 25
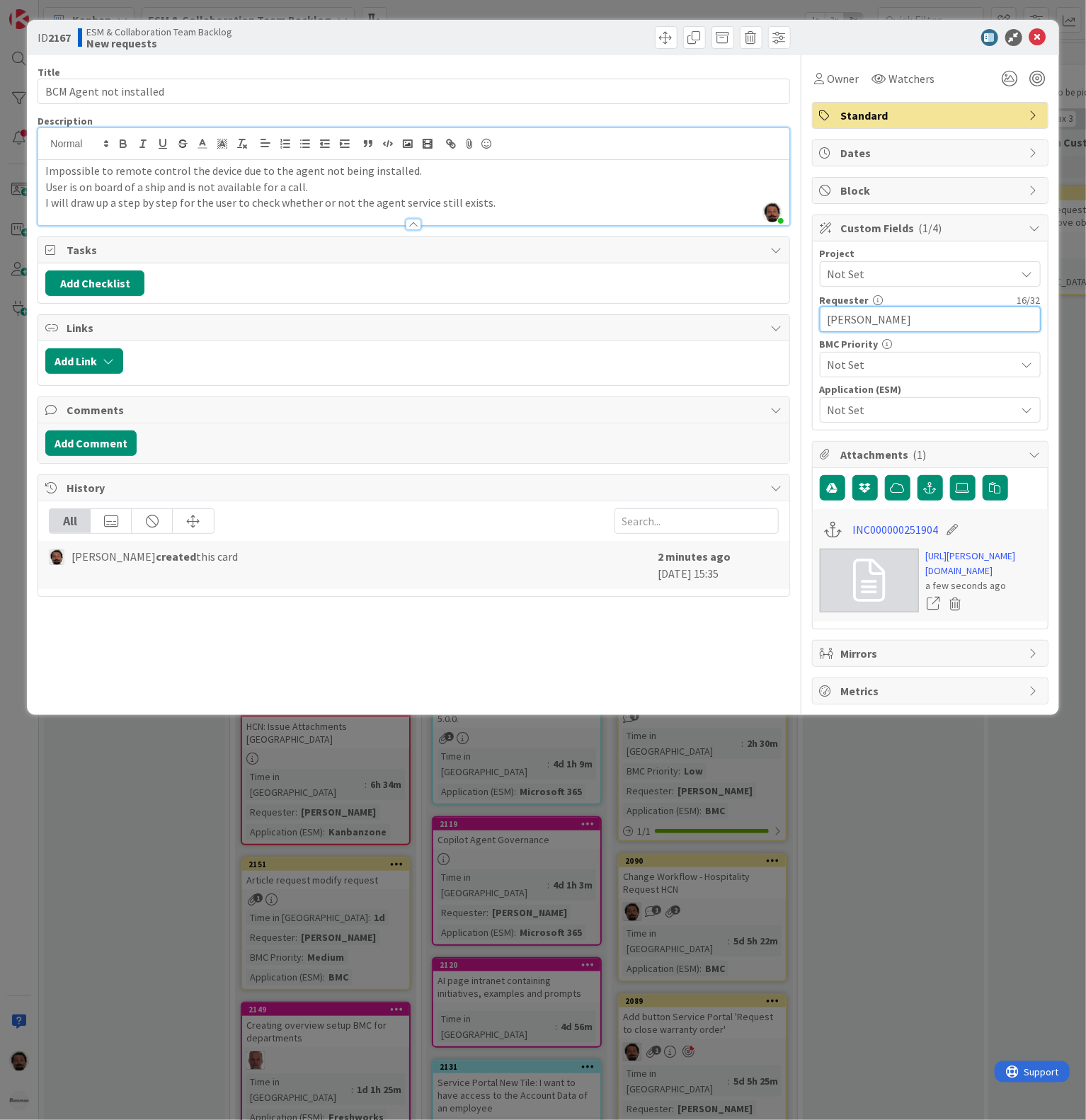
type input "[PERSON_NAME]"
click at [898, 372] on span "Not Set" at bounding box center [918, 364] width 181 height 20
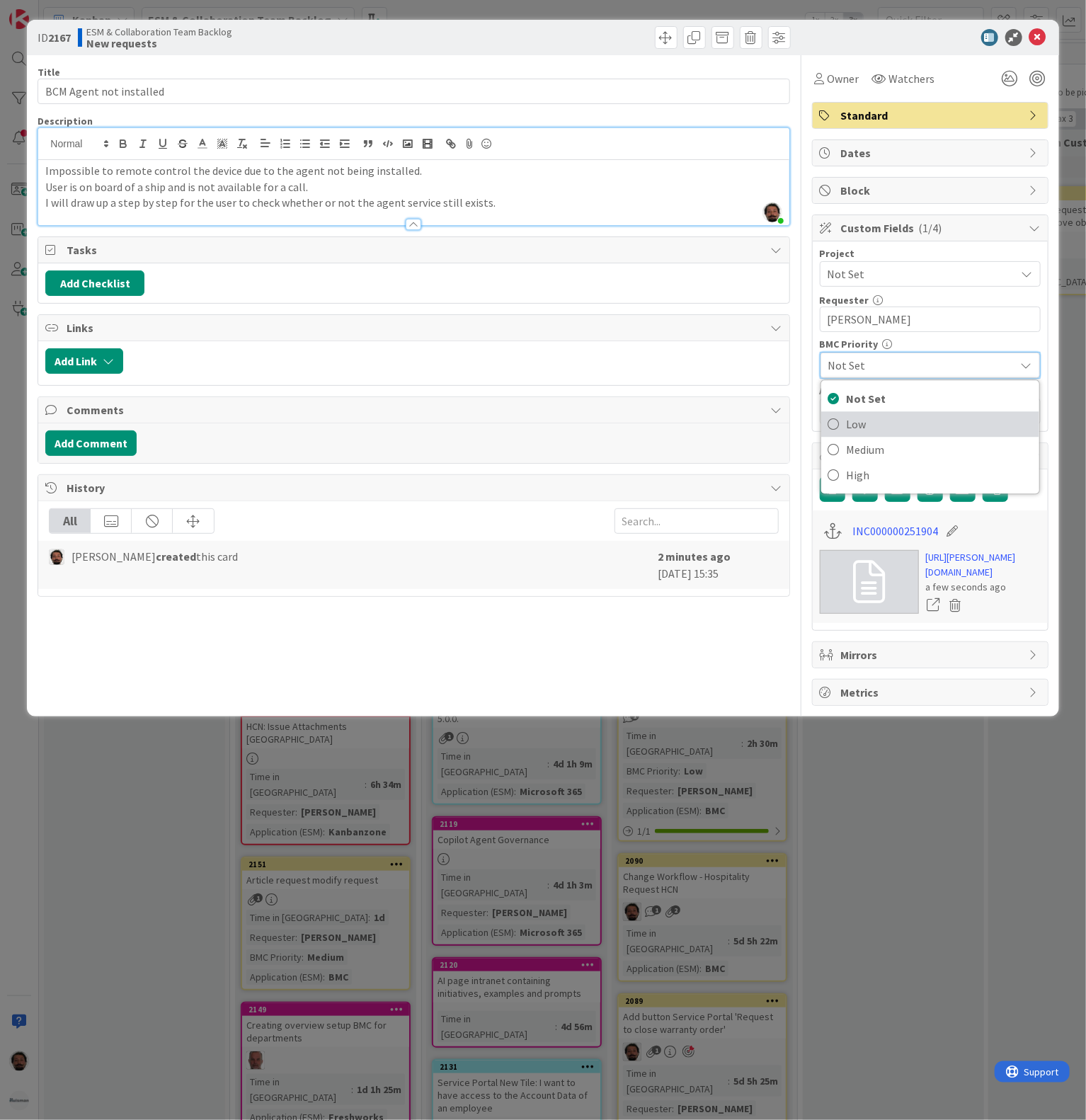
click at [877, 424] on span "Low" at bounding box center [940, 424] width 186 height 22
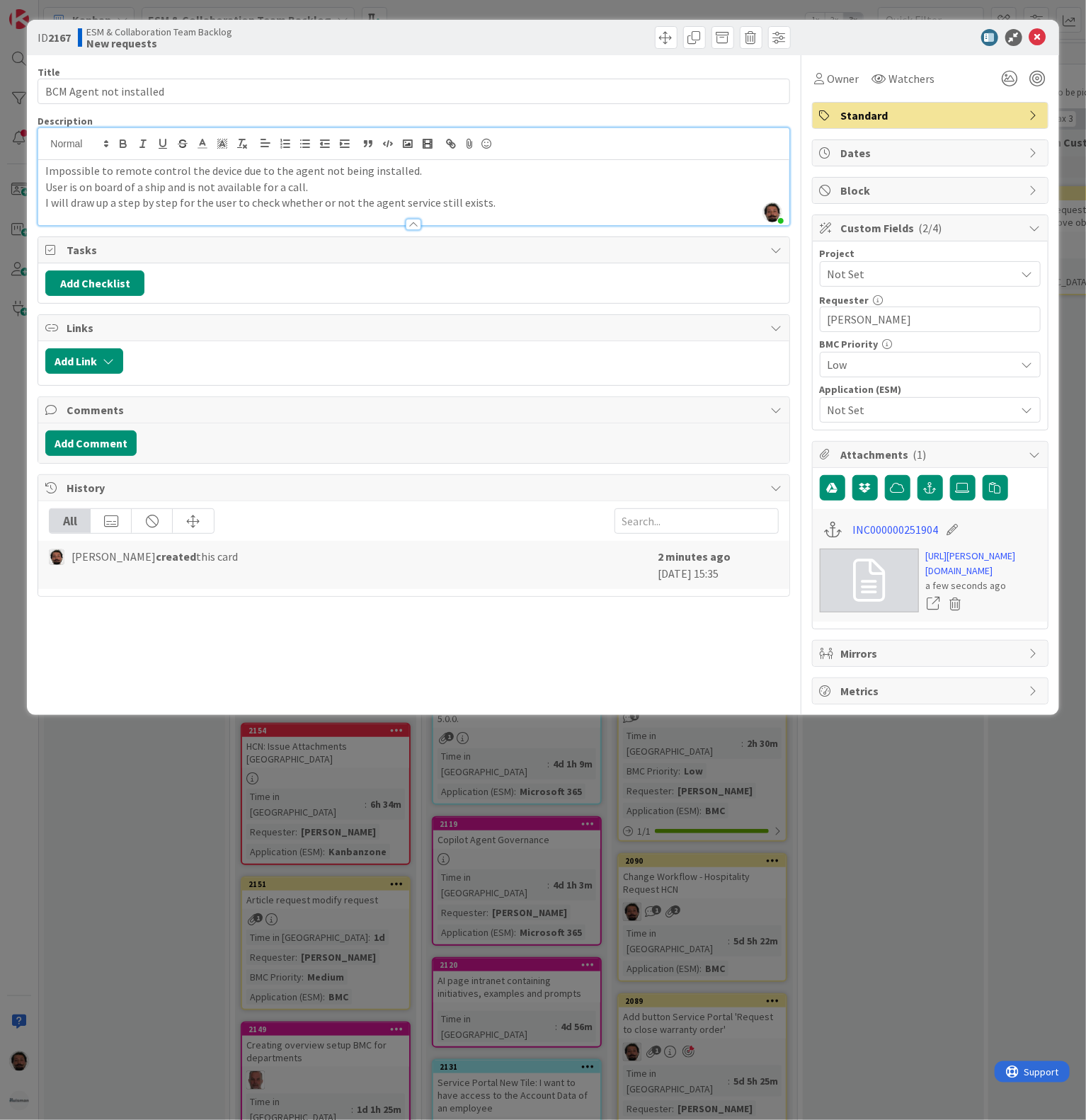
click at [895, 408] on span "Not Set" at bounding box center [918, 410] width 181 height 20
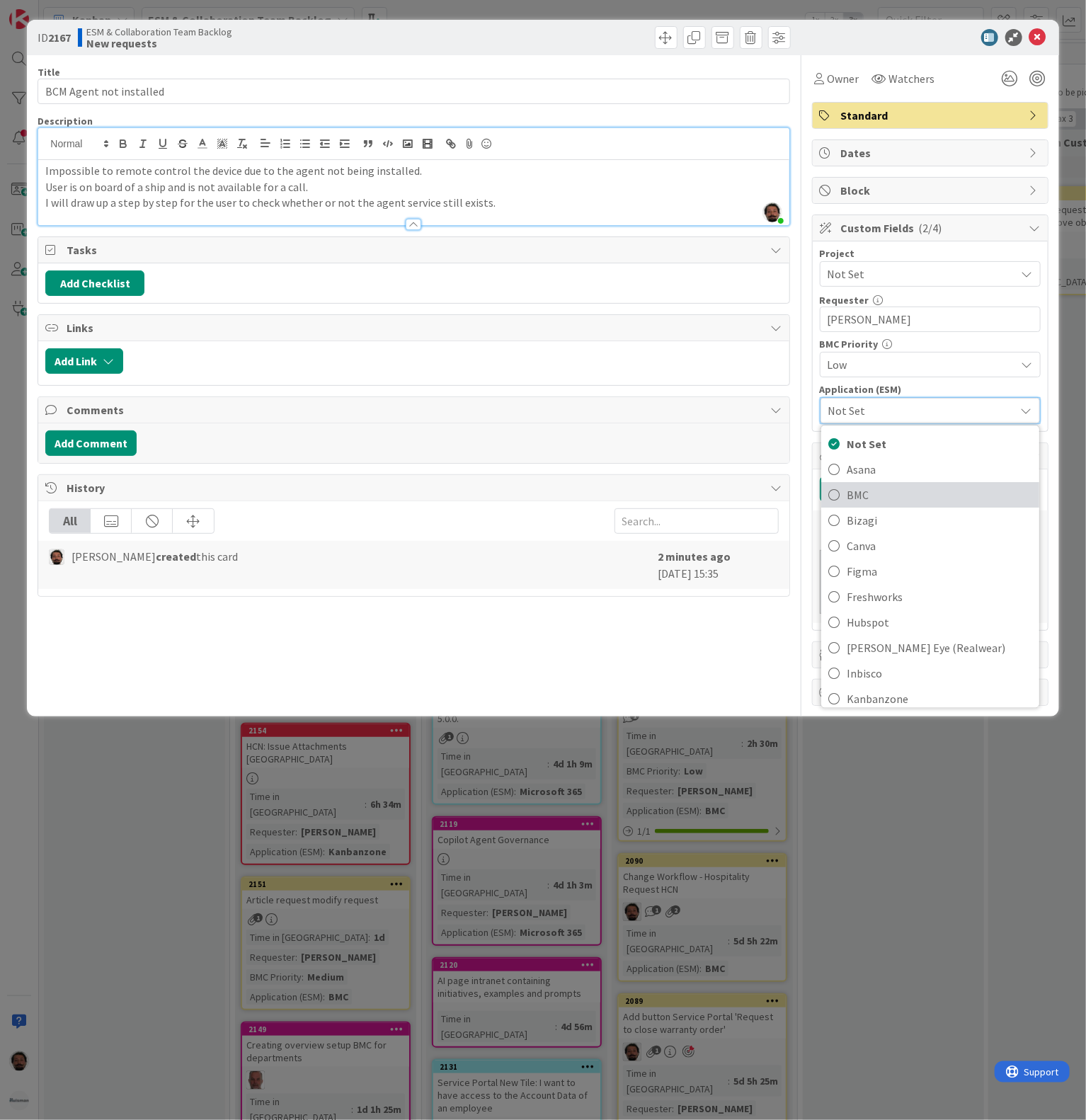
click at [856, 505] on span "BMC" at bounding box center [940, 495] width 186 height 22
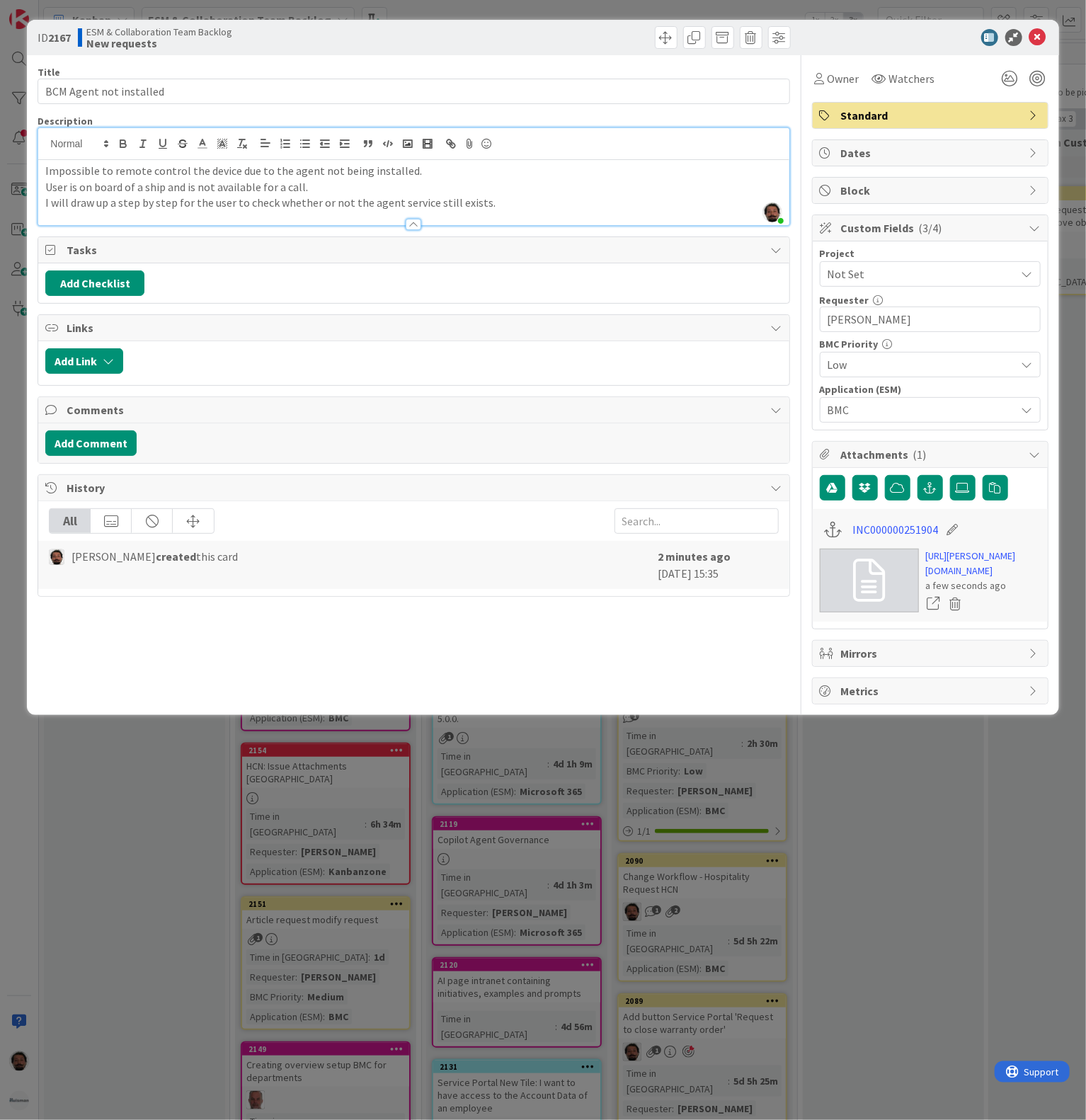
click at [924, 276] on span "Not Set" at bounding box center [918, 274] width 181 height 20
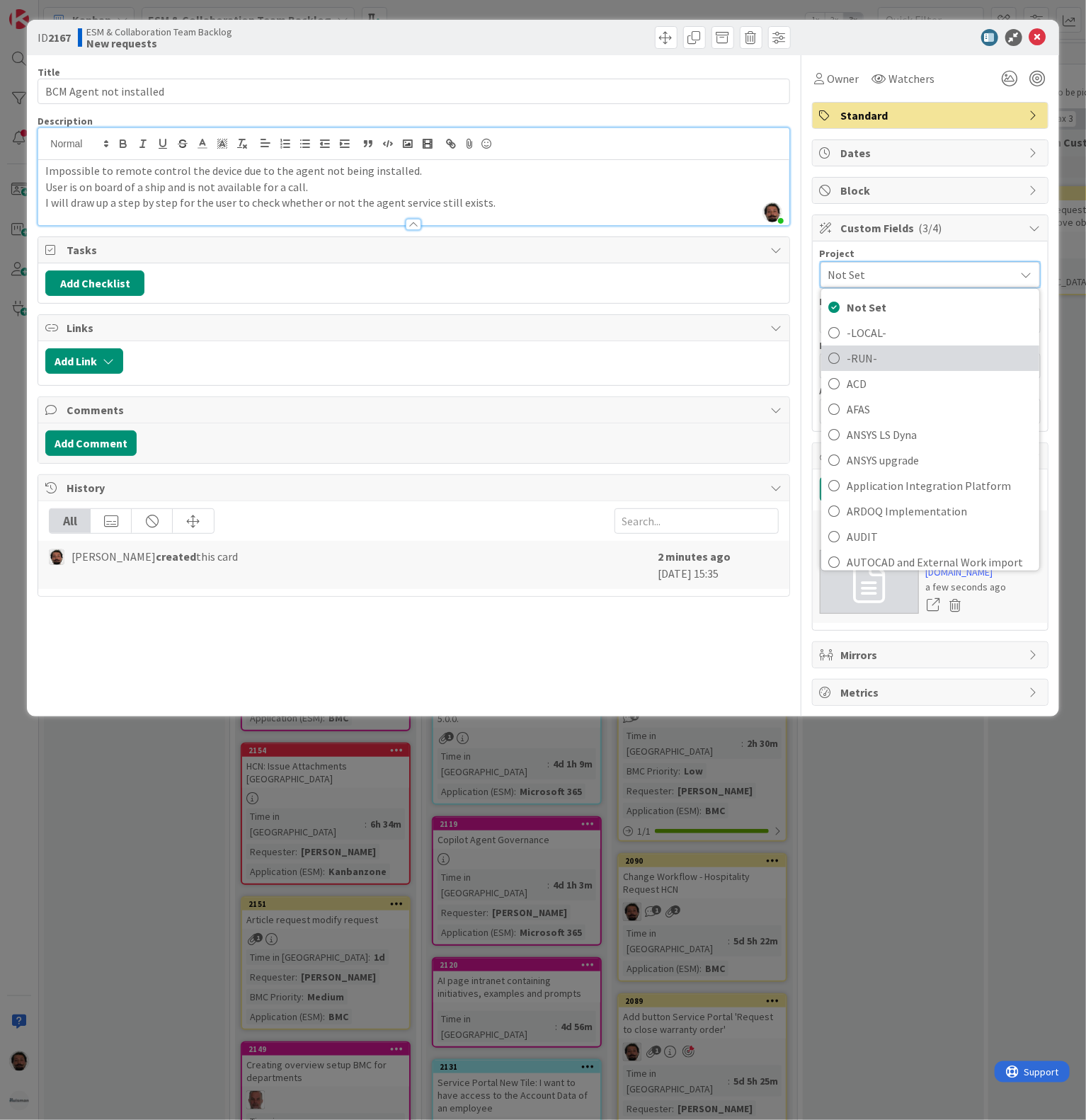
click at [884, 367] on span "-RUN-" at bounding box center [940, 358] width 186 height 22
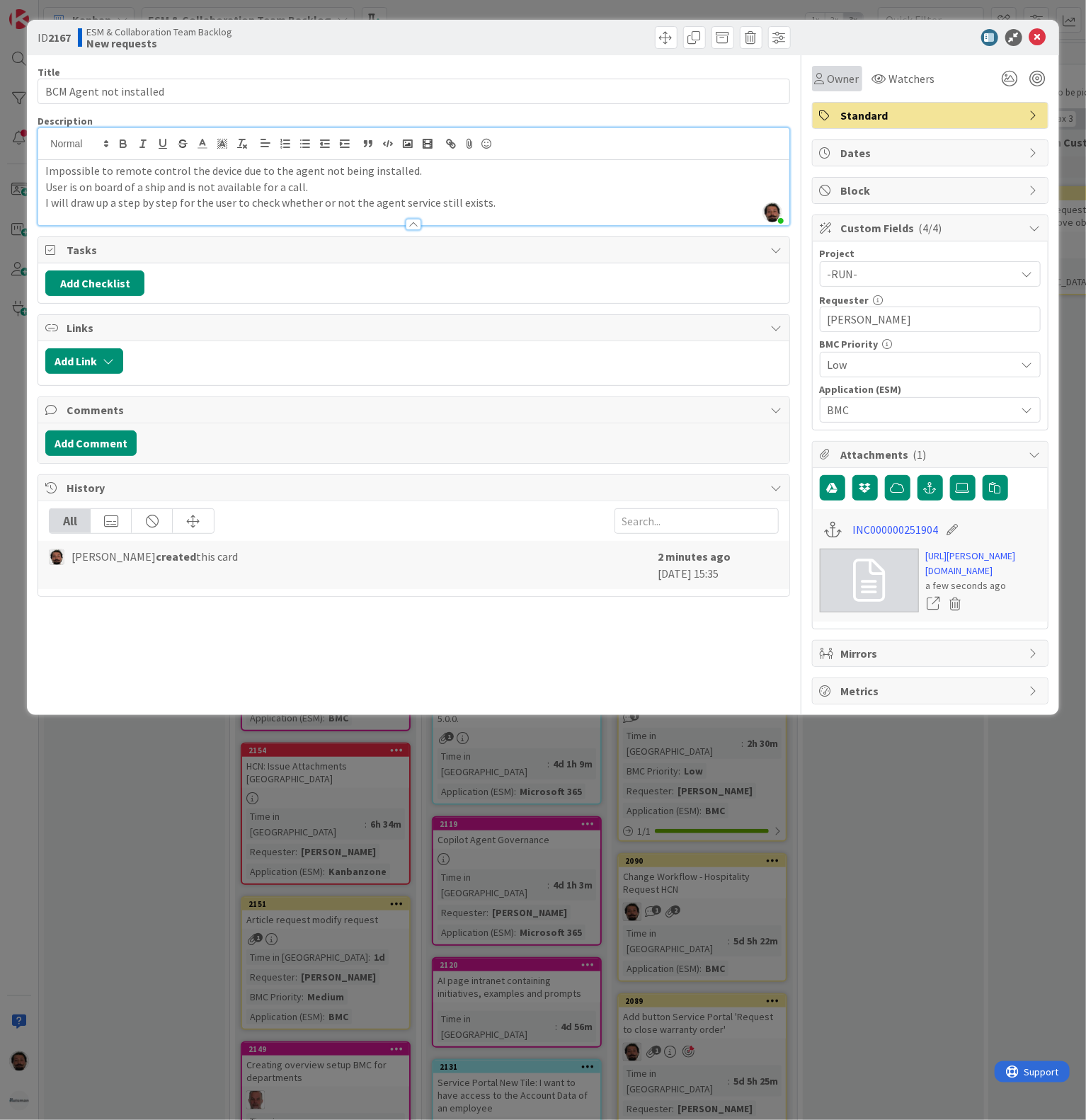
click at [838, 74] on span "Owner" at bounding box center [844, 78] width 32 height 17
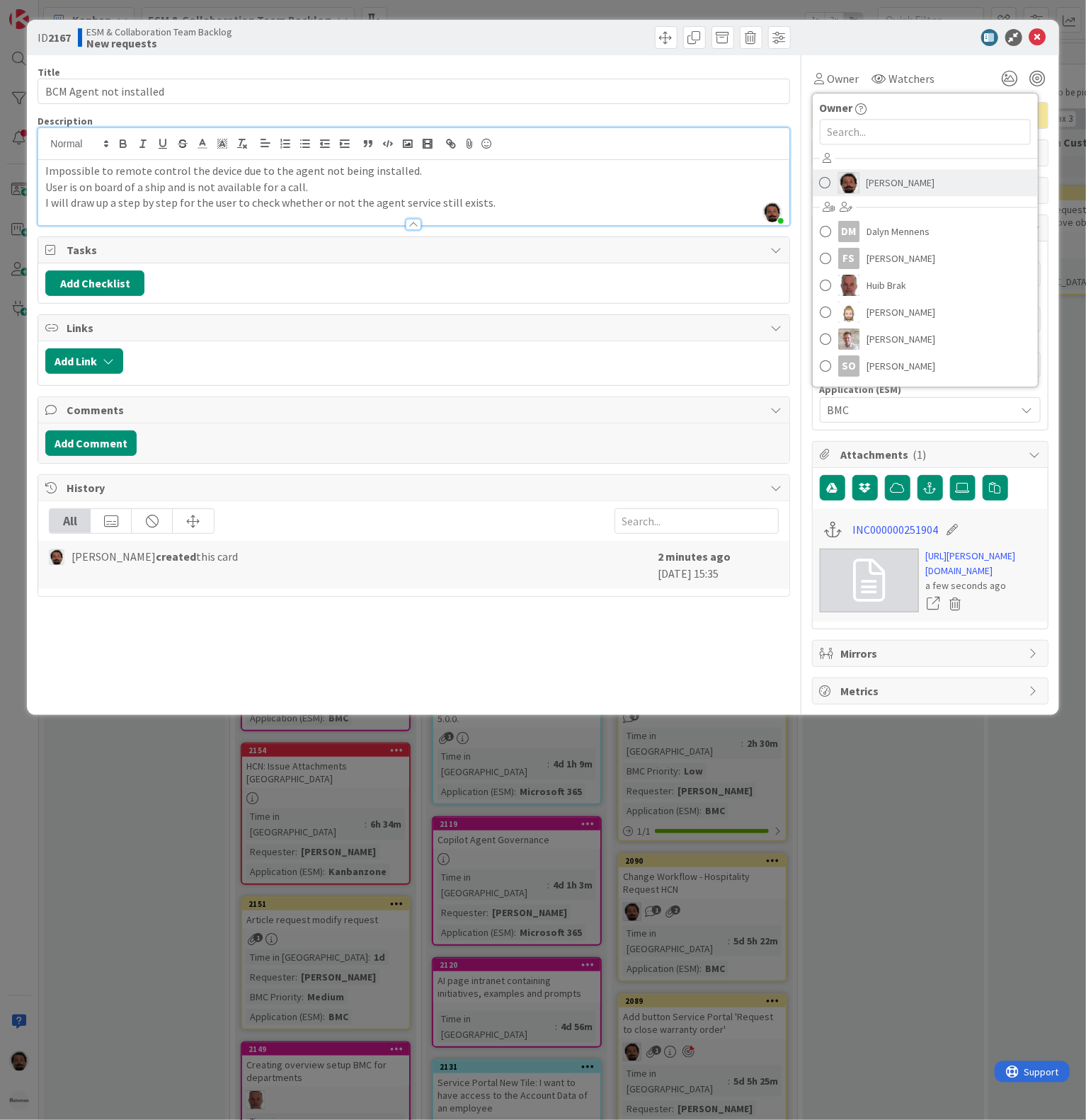
click at [863, 174] on link "[PERSON_NAME]" at bounding box center [925, 183] width 225 height 27
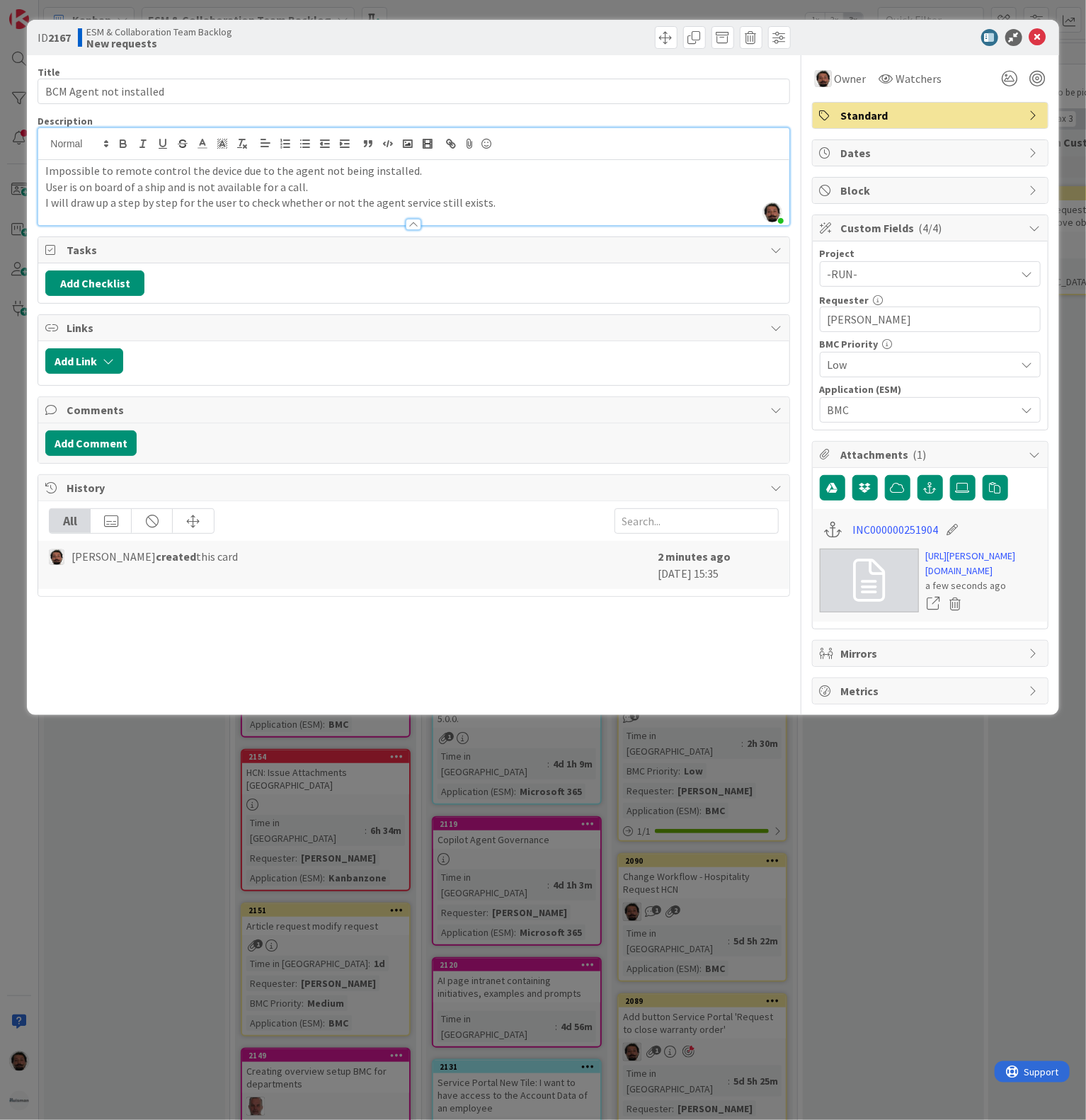
click at [573, 188] on p "User is on board of a ship and is not available for a call." at bounding box center [413, 188] width 737 height 16
click at [533, 208] on p "I will draw up a step by step for the user to check whether or not the agent se…" at bounding box center [413, 203] width 737 height 16
drag, startPoint x: 519, startPoint y: 205, endPoint x: 42, endPoint y: 206, distance: 477.0
click at [42, 206] on div "Impossible to remote control the device due to the agent not being installed. U…" at bounding box center [414, 192] width 750 height 66
click at [74, 203] on p "I will draw up a step by step for the user to check whether or not the agent se…" at bounding box center [413, 203] width 737 height 16
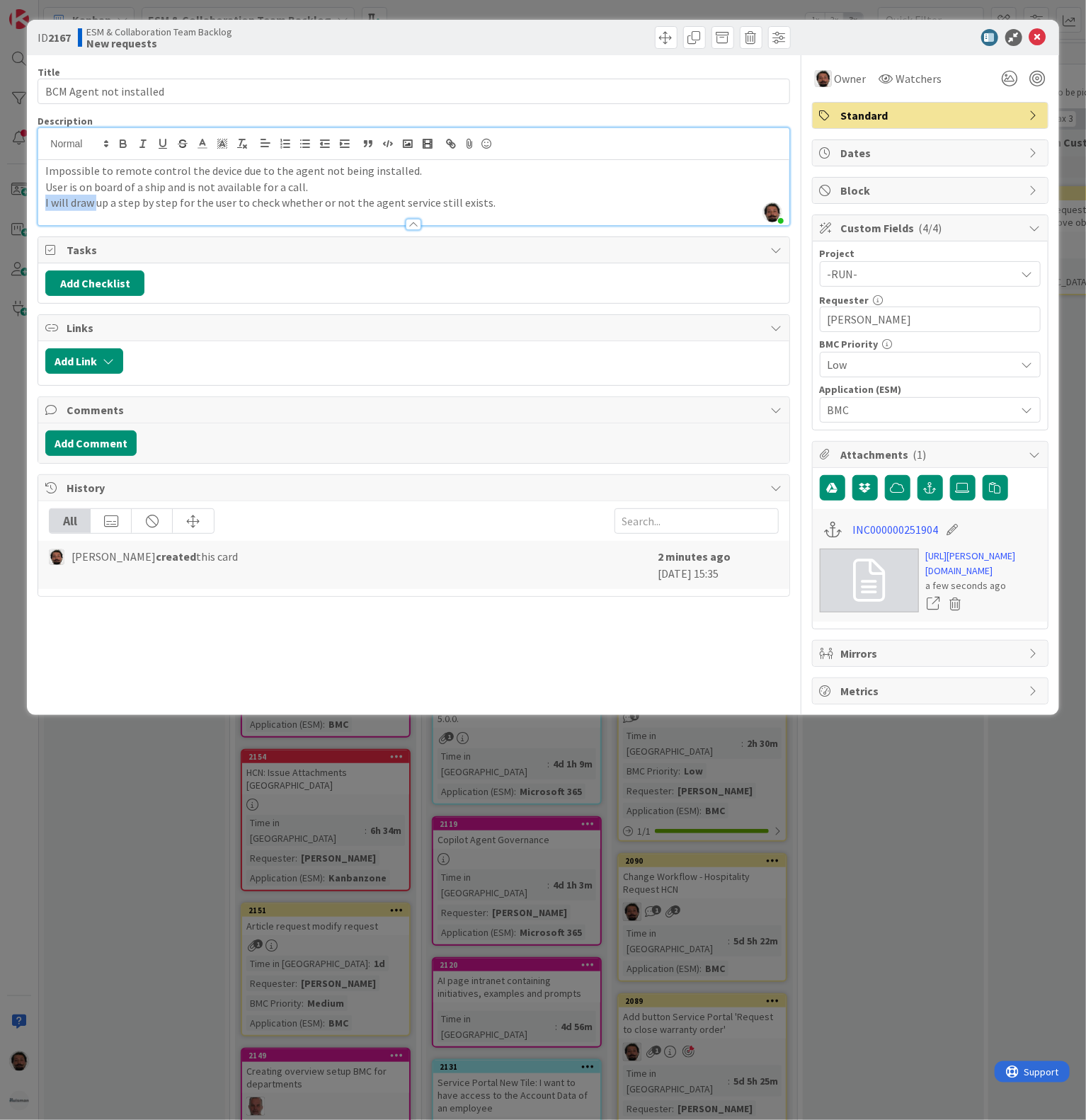
drag, startPoint x: 95, startPoint y: 206, endPoint x: 0, endPoint y: 205, distance: 95.0
click at [0, 205] on div "ID 2167 ESM & Collaboration Team Backlog New requests Title 23 / 128 BCM Agent …" at bounding box center [543, 560] width 1086 height 1120
click at [509, 206] on p "[PERSON_NAME] up a step by step for the user to check whether or not the agent …" at bounding box center [413, 203] width 737 height 16
click at [44, 189] on div "Impossible to remote control the device due to the agent not being installed. U…" at bounding box center [414, 192] width 750 height 66
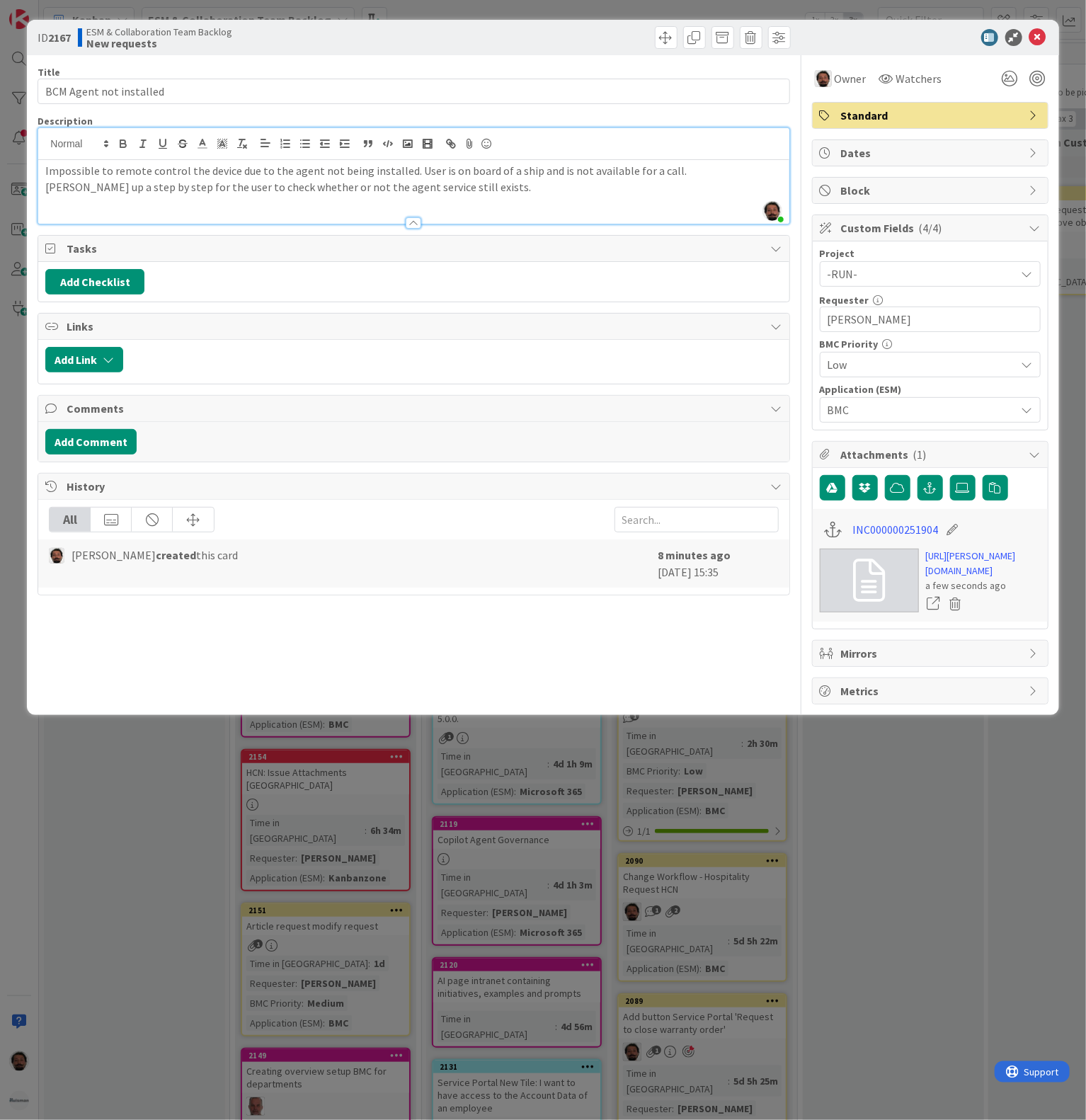
click at [89, 197] on div "Impossible to remote control the device due to the agent not being installed. U…" at bounding box center [414, 191] width 750 height 64
click at [477, 188] on p "[PERSON_NAME] up a step by step for the user to check whether or not the agent …" at bounding box center [413, 188] width 737 height 16
click at [119, 290] on button "Add Checklist" at bounding box center [94, 282] width 99 height 25
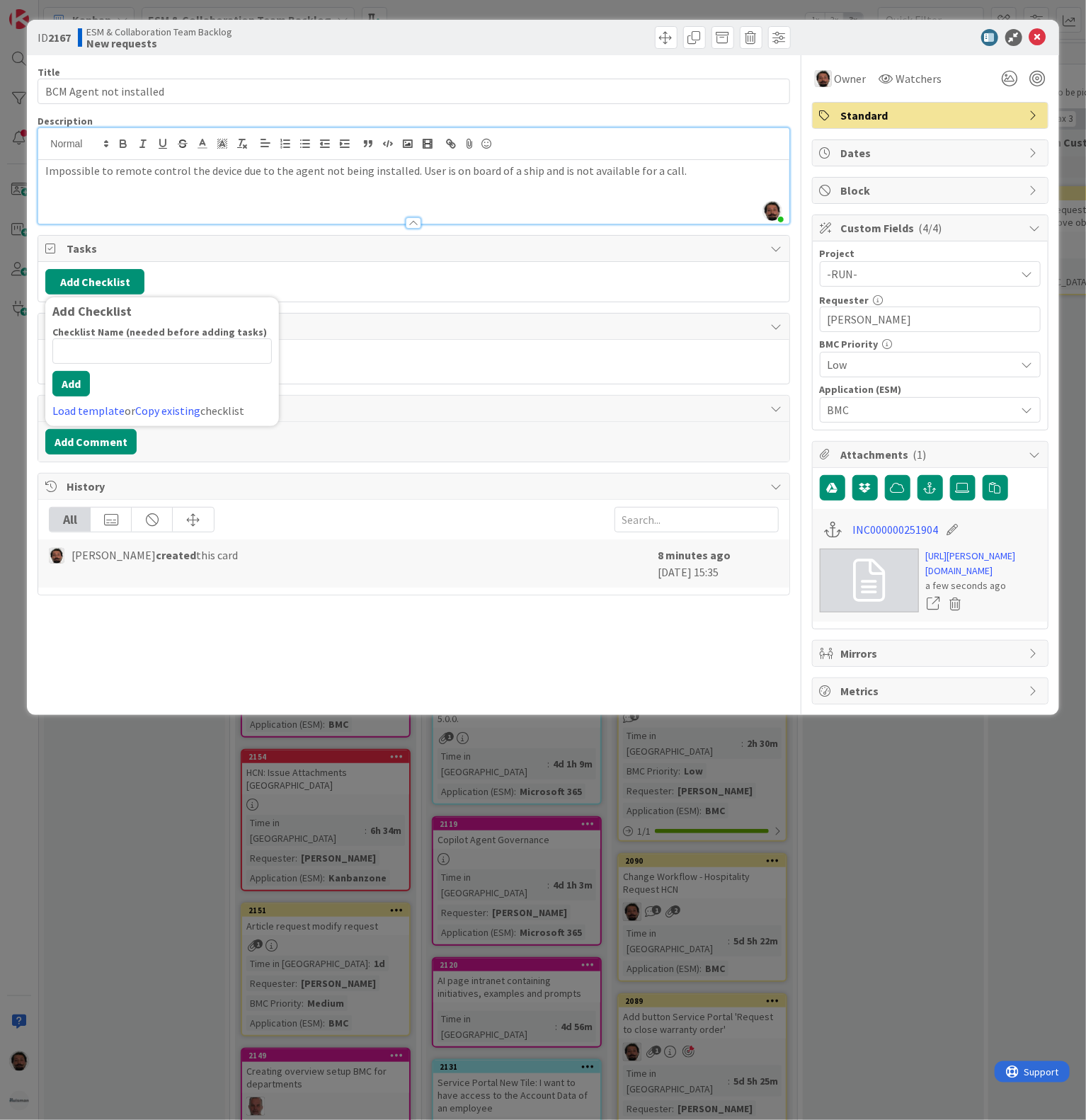
click at [414, 294] on div "Add Checklist Add Checklist Checklist Name (needed before adding tasks) 0 / 64 …" at bounding box center [413, 282] width 737 height 25
click at [102, 441] on button "Add Comment" at bounding box center [91, 442] width 92 height 25
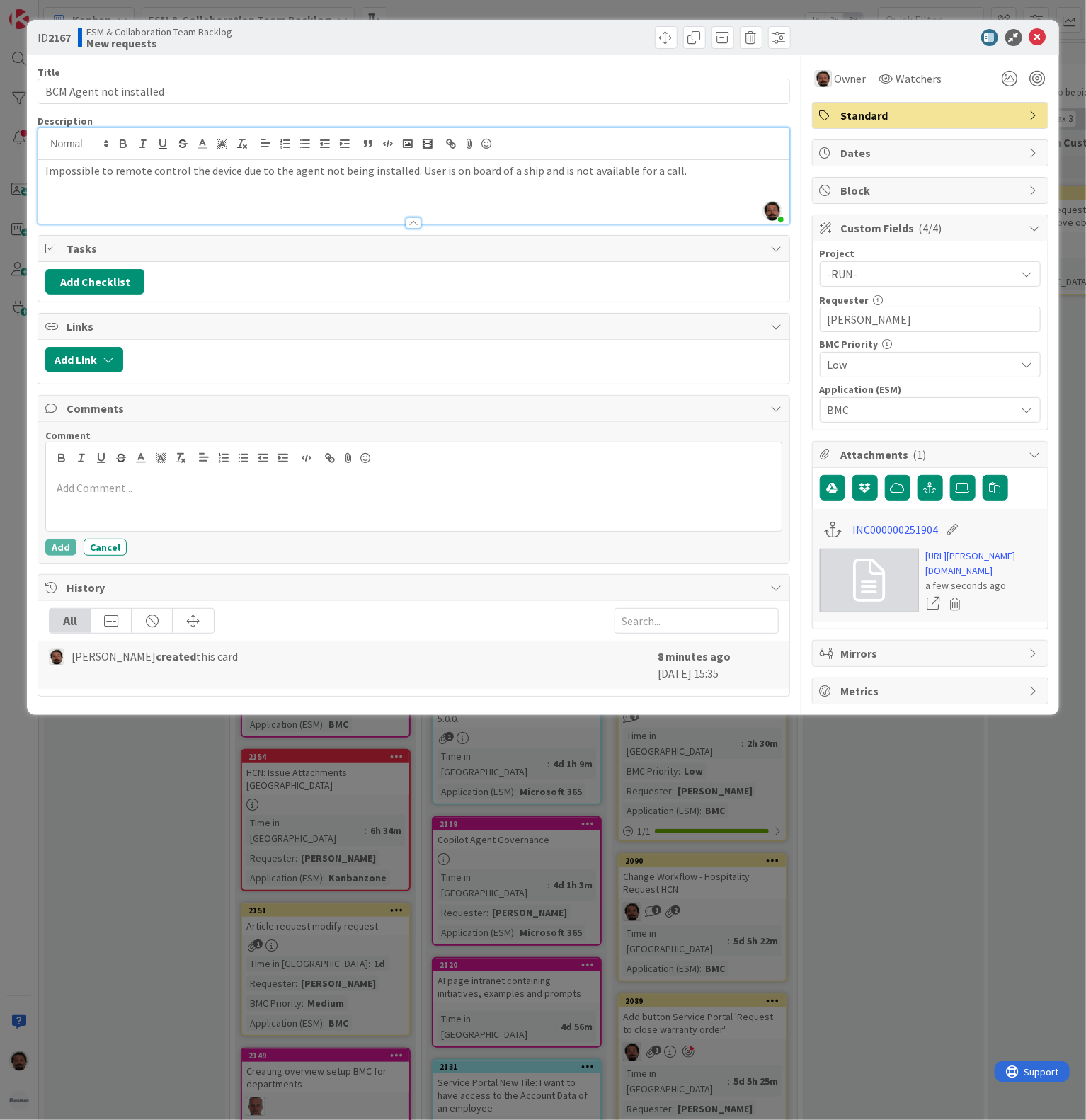
click at [216, 496] on p at bounding box center [414, 488] width 723 height 16
click at [53, 492] on p "What have I done: [PERSON_NAME] up a step by step for the user to check whether…" at bounding box center [414, 488] width 723 height 16
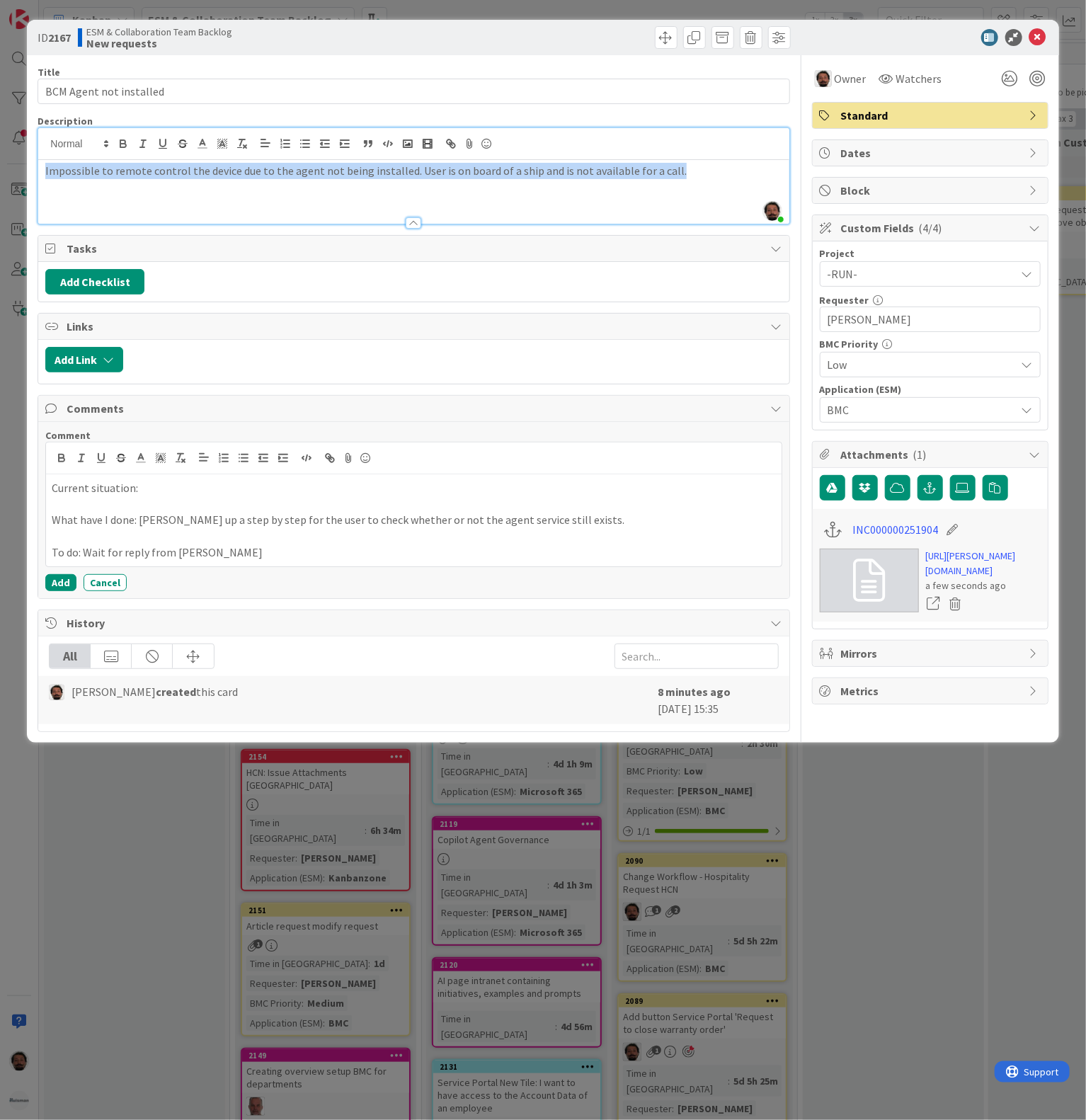
drag, startPoint x: 589, startPoint y: 184, endPoint x: 45, endPoint y: 171, distance: 544.2
click at [45, 171] on p "Impossible to remote control the device due to the agent not being installed. U…" at bounding box center [413, 171] width 737 height 16
copy p "Impossible to remote control the device due to the agent not being installed. U…"
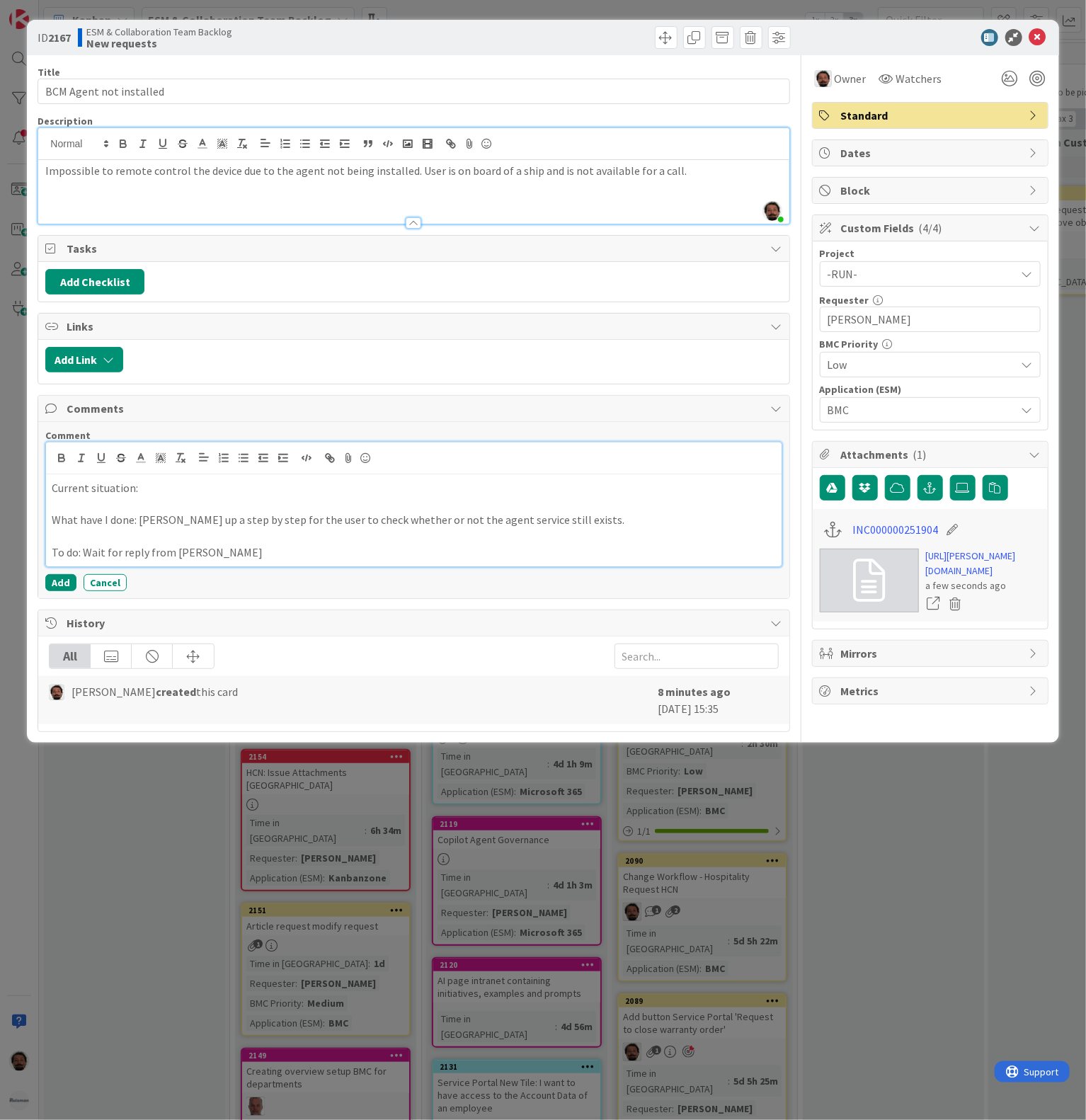
click at [311, 492] on p "Current situation:" at bounding box center [414, 488] width 723 height 16
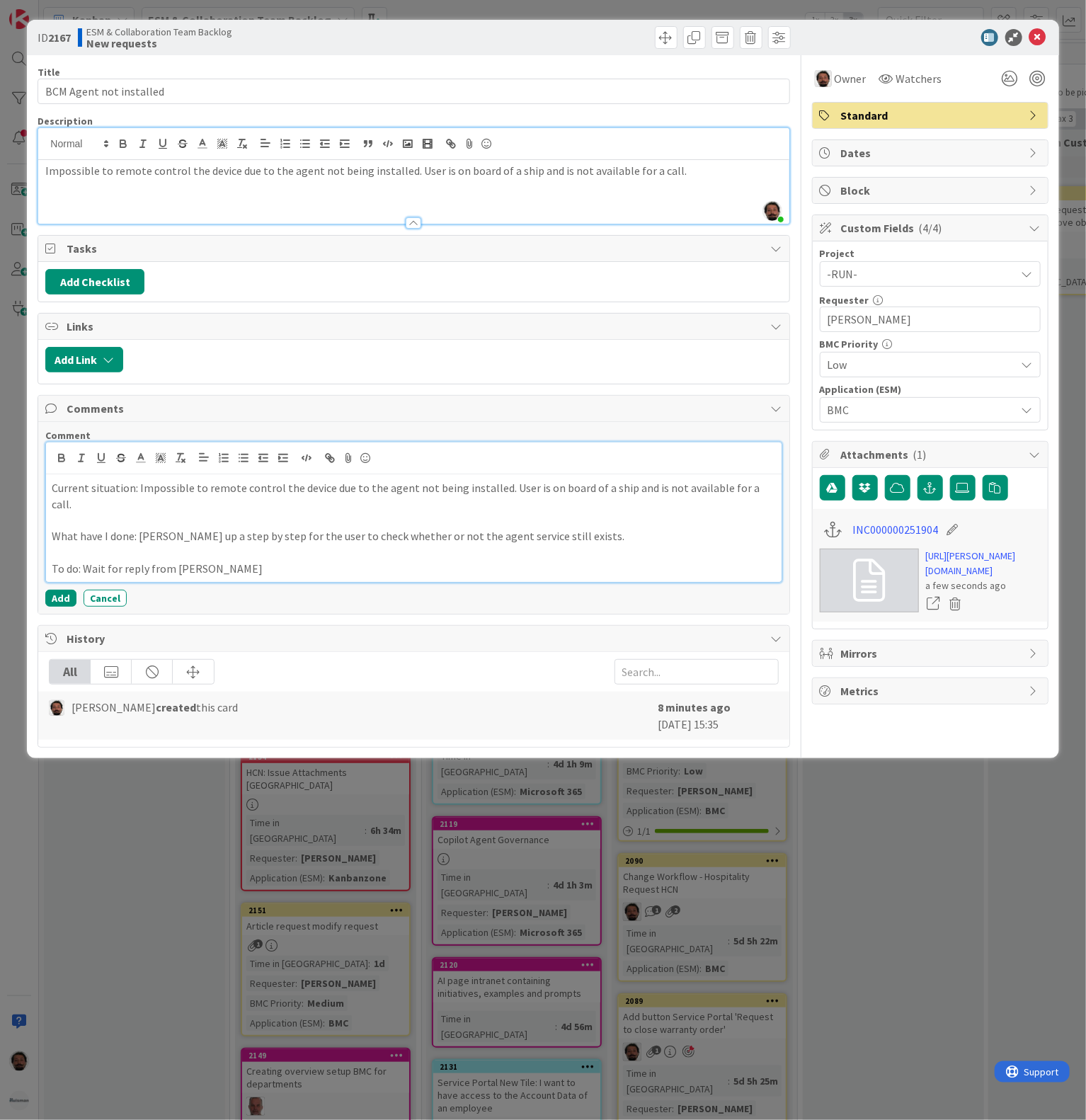
click at [274, 551] on p at bounding box center [414, 553] width 723 height 16
click at [263, 561] on p "To do: Wait for reply from [PERSON_NAME]" at bounding box center [414, 569] width 723 height 16
click at [593, 223] on div at bounding box center [414, 216] width 750 height 15
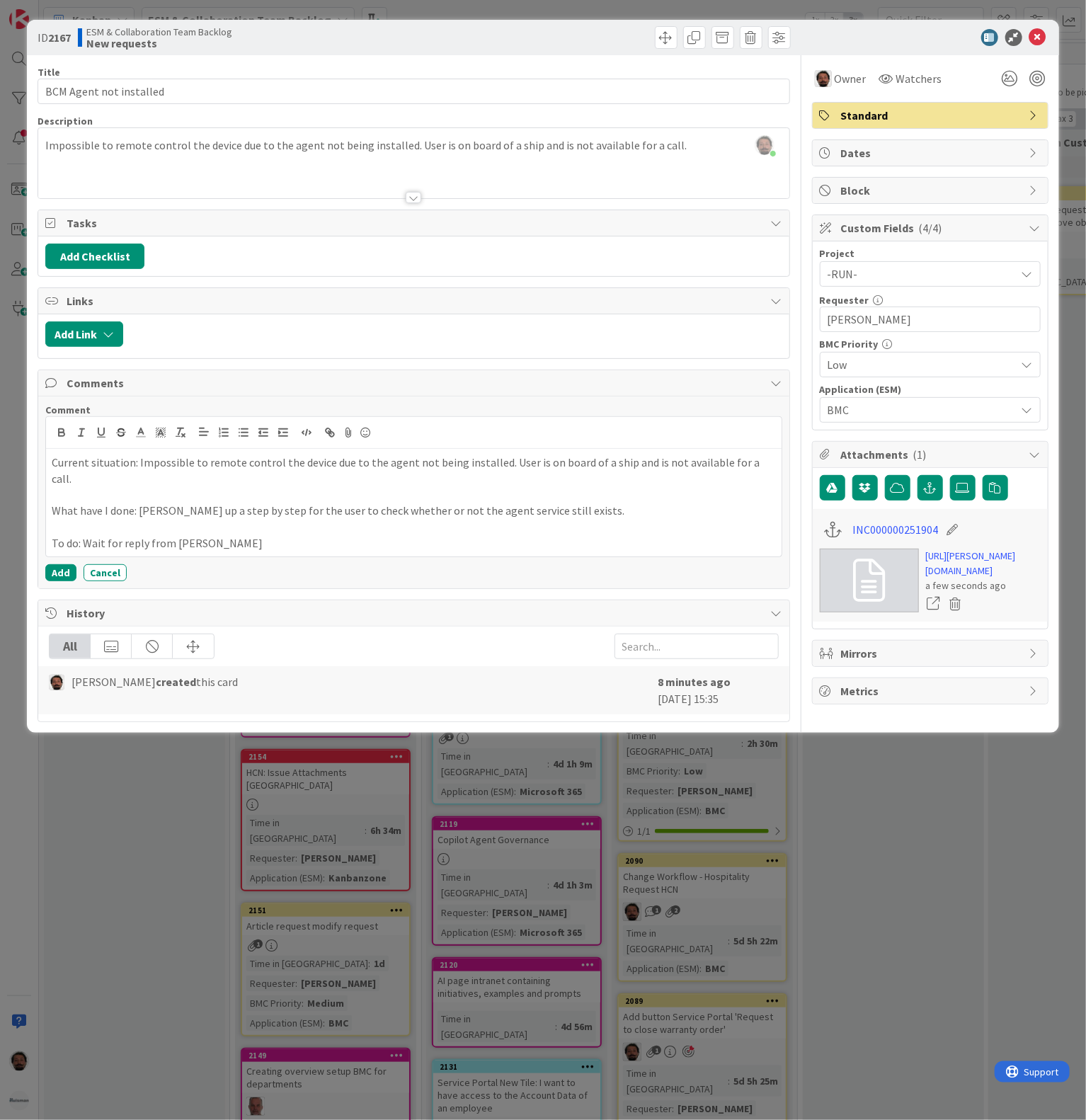
click at [471, 197] on div at bounding box center [414, 180] width 750 height 36
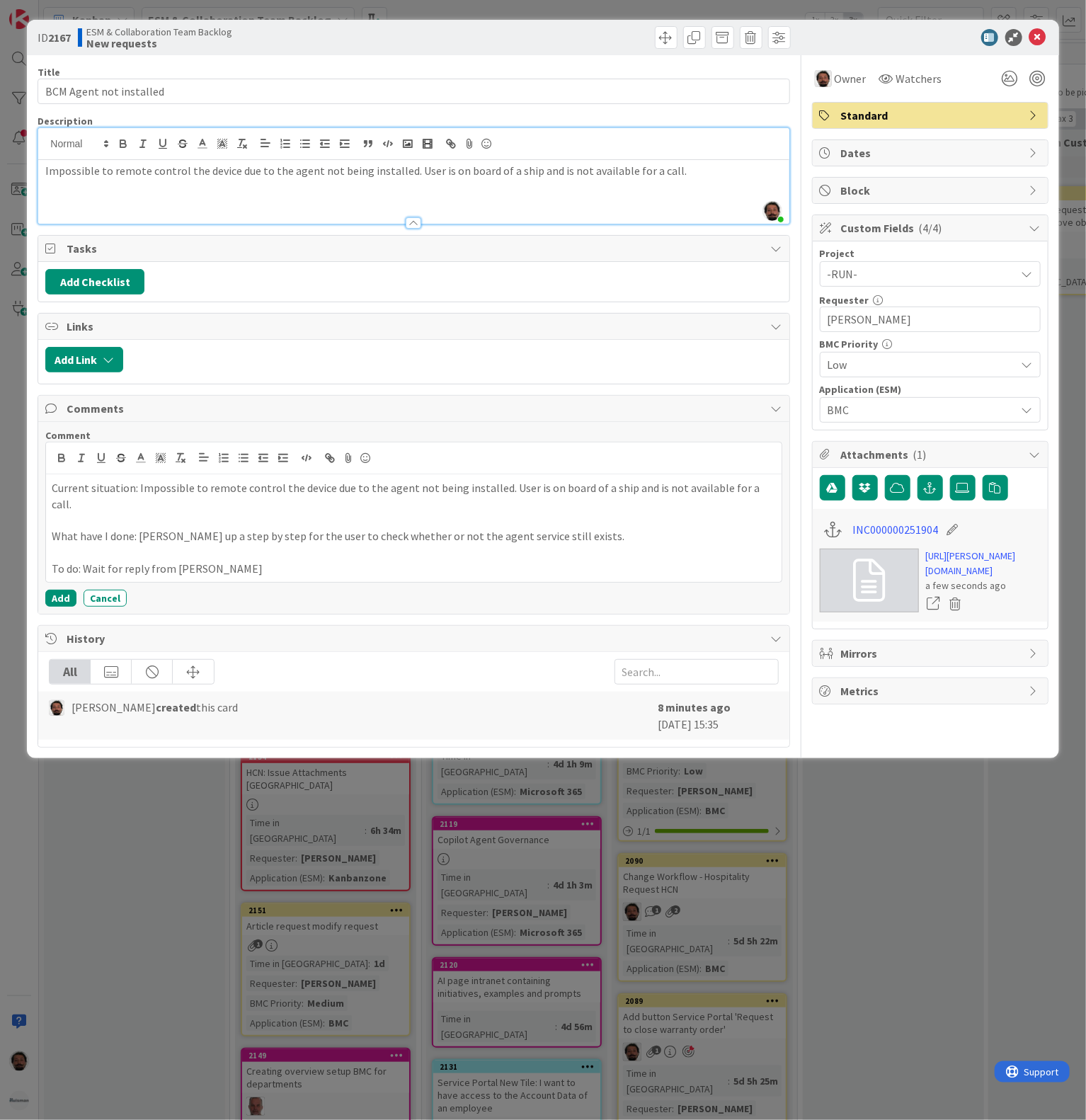
click at [563, 184] on p at bounding box center [413, 188] width 737 height 16
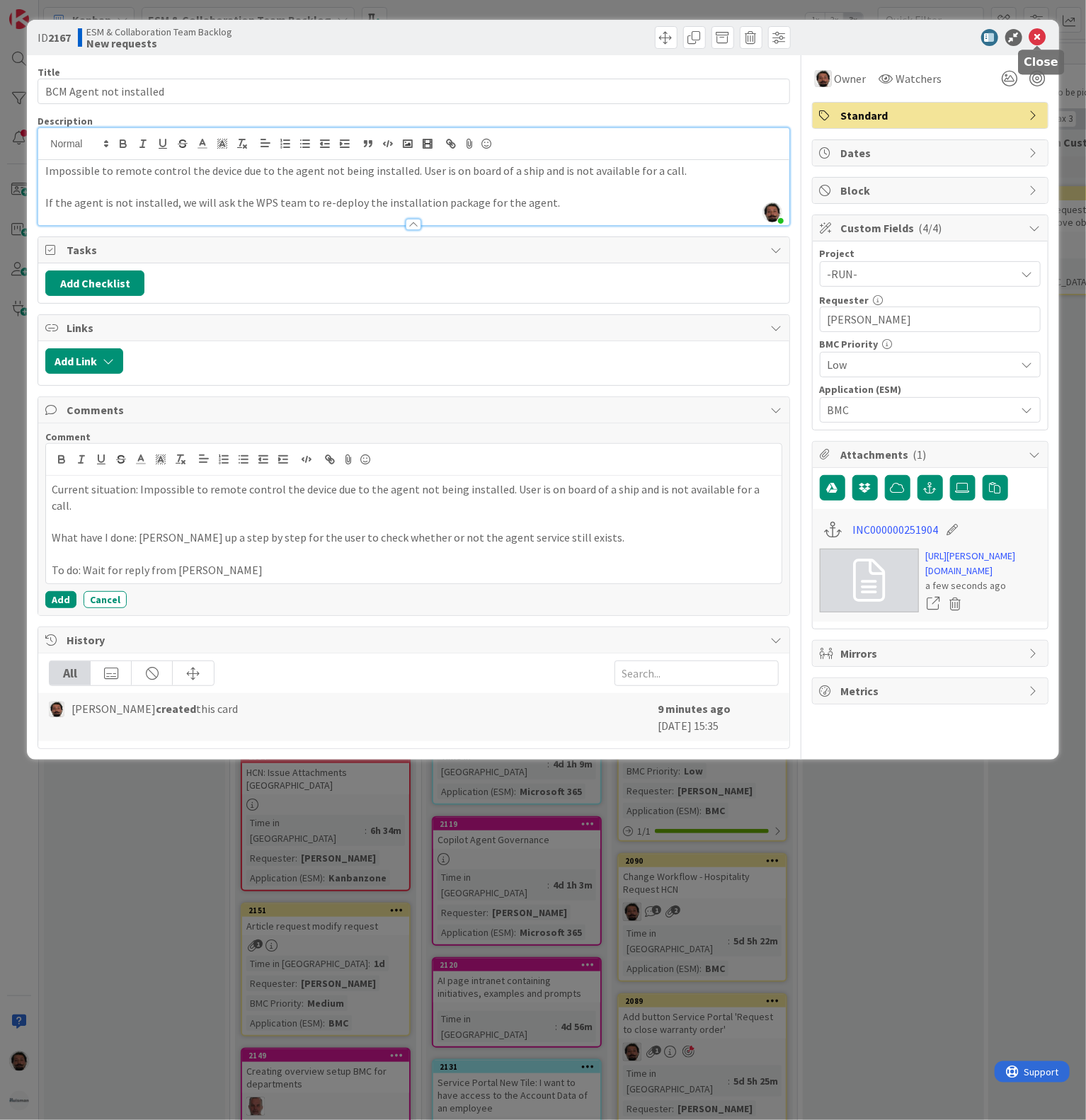
click at [1037, 29] on icon at bounding box center [1038, 37] width 17 height 17
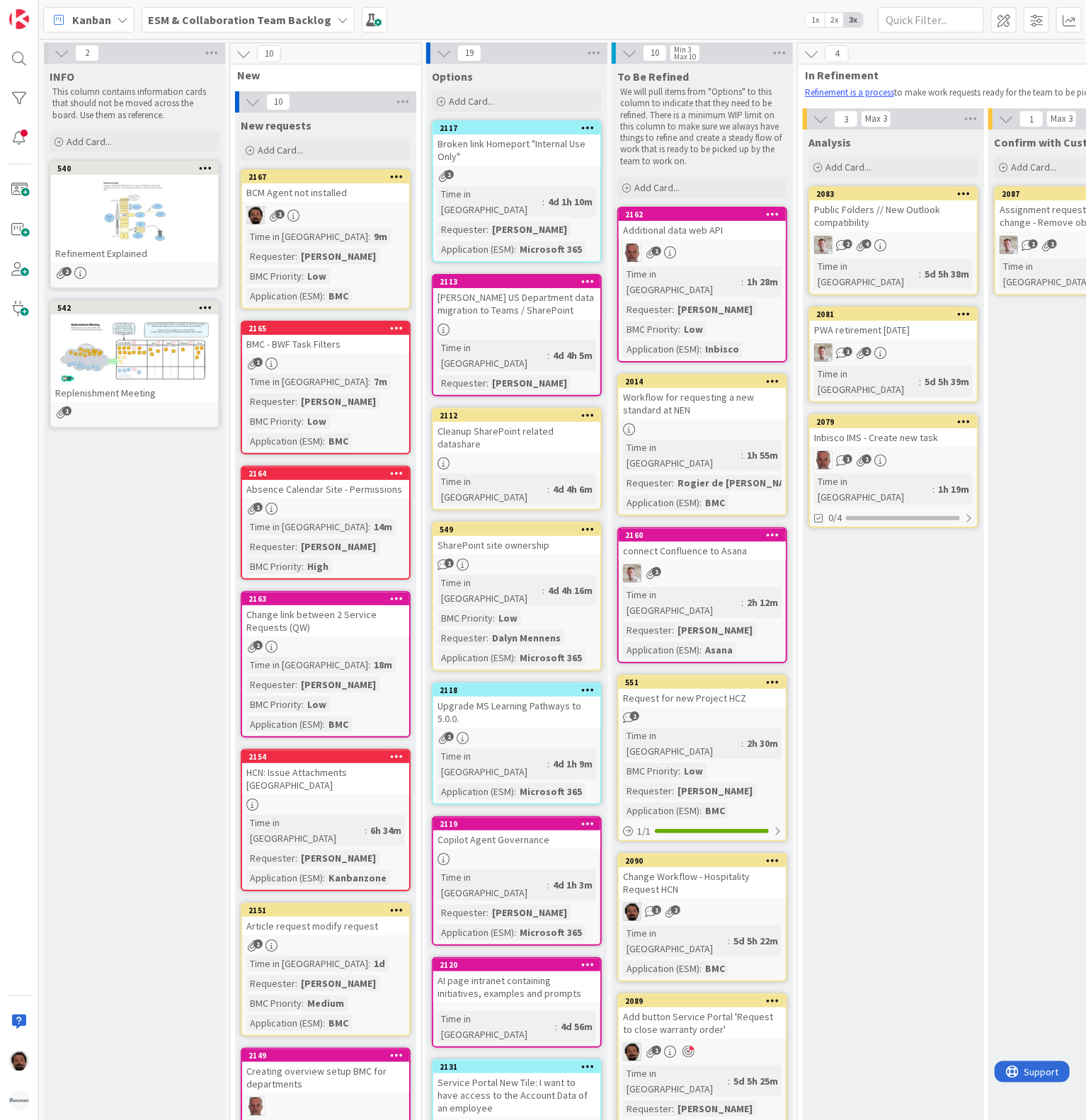
click at [331, 194] on div "BCM Agent not installed" at bounding box center [326, 192] width 167 height 19
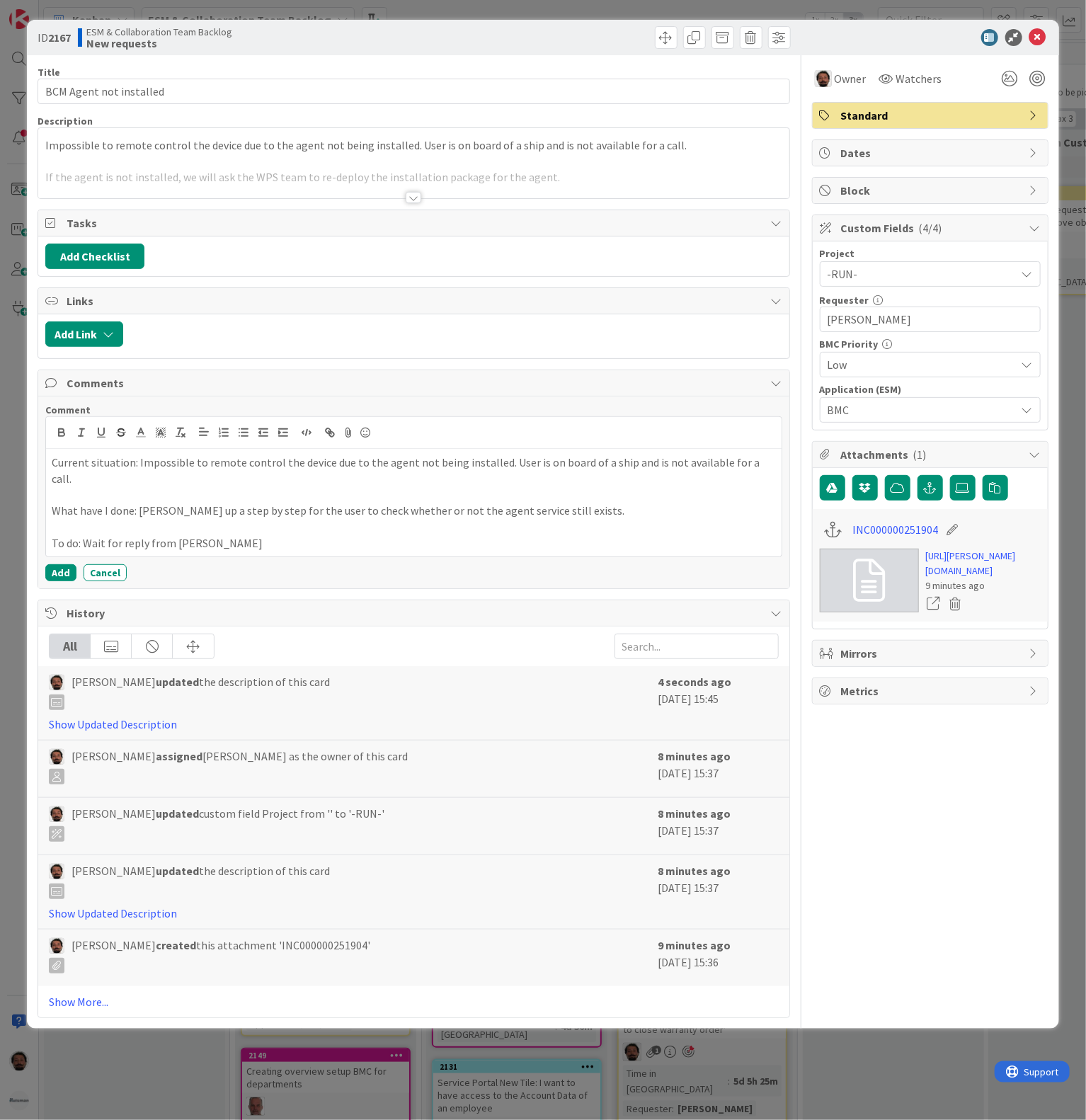
click at [890, 112] on span "Standard" at bounding box center [932, 115] width 181 height 17
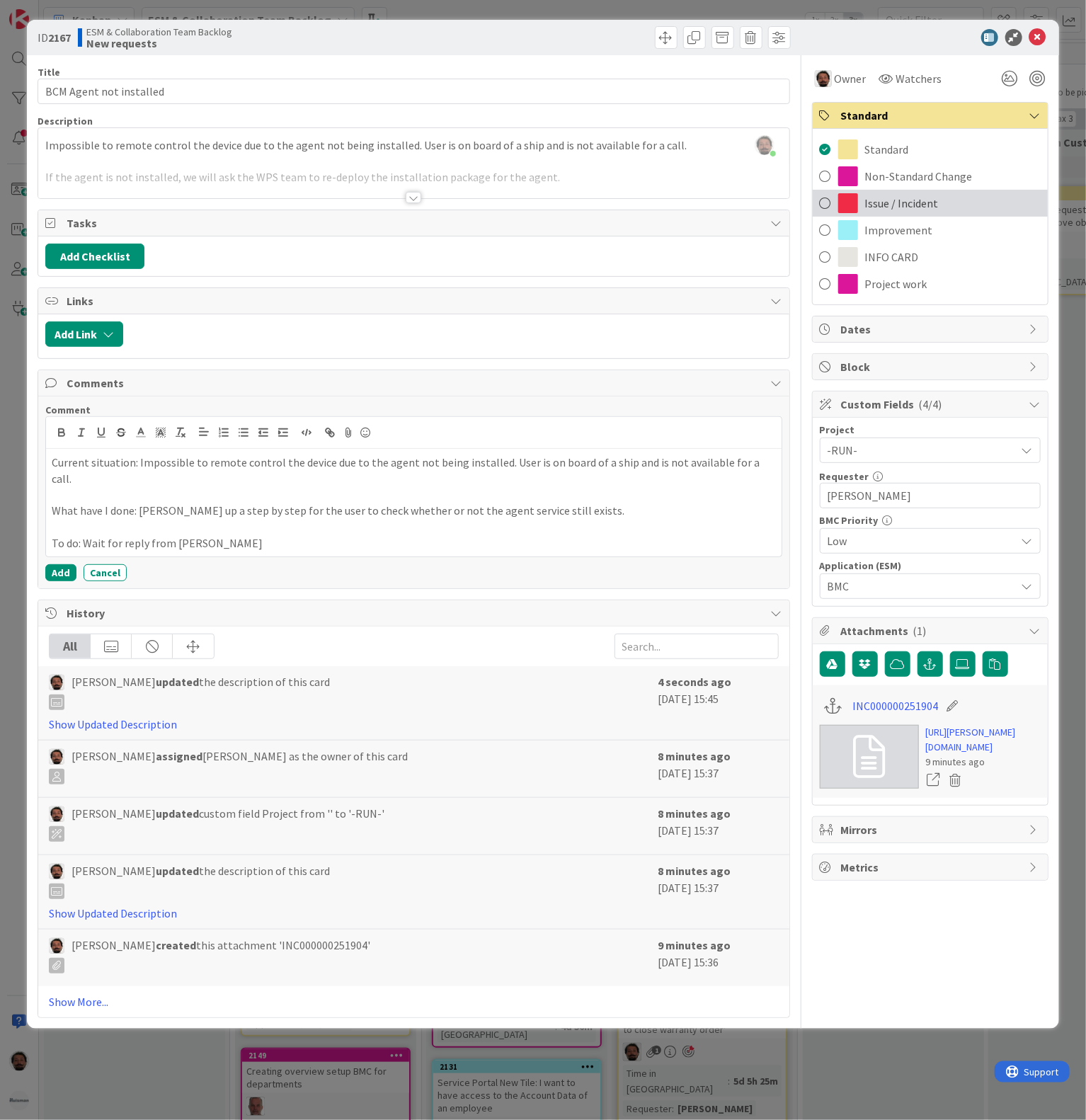
click at [879, 203] on span "Issue / Incident" at bounding box center [902, 203] width 74 height 17
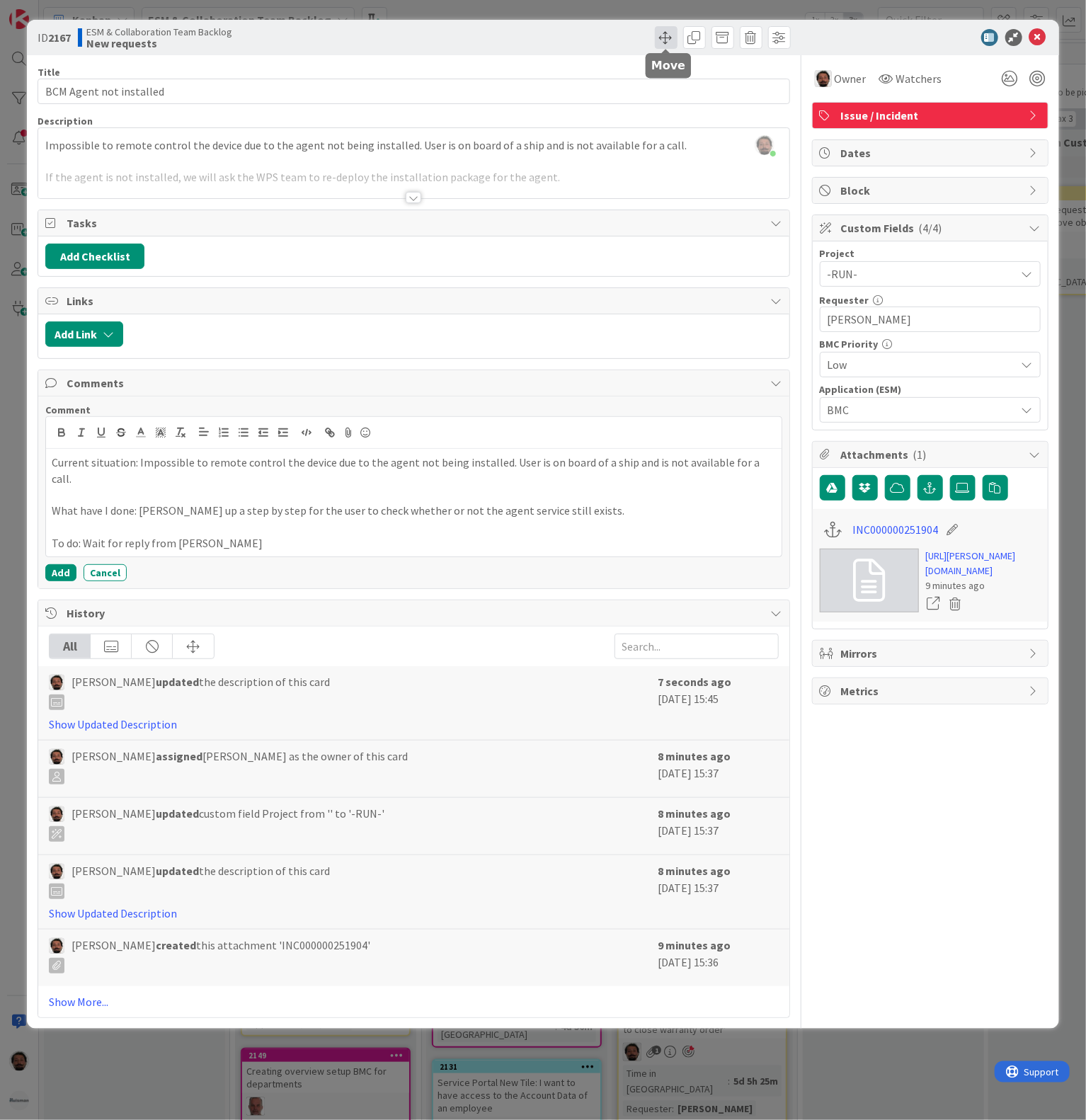
click at [666, 33] on span at bounding box center [666, 37] width 22 height 22
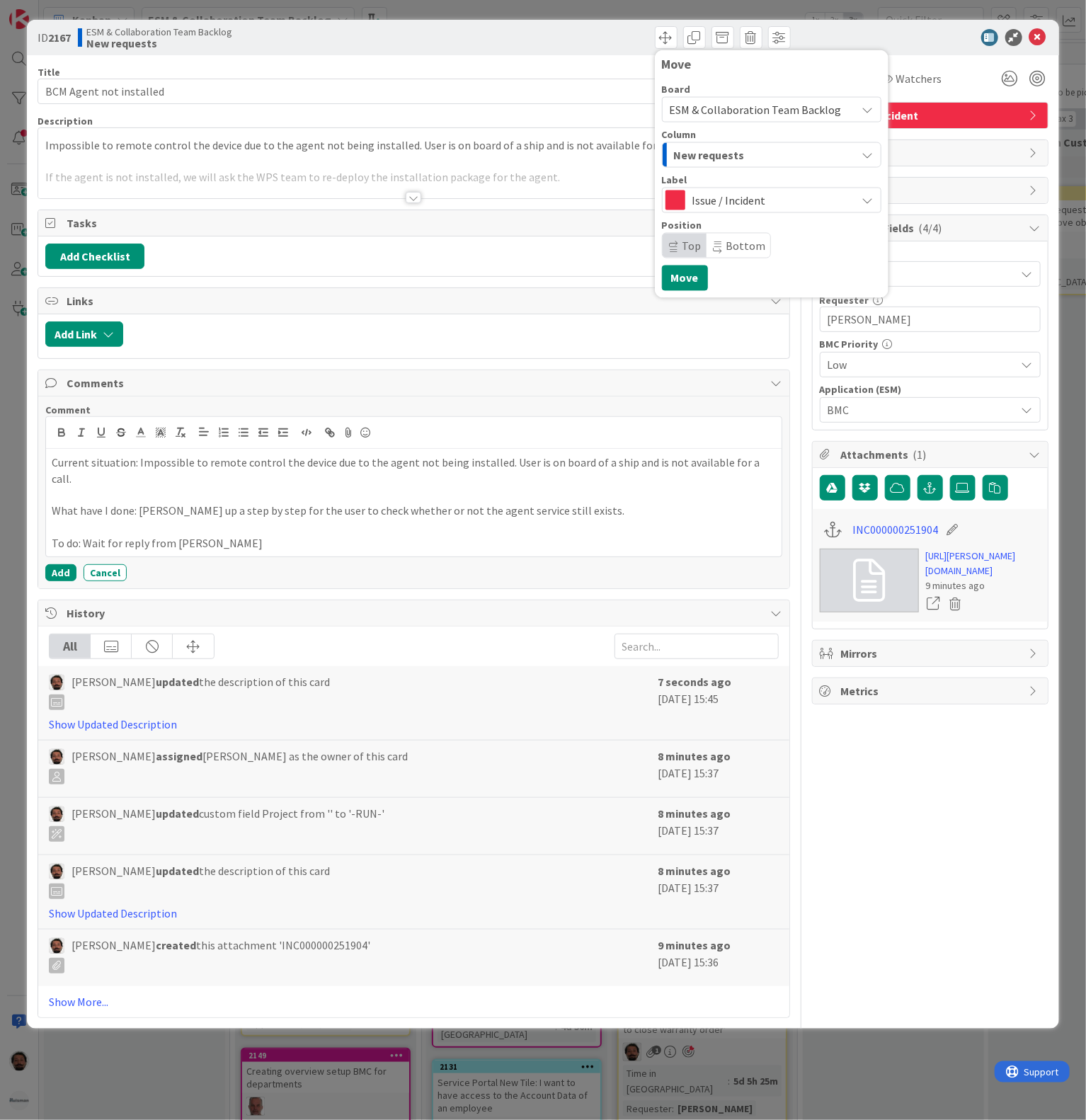
click at [754, 160] on div "New requests" at bounding box center [764, 154] width 187 height 22
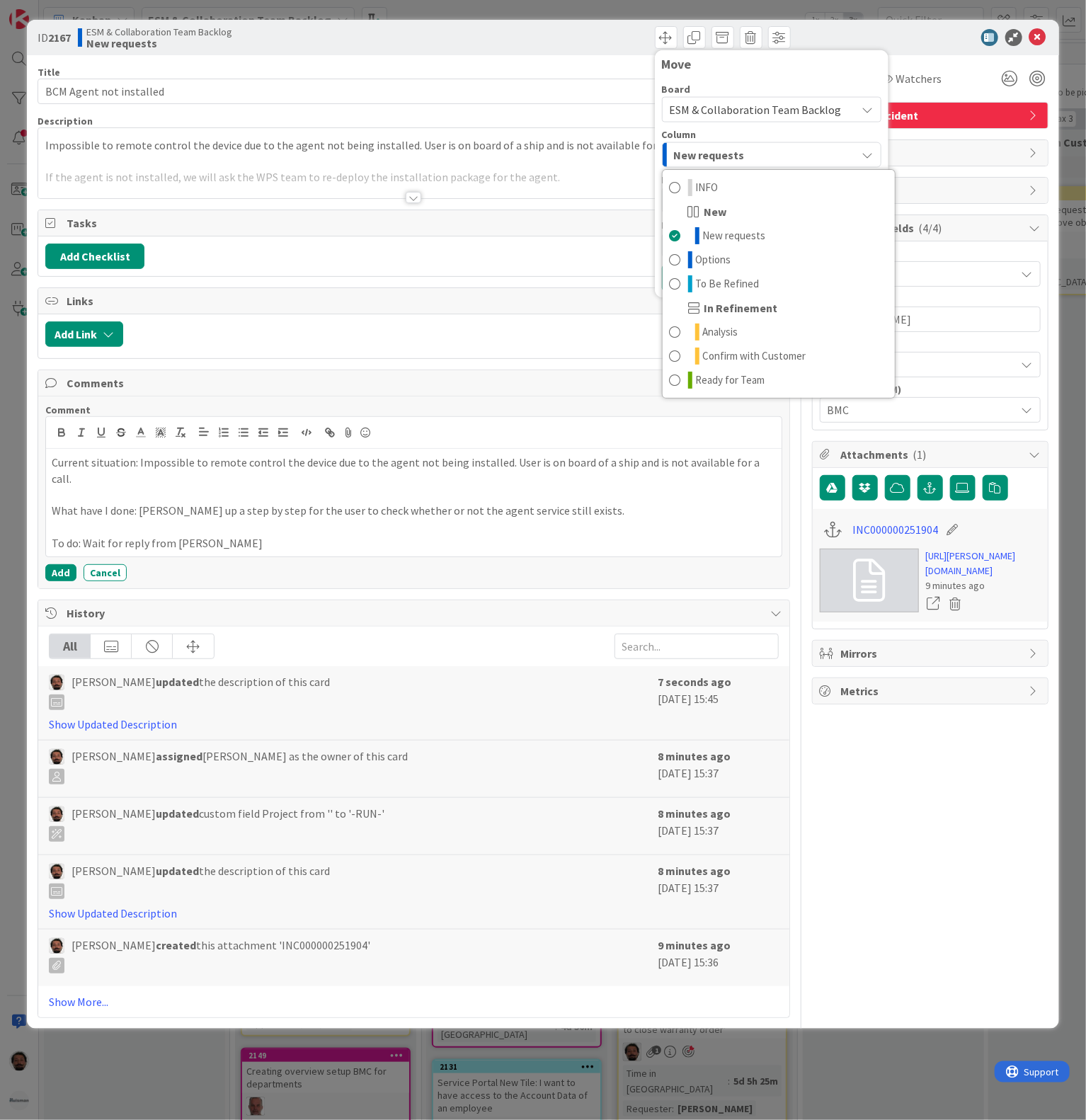
click at [752, 150] on div "New requests" at bounding box center [764, 154] width 187 height 22
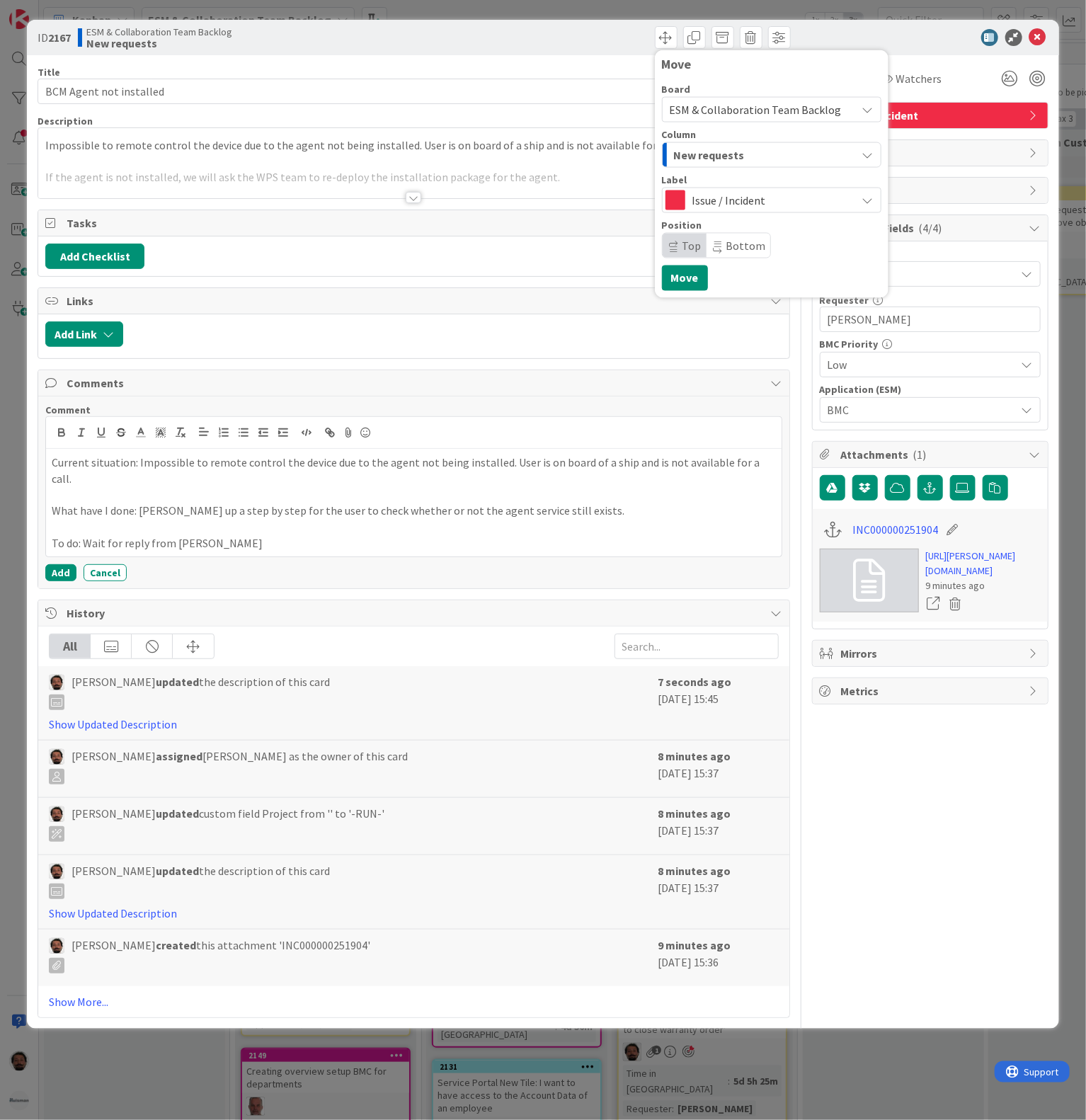
click at [754, 102] on span "ESM & Collaboration Team Backlog" at bounding box center [756, 109] width 172 height 14
click at [752, 170] on span "ESM & Collaboration Team Kanban" at bounding box center [788, 177] width 200 height 22
click at [748, 152] on div "Select a Column..." at bounding box center [761, 154] width 190 height 22
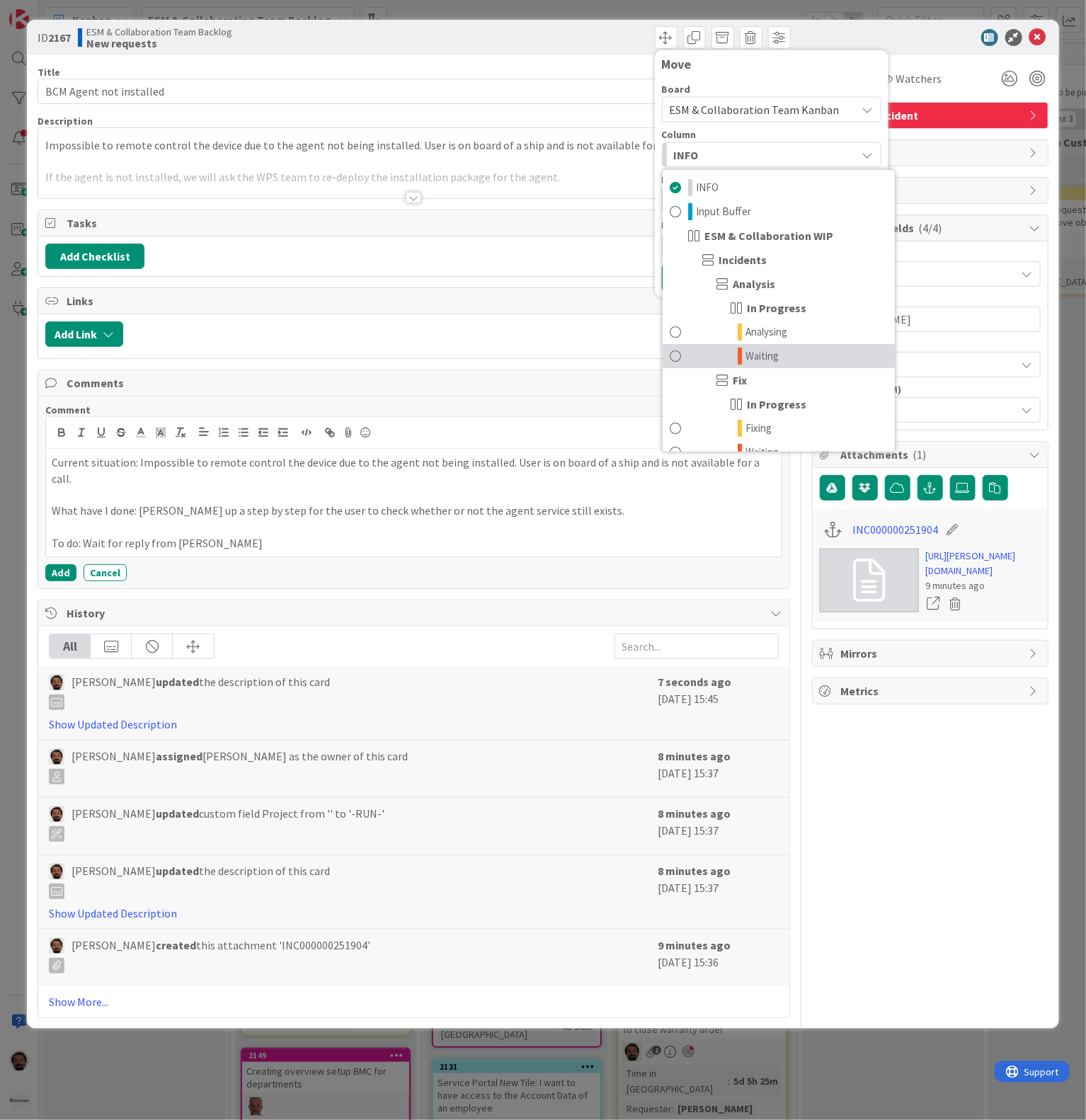
click at [758, 358] on span "Waiting" at bounding box center [762, 355] width 33 height 17
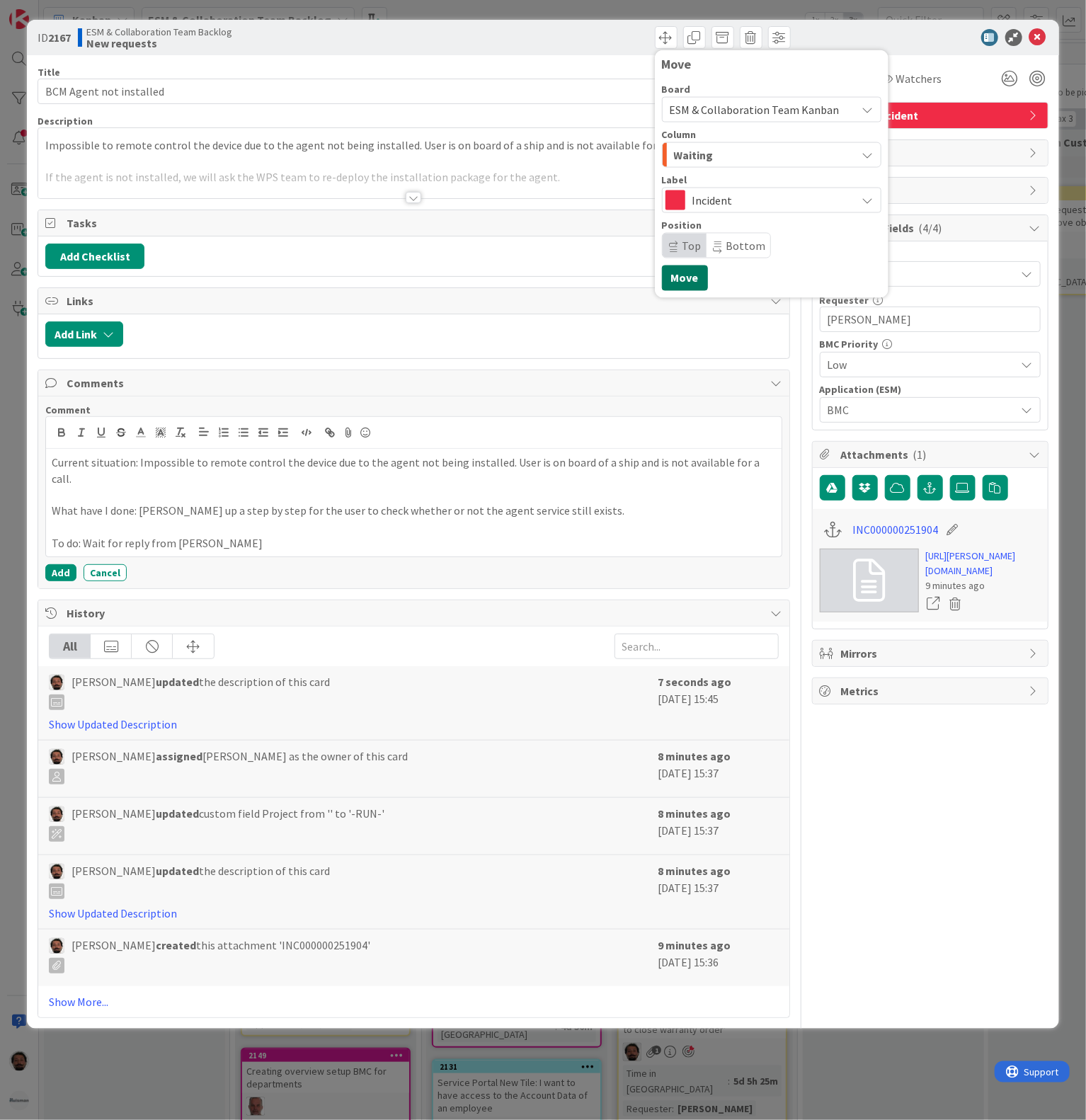
click at [700, 278] on button "Move" at bounding box center [685, 278] width 46 height 25
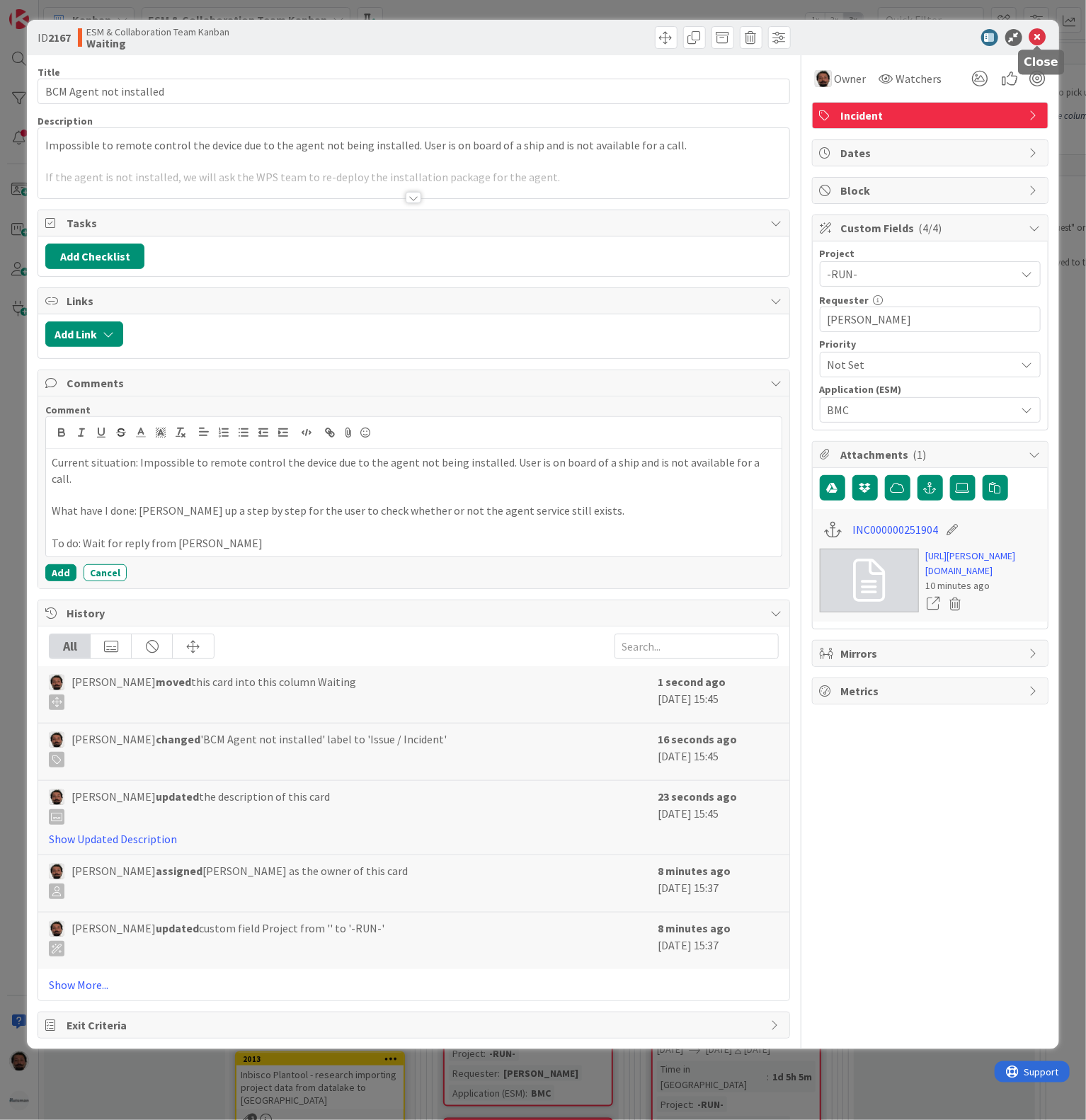
click at [1038, 39] on icon at bounding box center [1038, 37] width 17 height 17
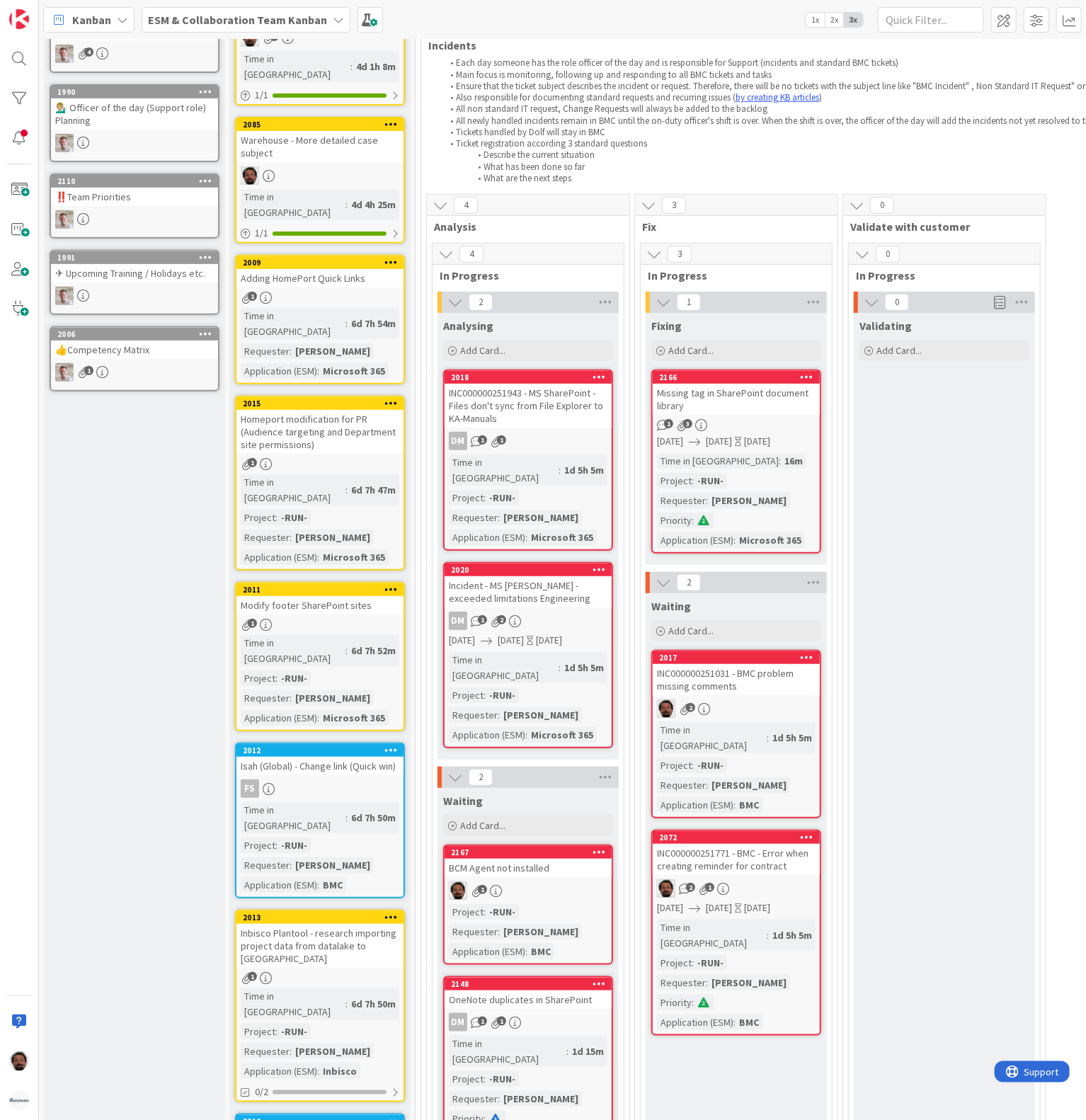
scroll to position [284, 0]
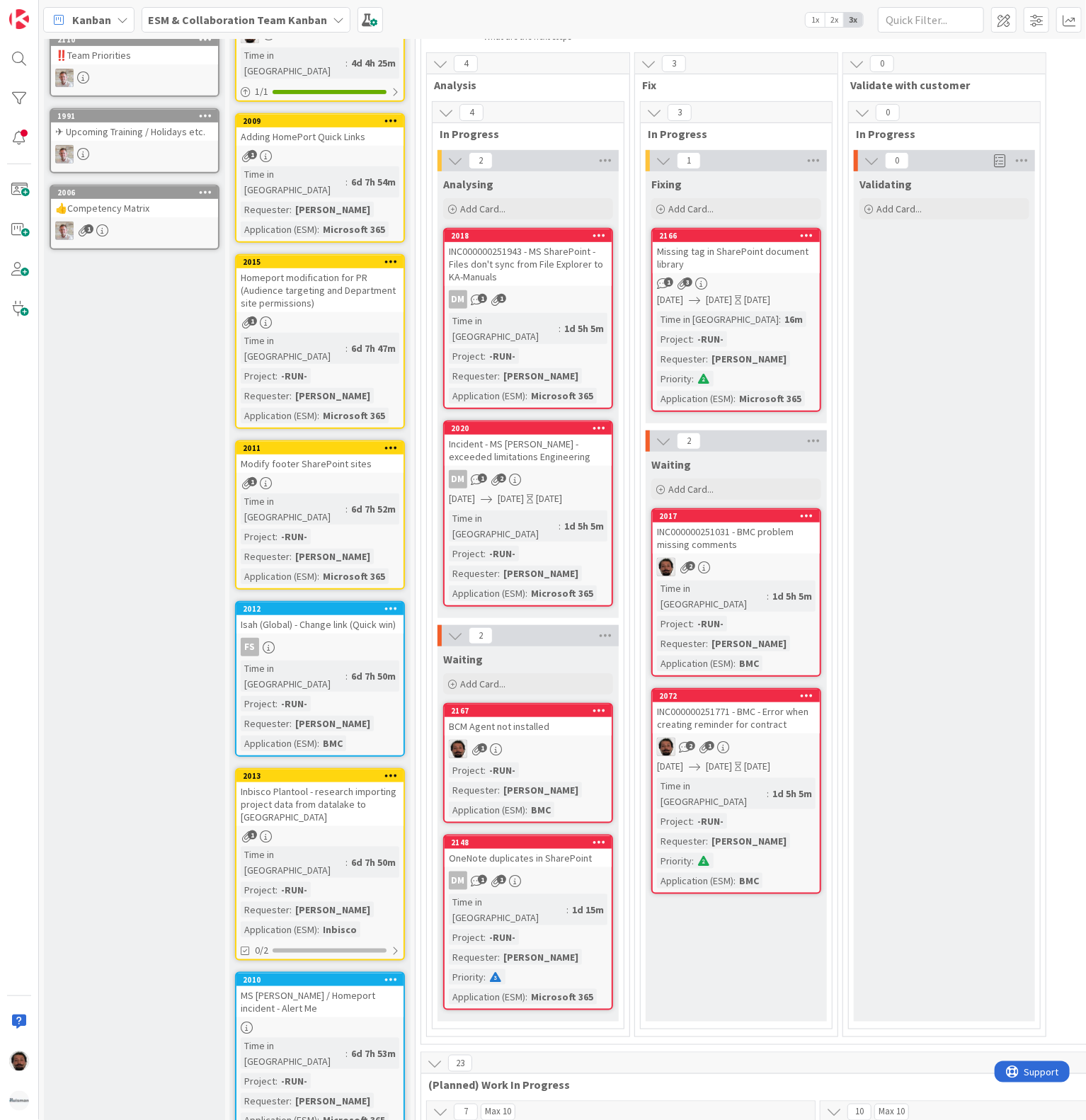
click at [557, 740] on div "1" at bounding box center [529, 749] width 167 height 19
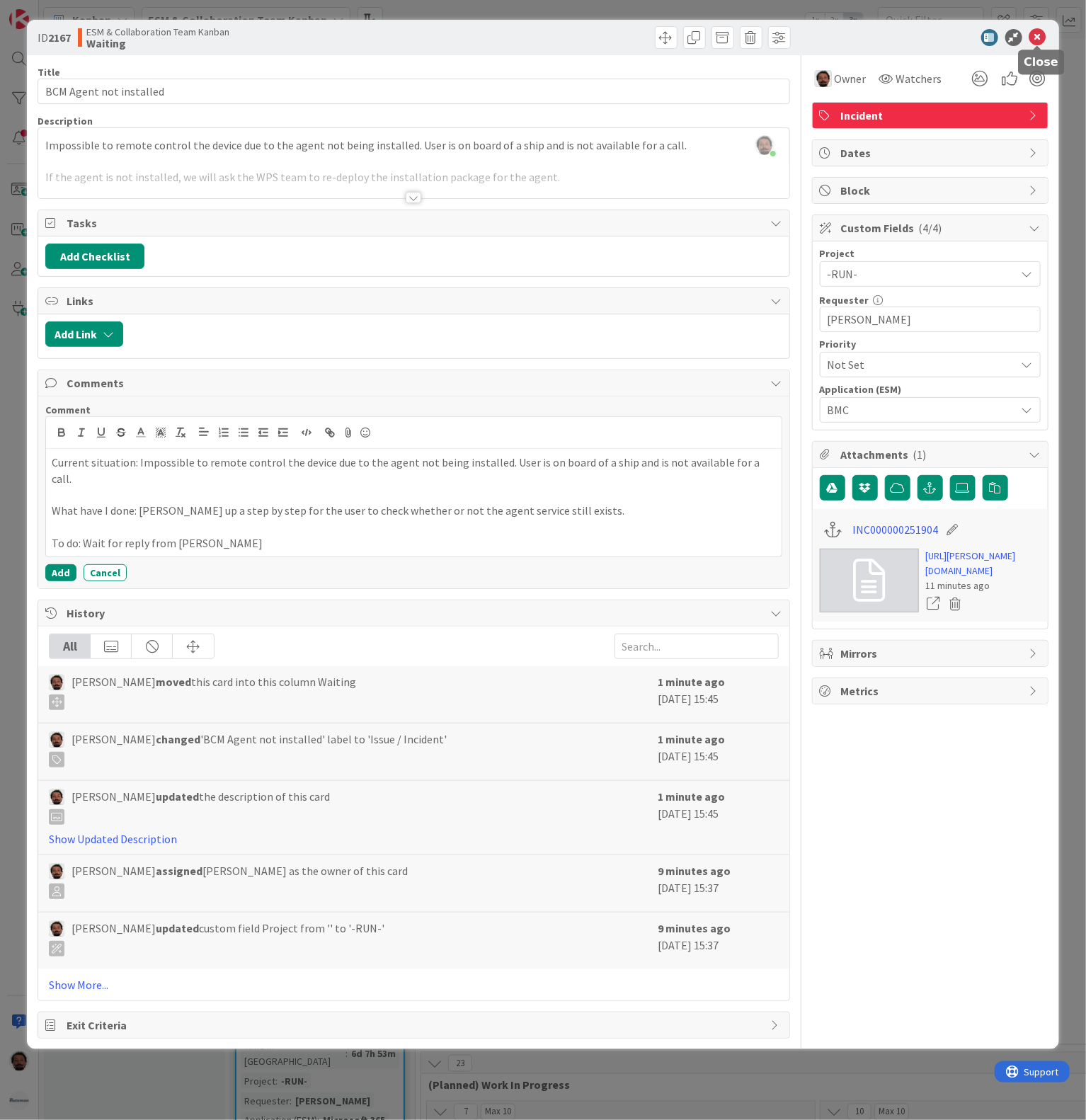
click at [1037, 35] on icon at bounding box center [1038, 37] width 17 height 17
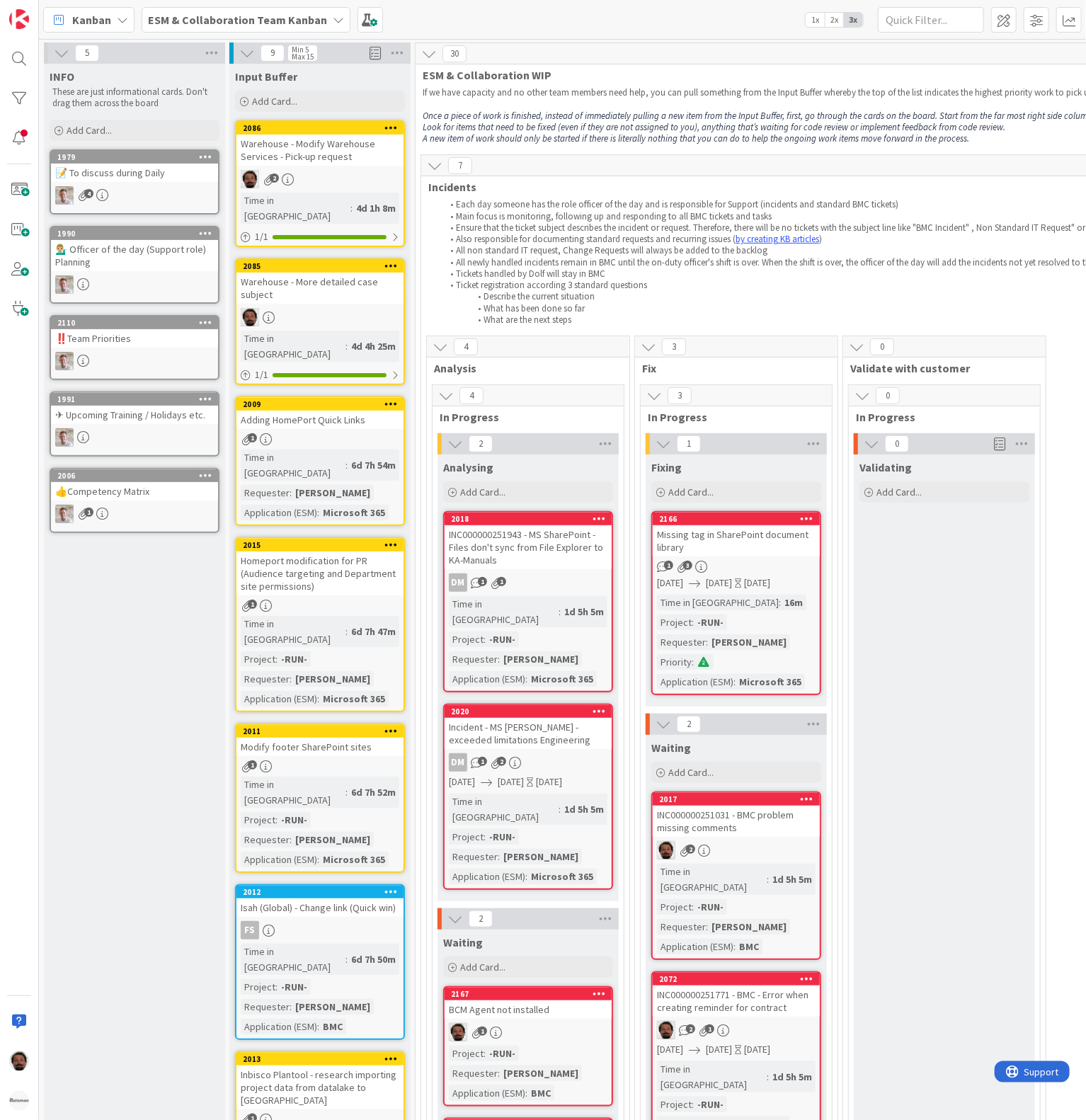
click at [259, 13] on b "ESM & Collaboration Team Kanban" at bounding box center [238, 20] width 180 height 14
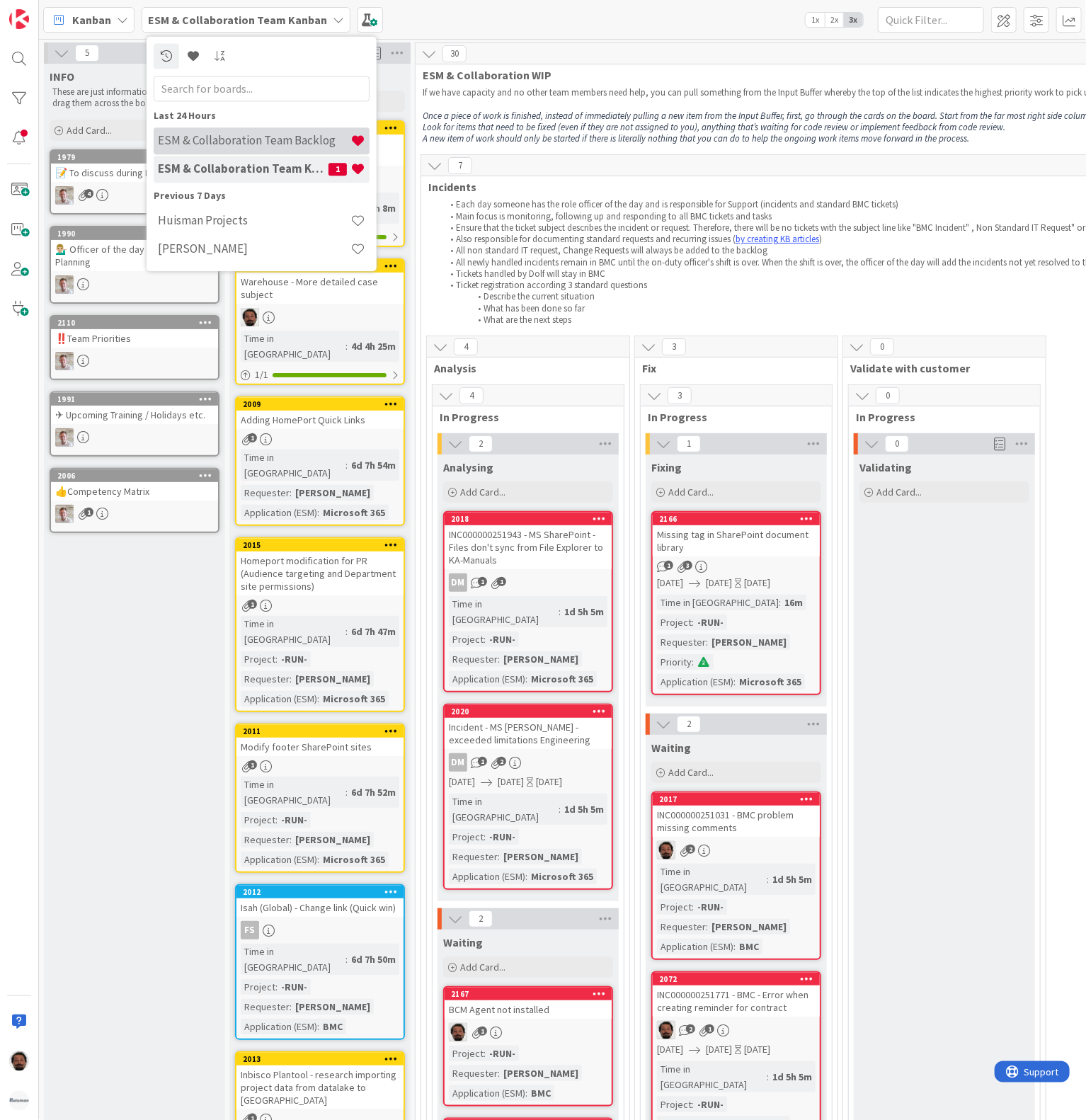
click at [280, 144] on h4 "ESM & Collaboration Team Backlog" at bounding box center [254, 141] width 193 height 14
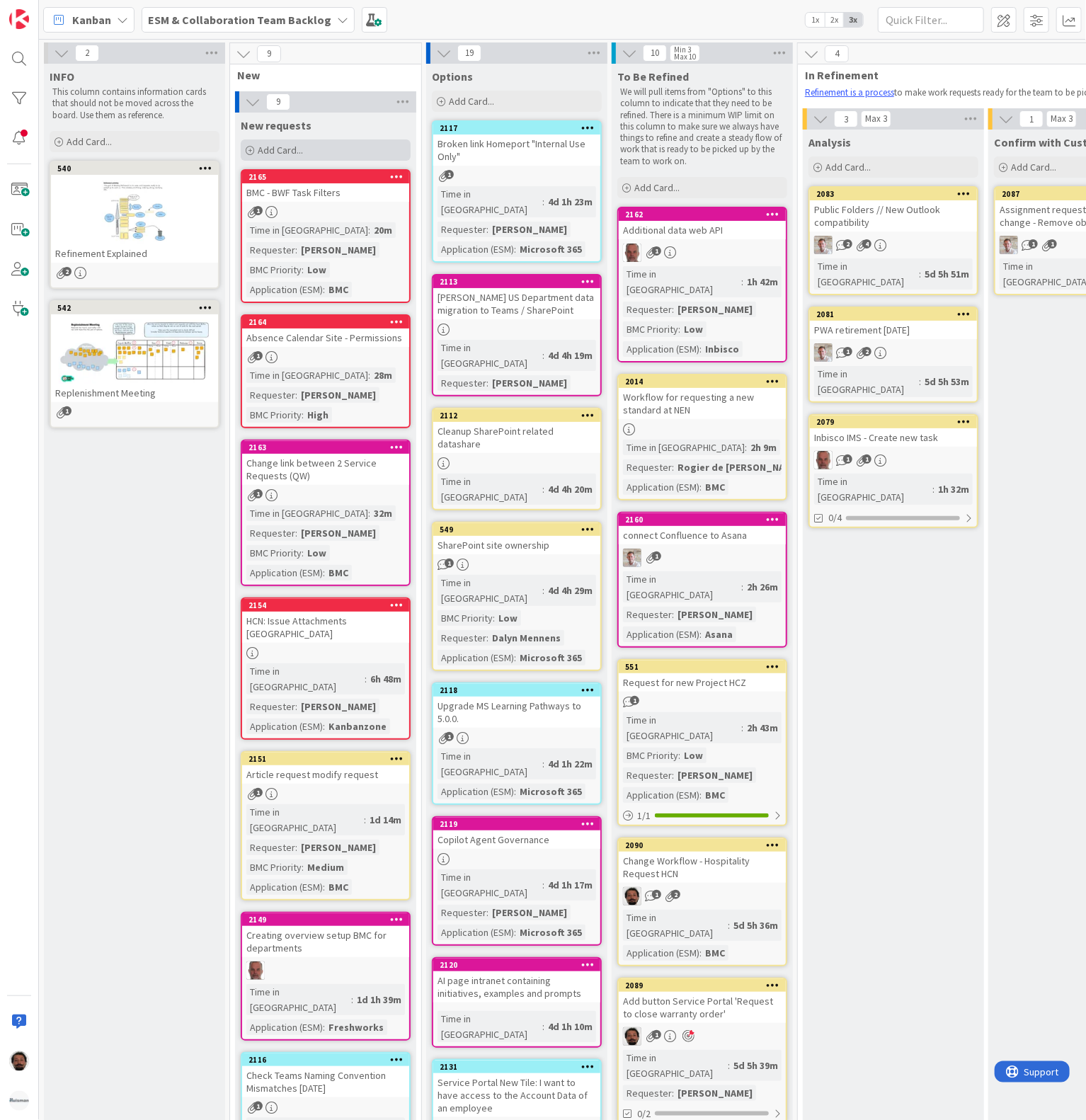
click at [307, 158] on div "Add Card..." at bounding box center [325, 150] width 170 height 22
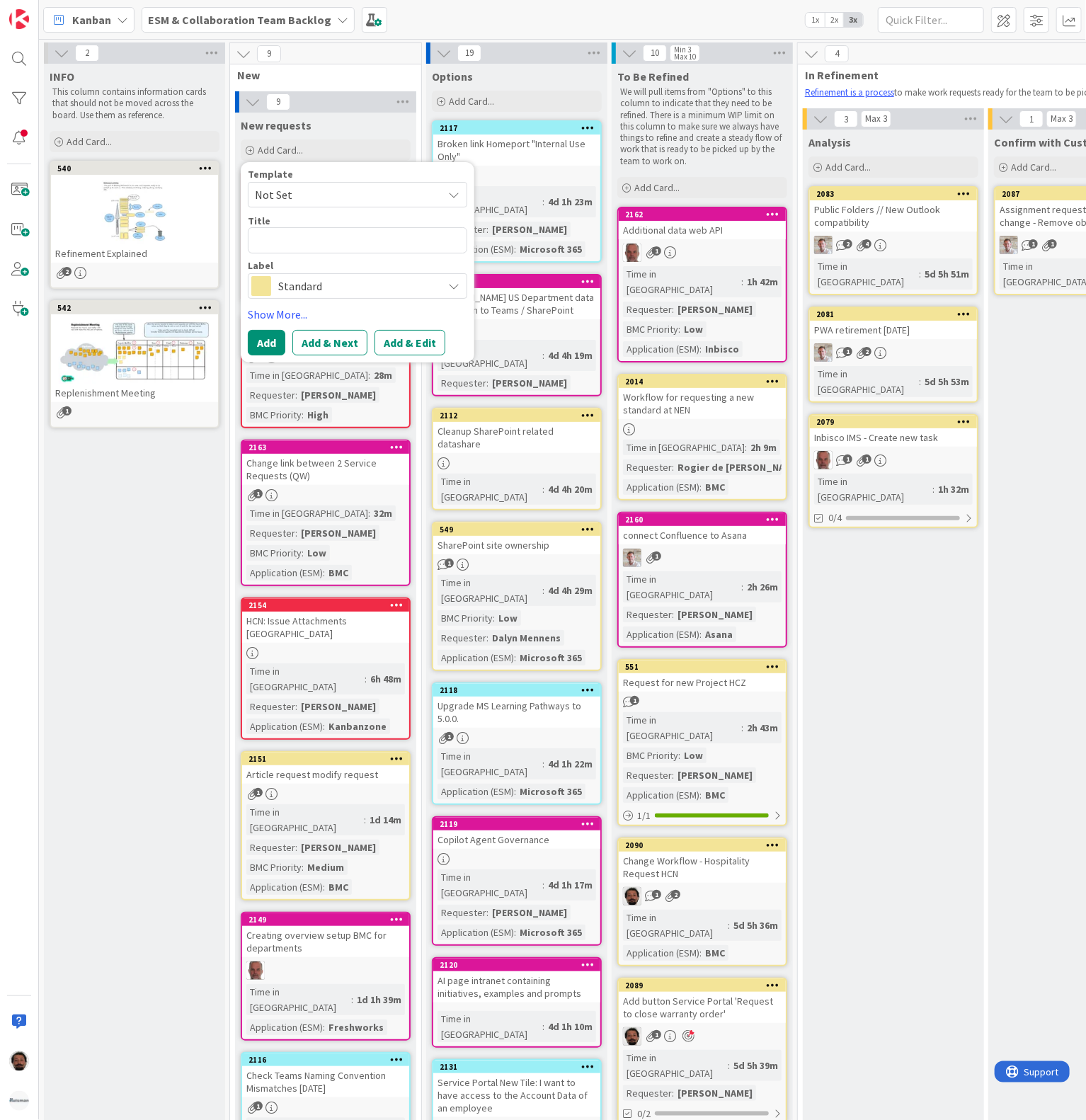
click at [314, 232] on textarea at bounding box center [357, 240] width 220 height 26
type textarea "x"
type textarea "SDA incident - Reminders not working for clients"
click at [314, 296] on span "Standard" at bounding box center [356, 303] width 157 height 20
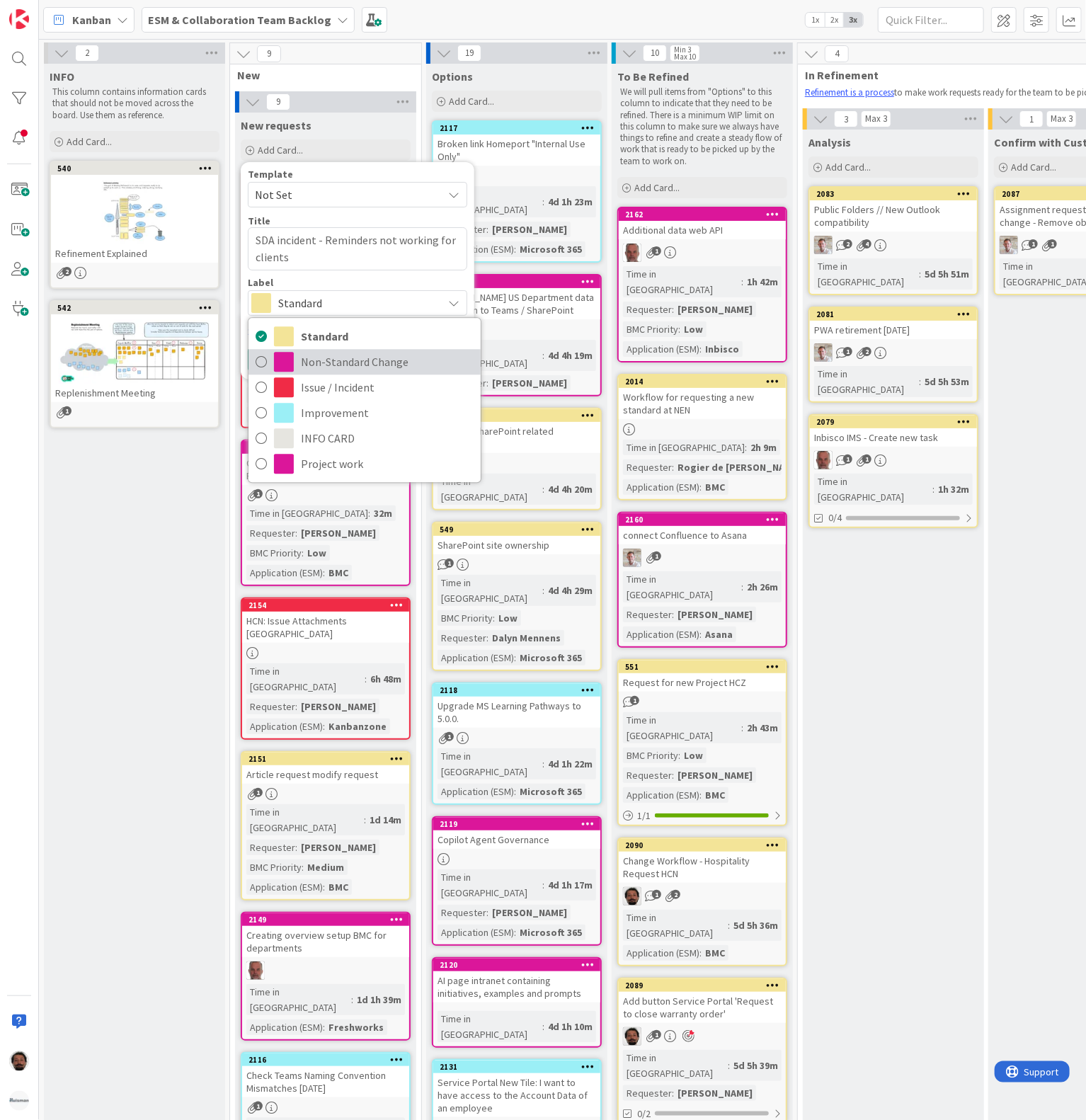
click at [334, 371] on span "Non-Standard Change" at bounding box center [387, 363] width 173 height 22
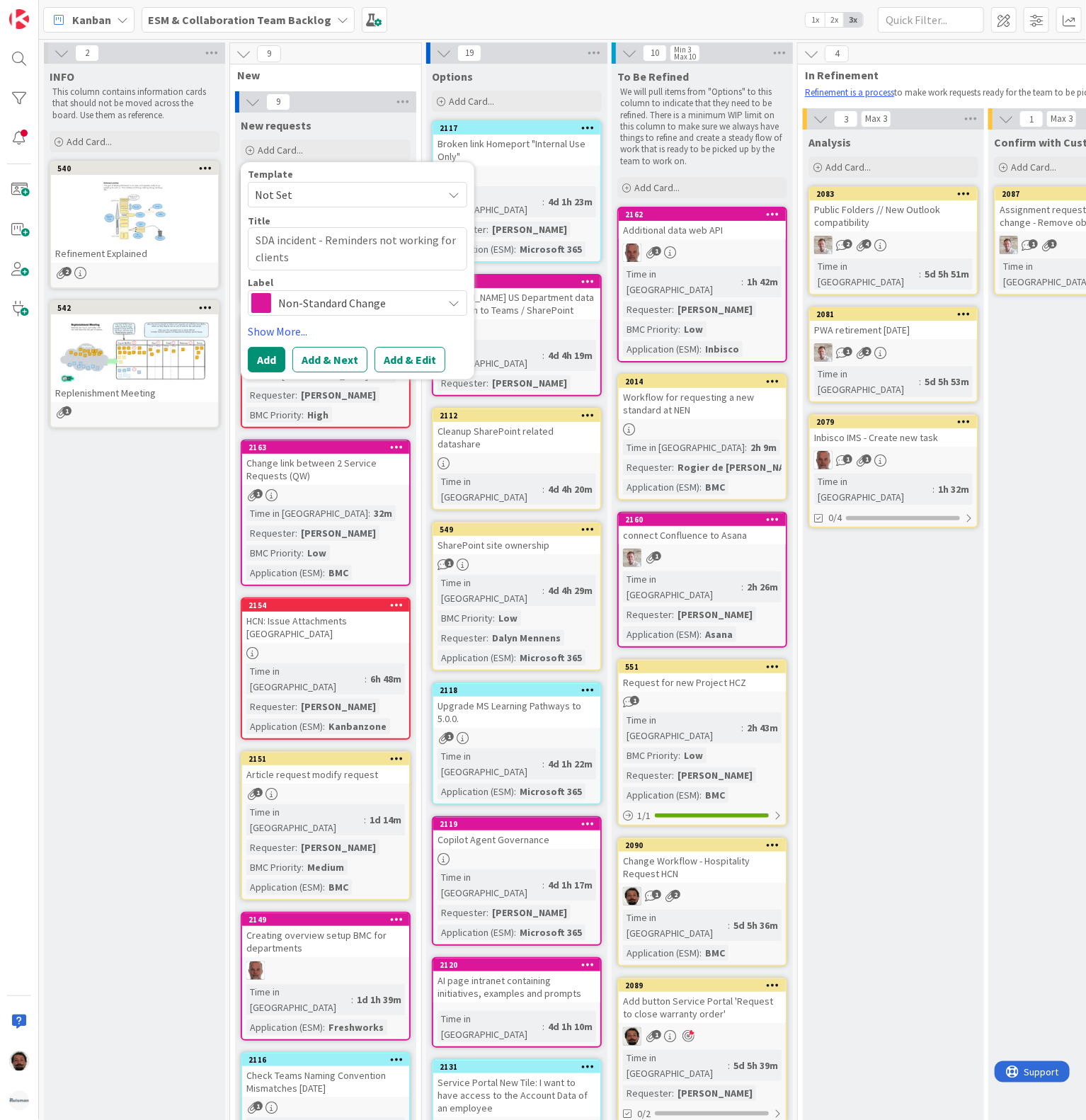
click at [347, 302] on span "Non-Standard Change" at bounding box center [356, 303] width 157 height 20
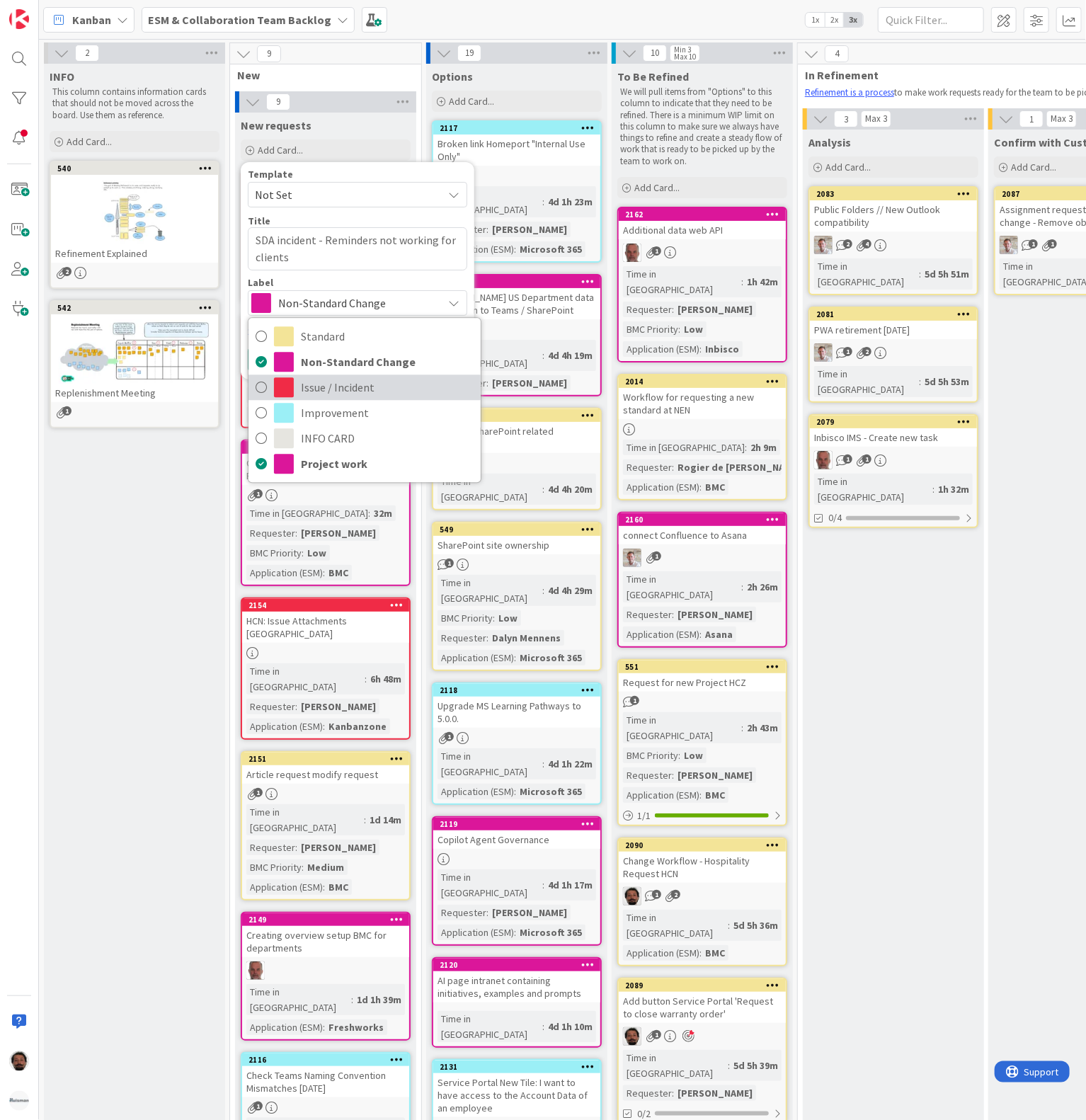
click at [342, 382] on span "Issue / Incident" at bounding box center [387, 389] width 173 height 22
type textarea "x"
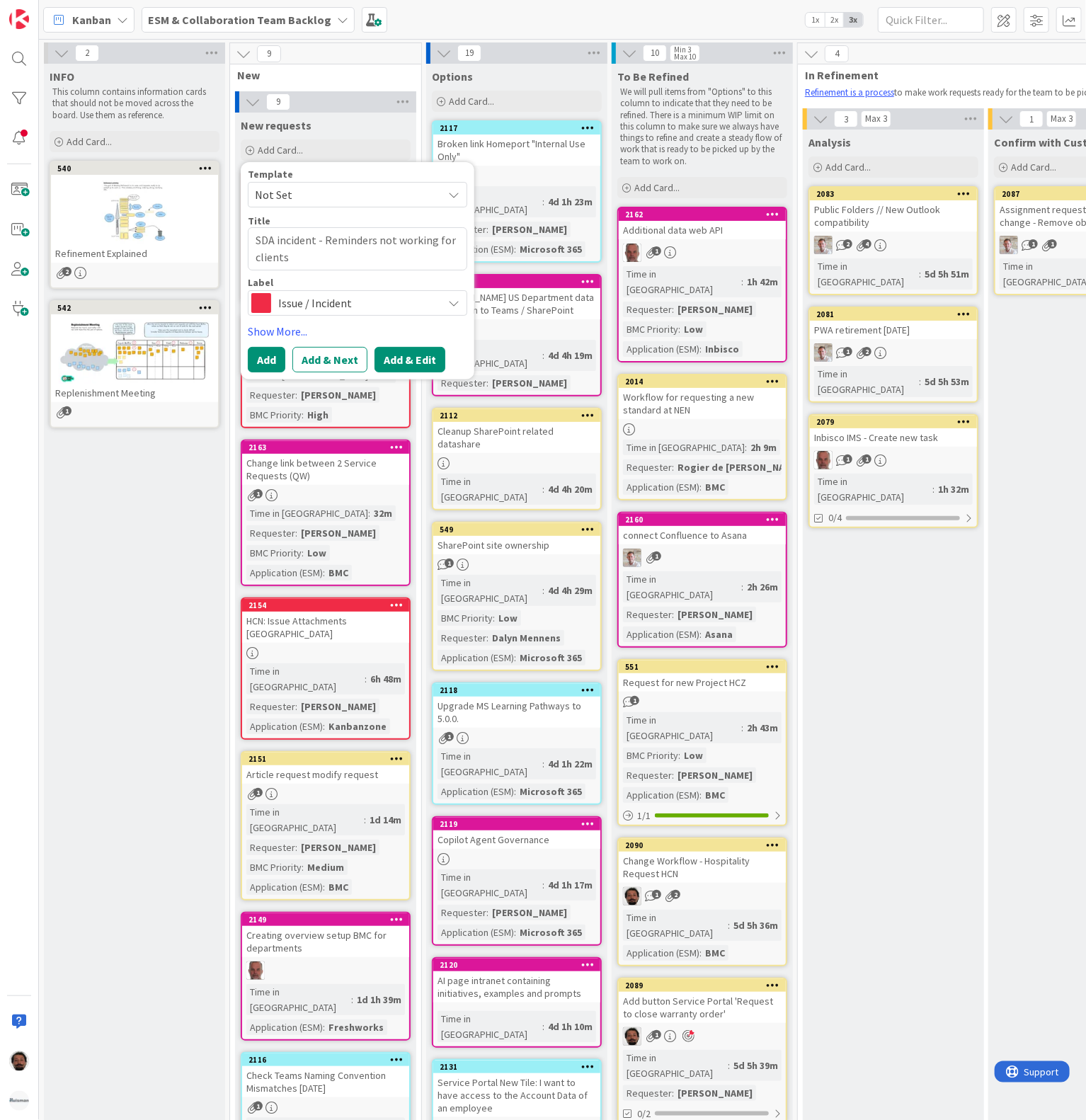
click at [391, 362] on button "Add & Edit" at bounding box center [409, 360] width 71 height 25
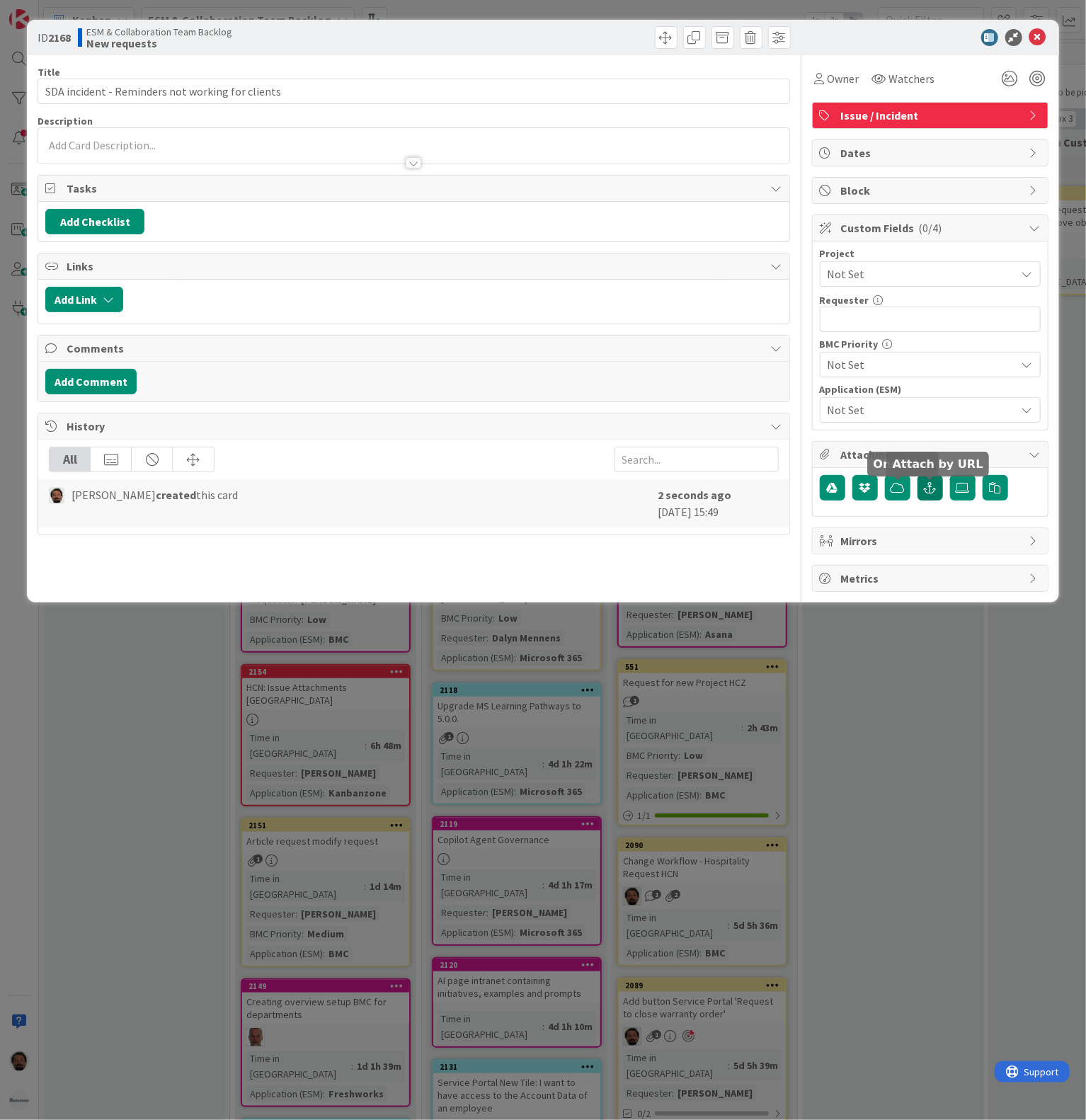
click at [929, 494] on icon "button" at bounding box center [931, 487] width 13 height 12
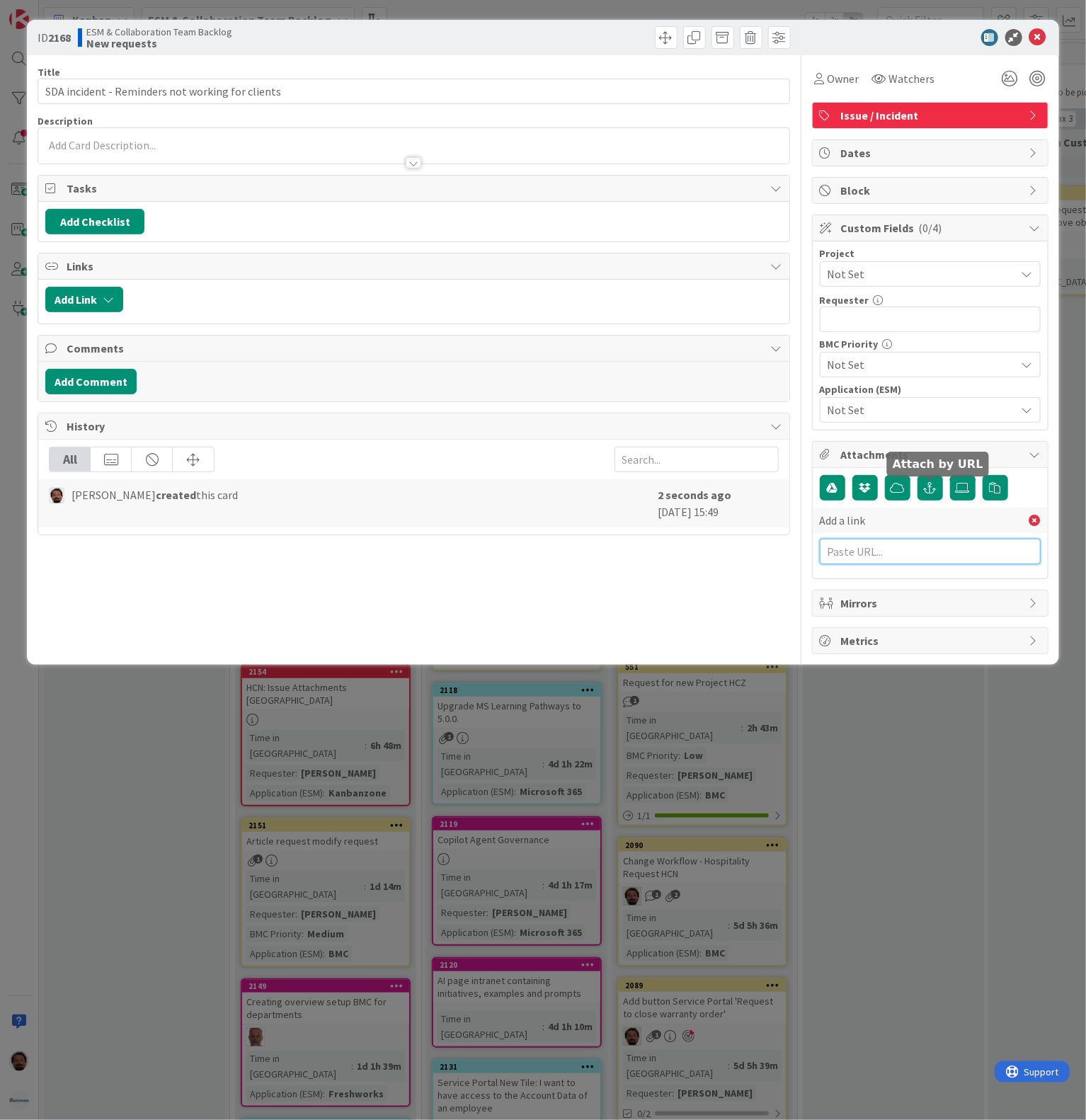
click at [904, 564] on input "text" at bounding box center [931, 551] width 221 height 25
paste input "INC000000251953"
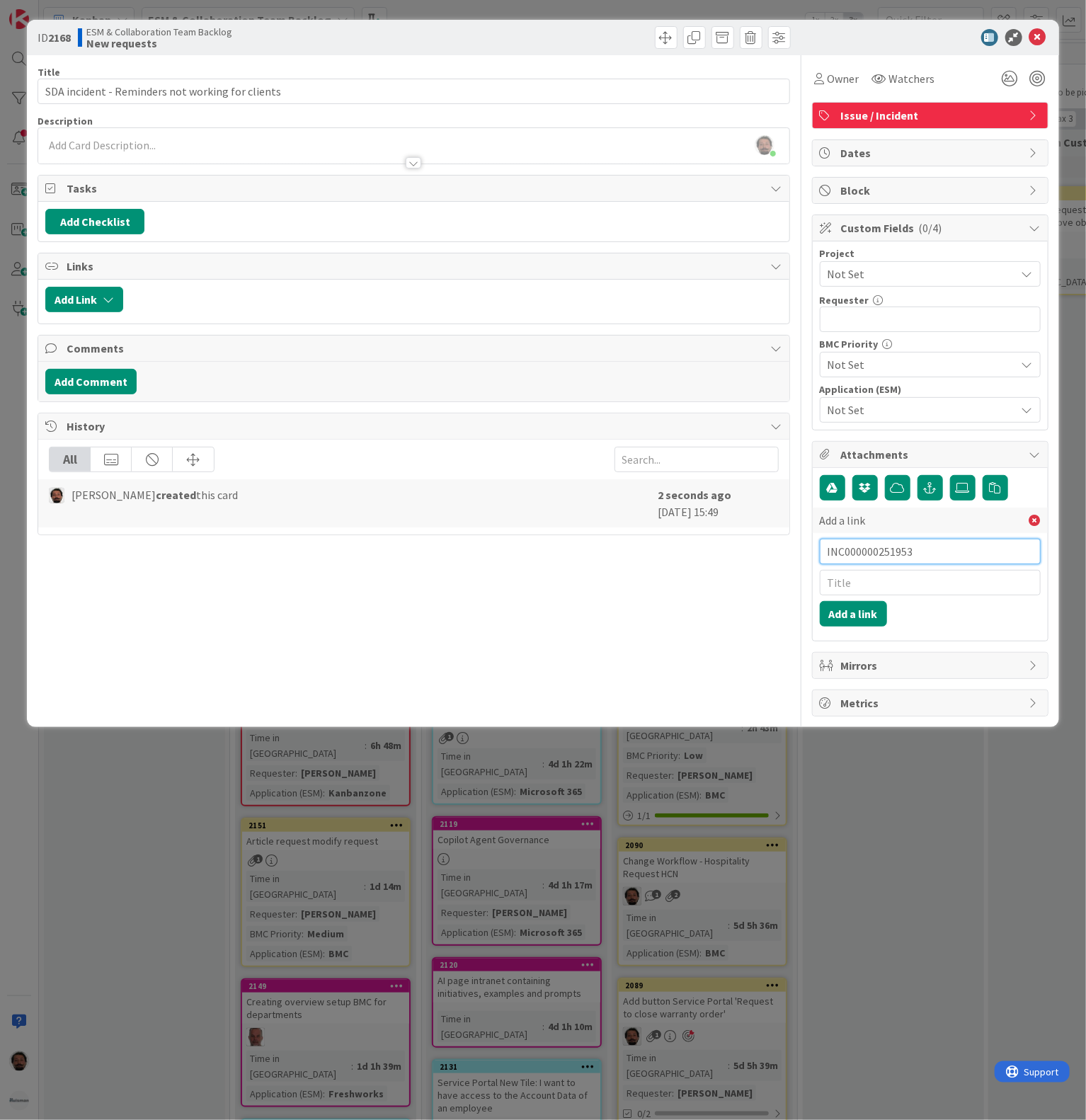
type input "INC000000251953"
click at [913, 596] on input "text" at bounding box center [931, 582] width 221 height 25
click at [875, 588] on input "text" at bounding box center [931, 582] width 221 height 25
paste input "INC000000251953"
type input "INC000000251953"
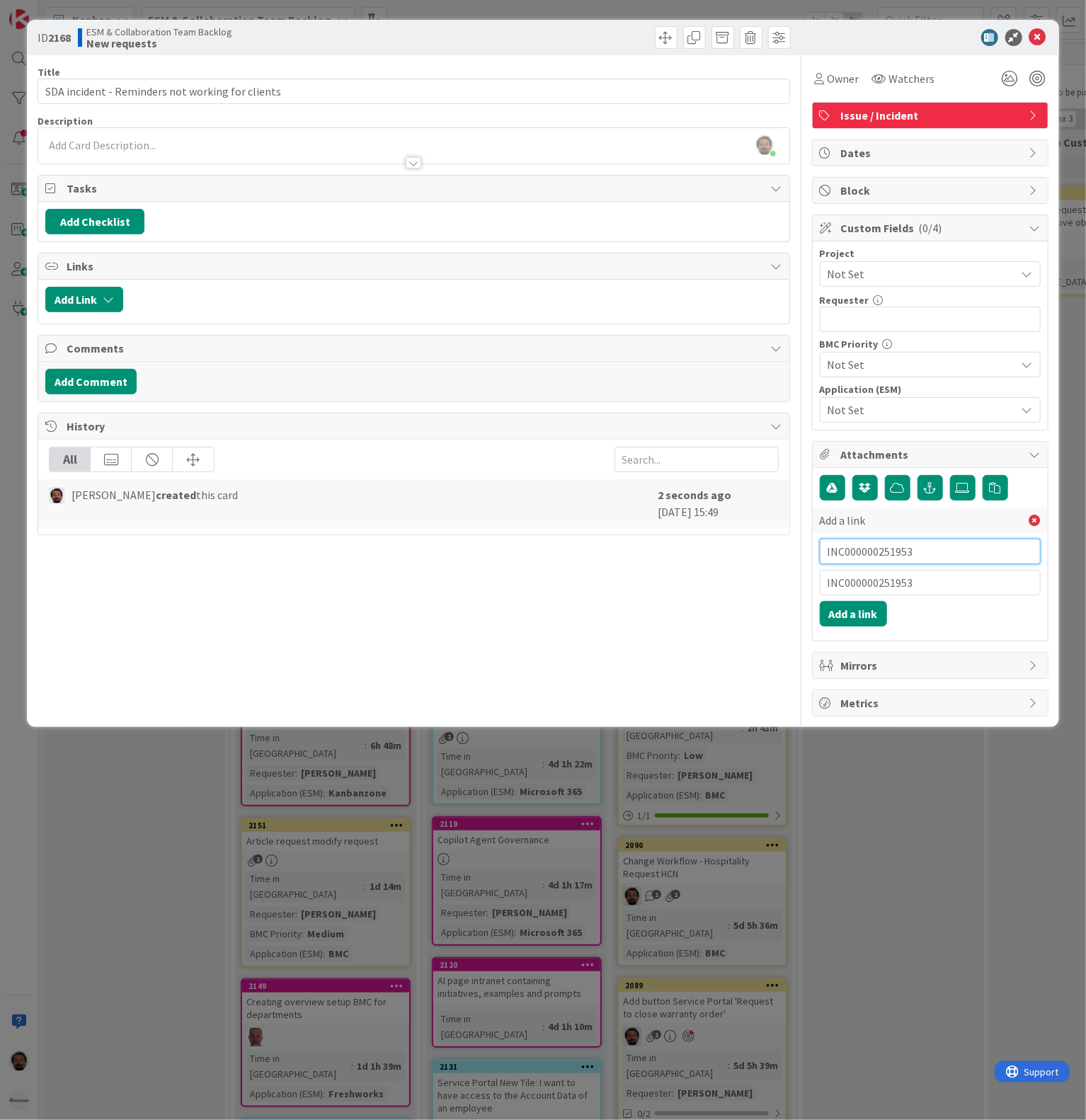
drag, startPoint x: 935, startPoint y: 560, endPoint x: 644, endPoint y: 538, distance: 291.8
click at [635, 547] on div "Title 48 / 128 SDA incident - Reminders not working for clients Description [PE…" at bounding box center [543, 386] width 1011 height 661
paste input "[URL][PERSON_NAME][DOMAIN_NAME]"
type input "[URL][PERSON_NAME][DOMAIN_NAME]"
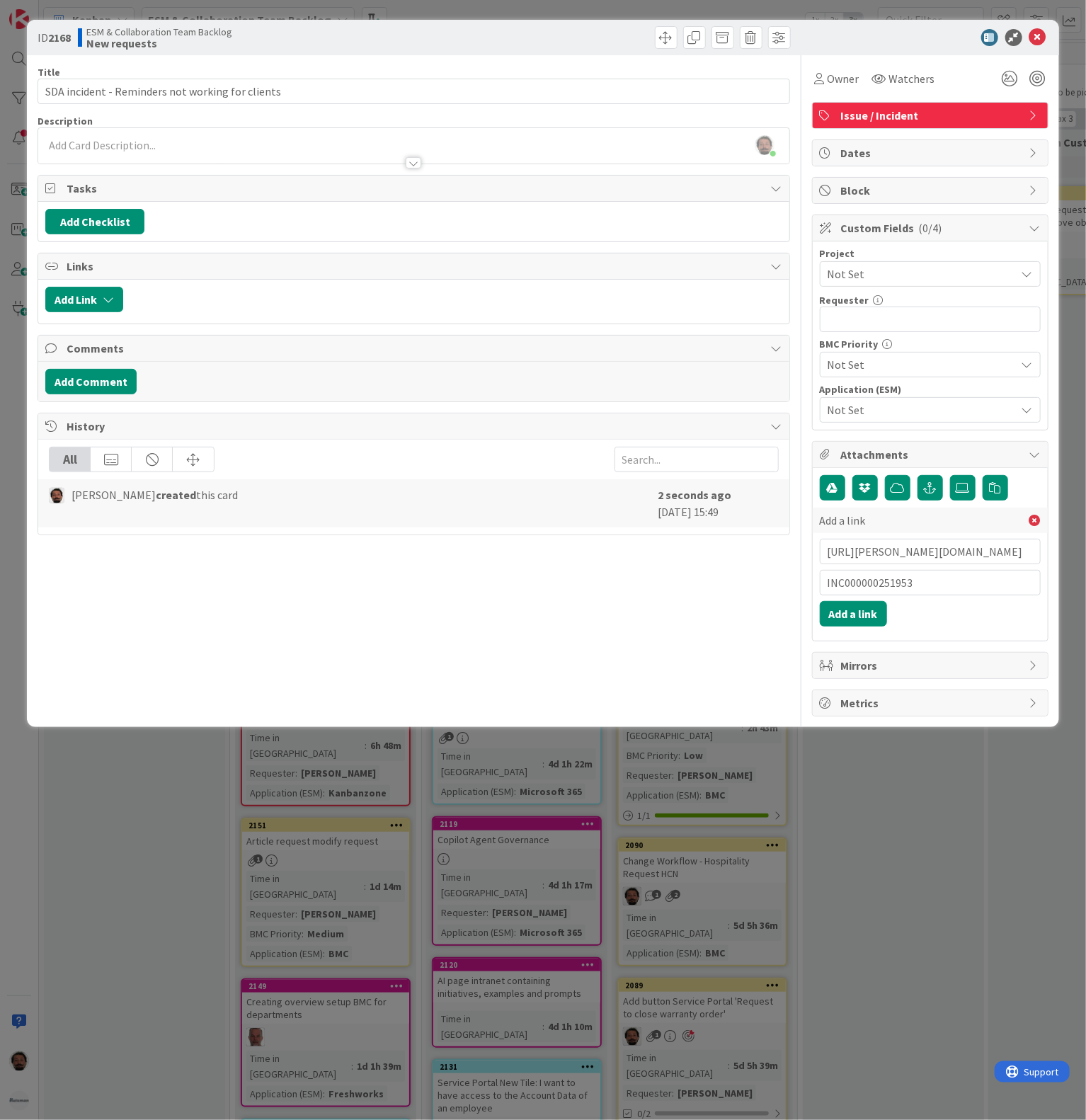
click at [951, 284] on span "Not Set" at bounding box center [918, 274] width 181 height 20
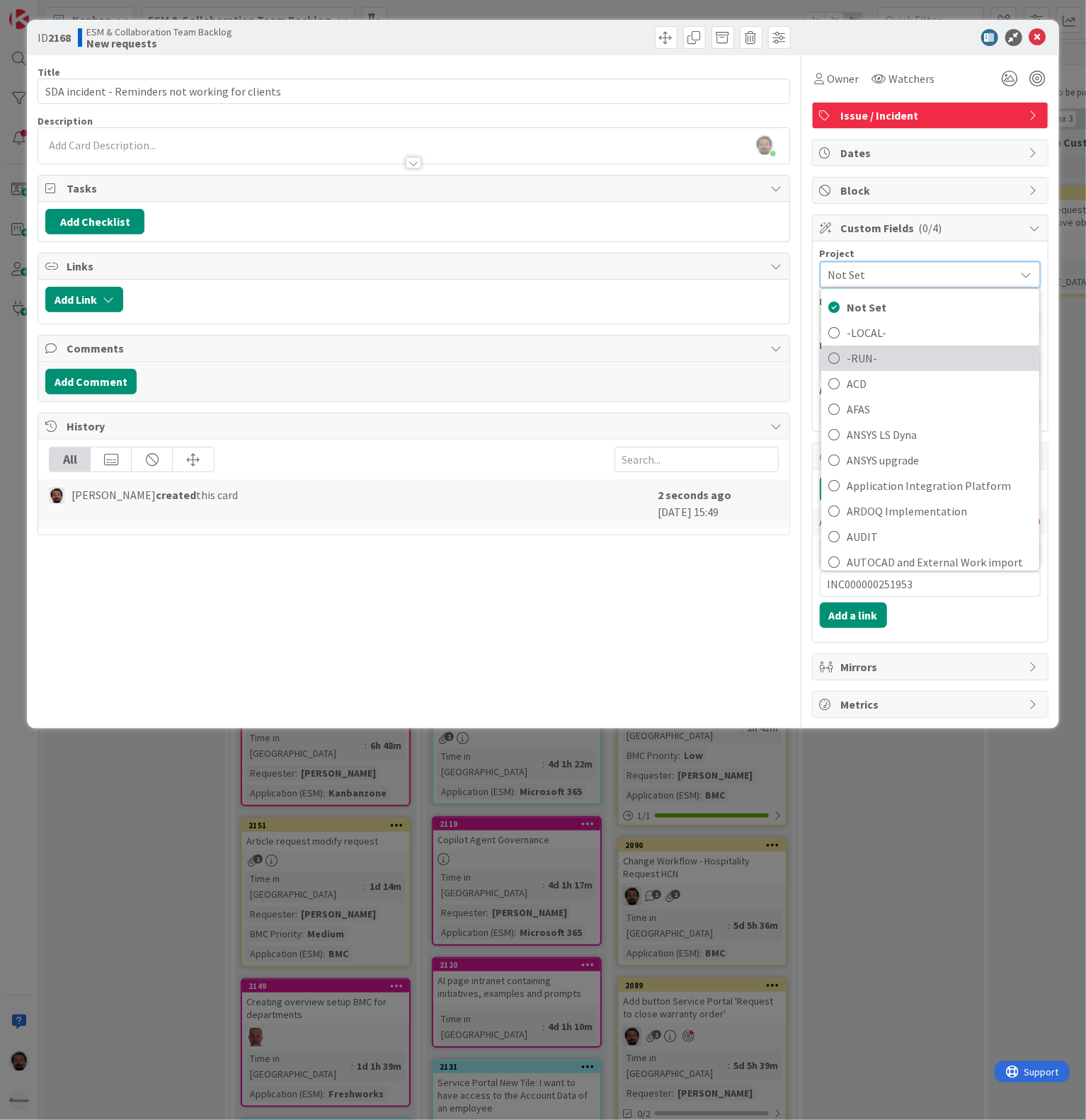
click at [887, 352] on span "-RUN-" at bounding box center [940, 358] width 186 height 22
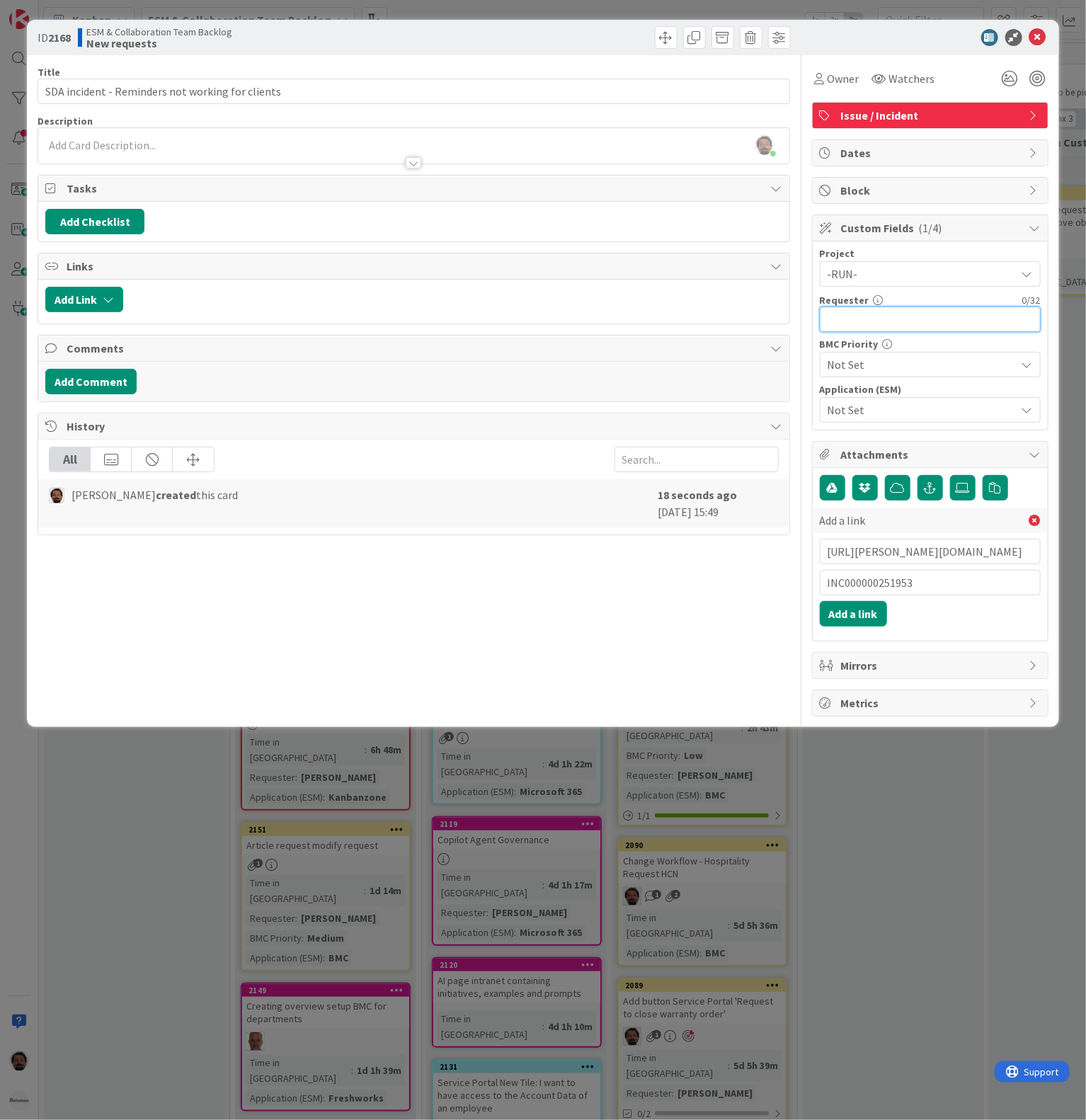
click at [939, 326] on input "text" at bounding box center [931, 319] width 221 height 25
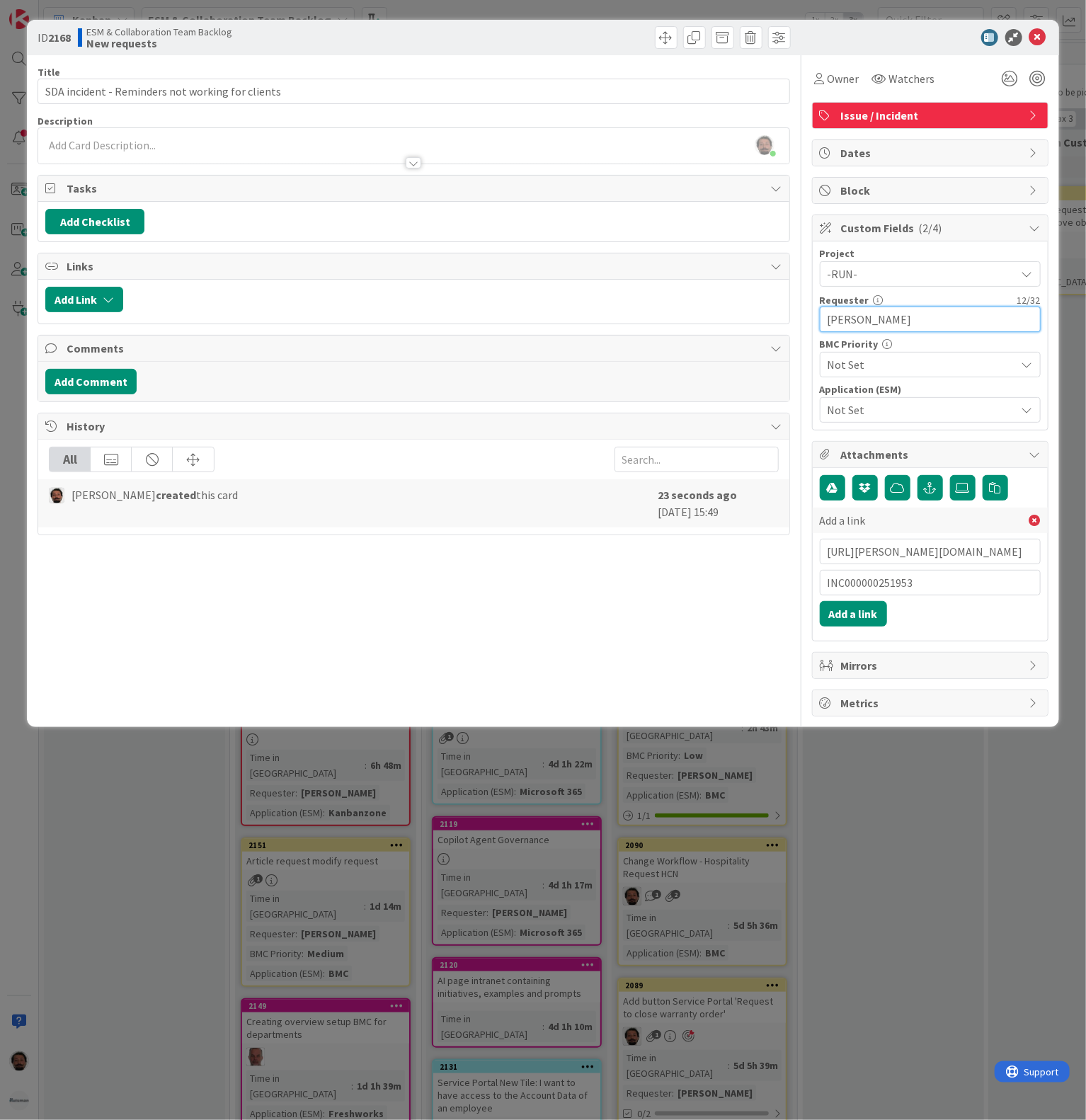
type input "[PERSON_NAME]"
click at [935, 373] on span "Not Set" at bounding box center [918, 364] width 181 height 20
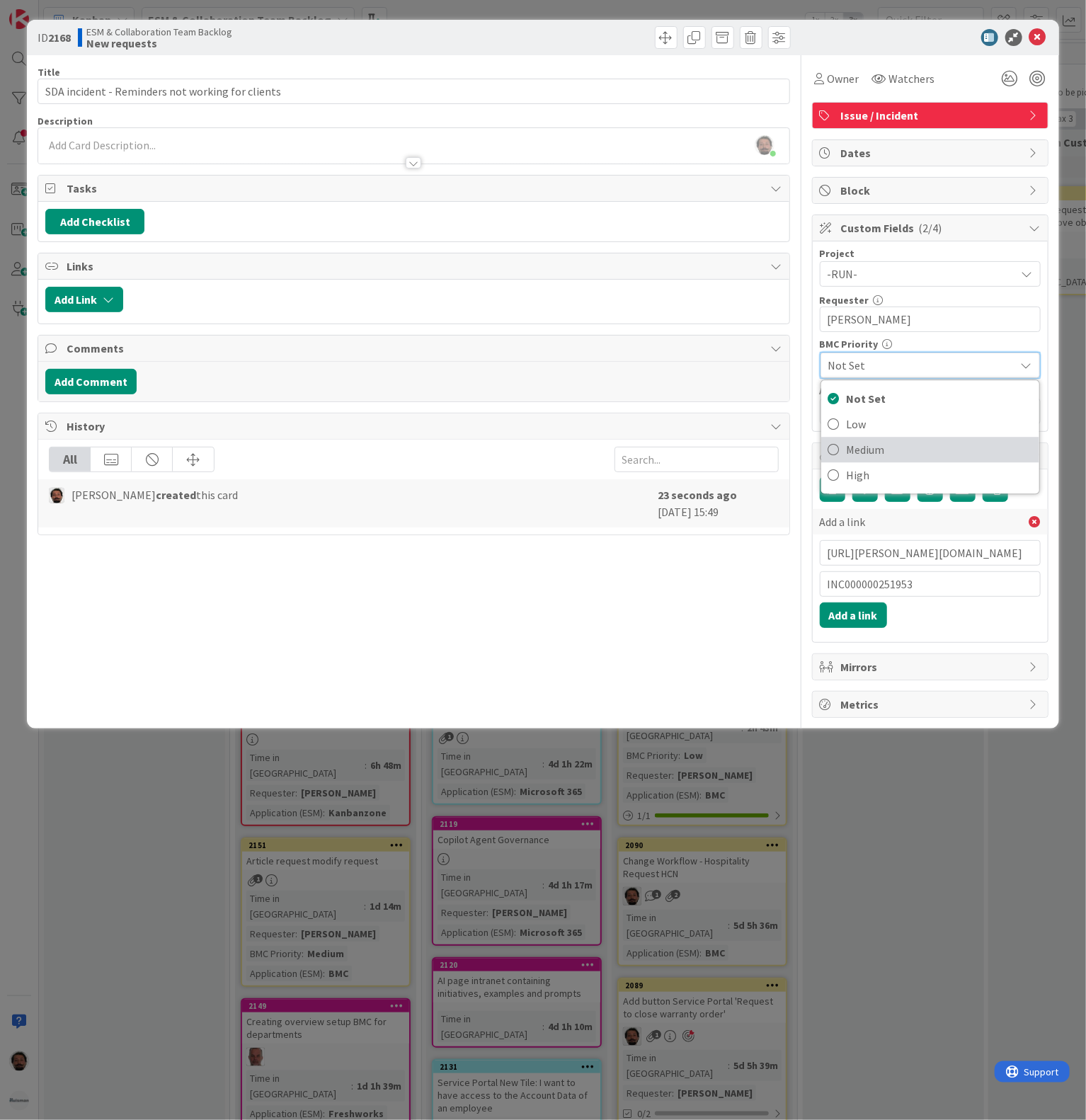
click at [874, 458] on span "Medium" at bounding box center [940, 450] width 186 height 22
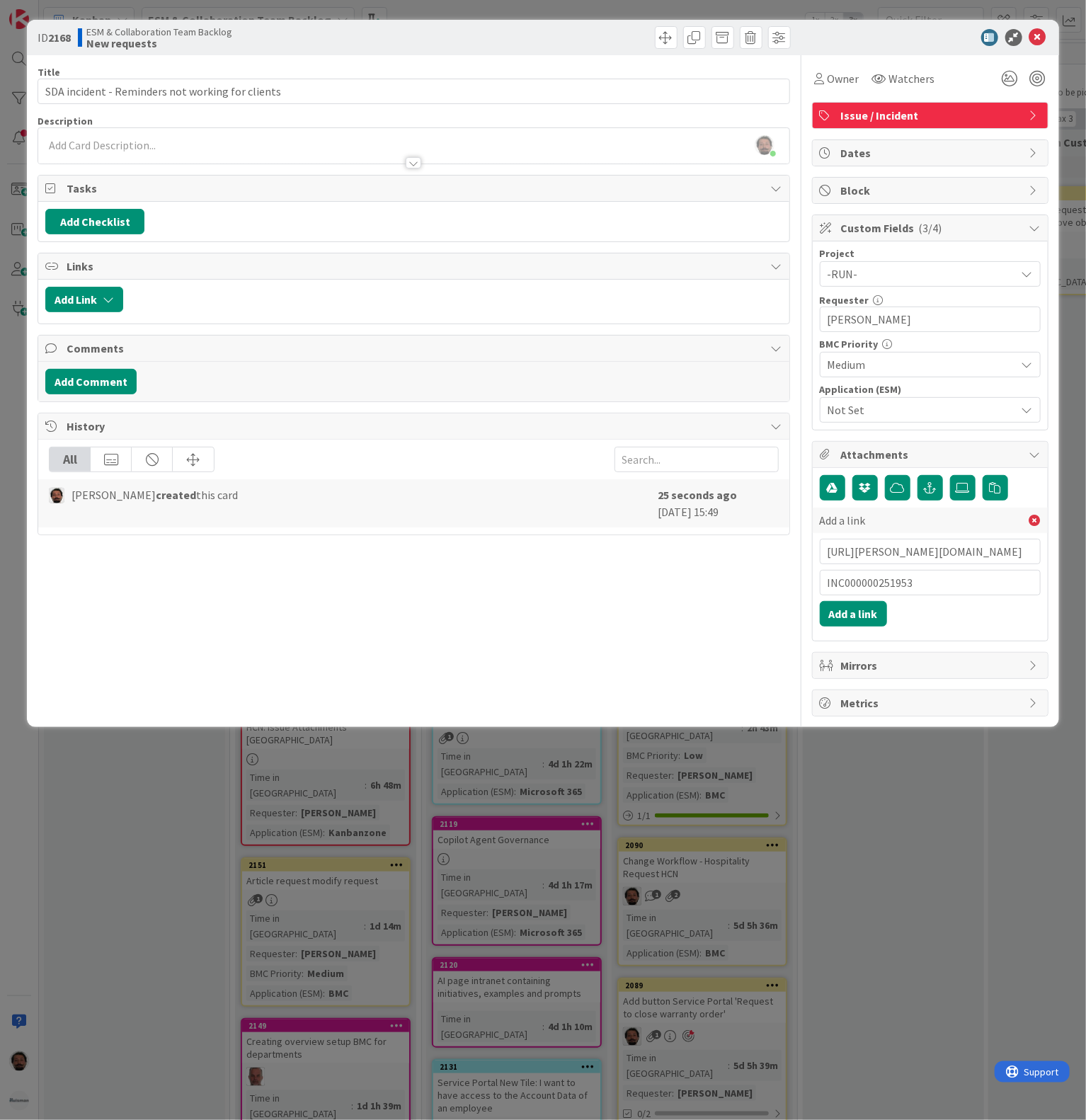
click at [880, 415] on span "Not Set" at bounding box center [918, 410] width 181 height 20
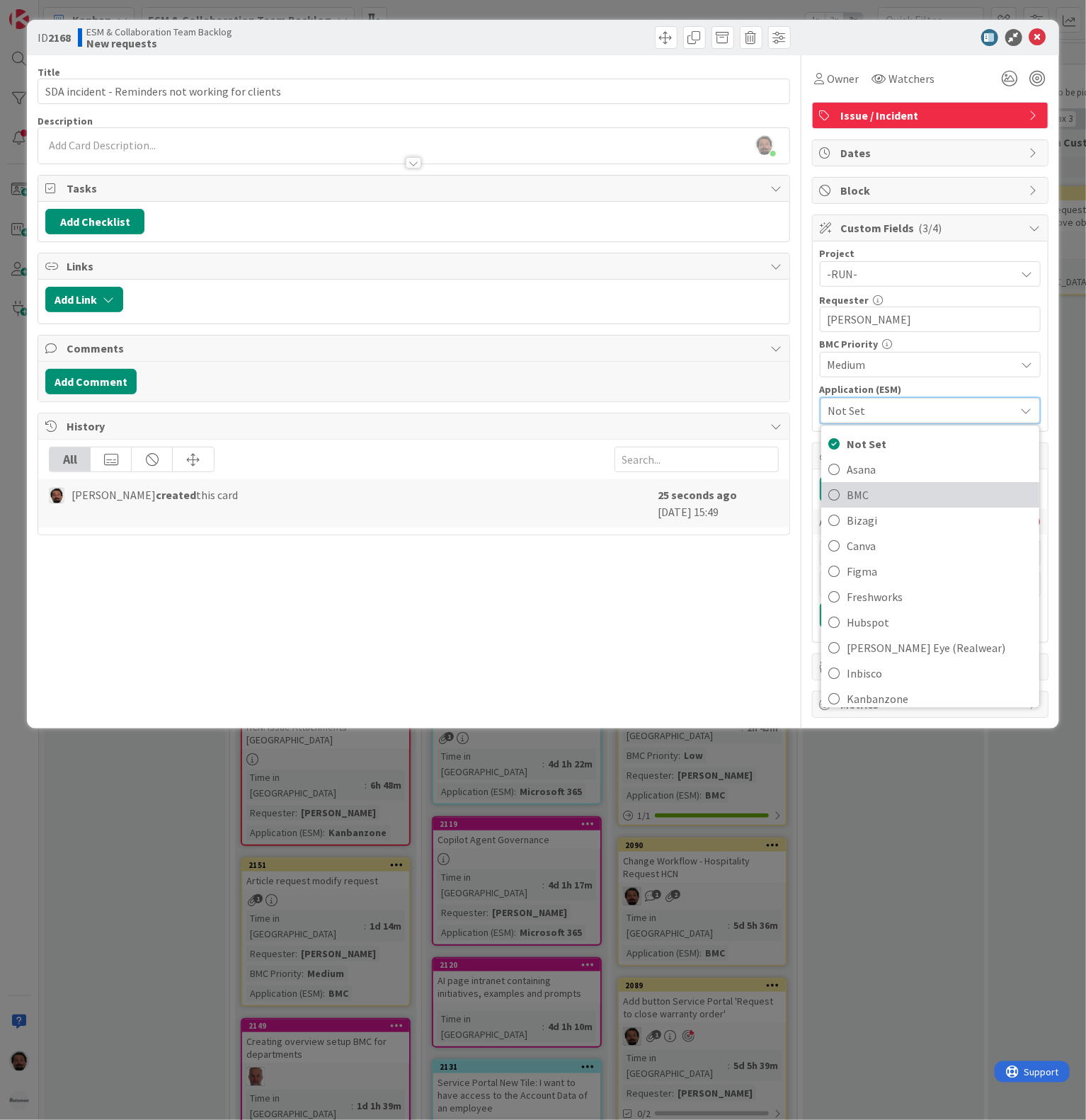
click at [868, 488] on span "BMC" at bounding box center [940, 495] width 186 height 22
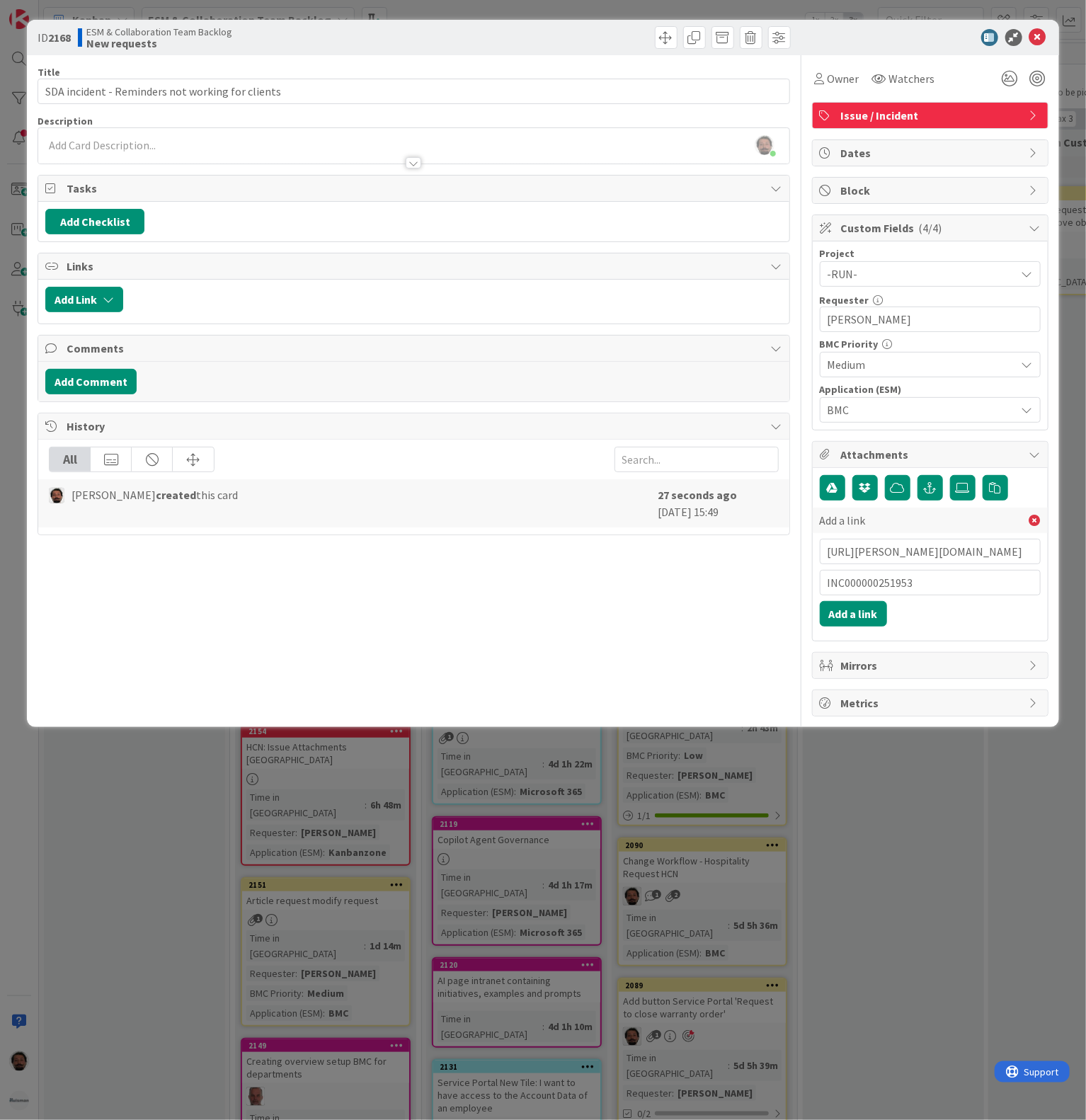
click at [218, 153] on div at bounding box center [414, 156] width 750 height 15
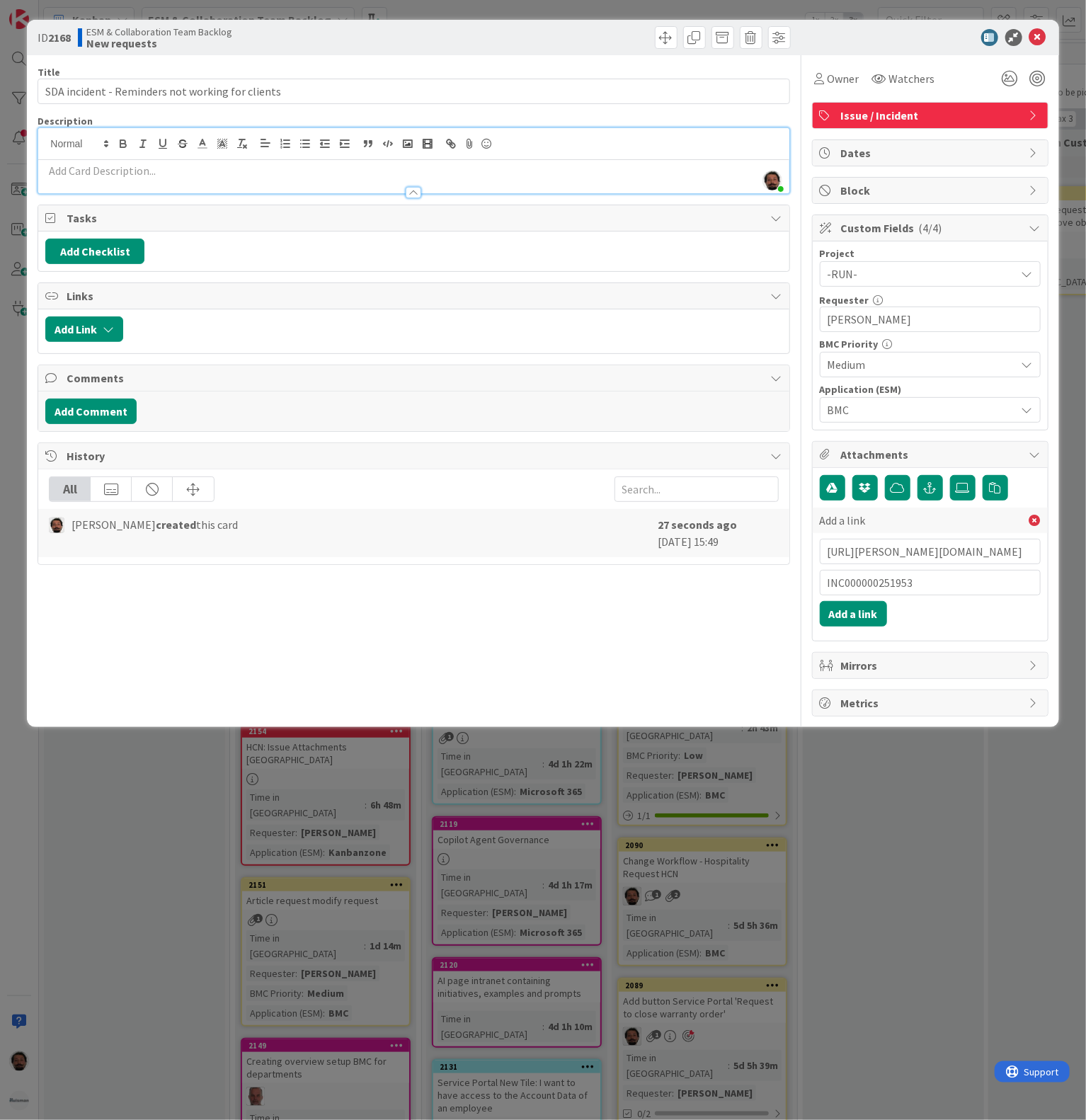
click at [227, 177] on p at bounding box center [413, 171] width 737 height 16
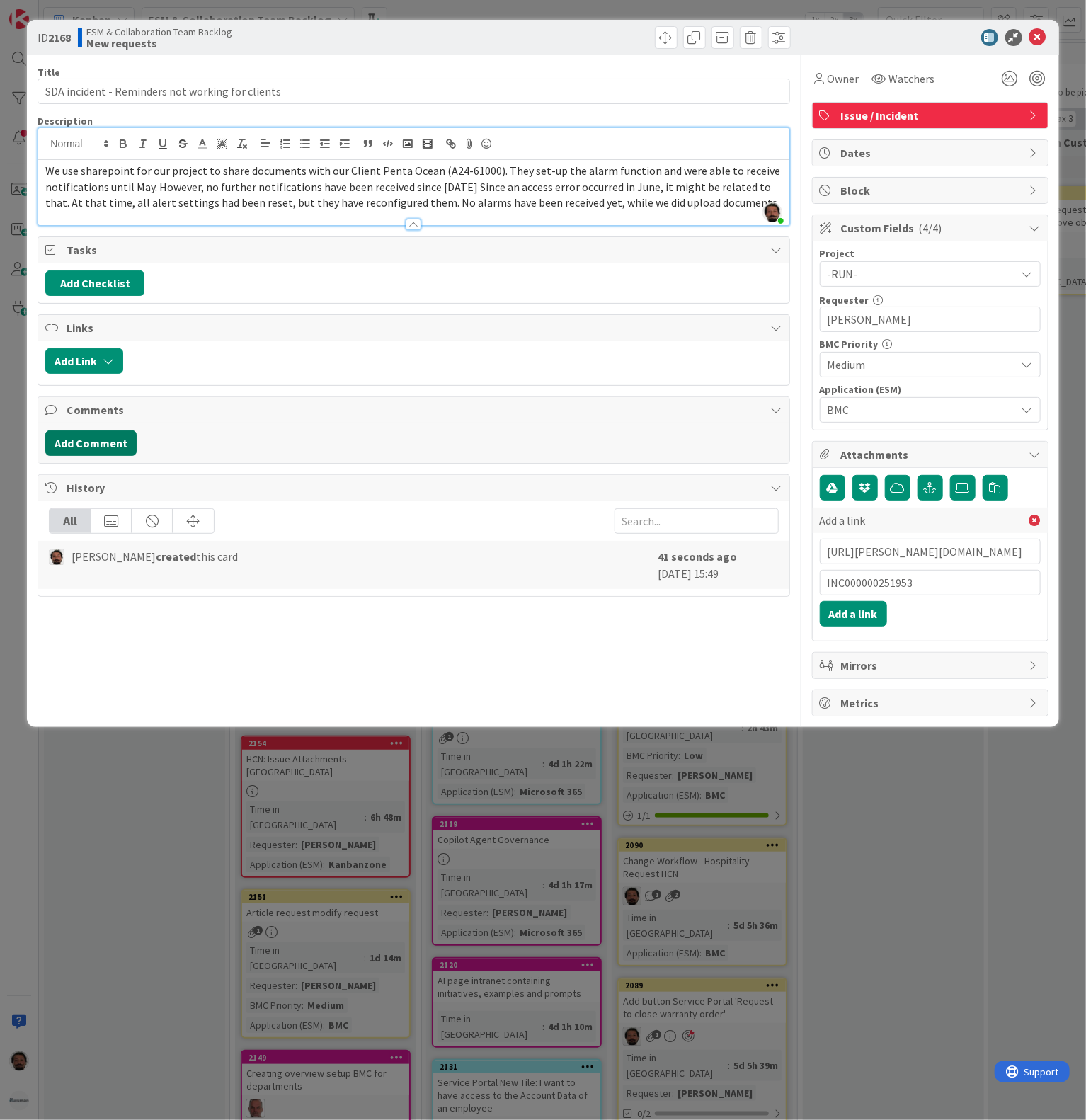
click at [113, 456] on button "Add Comment" at bounding box center [91, 443] width 92 height 25
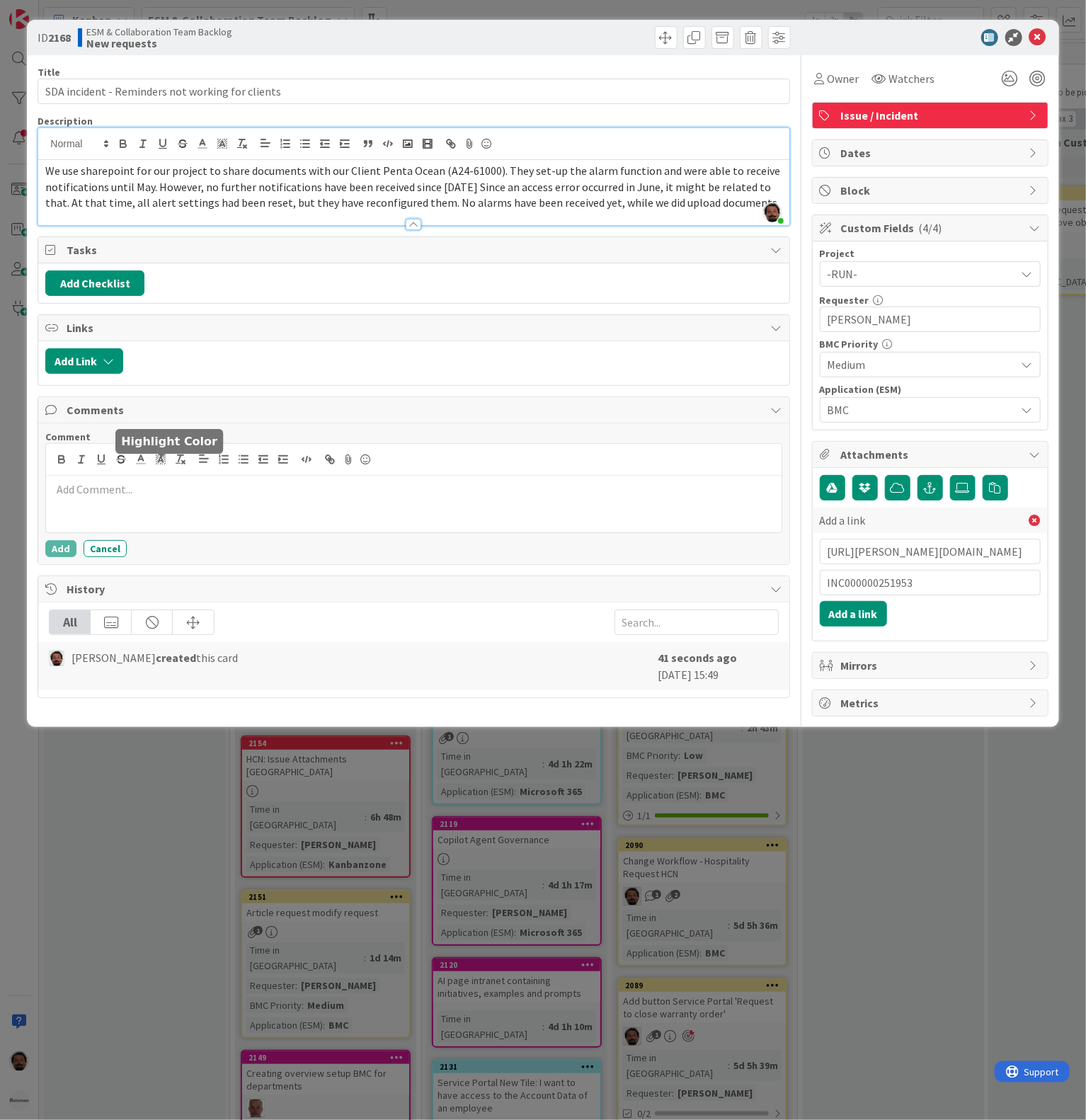
click at [165, 494] on p at bounding box center [414, 490] width 723 height 16
click at [210, 498] on p at bounding box center [414, 490] width 723 height 16
click at [214, 498] on p at bounding box center [414, 490] width 723 height 16
click at [161, 495] on p at bounding box center [414, 490] width 723 height 16
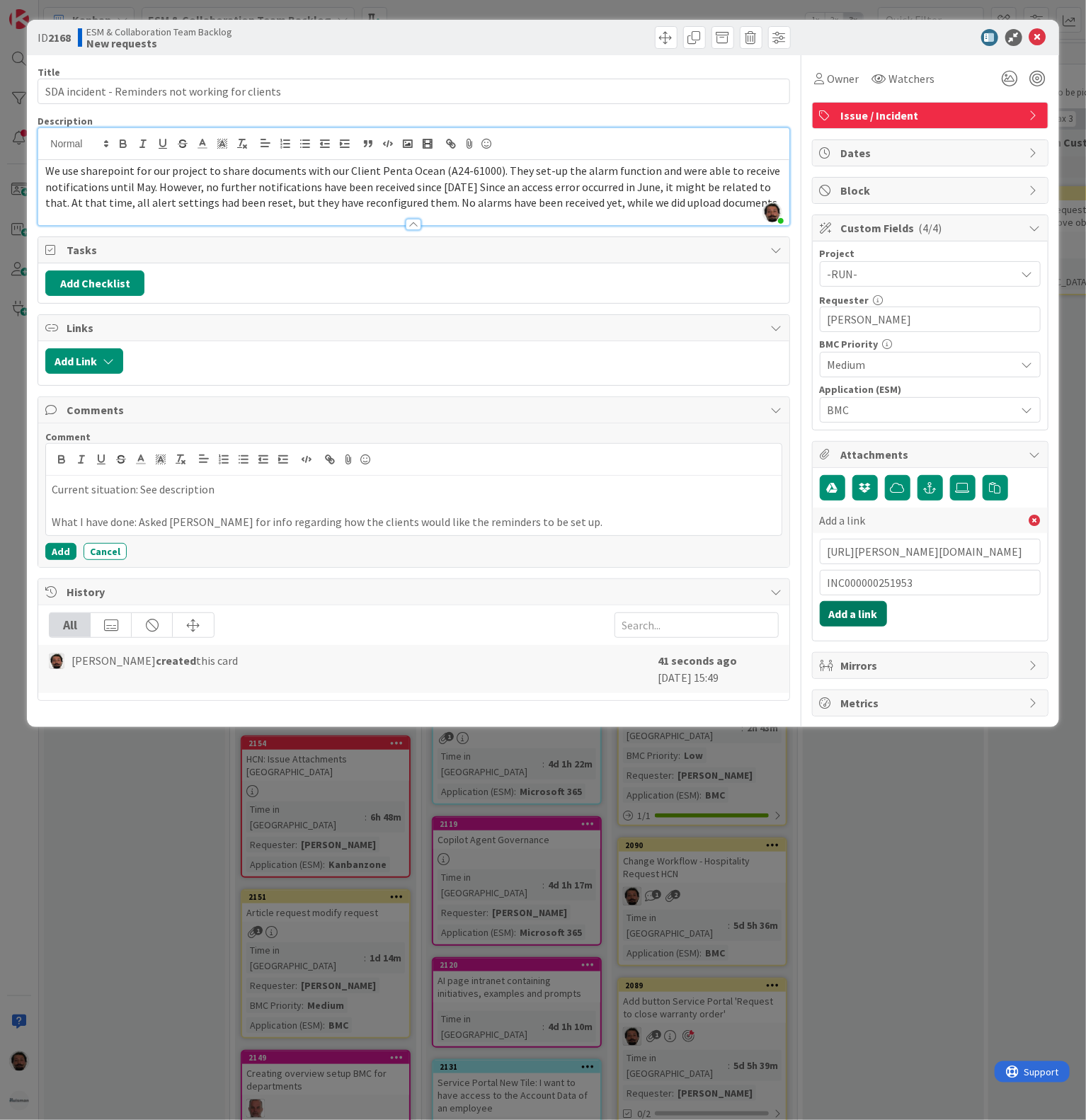
click at [864, 626] on button "Add a link" at bounding box center [854, 614] width 67 height 25
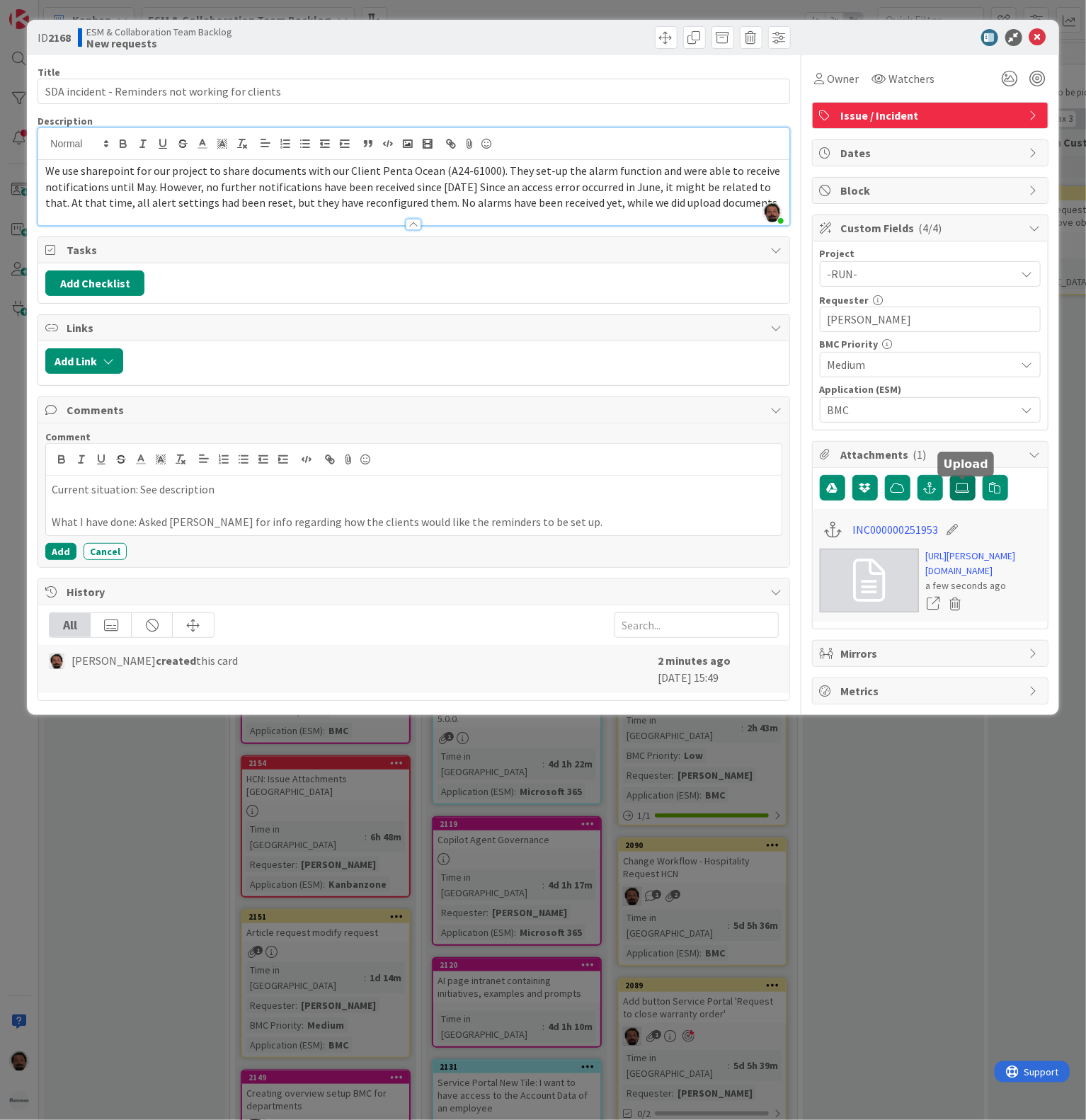
click at [958, 494] on icon at bounding box center [963, 487] width 14 height 12
click at [950, 475] on input "file" at bounding box center [950, 475] width 0 height 0
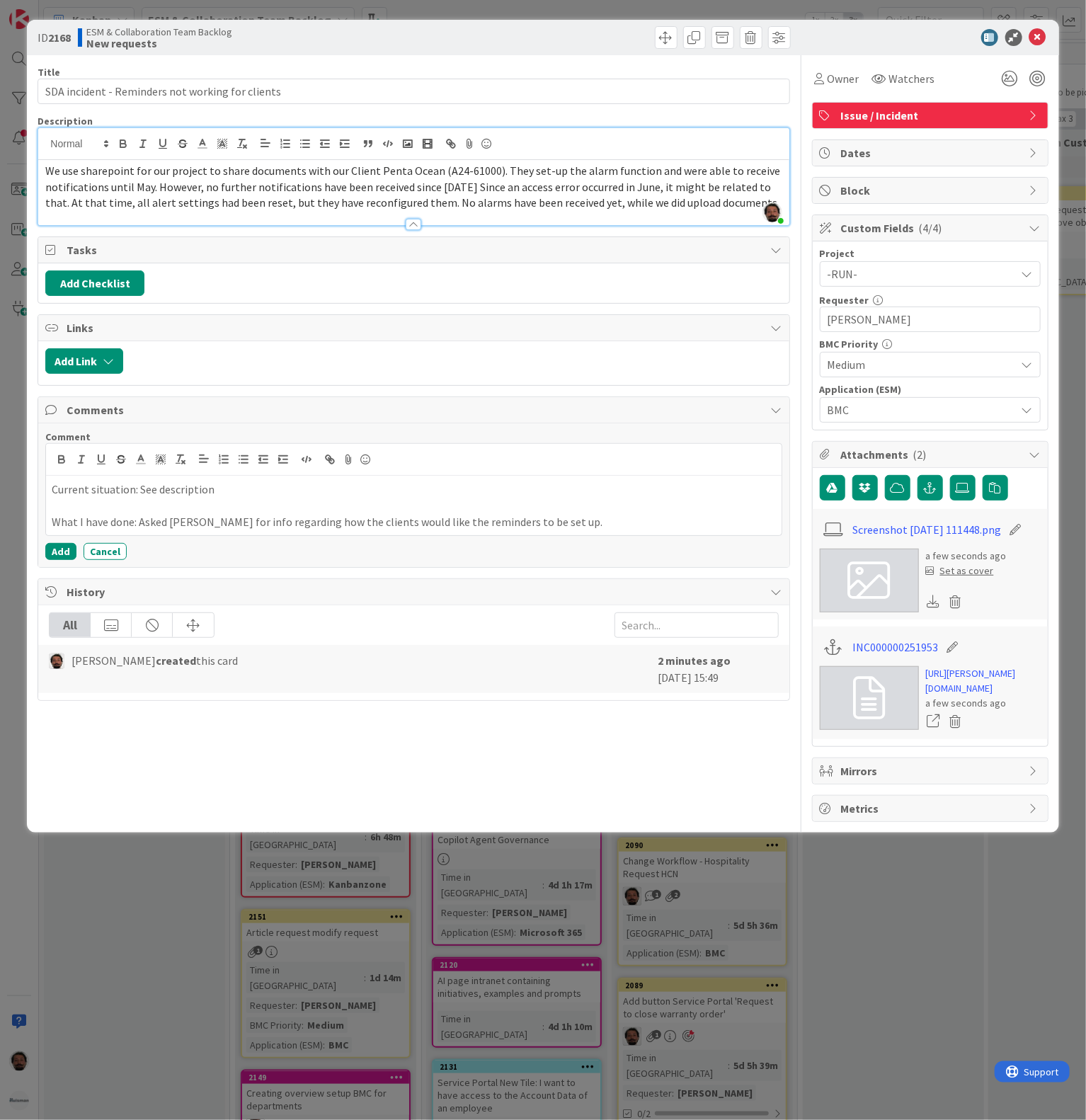
click at [1025, 537] on icon at bounding box center [1015, 529] width 20 height 14
click at [921, 525] on input "Screenshot [DATE] 111448" at bounding box center [932, 529] width 158 height 25
click at [921, 528] on input "Screenshot [DATE] 111448" at bounding box center [932, 529] width 158 height 25
type input "Configuration"
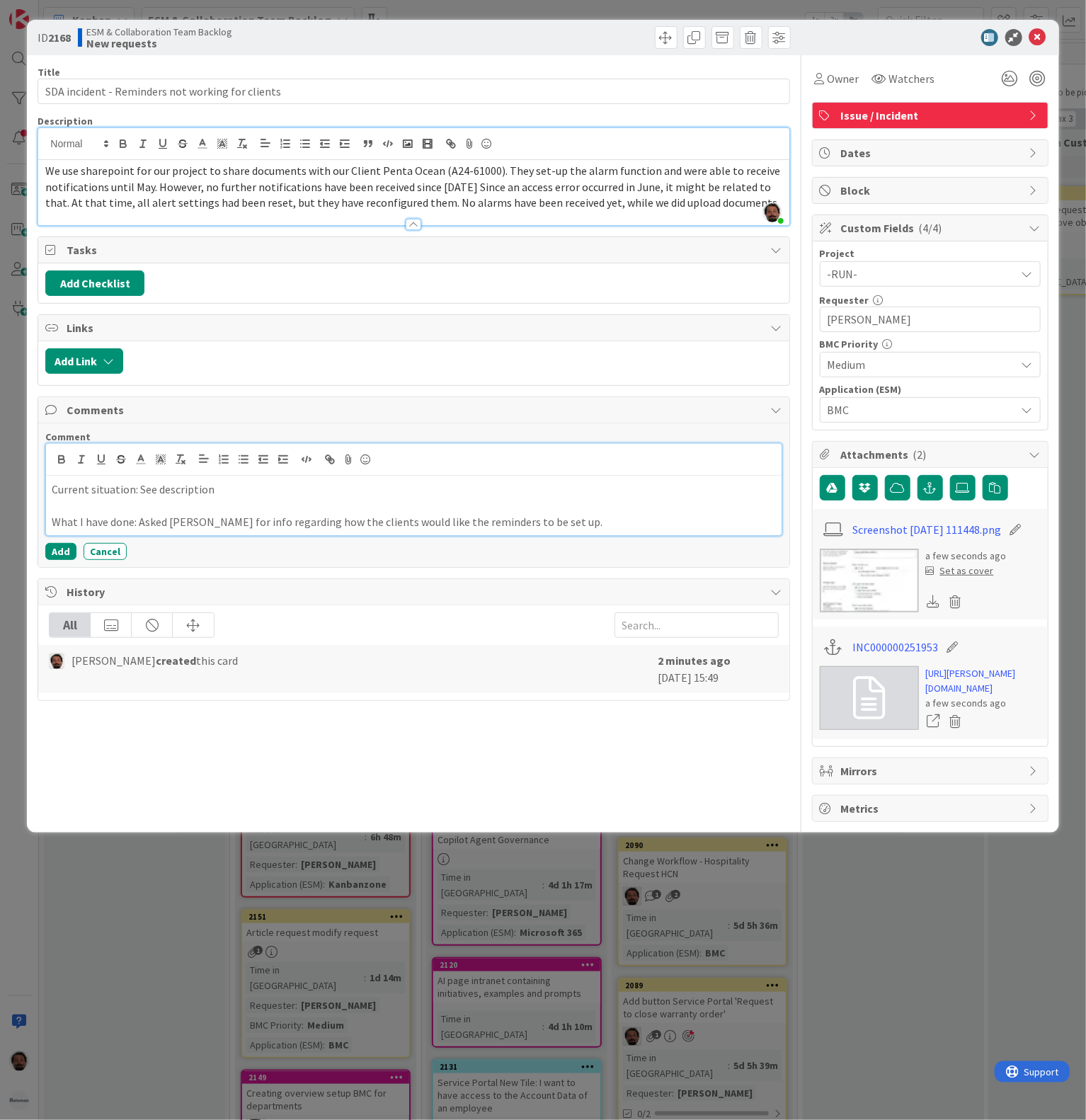
click at [652, 525] on p "What I have done: Asked [PERSON_NAME] for info regarding how the clients would …" at bounding box center [414, 522] width 723 height 16
click at [637, 530] on p "What I have done: Asked [PERSON_NAME] for info regarding how the clients would …" at bounding box center [414, 522] width 723 height 16
click at [331, 464] on icon "button" at bounding box center [332, 461] width 5 height 5
paste input "[URL][DOMAIN_NAME].."
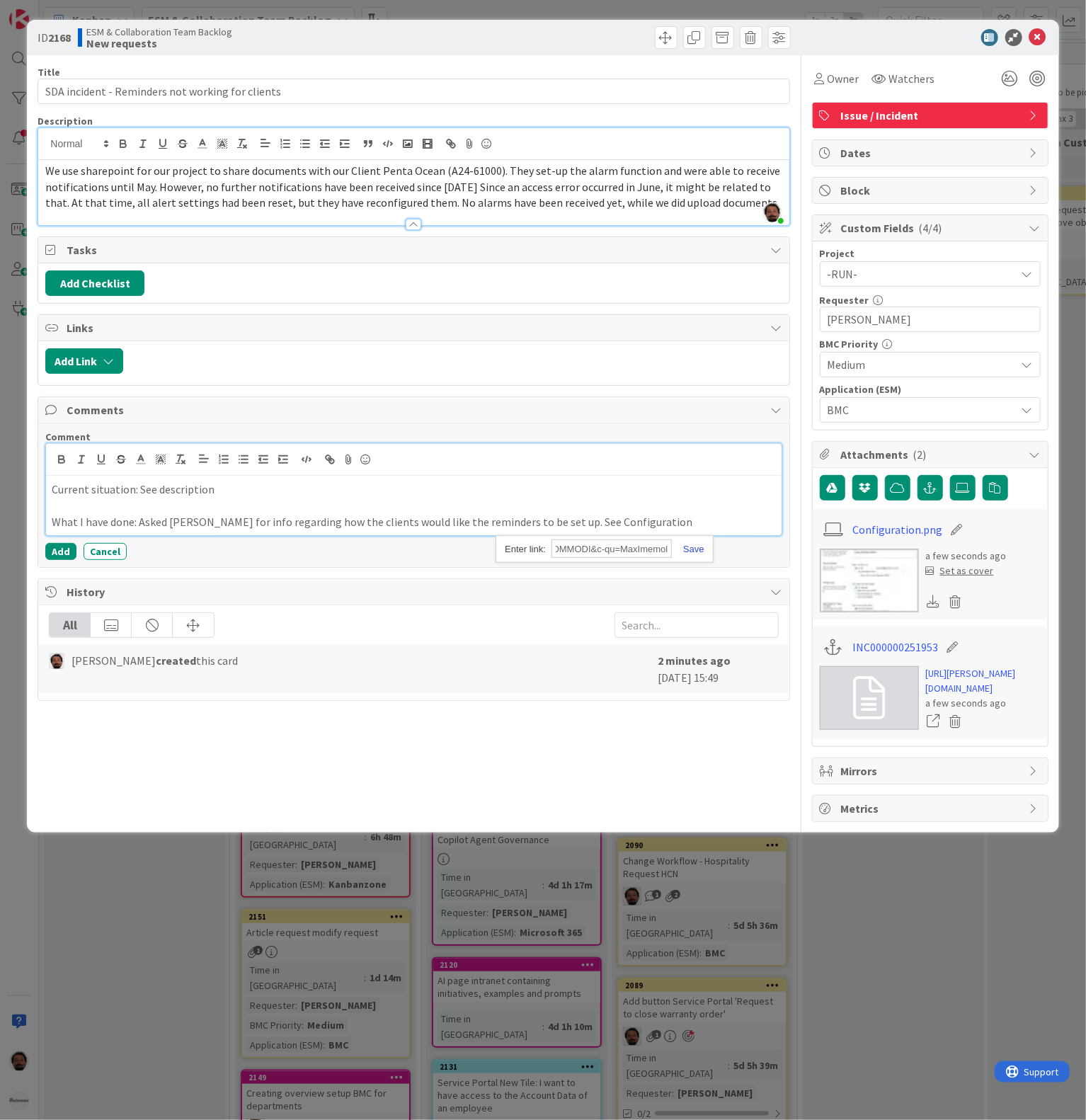
type input "[URL][DOMAIN_NAME].."
click at [696, 554] on link at bounding box center [688, 549] width 32 height 11
click at [688, 530] on p "What I have done: Asked [PERSON_NAME] for info regarding how the clients would …" at bounding box center [414, 522] width 723 height 16
click at [569, 526] on p "What I have done: Asked [PERSON_NAME] for info regarding how the clients would …" at bounding box center [414, 522] width 723 height 16
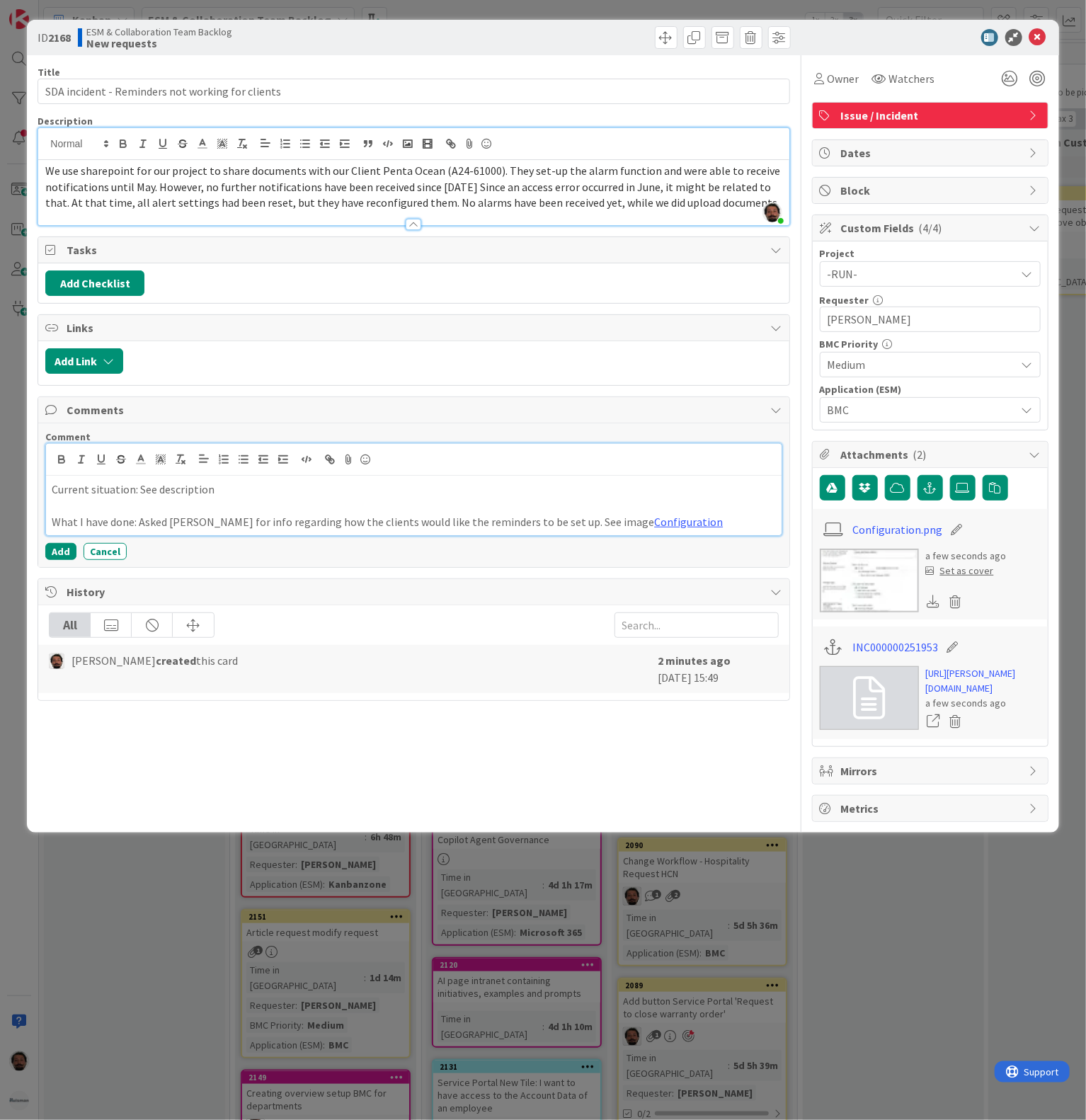
click at [680, 524] on p "What I have done: Asked [PERSON_NAME] for info regarding how the clients would …" at bounding box center [414, 522] width 723 height 16
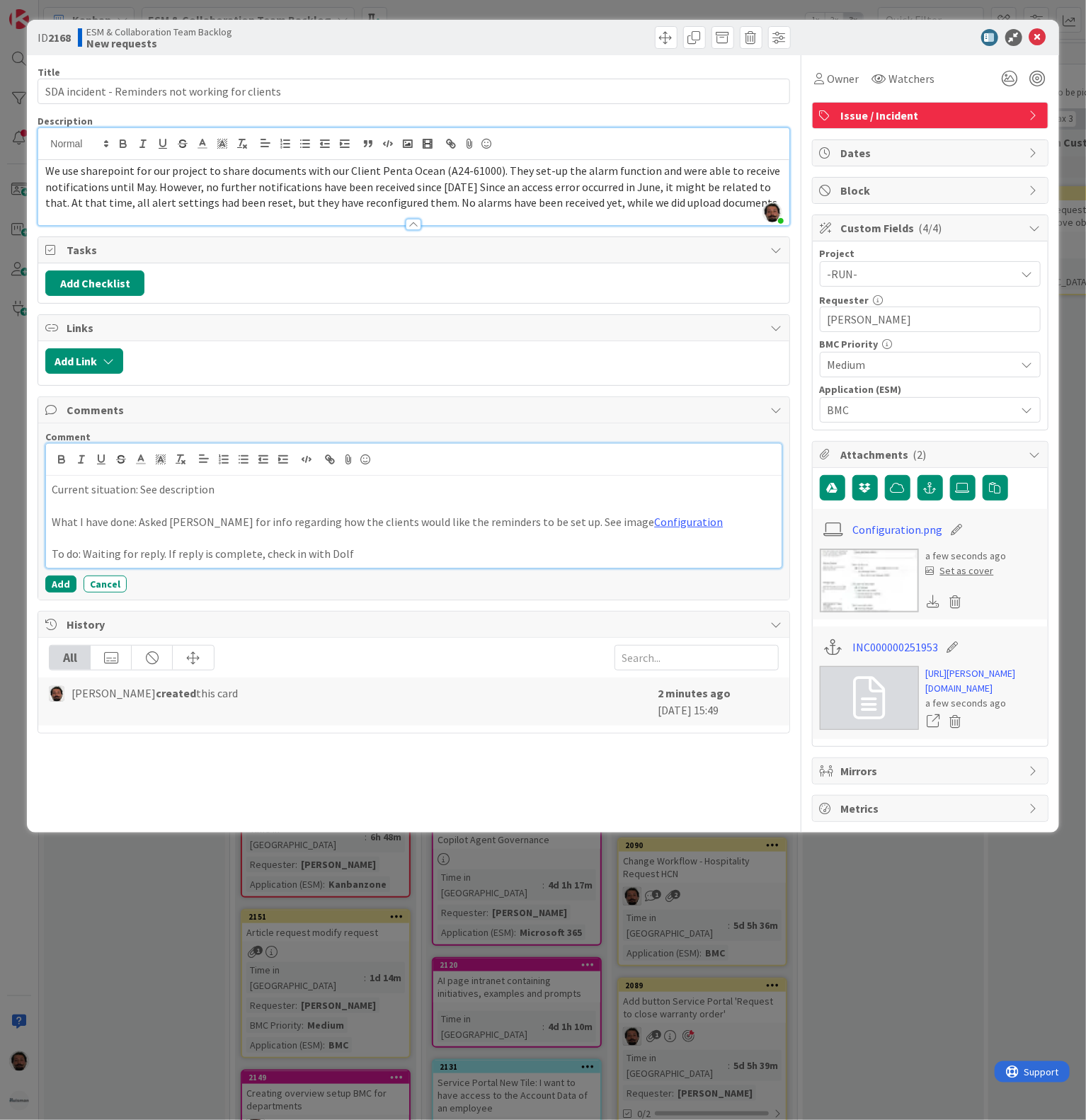
click at [470, 554] on p "To do: Waiting for reply. If reply is complete, check in with Dolf" at bounding box center [414, 554] width 723 height 16
click at [469, 755] on div "Title 48 / 128 SDA incident - Reminders not working for clients Description [PE…" at bounding box center [414, 439] width 752 height 767
click at [57, 592] on button "Add" at bounding box center [60, 583] width 31 height 17
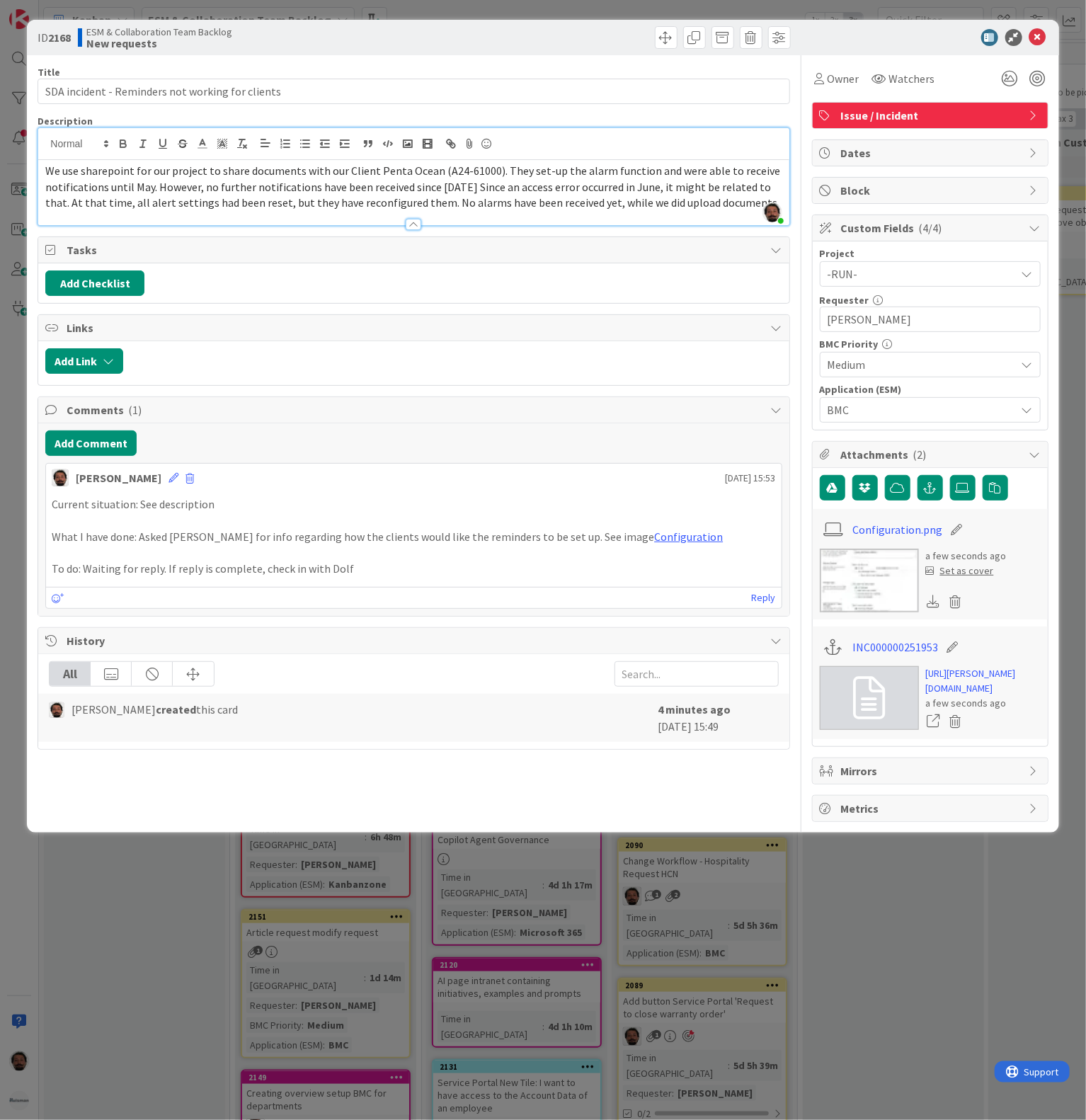
click at [583, 188] on span "We use sharepoint for our project to share documents with our Client Penta Ocea…" at bounding box center [413, 186] width 737 height 46
click at [395, 577] on p "To do: Waiting for reply. If reply is complete, check in with Dolf" at bounding box center [414, 569] width 723 height 16
click at [189, 577] on p "To do: Waiting for reply. If reply is complete, check in with Dolf" at bounding box center [414, 569] width 723 height 16
click at [451, 576] on p "To do: Waiting for reply. If reply is complete, check in with Dolf" at bounding box center [414, 569] width 723 height 16
click at [1037, 35] on icon at bounding box center [1038, 37] width 17 height 17
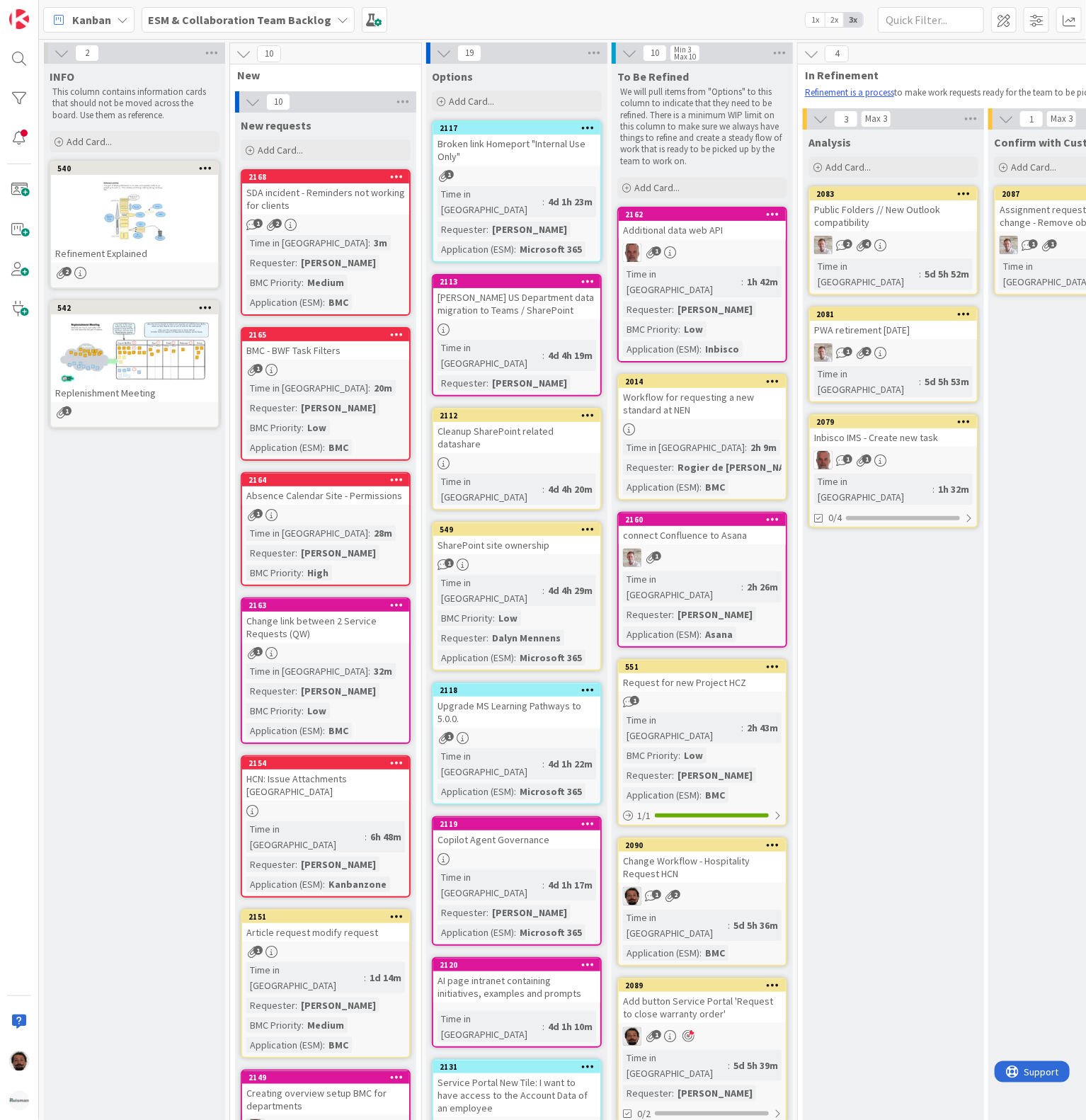
click at [297, 22] on b "ESM & Collaboration Team Backlog" at bounding box center [240, 20] width 183 height 14
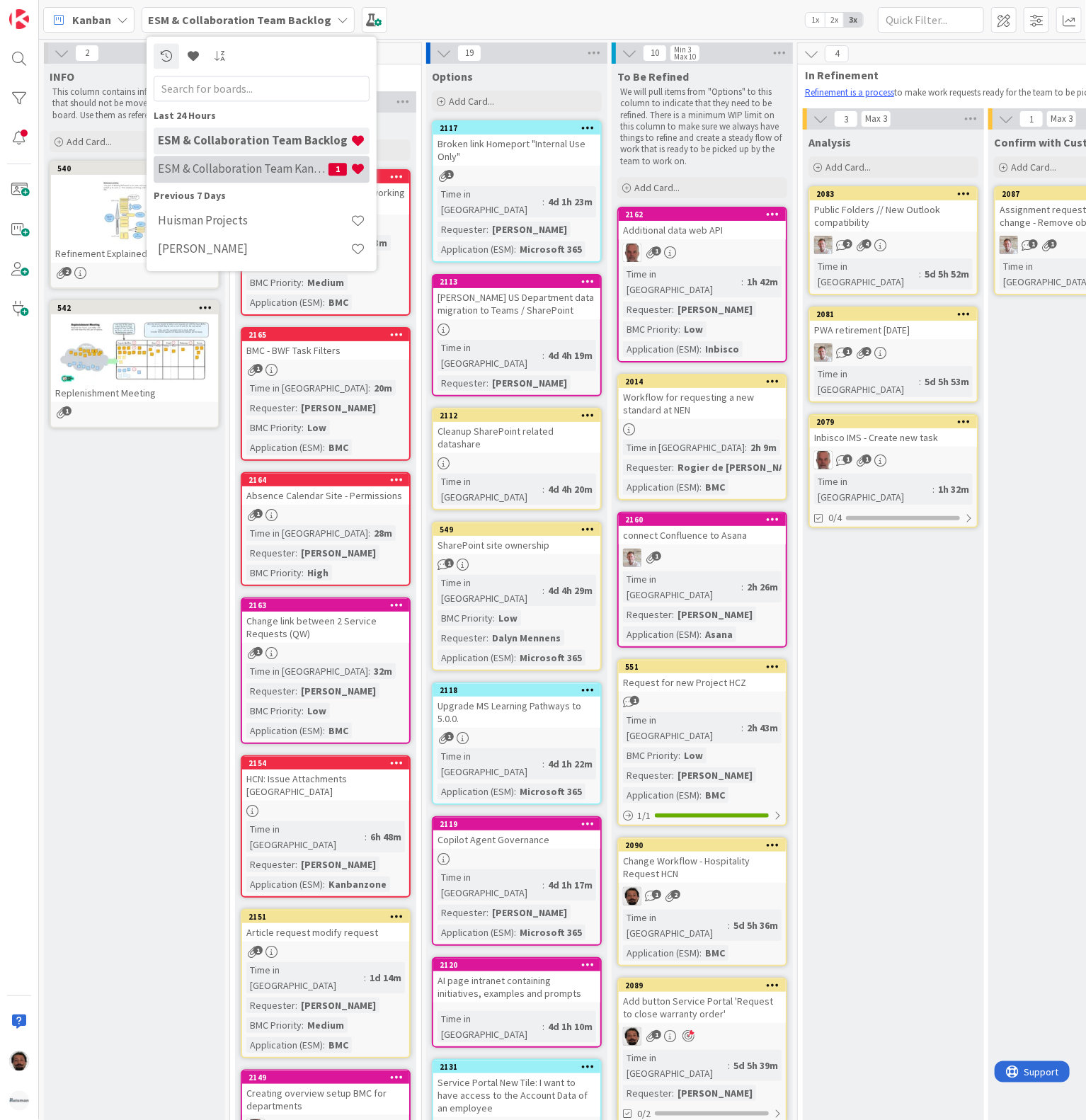
click at [237, 162] on h4 "ESM & Collaboration Team Kanban" at bounding box center [243, 170] width 171 height 14
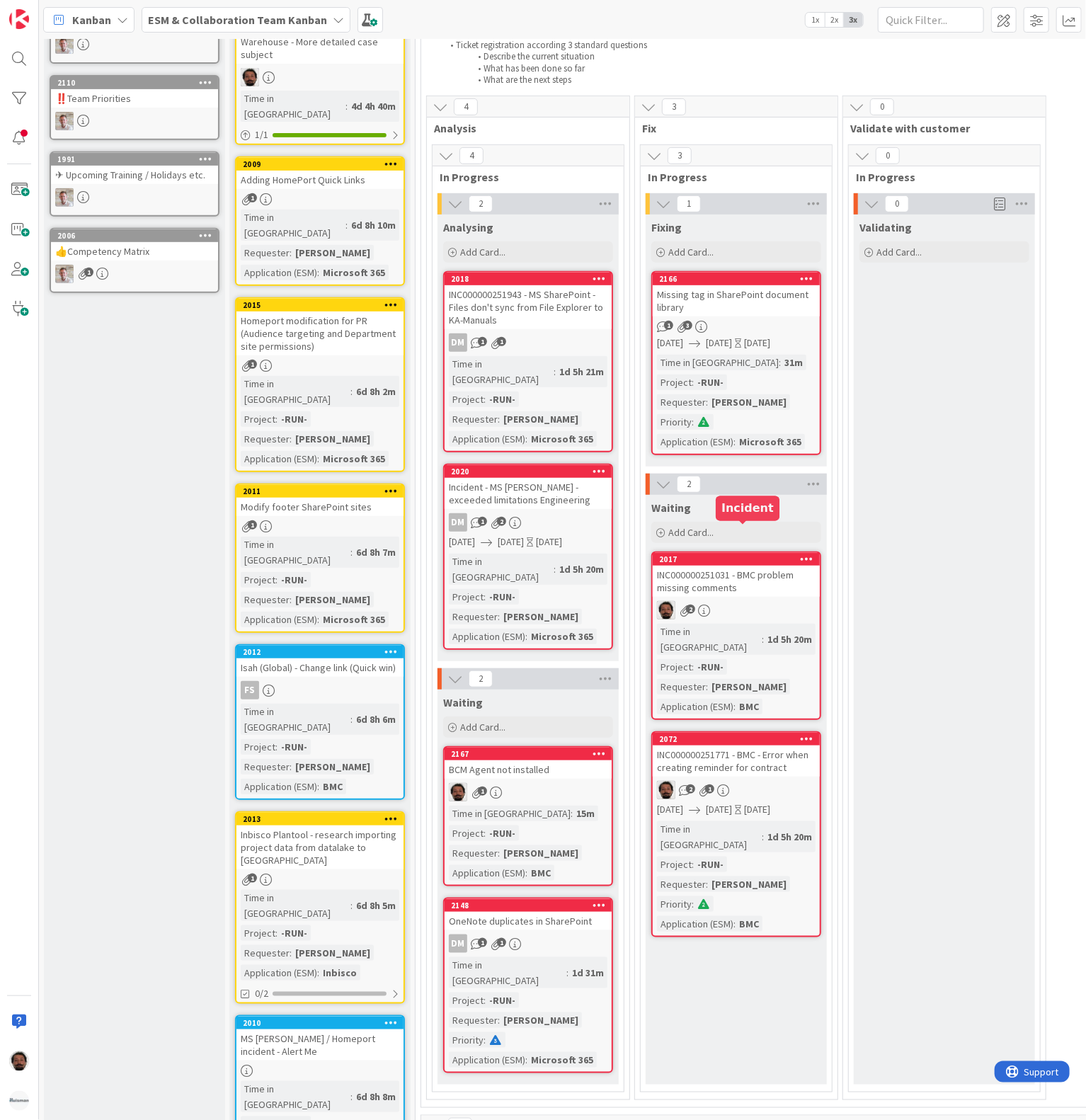
scroll to position [284, 0]
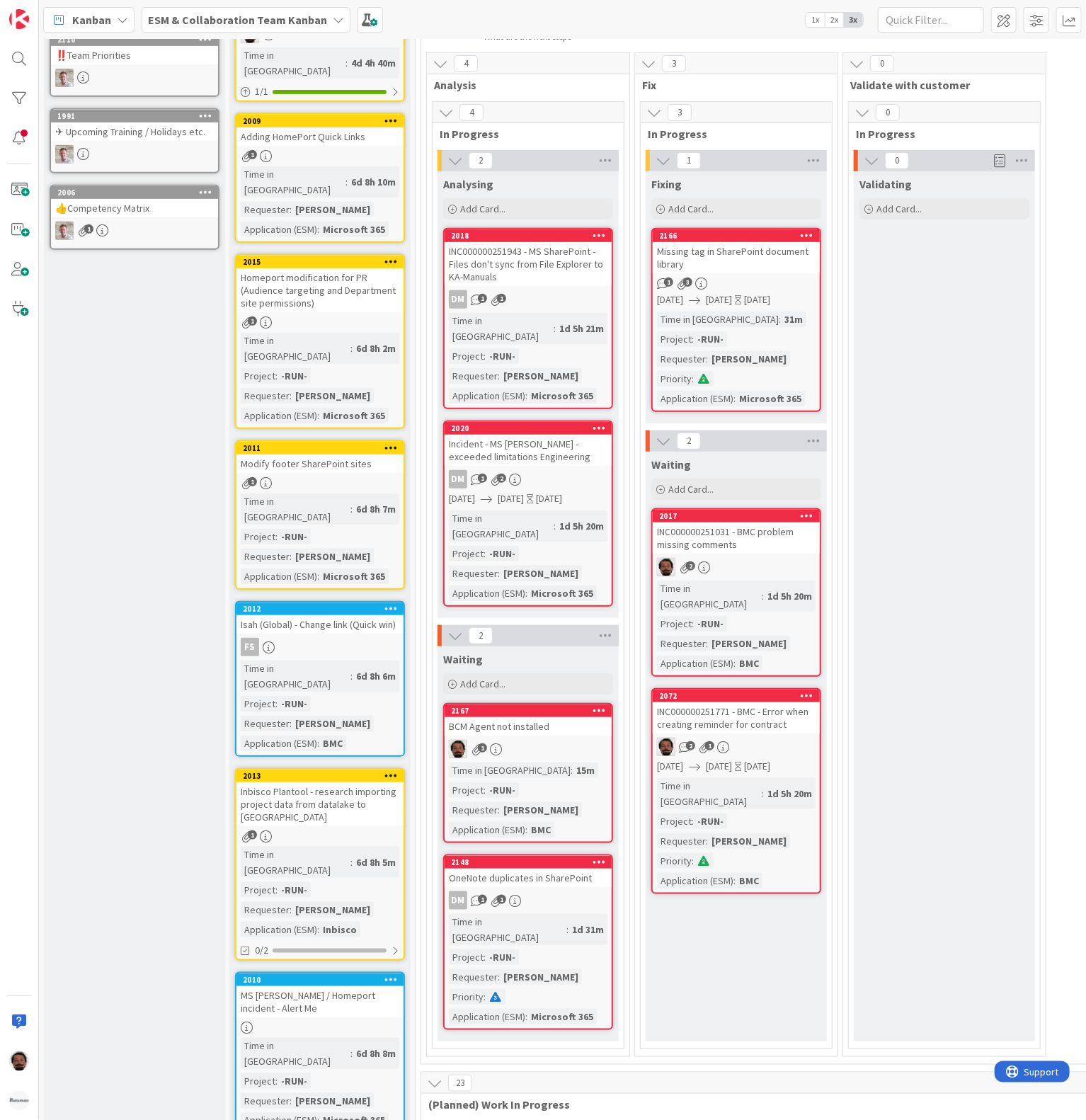
click at [559, 706] on div "2167 BCM Agent not installed 1 Time in Column : 15m Project : -RUN- Requester :…" at bounding box center [528, 773] width 170 height 140
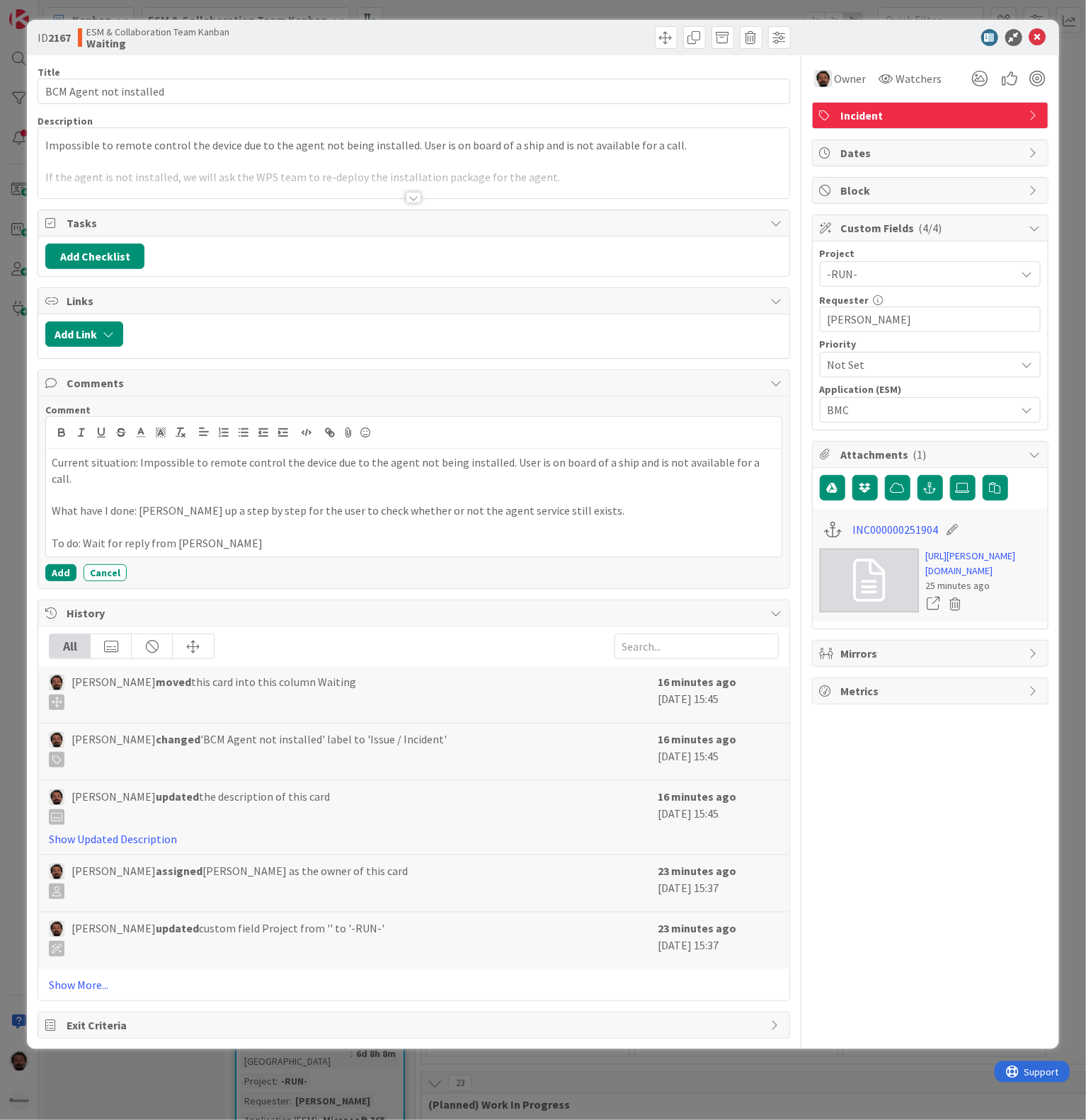
click at [248, 509] on p "What have I done: [PERSON_NAME] up a step by step for the user to check whether…" at bounding box center [414, 511] width 723 height 16
drag, startPoint x: 241, startPoint y: 531, endPoint x: 83, endPoint y: 532, distance: 158.0
click at [83, 535] on p "To do: Wait for reply from [PERSON_NAME]" at bounding box center [414, 543] width 723 height 16
click at [374, 535] on p "To do: Wait for reply from [PERSON_NAME]" at bounding box center [414, 543] width 723 height 16
click at [196, 538] on p "To do: Wait for reply from [PERSON_NAME]" at bounding box center [414, 543] width 723 height 16
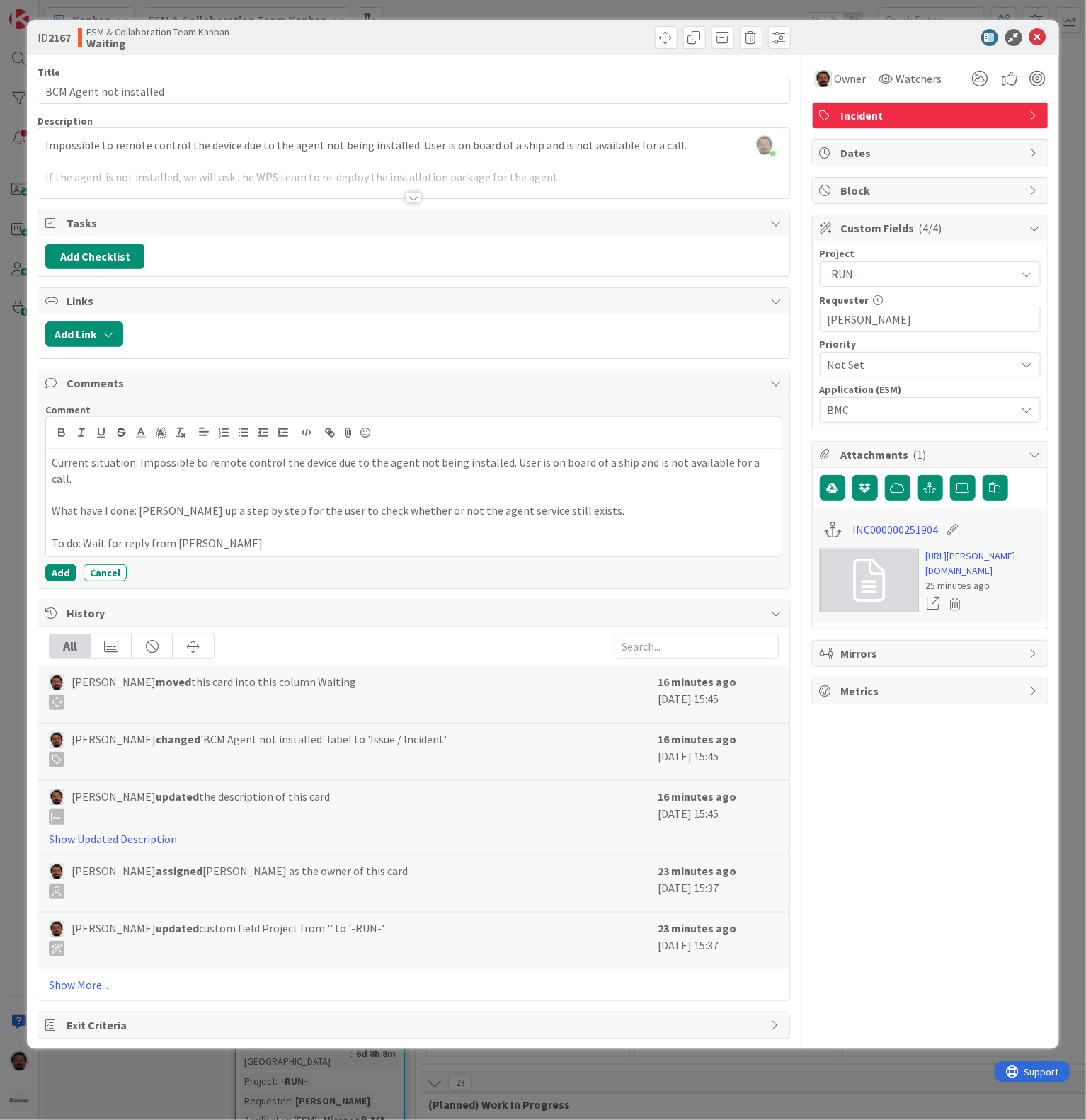
click at [210, 535] on p "To do: Wait for reply from [PERSON_NAME]" at bounding box center [414, 543] width 723 height 16
click at [66, 564] on button "Add" at bounding box center [60, 573] width 31 height 17
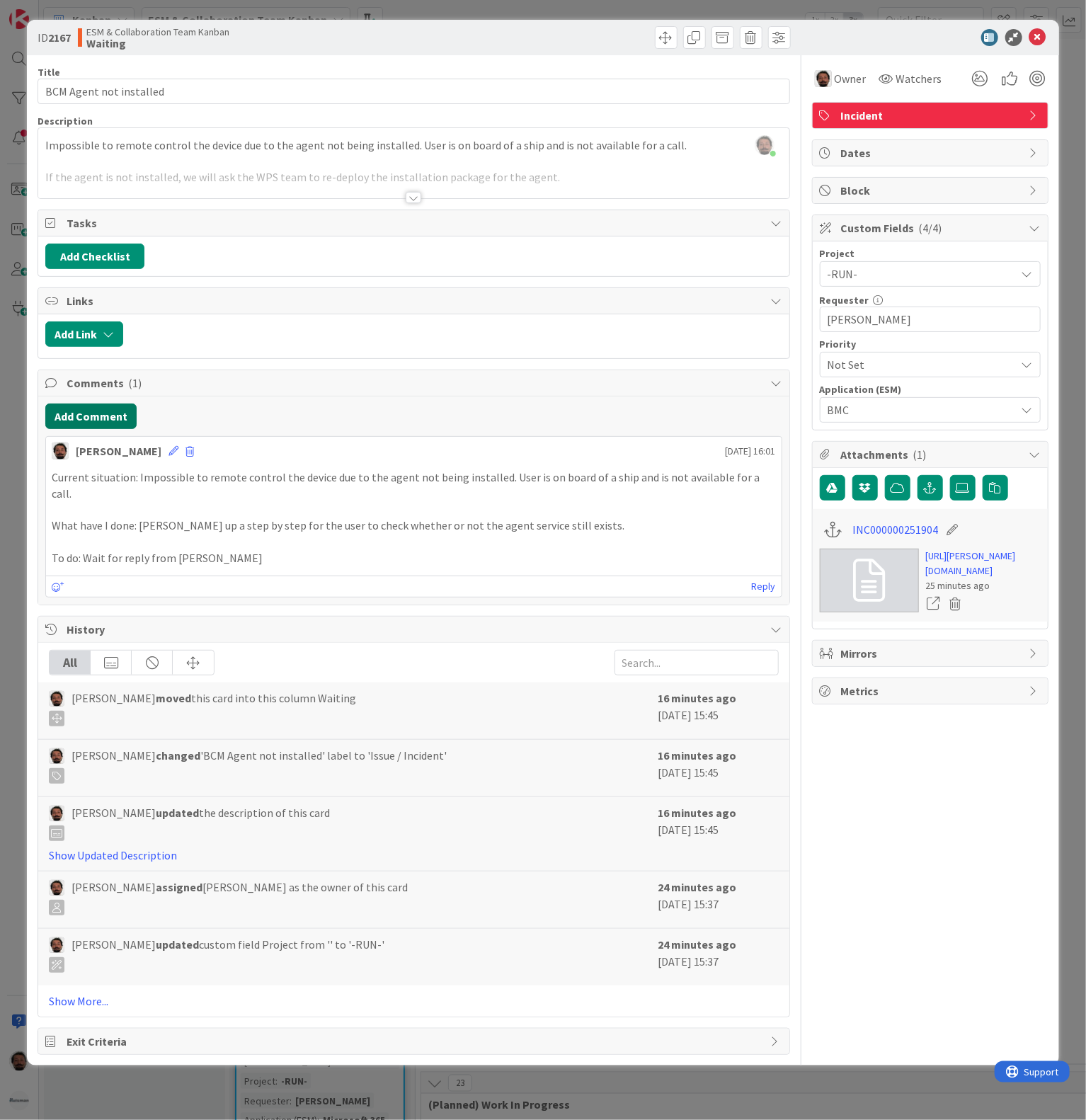
click at [116, 422] on button "Add Comment" at bounding box center [91, 416] width 92 height 25
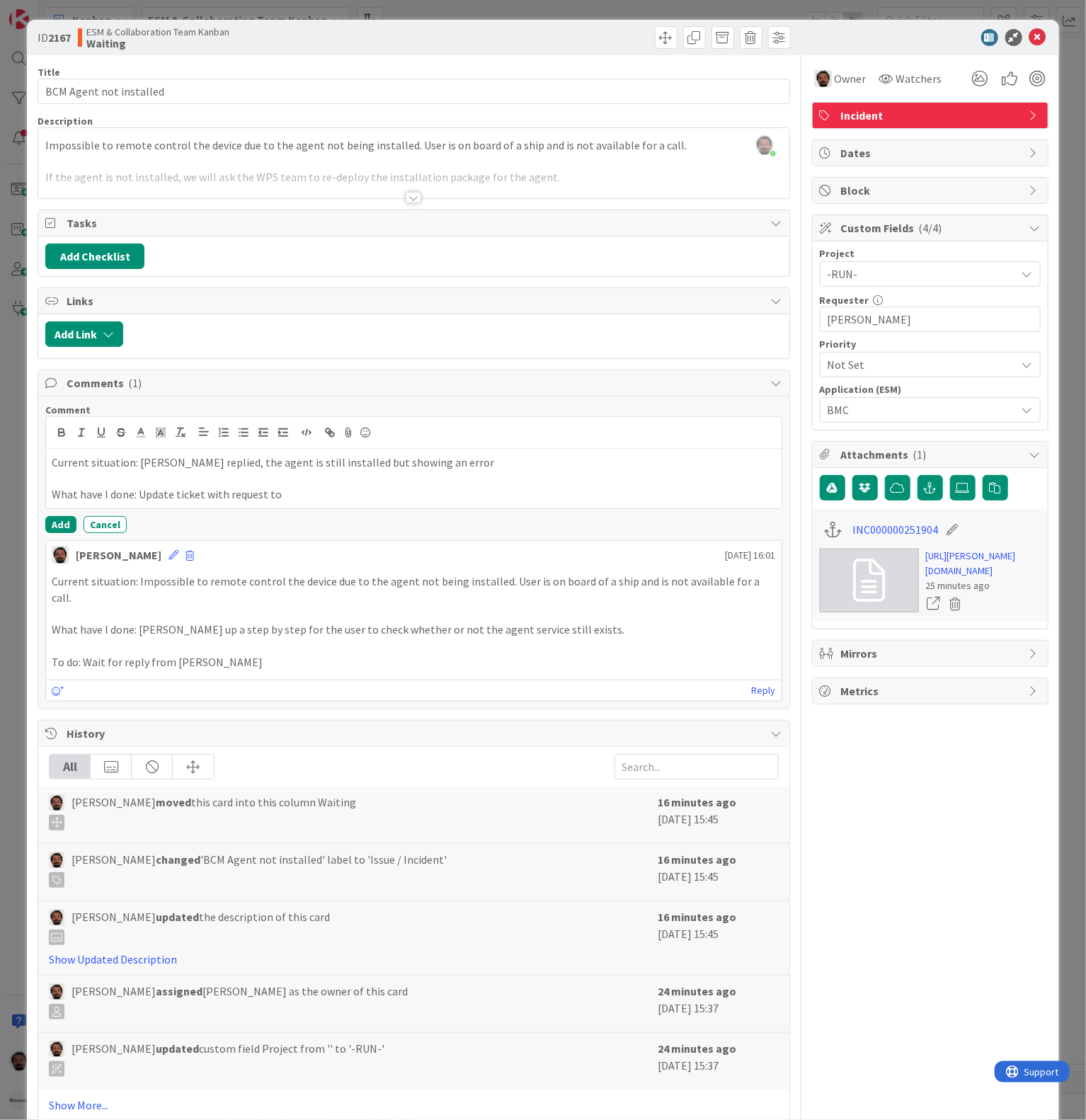
click at [328, 463] on p "Current situation: [PERSON_NAME] replied, the agent is still installed but show…" at bounding box center [414, 463] width 723 height 16
click at [342, 471] on p "Current situation: [PERSON_NAME] replied, the agent is still installed but show…" at bounding box center [414, 463] width 723 height 16
click at [461, 471] on p "Current situation: [PERSON_NAME] replied, the agent is still installed but show…" at bounding box center [414, 463] width 723 height 16
click at [297, 468] on p "Current situation: [PERSON_NAME] replied, the agent is still installed but show…" at bounding box center [414, 463] width 723 height 16
click at [255, 466] on p "Current situation: [PERSON_NAME] replied, the agent is still installed but show…" at bounding box center [414, 463] width 723 height 16
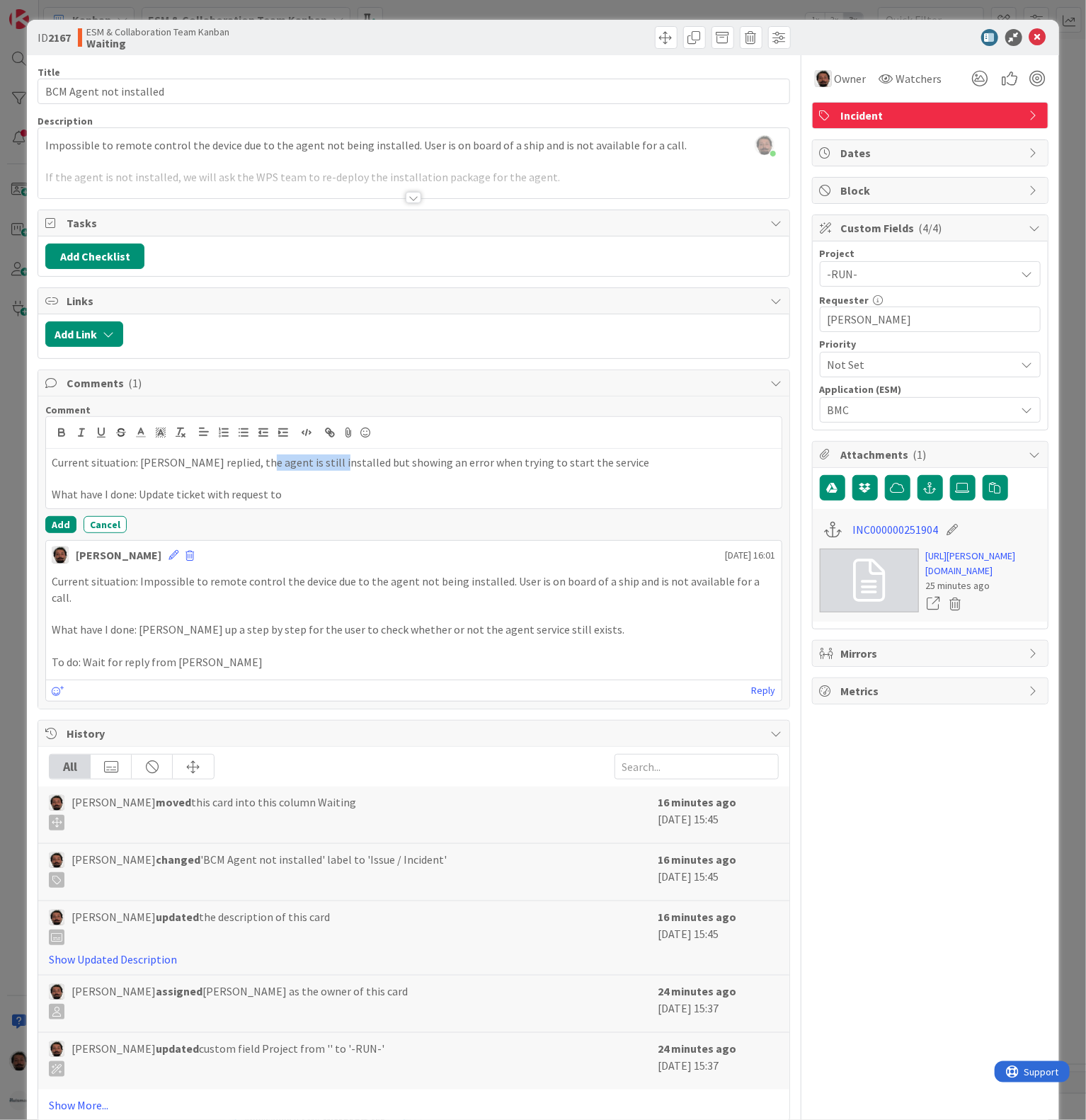
drag, startPoint x: 320, startPoint y: 471, endPoint x: 252, endPoint y: 471, distance: 68.0
click at [252, 471] on p "Current situation: [PERSON_NAME] replied, the agent is still installed but show…" at bounding box center [414, 463] width 723 height 16
click at [232, 663] on p "To do: Wait for reply from [PERSON_NAME]" at bounding box center [414, 662] width 723 height 16
click at [130, 667] on p "To do: Wait for reply from [PERSON_NAME]" at bounding box center [414, 662] width 723 height 16
click at [76, 670] on p "To do: Wait for reply from [PERSON_NAME]" at bounding box center [414, 662] width 723 height 16
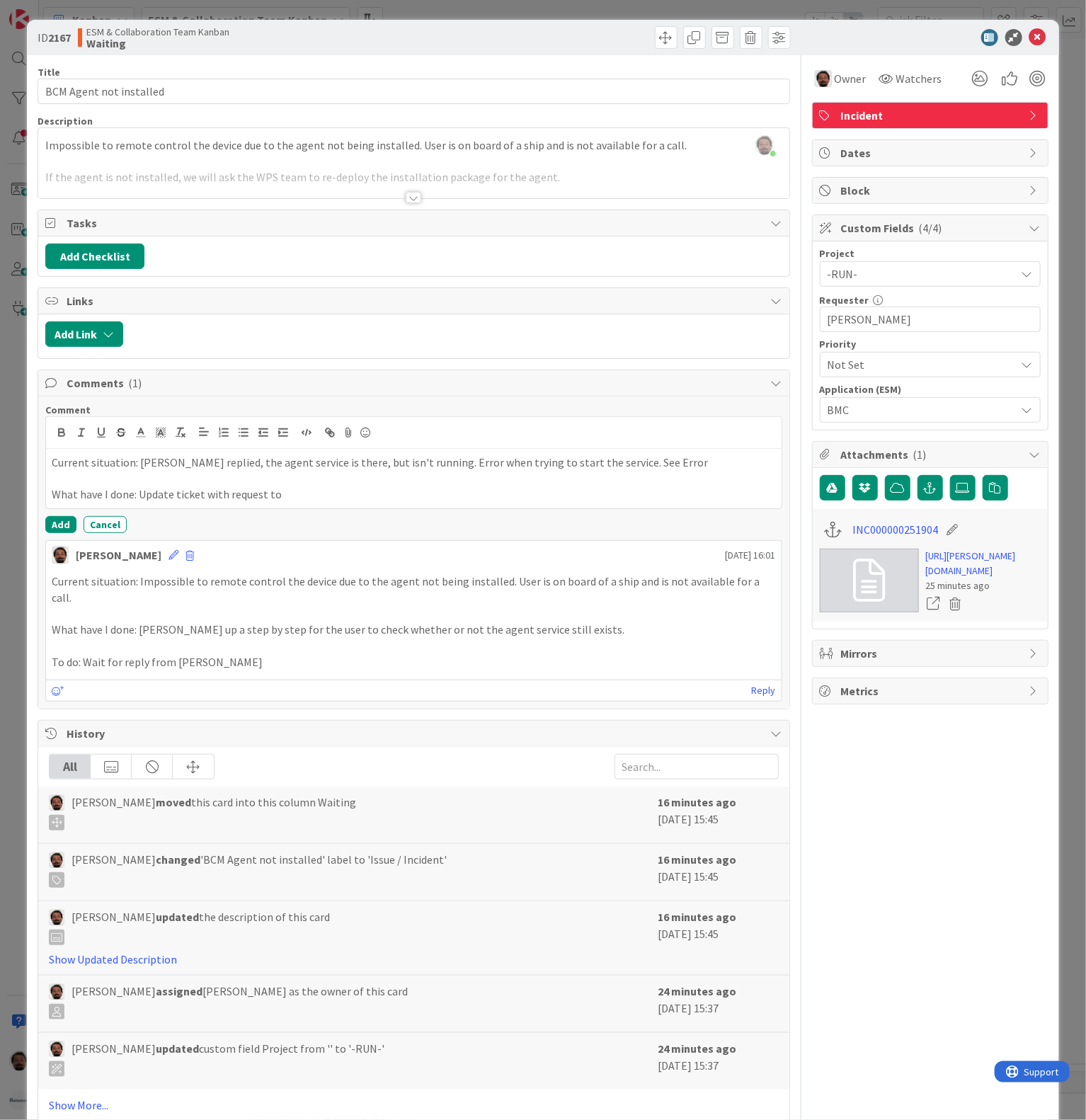
click at [243, 669] on p "To do: Wait for reply from [PERSON_NAME]" at bounding box center [414, 662] width 723 height 16
click at [280, 664] on p "To do: Wait for reply from [PERSON_NAME]" at bounding box center [414, 662] width 723 height 16
click at [425, 564] on div "[PERSON_NAME] [DATE] 16:01" at bounding box center [413, 552] width 735 height 22
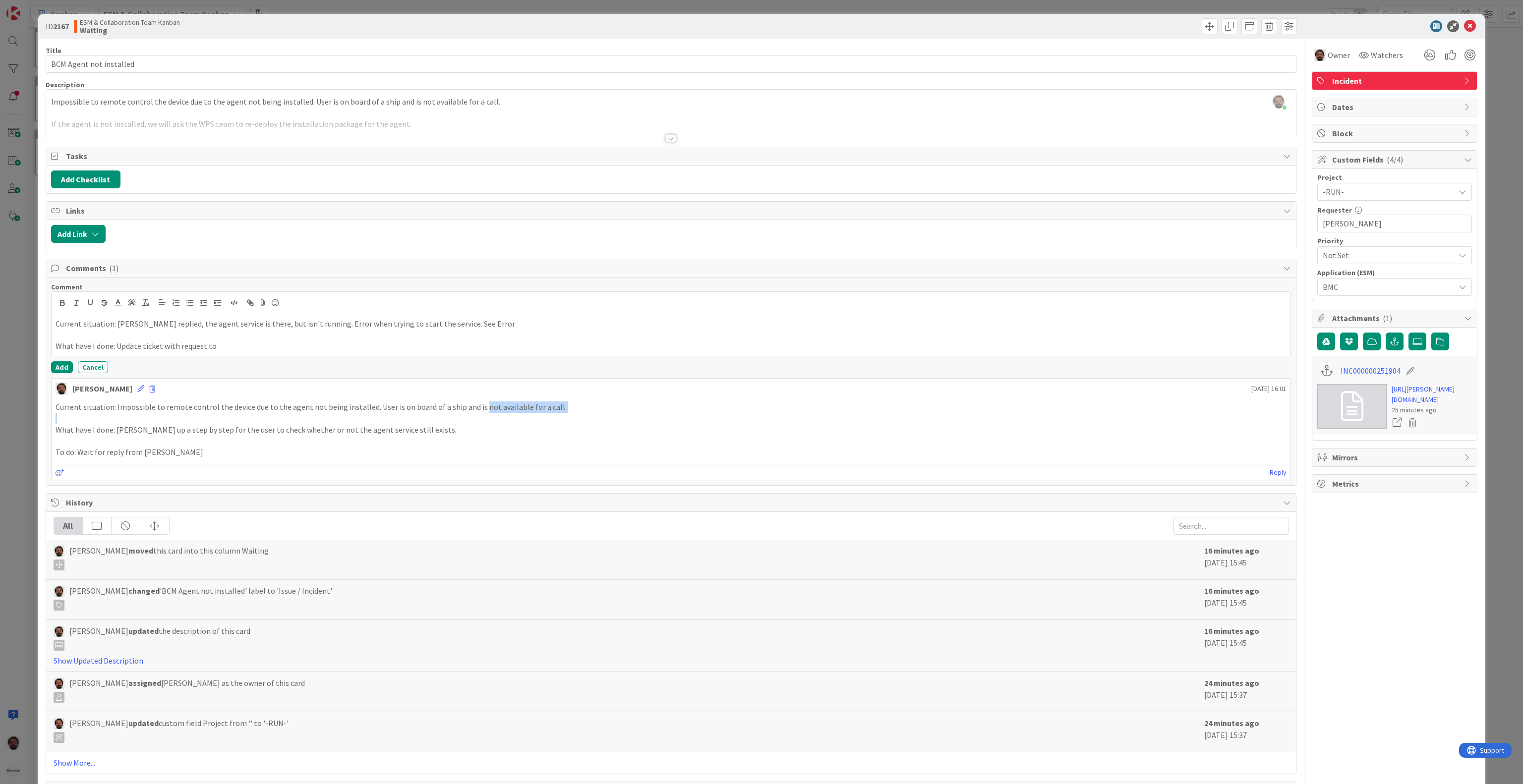
drag, startPoint x: 506, startPoint y: 425, endPoint x: 476, endPoint y: 408, distance: 34.5
click at [476, 408] on div "Current situation: Impossible to remote control the device due to the agent not…" at bounding box center [670, 430] width 1231 height 57
click at [475, 408] on p "Current situation: Impossible to remote control the device due to the agent not…" at bounding box center [670, 407] width 1231 height 11
click at [450, 445] on p at bounding box center [670, 441] width 1231 height 11
click at [306, 436] on p "What have I done: [PERSON_NAME] up a step by step for the user to check whether…" at bounding box center [670, 430] width 1231 height 11
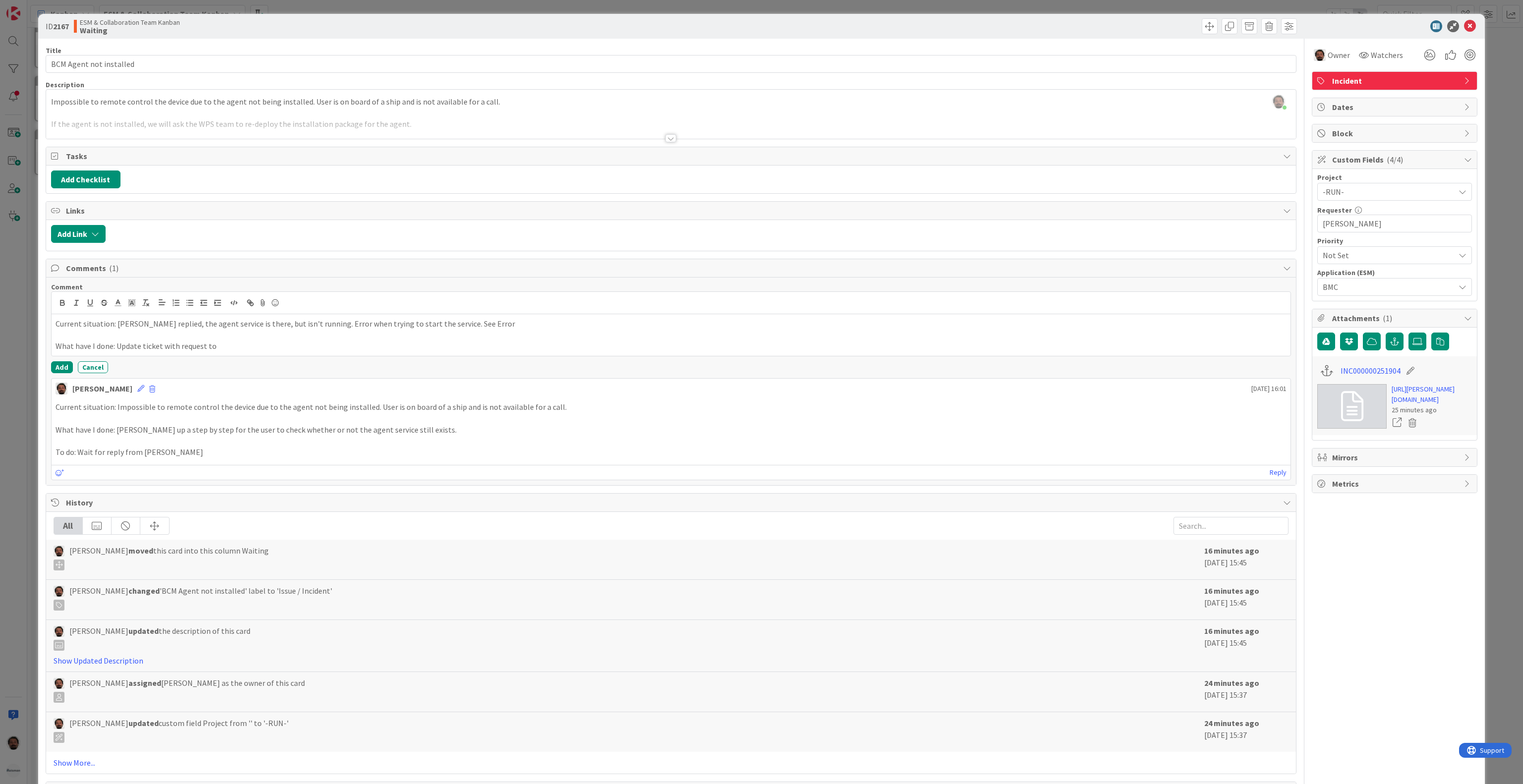
click at [214, 462] on div "Current situation: Impossible to remote control the device due to the agent not…" at bounding box center [671, 430] width 1239 height 65
click at [218, 458] on p "To do: Wait for reply from [PERSON_NAME]" at bounding box center [670, 452] width 1231 height 11
click at [274, 352] on p "What have I done: Update ticket with request to" at bounding box center [670, 346] width 1231 height 11
drag, startPoint x: 564, startPoint y: 458, endPoint x: 560, endPoint y: 452, distance: 7.2
click at [563, 458] on p "To do: Wait for reply from [PERSON_NAME]" at bounding box center [670, 452] width 1231 height 11
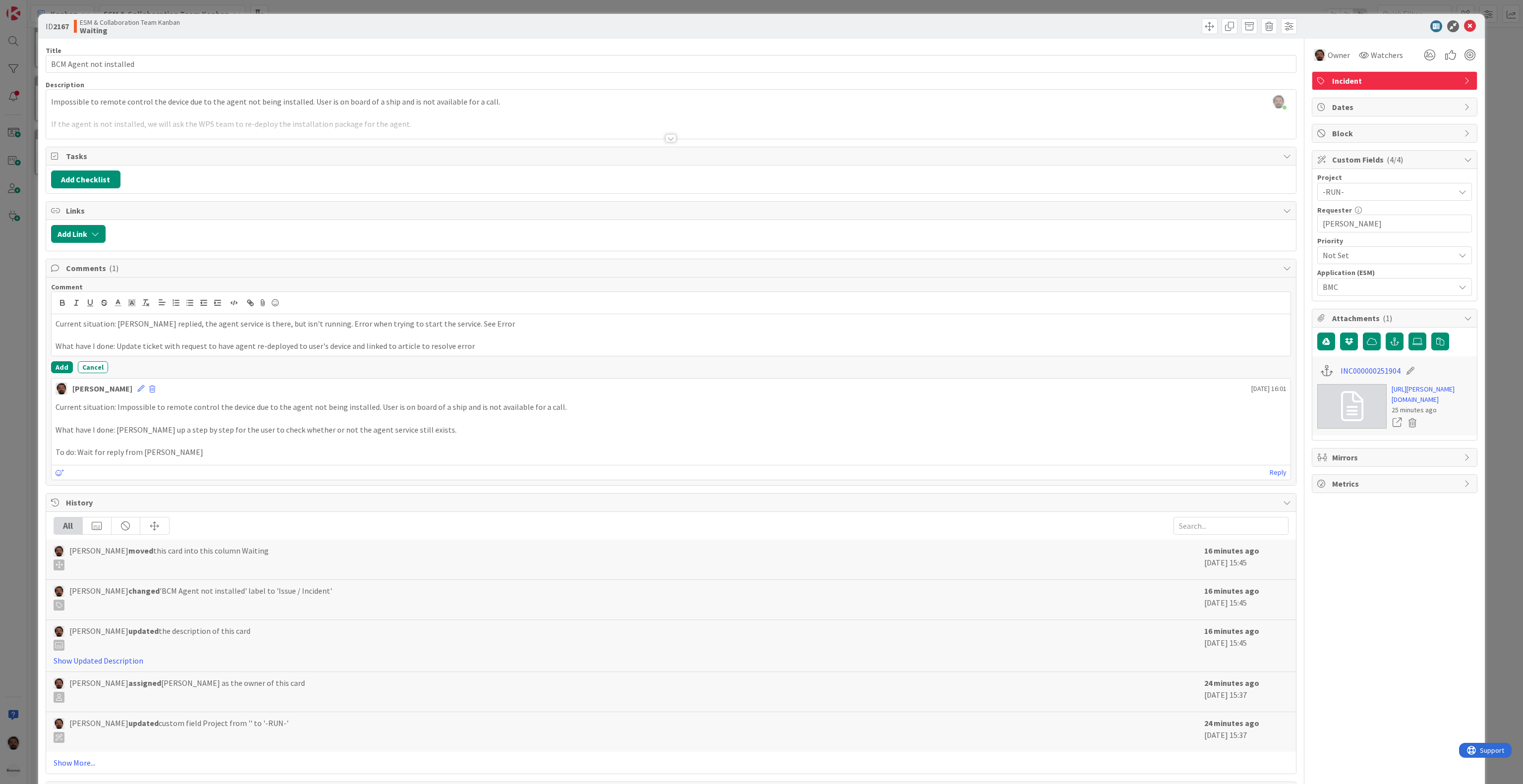
click at [518, 424] on p at bounding box center [670, 418] width 1231 height 11
click at [347, 446] on p at bounding box center [670, 441] width 1231 height 11
click at [562, 337] on p at bounding box center [670, 335] width 1231 height 11
click at [555, 350] on p "What have I done: Update ticket with request to have agent re-deployed to user'…" at bounding box center [670, 346] width 1231 height 11
drag, startPoint x: 389, startPoint y: 352, endPoint x: 589, endPoint y: 351, distance: 200.0
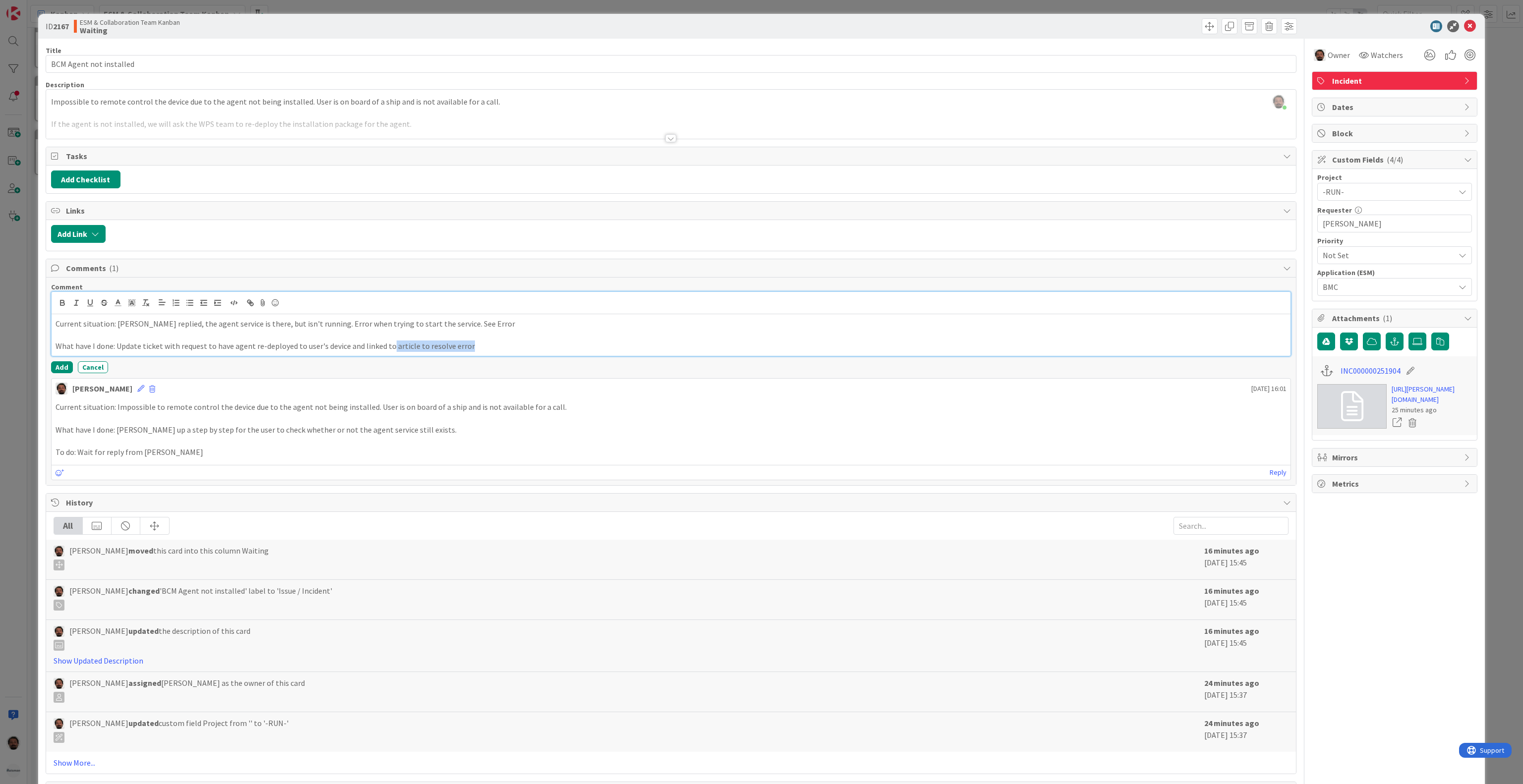
click at [589, 351] on p "What have I done: Update ticket with request to have agent re-deployed to user'…" at bounding box center [670, 346] width 1231 height 11
click at [438, 351] on p "What have I done: Update ticket with request to have agent re-deployed to user'…" at bounding box center [670, 346] width 1231 height 11
drag, startPoint x: 490, startPoint y: 351, endPoint x: 391, endPoint y: 355, distance: 99.1
click at [391, 352] on p "What have I done: Update ticket with request to have agent re-deployed to user'…" at bounding box center [670, 346] width 1231 height 11
click at [254, 307] on icon "button" at bounding box center [250, 303] width 9 height 9
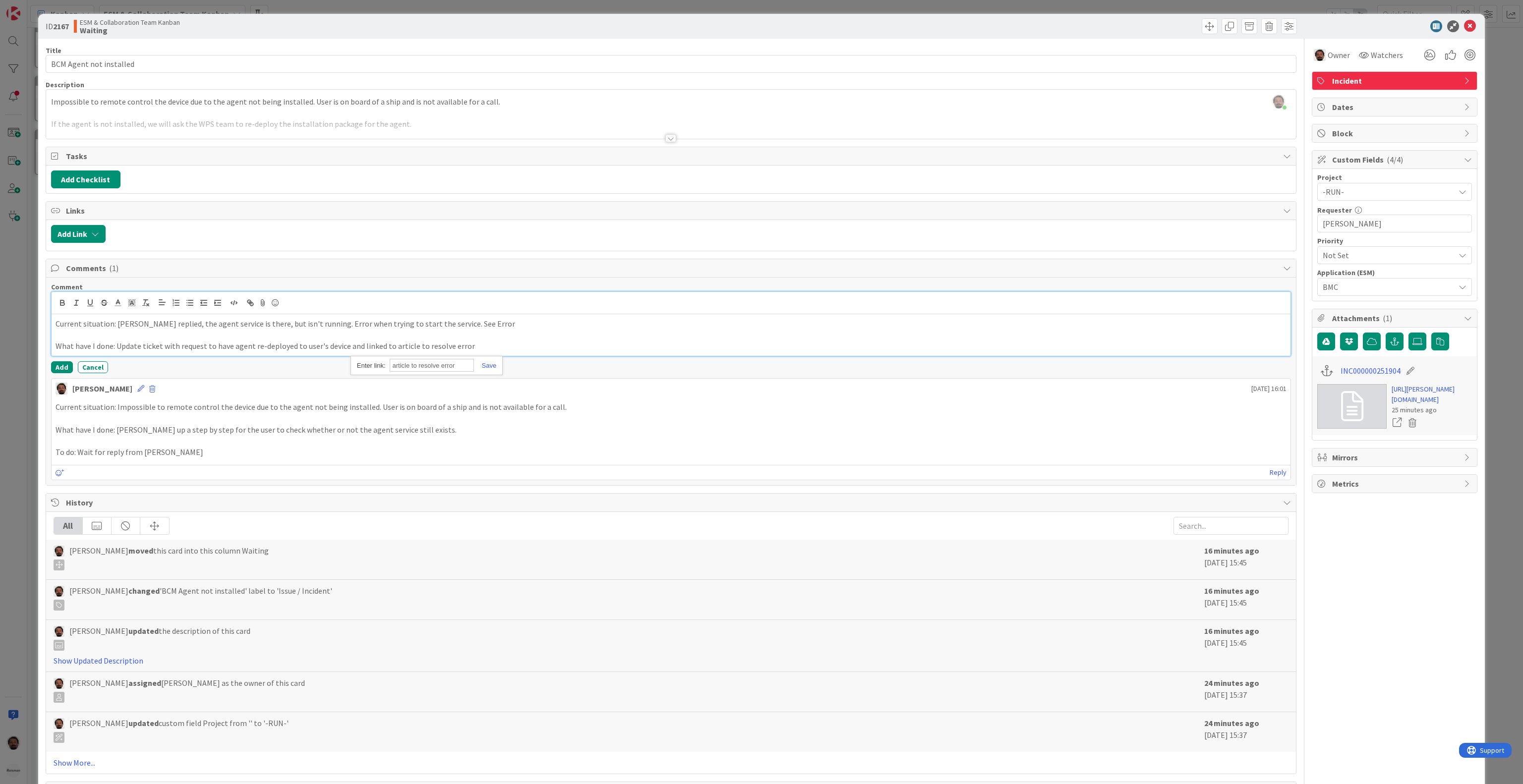
paste input "[URL][DOMAIN_NAME]"
type input "[URL][DOMAIN_NAME]"
click at [491, 369] on link at bounding box center [485, 366] width 23 height 8
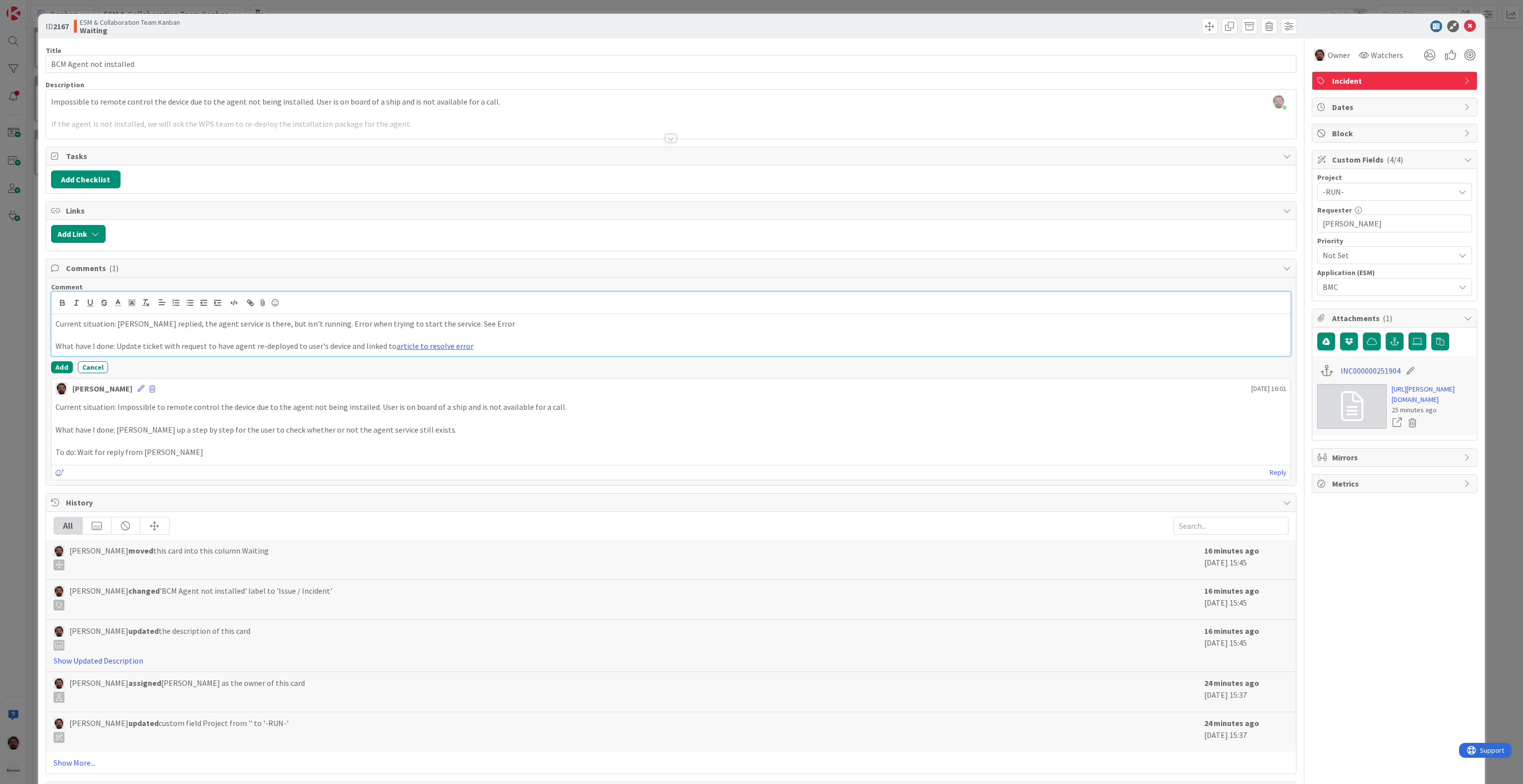
click at [497, 349] on p "What have I done: Update ticket with request to have agent re-deployed to user'…" at bounding box center [670, 346] width 1231 height 11
click at [497, 352] on p "What have I done: Update ticket with request to have agent re-deployed to user'…" at bounding box center [670, 346] width 1231 height 11
click at [1409, 348] on label at bounding box center [1417, 341] width 18 height 18
click at [1409, 332] on input "file" at bounding box center [1409, 332] width 0 height 0
click at [1395, 373] on icon at bounding box center [1402, 371] width 14 height 10
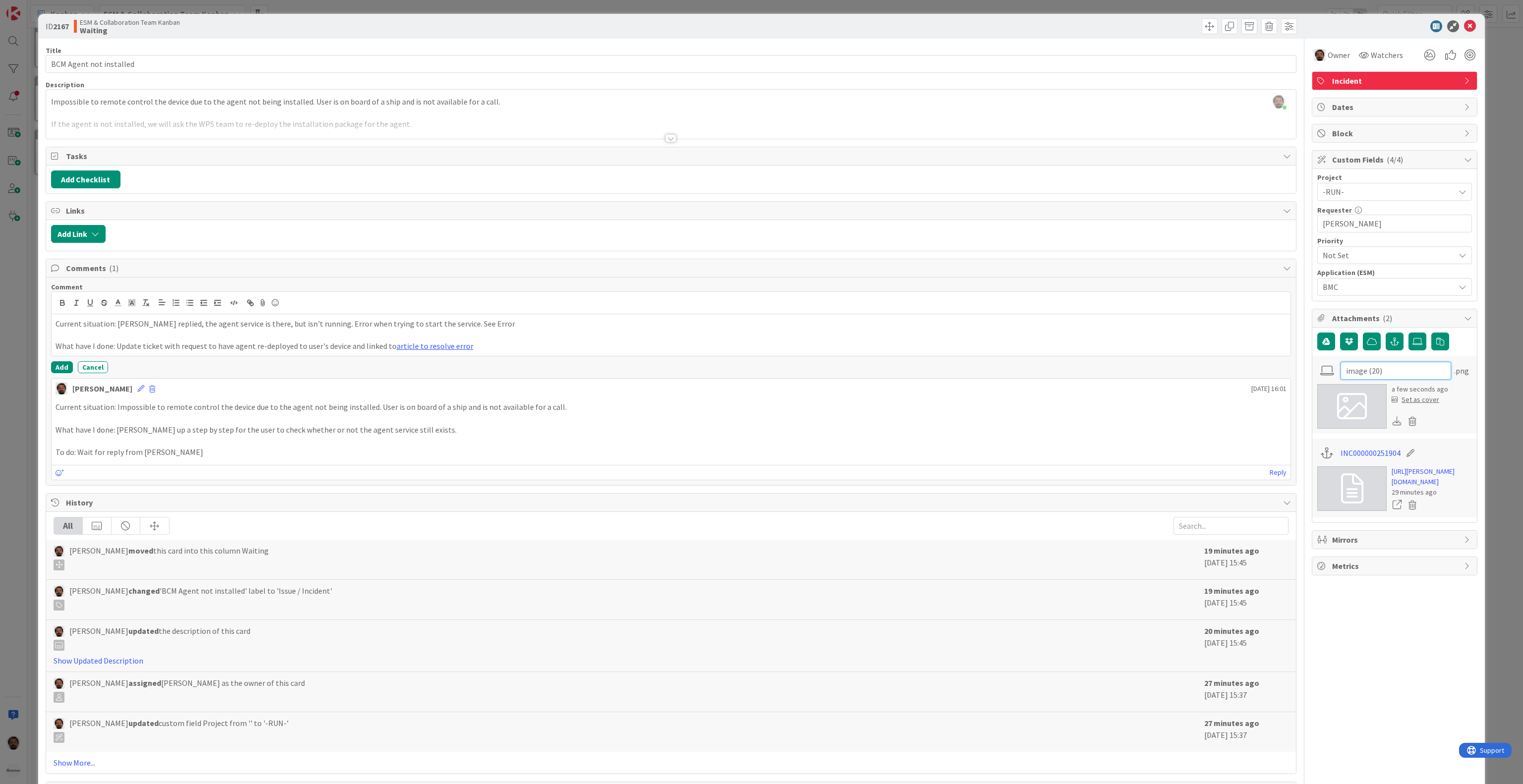
drag, startPoint x: 1389, startPoint y: 374, endPoint x: 1234, endPoint y: 374, distance: 155.0
click at [1235, 374] on div "Title 23 / 128 BCM Agent not installed Description [PERSON_NAME] joined 3 m ago…" at bounding box center [762, 420] width 1432 height 762
type input "Error"
click at [1185, 430] on p "What have I done: [PERSON_NAME] up a step by step for the user to check whether…" at bounding box center [670, 430] width 1231 height 11
click at [172, 447] on p at bounding box center [670, 441] width 1231 height 11
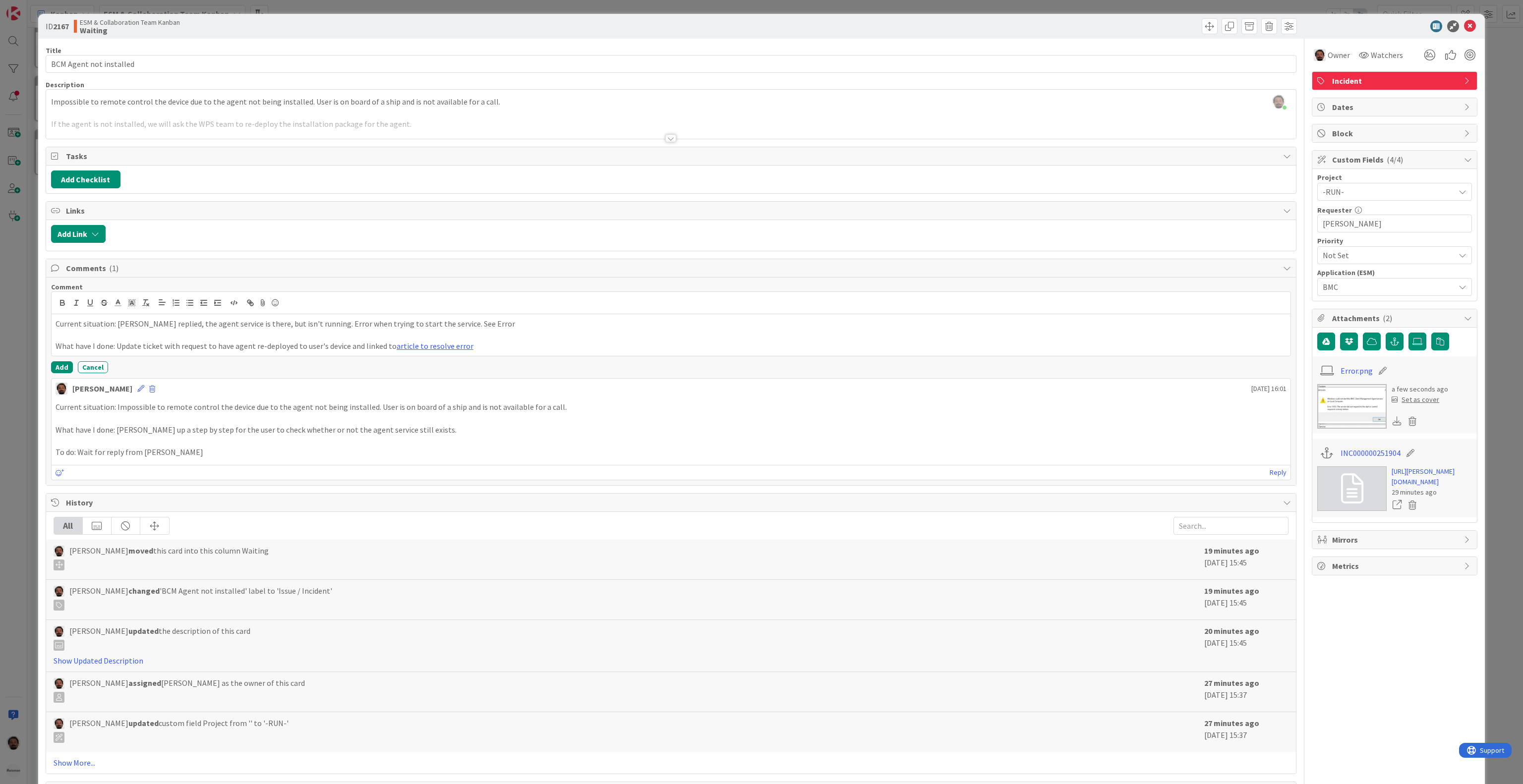
click at [351, 436] on p "What have I done: [PERSON_NAME] up a step by step for the user to check whether…" at bounding box center [670, 430] width 1231 height 11
click at [452, 330] on p "Current situation: [PERSON_NAME] replied, the agent service is there, but isn't…" at bounding box center [670, 324] width 1231 height 11
click at [253, 307] on icon "button" at bounding box center [250, 303] width 9 height 9
paste input "[URL][DOMAIN_NAME].."
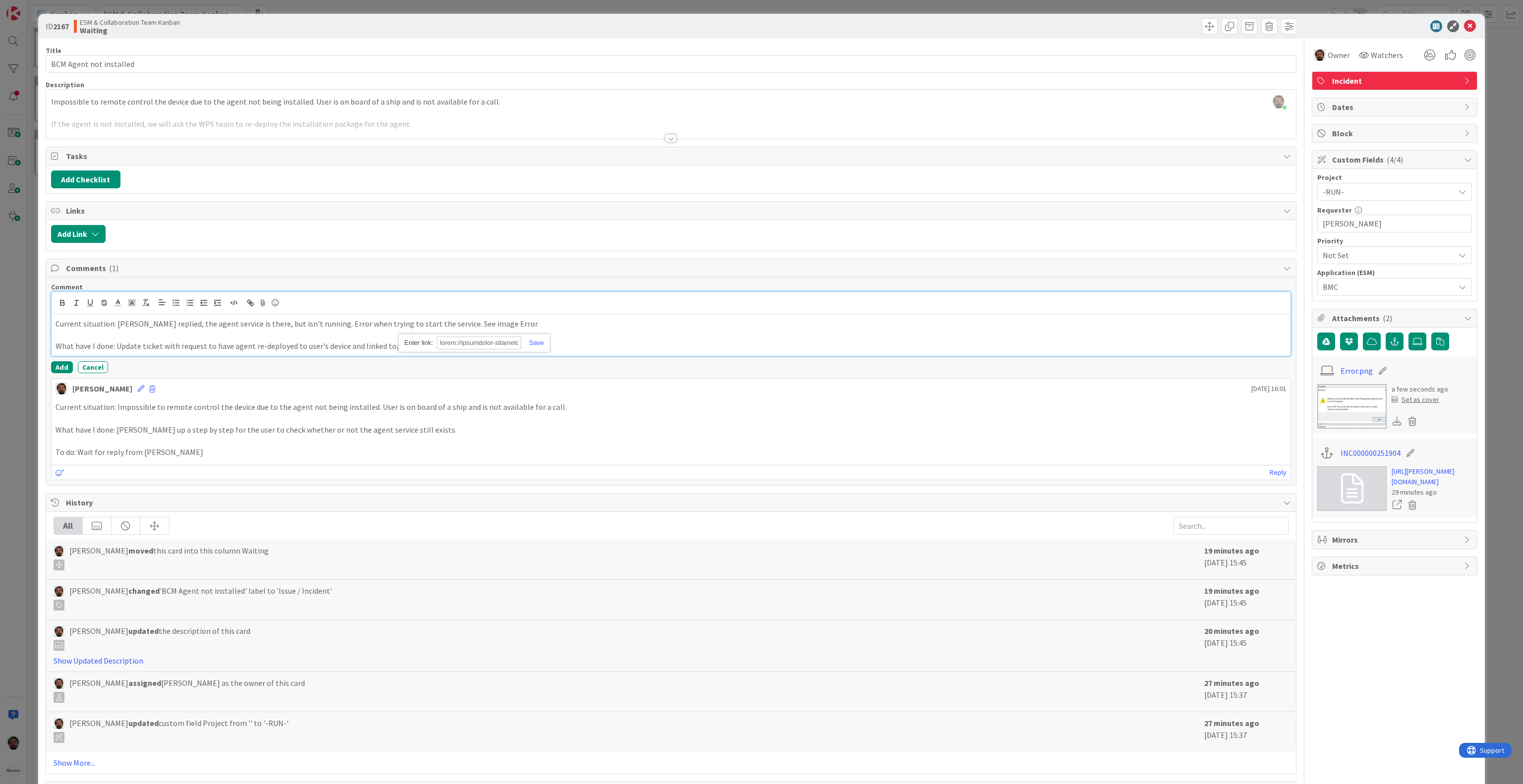
scroll to position [0, 6273]
type input "[URL][DOMAIN_NAME].."
click at [535, 347] on link at bounding box center [532, 343] width 23 height 8
click at [518, 314] on div at bounding box center [671, 303] width 1239 height 23
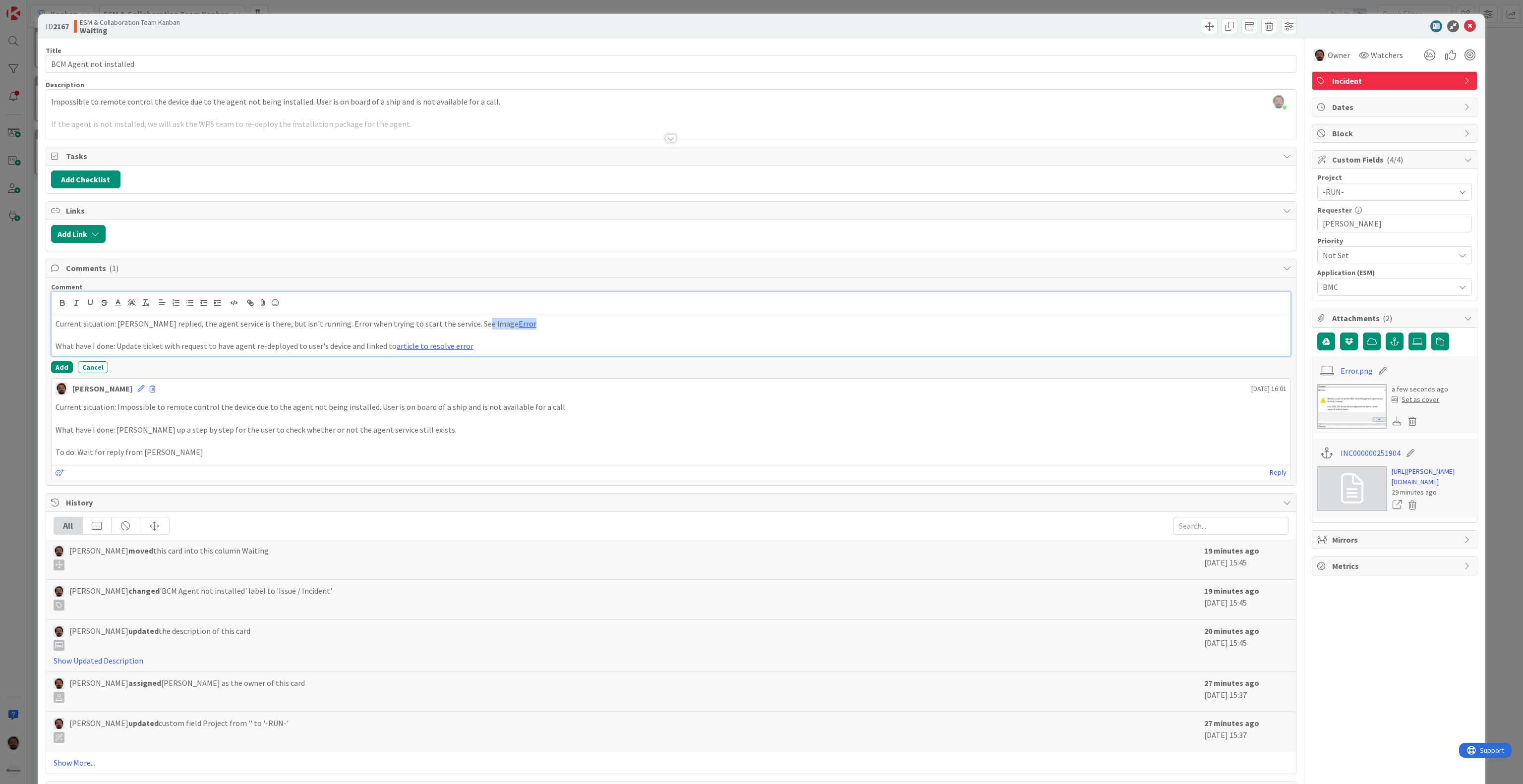
click at [518, 327] on p "Current situation: [PERSON_NAME] replied, the agent service is there, but isn't…" at bounding box center [670, 324] width 1231 height 11
click at [530, 330] on p "Current situation: [PERSON_NAME] replied, the agent service is there, but isn't…" at bounding box center [670, 324] width 1231 height 11
click at [555, 352] on p "What have I done: Update ticket with request to have agent re-deployed to user'…" at bounding box center [670, 346] width 1231 height 11
click at [1412, 344] on icon at bounding box center [1417, 341] width 10 height 8
click at [1409, 332] on input "file" at bounding box center [1409, 332] width 0 height 0
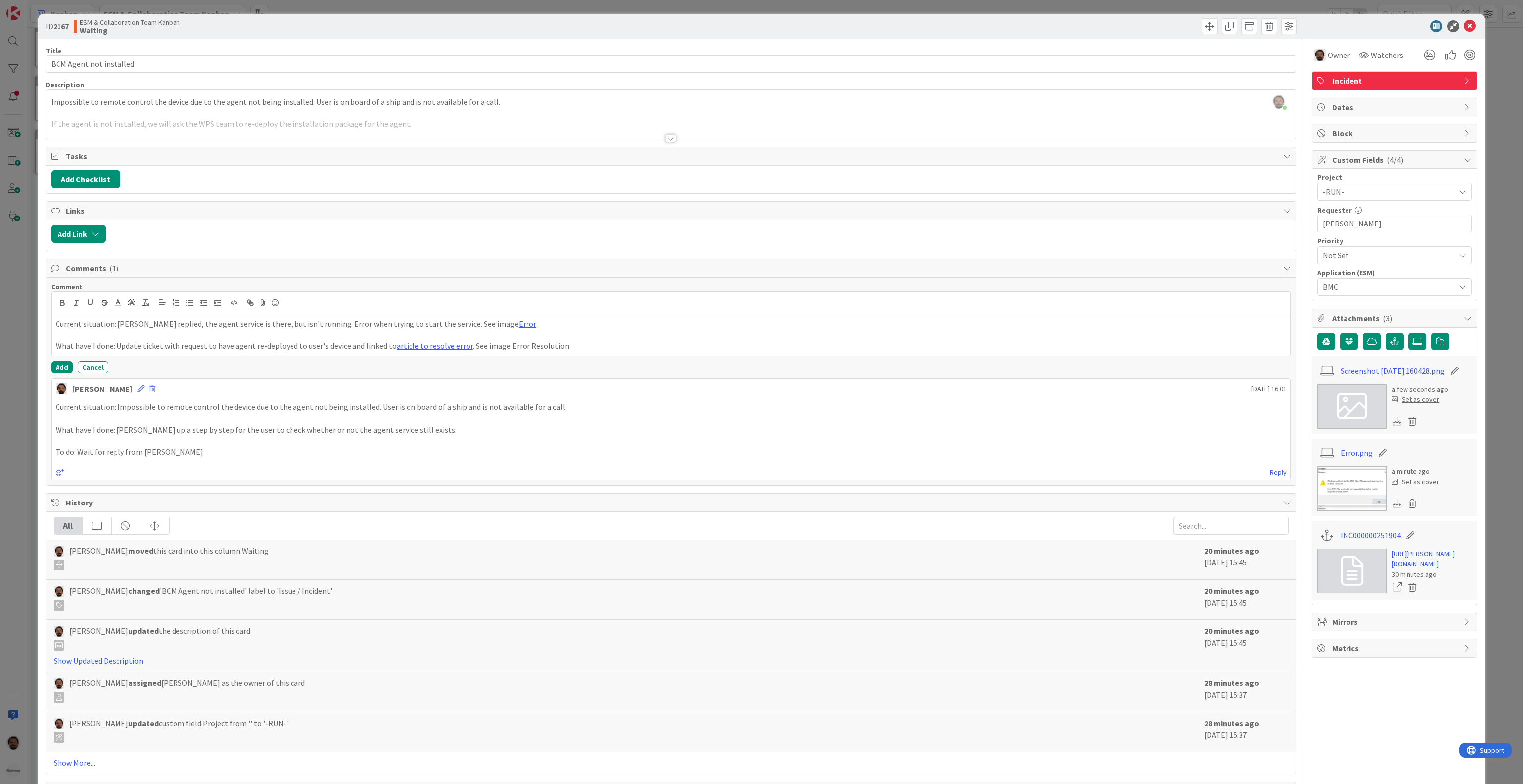
click at [1456, 376] on icon at bounding box center [1455, 371] width 14 height 10
click at [1400, 373] on input "Screenshot [DATE] 160428" at bounding box center [1396, 371] width 111 height 18
type input "Error Resolution"
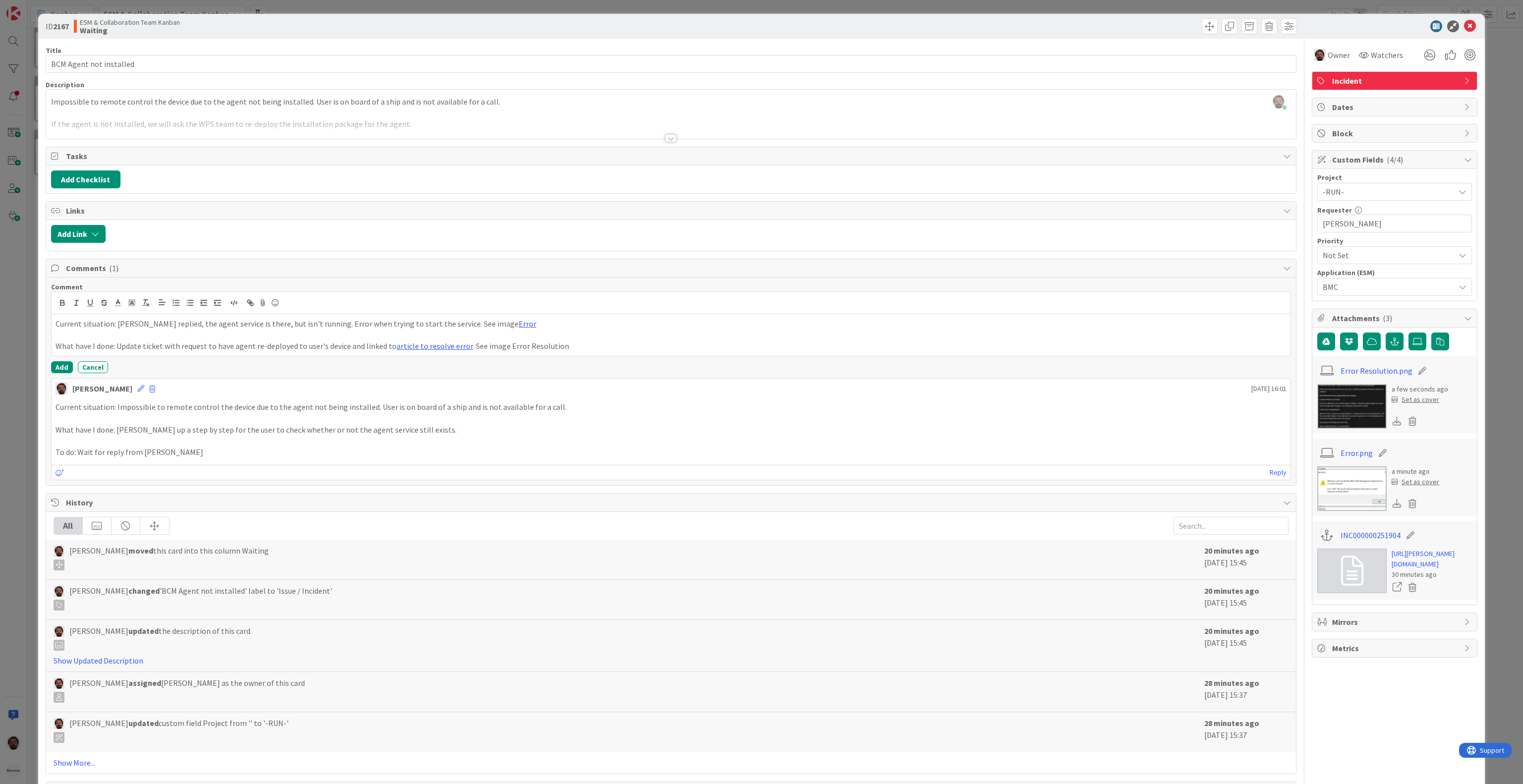
drag, startPoint x: 1336, startPoint y: 412, endPoint x: 772, endPoint y: 440, distance: 564.7
click at [772, 436] on p "What have I done: [PERSON_NAME] up a step by step for the user to check whether…" at bounding box center [670, 430] width 1231 height 11
click at [325, 436] on p "What have I done: [PERSON_NAME] up a step by step for the user to check whether…" at bounding box center [670, 430] width 1231 height 11
click at [349, 404] on div "Current situation: Impossible to remote control the device due to the agent not…" at bounding box center [671, 430] width 1239 height 65
click at [317, 356] on div "Current situation: [PERSON_NAME] replied, the agent service is there, but isn't…" at bounding box center [671, 335] width 1239 height 41
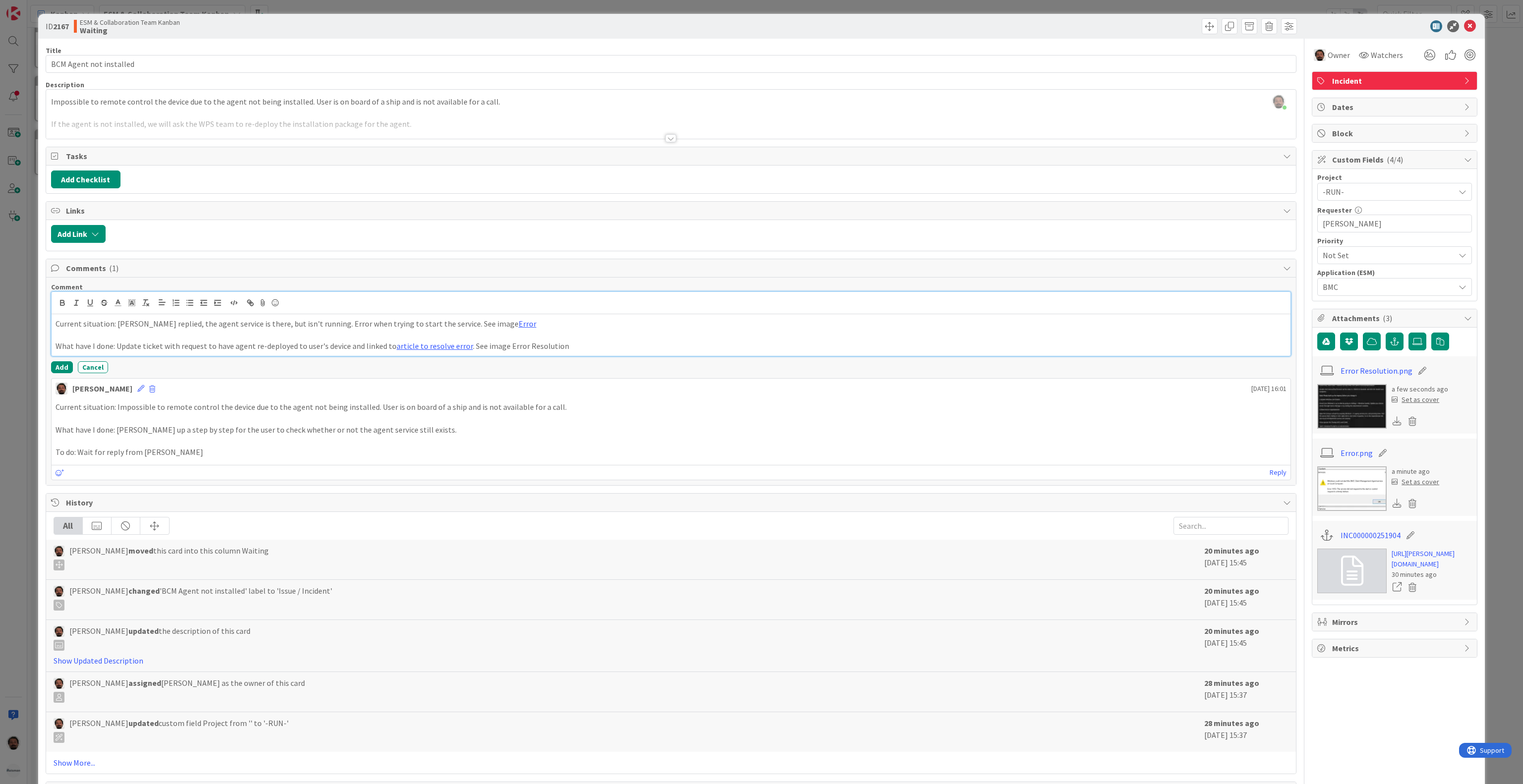
click at [543, 351] on p "What have I done: Update ticket with request to have agent re-deployed to user'…" at bounding box center [670, 346] width 1231 height 11
click at [593, 352] on p "What have I done: Update ticket with request to have agent re-deployed to user'…" at bounding box center [670, 346] width 1231 height 11
click at [512, 330] on p "Current situation: [PERSON_NAME] replied, the agent service is there, but isn't…" at bounding box center [670, 324] width 1231 height 11
click at [599, 356] on div "Current situation: [PERSON_NAME] replied, the agent service is there, but isn't…" at bounding box center [671, 335] width 1239 height 41
drag, startPoint x: 565, startPoint y: 352, endPoint x: 501, endPoint y: 358, distance: 64.3
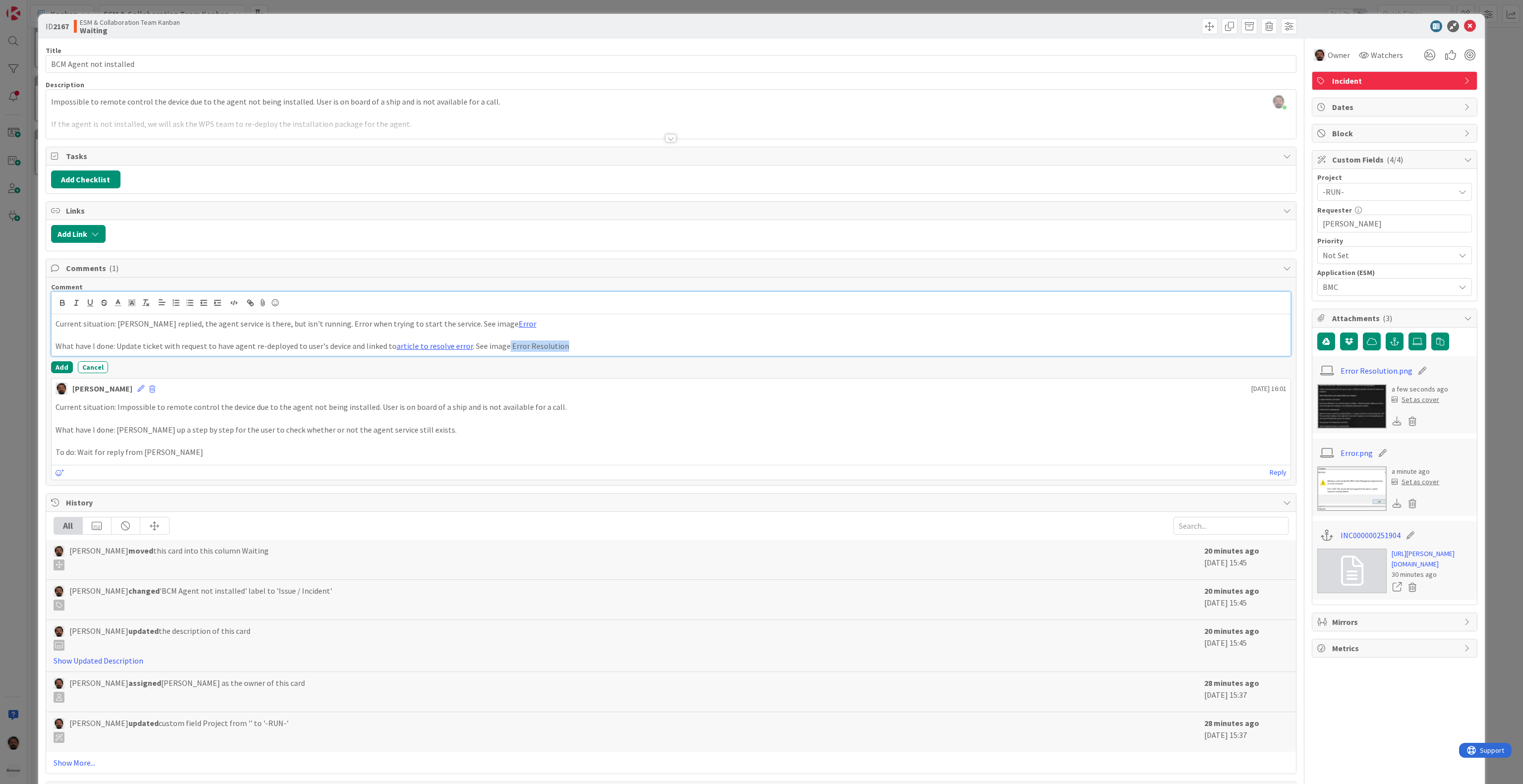
click at [501, 356] on div "Current situation: [PERSON_NAME] replied, the agent service is there, but isn't…" at bounding box center [671, 335] width 1239 height 41
click at [607, 356] on div "Current situation: [PERSON_NAME] replied, the agent service is there, but isn't…" at bounding box center [671, 335] width 1239 height 41
drag, startPoint x: 590, startPoint y: 357, endPoint x: 499, endPoint y: 357, distance: 91.0
click at [499, 352] on p "What have I done: Update ticket with request to have agent re-deployed to user'…" at bounding box center [670, 346] width 1231 height 11
click at [625, 352] on p "What have I done: Update ticket with request to have agent re-deployed to user'…" at bounding box center [670, 346] width 1231 height 11
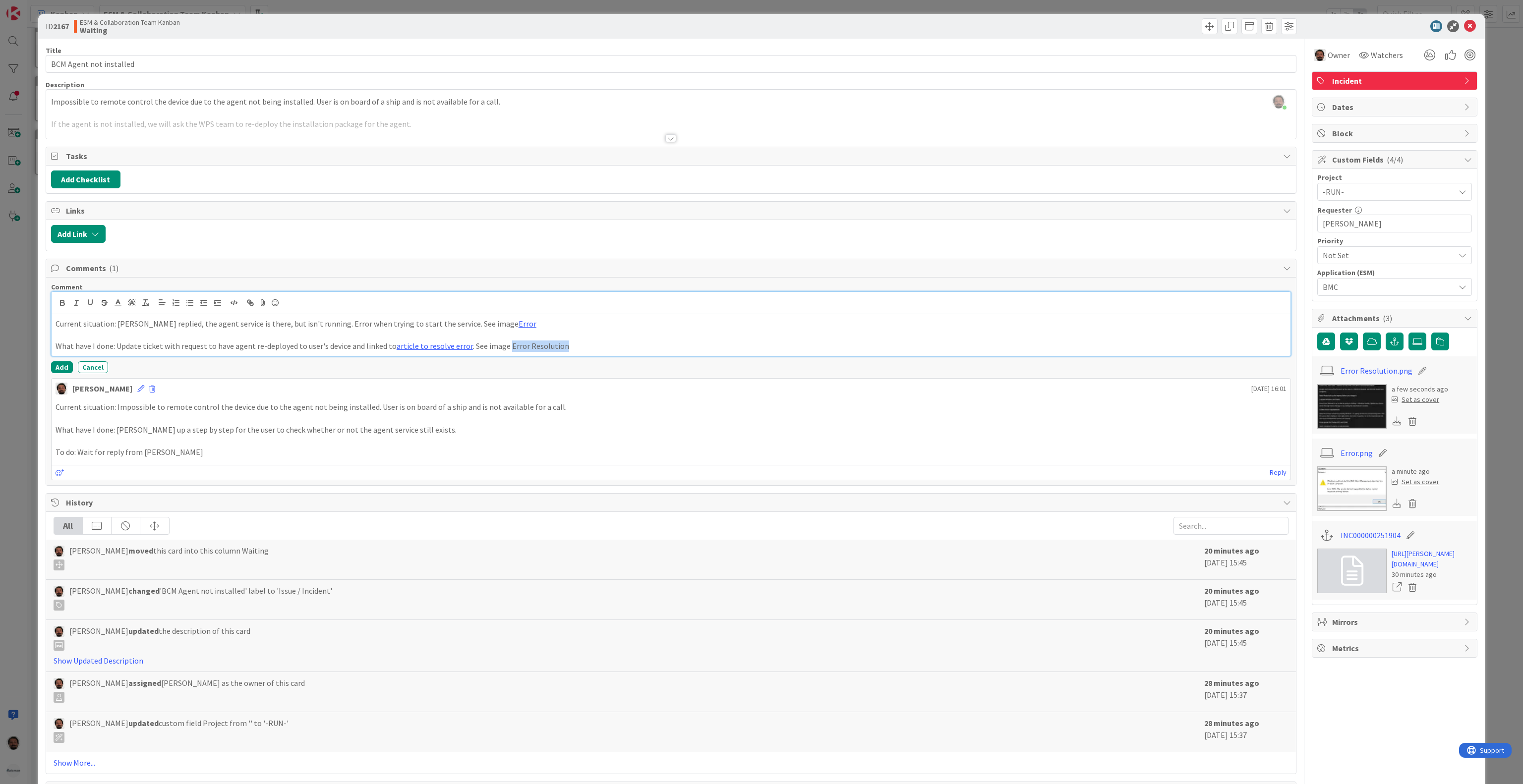
drag, startPoint x: 608, startPoint y: 357, endPoint x: 503, endPoint y: 361, distance: 105.1
click at [503, 356] on div "Current situation: [PERSON_NAME] replied, the agent service is there, but isn't…" at bounding box center [671, 335] width 1239 height 41
click at [242, 310] on div at bounding box center [671, 303] width 1239 height 23
click at [249, 306] on icon "button" at bounding box center [250, 303] width 9 height 9
paste input "[URL][DOMAIN_NAME].."
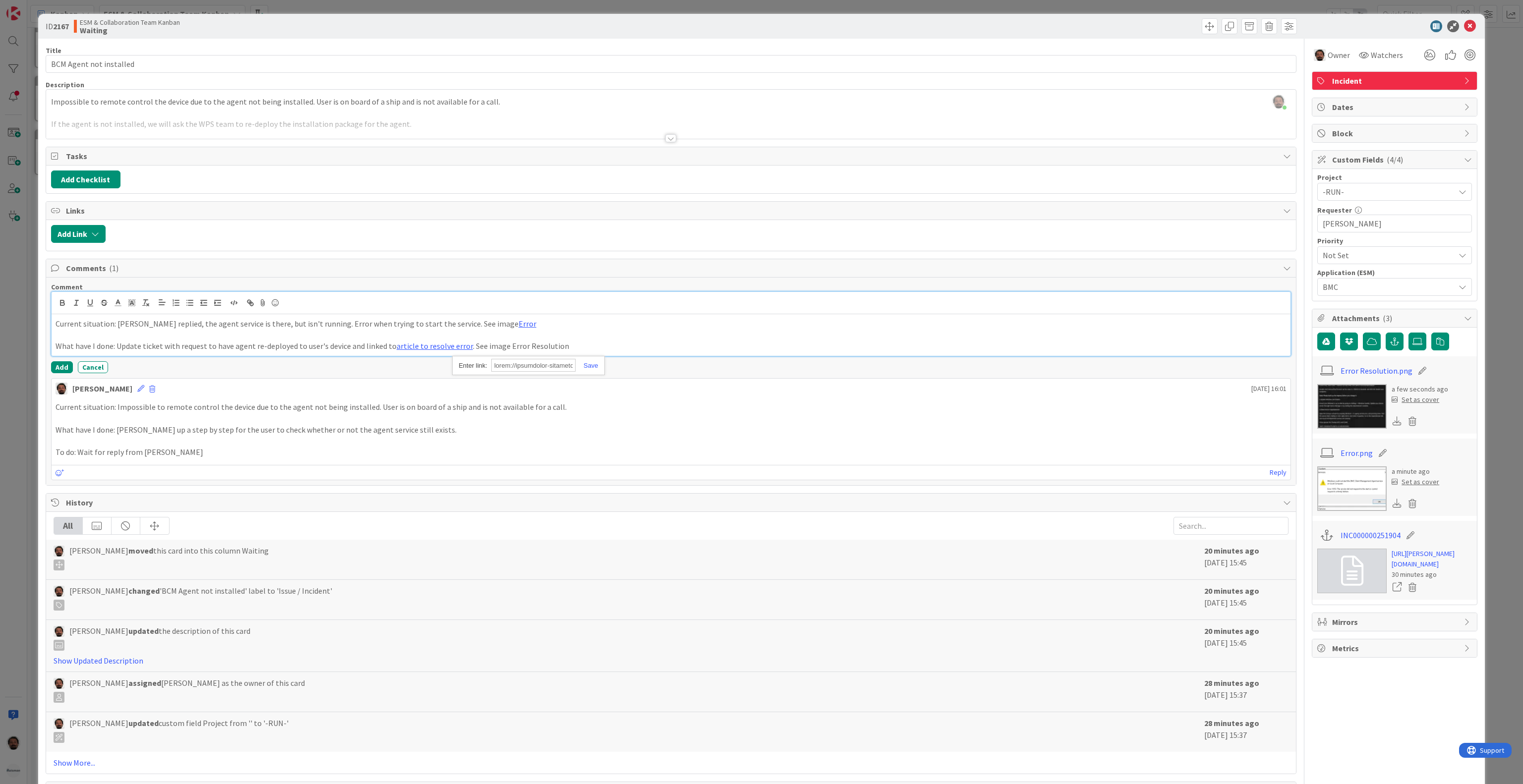
scroll to position [0, 6357]
click at [595, 366] on div at bounding box center [528, 366] width 152 height 19
click at [640, 352] on p "What have I done: Update ticket with request to have agent re-deployed to user'…" at bounding box center [670, 346] width 1231 height 11
click at [532, 347] on p "What have I done: Update ticket with request to have agent re-deployed to user'…" at bounding box center [670, 346] width 1231 height 11
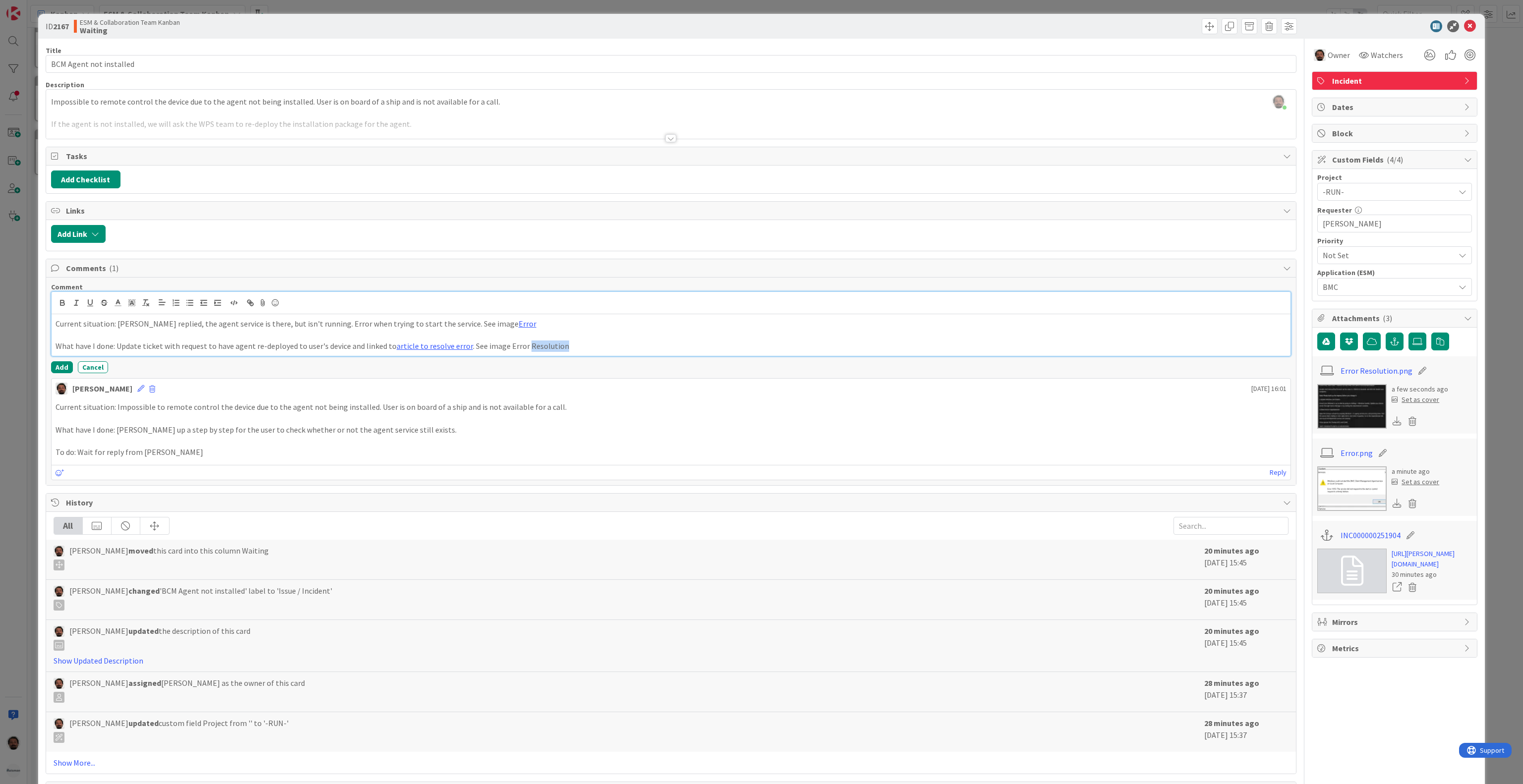
click at [532, 347] on p "What have I done: Update ticket with request to have agent re-deployed to user'…" at bounding box center [670, 346] width 1231 height 11
click at [509, 349] on p "What have I done: Update ticket with request to have agent re-deployed to user'…" at bounding box center [670, 346] width 1231 height 11
drag, startPoint x: 505, startPoint y: 352, endPoint x: 589, endPoint y: 352, distance: 84.0
click at [589, 352] on p "What have I done: Update ticket with request to have agent re-deployed to user'…" at bounding box center [670, 346] width 1231 height 11
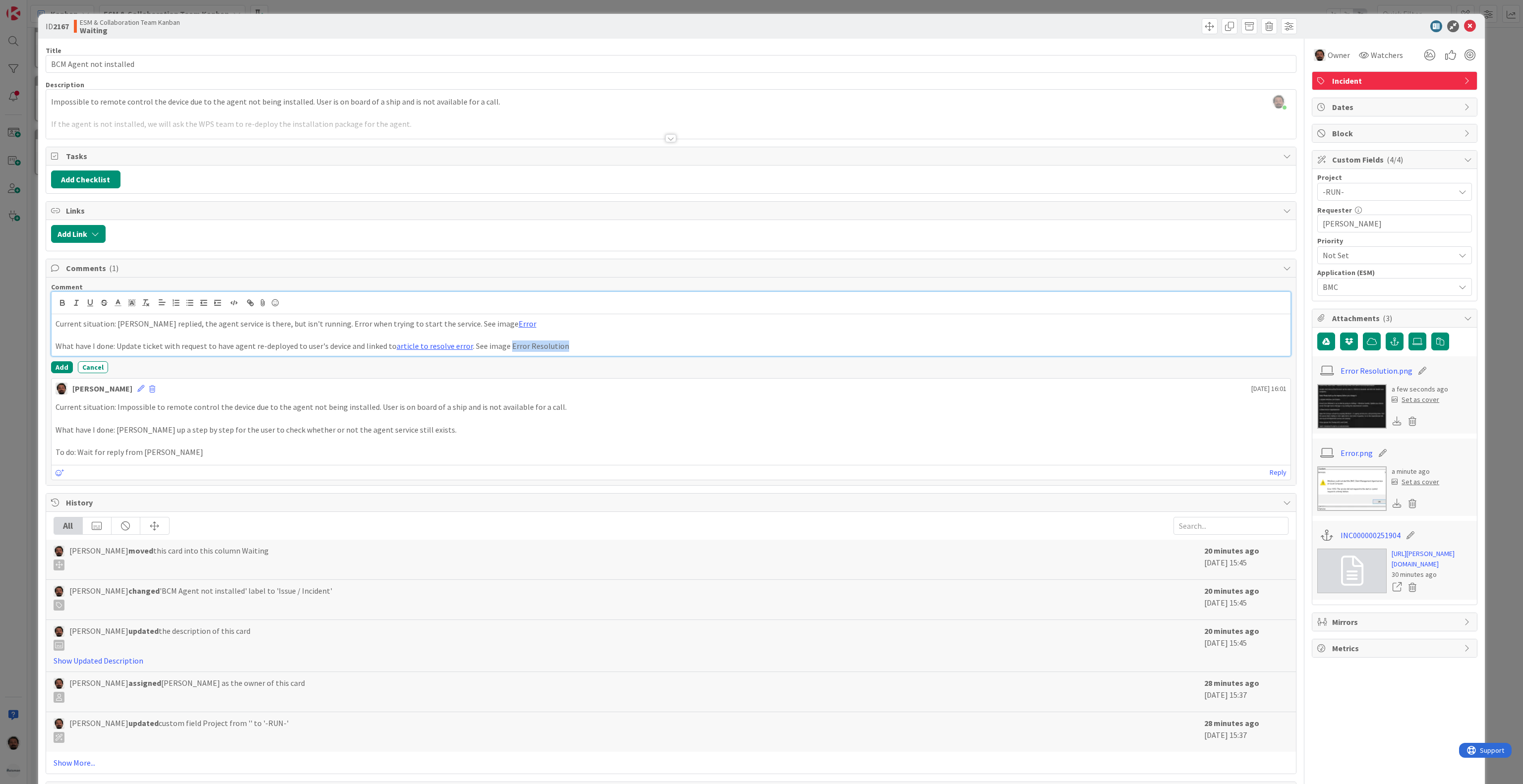
drag, startPoint x: 579, startPoint y: 350, endPoint x: 503, endPoint y: 356, distance: 76.2
click at [503, 352] on p "What have I done: Update ticket with request to have agent re-deployed to user'…" at bounding box center [670, 346] width 1231 height 11
click at [251, 306] on icon "button" at bounding box center [252, 304] width 4 height 4
paste input "[URL][DOMAIN_NAME].."
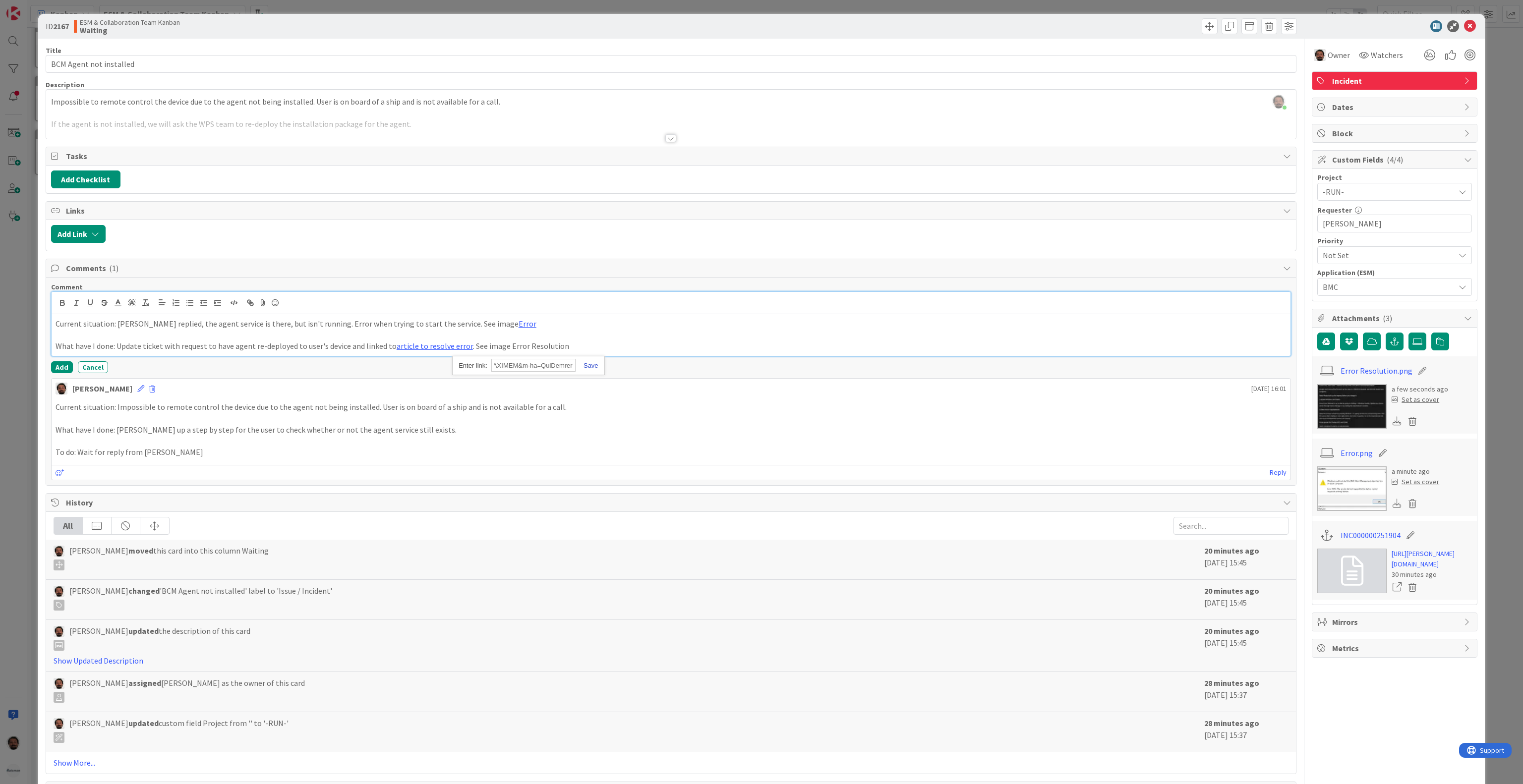
type input "[URL][DOMAIN_NAME].."
click at [585, 368] on link at bounding box center [587, 366] width 23 height 8
click at [542, 351] on link "Error Resolution" at bounding box center [539, 346] width 57 height 10
click at [587, 349] on p "What have I done: Update ticket with request to have agent re-deployed to user'…" at bounding box center [670, 346] width 1231 height 11
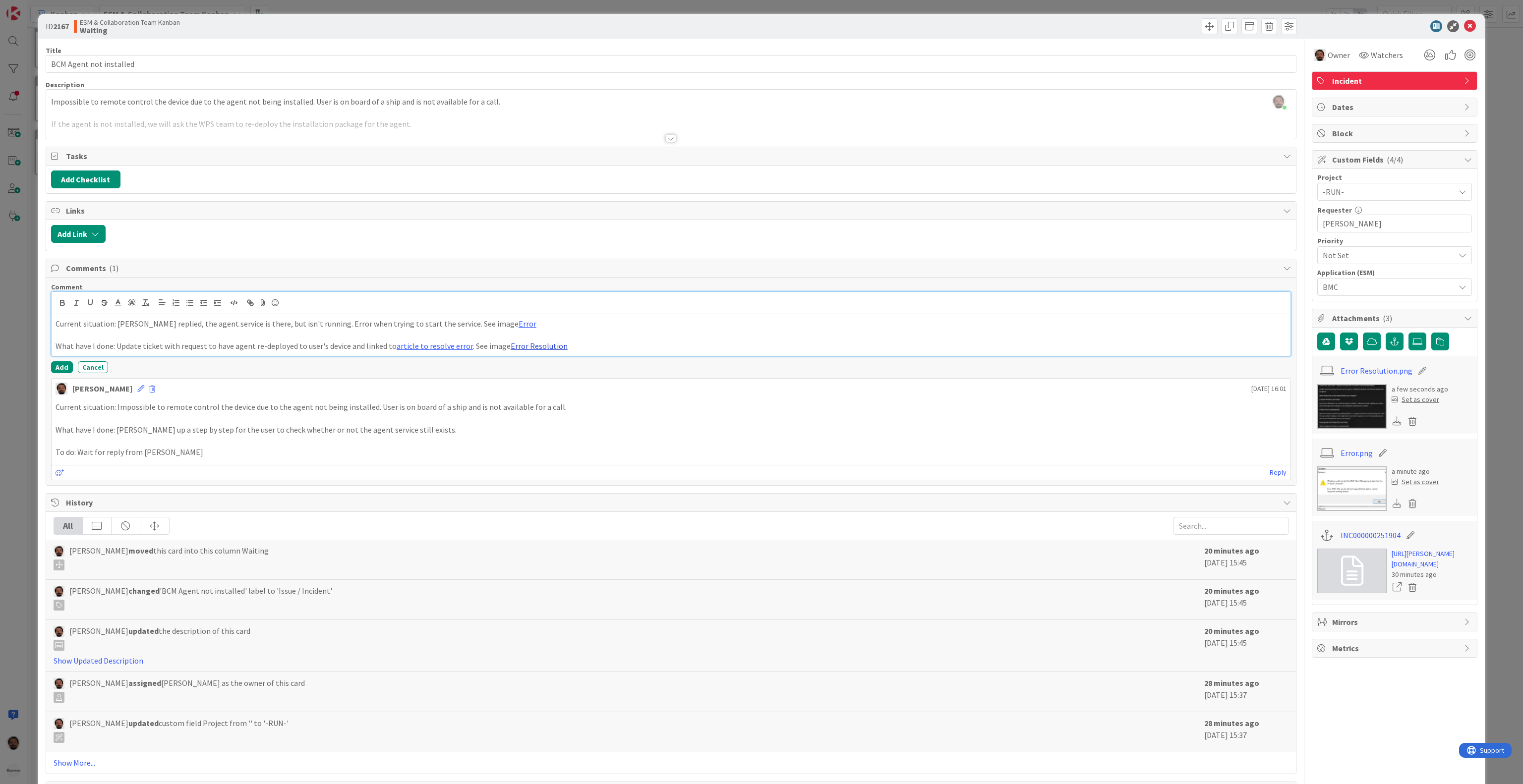
click at [535, 348] on link "Error Resolution" at bounding box center [539, 346] width 57 height 10
click at [523, 371] on link at bounding box center [519, 365] width 99 height 13
click at [1317, 420] on img at bounding box center [1351, 406] width 69 height 45
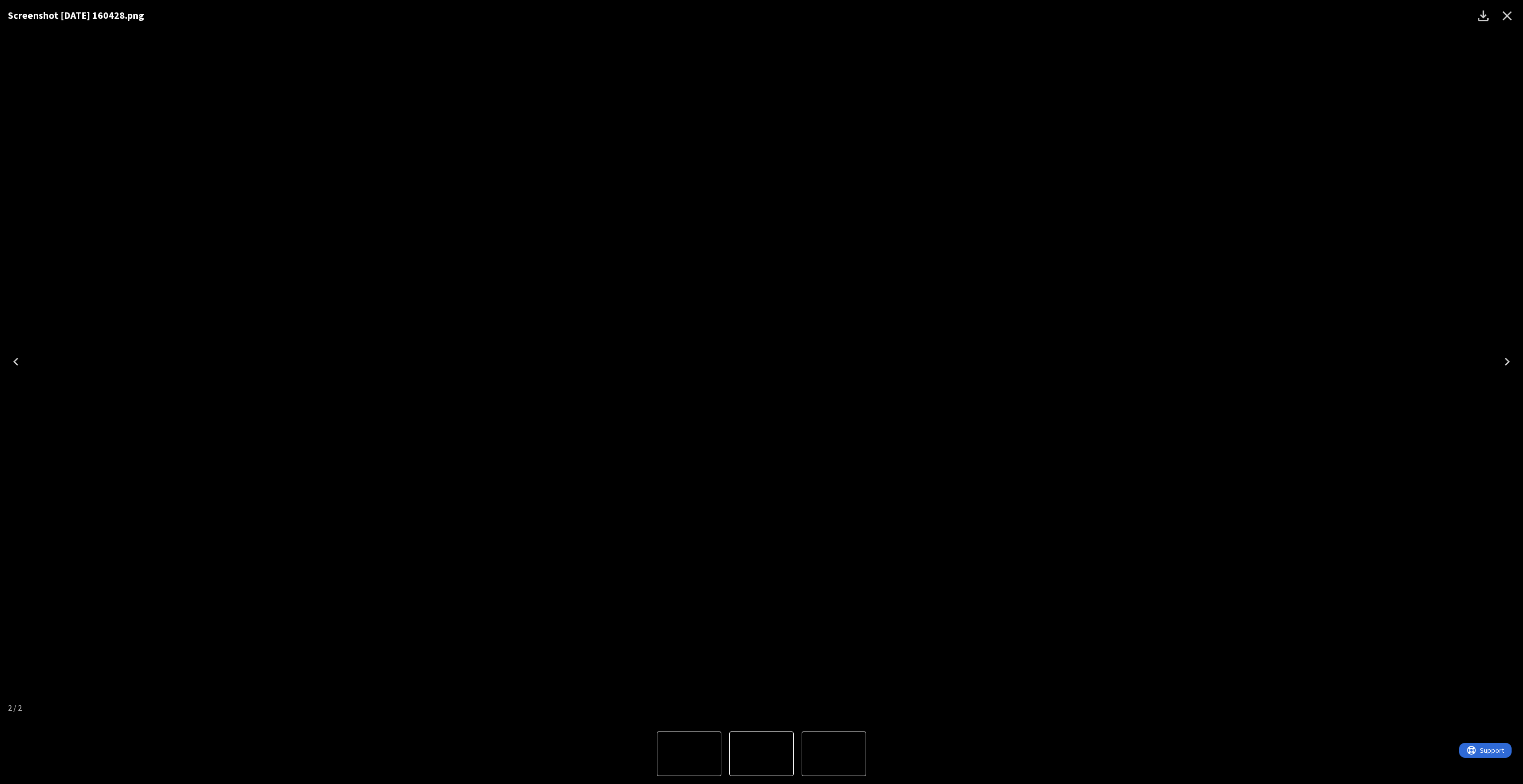
click at [1165, 281] on div "Screenshot [DATE] 160428.png" at bounding box center [762, 362] width 1523 height 724
click at [1509, 13] on icon "Close" at bounding box center [1507, 16] width 16 height 16
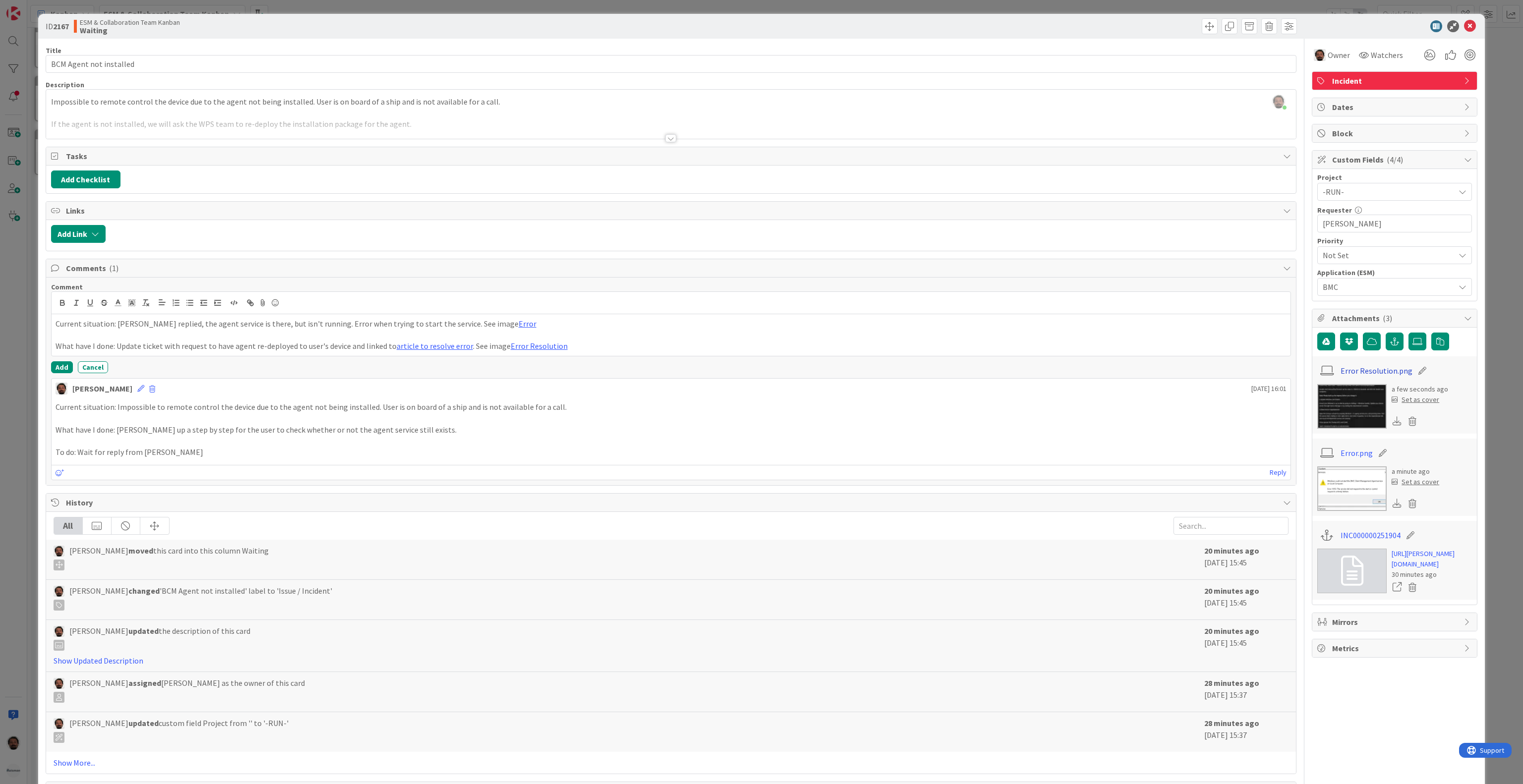
click at [1350, 374] on link "Error Resolution.png" at bounding box center [1377, 371] width 72 height 12
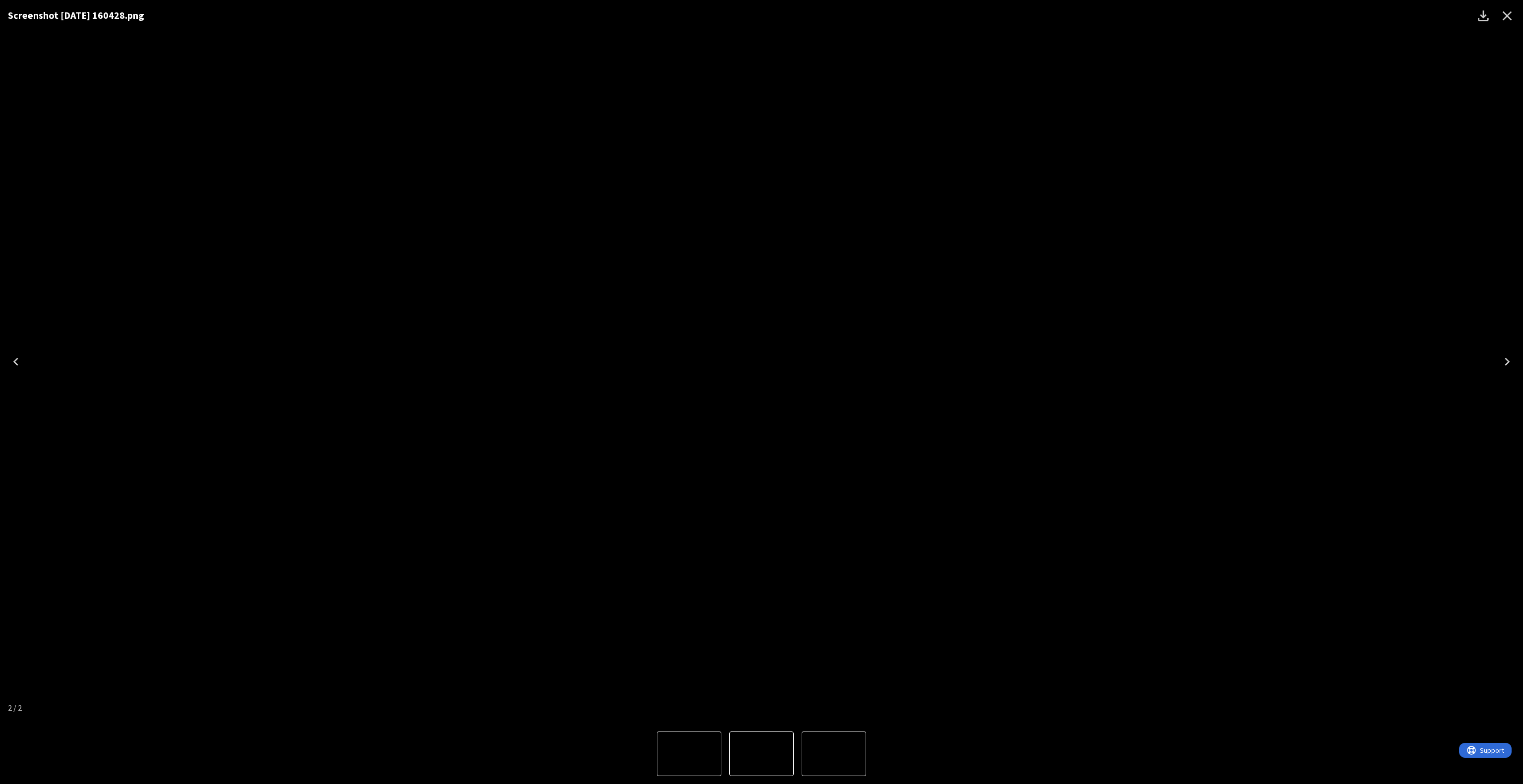
click at [1162, 368] on div "Screenshot [DATE] 160428.png" at bounding box center [762, 362] width 1523 height 724
click at [1500, 23] on icon "Close" at bounding box center [1507, 16] width 16 height 16
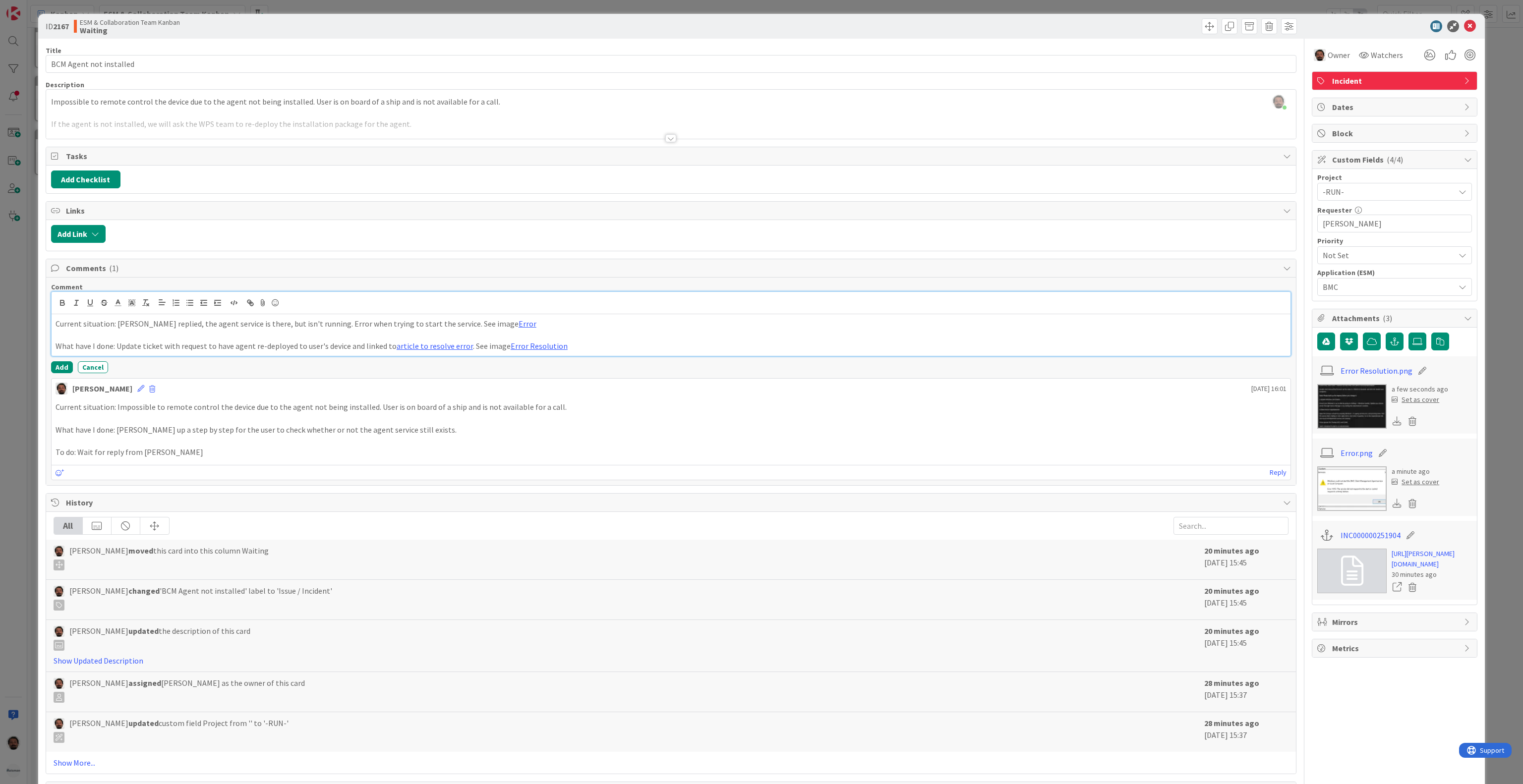
click at [608, 341] on p at bounding box center [670, 335] width 1231 height 11
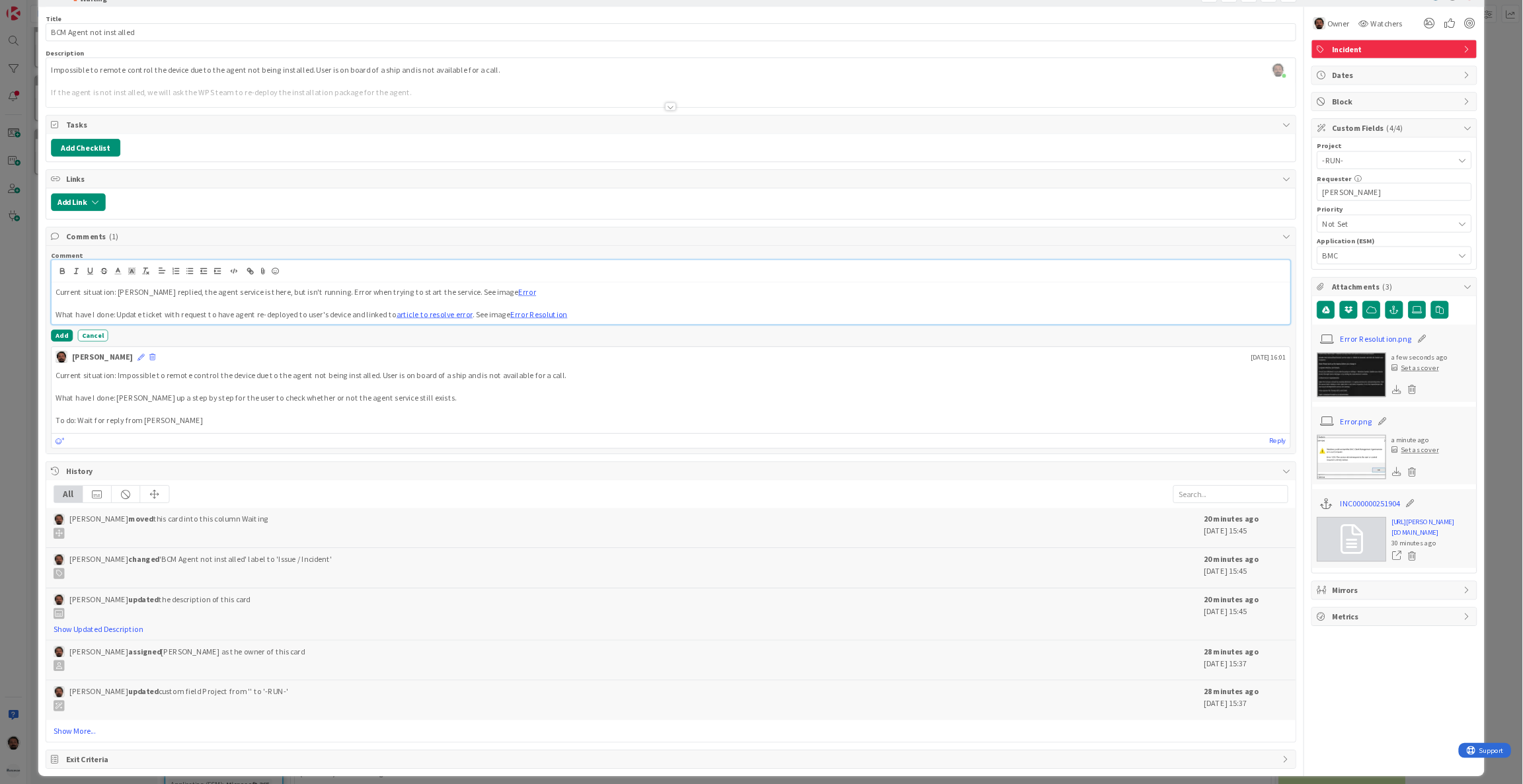
scroll to position [64, 0]
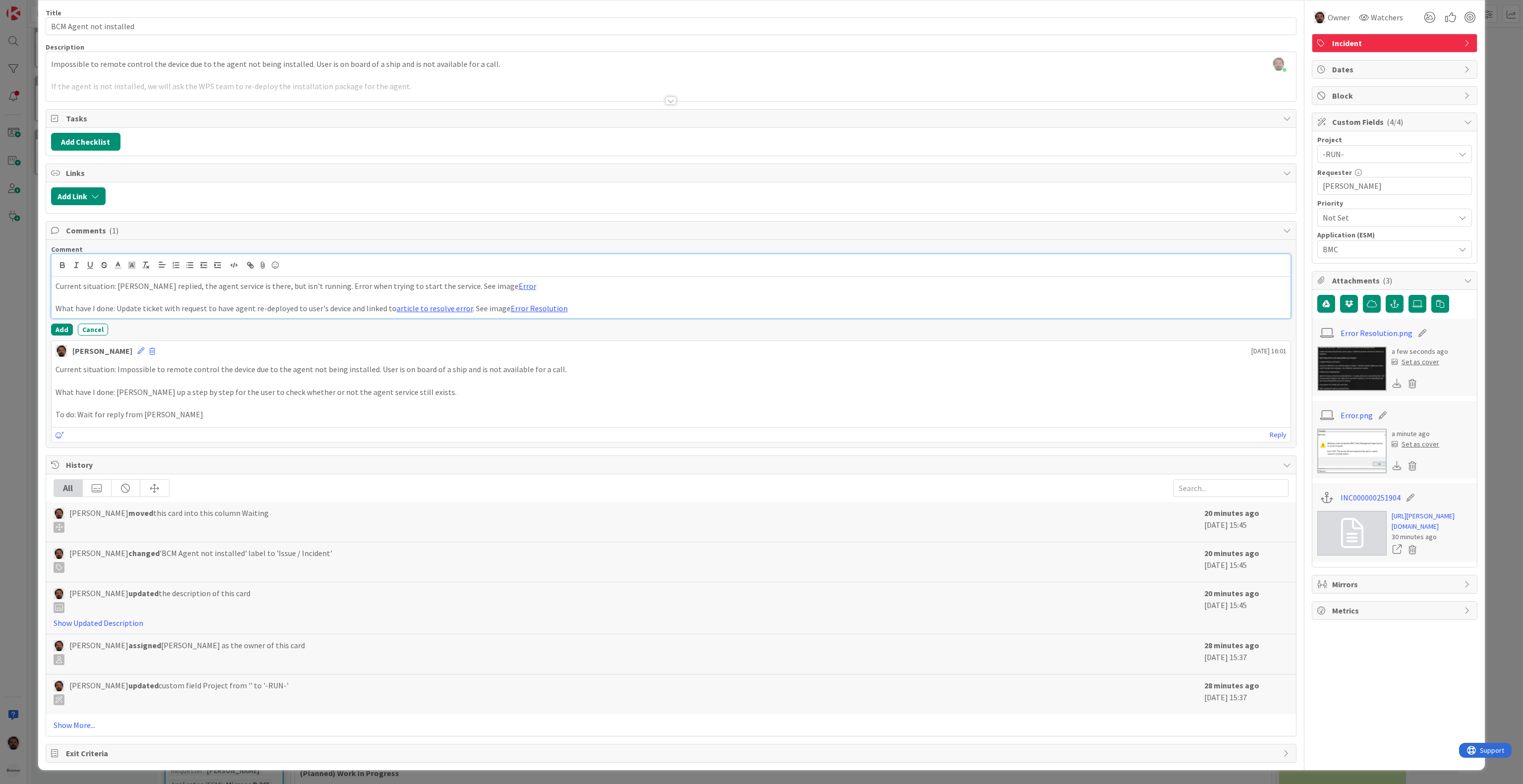
click at [684, 306] on p "What have I done: Update ticket with request to have agent re-deployed to user'…" at bounding box center [670, 308] width 1231 height 11
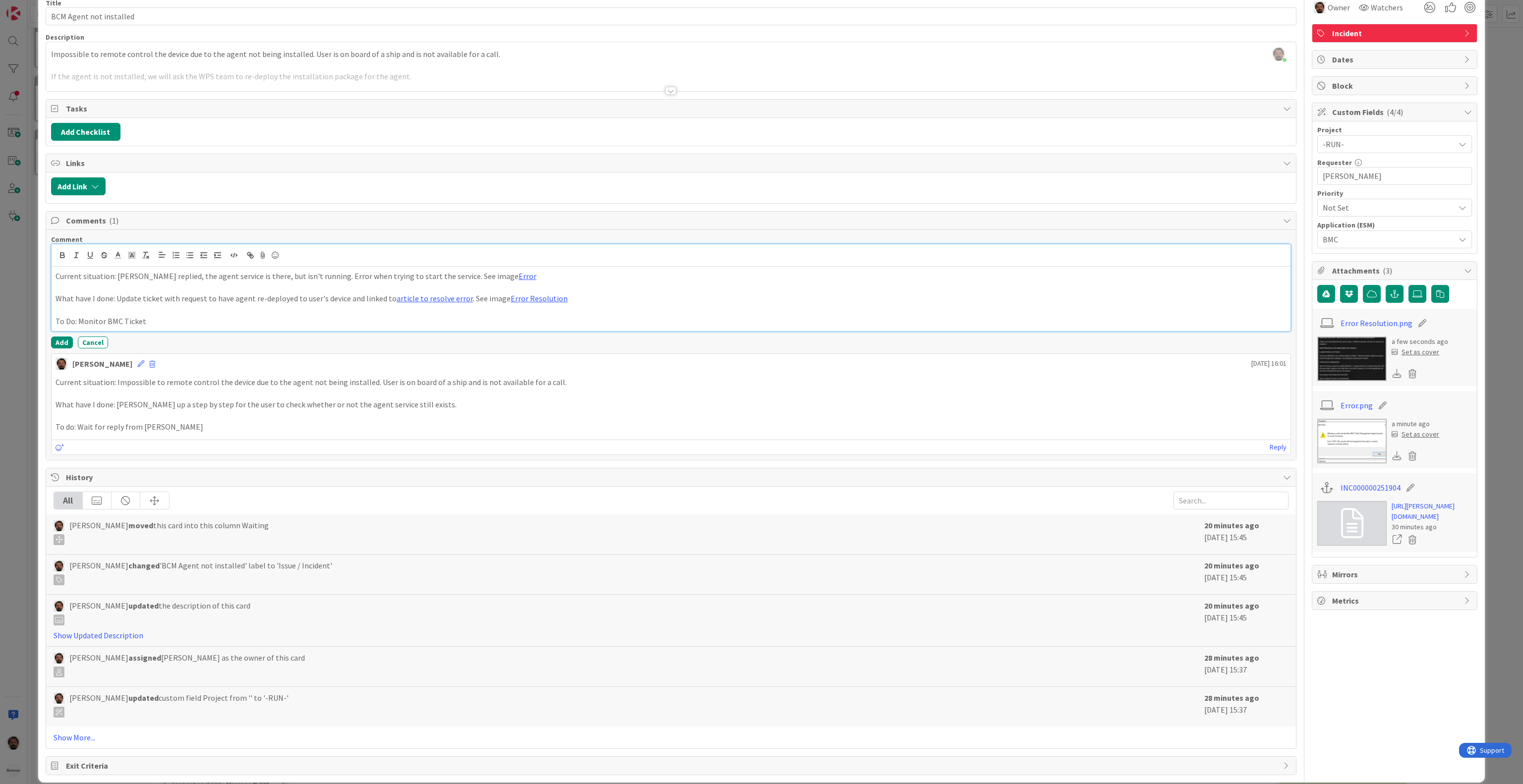
click at [466, 303] on p "What have I done: Update ticket with request to have agent re-deployed to user'…" at bounding box center [670, 298] width 1231 height 11
click at [617, 304] on p "What have I done: Update ticket with request to have agent re-deployed to user'…" at bounding box center [670, 298] width 1231 height 11
click at [464, 304] on p "What have I done: Update ticket with request to have agent re-deployed to user'…" at bounding box center [670, 298] width 1231 height 11
click at [1358, 364] on img at bounding box center [1351, 359] width 69 height 45
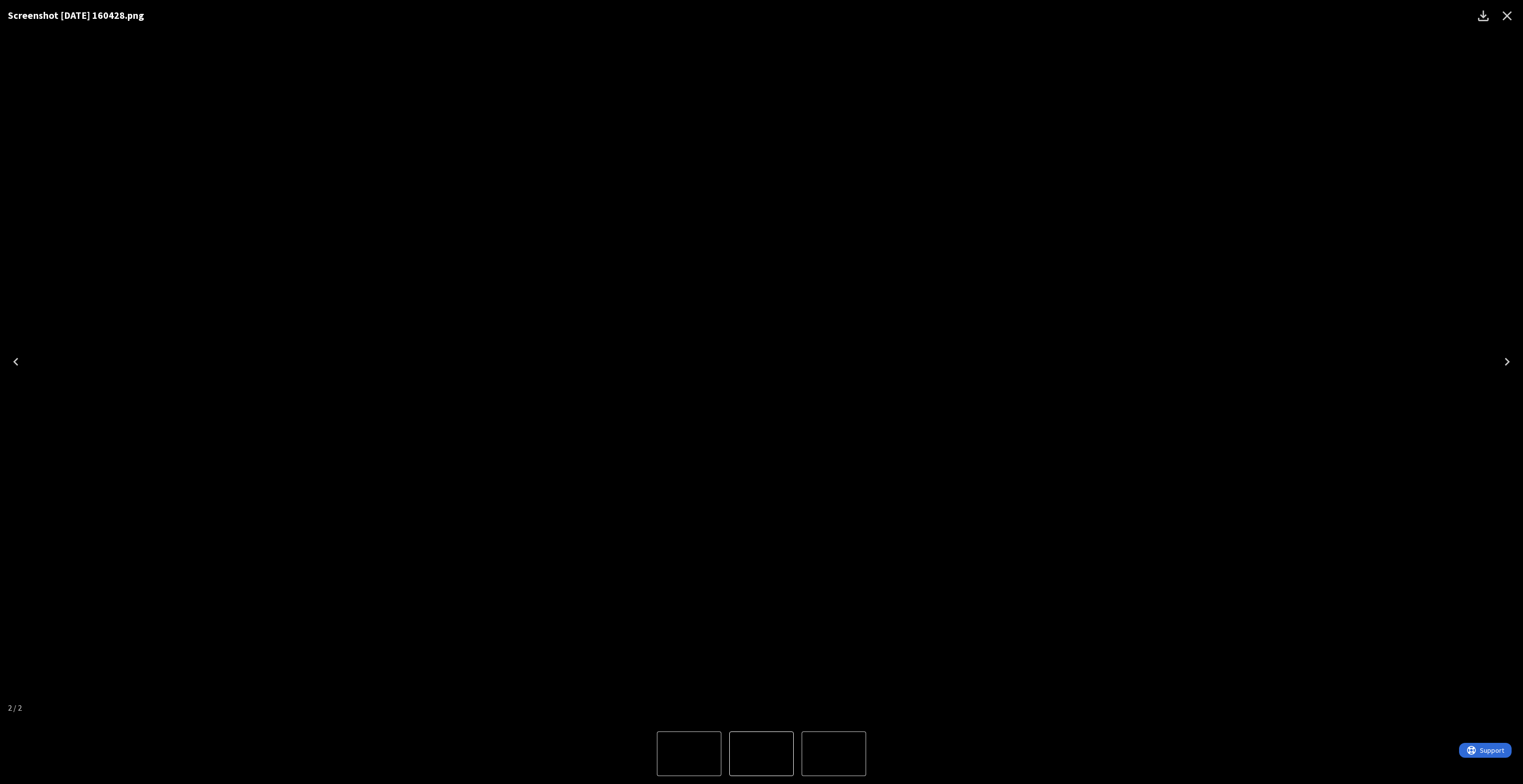
click at [1505, 23] on icon "Close" at bounding box center [1507, 16] width 16 height 16
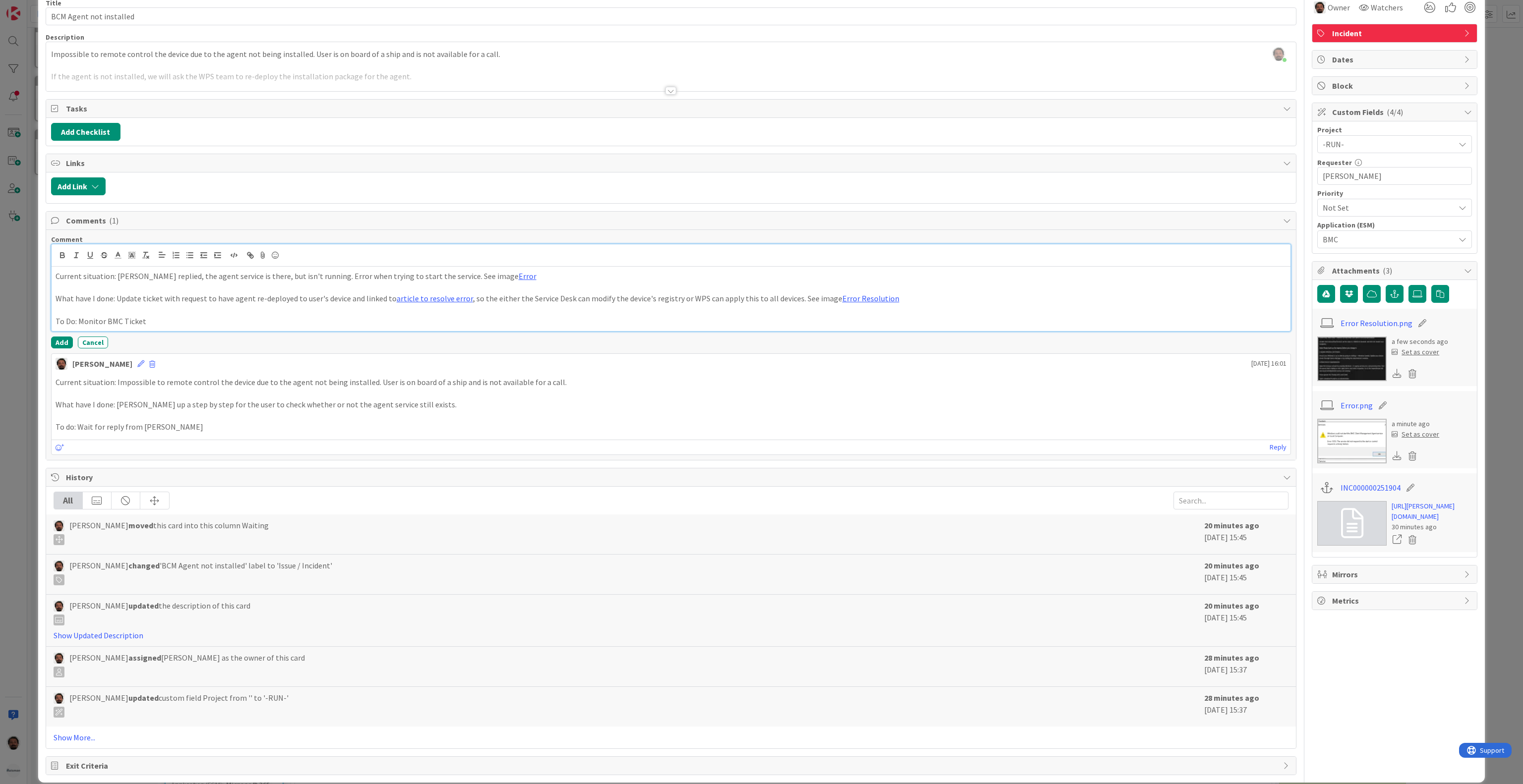
click at [503, 316] on p at bounding box center [670, 310] width 1231 height 11
click at [1406, 376] on icon at bounding box center [1412, 374] width 14 height 15
click at [1311, 428] on button "Delete" at bounding box center [1319, 422] width 37 height 18
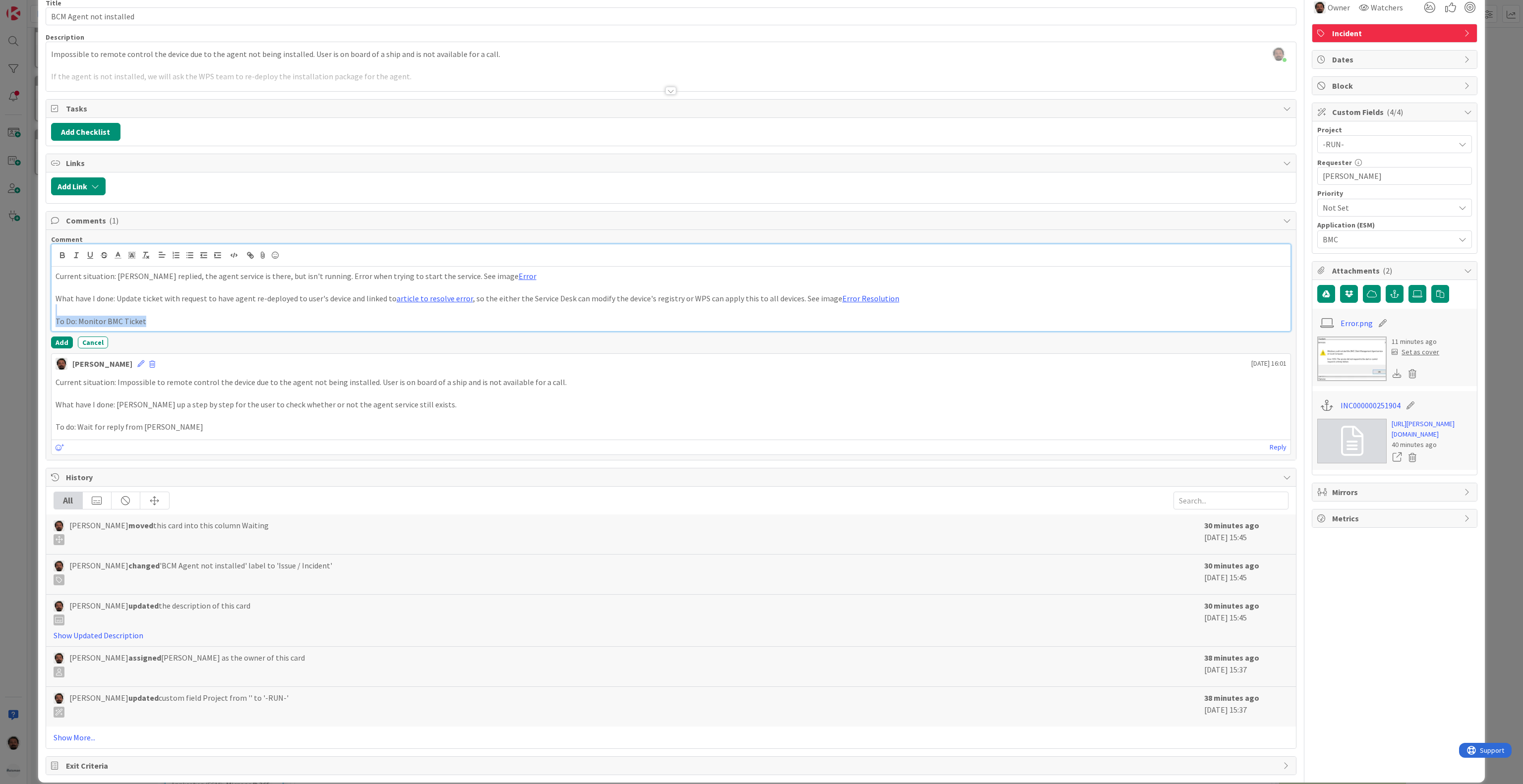
drag, startPoint x: 943, startPoint y: 303, endPoint x: 251, endPoint y: 322, distance: 692.3
click at [251, 322] on div "Current situation: [PERSON_NAME] replied, the agent service is there, but isn't…" at bounding box center [671, 298] width 1239 height 65
click at [251, 322] on p "To Do: Monitor BMC Ticket" at bounding box center [670, 322] width 1231 height 11
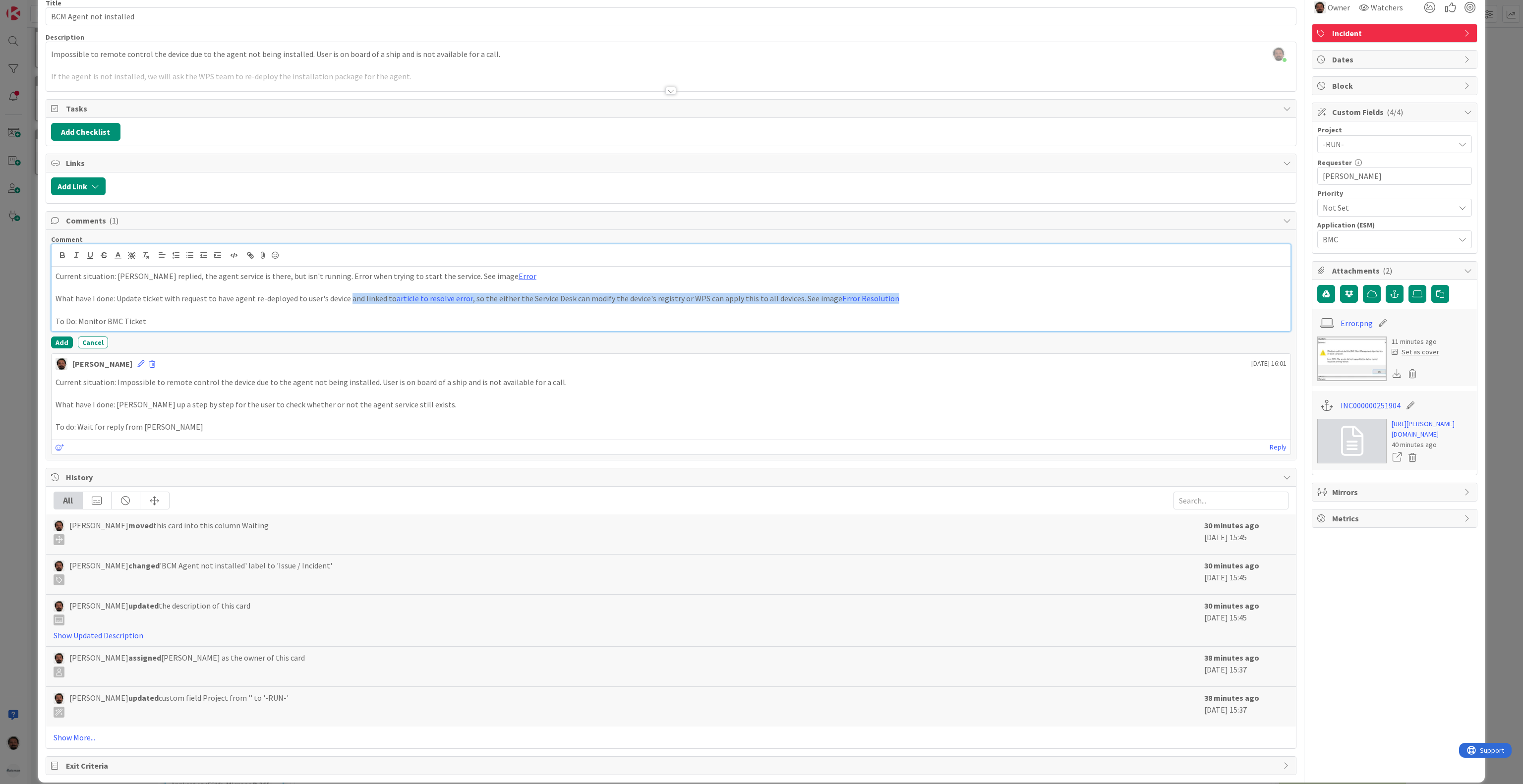
drag, startPoint x: 972, startPoint y: 305, endPoint x: 347, endPoint y: 303, distance: 625.0
click at [347, 303] on p "What have I done: Update ticket with request to have agent re-deployed to user'…" at bounding box center [670, 298] width 1231 height 11
click at [388, 313] on p at bounding box center [670, 310] width 1231 height 11
click at [406, 304] on p "What have I done: Update ticket with request to have agent re-deployed to user'…" at bounding box center [670, 298] width 1231 height 11
click at [391, 324] on p "To Do: Monitor BMC Ticket" at bounding box center [670, 322] width 1231 height 11
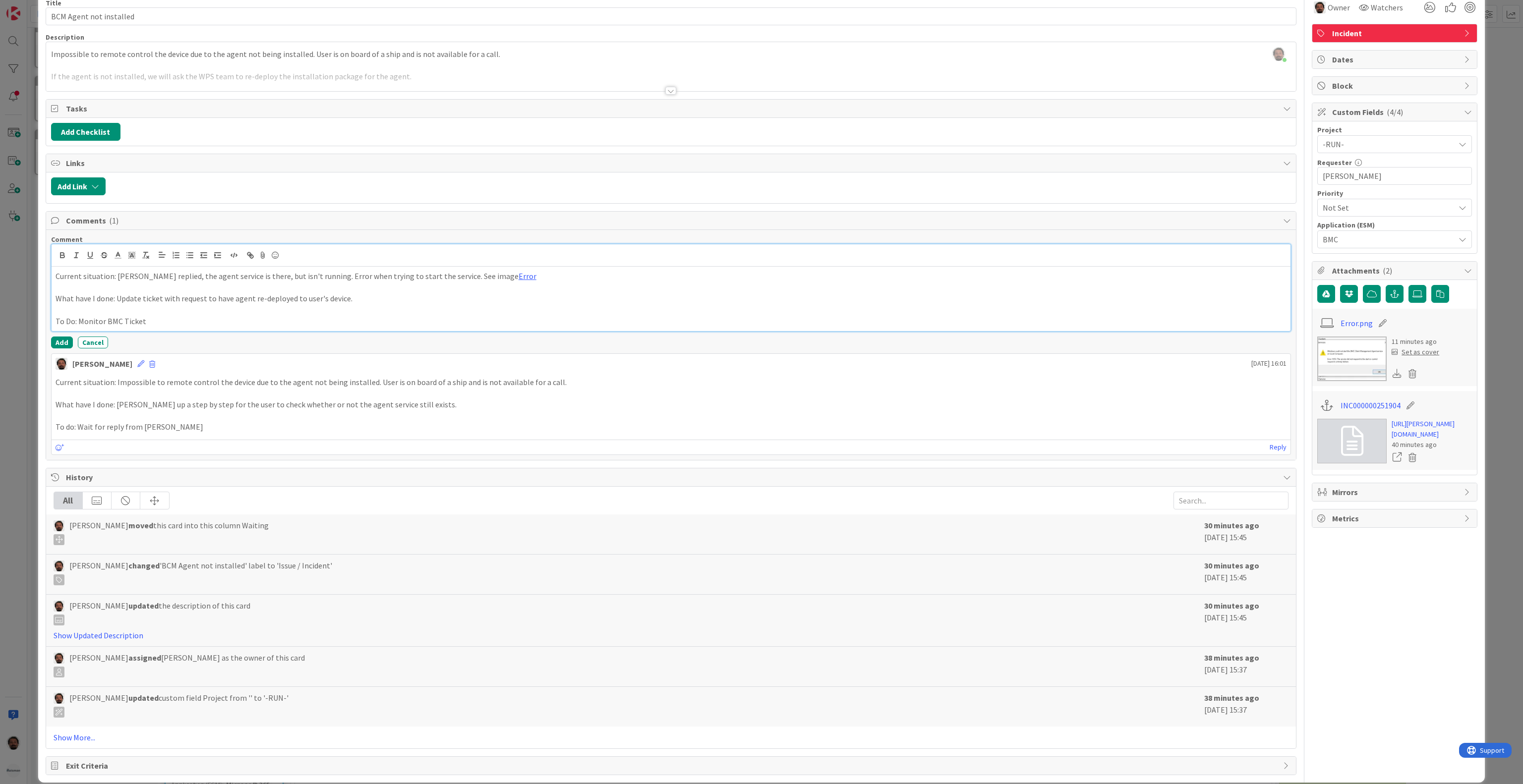
click at [396, 293] on p at bounding box center [670, 288] width 1231 height 11
click at [389, 312] on p at bounding box center [670, 310] width 1231 height 11
click at [391, 302] on p "What have I done: Update ticket with request to have agent re-deployed to user'…" at bounding box center [670, 298] width 1231 height 11
click at [161, 327] on p "To Do: Monitor BMC Ticket" at bounding box center [670, 322] width 1231 height 11
drag, startPoint x: 114, startPoint y: 302, endPoint x: 381, endPoint y: 306, distance: 267.0
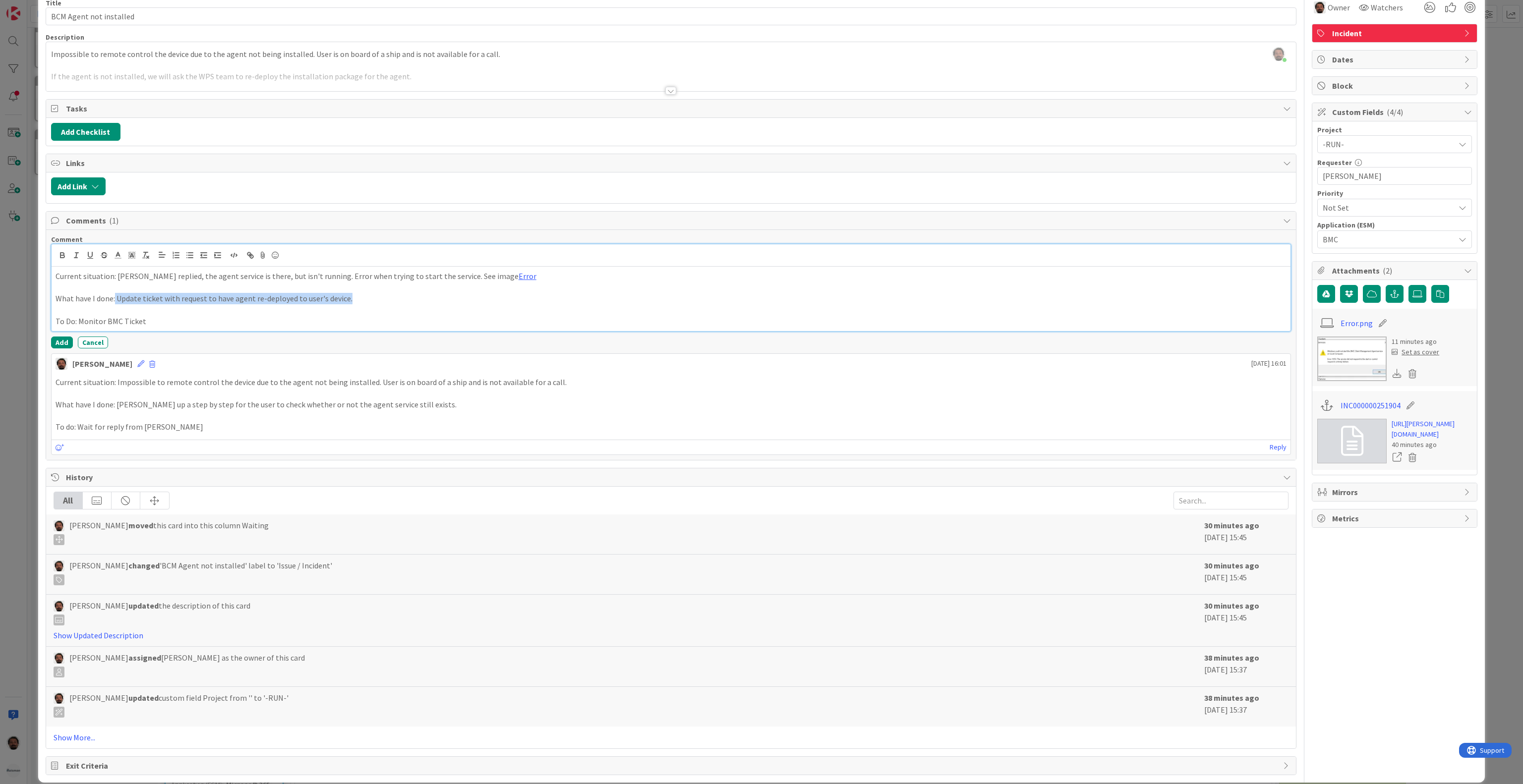
click at [369, 304] on p "What have I done: Update ticket with request to have agent re-deployed to user'…" at bounding box center [670, 298] width 1231 height 11
click at [382, 304] on p "What have I done: Update ticket with request to have agent re-deployed to user'…" at bounding box center [670, 298] width 1231 height 11
click at [330, 323] on p "To Do: Monitor BMC Ticket" at bounding box center [670, 322] width 1231 height 11
click at [330, 324] on p "To Do: Monitor BMC Ticket" at bounding box center [670, 322] width 1231 height 11
click at [564, 327] on p "To Do: Monitor BMC Ticket" at bounding box center [670, 322] width 1231 height 11
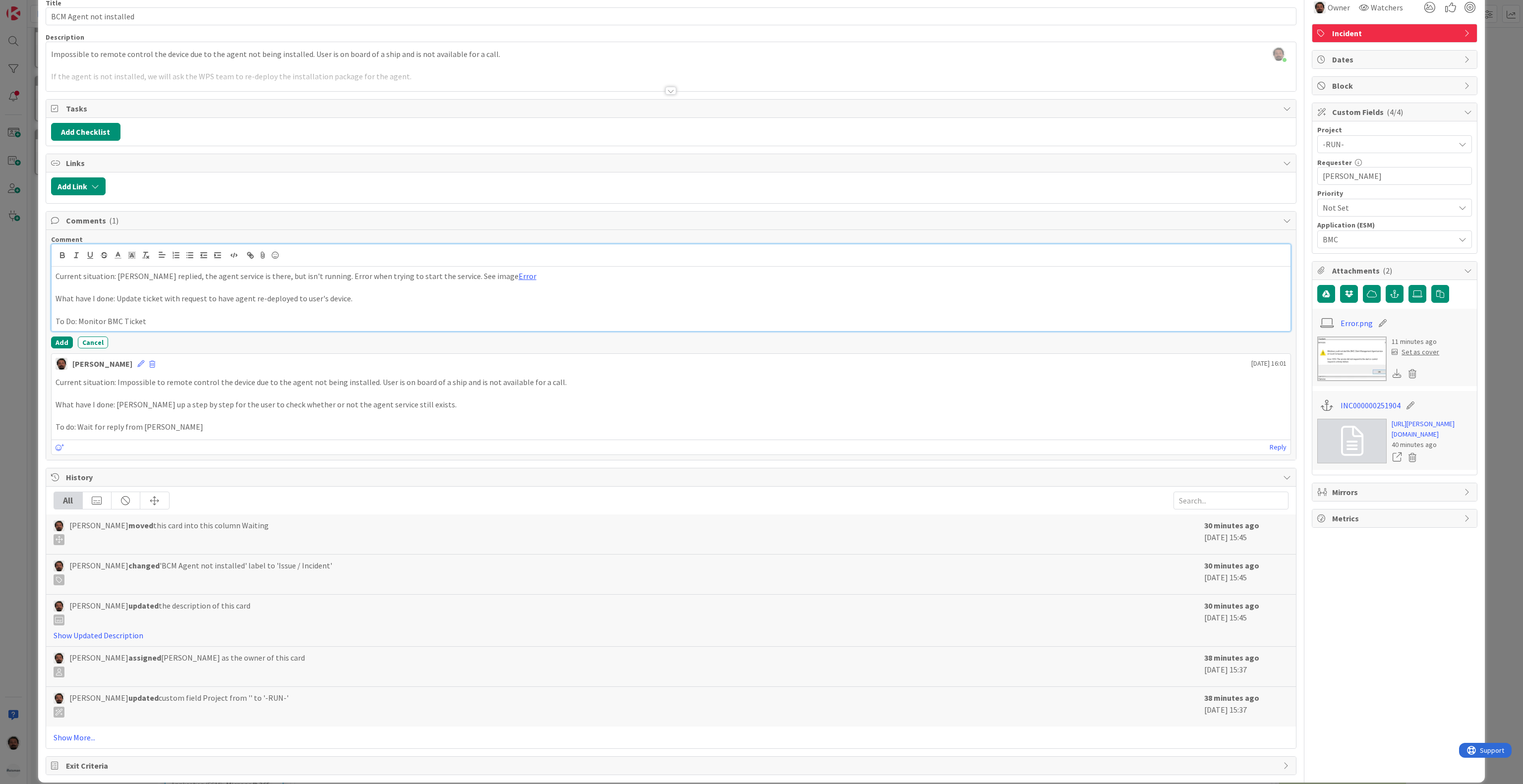
click at [659, 327] on p "To Do: Monitor BMC Ticket" at bounding box center [670, 322] width 1231 height 11
drag, startPoint x: 227, startPoint y: 429, endPoint x: 77, endPoint y: 431, distance: 150.0
click at [77, 431] on p "To do: Wait for reply from [PERSON_NAME]" at bounding box center [670, 427] width 1231 height 11
click at [220, 433] on p "To do: Wait for reply from [PERSON_NAME]" at bounding box center [670, 427] width 1231 height 11
drag, startPoint x: 160, startPoint y: 430, endPoint x: 38, endPoint y: 422, distance: 122.3
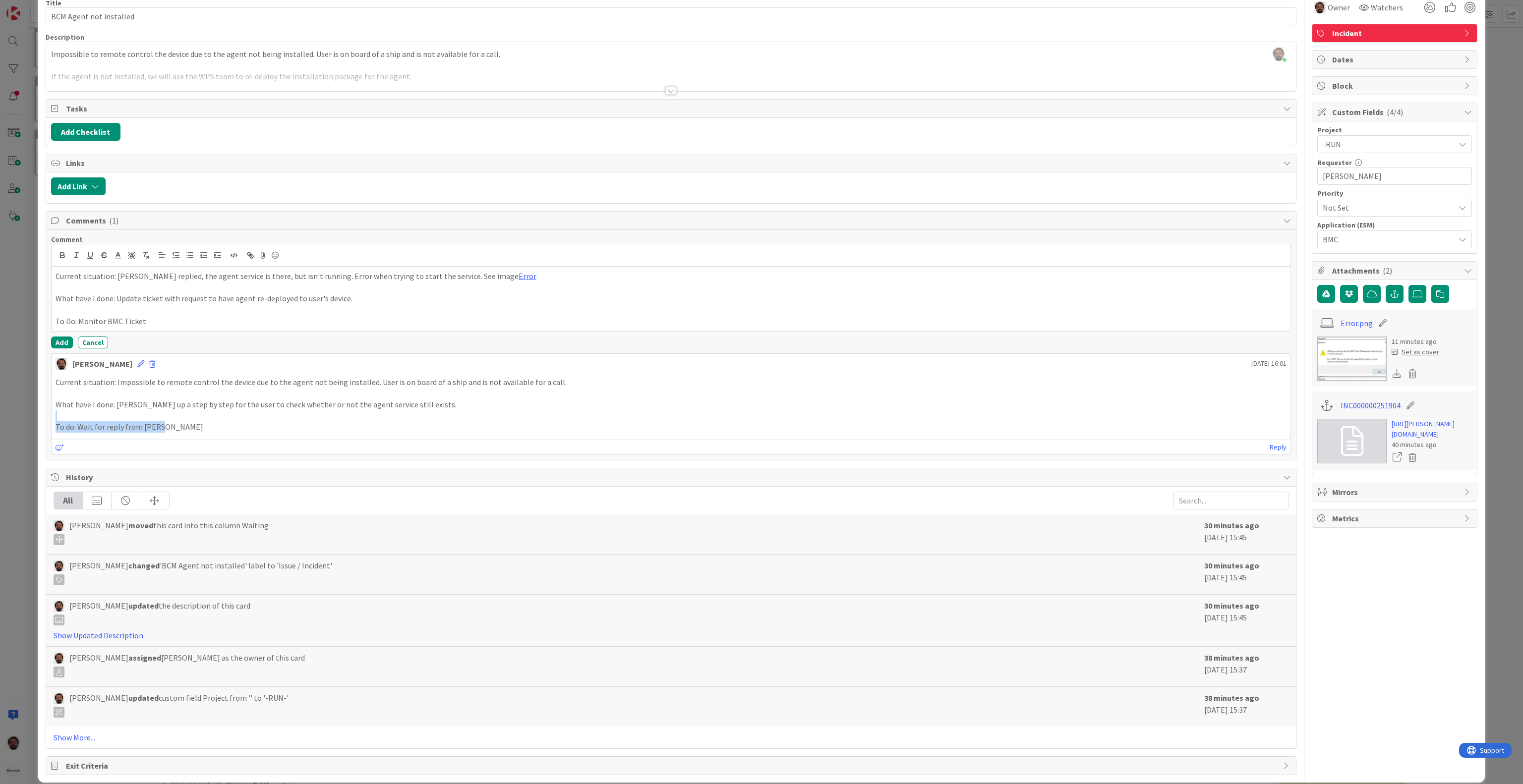
click at [38, 422] on div "ID 2167 ESM & Collaboration Team Kanban Waiting Title 23 / 128 BCM Agent not in…" at bounding box center [762, 374] width 1446 height 817
click at [117, 410] on p "What have I done: [PERSON_NAME] up a step by step for the user to check whether…" at bounding box center [670, 405] width 1231 height 11
drag, startPoint x: 192, startPoint y: 330, endPoint x: 53, endPoint y: 315, distance: 139.8
click at [53, 315] on div "Current situation: [PERSON_NAME] replied, the agent service is there, but isn't…" at bounding box center [671, 298] width 1239 height 65
click at [170, 327] on p "To Do: Monitor BMC Ticket" at bounding box center [670, 322] width 1231 height 11
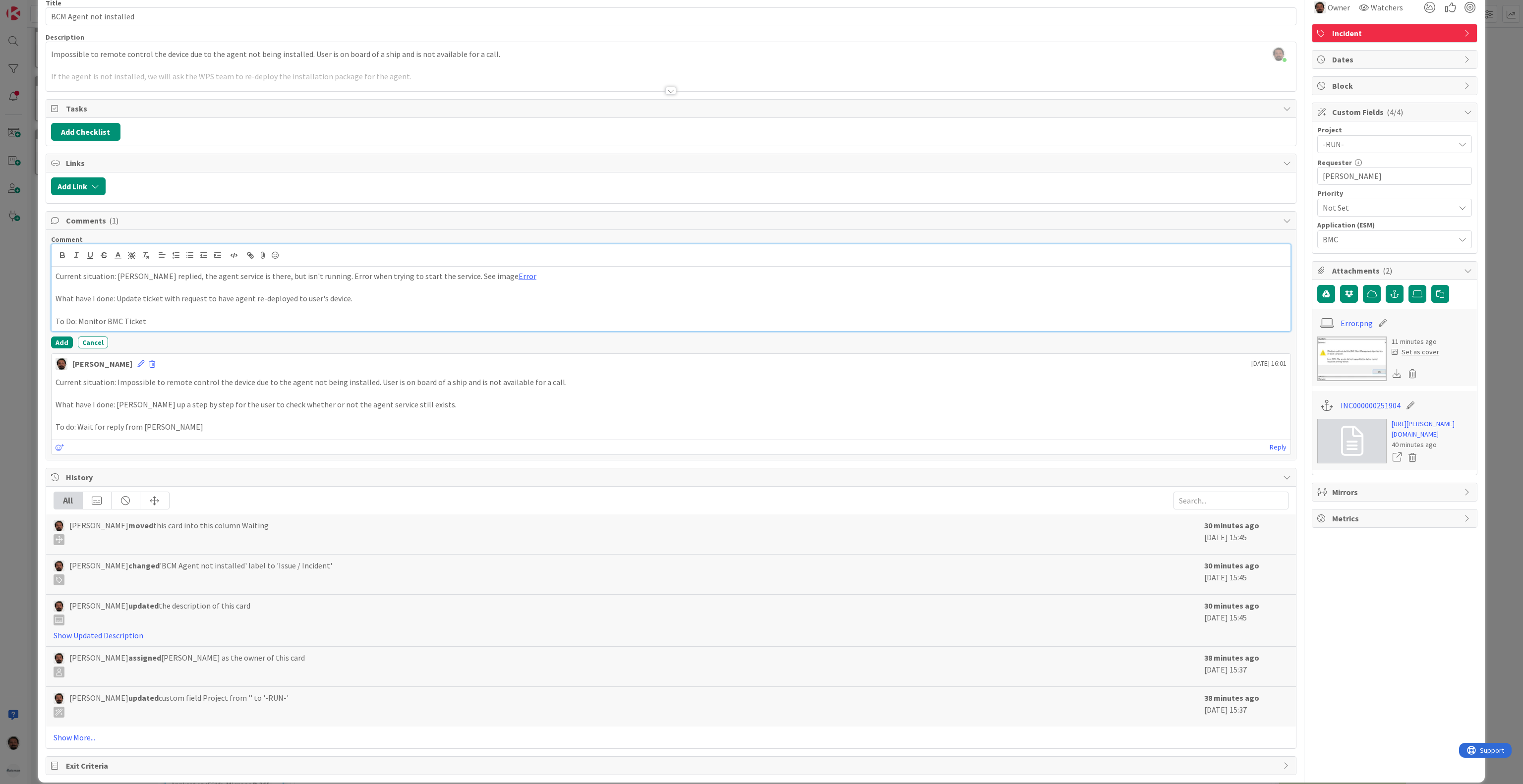
click at [367, 304] on p "What have I done: Update ticket with request to have agent re-deployed to user'…" at bounding box center [670, 298] width 1231 height 11
click at [345, 326] on p "To Do: Monitor BMC Ticket" at bounding box center [670, 322] width 1231 height 11
click at [372, 304] on p "What have I done: Update ticket with request to have agent re-deployed to user'…" at bounding box center [670, 298] width 1231 height 11
click at [358, 331] on div "Current situation: [PERSON_NAME] replied, the agent service is there, but isn't…" at bounding box center [671, 298] width 1239 height 65
click at [511, 281] on p "Current situation: [PERSON_NAME] replied, the agent service is there, but isn't…" at bounding box center [670, 276] width 1231 height 11
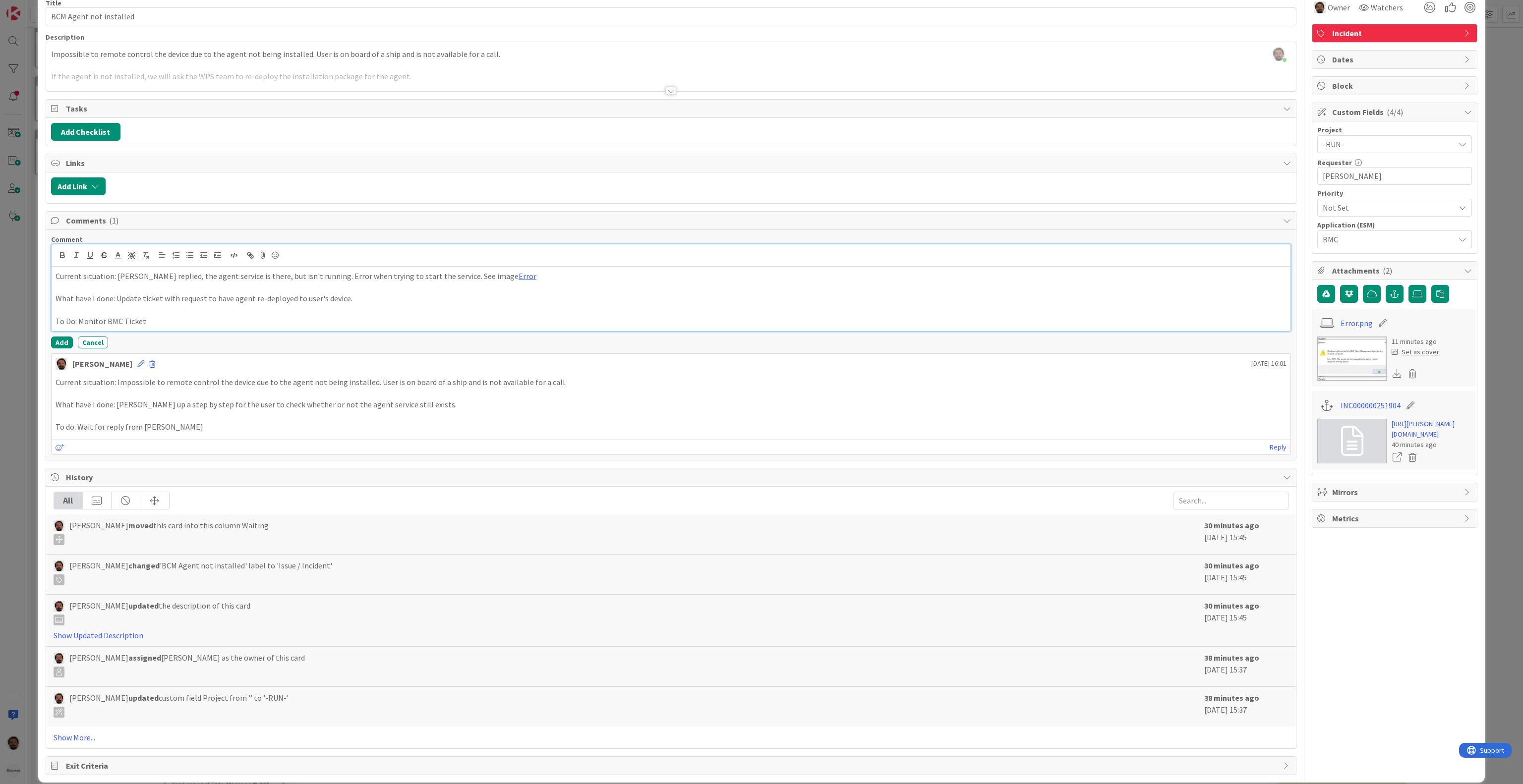
click at [429, 282] on p "Current situation: [PERSON_NAME] replied, the agent service is there, but isn't…" at bounding box center [670, 276] width 1231 height 11
click at [537, 276] on p "Current situation: [PERSON_NAME] replied, the agent service is there, but isn't…" at bounding box center [670, 276] width 1231 height 11
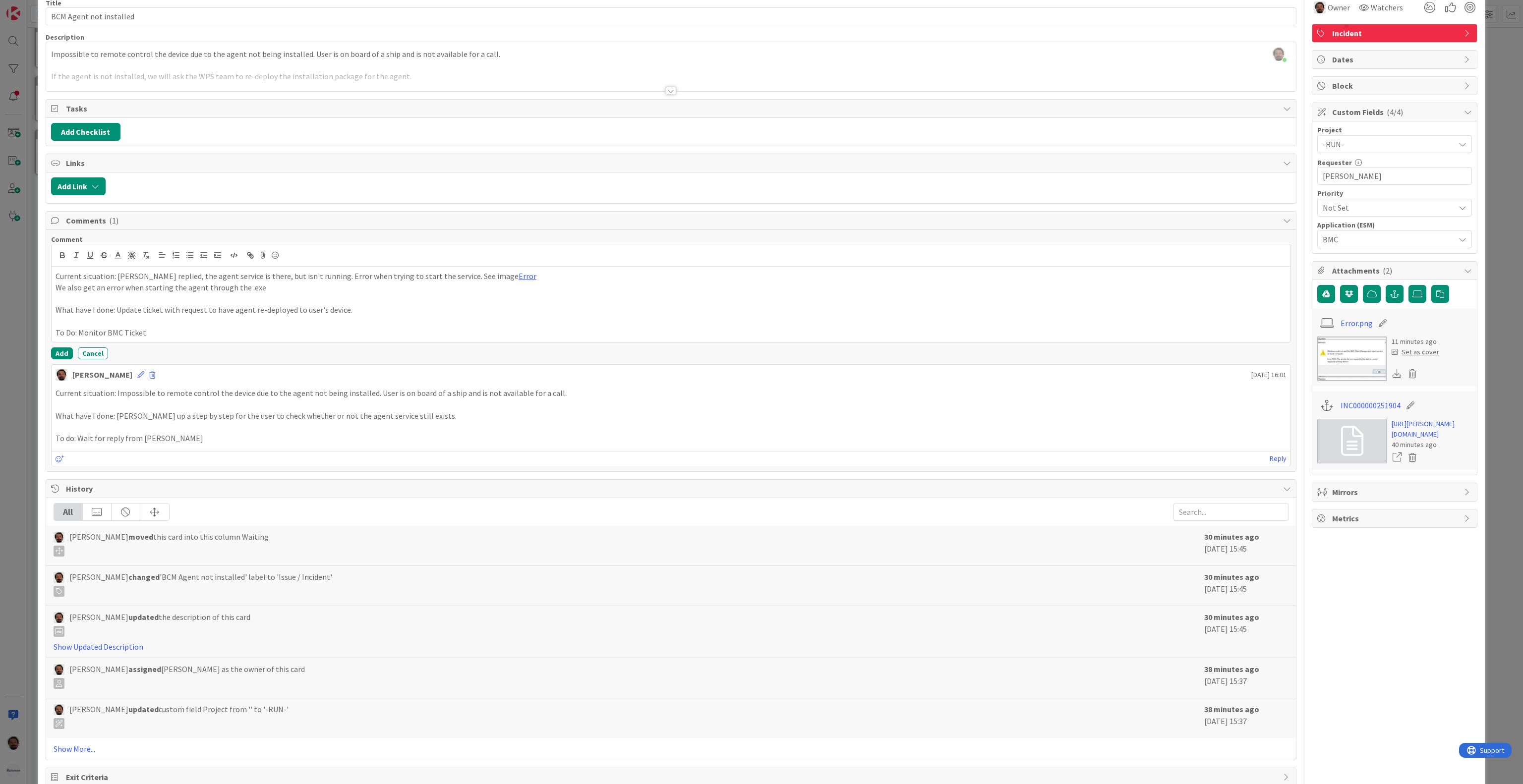
click at [1471, 687] on div "ID 2167 ESM & Collaboration Team Kanban Waiting Title 23 / 128 BCM Agent not in…" at bounding box center [762, 392] width 1523 height 784
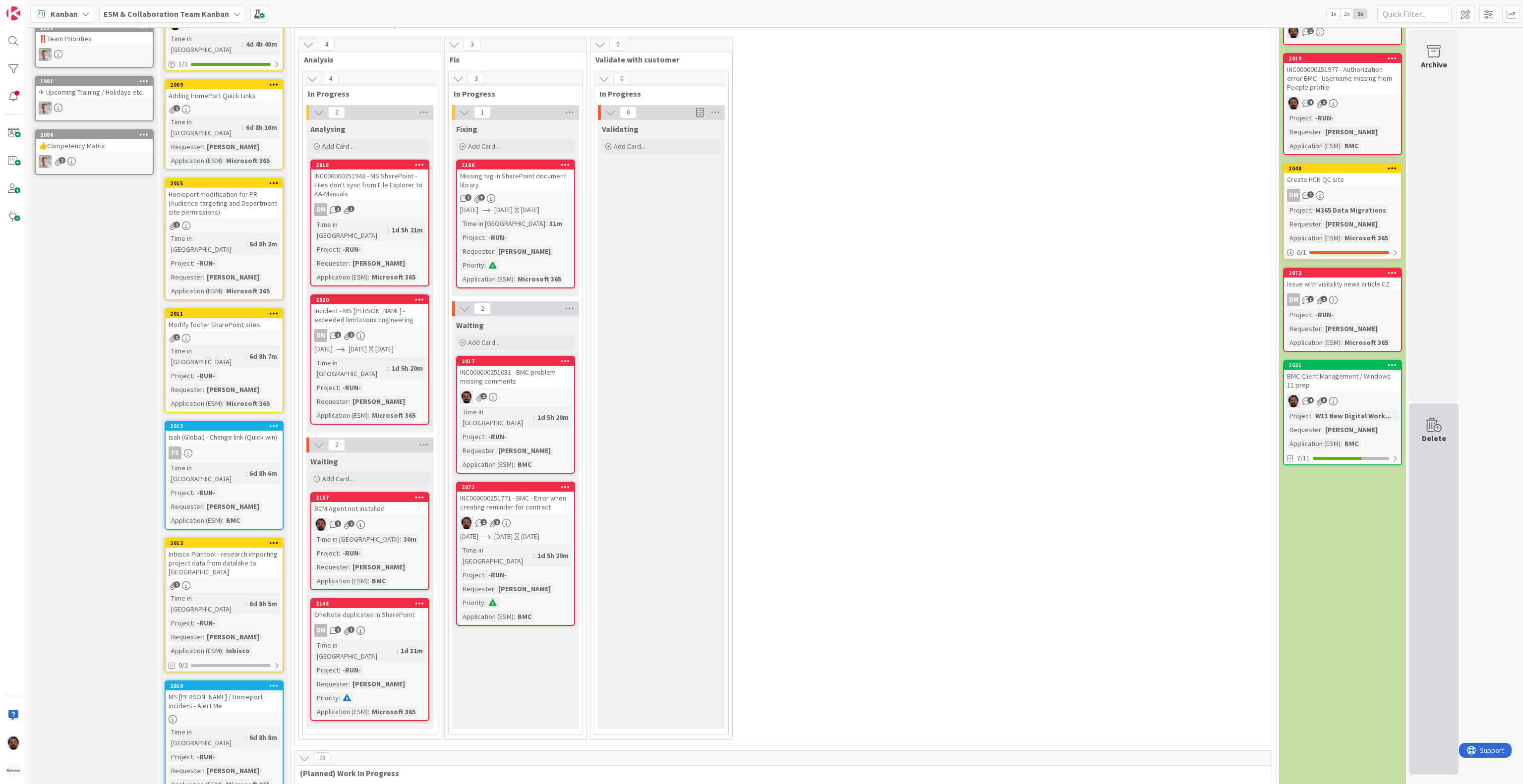
click at [1416, 681] on div "Delete" at bounding box center [1433, 589] width 50 height 372
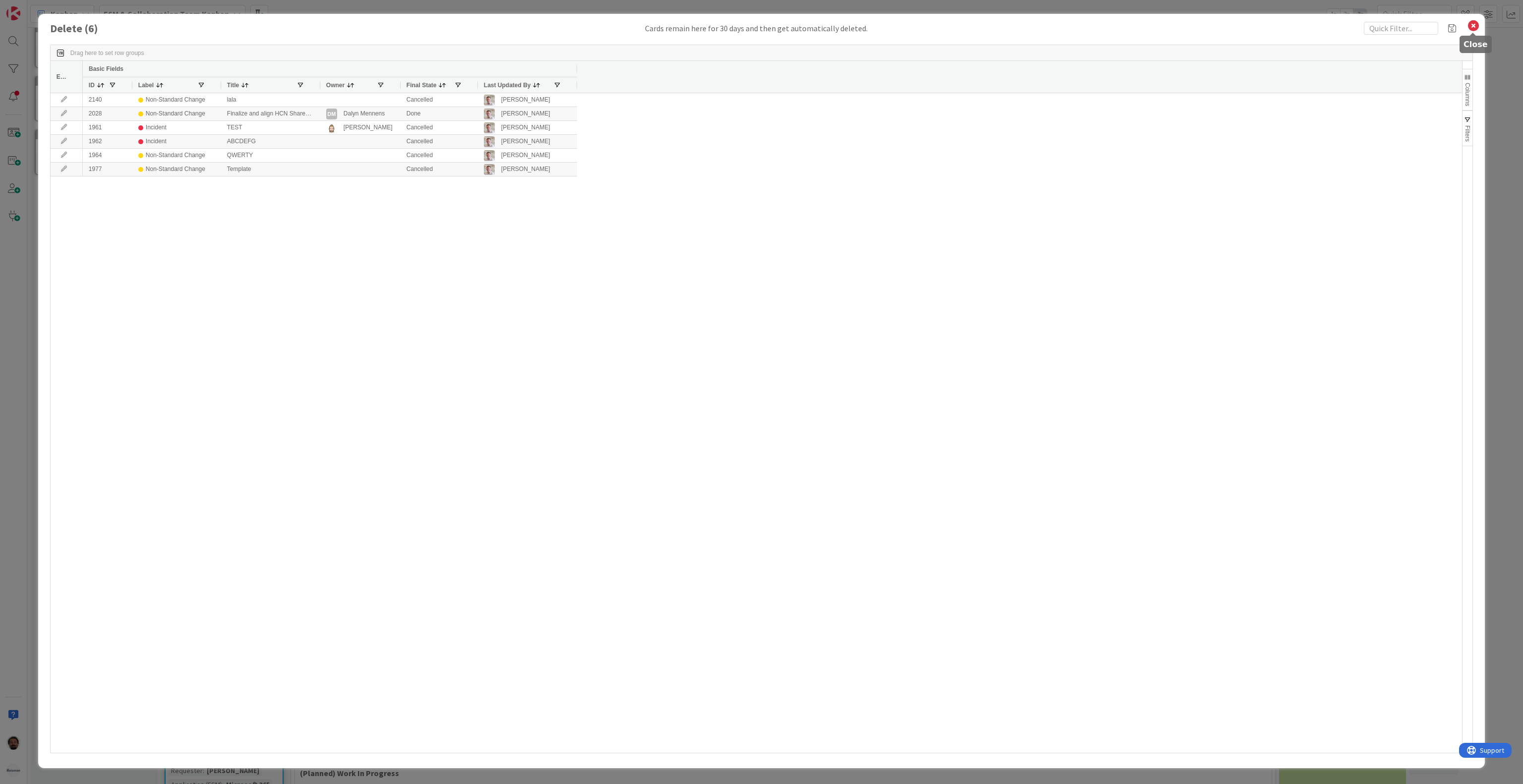
click at [1470, 23] on icon at bounding box center [1473, 26] width 13 height 14
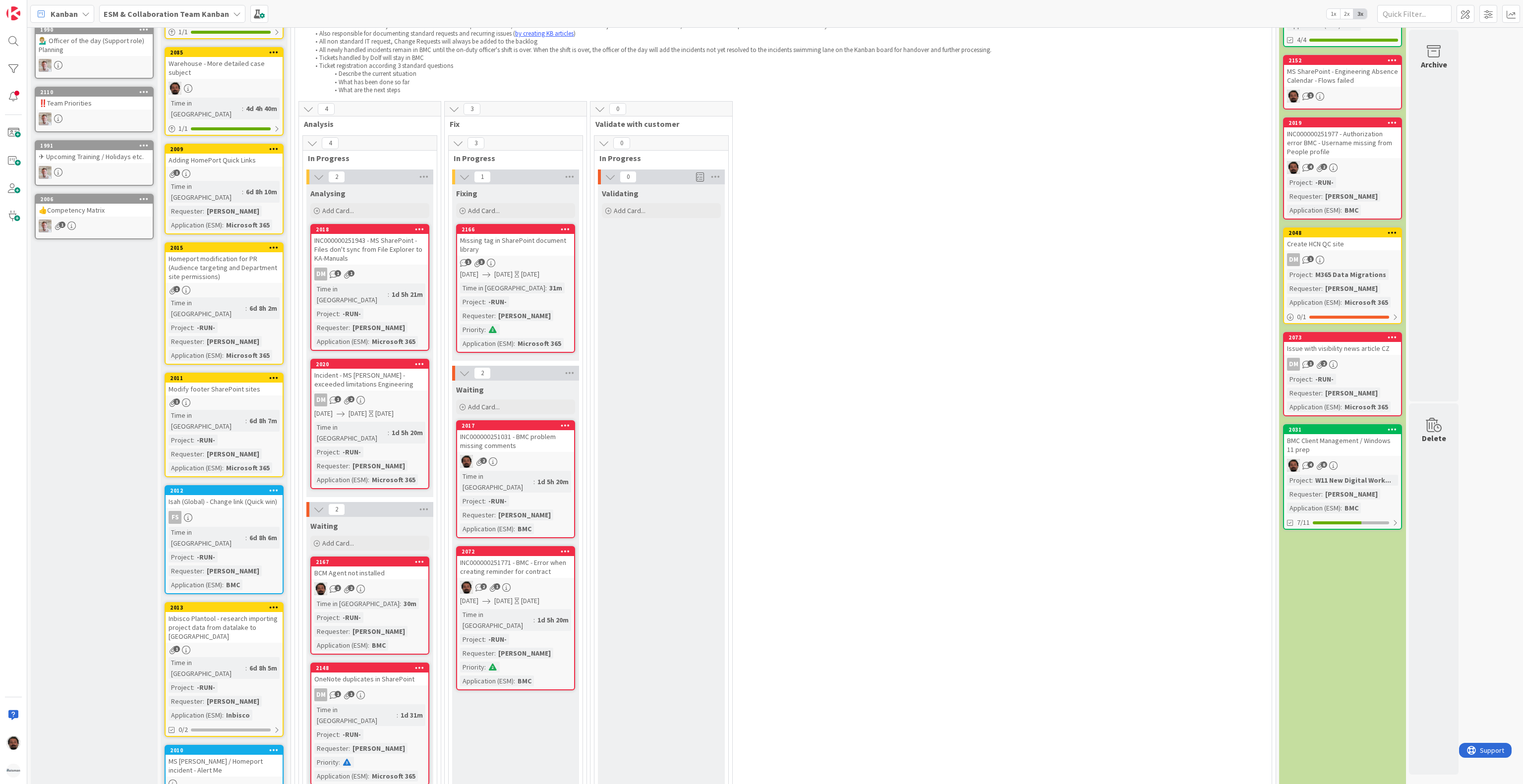
scroll to position [135, 0]
click at [525, 258] on div "2166 Missing tag in SharePoint document library 1 3 [DATE] [DATE] [DATE] Time i…" at bounding box center [515, 287] width 119 height 129
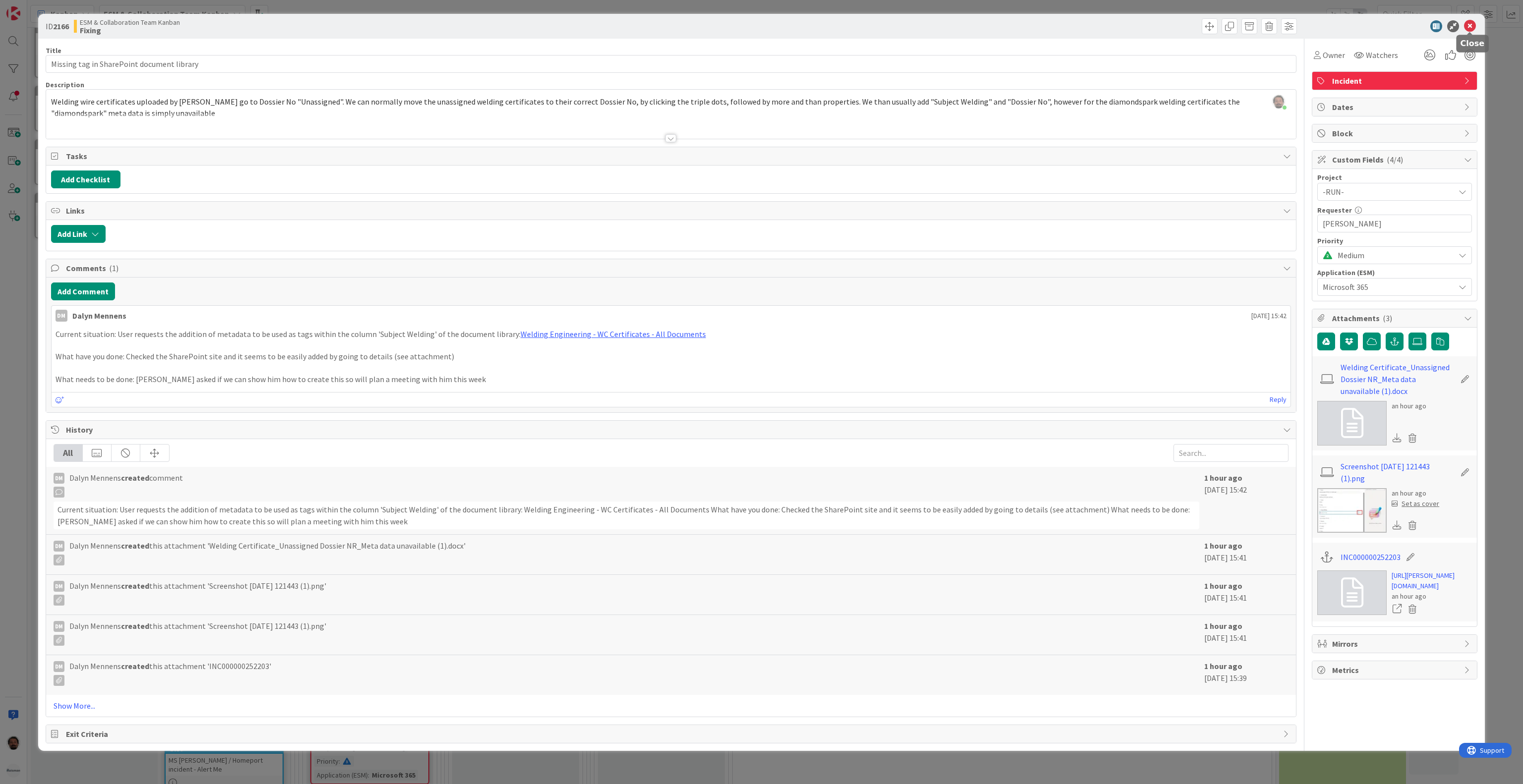
click at [1475, 27] on icon at bounding box center [1470, 26] width 12 height 12
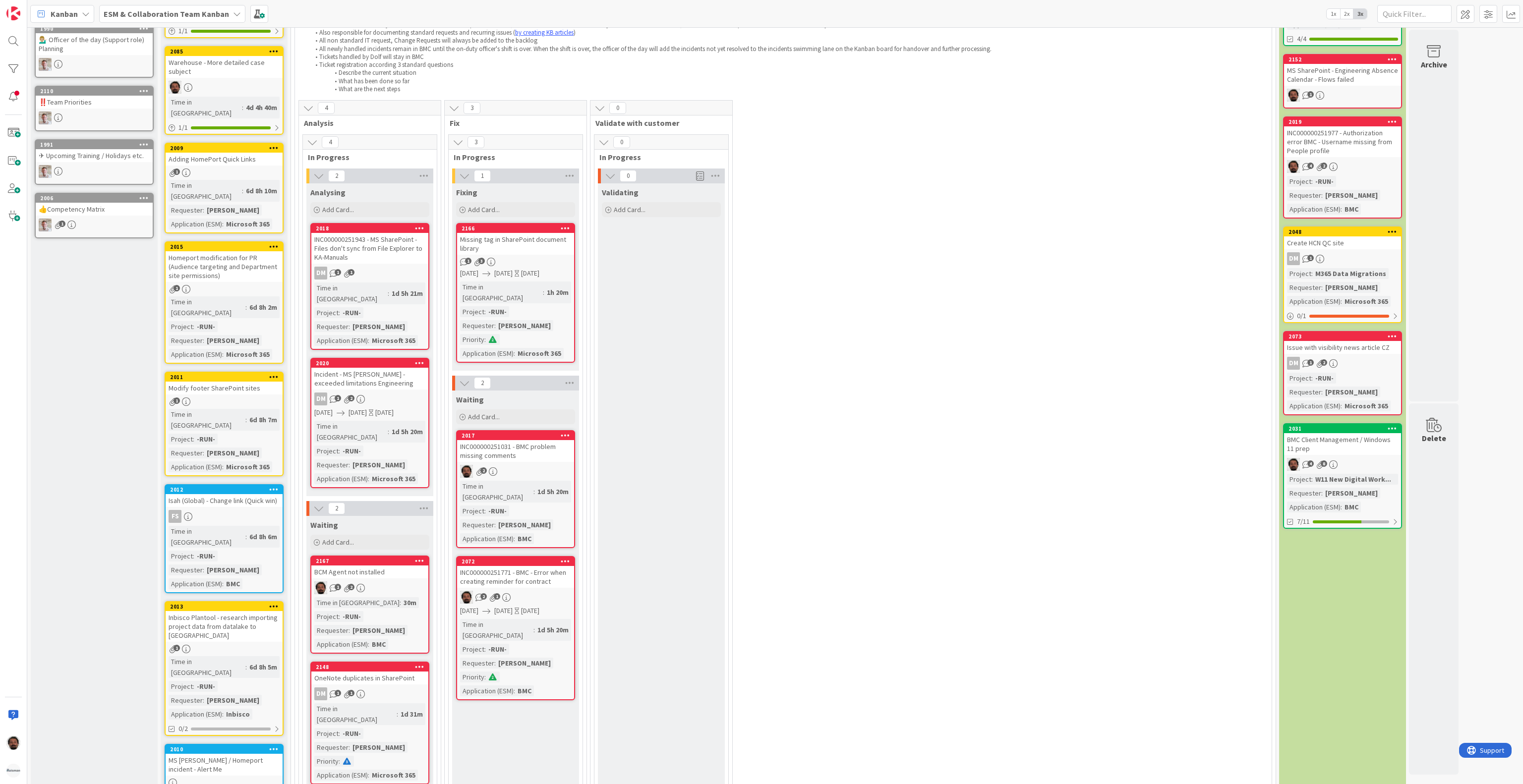
click at [398, 557] on div "2167 BCM Agent not installed 1 2 Time in [GEOGRAPHIC_DATA] : 30m Project : -RUN…" at bounding box center [369, 604] width 119 height 98
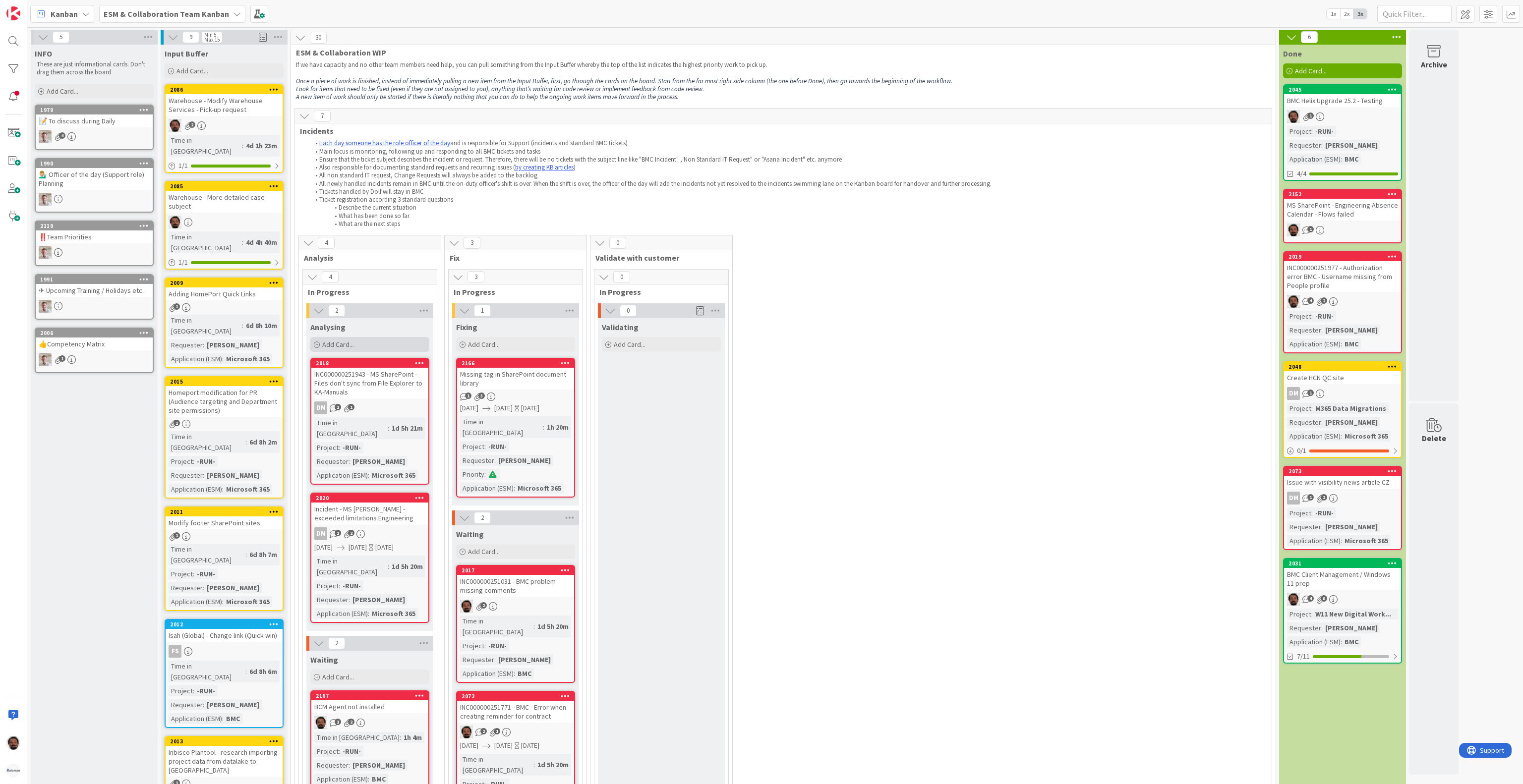
click at [369, 350] on div "Add Card..." at bounding box center [369, 345] width 119 height 15
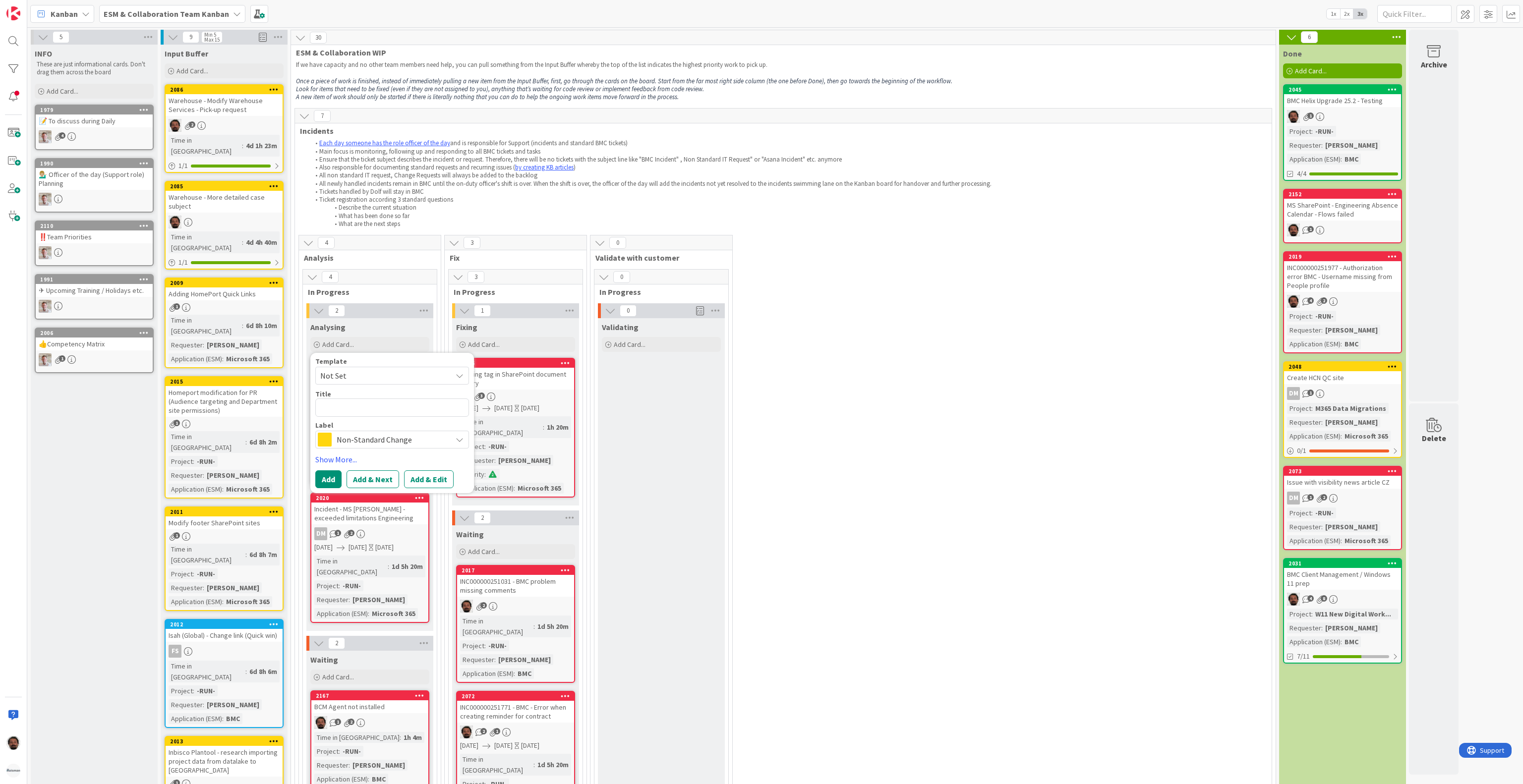
type textarea "x"
type textarea "MS SharePoint - Unable to remove folders due to retention policy"
type textarea "x"
type textarea "MS SharePoint - Unable to remove folders due to retention policy"
click at [414, 446] on span "Non-Standard Change" at bounding box center [391, 452] width 110 height 14
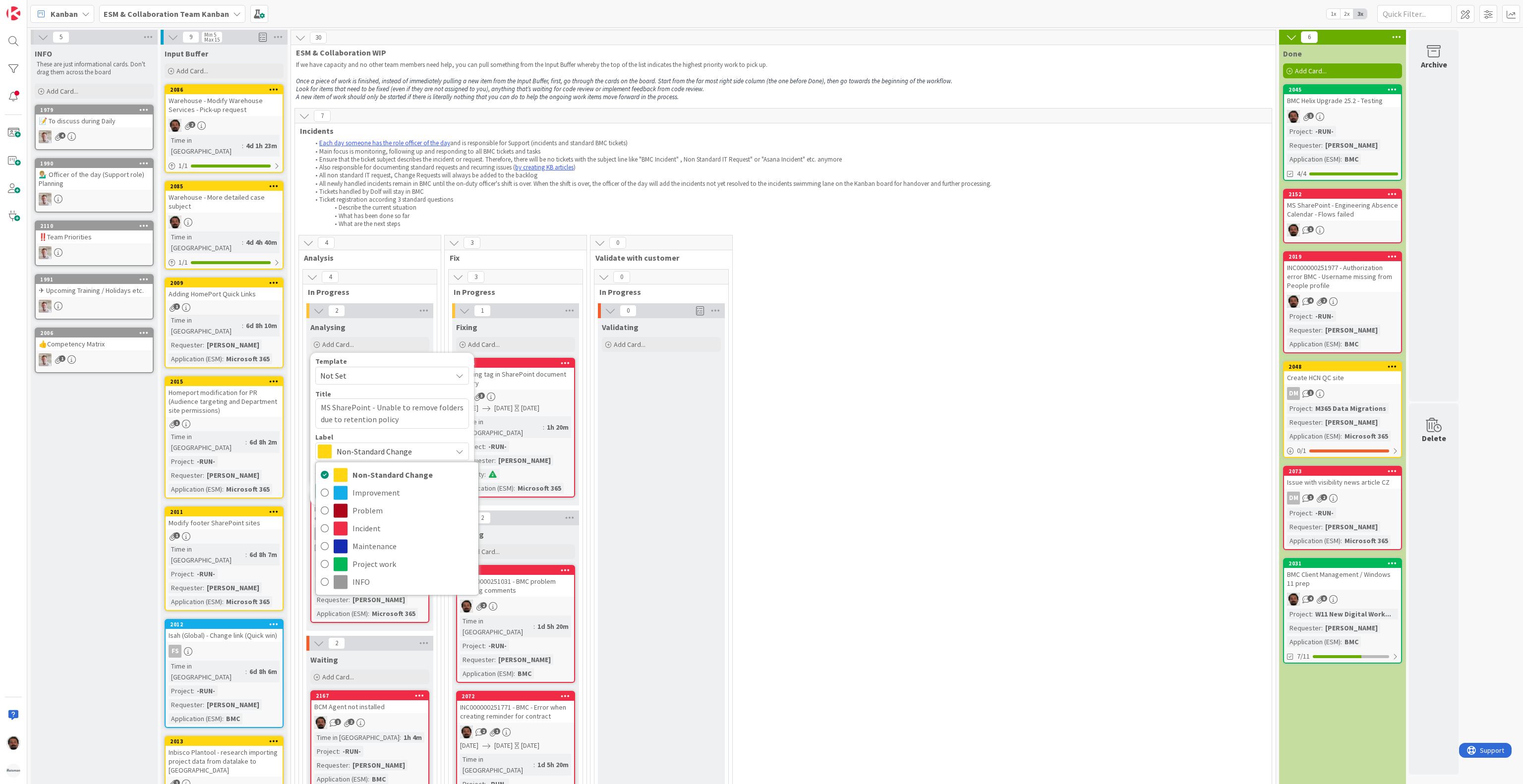
click at [396, 446] on span "Non-Standard Change" at bounding box center [391, 452] width 110 height 14
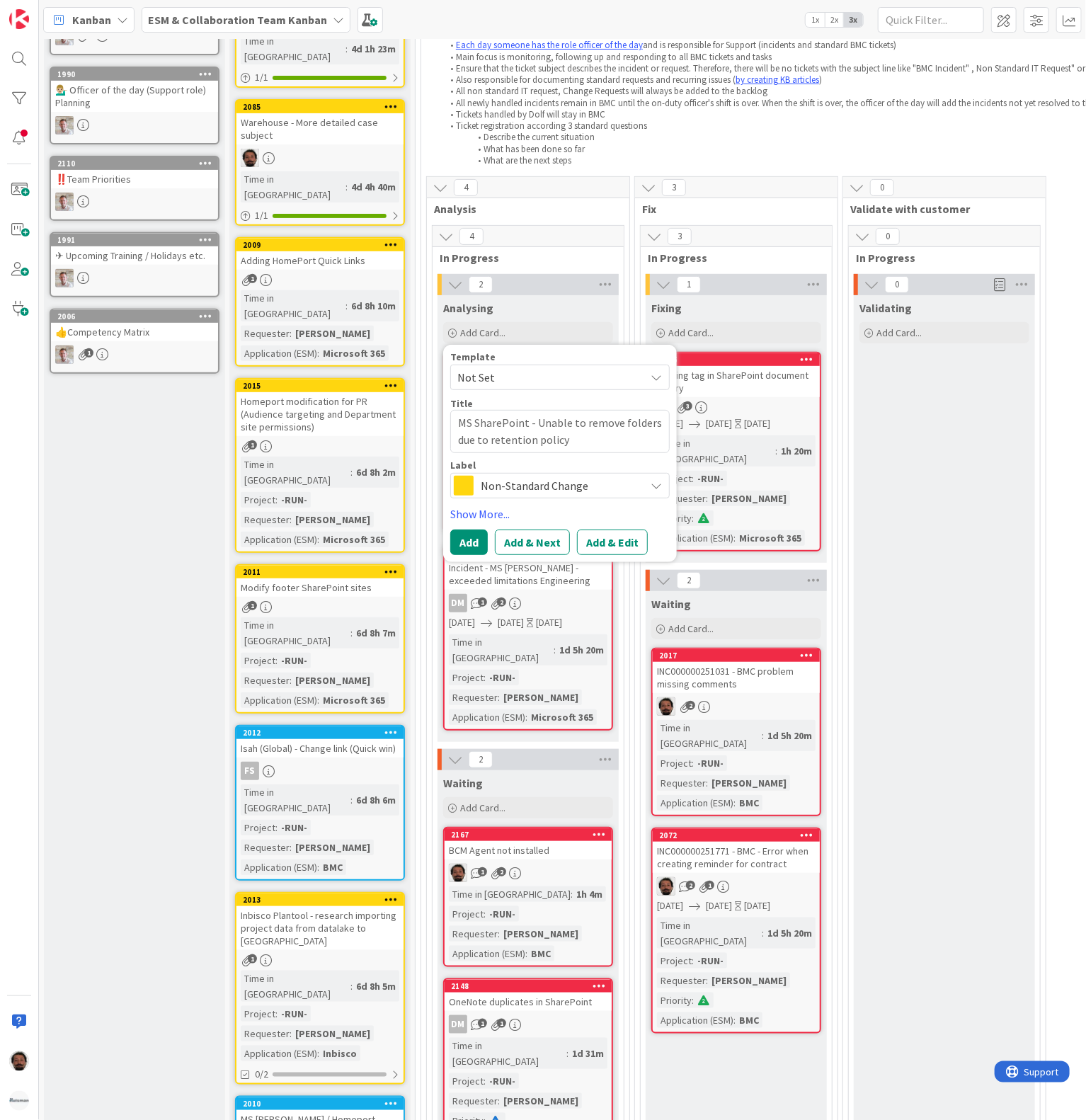
scroll to position [162, 0]
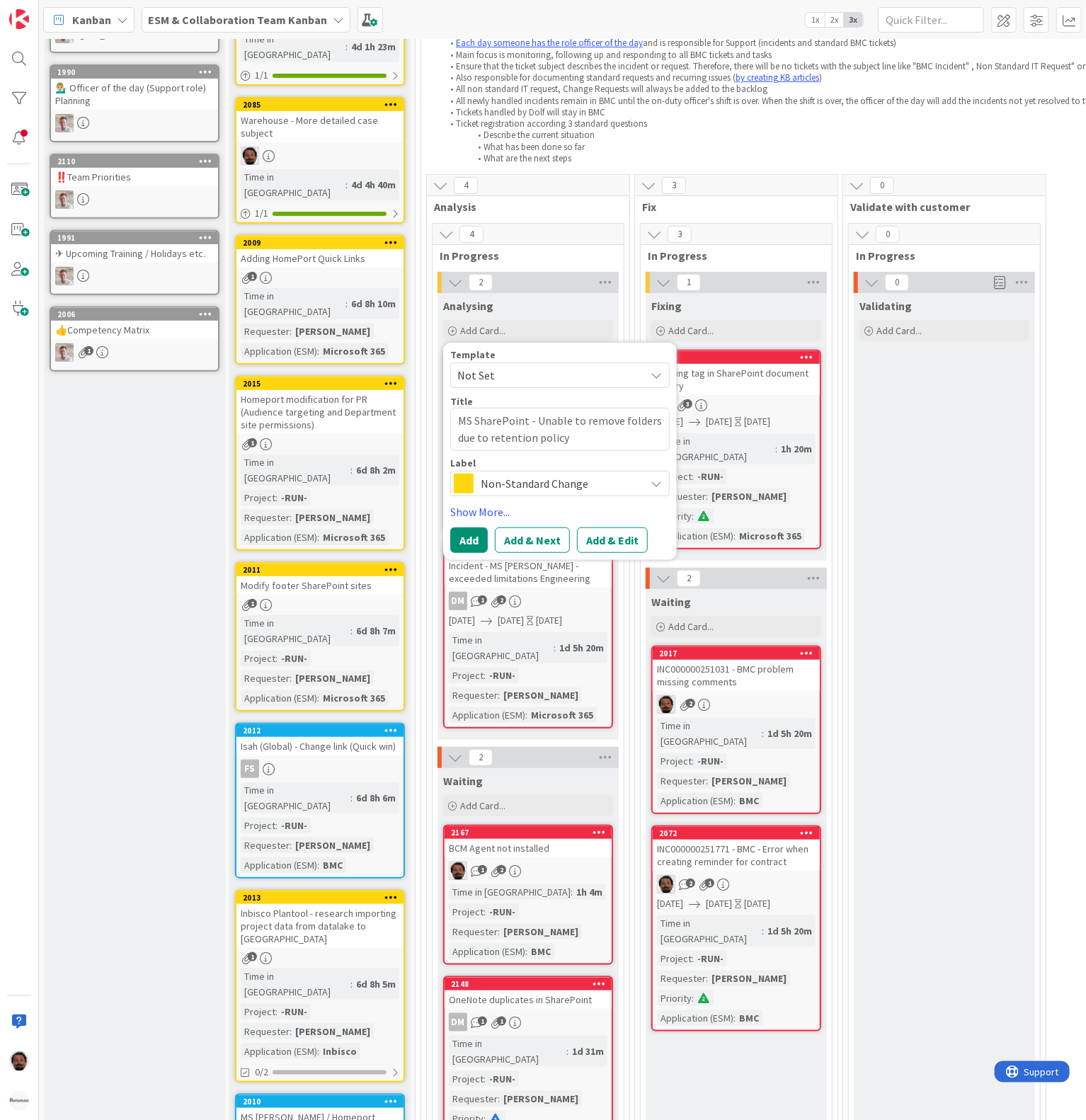
click at [606, 495] on div "Non-Standard Change" at bounding box center [560, 484] width 220 height 25
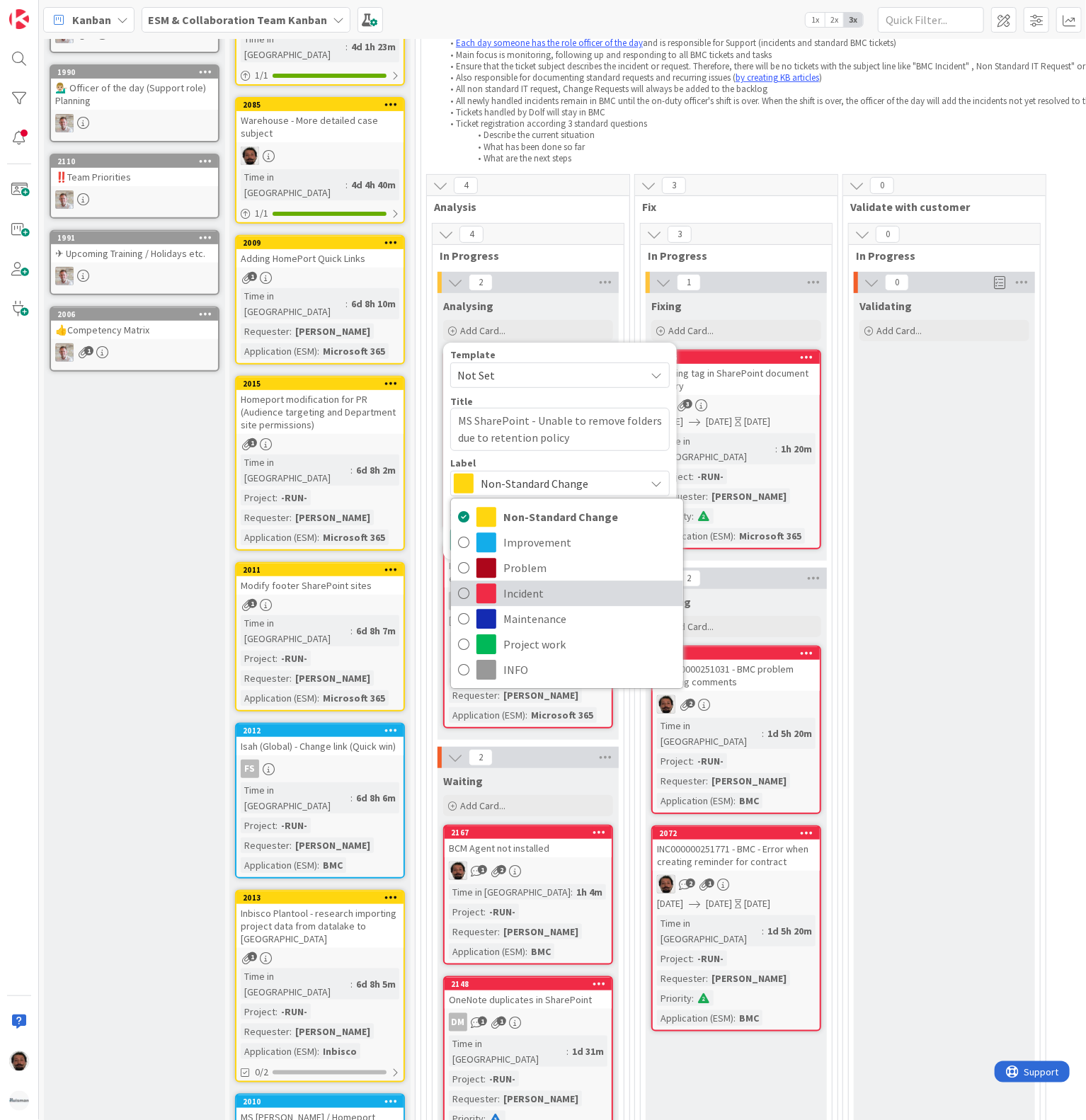
click at [519, 596] on span "Incident" at bounding box center [590, 594] width 173 height 22
type textarea "x"
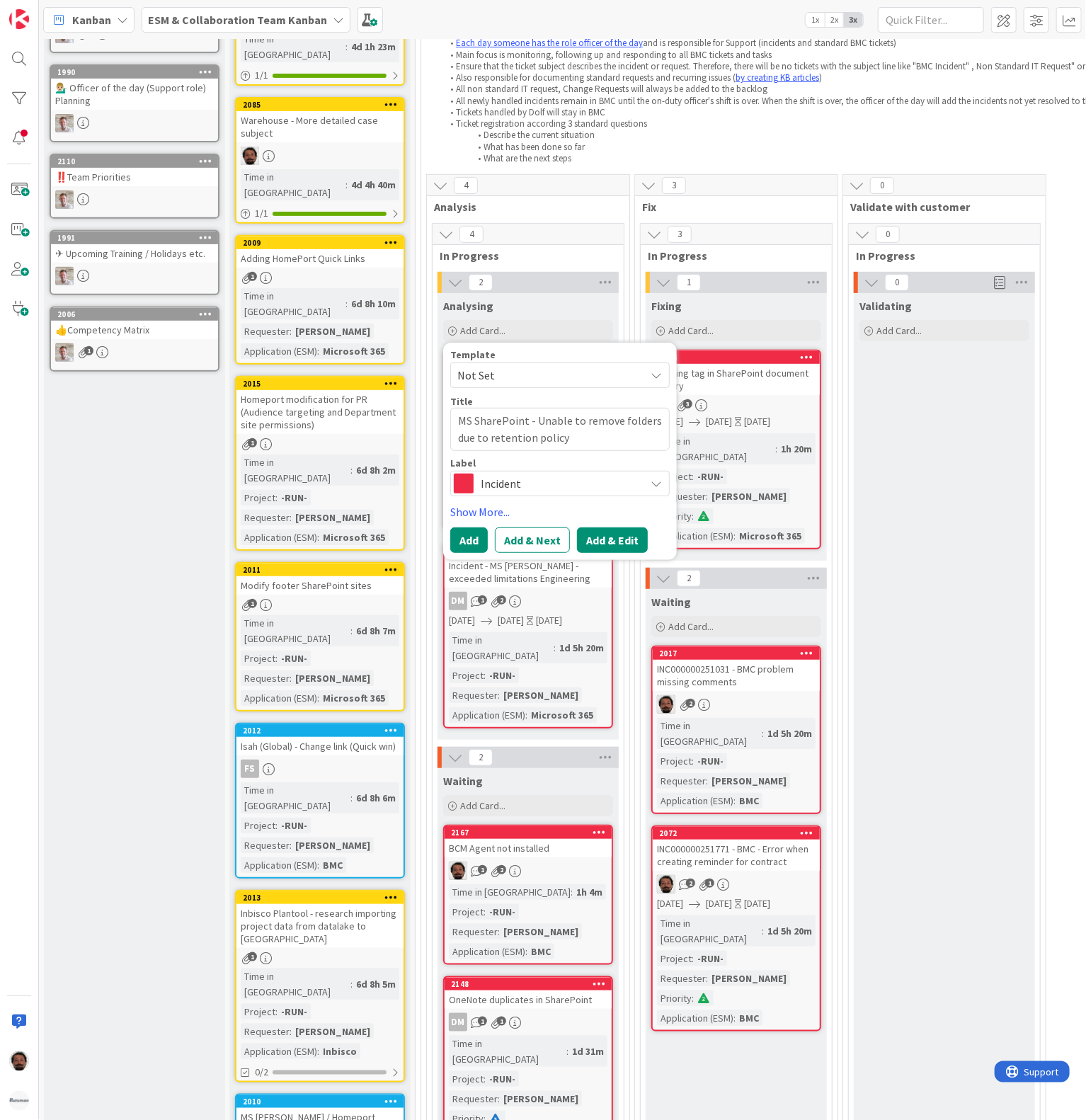
click at [606, 545] on button "Add & Edit" at bounding box center [612, 540] width 71 height 25
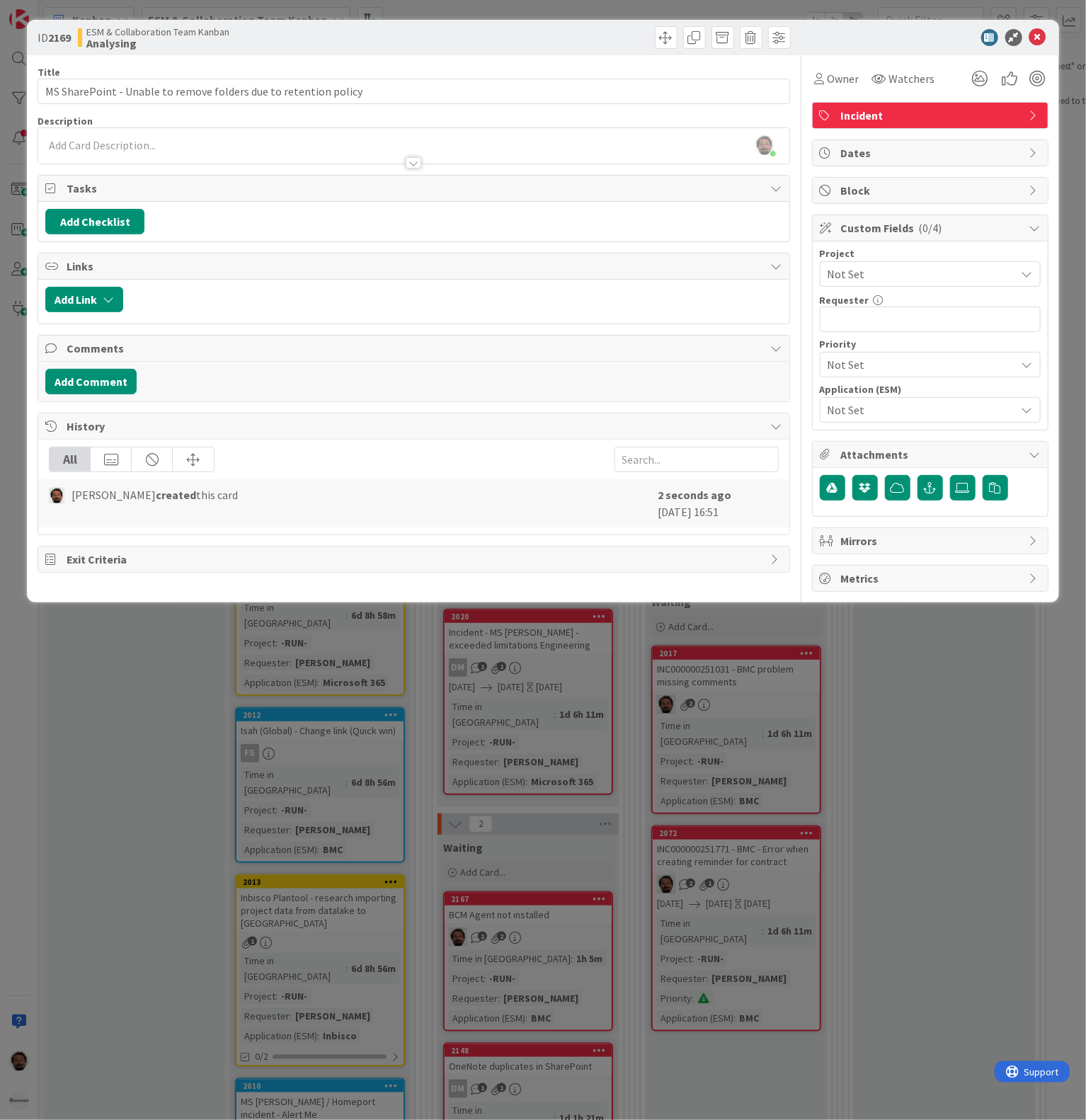
click at [875, 273] on span "Not Set" at bounding box center [918, 274] width 181 height 20
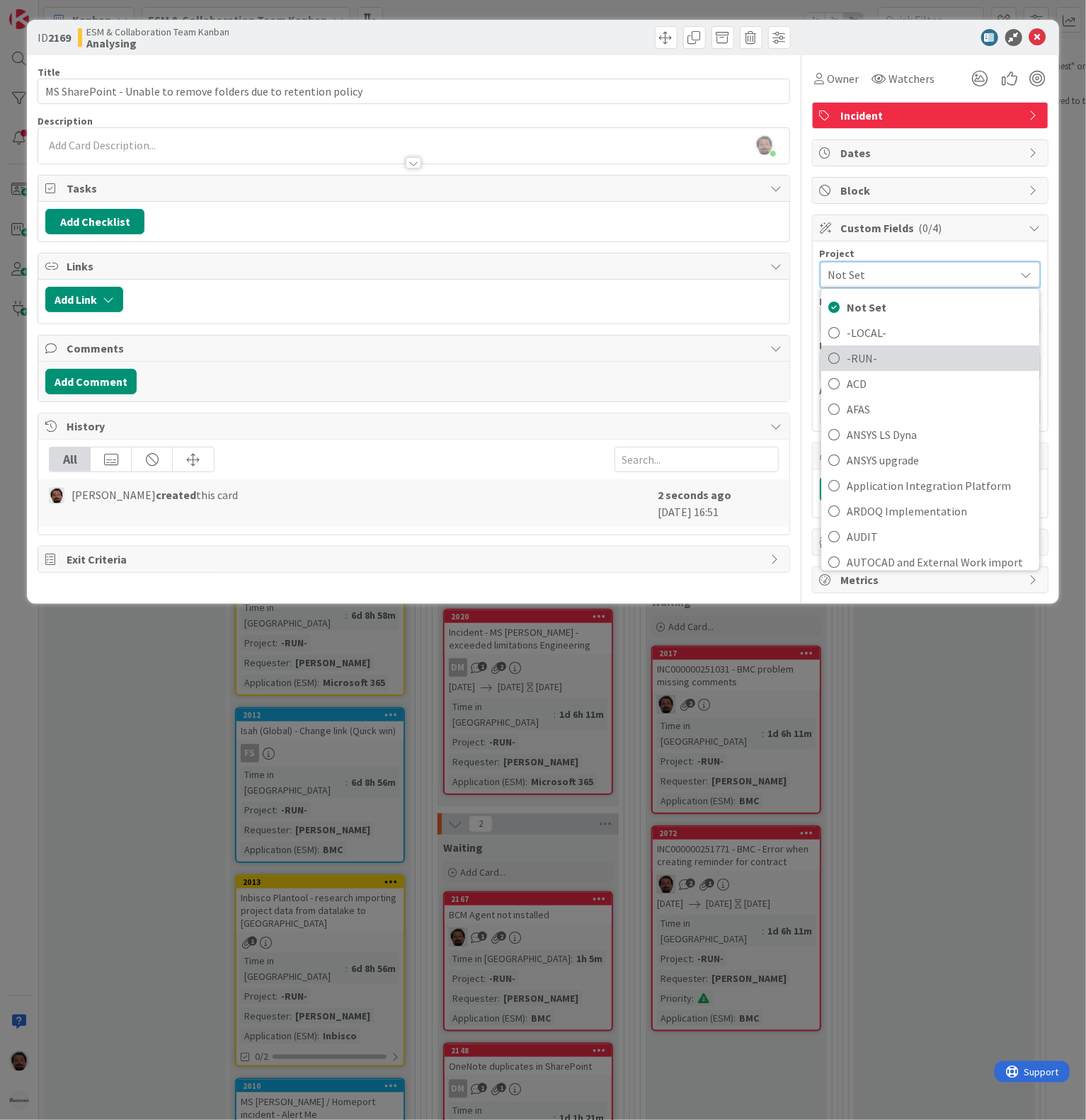
click at [861, 363] on span "-RUN-" at bounding box center [940, 358] width 186 height 22
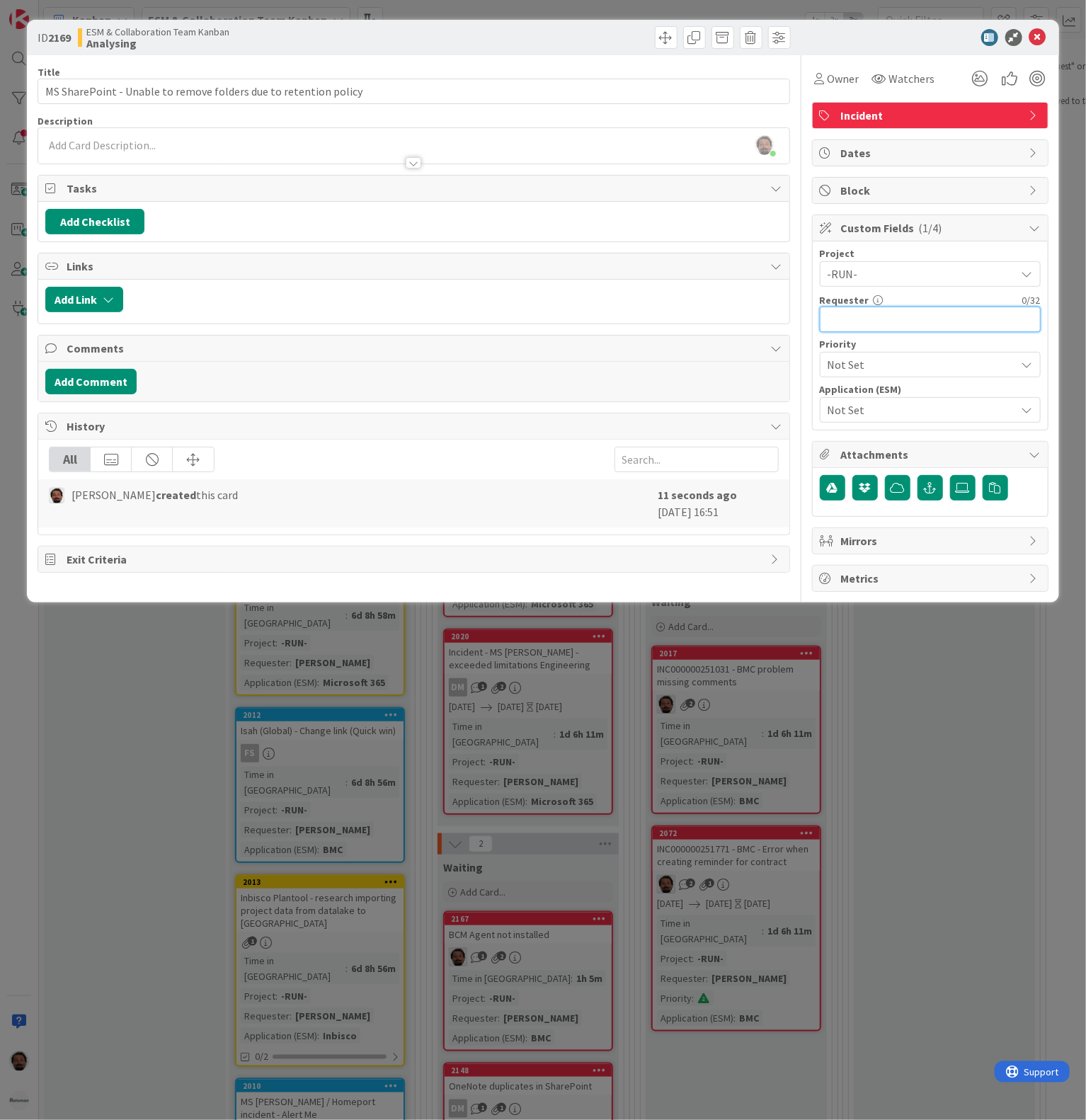
click at [880, 328] on input "text" at bounding box center [931, 319] width 221 height 25
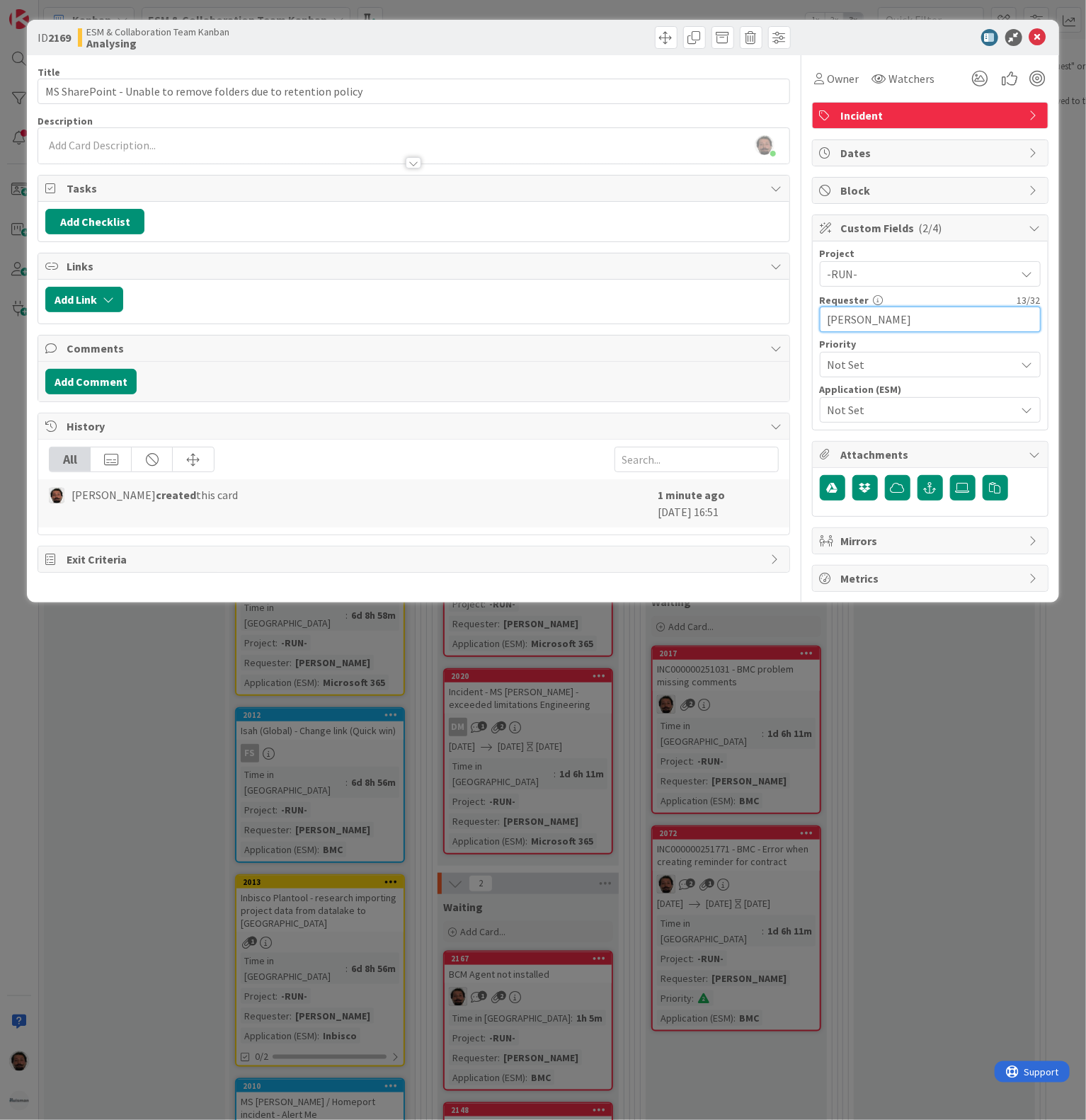
type input "[PERSON_NAME]"
click at [898, 407] on span "Not Set" at bounding box center [918, 410] width 181 height 20
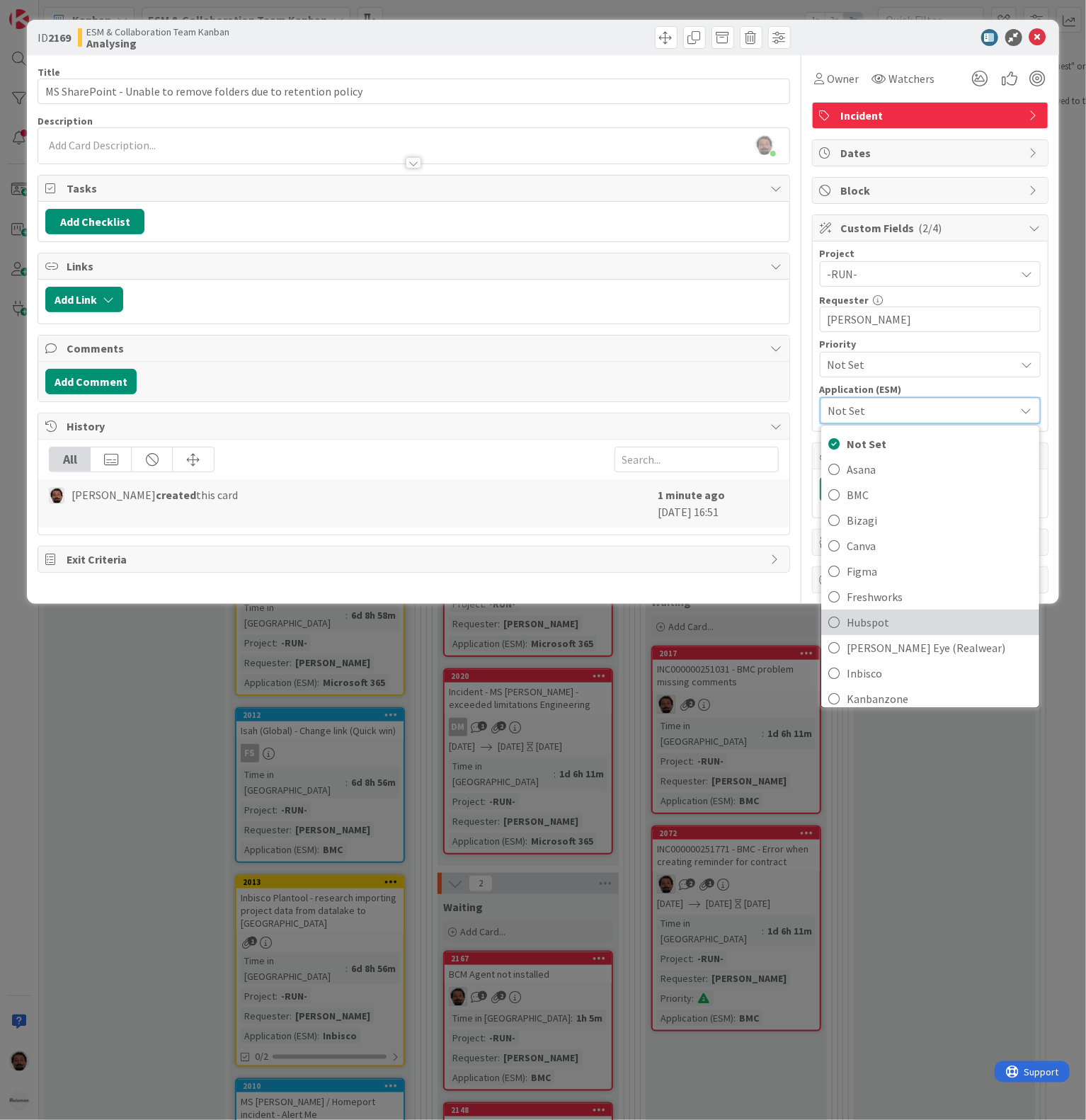
scroll to position [215, 0]
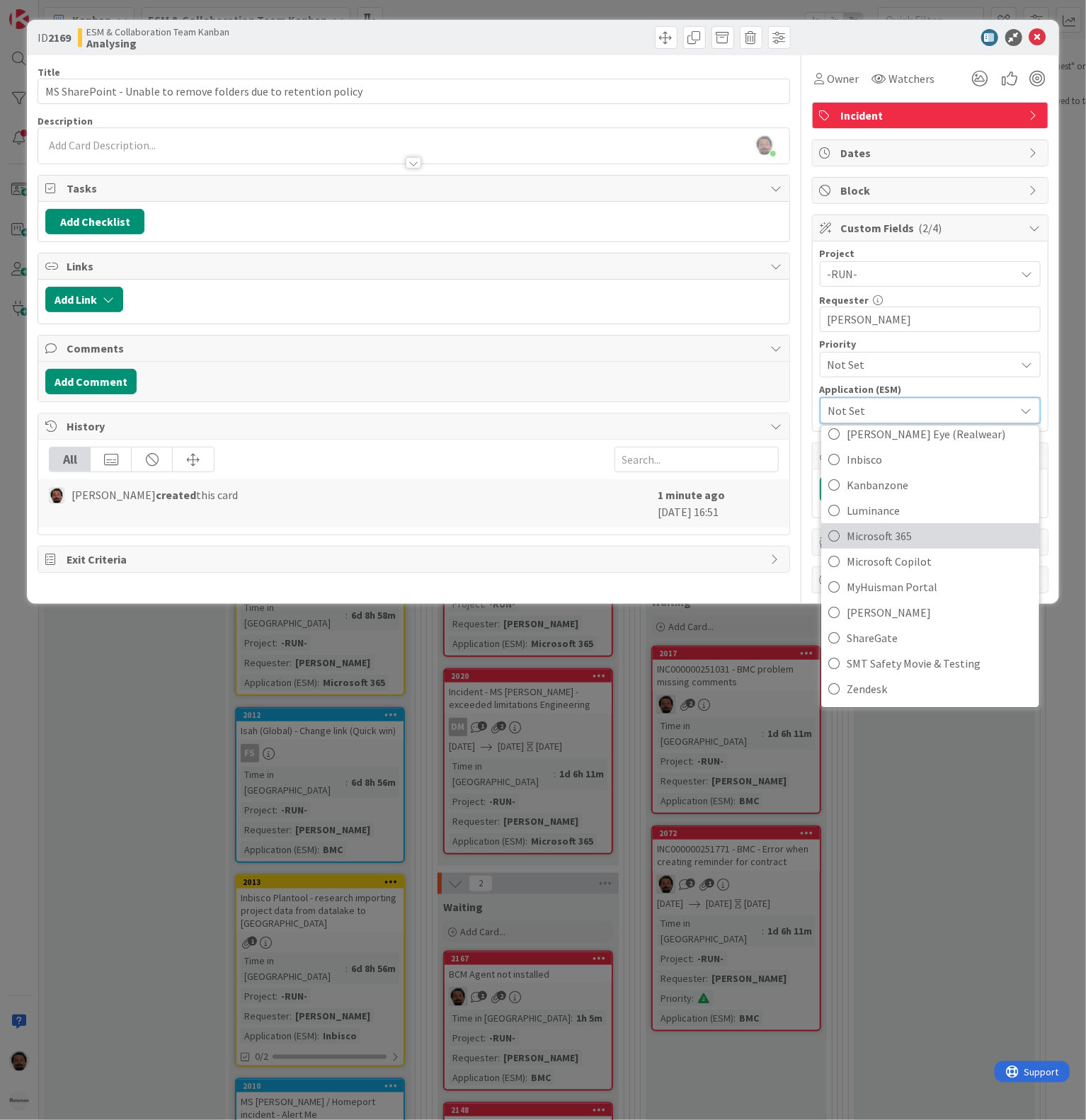
click at [875, 545] on span "Microsoft 365" at bounding box center [940, 536] width 186 height 22
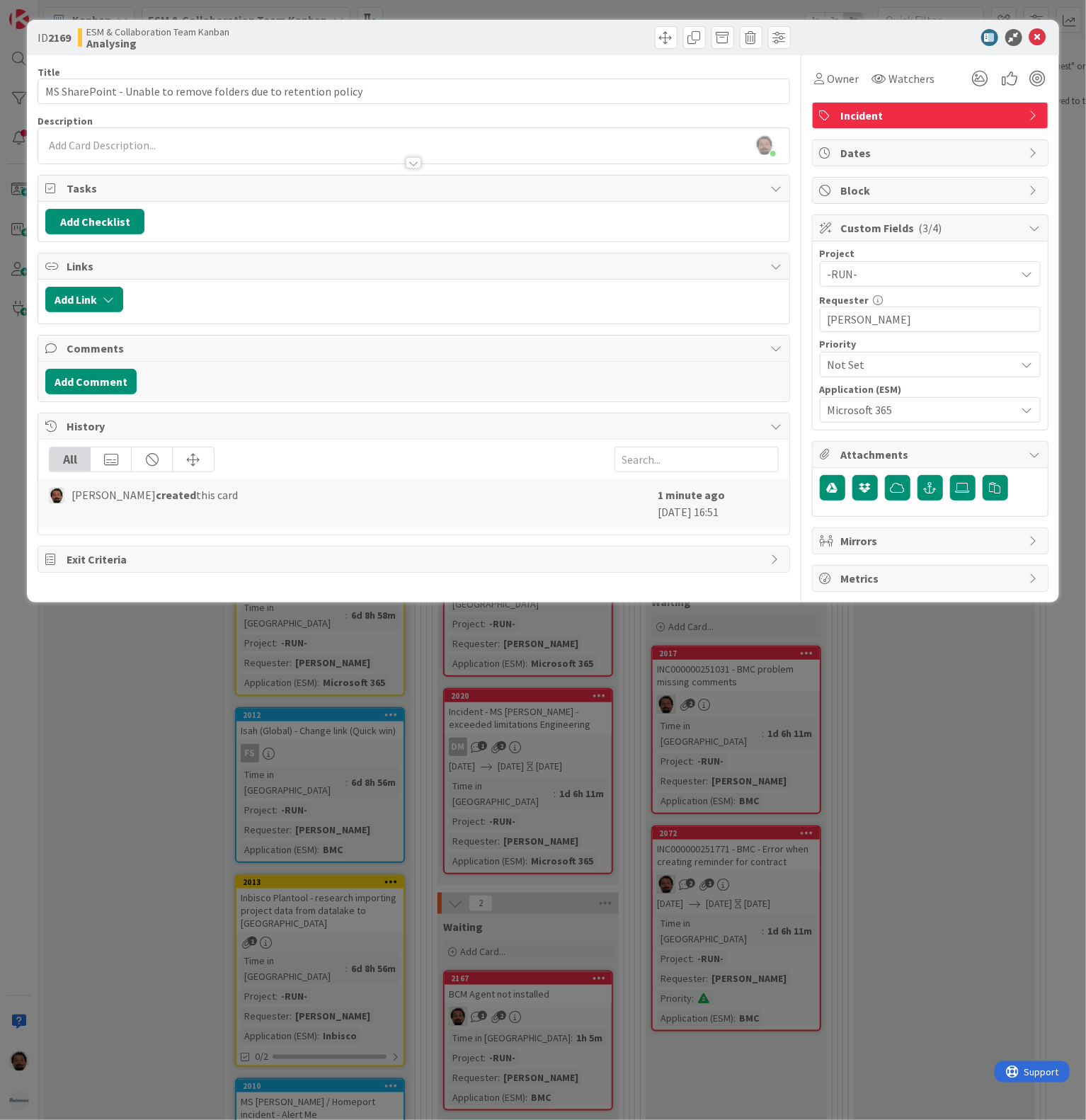
click at [191, 146] on div "[PERSON_NAME] just joined" at bounding box center [414, 145] width 750 height 35
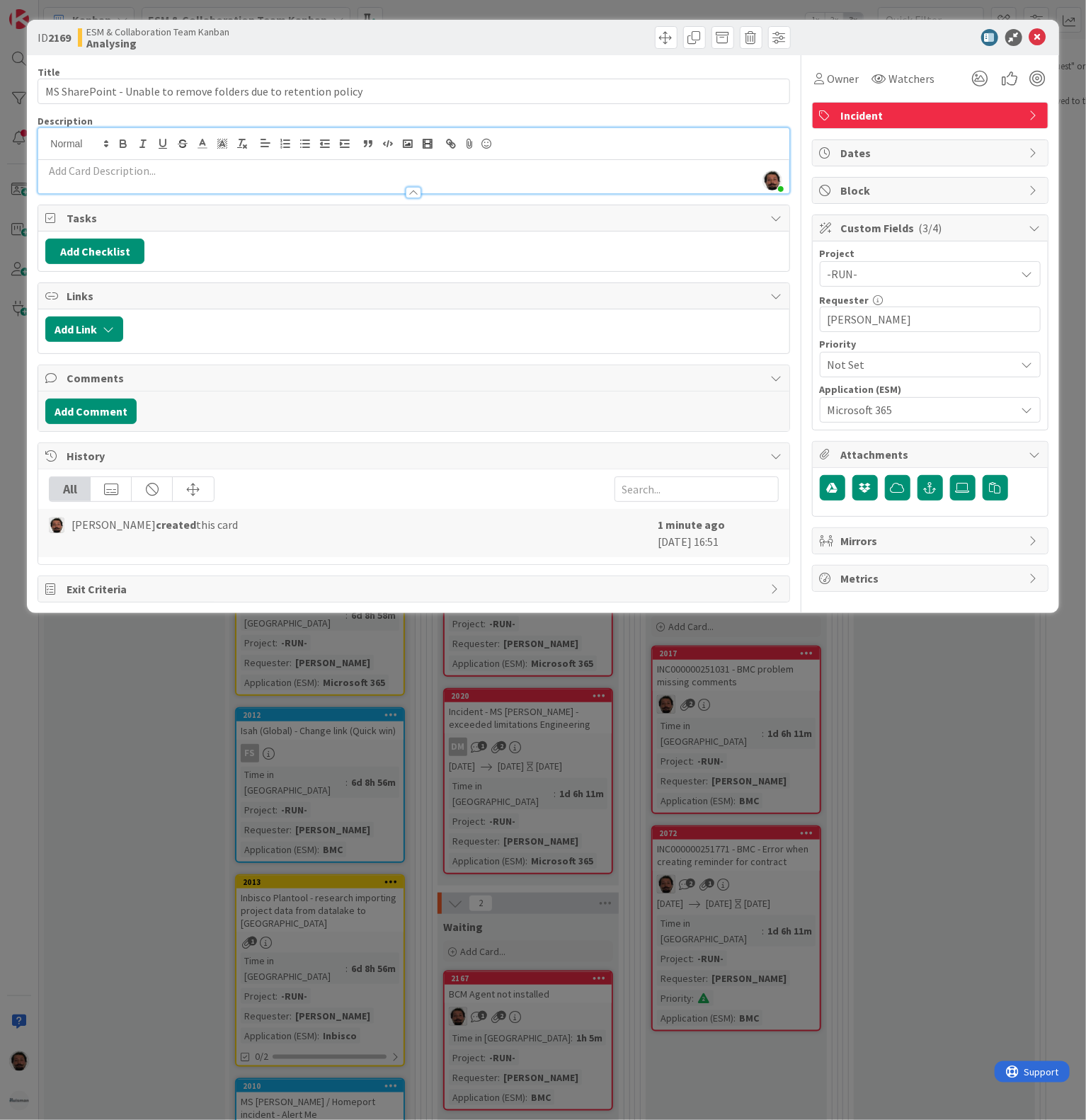
click at [169, 176] on p at bounding box center [413, 171] width 737 height 16
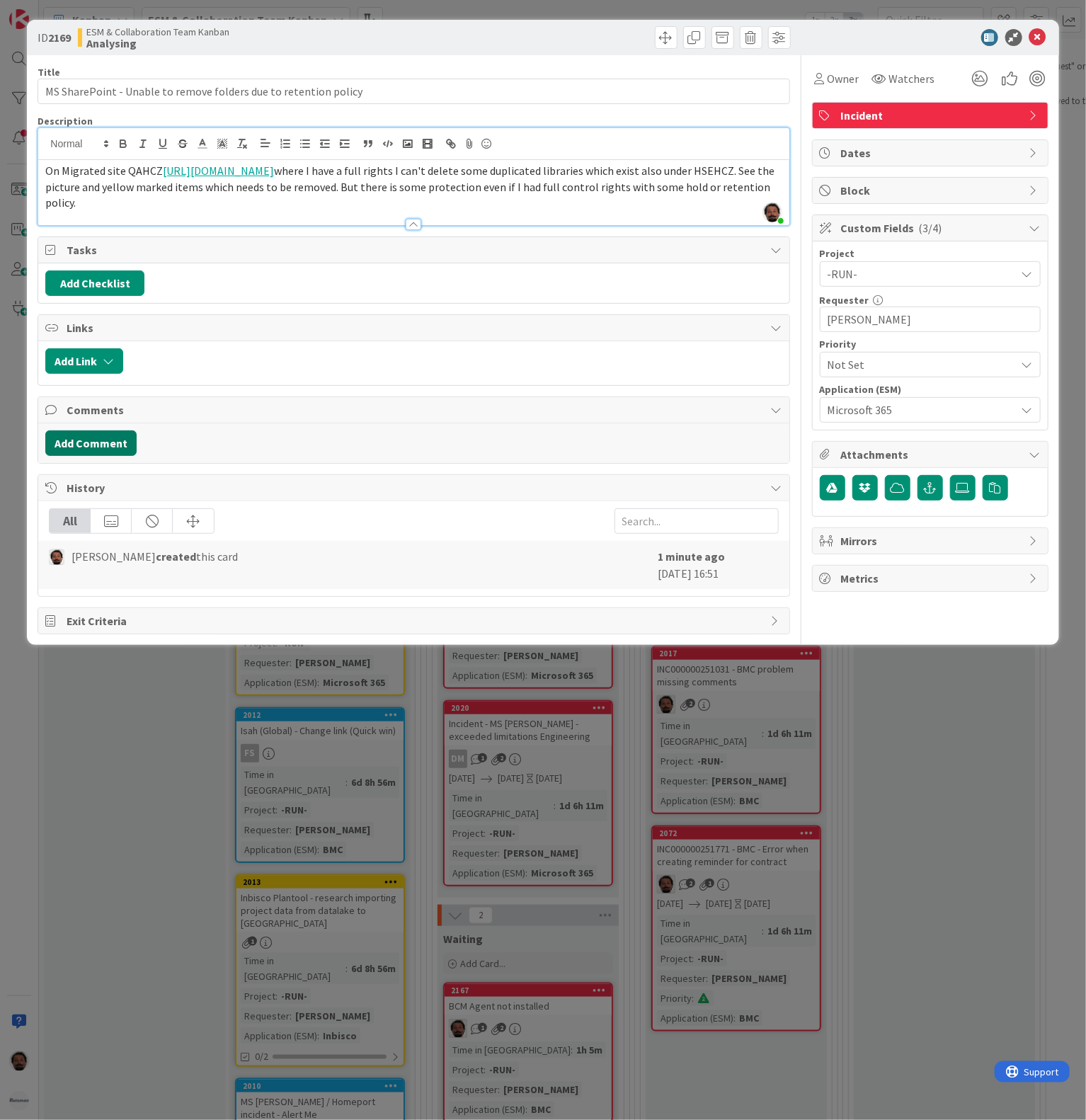
click at [109, 438] on button "Add Comment" at bounding box center [91, 443] width 92 height 25
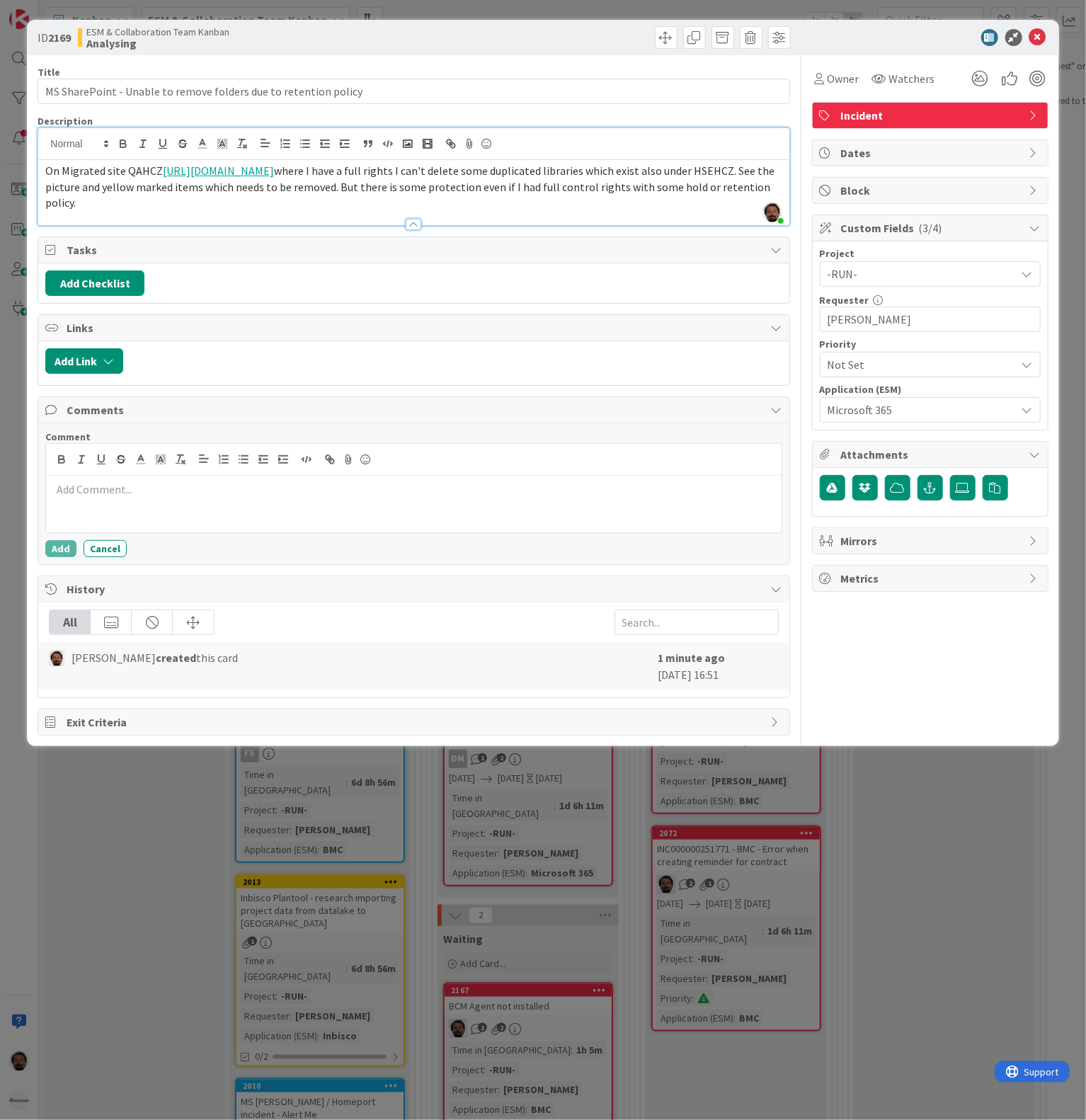
click at [247, 488] on div at bounding box center [413, 503] width 735 height 57
click at [125, 488] on div at bounding box center [413, 503] width 735 height 57
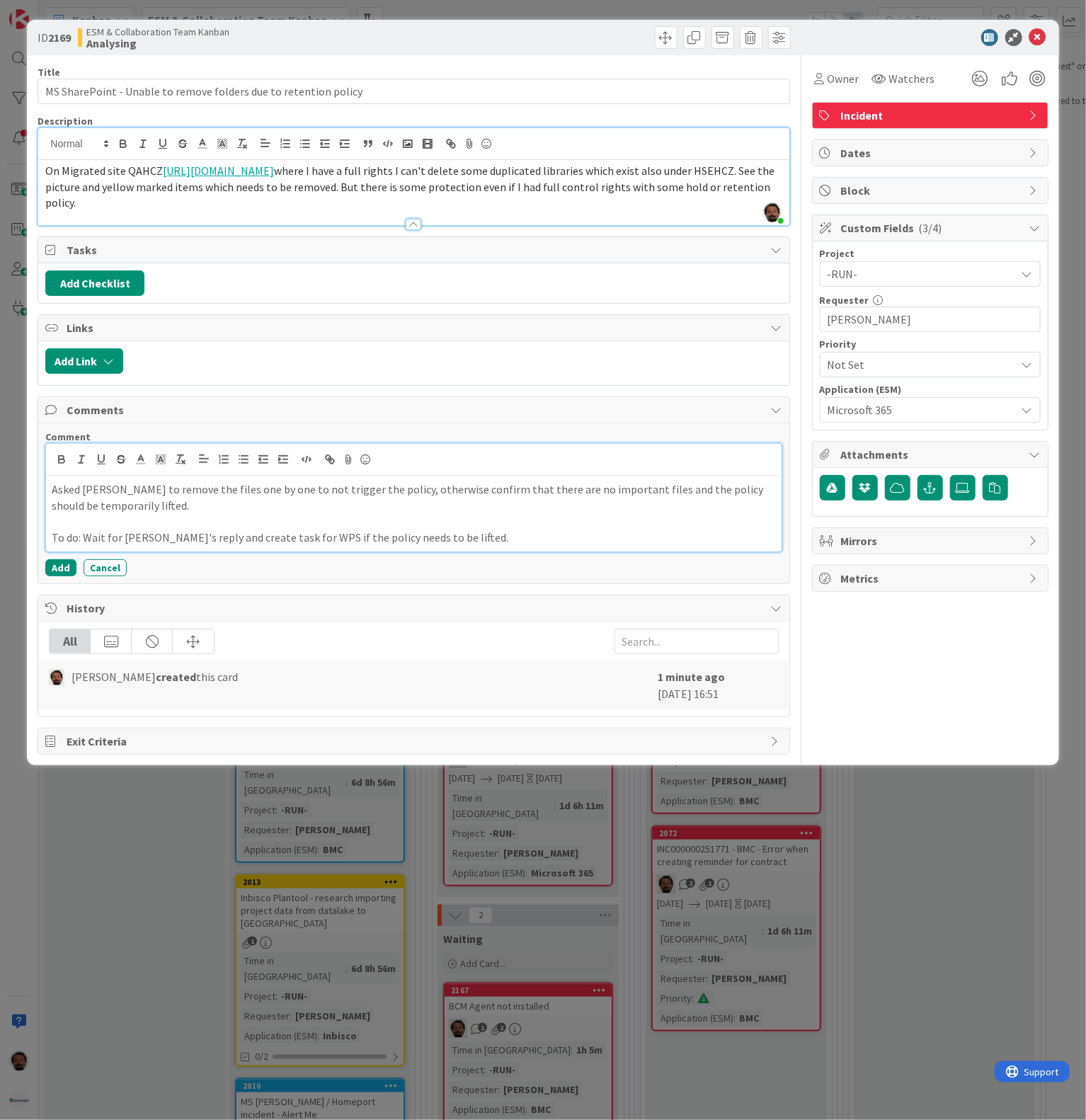
click at [48, 498] on div "Asked [PERSON_NAME] to remove the files one by one to not trigger the policy, o…" at bounding box center [413, 513] width 735 height 75
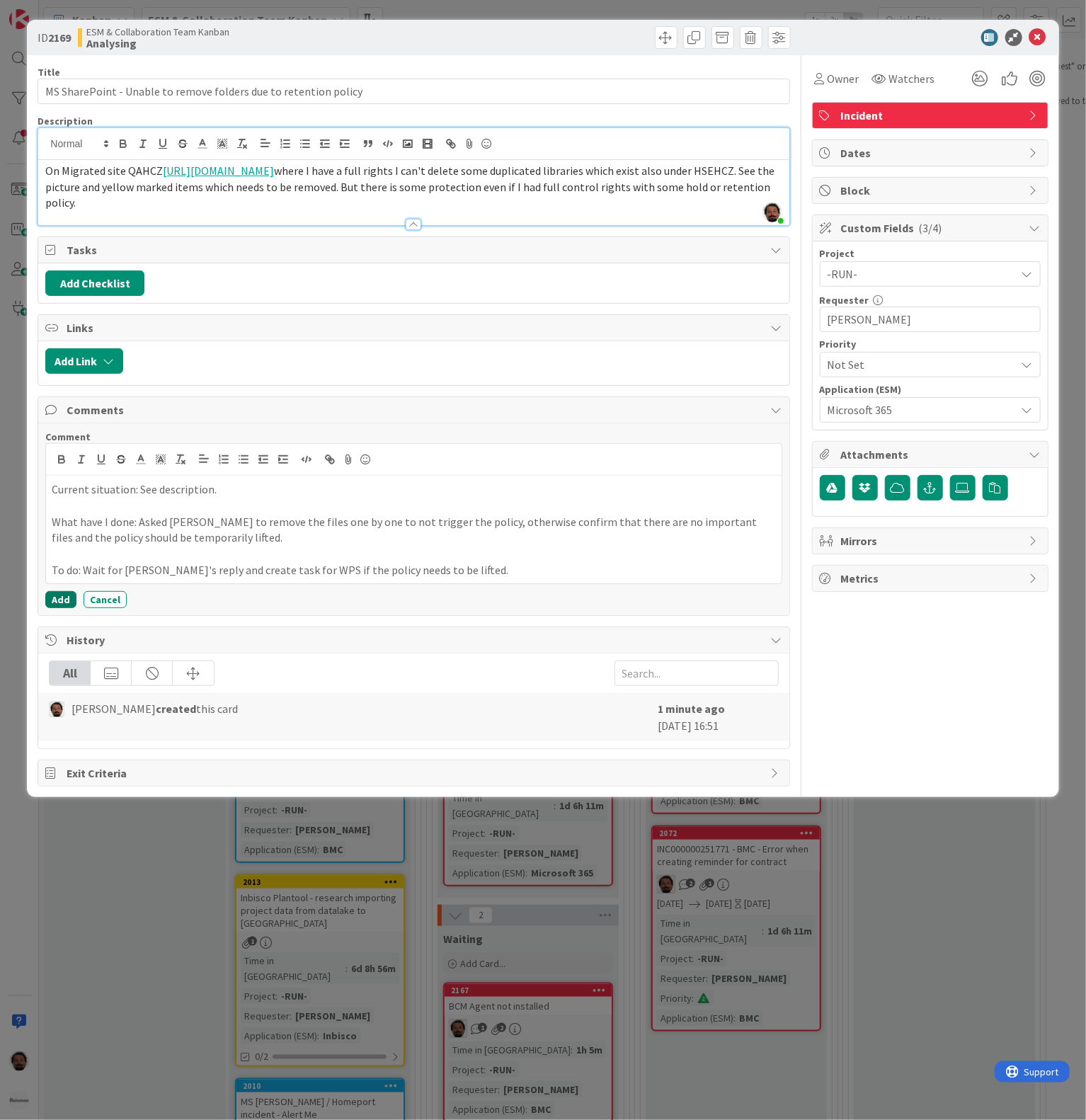
click at [65, 608] on button "Add" at bounding box center [60, 599] width 31 height 17
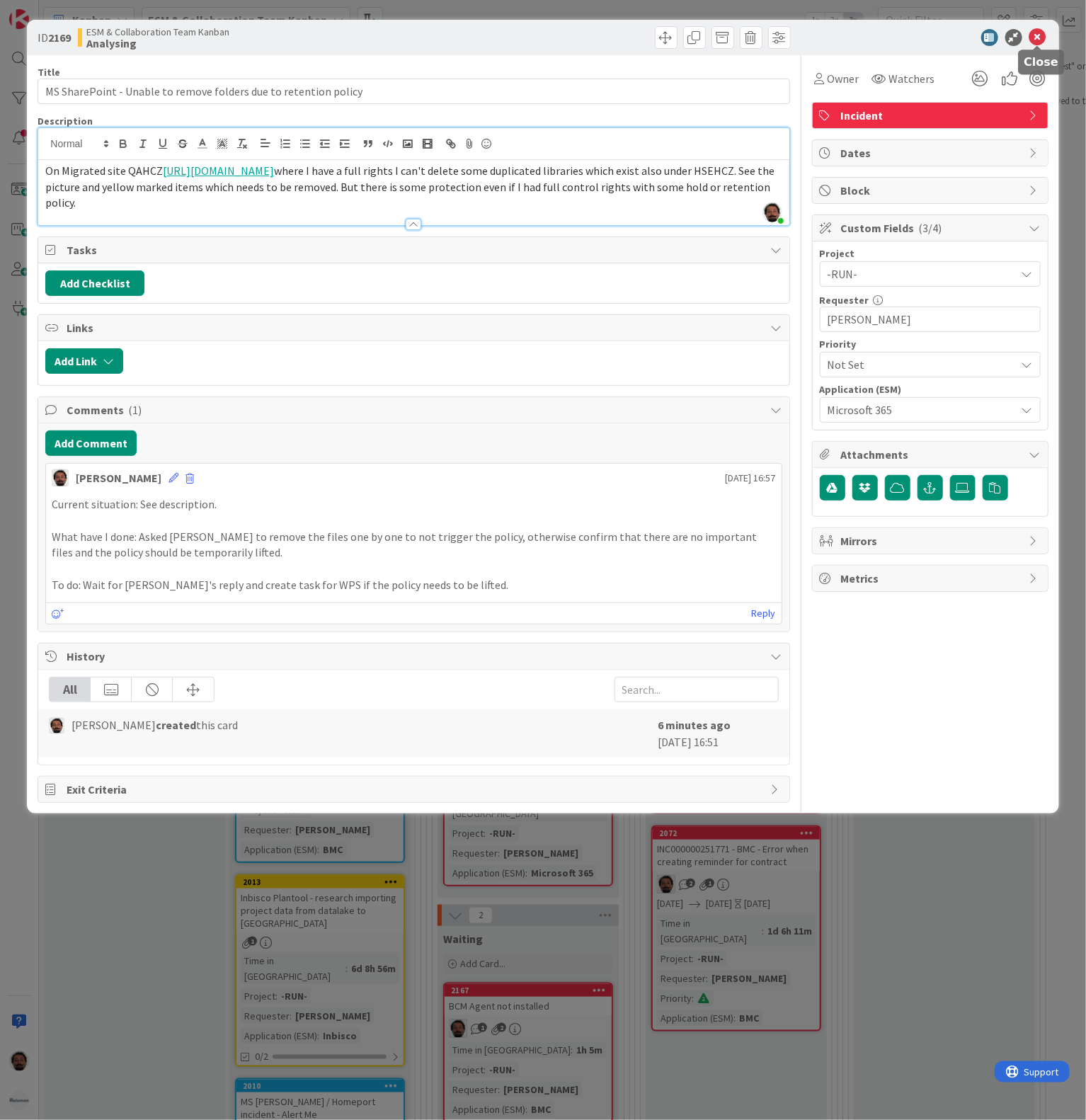
click at [1039, 39] on icon at bounding box center [1038, 37] width 17 height 17
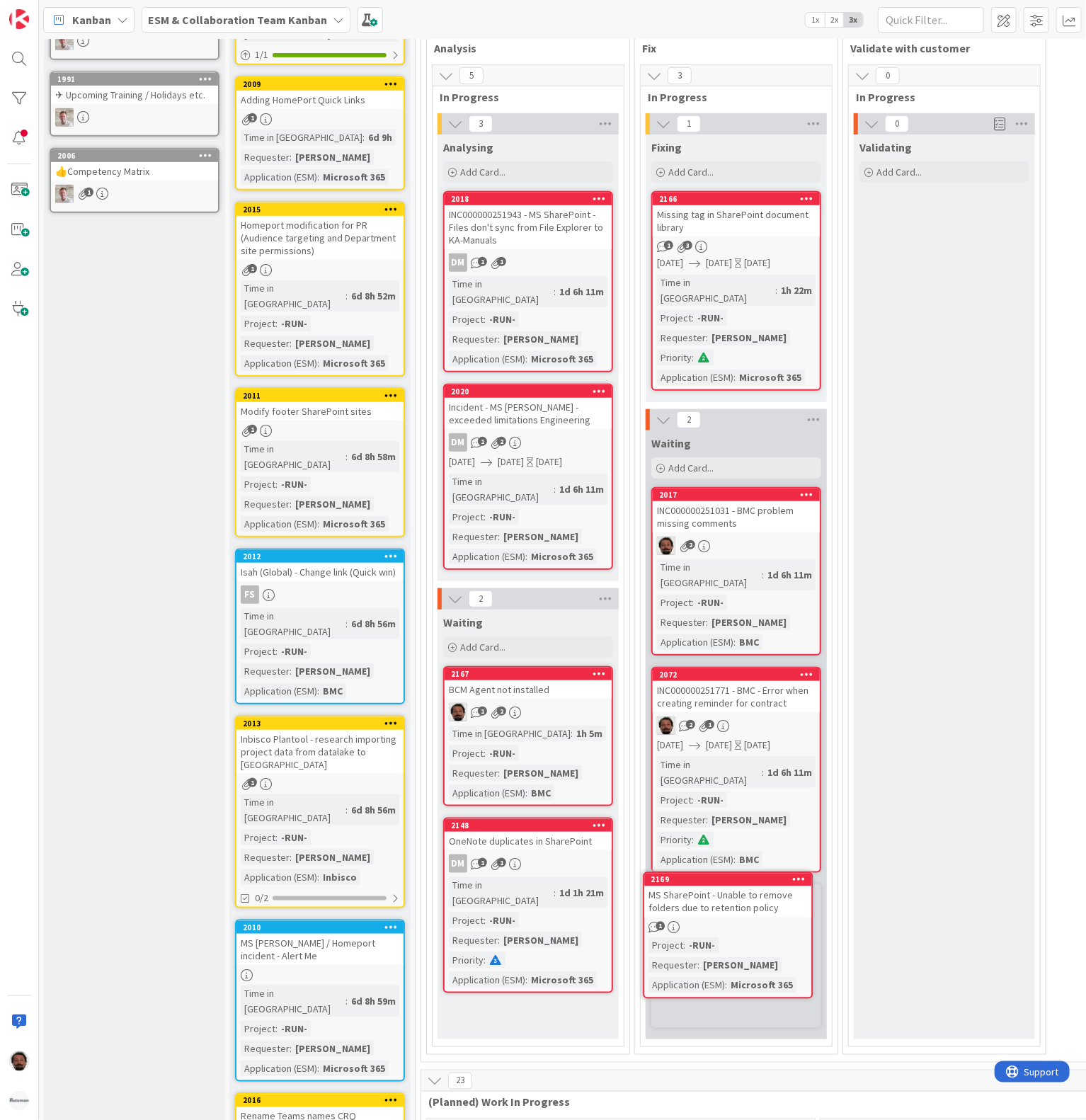
scroll to position [321, 0]
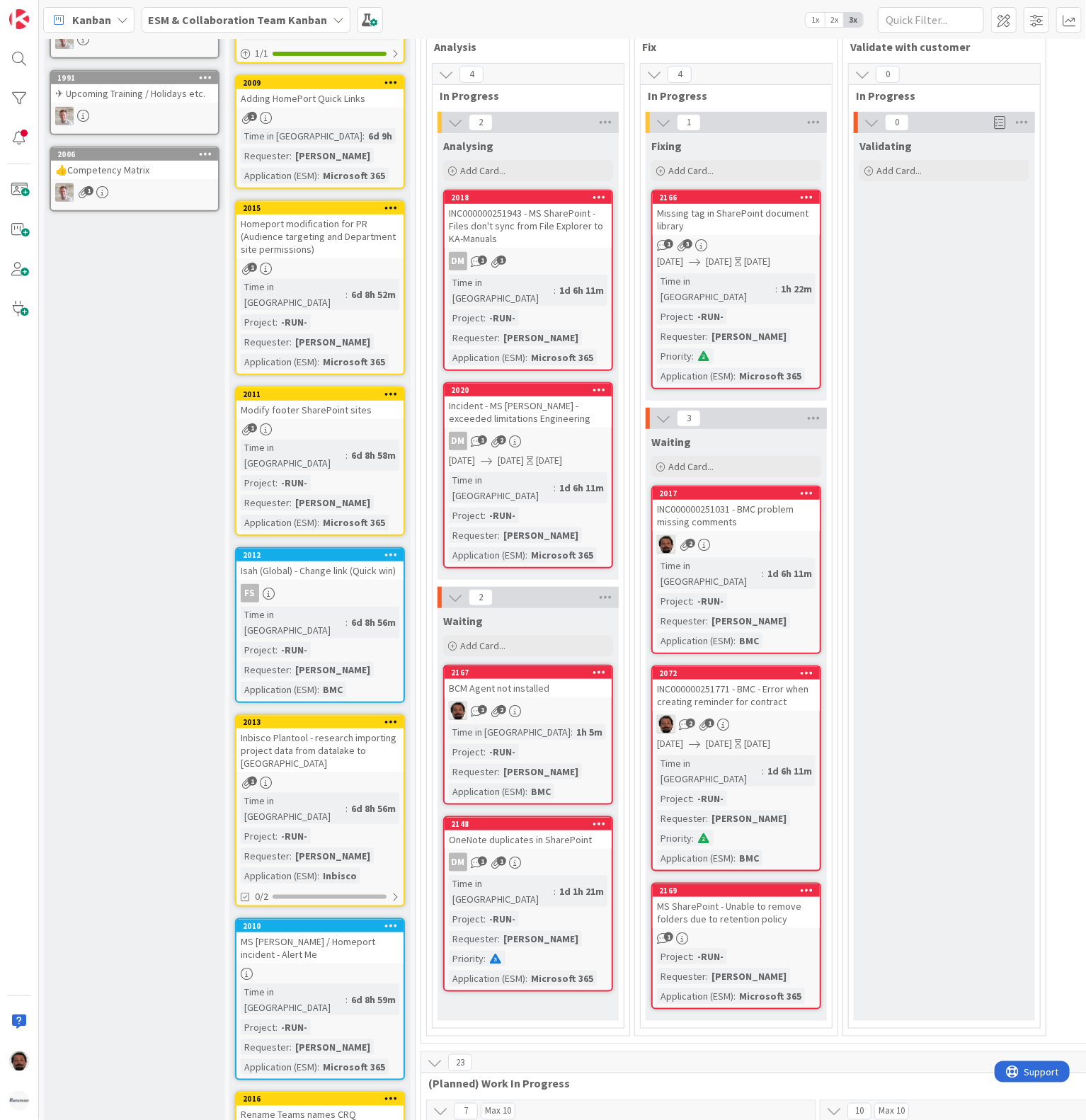
click at [774, 680] on div "2072 INC000000251771 - BMC - Error when creating reminder for contract 2 1 [DAT…" at bounding box center [736, 769] width 170 height 206
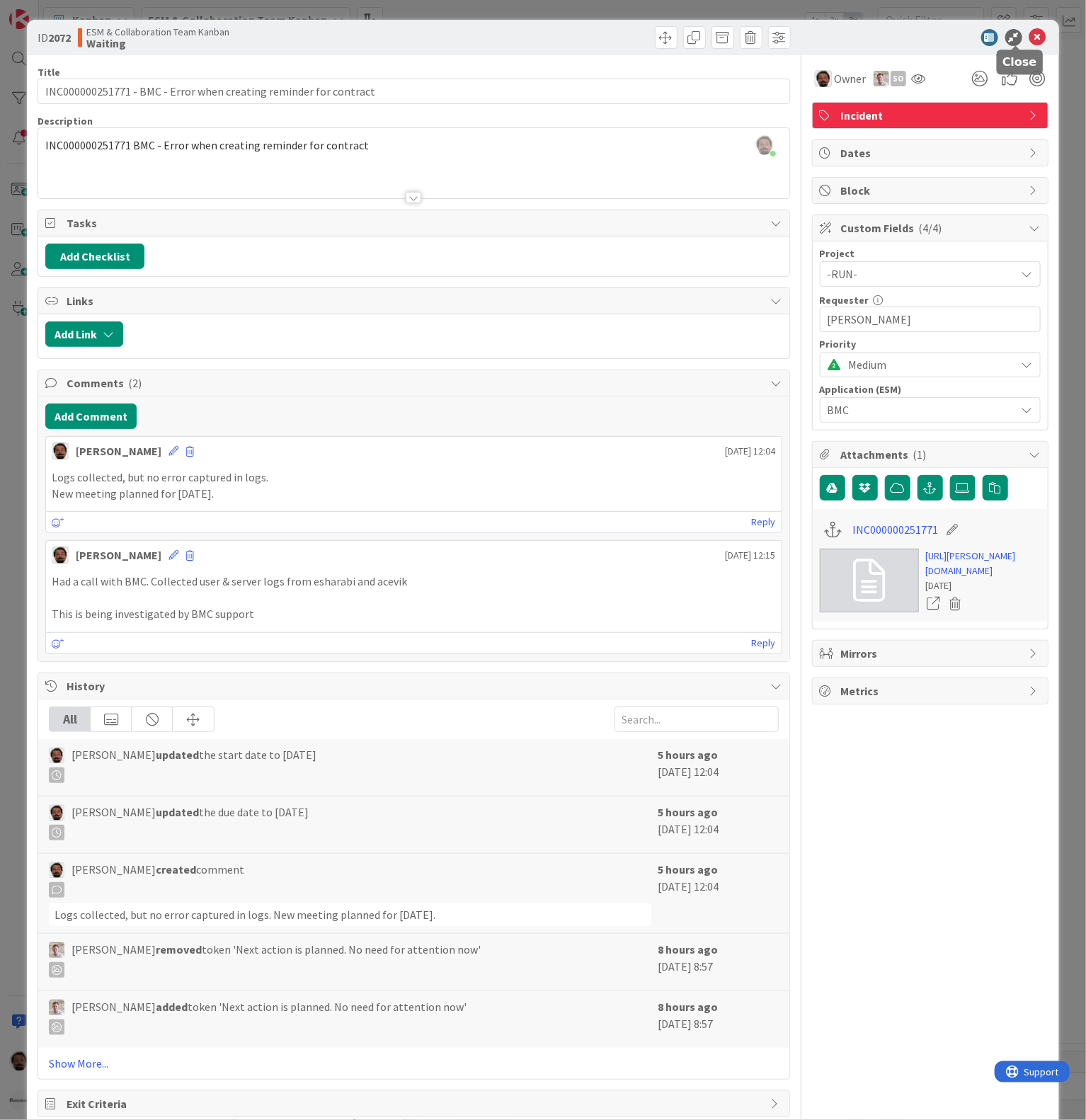
click at [1029, 35] on icon at bounding box center [1038, 37] width 17 height 17
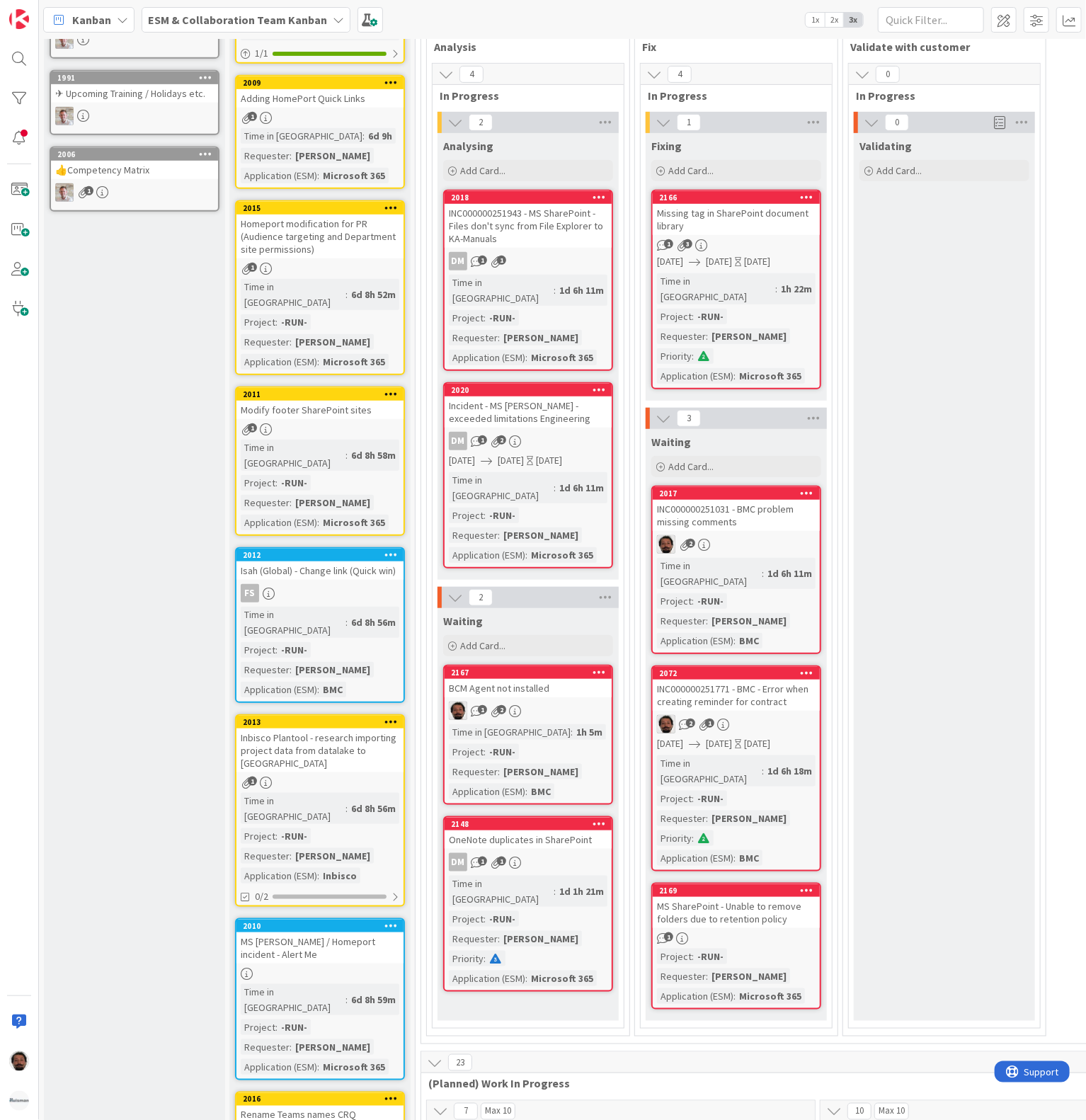
click at [205, 14] on b "ESM & Collaboration Team Kanban" at bounding box center [238, 20] width 180 height 14
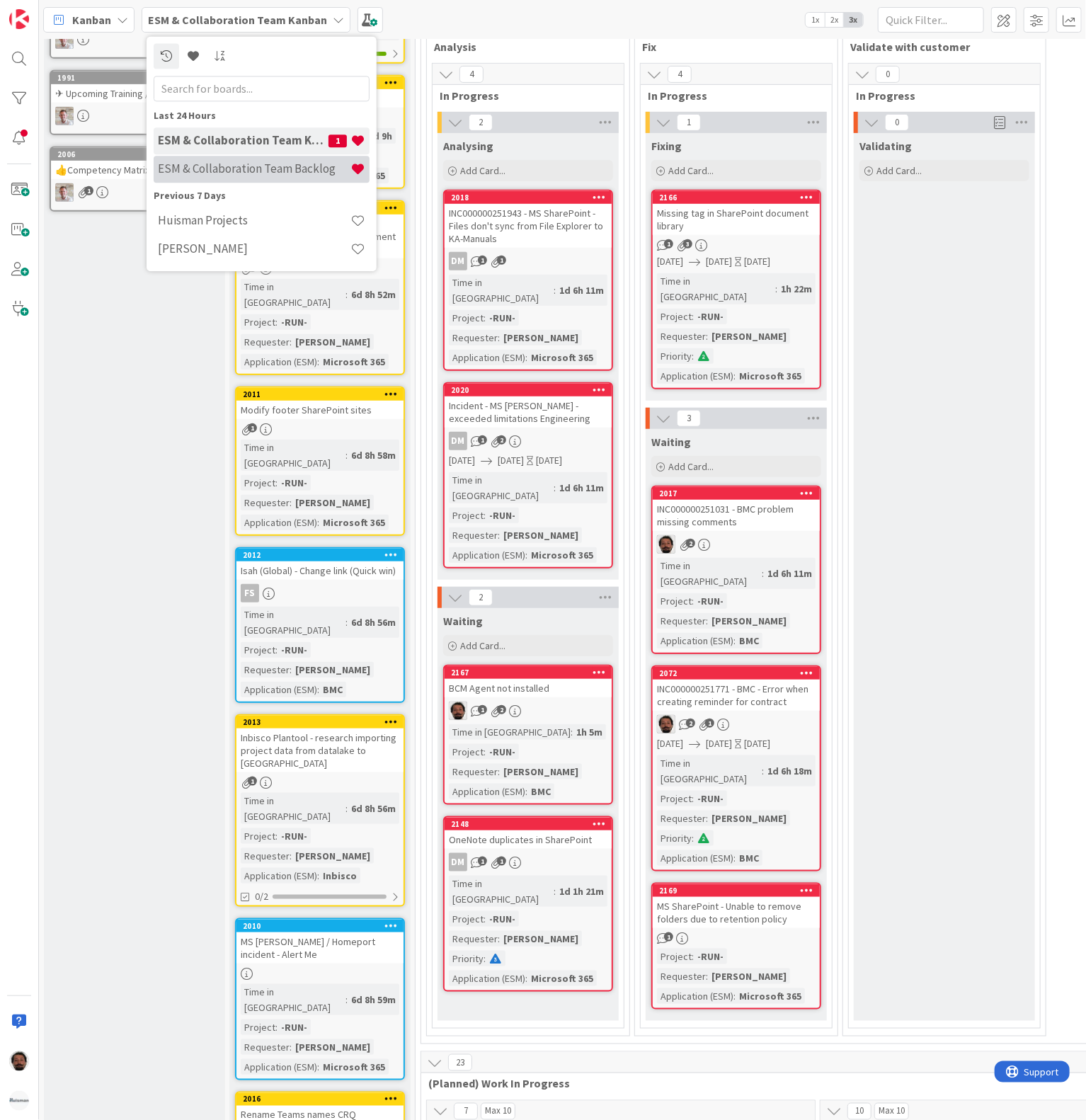
click at [225, 160] on div "ESM & Collaboration Team Backlog" at bounding box center [261, 170] width 216 height 27
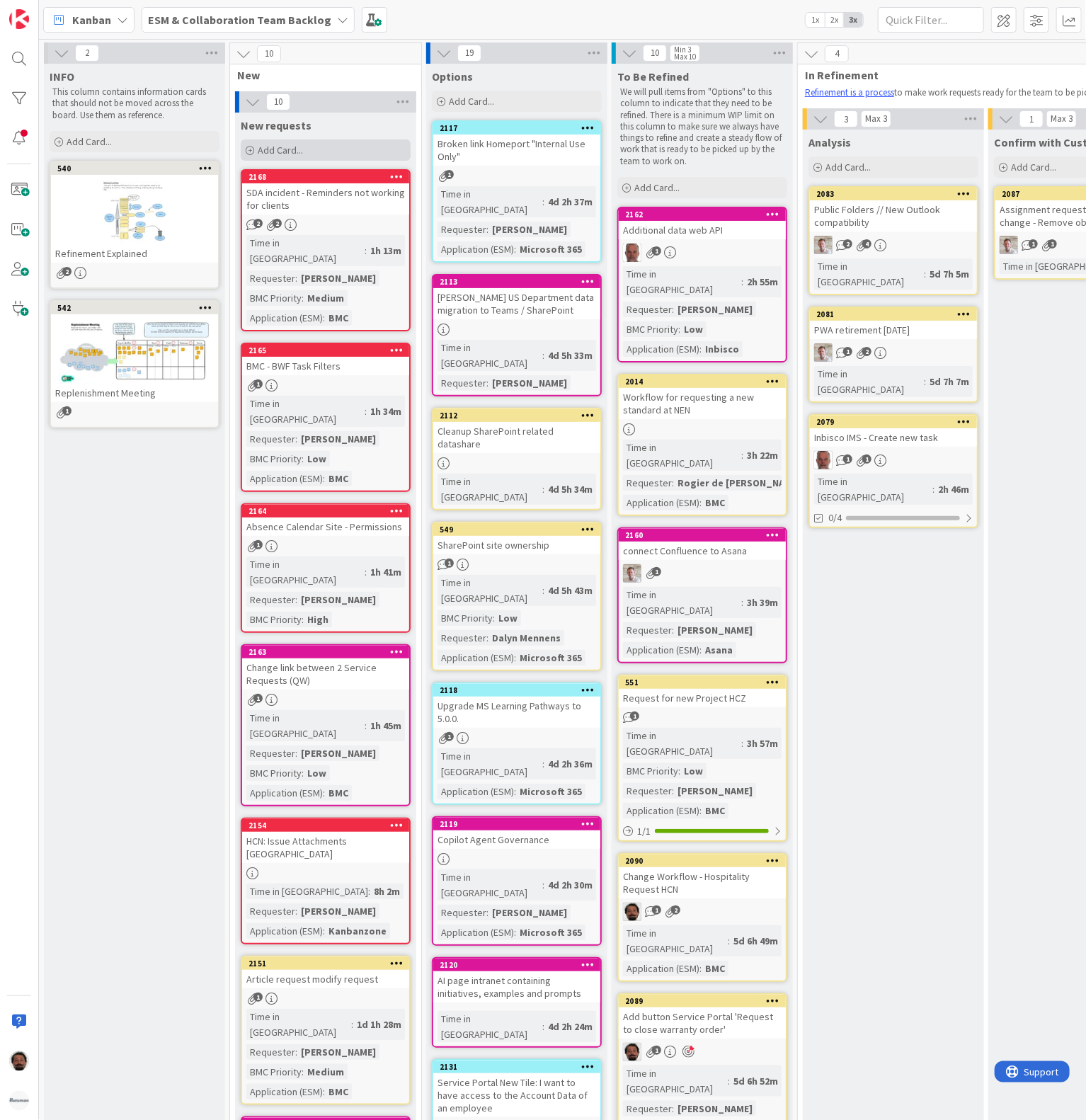
click at [287, 152] on span "Add Card..." at bounding box center [280, 150] width 45 height 13
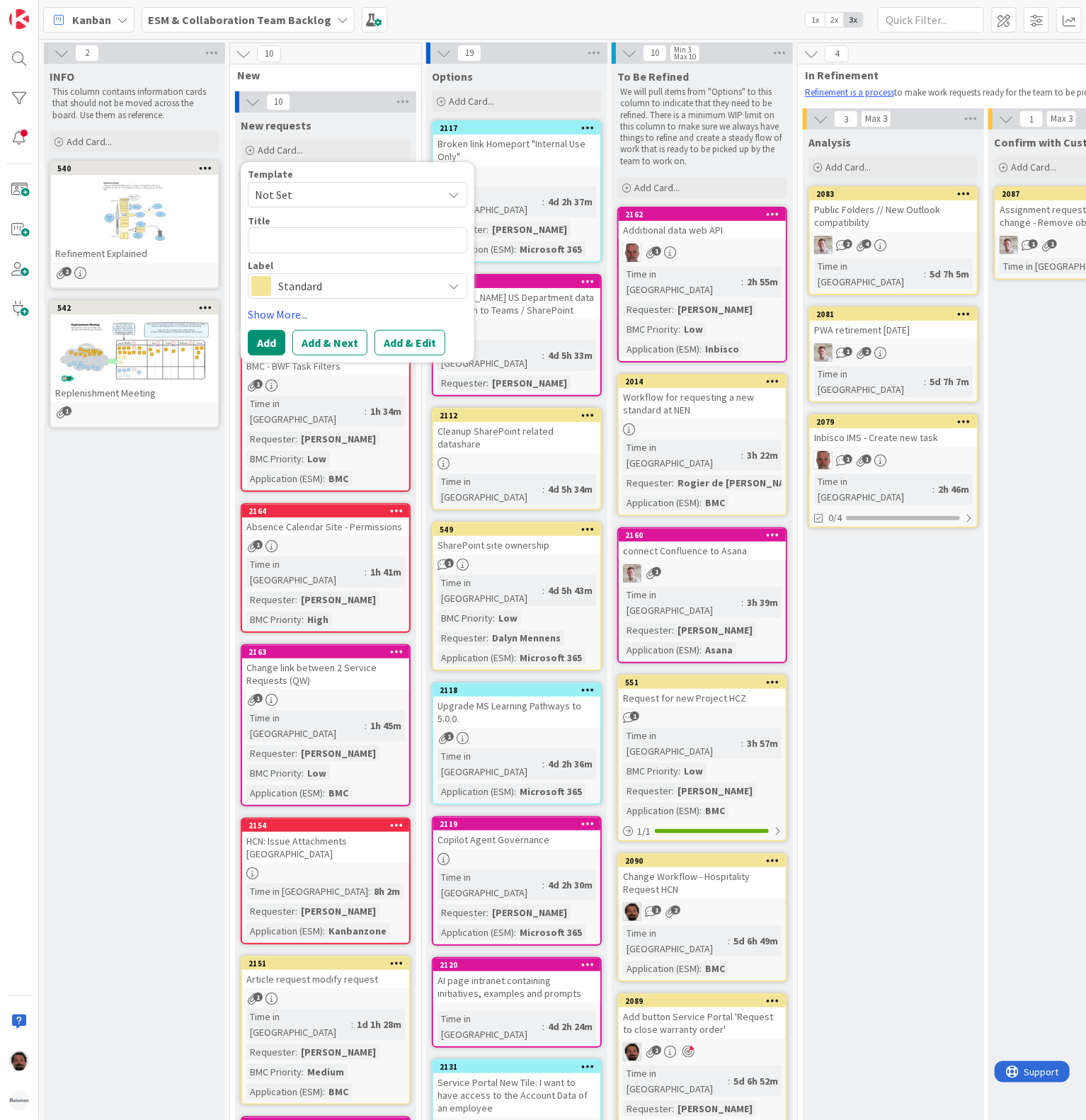
click at [346, 242] on textarea at bounding box center [357, 240] width 220 height 26
click at [328, 293] on span "Standard" at bounding box center [356, 286] width 157 height 20
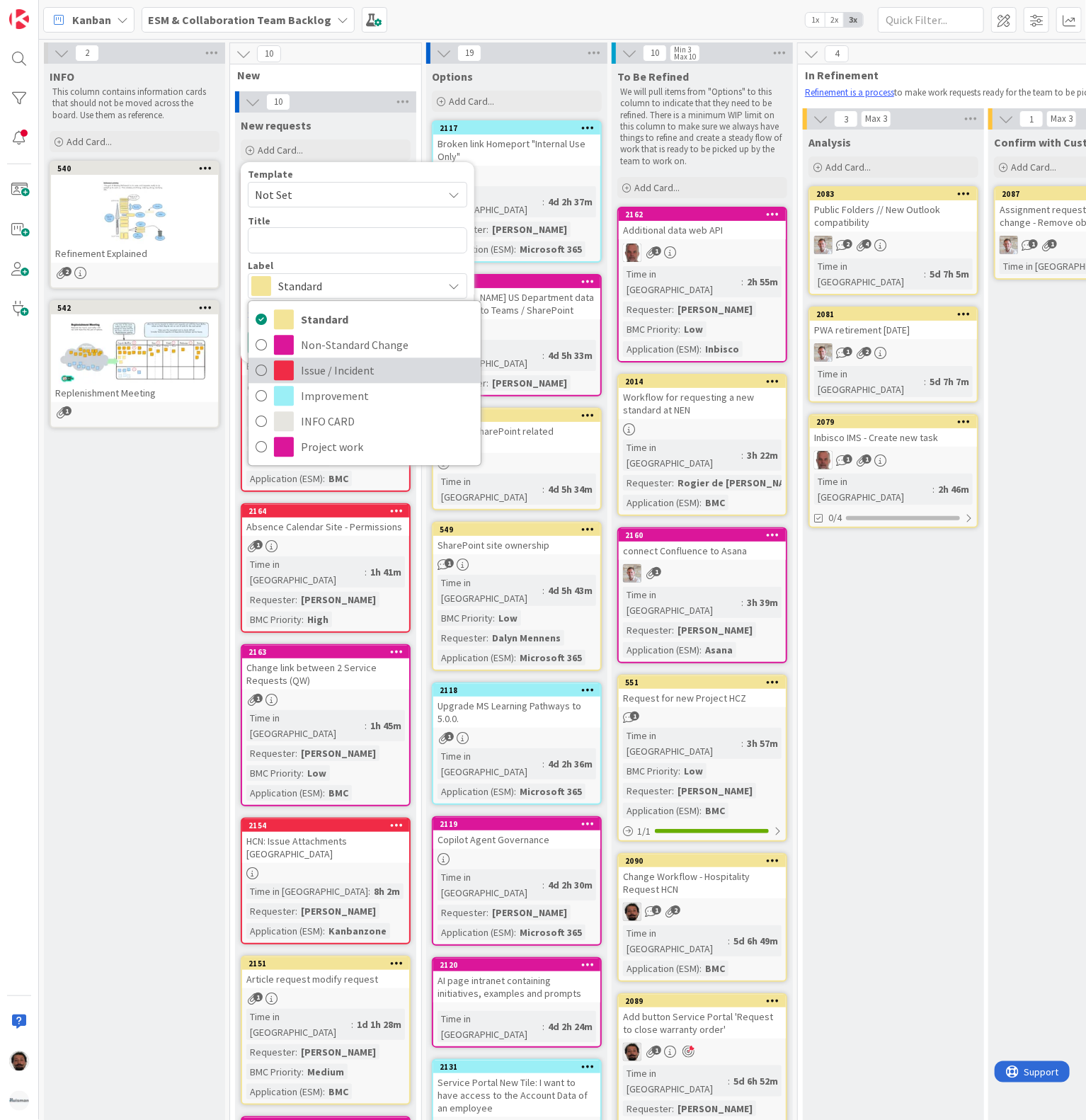
click at [316, 371] on span "Issue / Incident" at bounding box center [387, 372] width 173 height 22
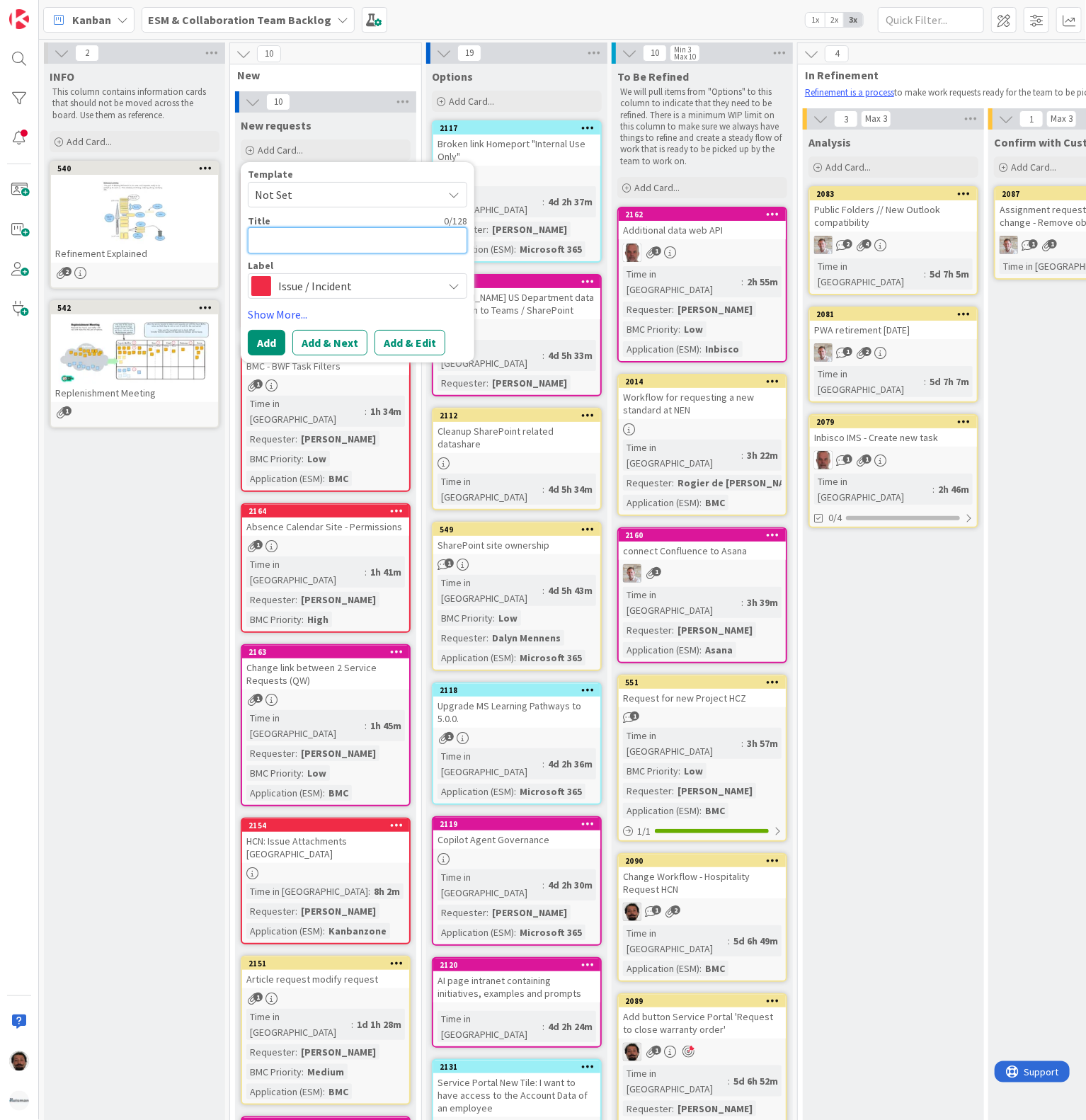
click at [344, 248] on textarea at bounding box center [357, 240] width 220 height 26
click at [340, 282] on span "Issue / Incident" at bounding box center [356, 286] width 157 height 20
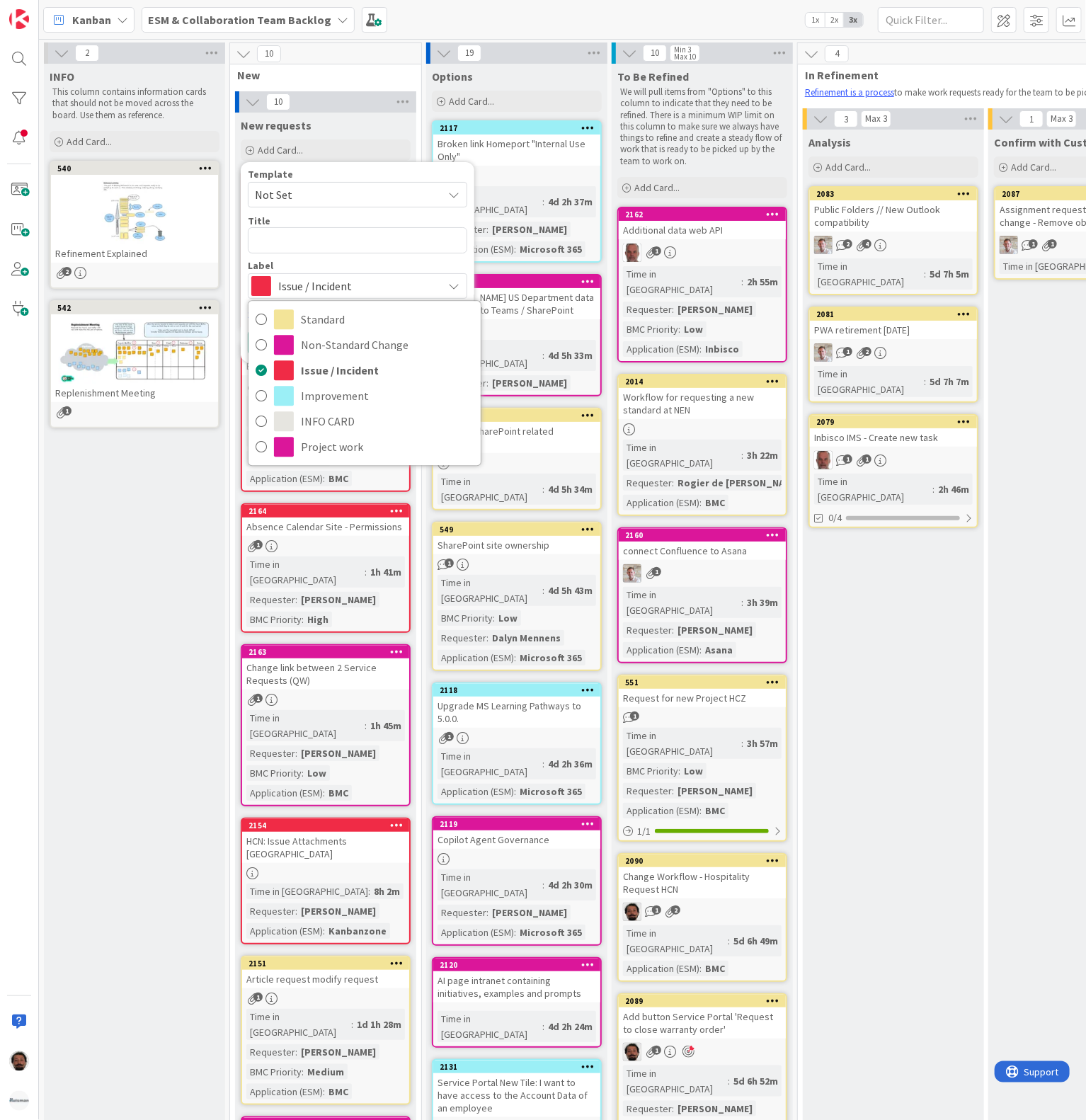
click at [898, 641] on div "Analysis Add Card... 2083 Public Folders // New Outlook compatibility 2 4 Time …" at bounding box center [894, 972] width 181 height 1685
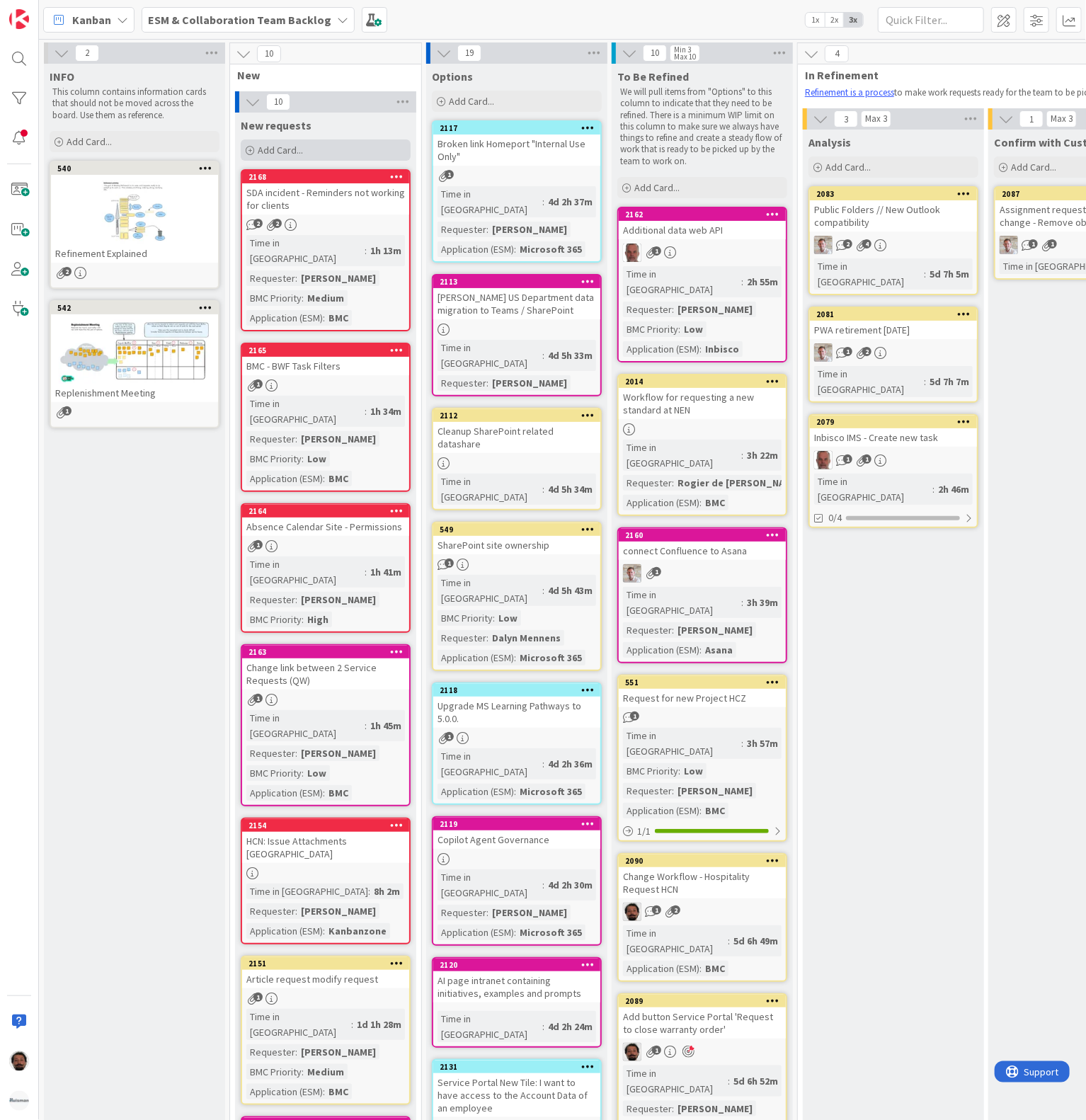
click at [282, 141] on div "Add Card..." at bounding box center [325, 150] width 170 height 22
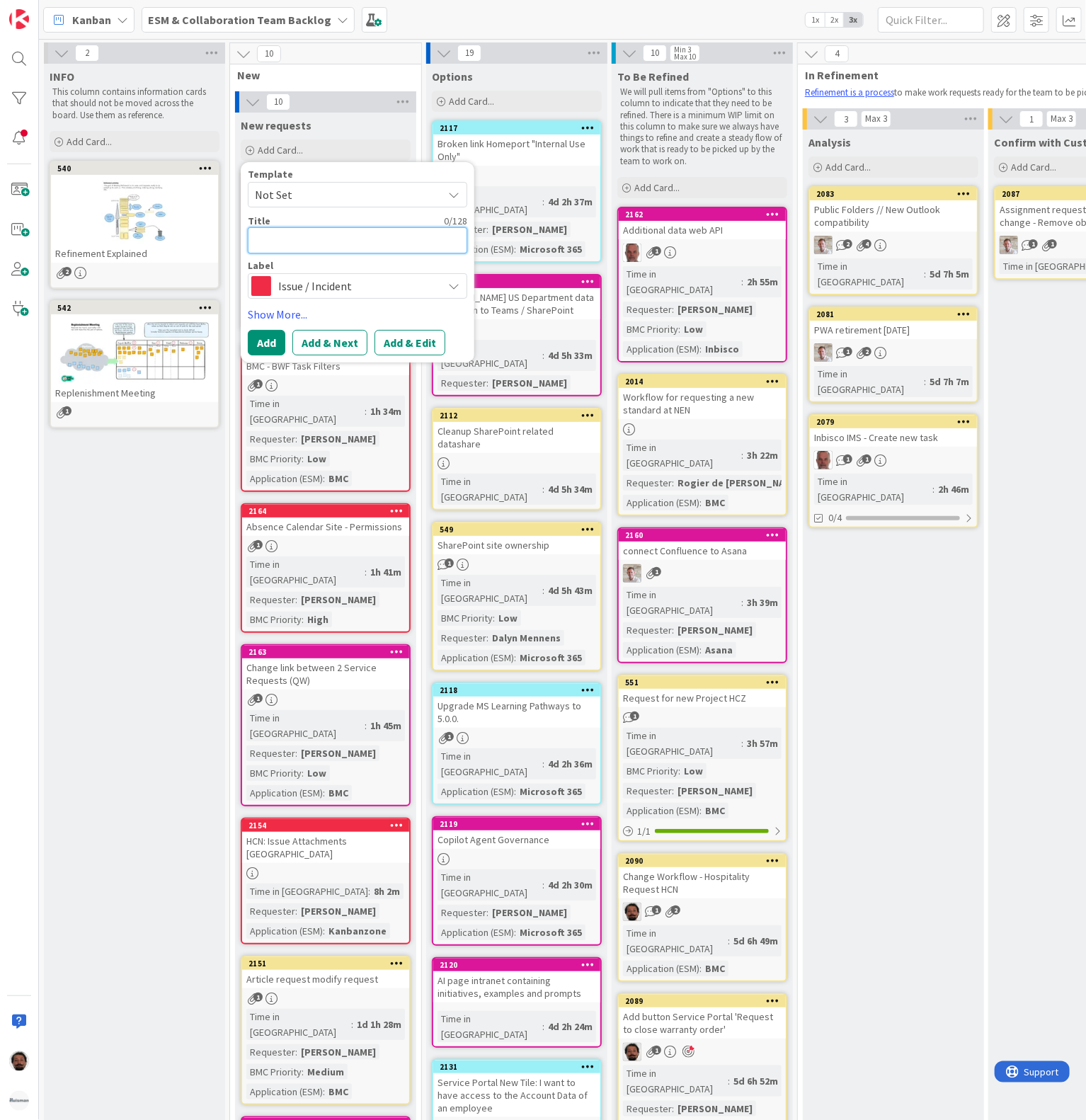
click at [301, 241] on textarea at bounding box center [357, 240] width 220 height 26
paste textarea "MS [PERSON_NAME] - Cannot change link in Sharepoint diagram"
type textarea "x"
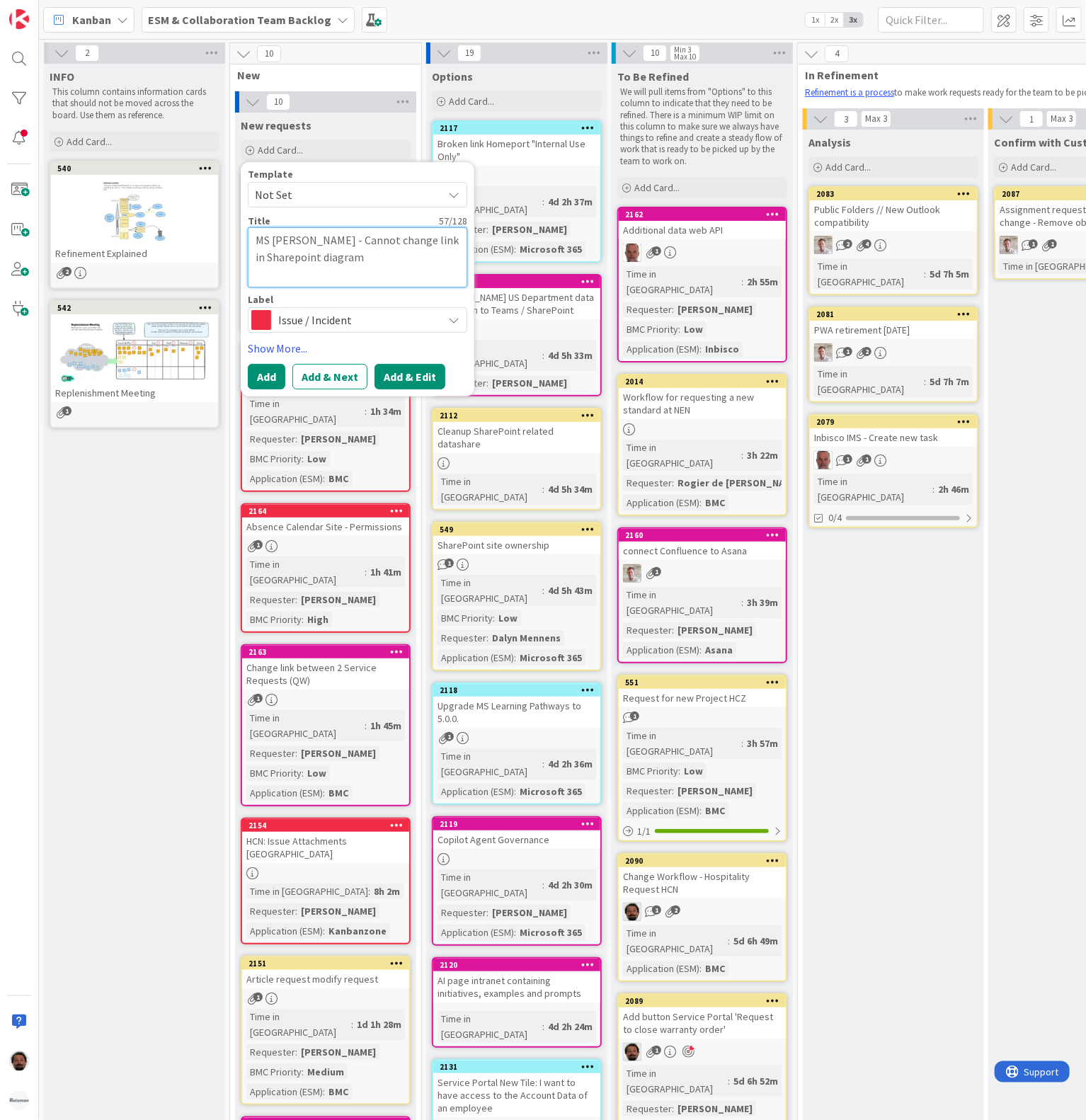
type textarea "MS [PERSON_NAME] - Cannot change link in Sharepoint diagram"
click at [424, 371] on button "Add & Edit" at bounding box center [409, 377] width 71 height 25
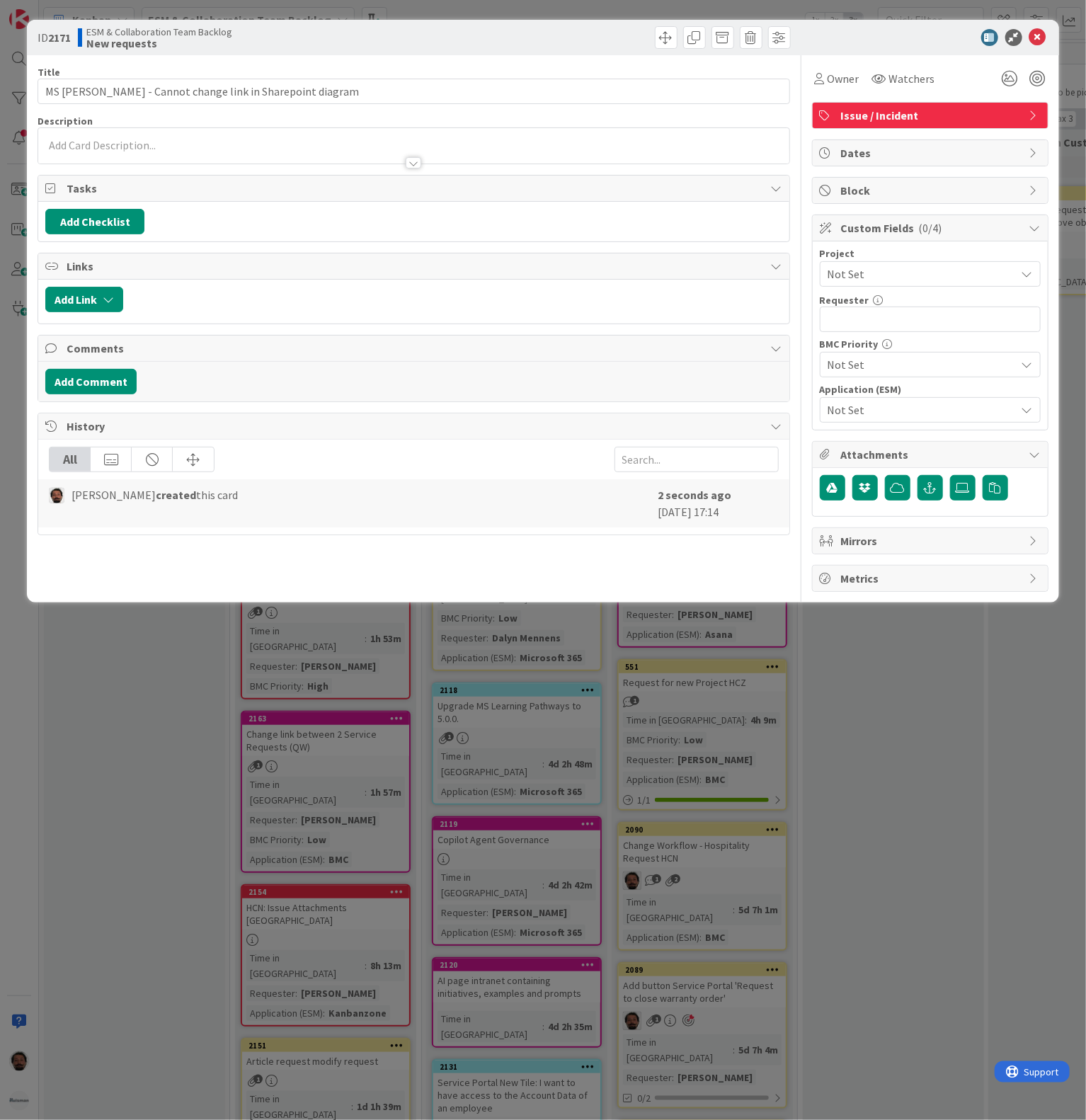
click at [388, 152] on div at bounding box center [414, 156] width 750 height 15
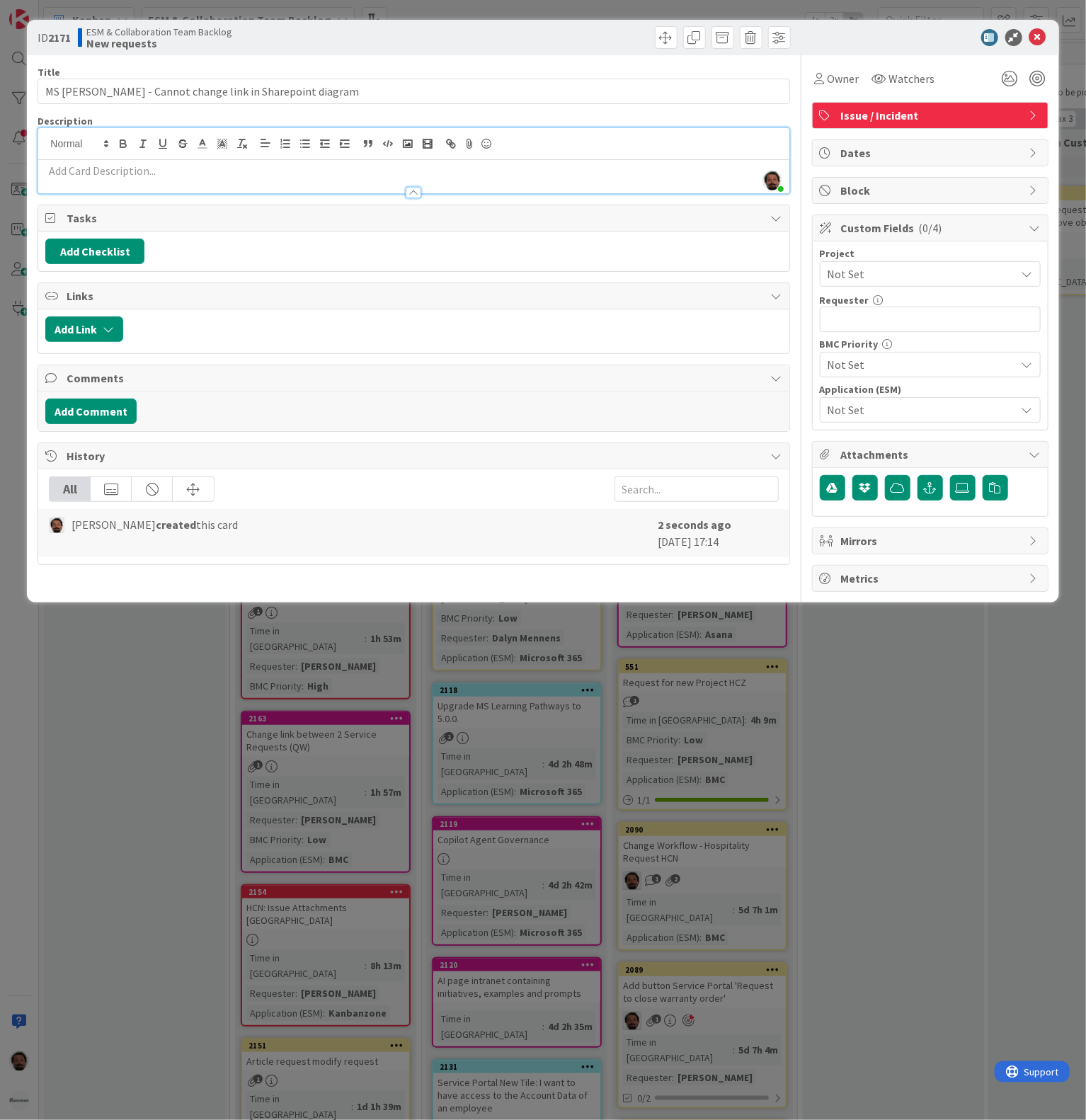
click at [425, 173] on p at bounding box center [413, 171] width 737 height 16
click at [301, 182] on div at bounding box center [414, 186] width 750 height 15
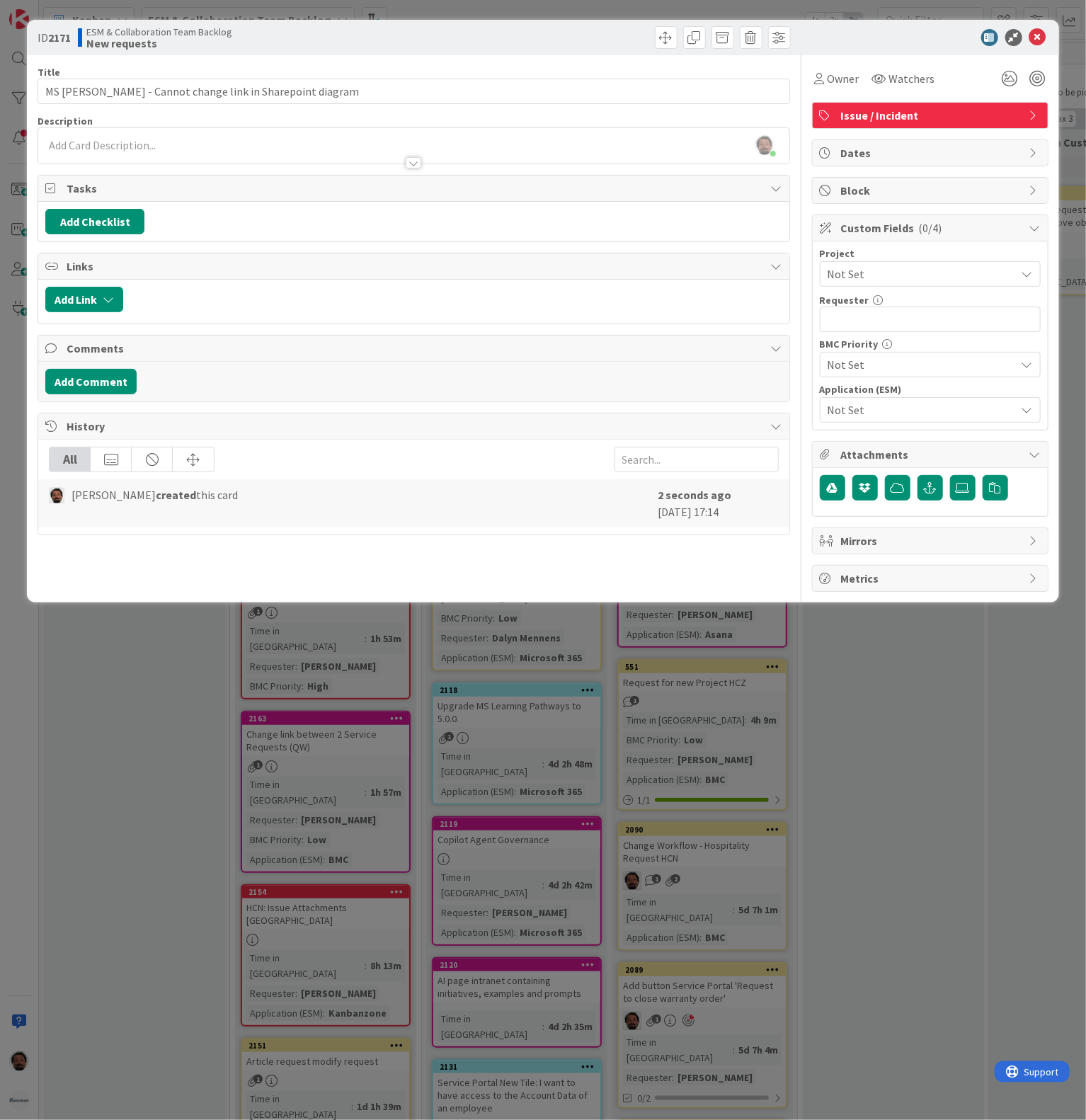
click at [352, 150] on div at bounding box center [414, 156] width 750 height 15
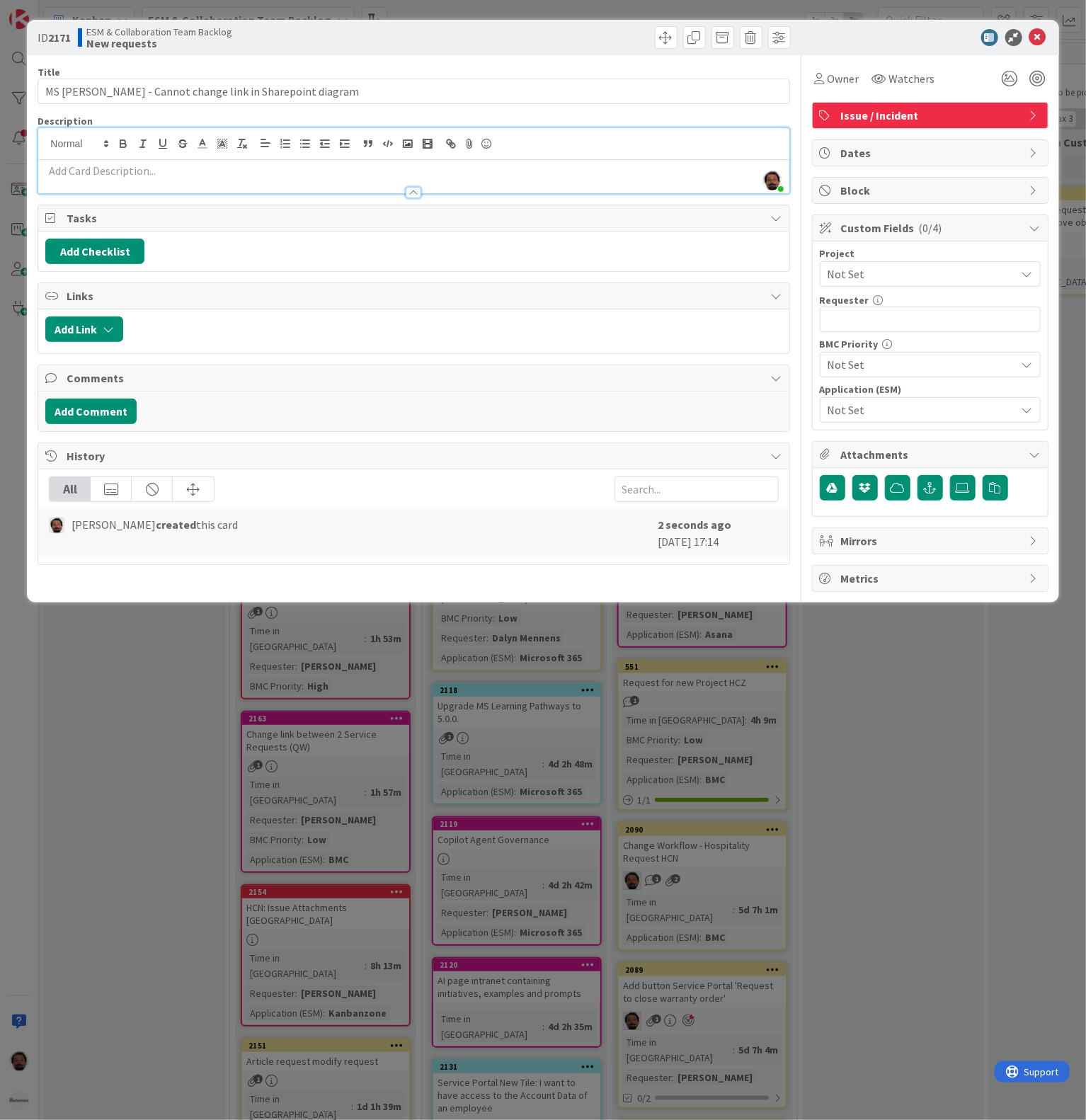
click at [311, 167] on p at bounding box center [413, 171] width 737 height 16
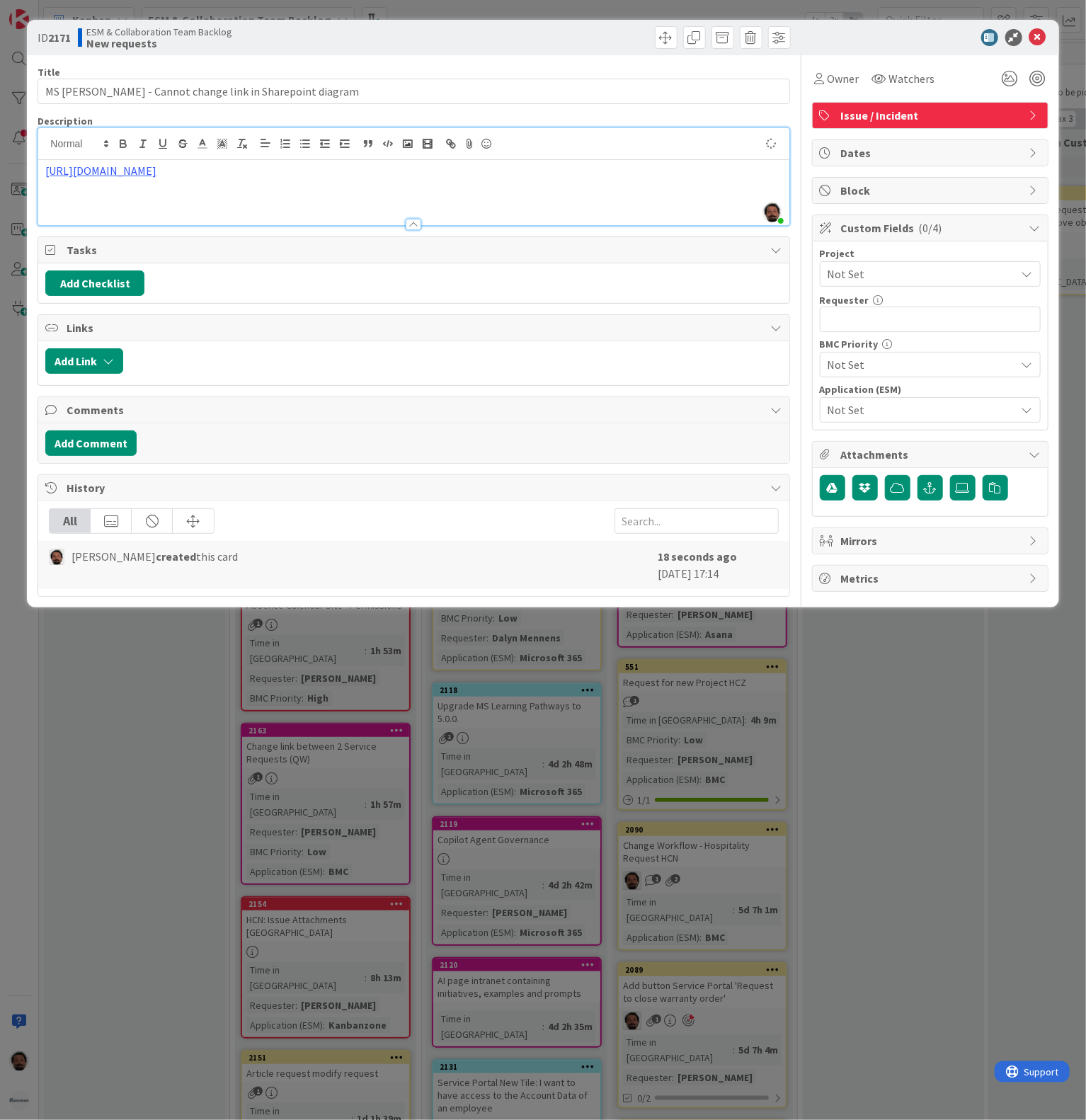
type input "MS [PERSON_NAME] - Cannot change link in Sharepoint diagram"
click at [299, 188] on p at bounding box center [413, 188] width 737 height 16
click at [295, 193] on p at bounding box center [413, 188] width 737 height 16
click at [293, 203] on p at bounding box center [413, 203] width 737 height 16
click at [393, 206] on p "The user is trying to add a link to the bottom most tile" at bounding box center [413, 203] width 737 height 16
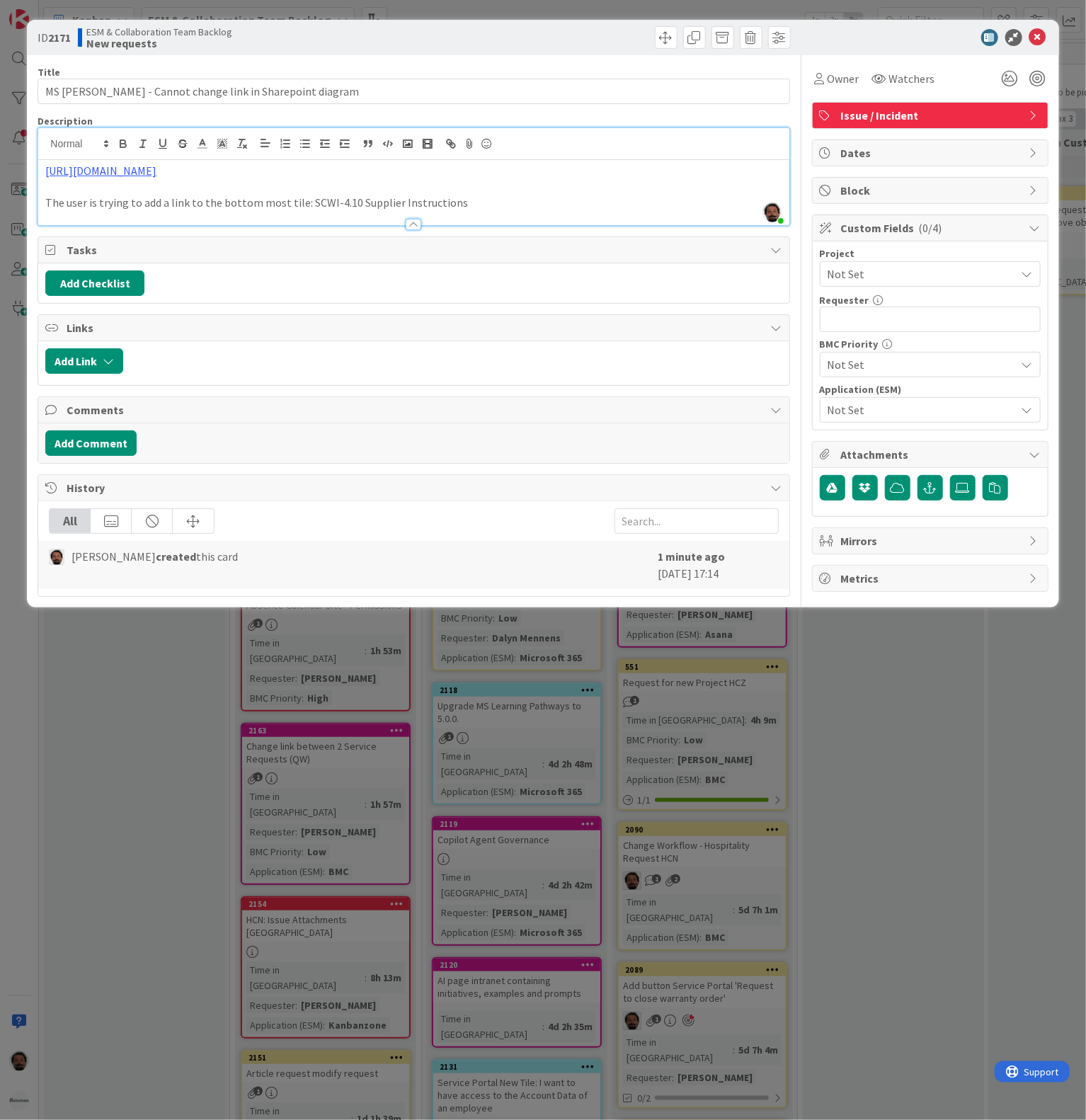
click at [888, 282] on span "Not Set" at bounding box center [918, 274] width 181 height 20
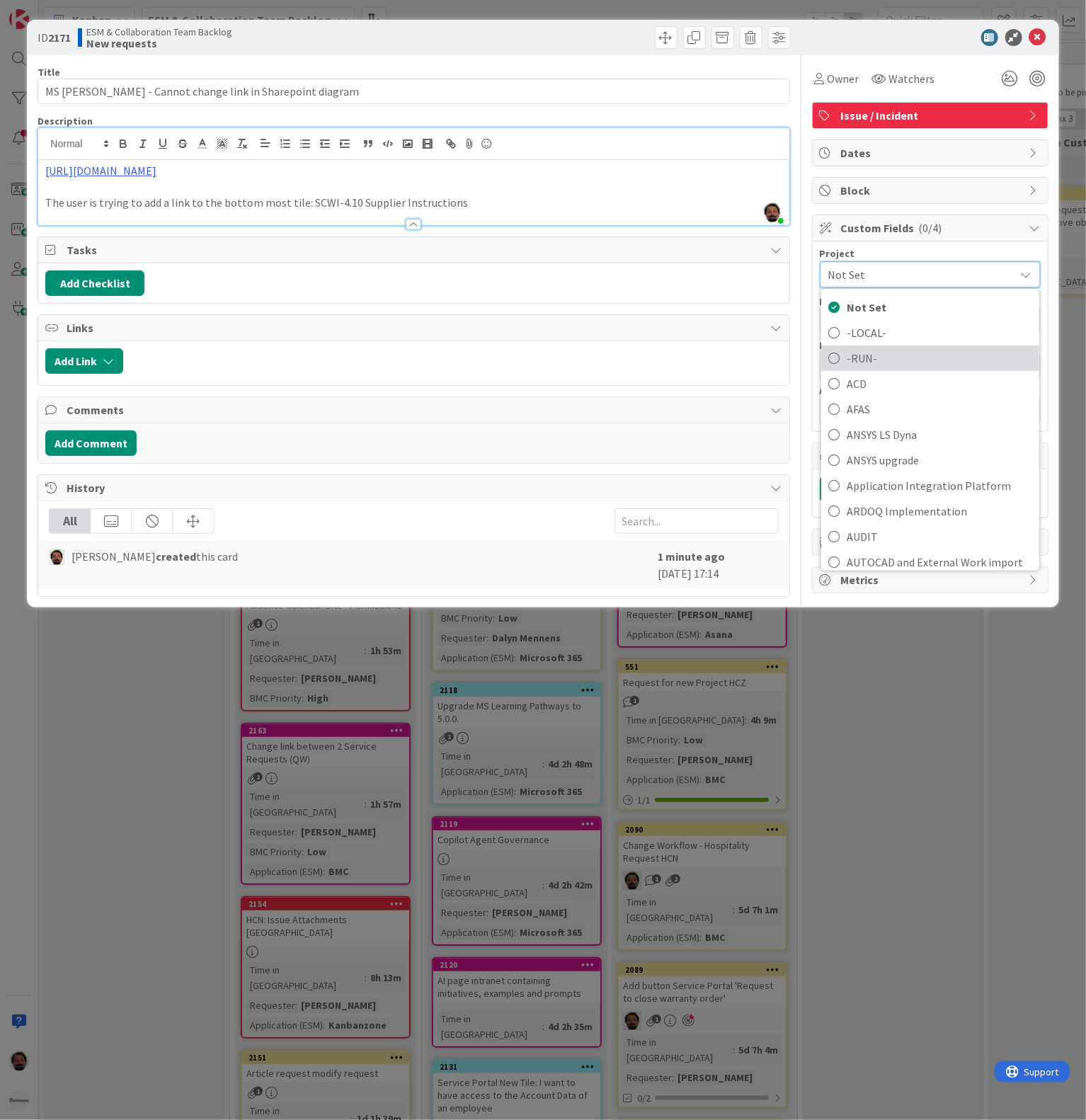
click at [871, 367] on span "-RUN-" at bounding box center [940, 358] width 186 height 22
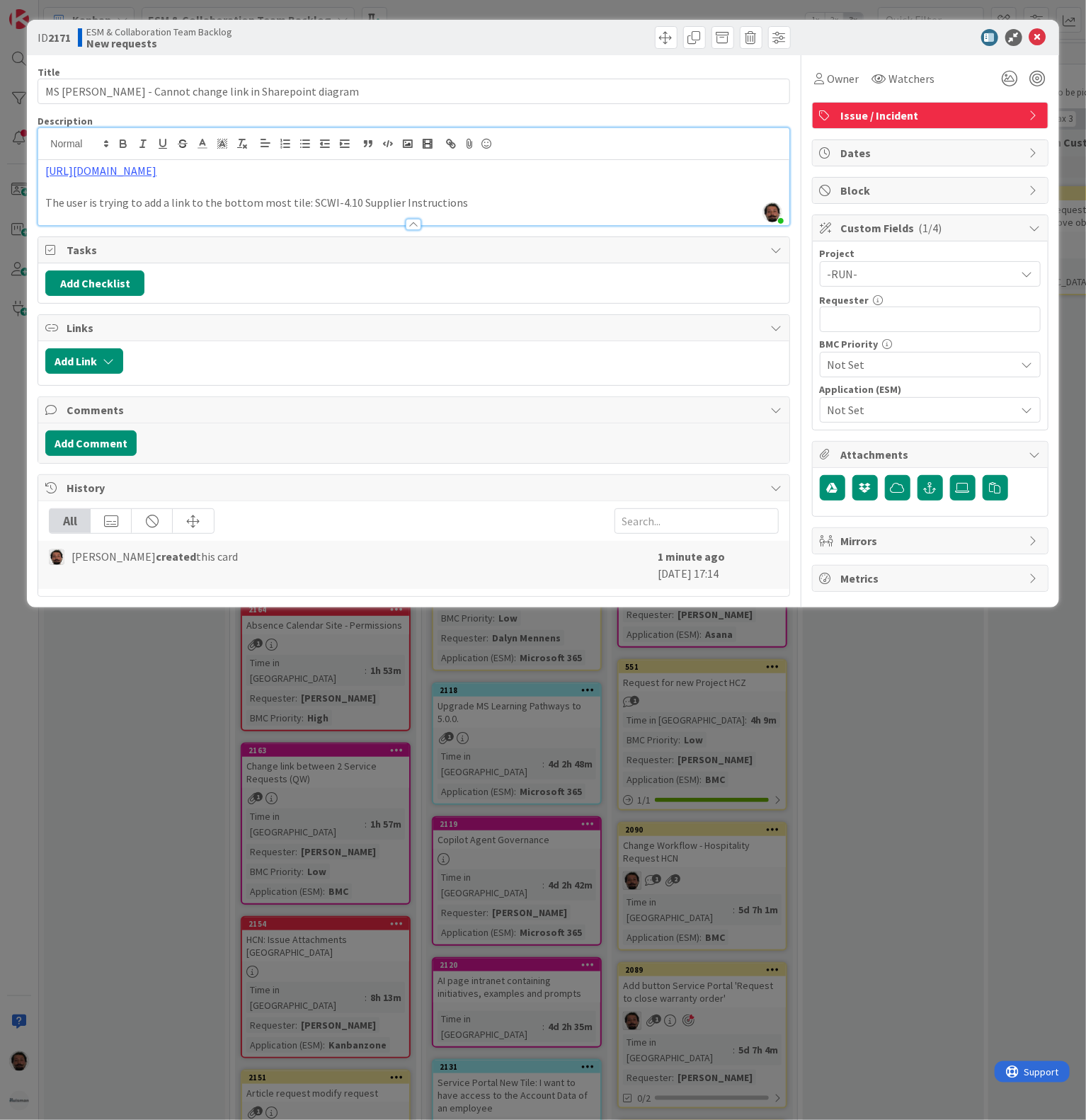
type input "MS [PERSON_NAME] - Cannot change link in Sharepoint diagram"
click at [901, 312] on input "text" at bounding box center [931, 319] width 221 height 25
type input "[PERSON_NAME]"
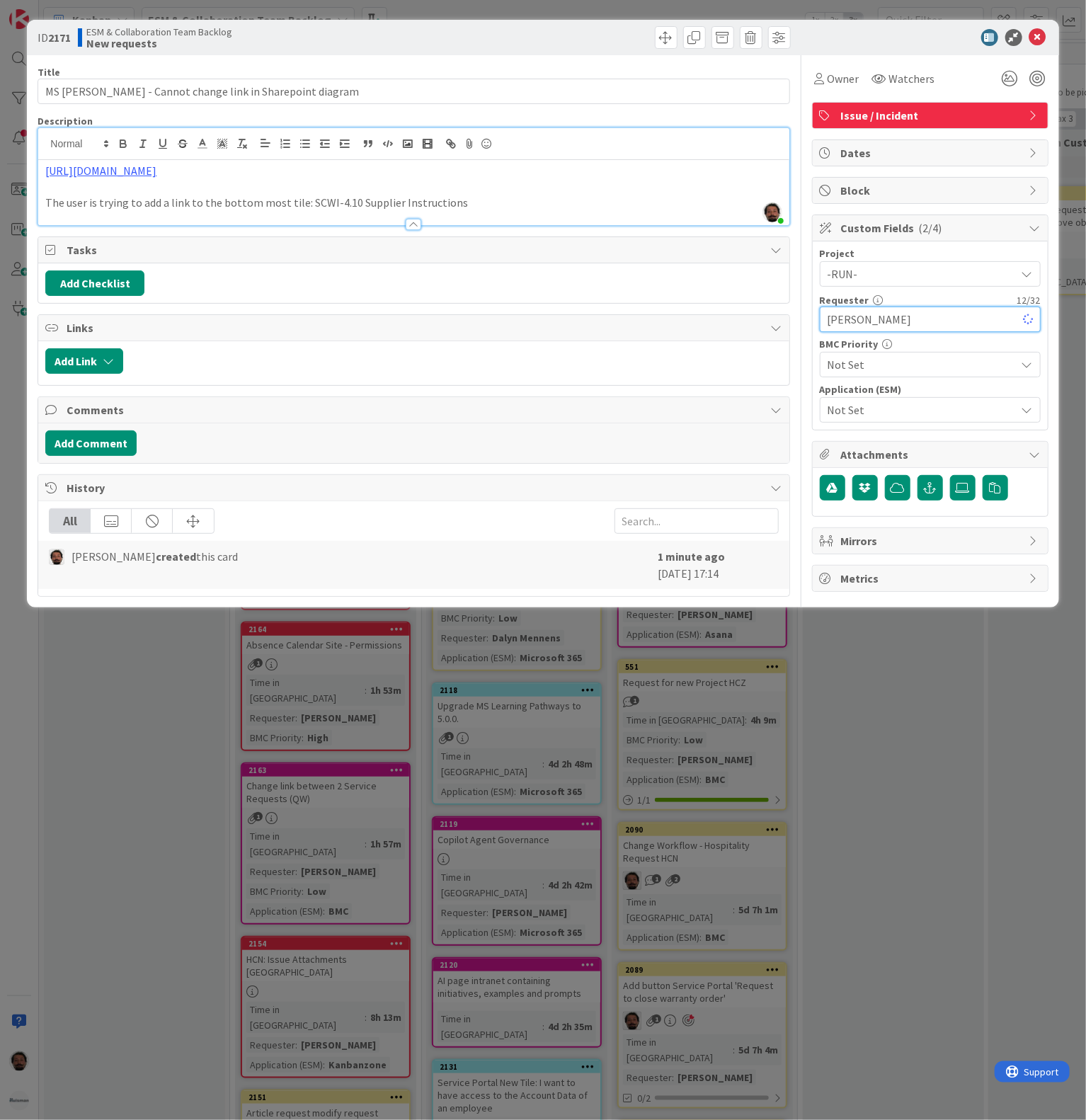
type input "MS [PERSON_NAME] - Cannot change link in Sharepoint diagram"
click at [924, 326] on input "[PERSON_NAME]" at bounding box center [931, 319] width 221 height 25
type input "[PERSON_NAME]"
type input "MS [PERSON_NAME] - Cannot change link in Sharepoint diagram"
click at [916, 362] on span "Not Set" at bounding box center [918, 364] width 181 height 20
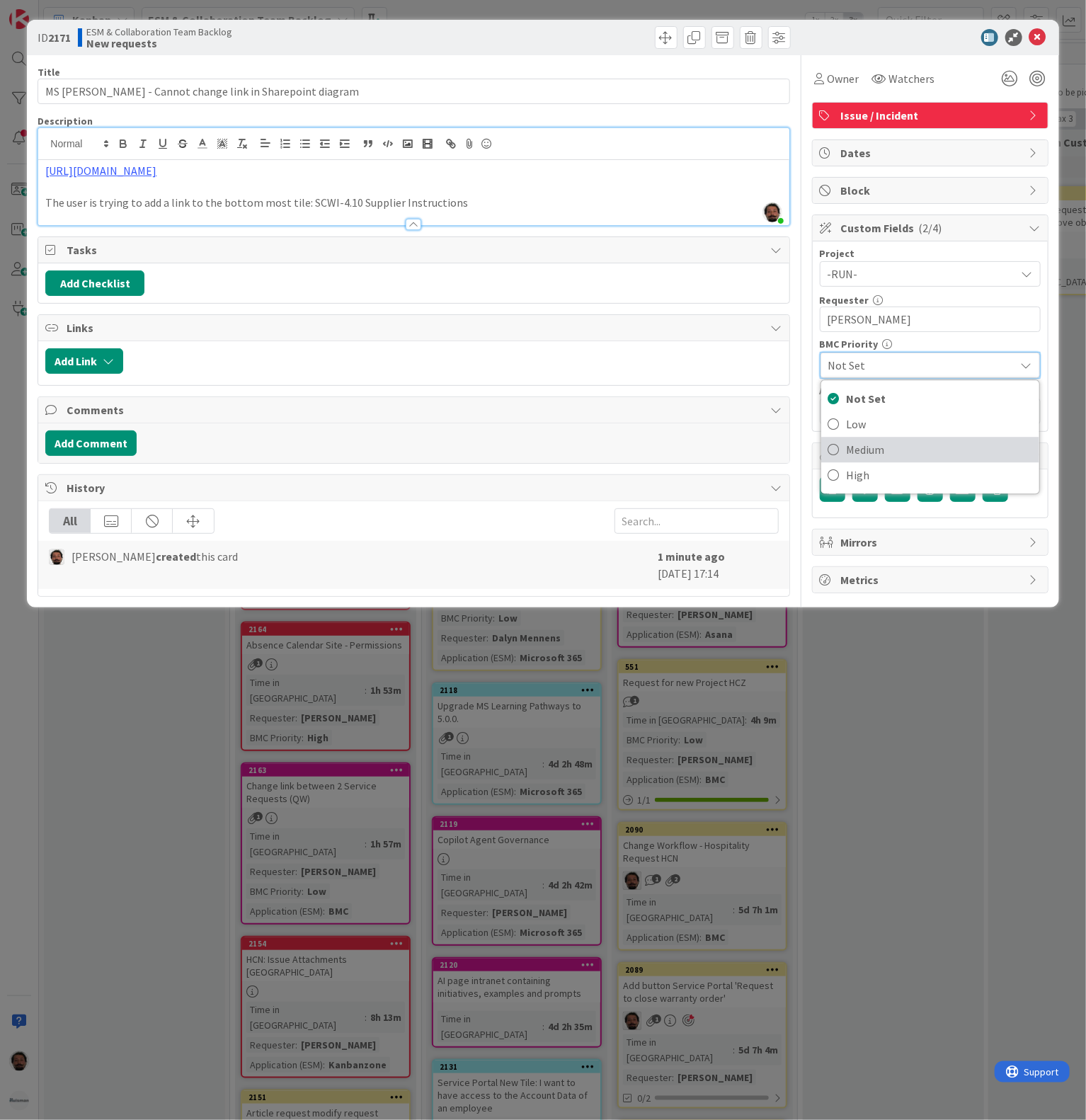
click at [891, 443] on span "Medium" at bounding box center [940, 450] width 186 height 22
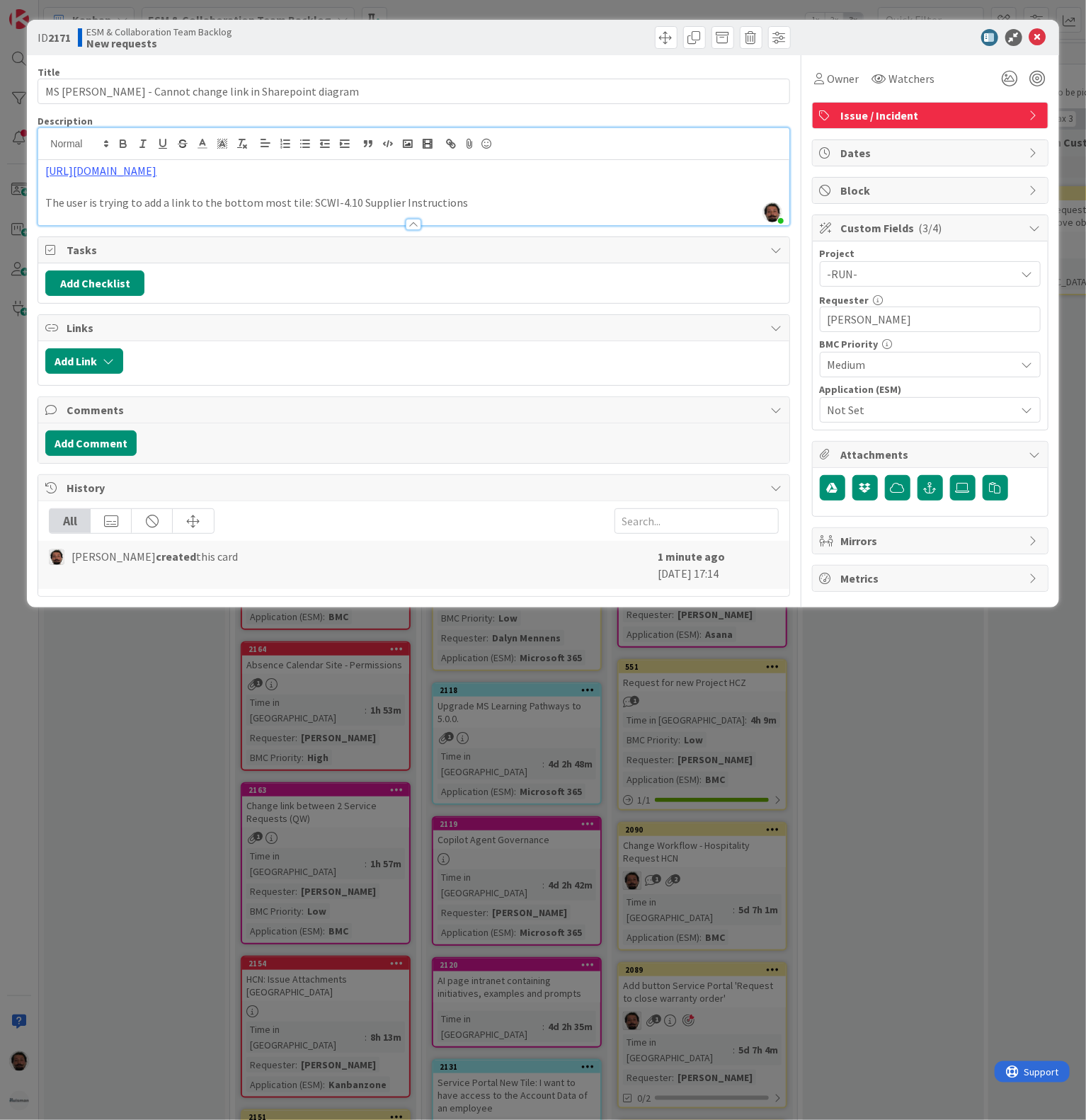
click at [915, 420] on span "Not Set" at bounding box center [918, 410] width 181 height 20
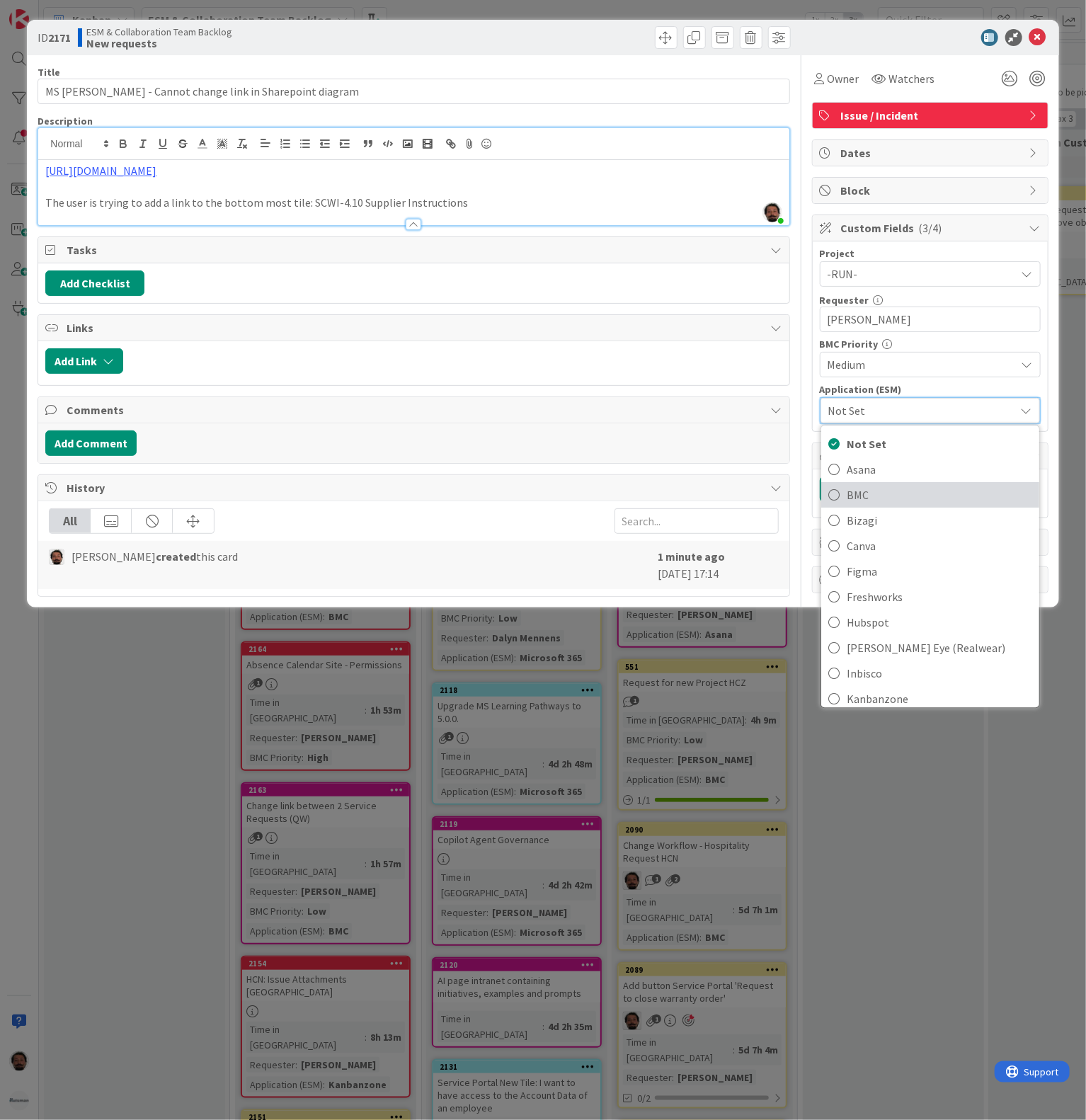
click at [878, 505] on span "BMC" at bounding box center [940, 495] width 186 height 22
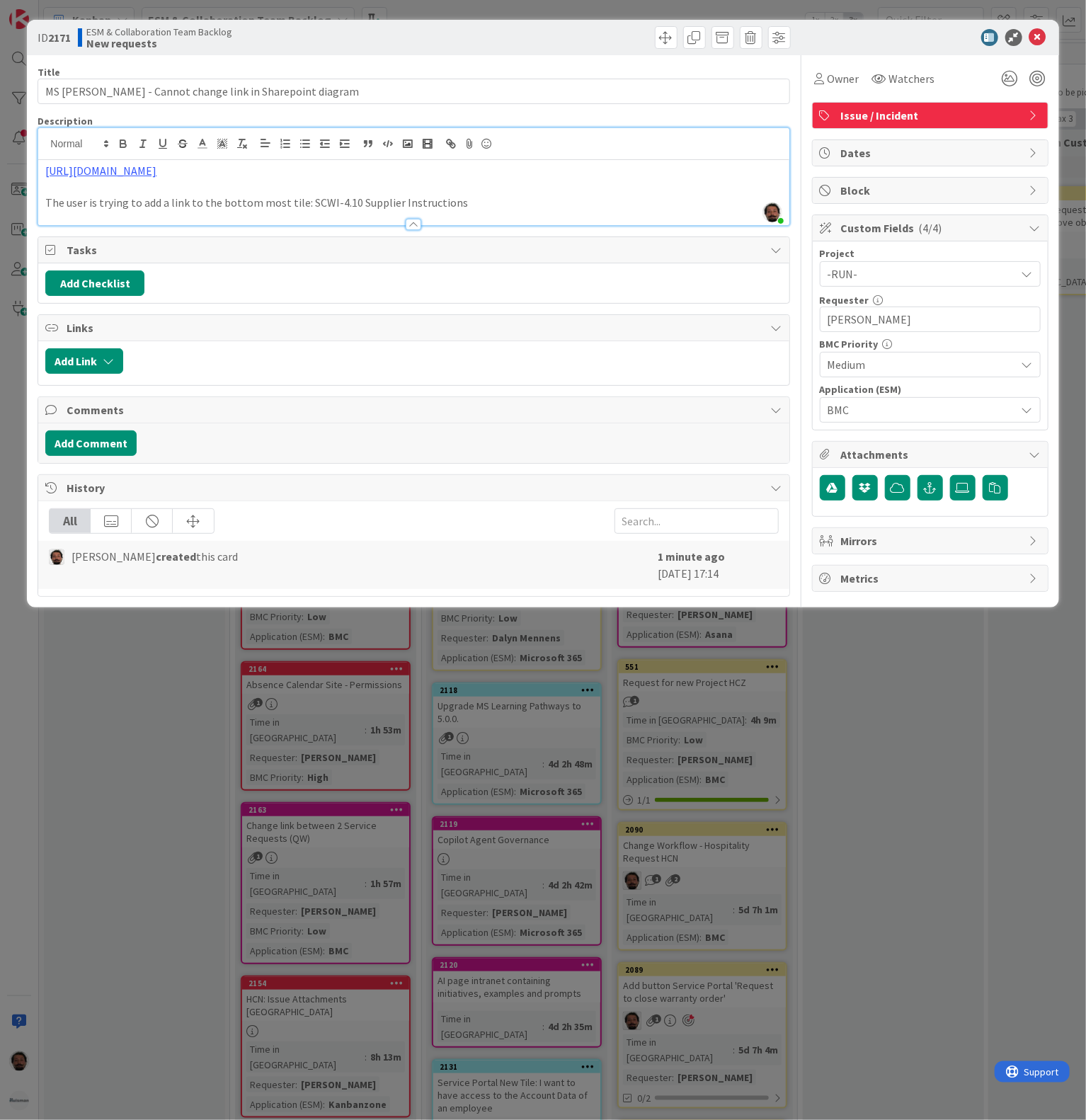
click at [870, 413] on span "BMC" at bounding box center [918, 410] width 181 height 20
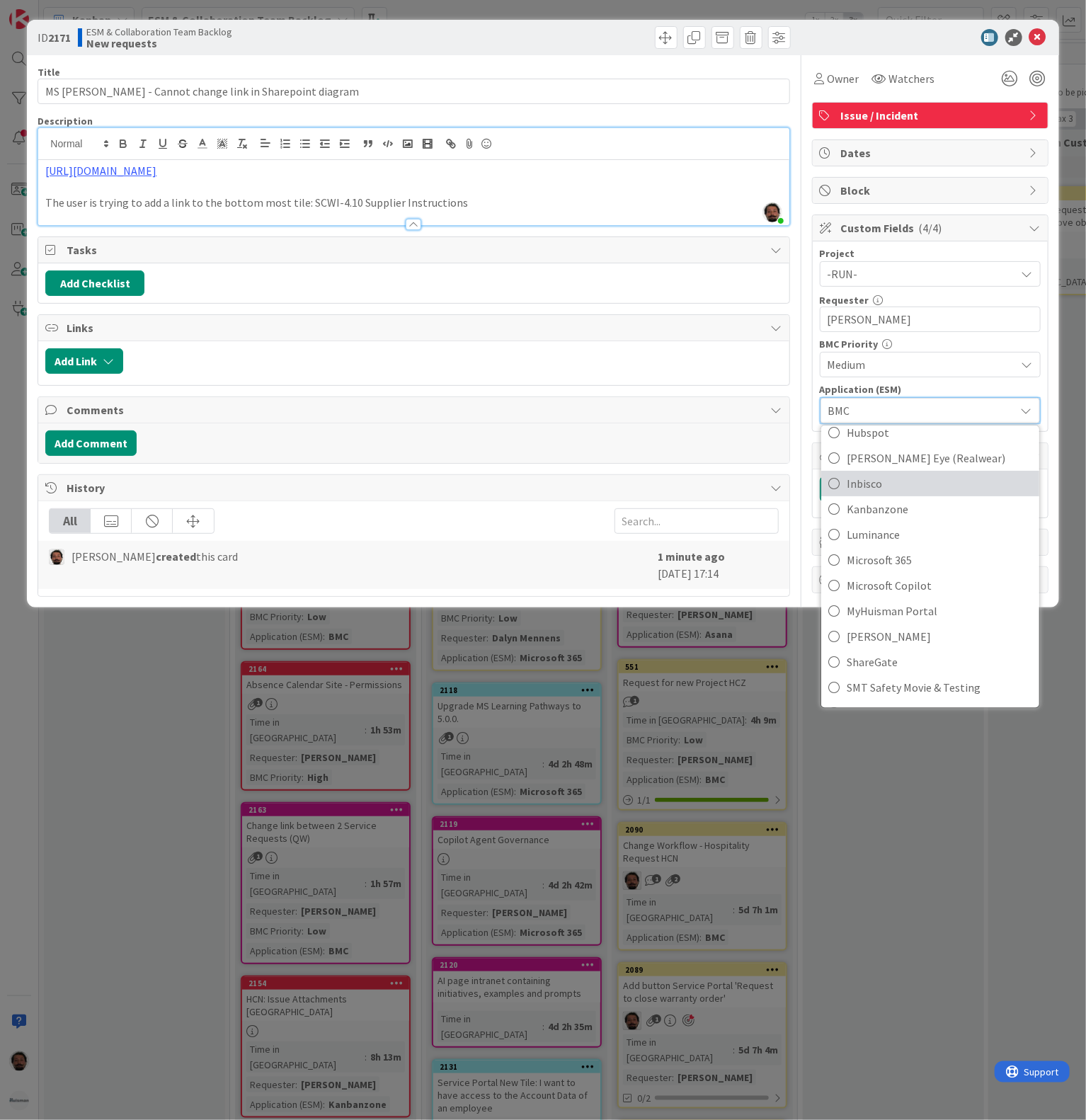
scroll to position [193, 0]
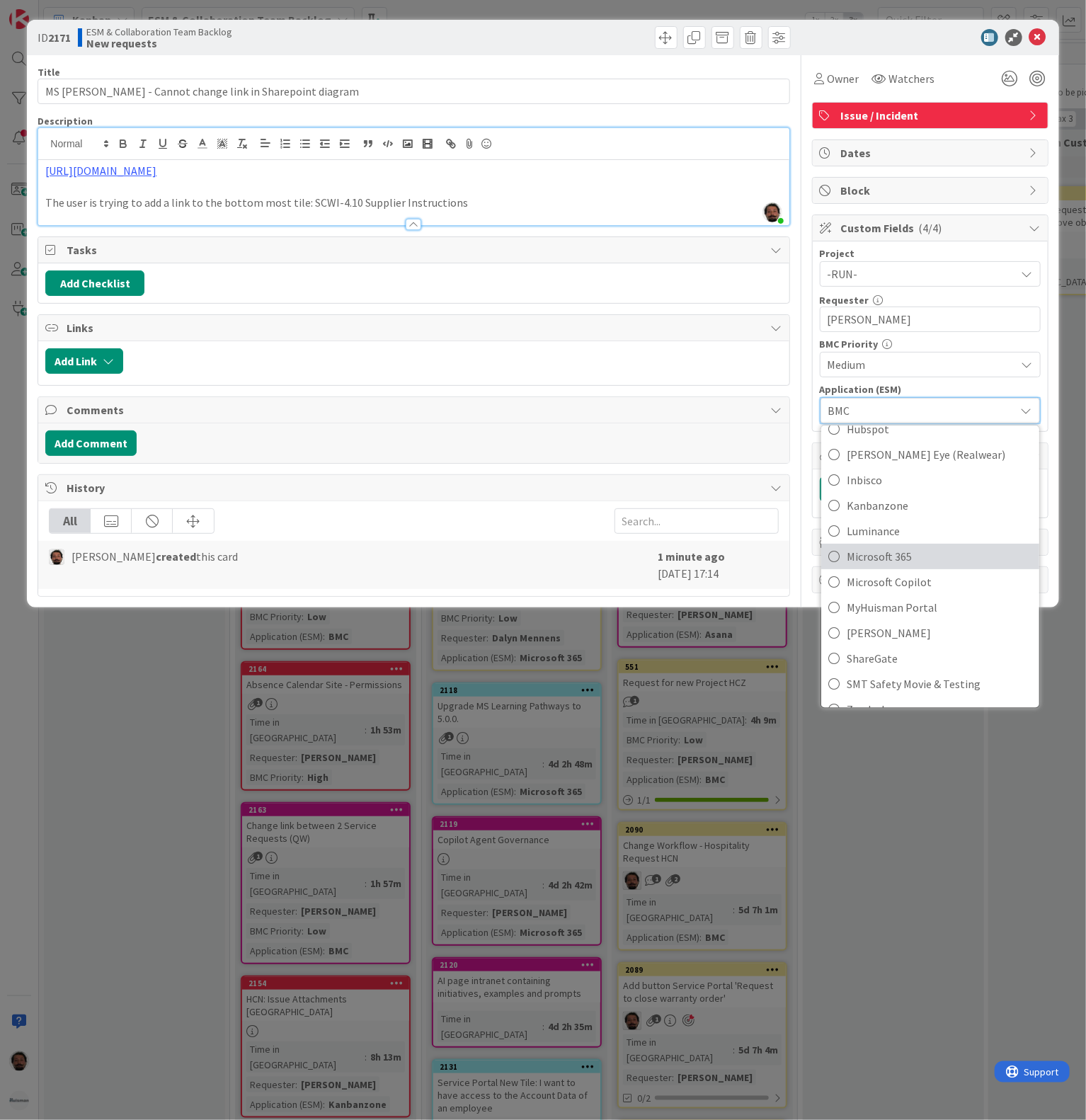
click at [898, 565] on span "Microsoft 365" at bounding box center [940, 556] width 186 height 22
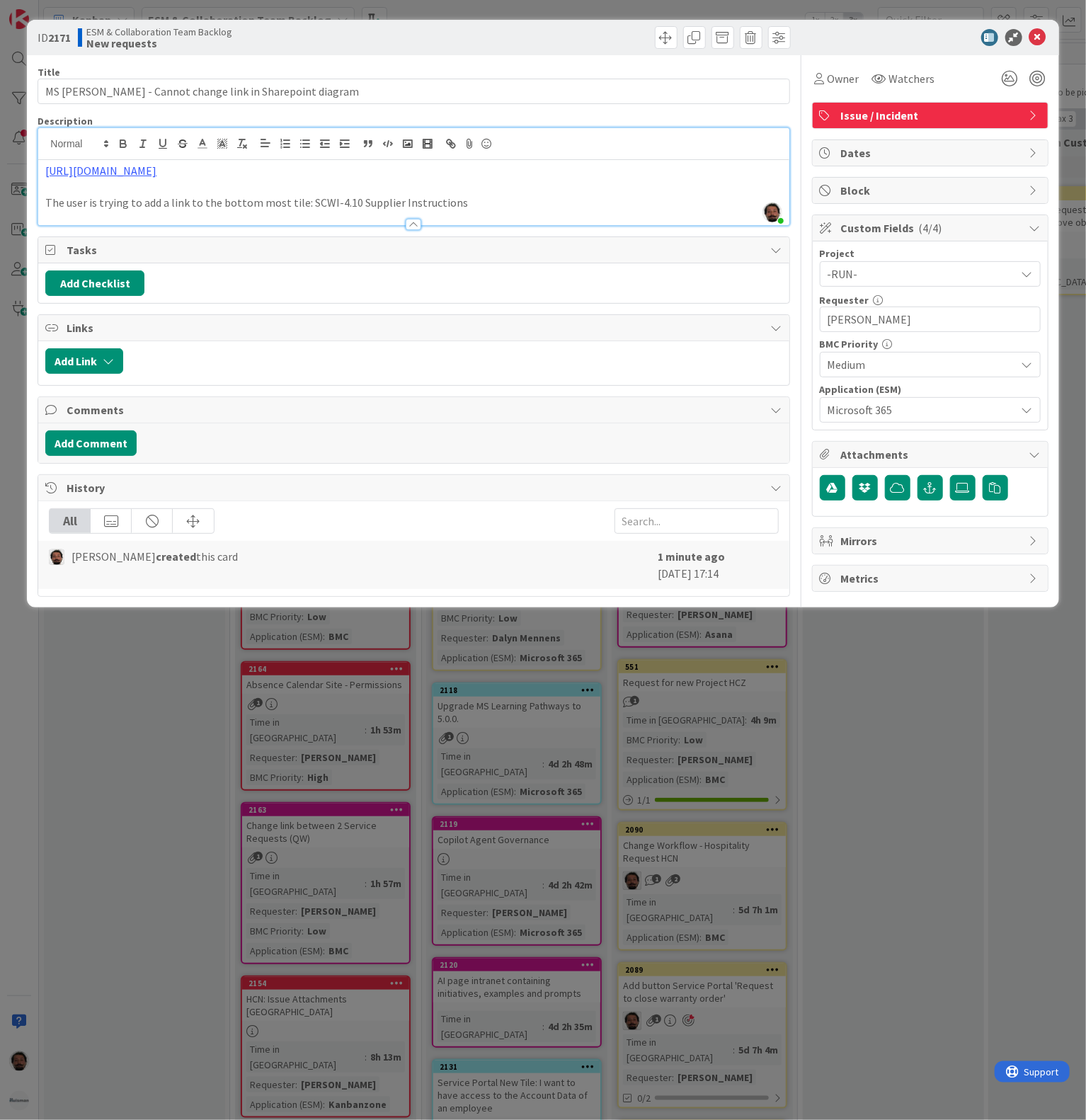
click at [544, 206] on p "The user is trying to add a link to the bottom most tile: SCWI-4.10 Supplier In…" at bounding box center [413, 203] width 737 height 16
click at [1038, 35] on icon at bounding box center [1038, 37] width 17 height 17
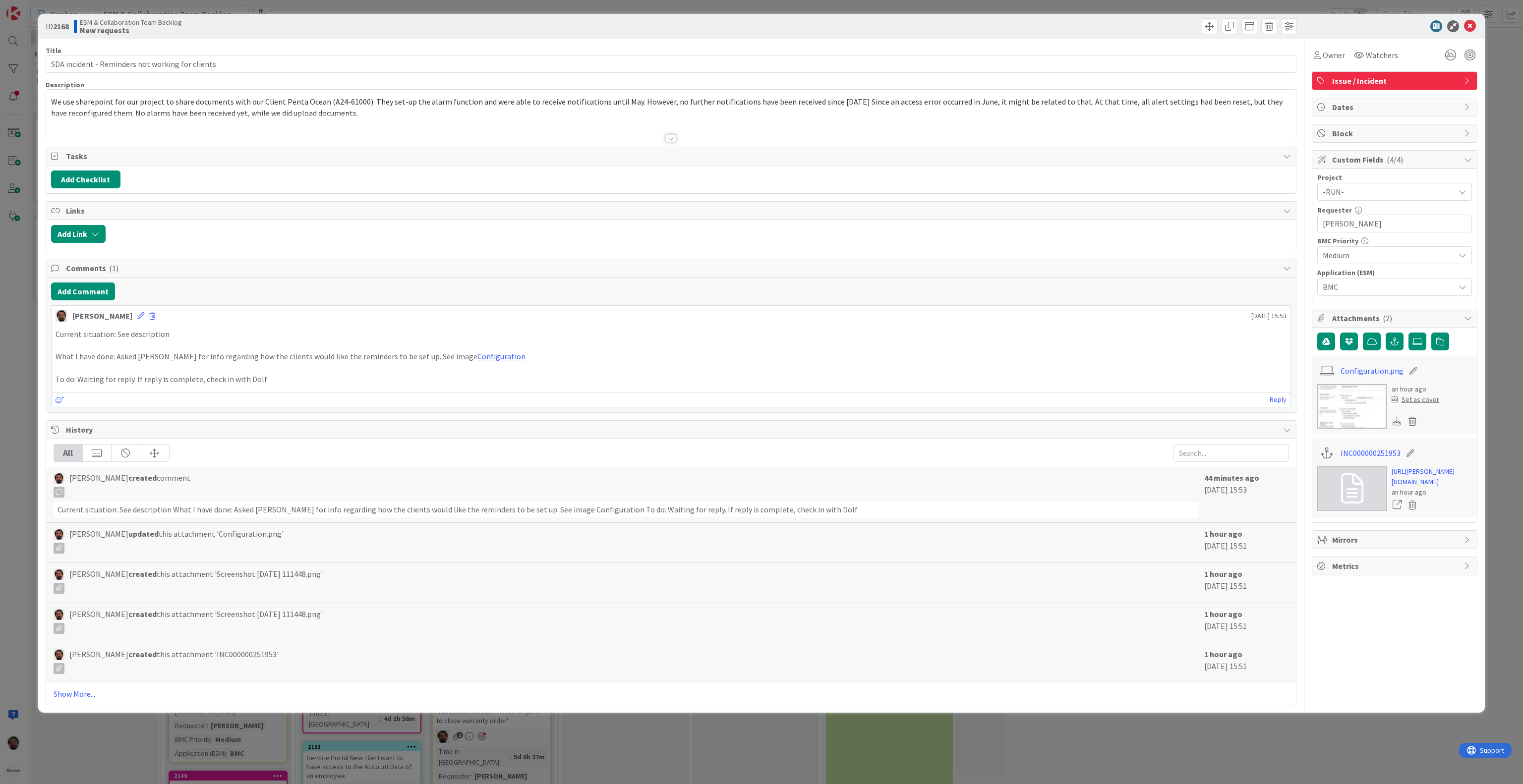
click at [243, 362] on p "What I have done: Asked [PERSON_NAME] for info regarding how the clients would …" at bounding box center [670, 357] width 1231 height 11
click at [308, 362] on p "What I have done: Asked [PERSON_NAME] for info regarding how the clients would …" at bounding box center [670, 357] width 1231 height 11
click at [308, 381] on p "To do: Waiting for reply. If reply is complete, check in with Dolf" at bounding box center [670, 379] width 1231 height 11
click at [332, 351] on p at bounding box center [670, 346] width 1231 height 11
click at [323, 385] on p "To do: Waiting for reply. If reply is complete, check in with Dolf" at bounding box center [670, 379] width 1231 height 11
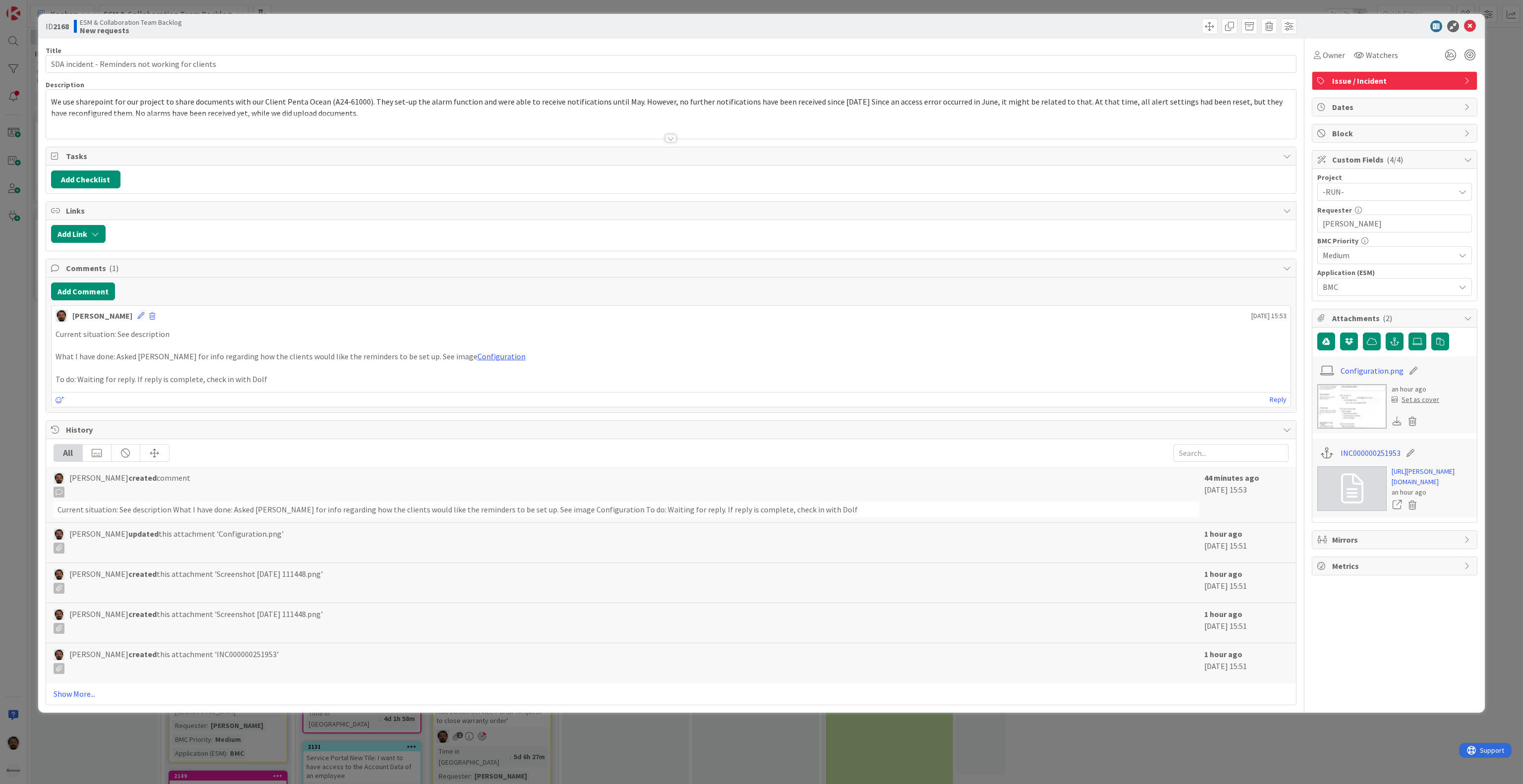
click at [337, 358] on p "What I have done: Asked [PERSON_NAME] for info regarding how the clients would …" at bounding box center [670, 357] width 1231 height 11
click at [264, 374] on p at bounding box center [670, 368] width 1231 height 11
click at [292, 383] on p "To do: Waiting for reply. If reply is complete, check in with Dolf" at bounding box center [670, 379] width 1231 height 11
drag, startPoint x: 297, startPoint y: 384, endPoint x: 161, endPoint y: 385, distance: 136.0
click at [161, 385] on p "To do: Waiting for reply. If reply is complete, check in with Dolf" at bounding box center [670, 379] width 1231 height 11
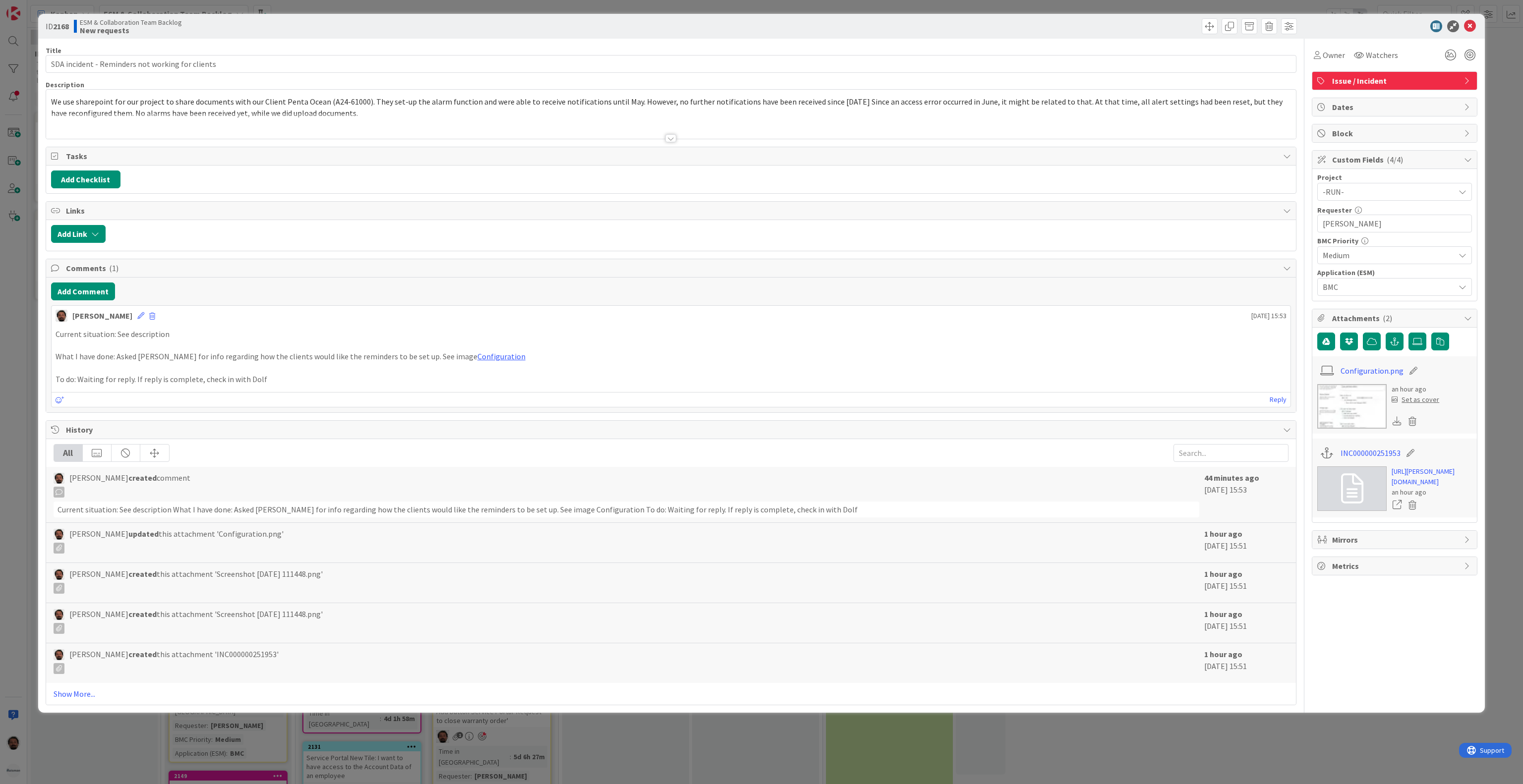
click at [137, 385] on p "To do: Waiting for reply. If reply is complete, check in with Dolf" at bounding box center [670, 379] width 1231 height 11
drag, startPoint x: 134, startPoint y: 386, endPoint x: 293, endPoint y: 386, distance: 159.0
click at [291, 385] on p "To do: Waiting for reply. If reply is complete, check in with Dolf" at bounding box center [670, 379] width 1231 height 11
click at [293, 385] on p "To do: Waiting for reply. If reply is complete, check in with Dolf" at bounding box center [670, 379] width 1231 height 11
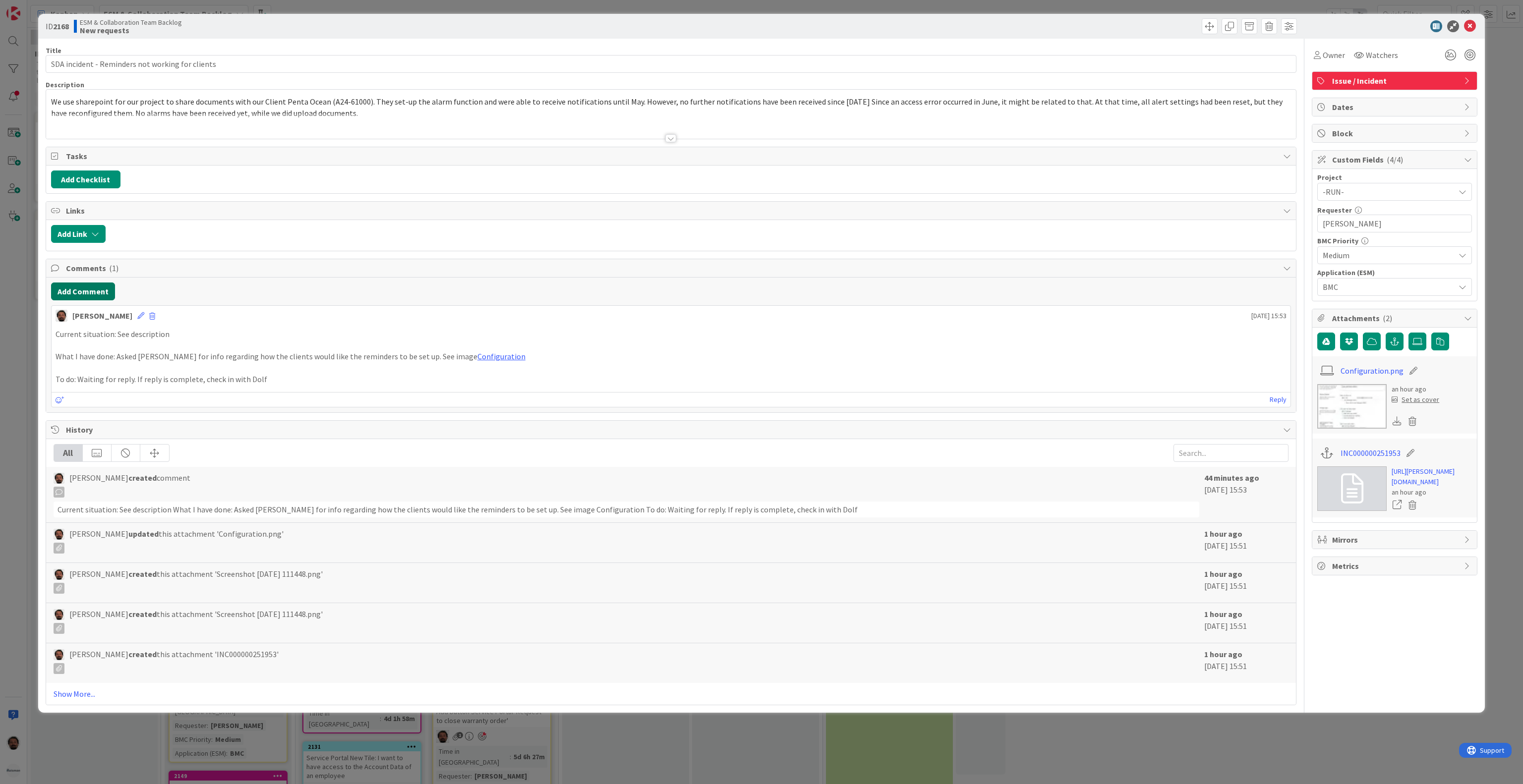
click at [74, 295] on button "Add Comment" at bounding box center [83, 291] width 64 height 18
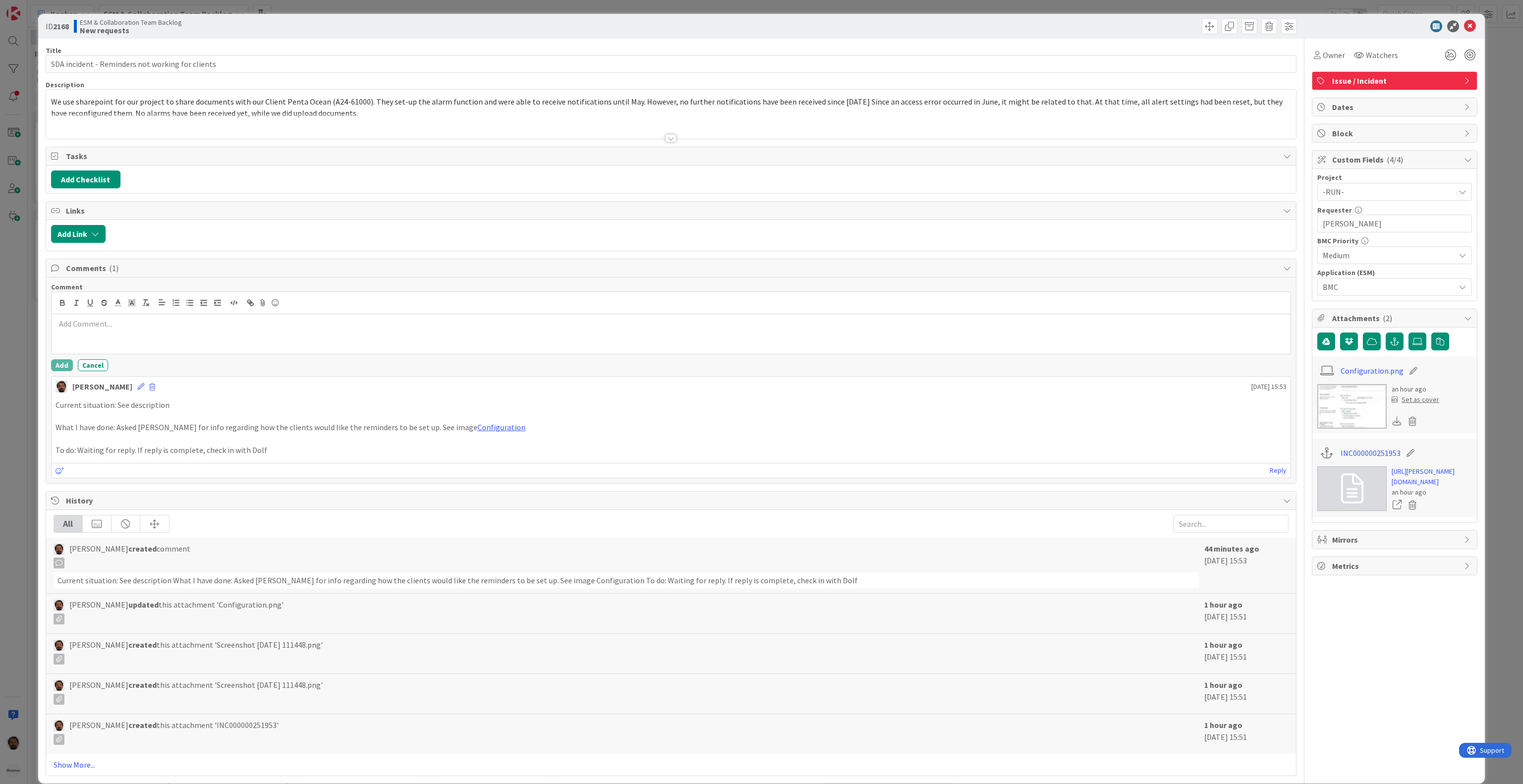
click at [201, 330] on p at bounding box center [670, 324] width 1231 height 11
click at [183, 344] on div at bounding box center [671, 334] width 1239 height 40
click at [183, 340] on div at bounding box center [671, 334] width 1239 height 40
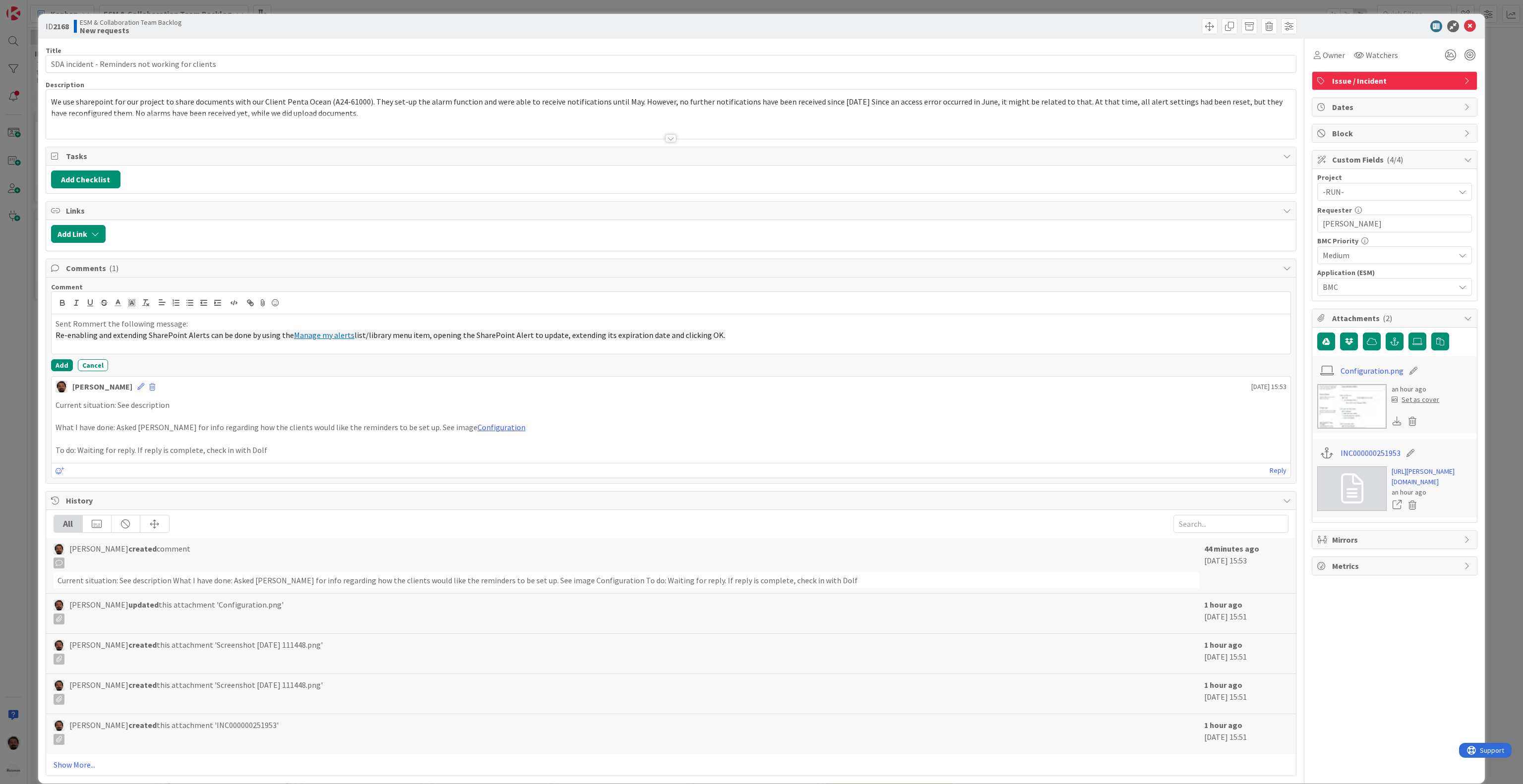
drag, startPoint x: 712, startPoint y: 338, endPoint x: 2, endPoint y: 343, distance: 710.0
click at [0, 343] on div "ID 2168 ESM & Collaboration Team Backlog New requests Title 48 / 128 SDA incide…" at bounding box center [762, 392] width 1523 height 784
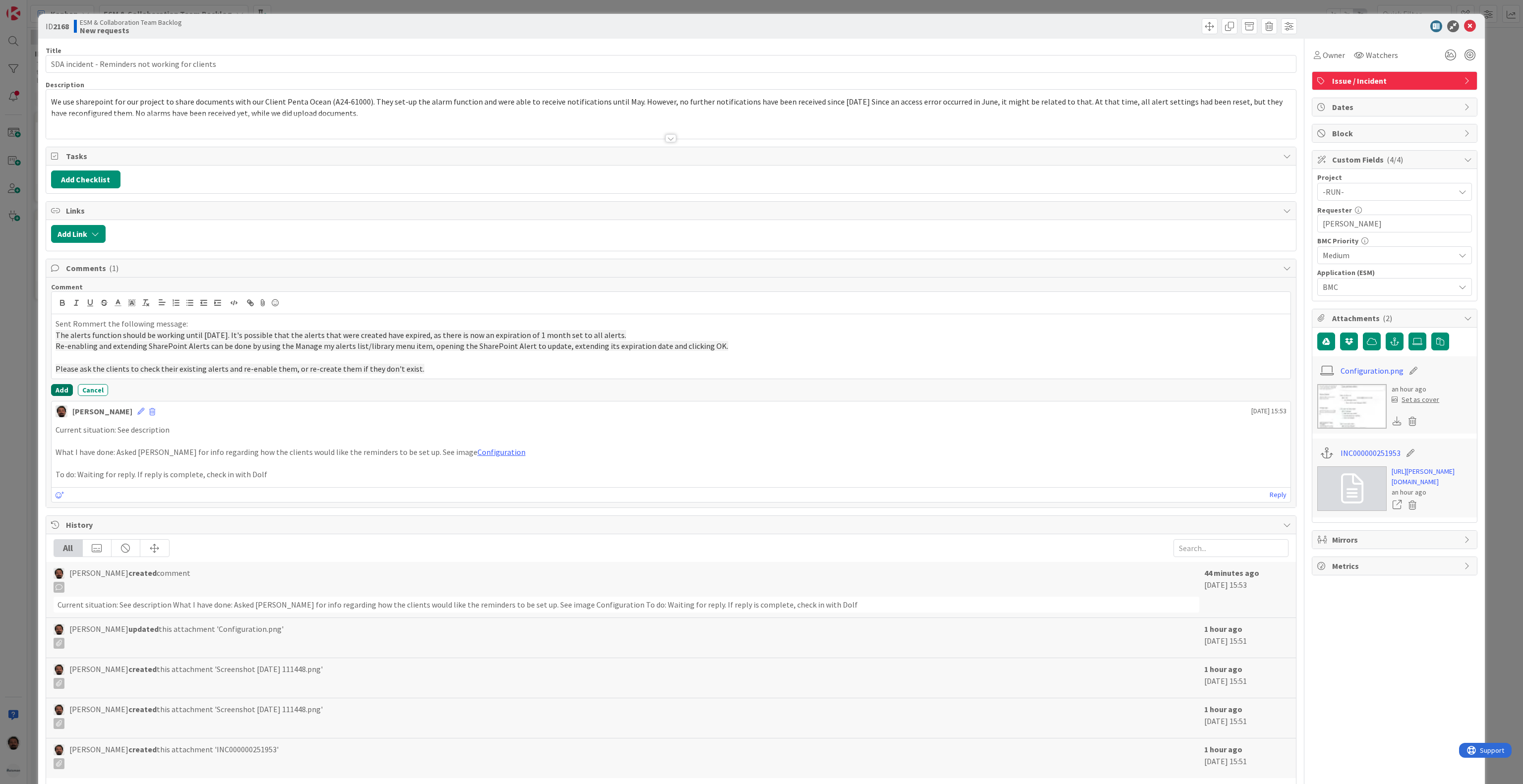
click at [53, 396] on button "Add" at bounding box center [62, 389] width 22 height 12
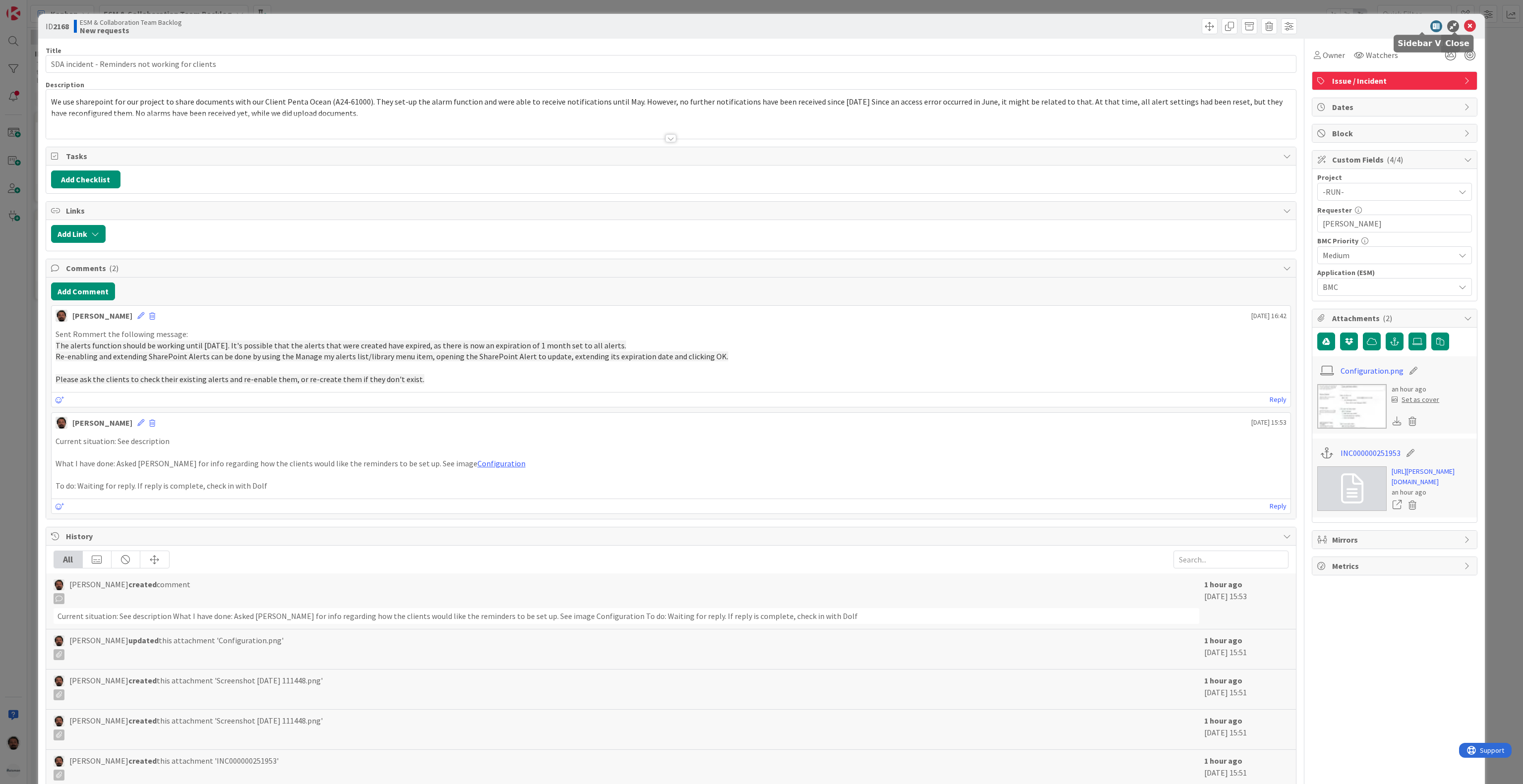
click at [1464, 22] on icon at bounding box center [1470, 26] width 12 height 12
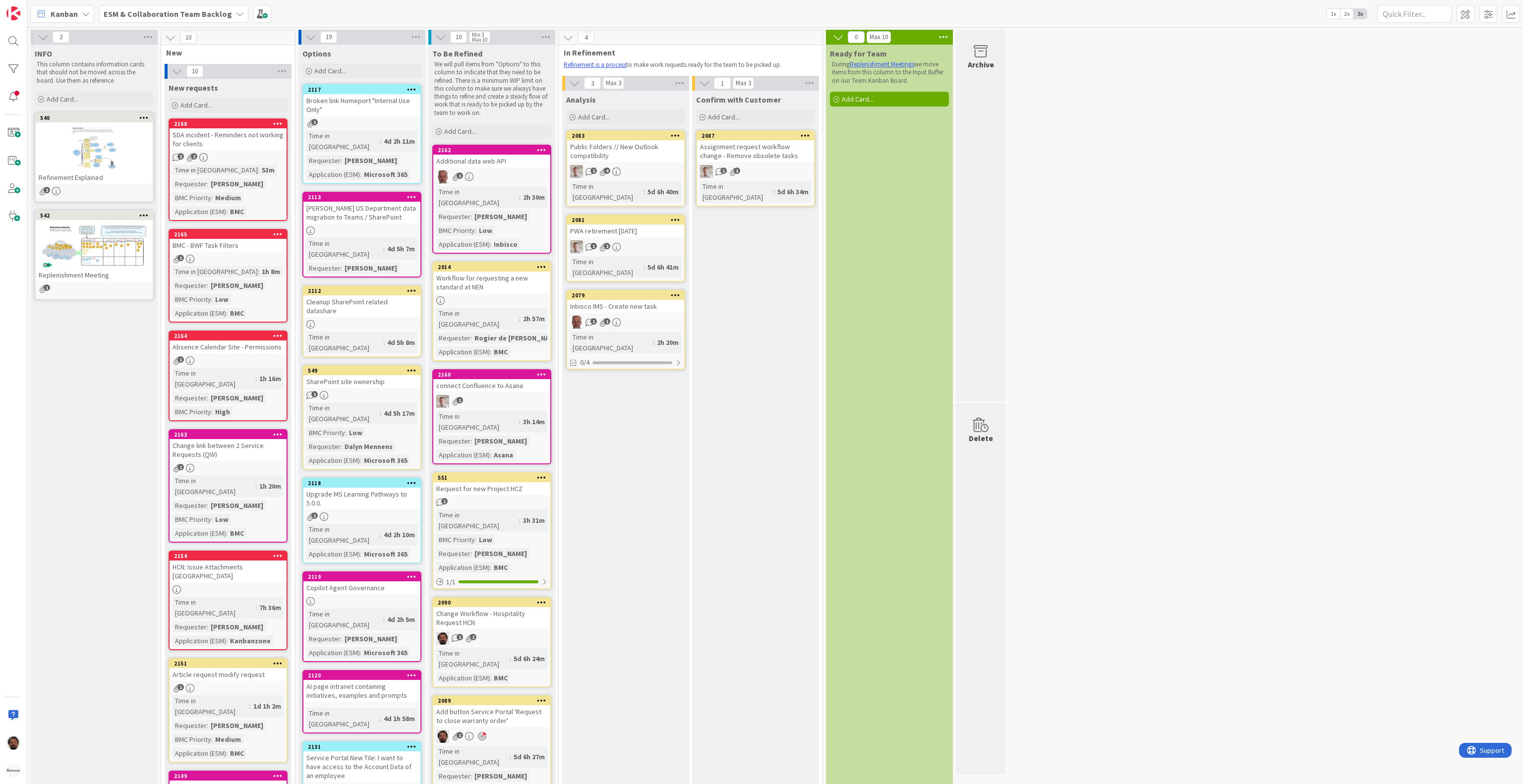
click at [248, 141] on div "SDA incident - Reminders not working for clients" at bounding box center [228, 139] width 117 height 22
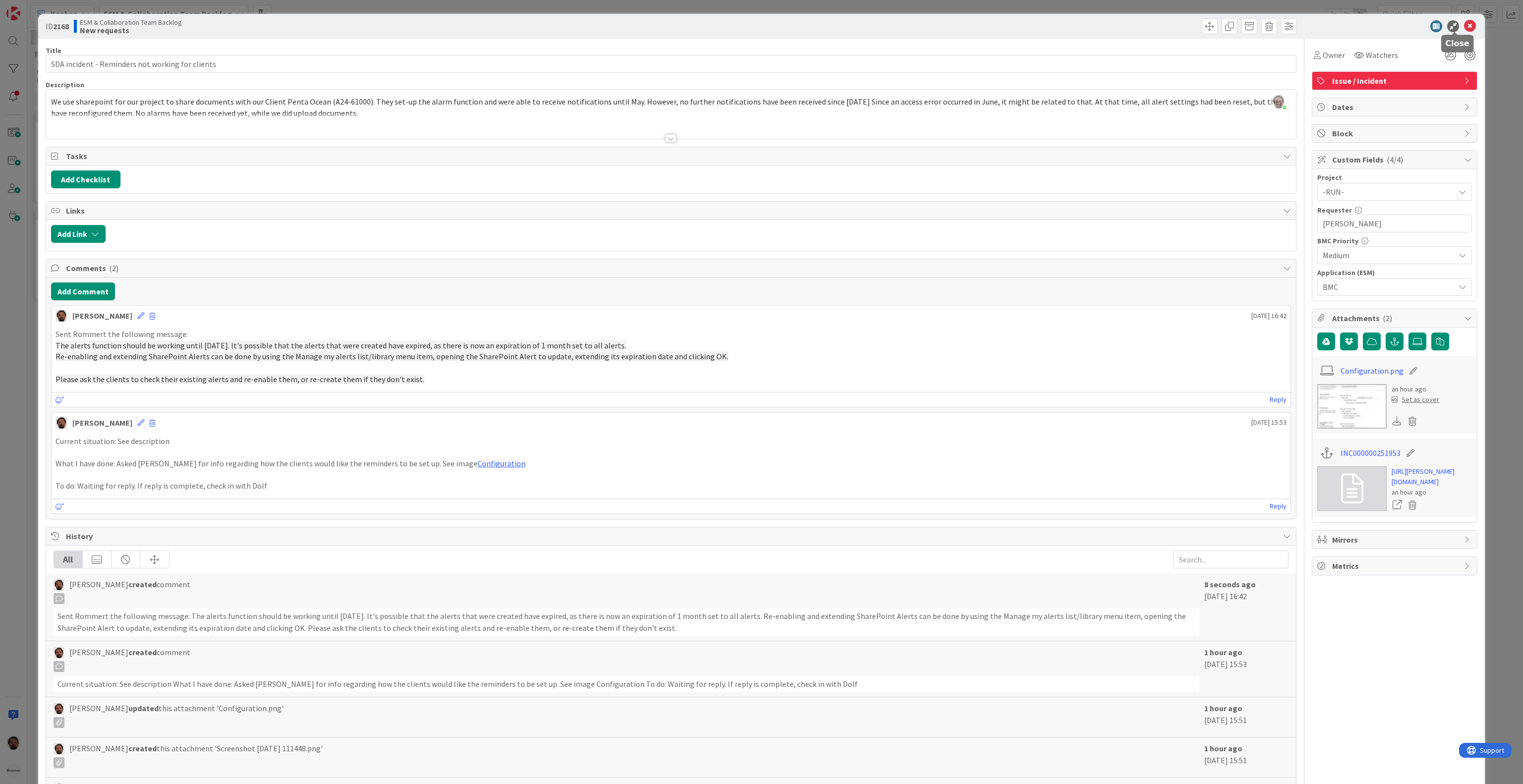
click at [1464, 24] on icon at bounding box center [1470, 26] width 12 height 12
